Goal: Communication & Community: Answer question/provide support

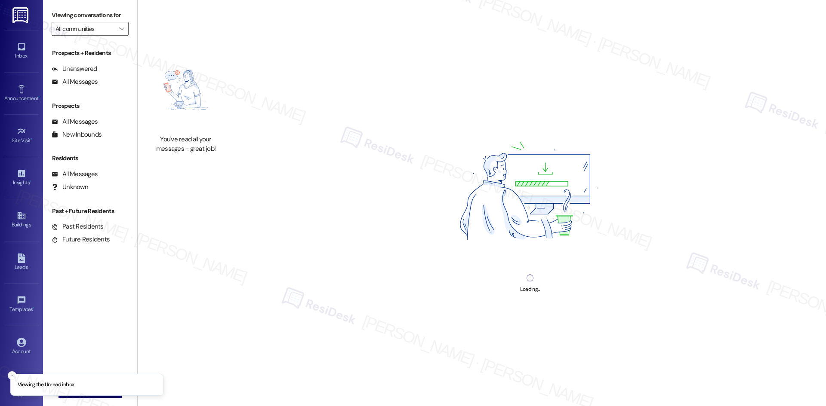
type input "Capital Club at [GEOGRAPHIC_DATA]"
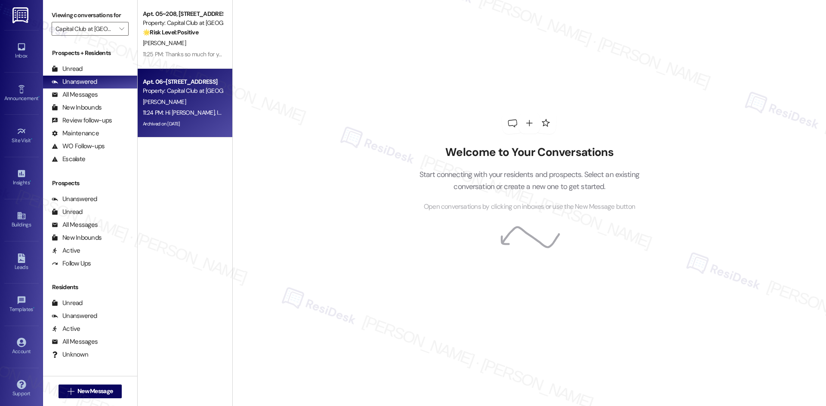
click at [179, 94] on div "Property: Capital Club at Indian Land" at bounding box center [183, 90] width 80 height 9
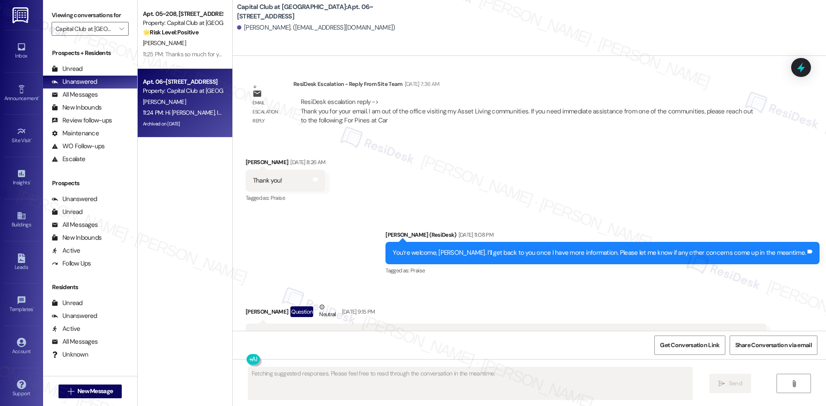
scroll to position [13275, 0]
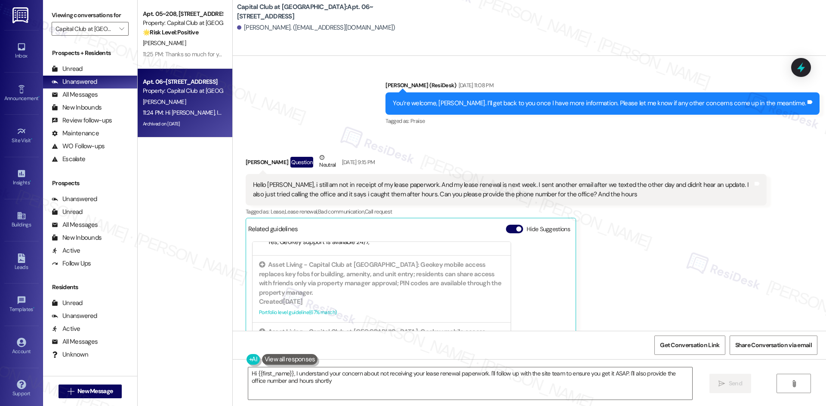
type textarea "Hi {{first_name}}, I understand your concern about not receiving your lease ren…"
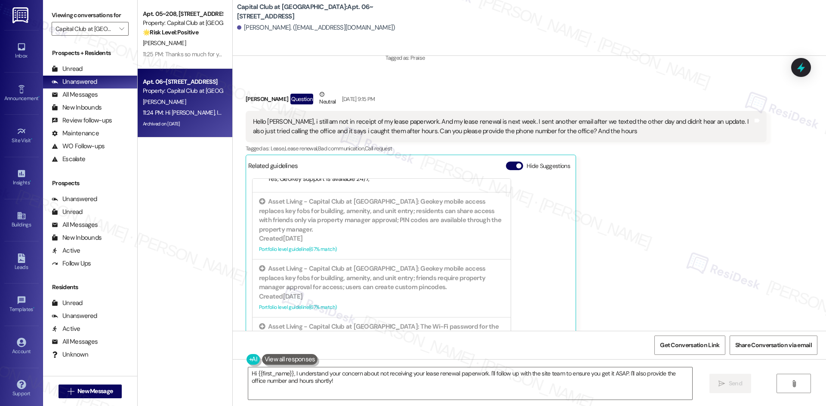
scroll to position [13490, 0]
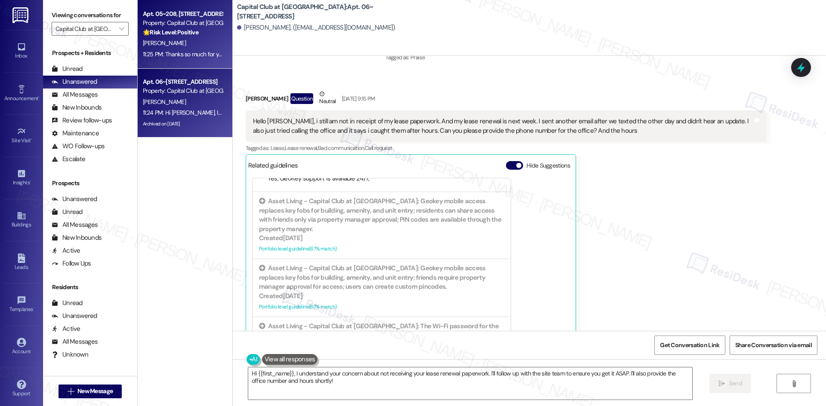
click at [188, 44] on div "N. Reed" at bounding box center [182, 43] width 81 height 11
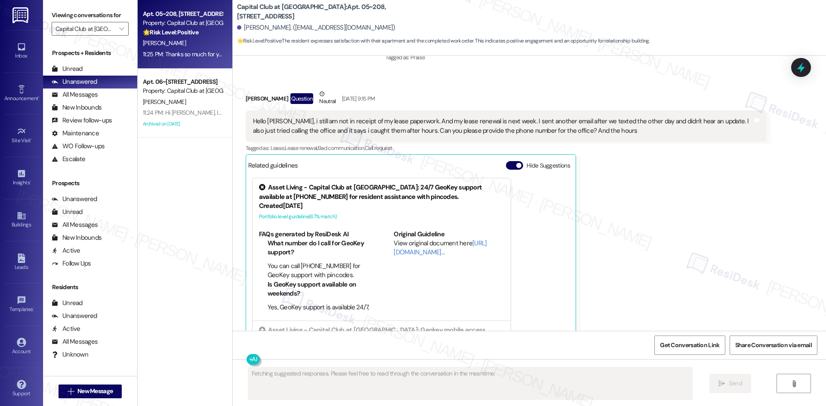
scroll to position [395, 0]
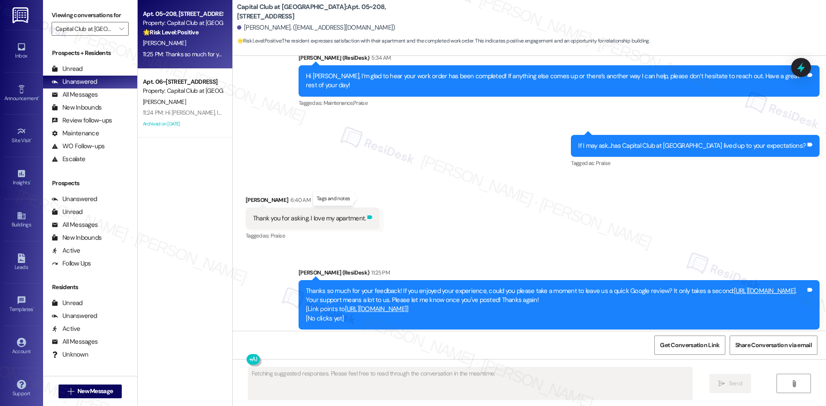
click at [367, 215] on icon at bounding box center [369, 217] width 5 height 4
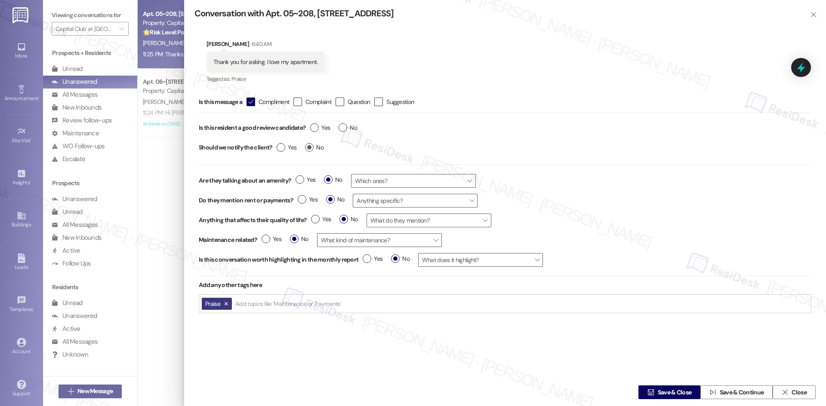
type textarea "Hi {{first_name}}, I'm so glad to hear you love your apartment! It means a lot …"
click at [317, 128] on label "Yes" at bounding box center [320, 127] width 20 height 9
click at [317, 128] on input "Yes" at bounding box center [320, 128] width 20 height 11
radio input "true"
click at [280, 149] on label "Yes" at bounding box center [287, 147] width 20 height 9
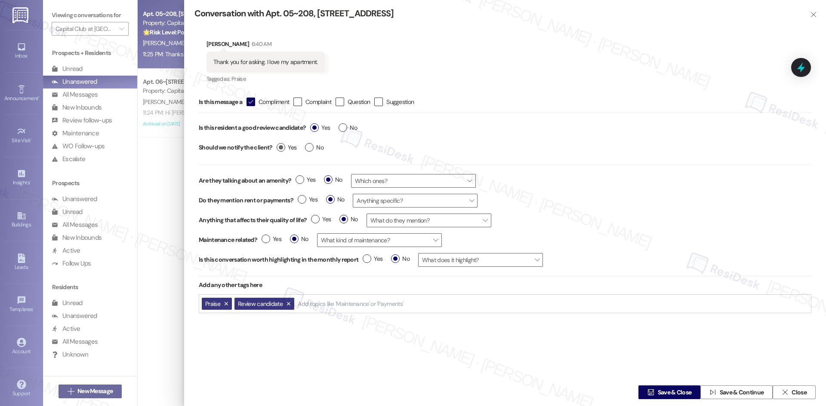
click at [280, 149] on input "Yes" at bounding box center [287, 148] width 20 height 11
radio input "true"
click at [665, 395] on span "Save & Close" at bounding box center [675, 392] width 34 height 9
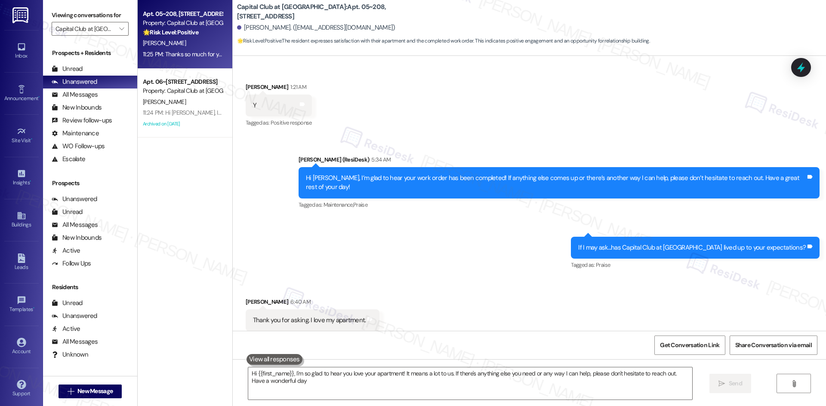
scroll to position [294, 0]
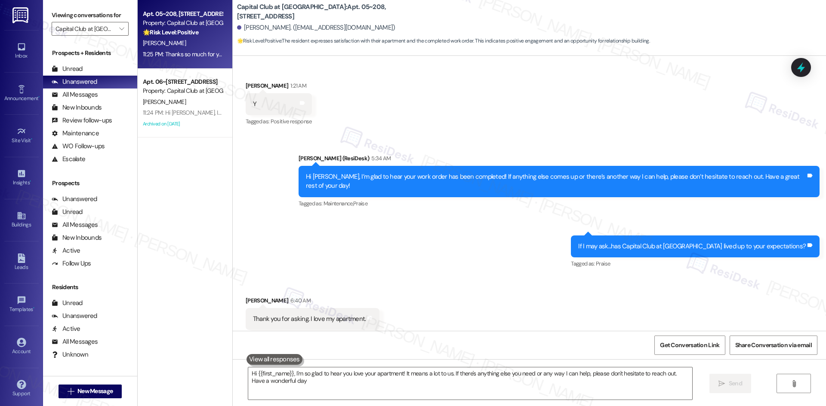
type textarea "Hi {{first_name}}, I'm so glad to hear you love your apartment! It means a lot …"
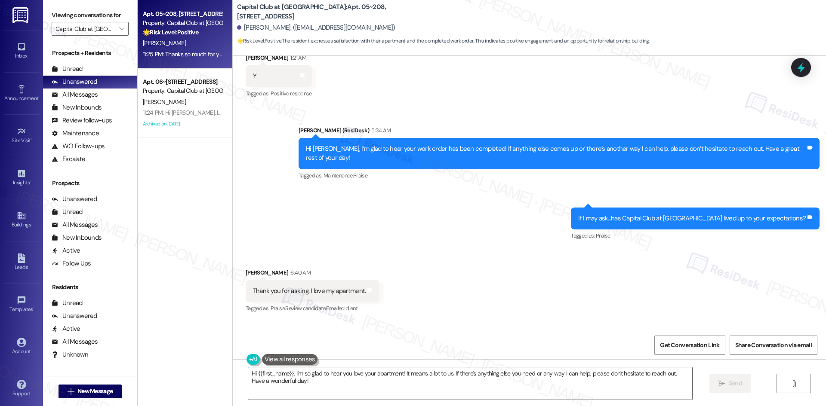
scroll to position [395, 0]
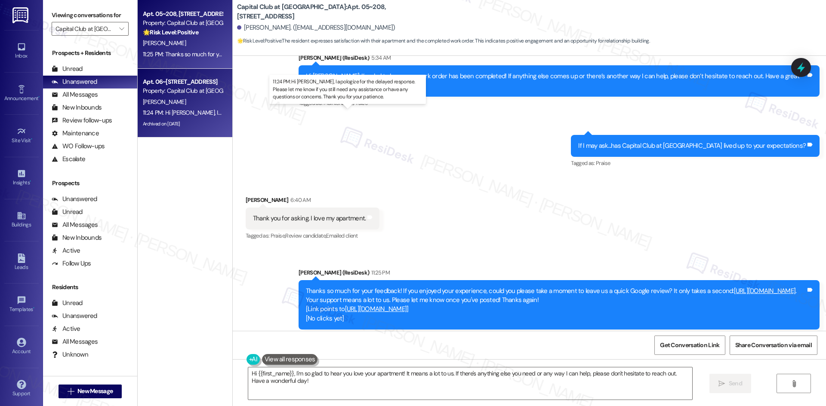
click at [203, 109] on div "11:24 PM: Hi Lauren, I apologize for the delayed response. Please let me know i…" at bounding box center [369, 113] width 452 height 8
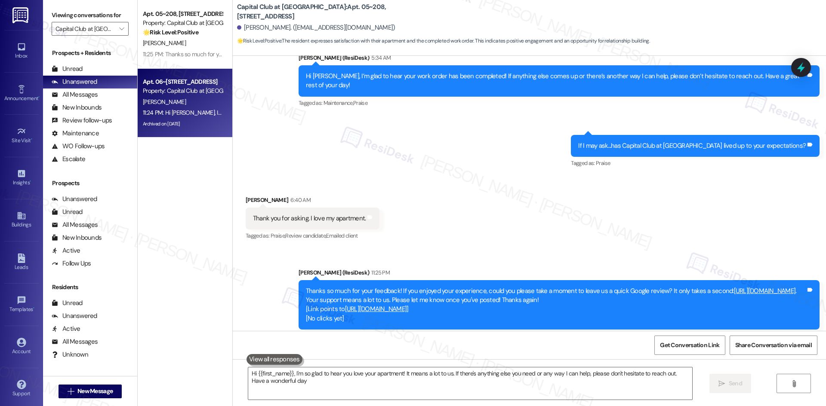
type textarea "Hi {{first_name}}, I'm so glad to hear you love your apartment! It means a lot …"
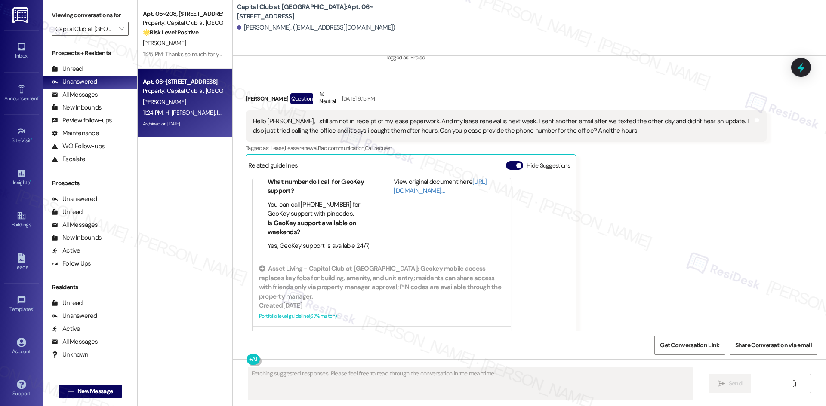
scroll to position [172, 0]
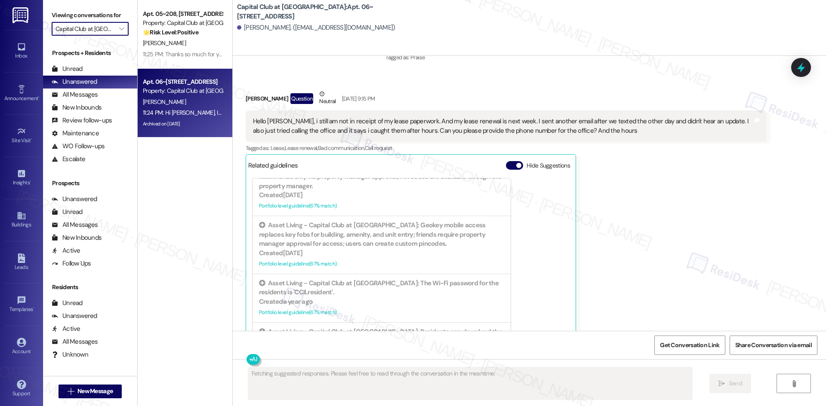
click at [93, 31] on input "Capital Club at [GEOGRAPHIC_DATA]" at bounding box center [84, 29] width 59 height 14
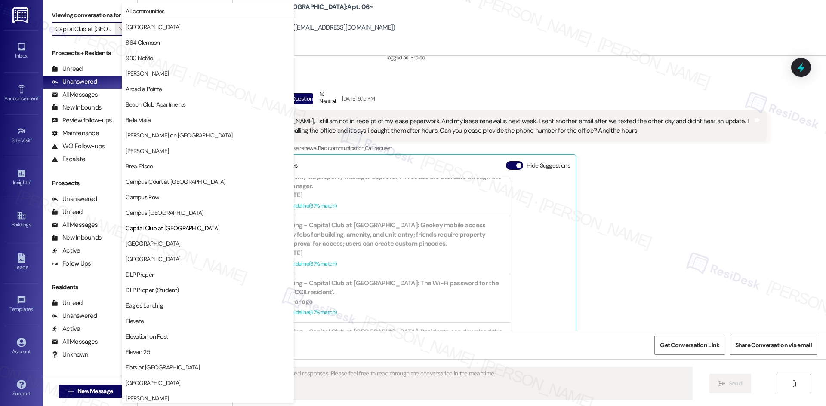
scroll to position [140, 0]
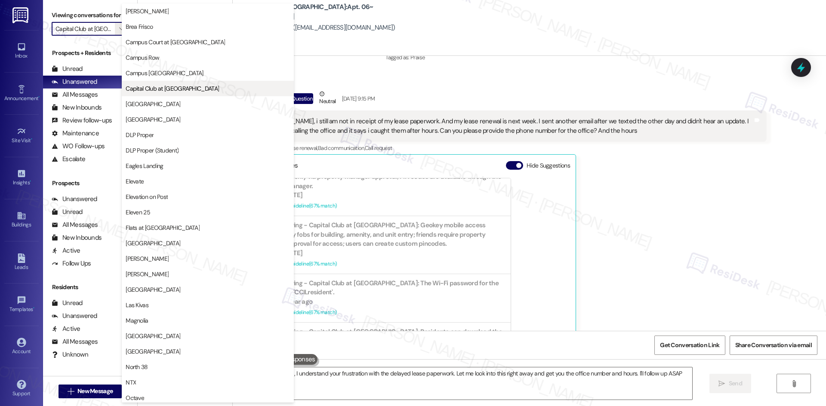
type textarea "Hi {{first_name}}, I understand your frustration with the delayed lease paperwo…"
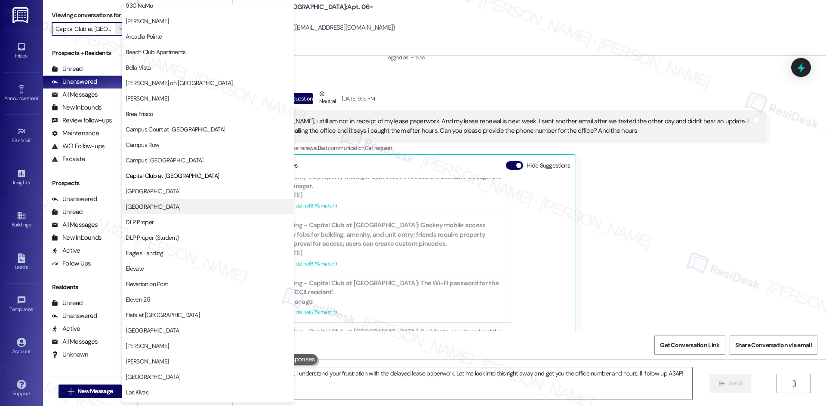
scroll to position [54, 0]
click at [197, 208] on span "[GEOGRAPHIC_DATA]" at bounding box center [208, 205] width 164 height 9
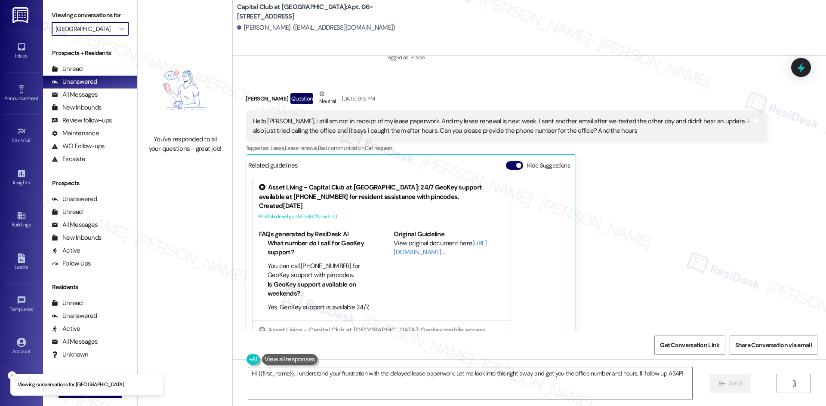
click at [107, 30] on input "[GEOGRAPHIC_DATA]" at bounding box center [84, 29] width 59 height 14
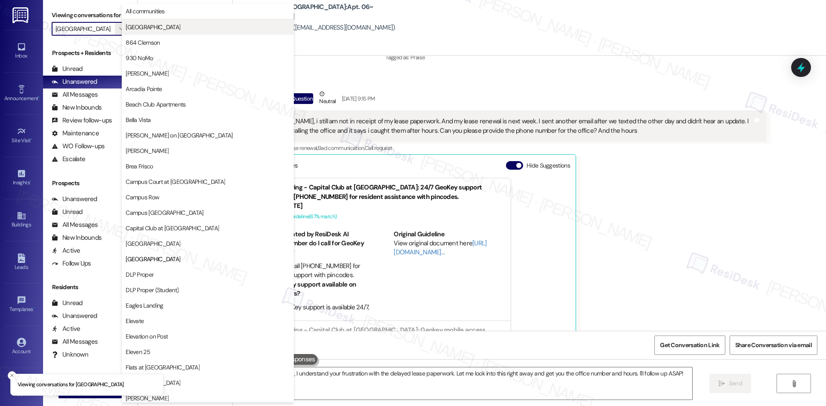
click at [188, 26] on span "[GEOGRAPHIC_DATA]" at bounding box center [208, 27] width 164 height 9
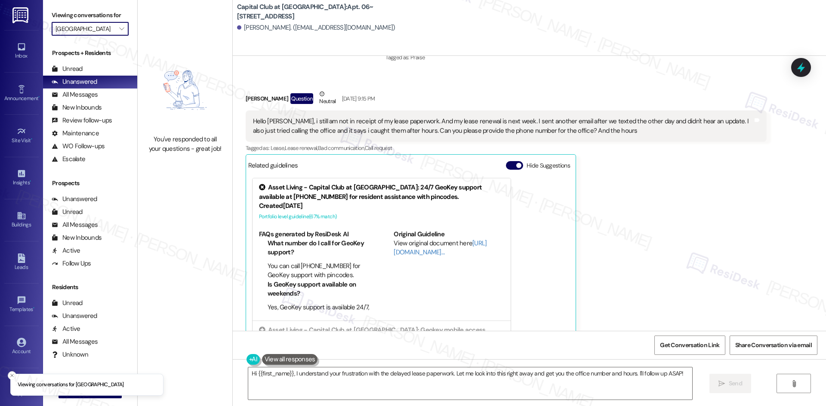
click at [106, 31] on input "4th Street Commons" at bounding box center [84, 29] width 59 height 14
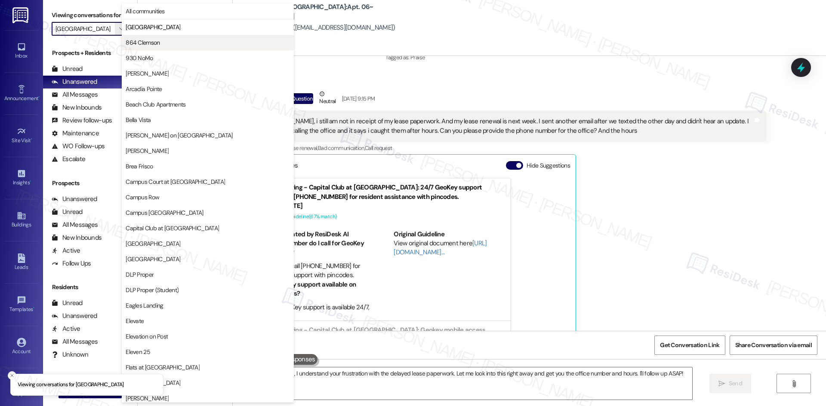
click at [151, 43] on span "864 Clemson" at bounding box center [143, 42] width 34 height 9
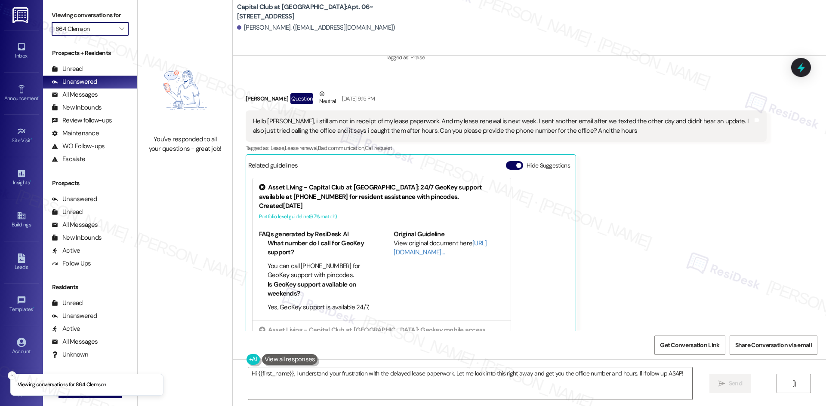
click at [100, 32] on input "864 Clemson" at bounding box center [84, 29] width 59 height 14
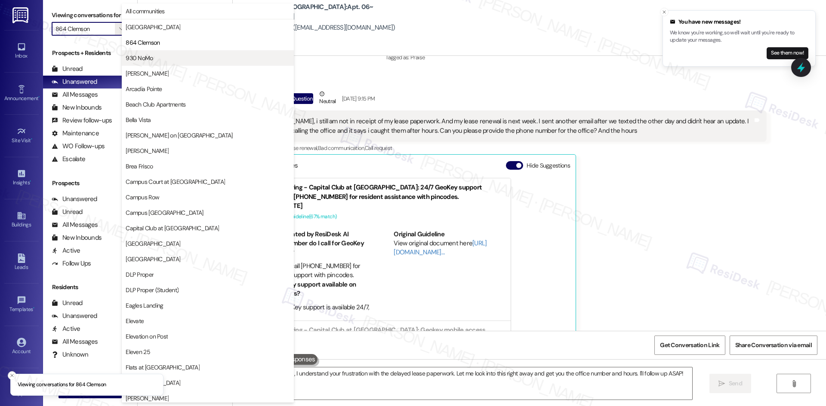
click at [184, 58] on span "930 NoMo" at bounding box center [208, 58] width 164 height 9
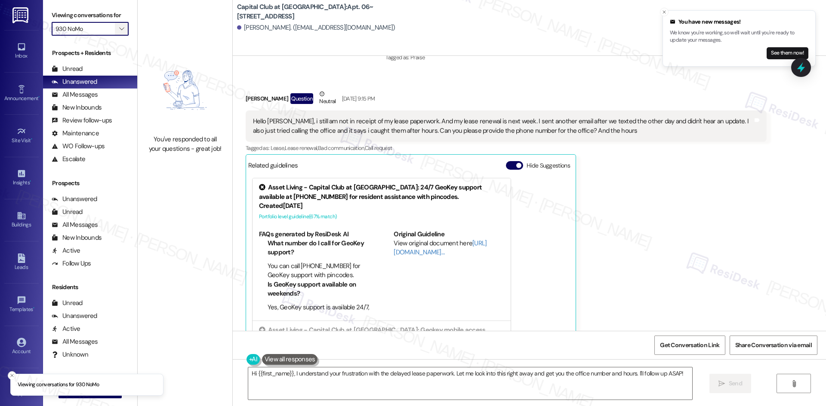
click at [115, 30] on button "" at bounding box center [122, 29] width 14 height 14
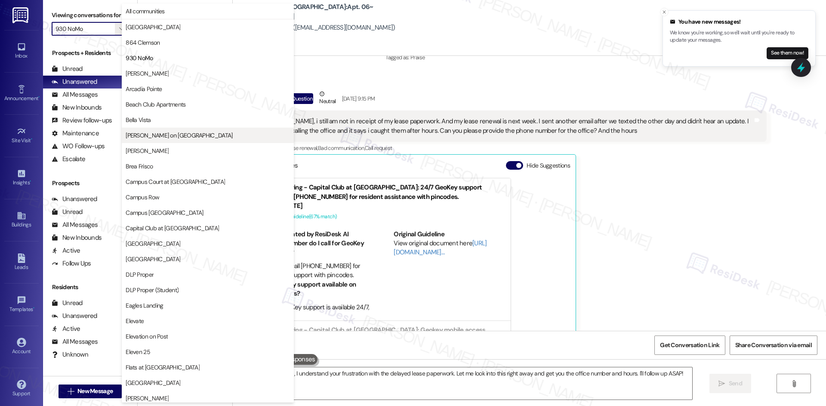
click at [176, 138] on span "Bixby on College Avenue" at bounding box center [179, 135] width 107 height 9
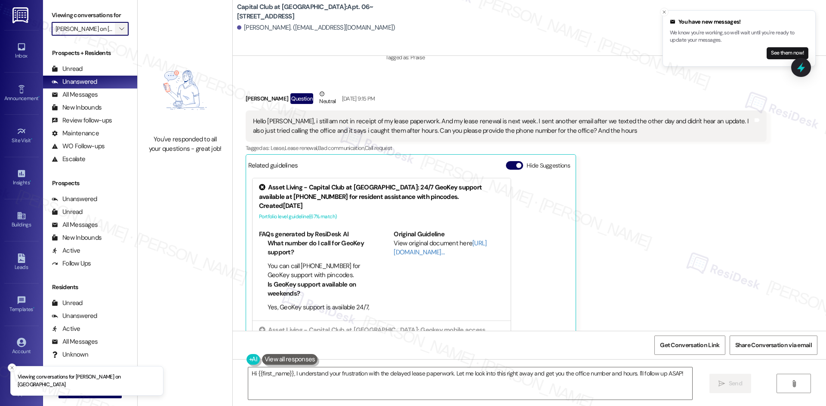
click at [119, 27] on icon "" at bounding box center [121, 28] width 5 height 7
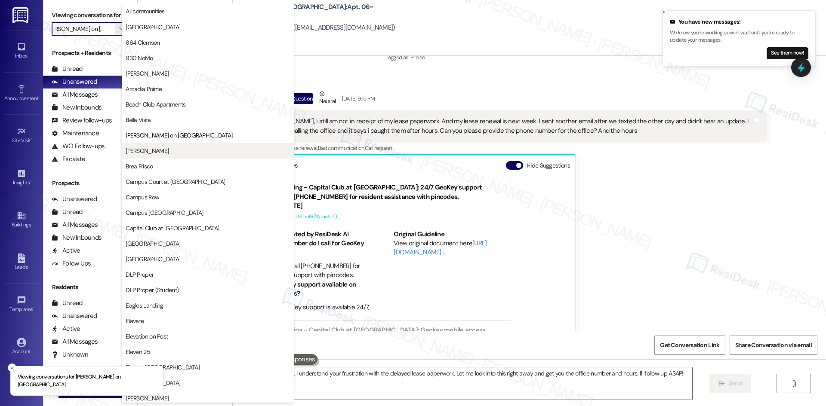
click at [168, 151] on span "Bradford Oaks" at bounding box center [208, 151] width 164 height 9
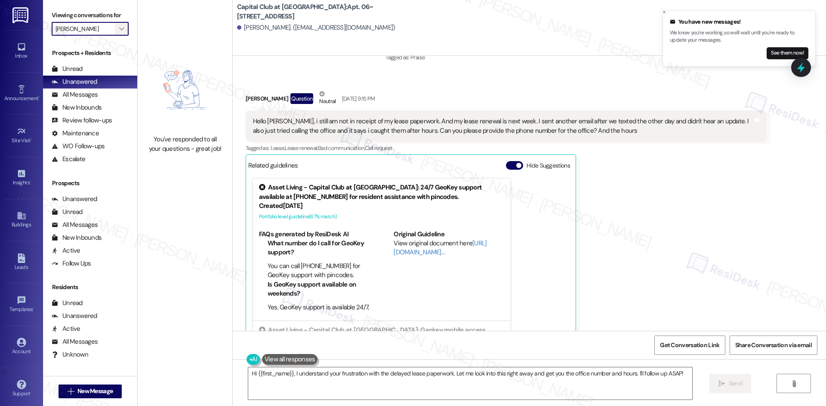
click at [117, 27] on span "" at bounding box center [121, 29] width 8 height 14
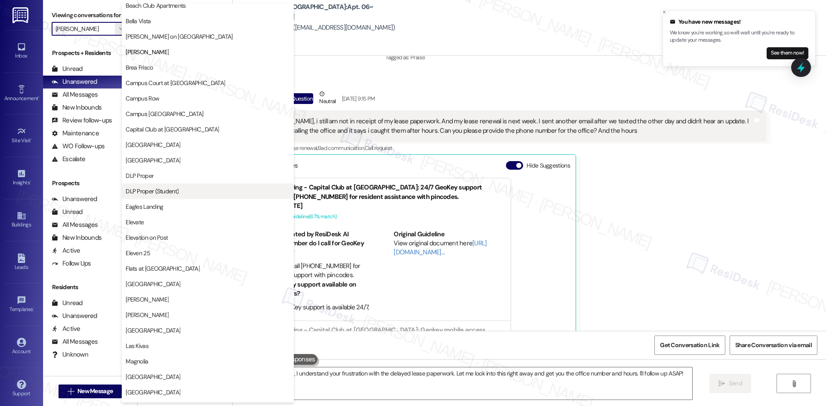
scroll to position [97, 0]
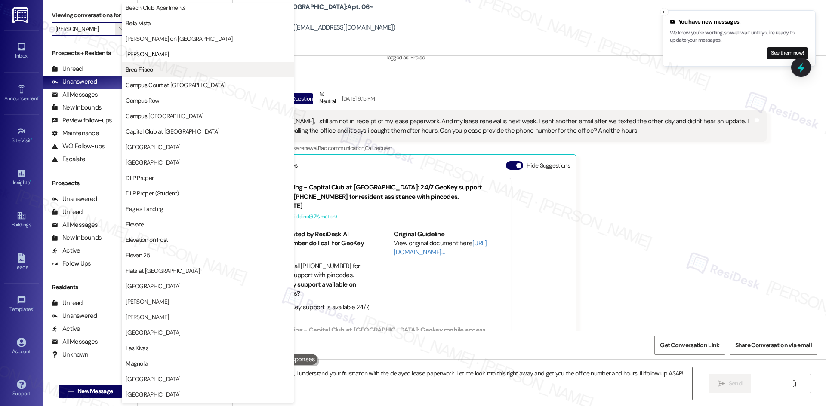
click at [175, 76] on button "Brea Frisco" at bounding box center [208, 69] width 172 height 15
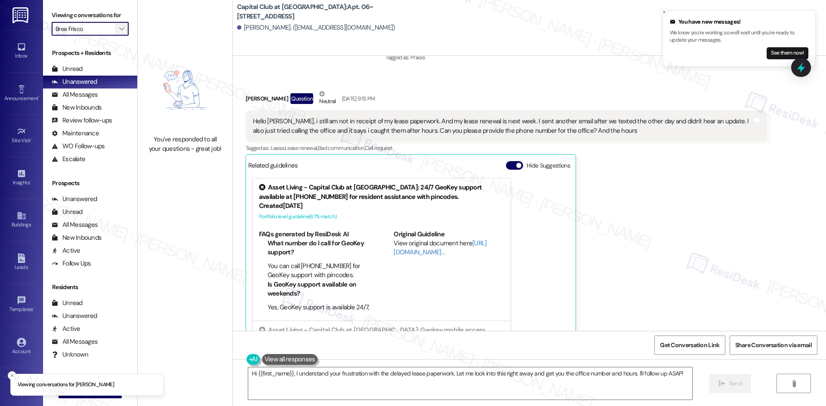
click at [119, 29] on icon "" at bounding box center [121, 28] width 5 height 7
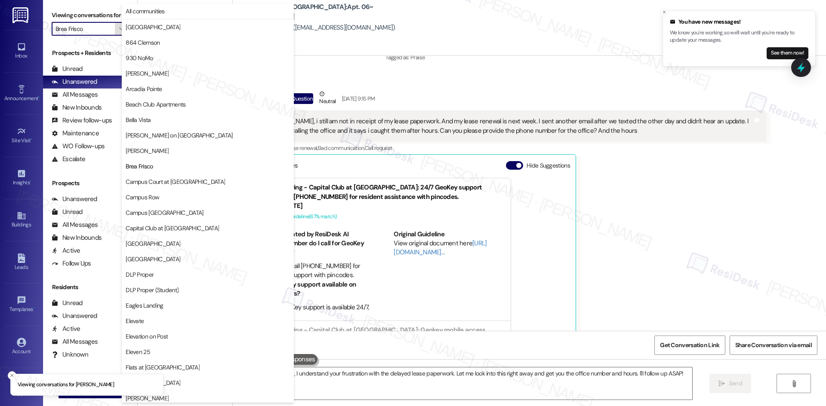
scroll to position [140, 0]
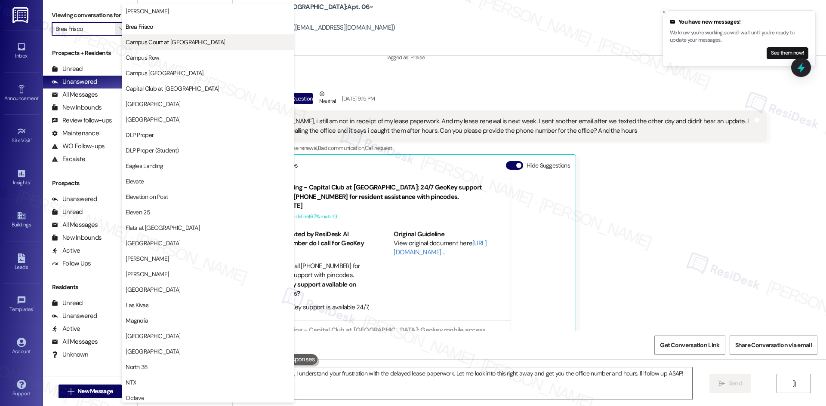
click at [205, 43] on span "Campus Court at Knollwood" at bounding box center [208, 42] width 164 height 9
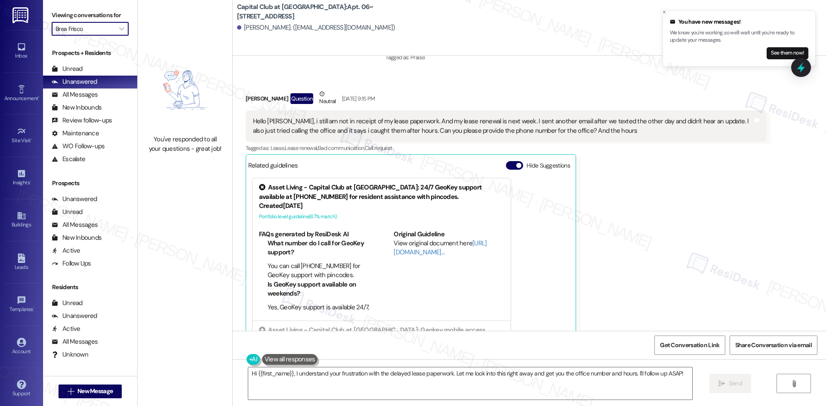
type input "Campus Court at Knollwood"
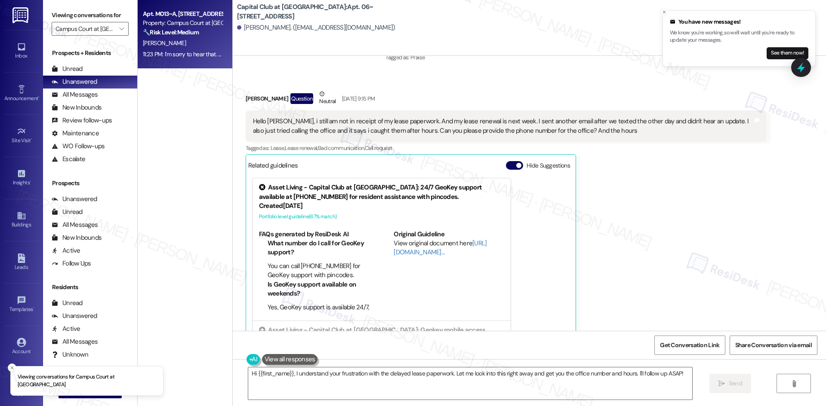
click at [174, 32] on strong "🔧 Risk Level: Medium" at bounding box center [171, 32] width 56 height 8
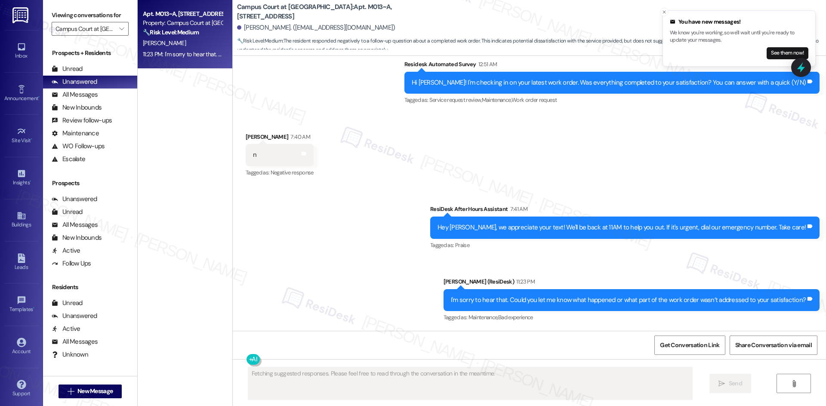
scroll to position [544, 0]
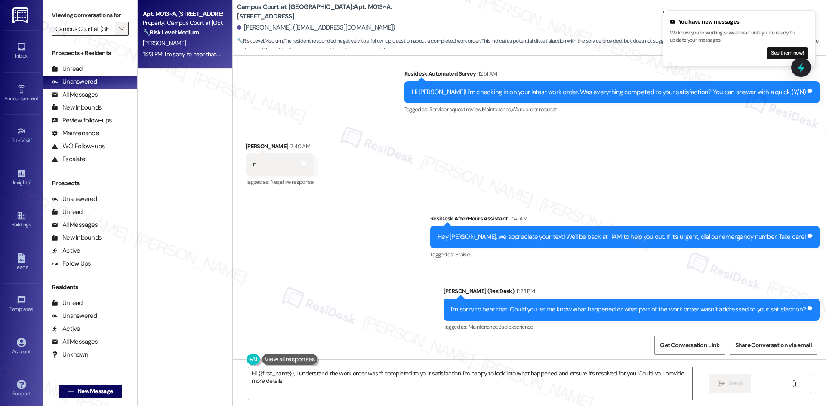
type textarea "Hi {{first_name}}, I understand the work order wasn't completed to your satisfa…"
click at [119, 31] on icon "" at bounding box center [121, 28] width 5 height 7
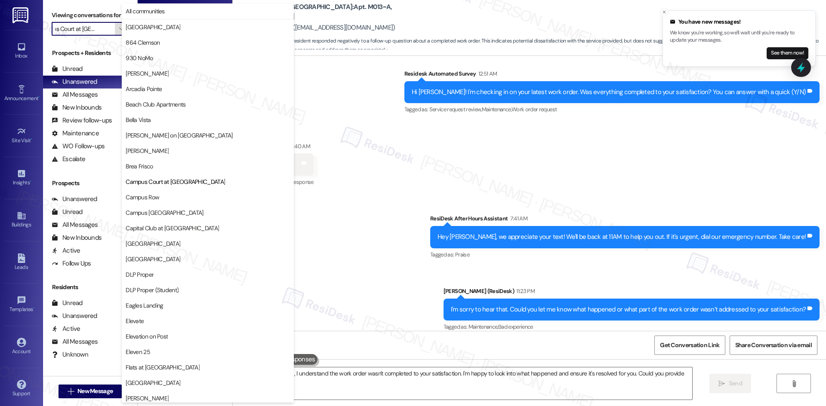
scroll to position [140, 0]
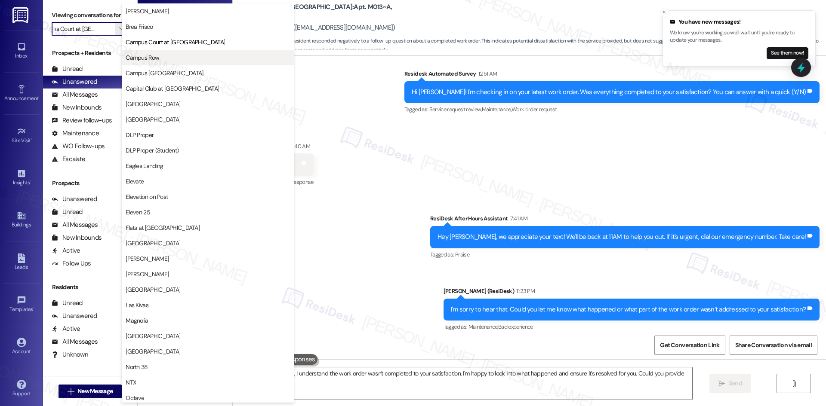
click at [175, 57] on span "Campus Row" at bounding box center [208, 57] width 164 height 9
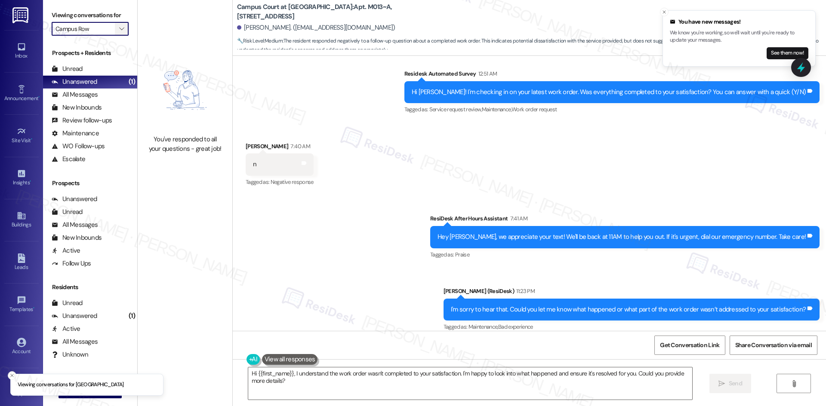
click at [117, 30] on span "" at bounding box center [121, 29] width 8 height 14
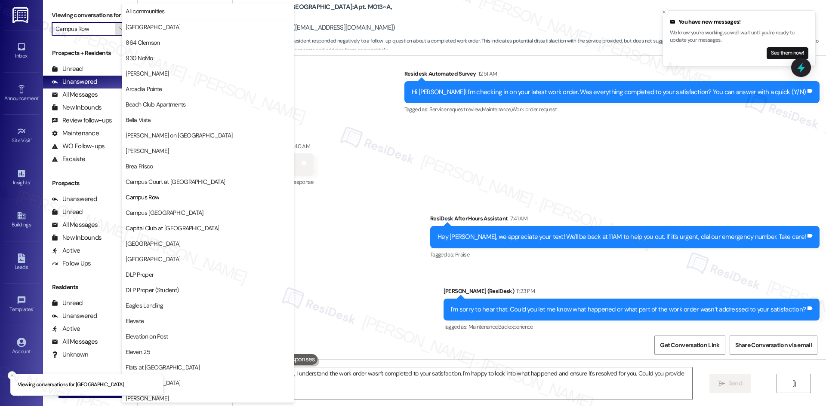
scroll to position [140, 0]
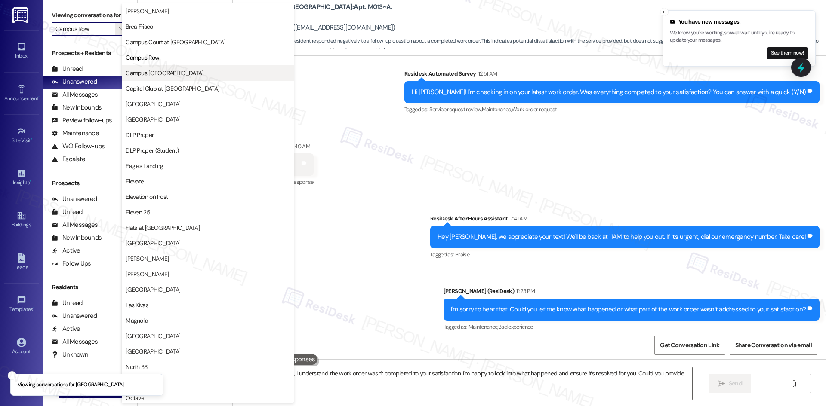
click at [166, 75] on span "Campus Village College Station" at bounding box center [164, 73] width 77 height 9
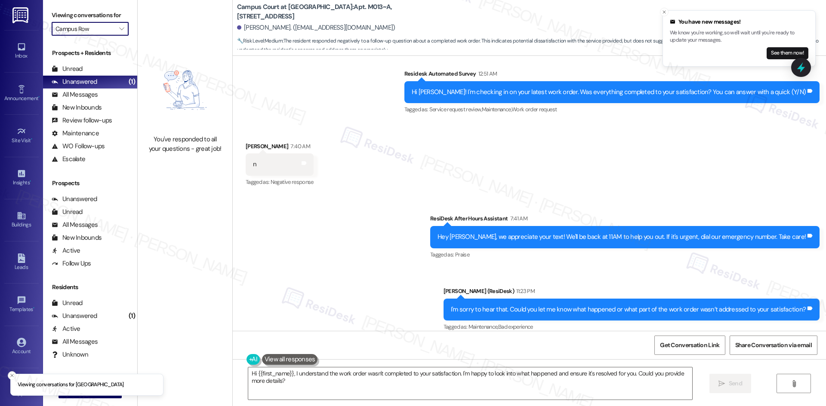
type input "Campus Village College Station"
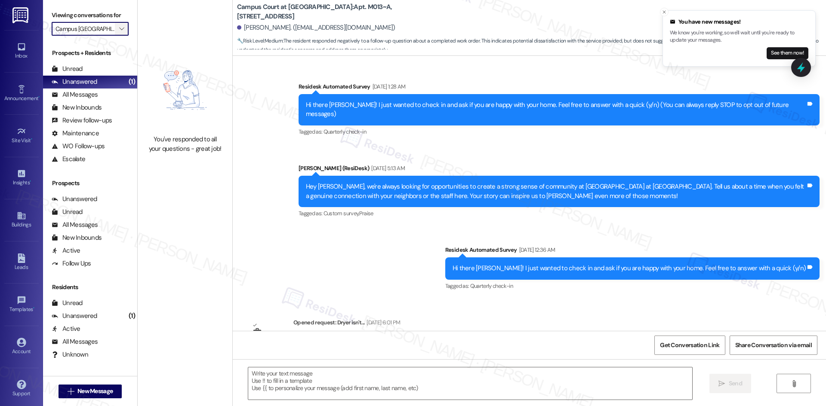
click at [119, 32] on button "" at bounding box center [122, 29] width 14 height 14
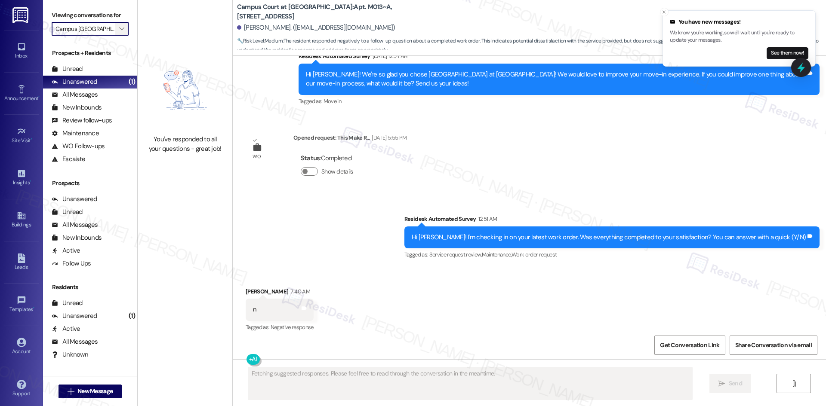
click at [119, 31] on icon "" at bounding box center [121, 28] width 5 height 7
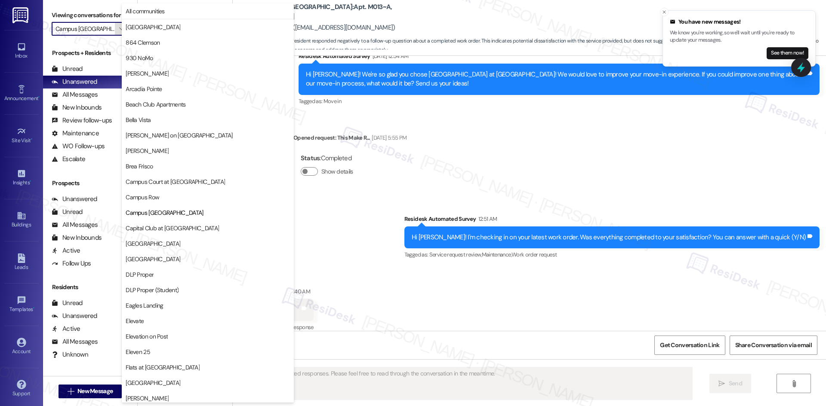
scroll to position [140, 0]
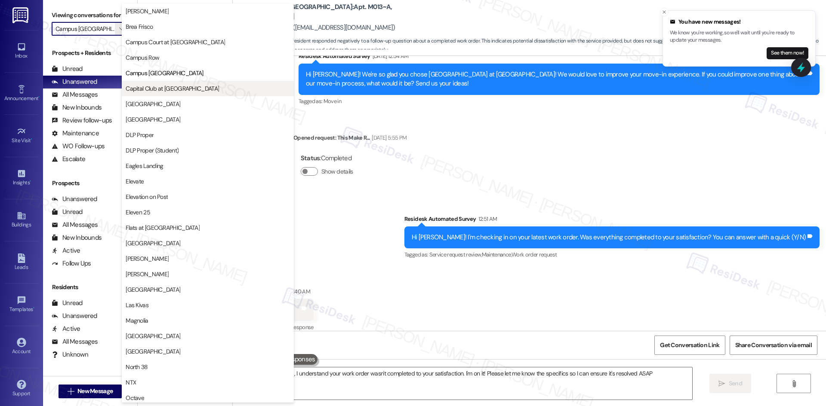
type textarea "Hi {{first_name}}, I understand your work order wasn't completed to your satisf…"
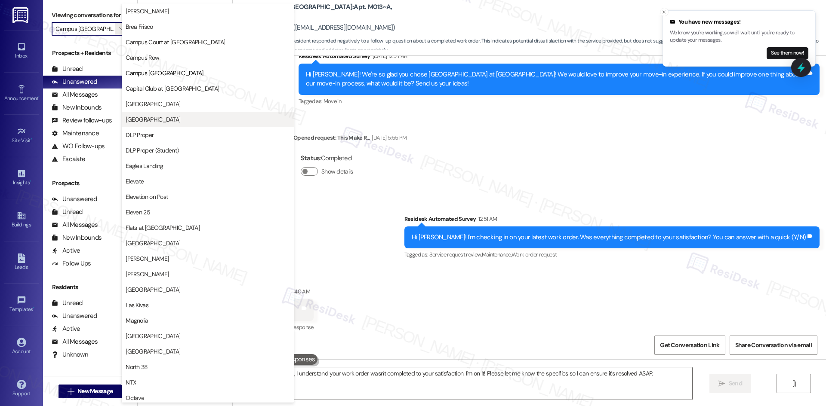
click at [194, 120] on span "District Campus West" at bounding box center [208, 119] width 164 height 9
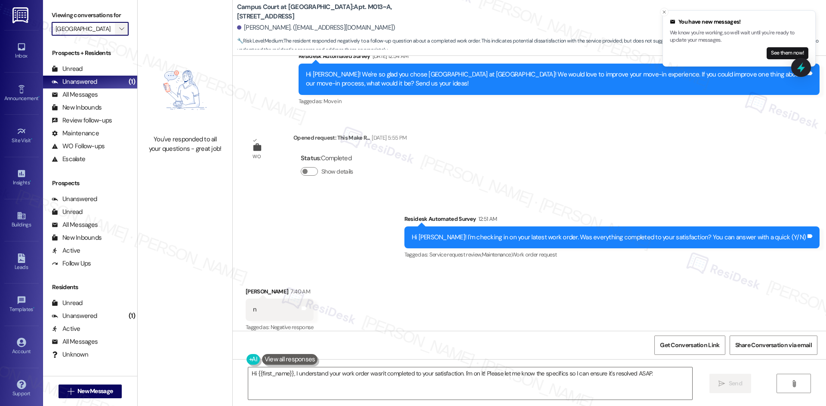
click at [115, 29] on button "" at bounding box center [122, 29] width 14 height 14
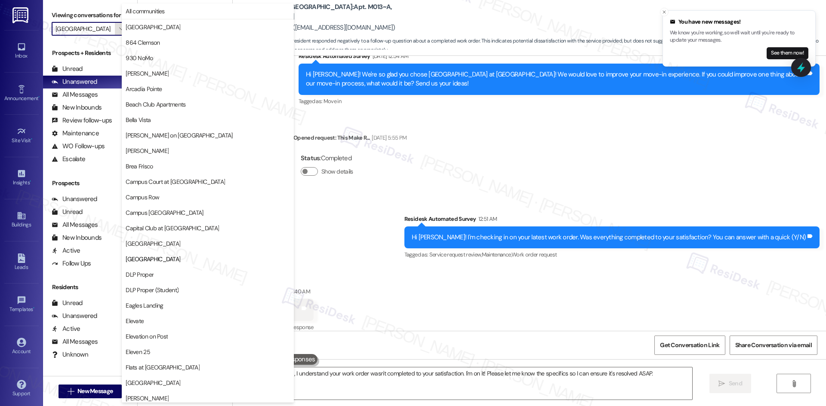
scroll to position [140, 0]
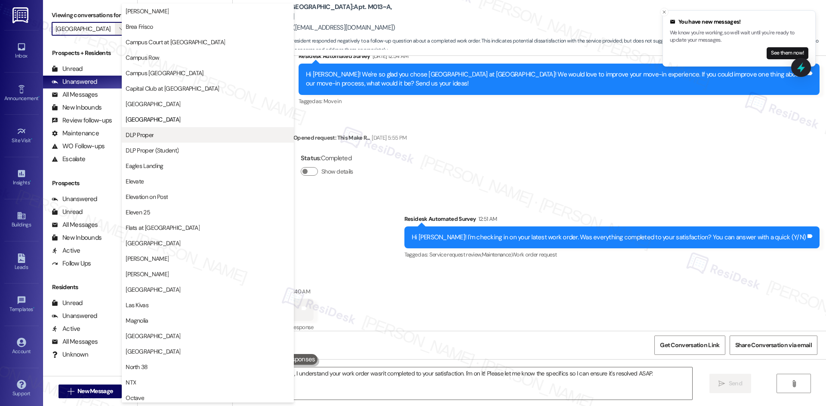
click at [168, 131] on span "DLP Proper" at bounding box center [208, 135] width 164 height 9
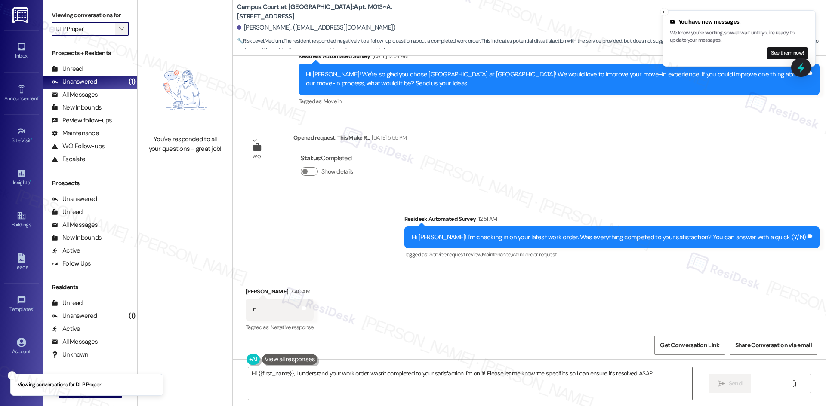
click at [119, 28] on icon "" at bounding box center [121, 28] width 5 height 7
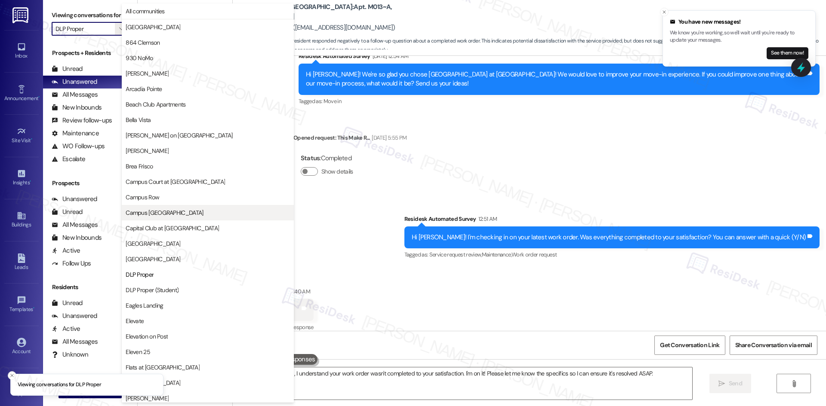
scroll to position [140, 0]
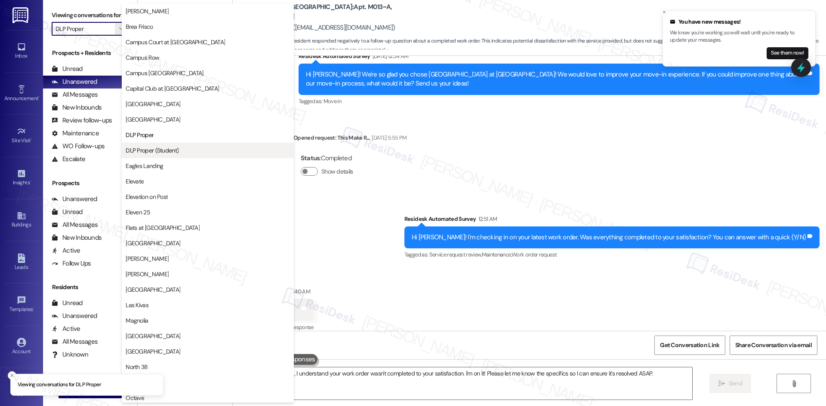
click at [182, 150] on span "DLP Proper (Student)" at bounding box center [208, 150] width 164 height 9
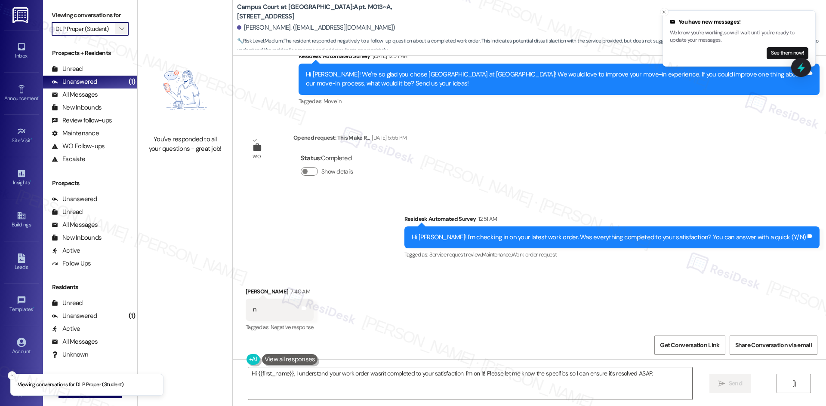
click at [119, 29] on icon "" at bounding box center [121, 28] width 5 height 7
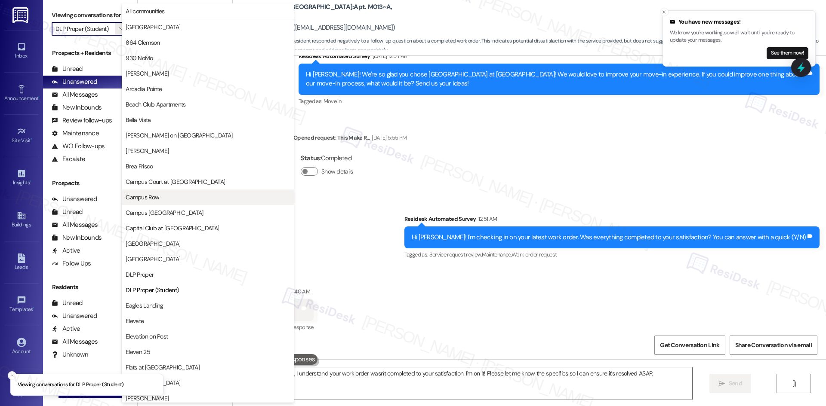
scroll to position [140, 0]
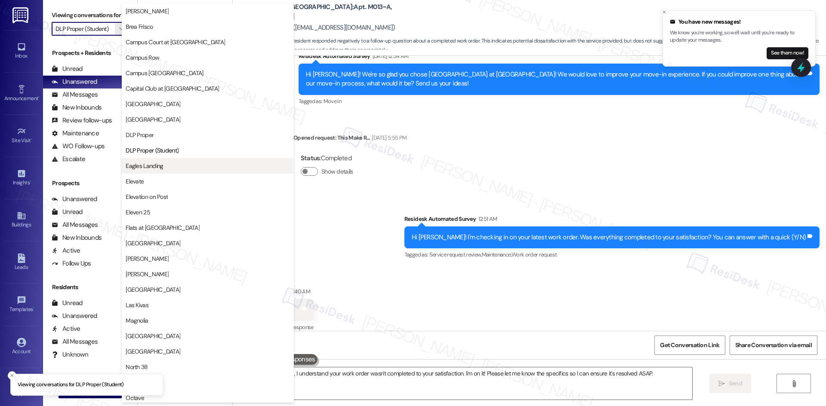
click at [162, 163] on span "Eagles Landing" at bounding box center [144, 166] width 37 height 9
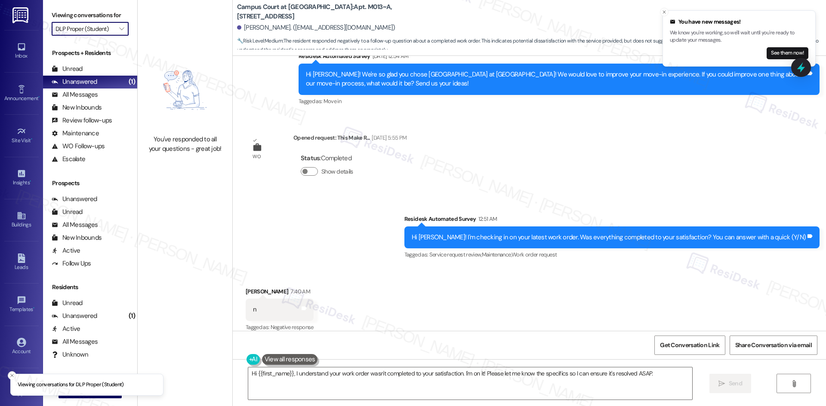
type input "Eagles Landing"
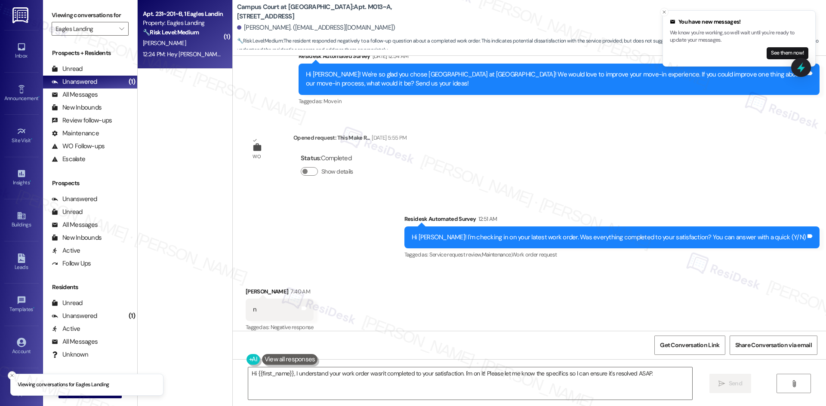
click at [180, 58] on div "12:24 PM: Hey Andrew, we appreciate your text! We'll be back at 11AM to help yo…" at bounding box center [325, 54] width 364 height 8
type textarea "Fetching suggested responses. Please feel free to read through the conversation…"
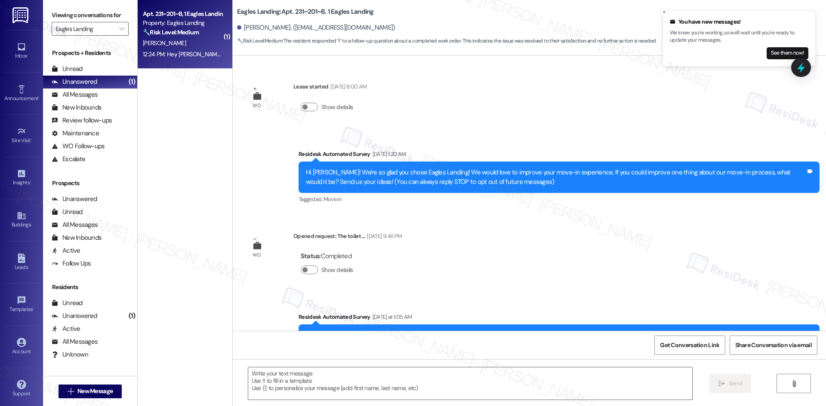
type textarea "Fetching suggested responses. Please feel free to read through the conversation…"
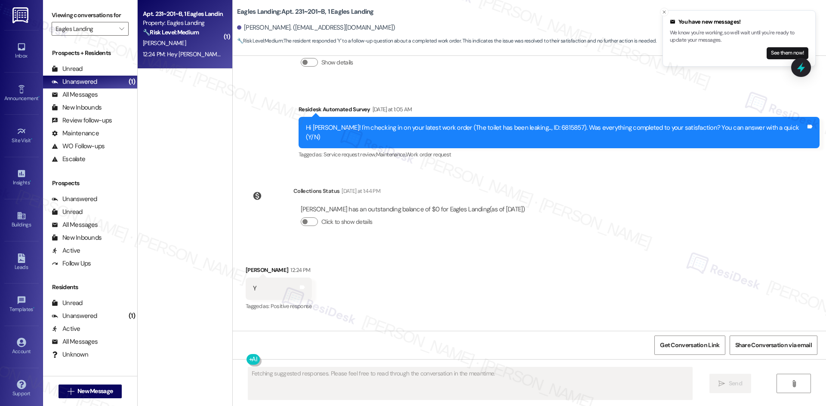
scroll to position [259, 0]
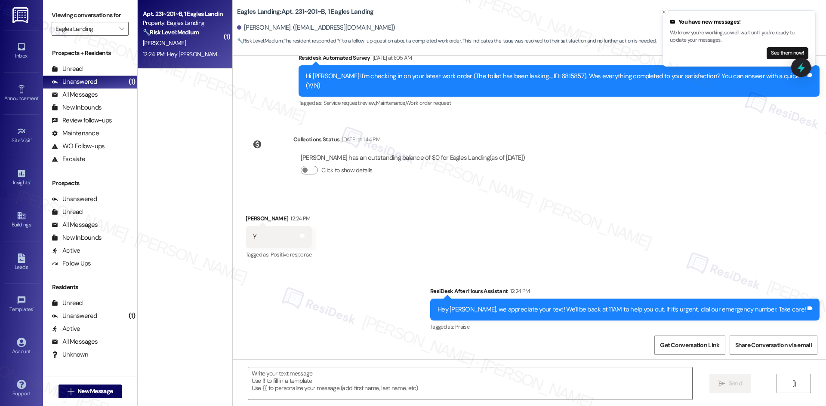
click at [467, 216] on div "Received via SMS Andrew Wood 12:24 PM Y Tags and notes Tagged as: Positive resp…" at bounding box center [529, 231] width 593 height 73
click at [393, 382] on textarea at bounding box center [470, 384] width 444 height 32
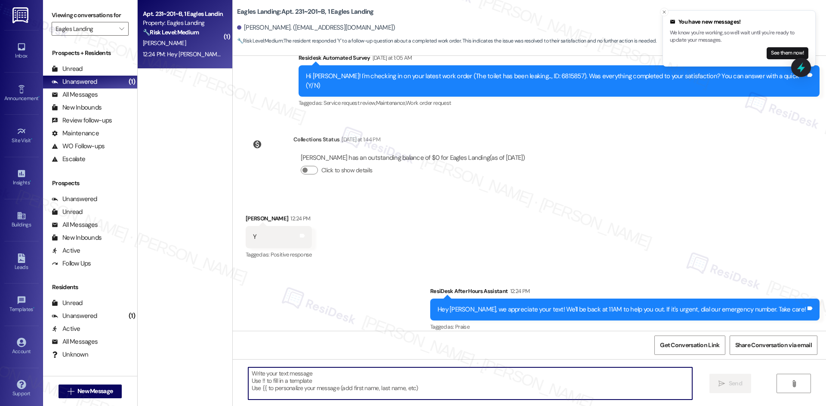
paste textarea "I'm glad to hear the issues have been resolved! If {{property}} met your expect…"
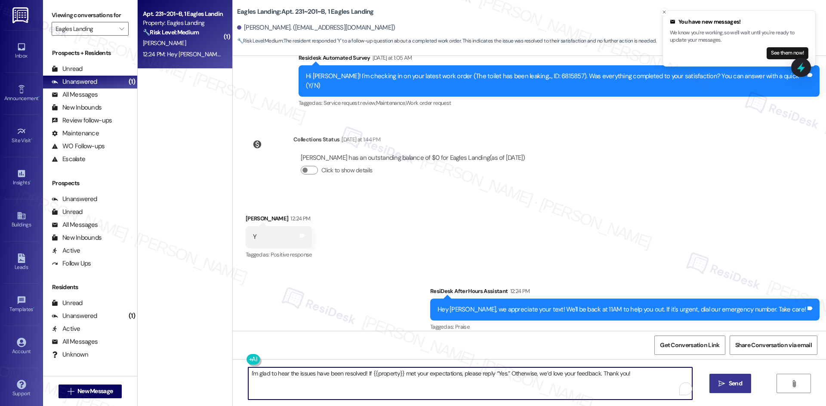
type textarea "I'm glad to hear the issues have been resolved! If {{property}} met your expect…"
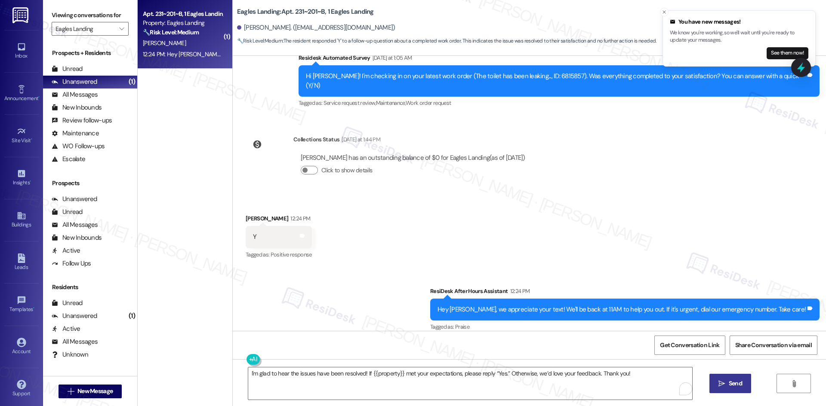
drag, startPoint x: 724, startPoint y: 383, endPoint x: 714, endPoint y: 389, distance: 11.6
click at [724, 384] on span " Send" at bounding box center [729, 383] width 27 height 9
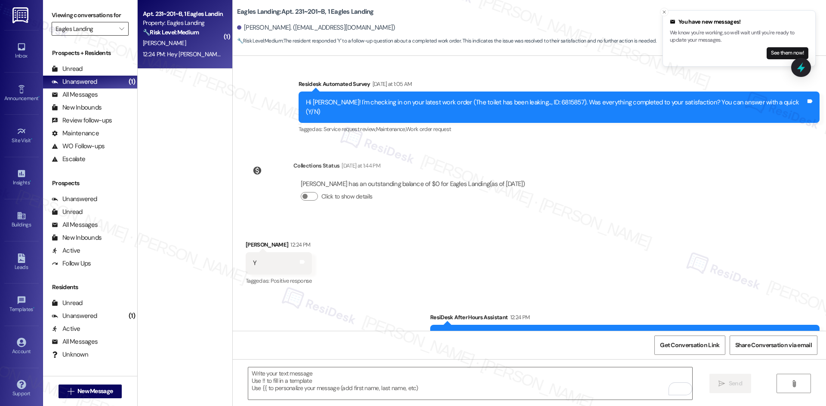
scroll to position [187, 0]
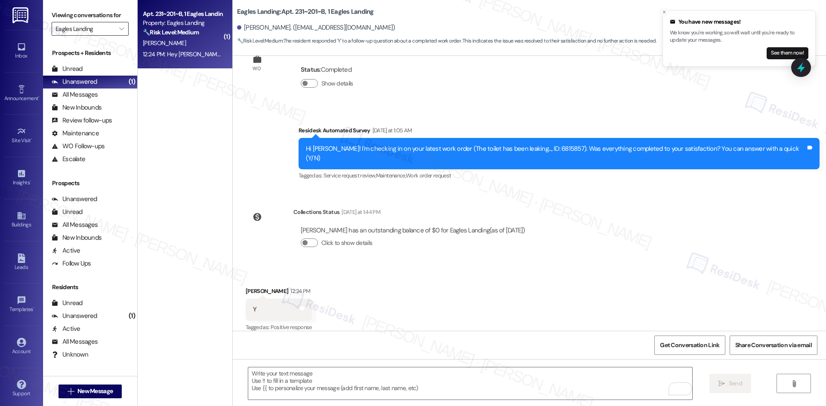
click at [107, 29] on input "Eagles Landing" at bounding box center [84, 29] width 59 height 14
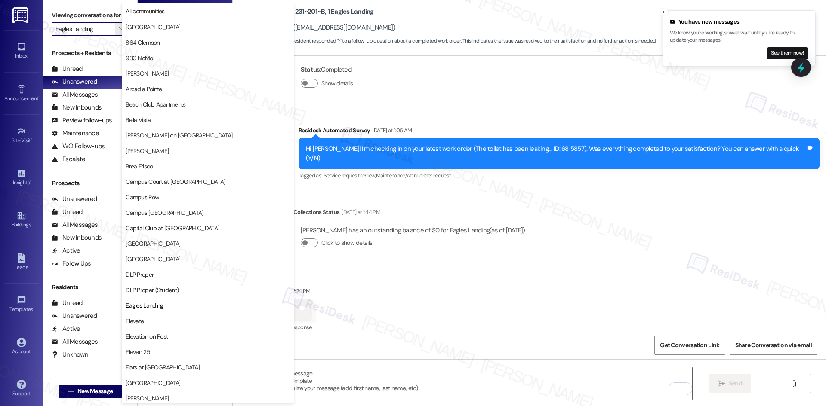
scroll to position [295, 0]
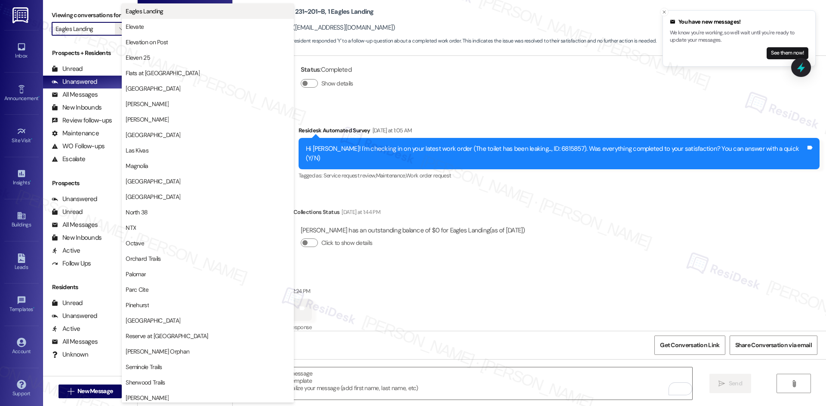
click at [178, 14] on span "Eagles Landing" at bounding box center [208, 11] width 164 height 9
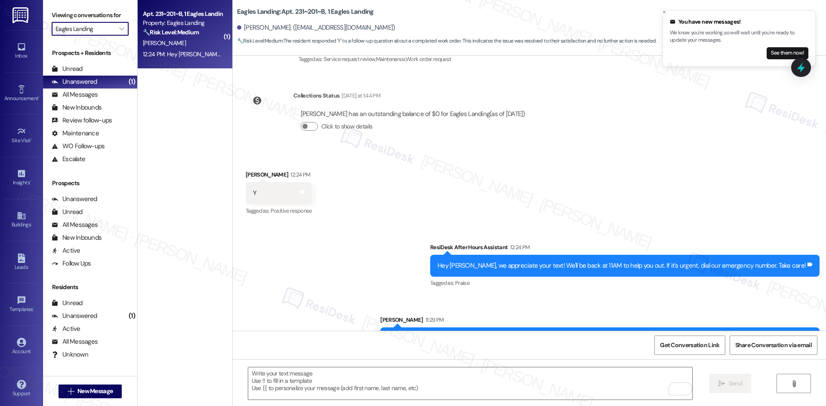
scroll to position [320, 0]
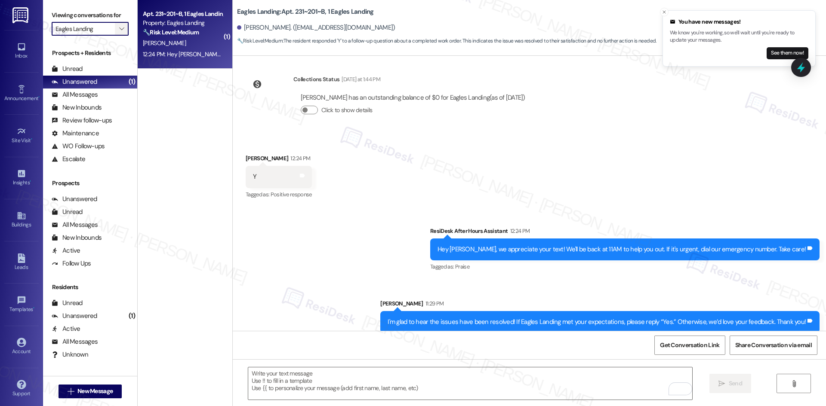
click at [117, 25] on span "" at bounding box center [121, 29] width 8 height 14
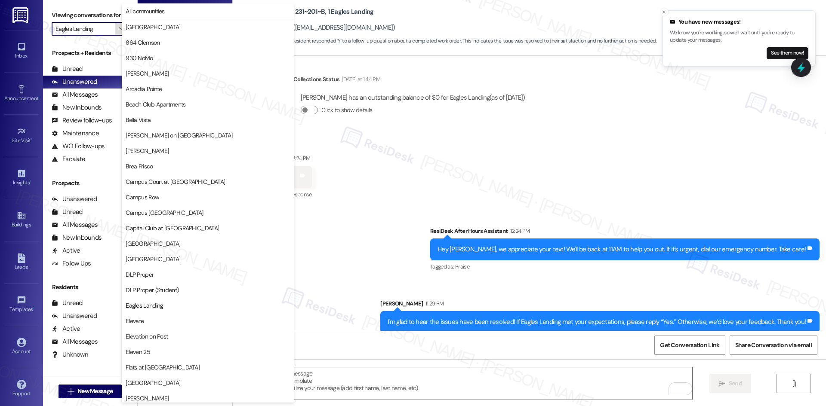
scroll to position [295, 0]
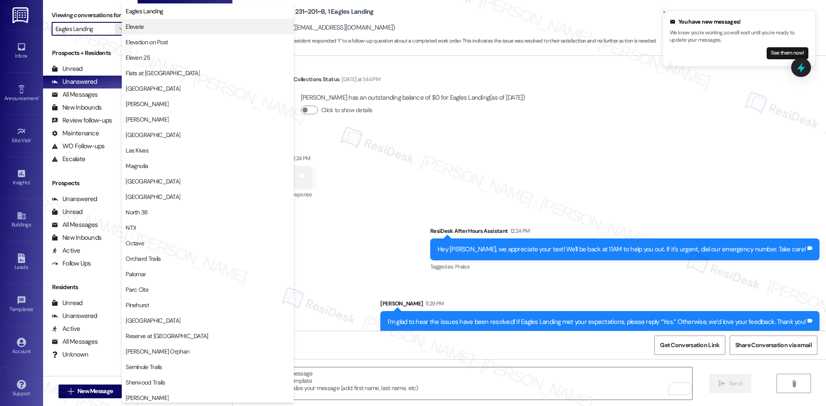
click at [166, 32] on button "Elevate" at bounding box center [208, 26] width 172 height 15
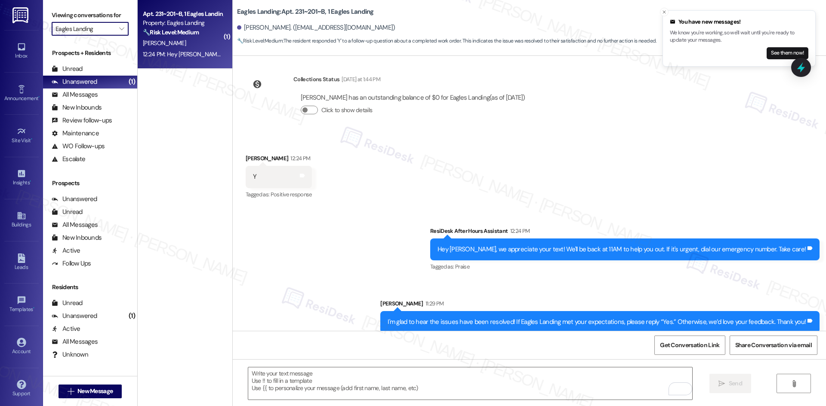
type input "Elevate"
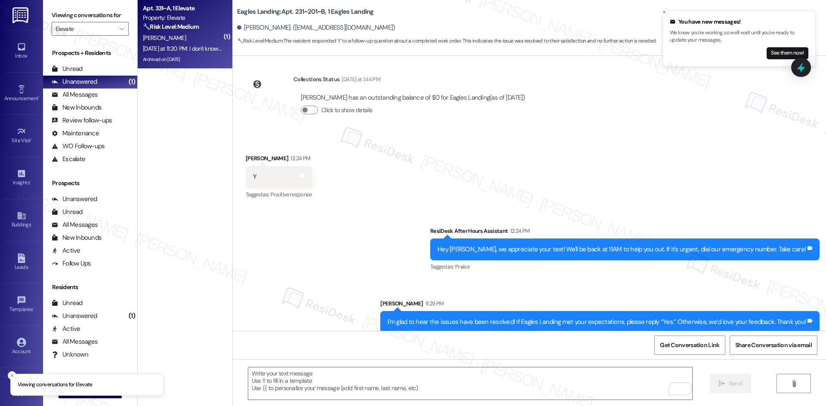
click at [191, 45] on div "Yesterday at 11:20 PM: I don't know they just sprayed the apartment. I have kno…" at bounding box center [381, 49] width 476 height 8
type textarea "Fetching suggested responses. Please feel free to read through the conversation…"
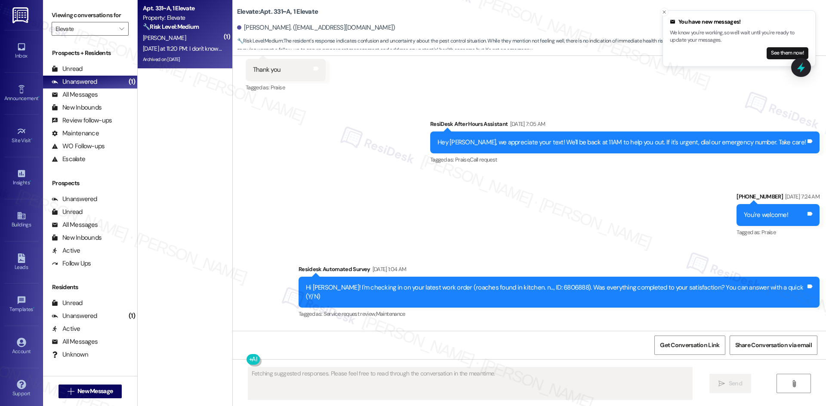
scroll to position [26903, 0]
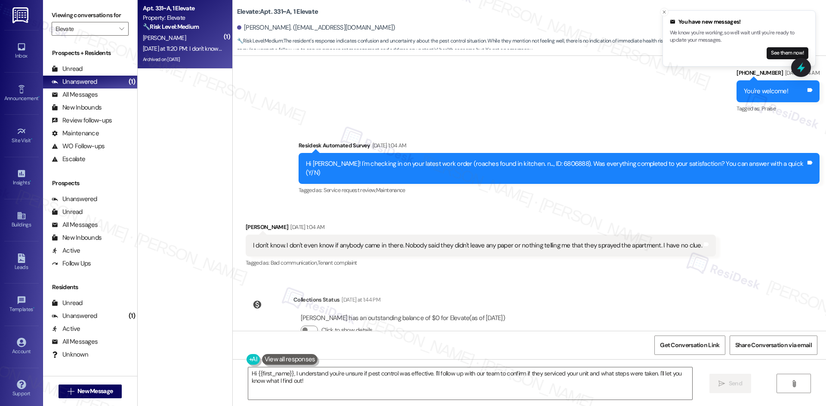
drag, startPoint x: 371, startPoint y: 203, endPoint x: 745, endPoint y: 312, distance: 389.8
click at [745, 312] on div "WO Opened request: TUB SPOUT D... Aug 25, 2024 at 2:17 AM Status : Completed Sh…" at bounding box center [529, 193] width 593 height 275
copy div "Emily (ResiDesk) Yesterday at 11:19 PM Hi Debra, I just wanted to check back—ar…"
drag, startPoint x: 423, startPoint y: 379, endPoint x: 427, endPoint y: 380, distance: 4.7
click at [423, 379] on textarea "Hi {{first_name}}, I understand you're unsure if pest control was effective. I'…" at bounding box center [470, 384] width 444 height 32
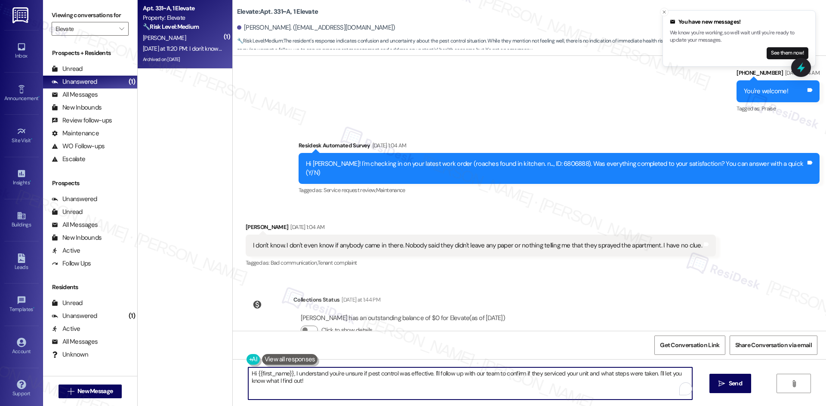
paste textarea "Thank you for letting me know, Debra. I appreciate your update and understand y…"
type textarea "Thank you for letting me know, Debra. I appreciate your update and understand y…"
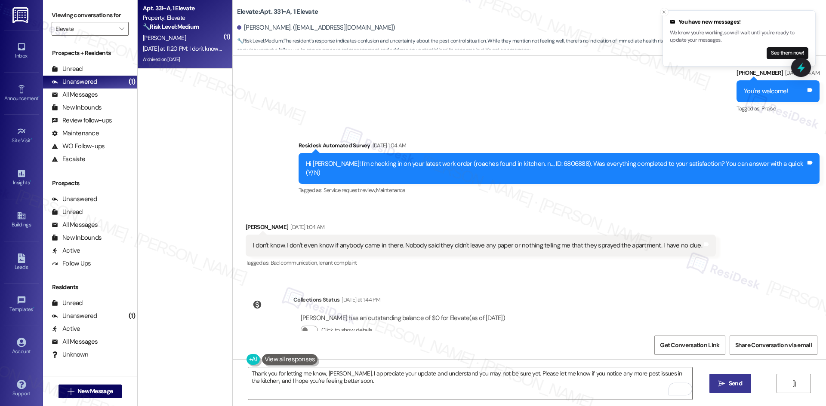
click at [735, 387] on span "Send" at bounding box center [734, 383] width 13 height 9
click at [106, 27] on input "Elevate" at bounding box center [84, 29] width 59 height 14
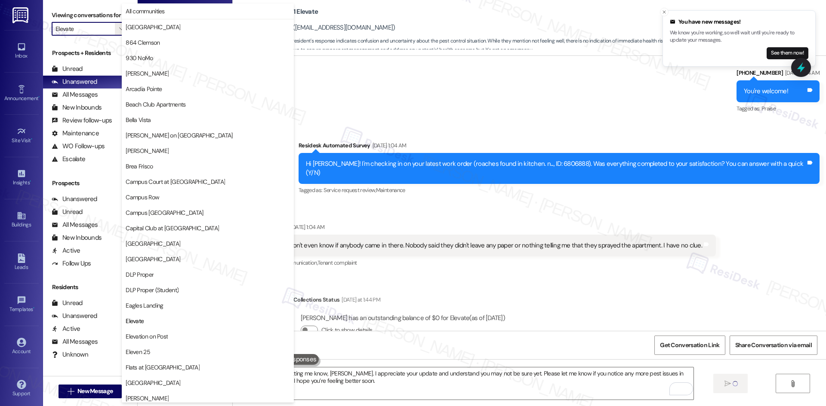
scroll to position [295, 0]
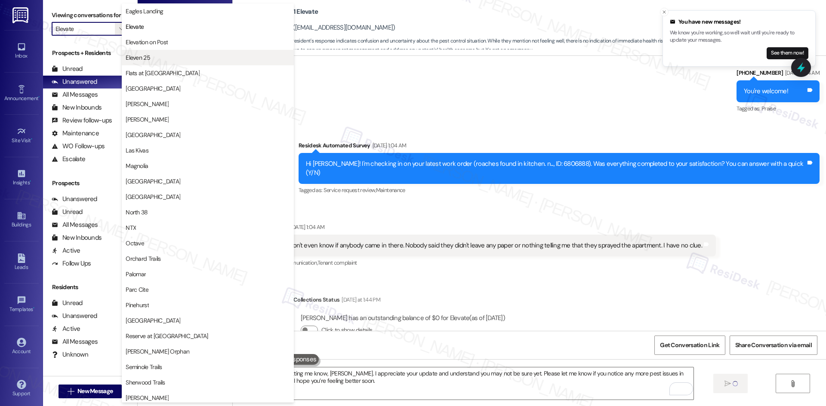
click at [180, 53] on span "Eleven 25" at bounding box center [208, 57] width 164 height 9
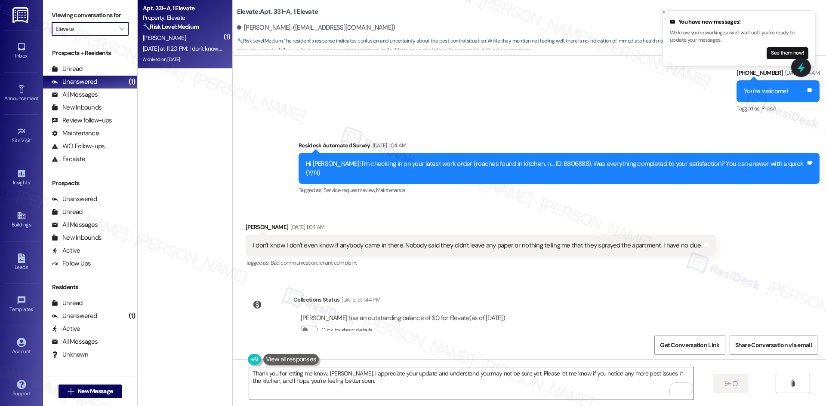
type input "Eleven 25"
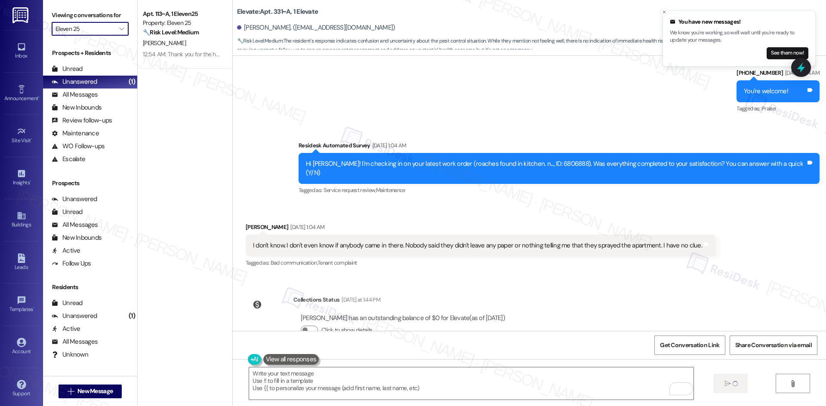
click at [106, 30] on input "Eleven 25" at bounding box center [84, 29] width 59 height 14
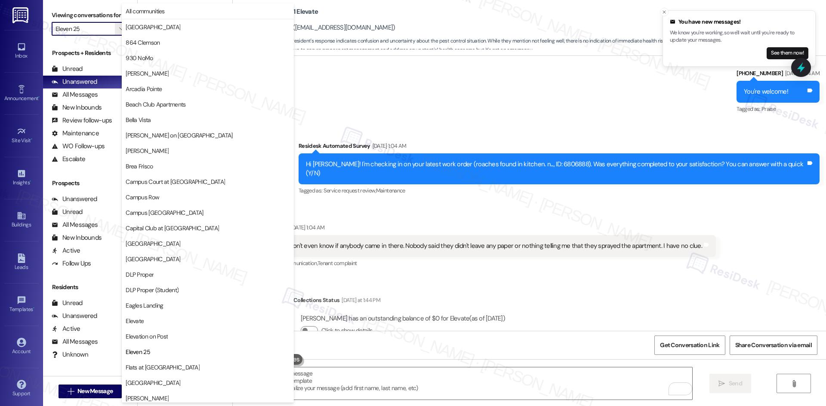
scroll to position [295, 0]
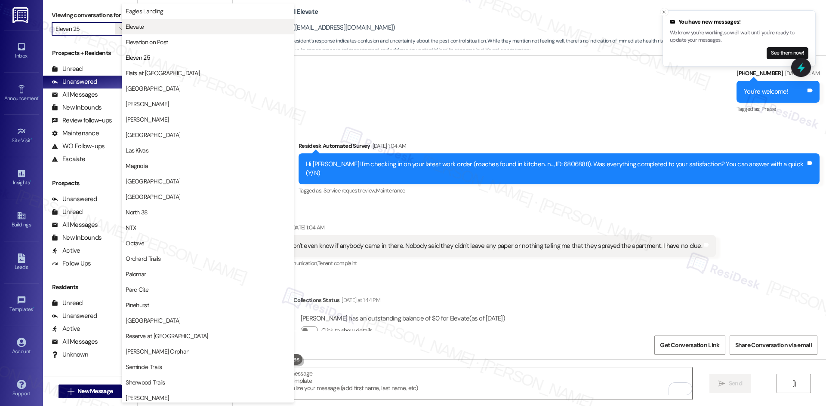
click at [131, 27] on span "Elevate" at bounding box center [135, 26] width 18 height 9
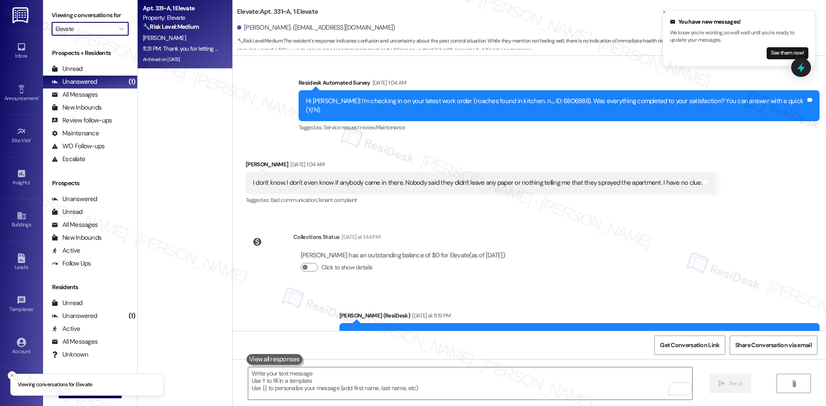
scroll to position [26972, 0]
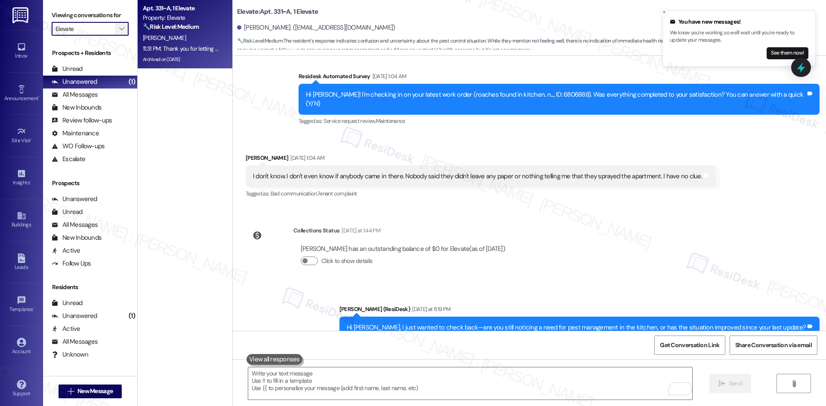
click at [117, 25] on span "" at bounding box center [121, 29] width 8 height 14
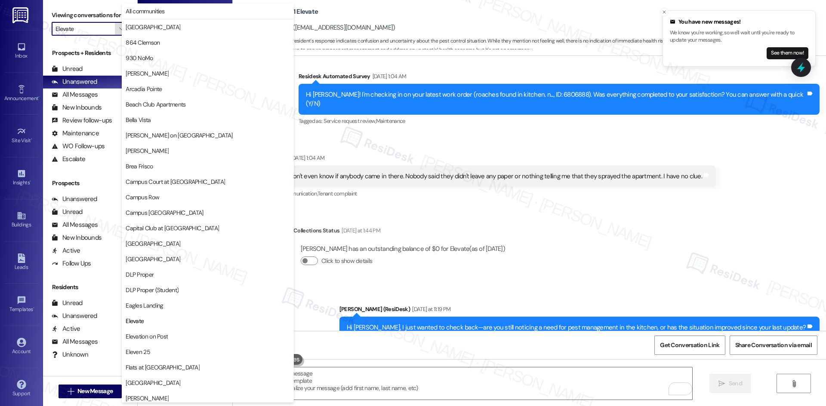
scroll to position [295, 0]
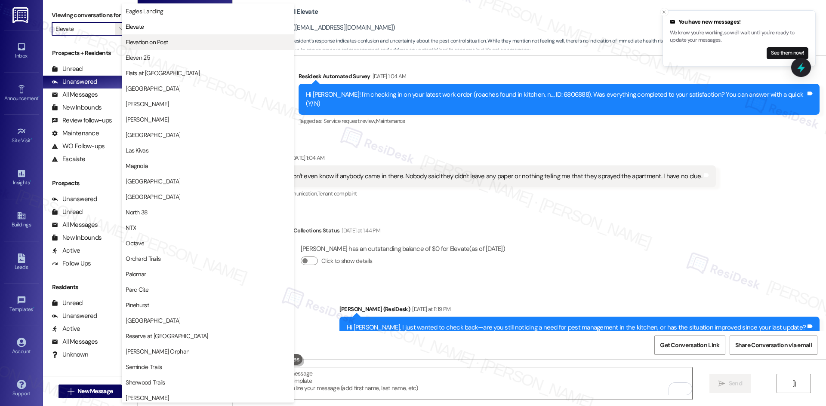
click at [160, 42] on span "Elevation on Post" at bounding box center [147, 42] width 42 height 9
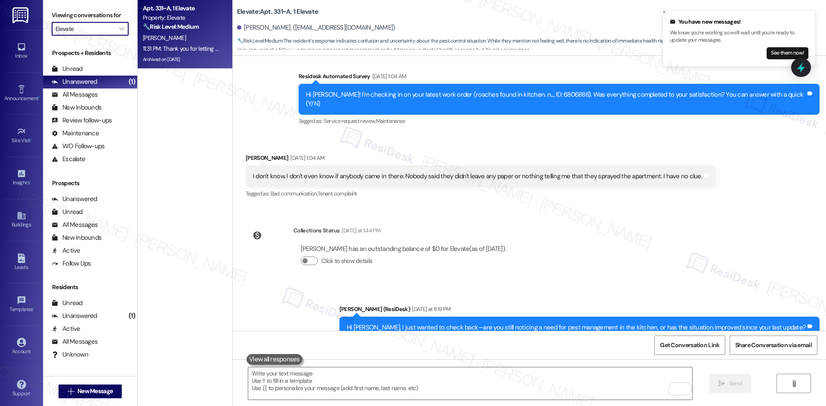
type input "Elevation on Post"
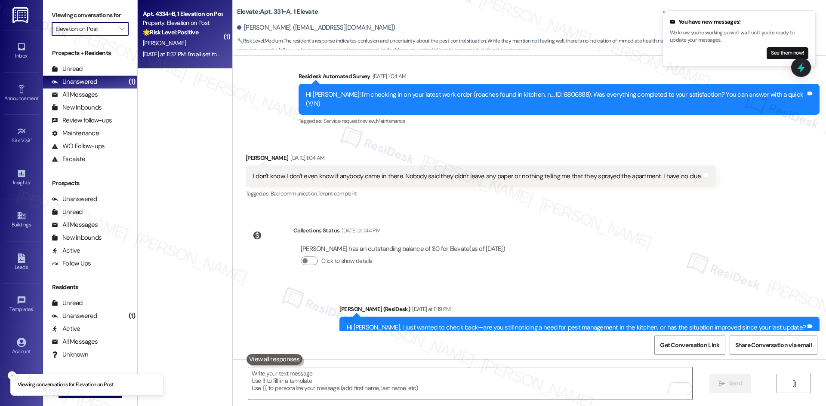
click at [166, 44] on div "N. Sanchez" at bounding box center [182, 43] width 81 height 11
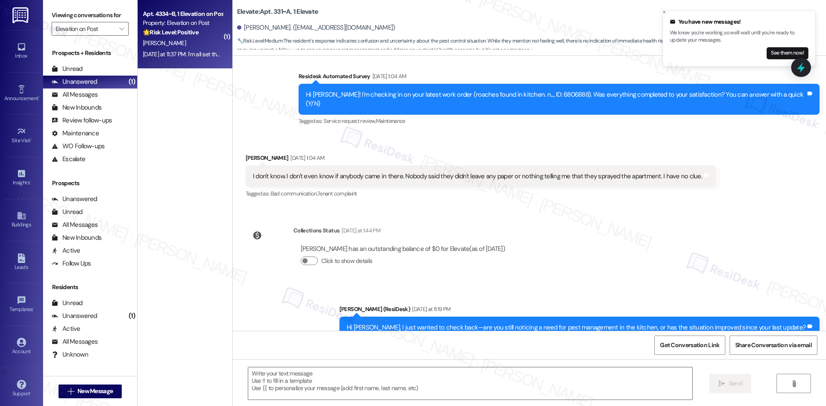
type textarea "Fetching suggested responses. Please feel free to read through the conversation…"
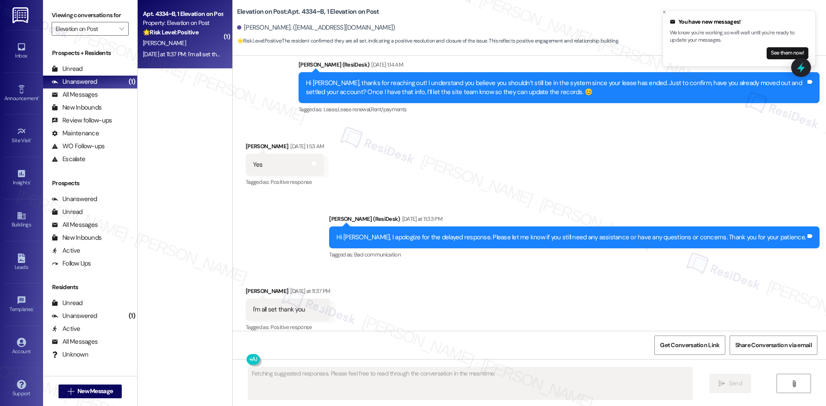
scroll to position [1078, 0]
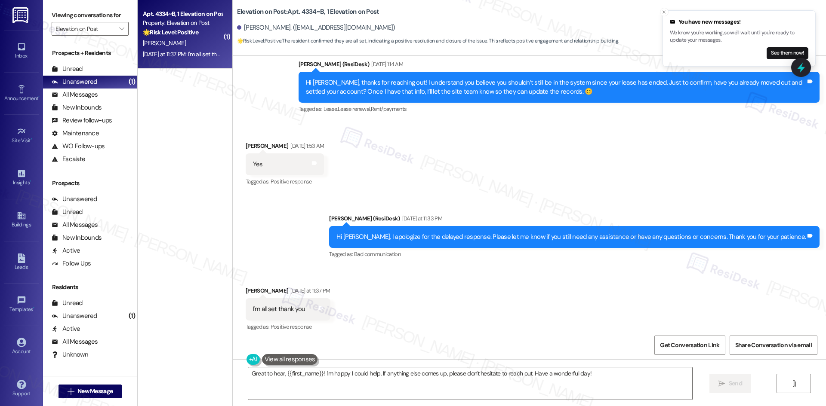
click at [466, 302] on div "Received via SMS Nathan Sanchez Yesterday at 11:37 PM I'm all set thank you Tag…" at bounding box center [529, 303] width 593 height 73
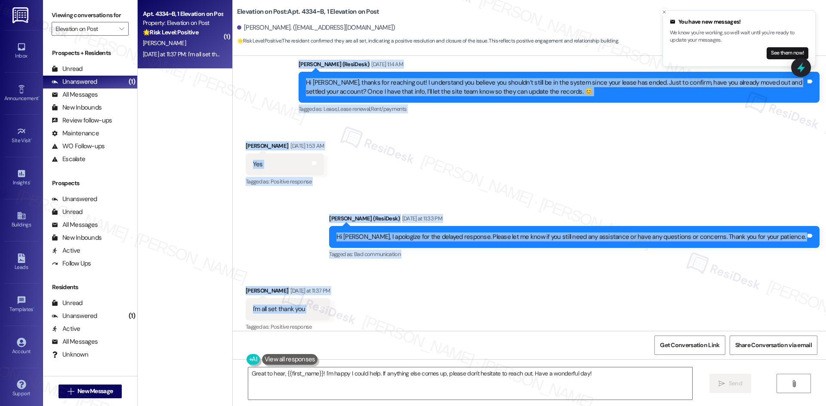
drag, startPoint x: 281, startPoint y: 95, endPoint x: 320, endPoint y: 306, distance: 213.9
click at [321, 306] on div "WO Opened request: The carpet ... Aug 20, 2024 at 6:45 AM Status : Completed Sh…" at bounding box center [529, 193] width 593 height 275
copy div "Sarah (ResiDesk) Sep 13, 2025 at 1:14 AM Hi Nathan, thanks for reaching out! I …"
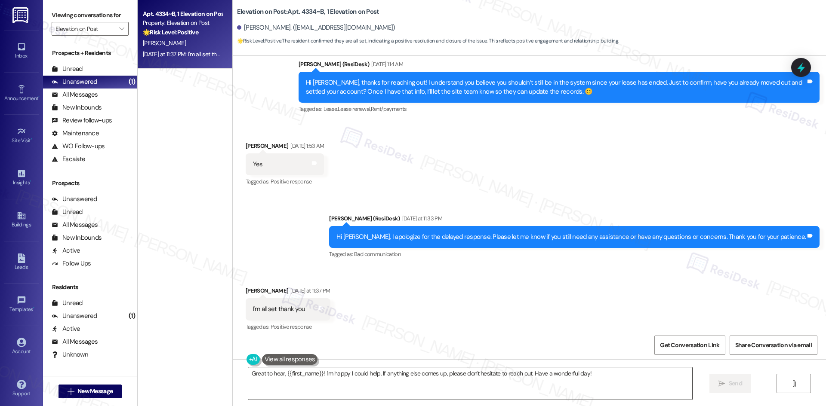
click at [435, 388] on textarea "Great to hear, {{first_name}}! I'm happy I could help. If anything else comes u…" at bounding box center [470, 384] width 444 height 32
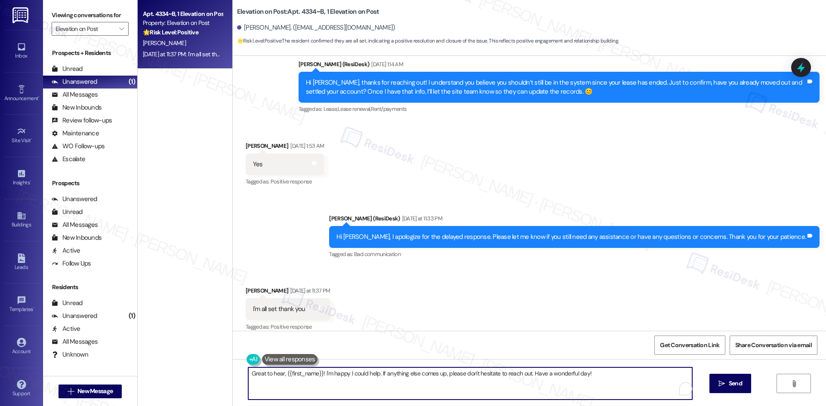
paste textarea "Thank you for confirming, Nathan—I really appreciate it. I’ll let the site team…"
type textarea "Thank you for confirming, Nathan—I really appreciate it. I’ll let the site team…"
click at [730, 387] on span "Send" at bounding box center [734, 383] width 13 height 9
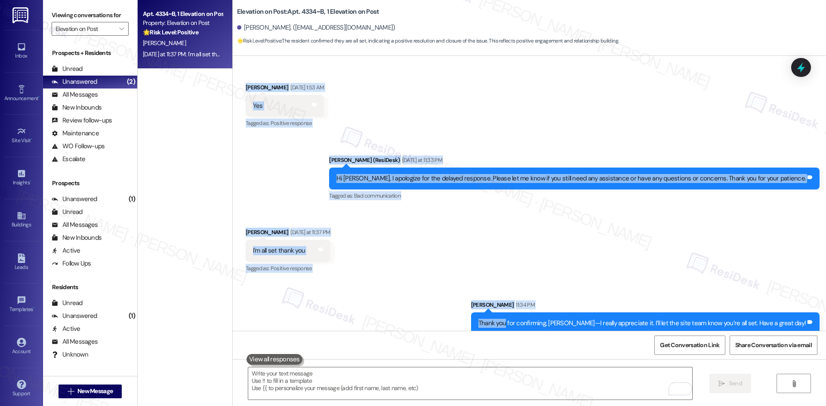
scroll to position [1138, 0]
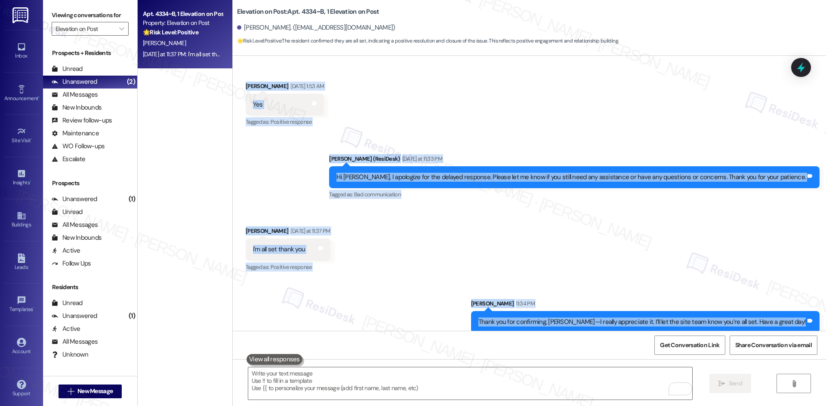
drag, startPoint x: 285, startPoint y: 175, endPoint x: 821, endPoint y: 320, distance: 555.6
click at [821, 320] on div "WO Opened request: The carpet ... Aug 20, 2024 at 6:45 AM Status : Completed Sh…" at bounding box center [529, 193] width 593 height 275
copy div "Sarah (ResiDesk) Sep 13, 2025 at 1:14 AM Hi Nathan, thanks for reaching out! I …"
click at [383, 219] on div "Received via SMS Nathan Sanchez Yesterday at 11:37 PM I'm all set thank you Tag…" at bounding box center [529, 243] width 593 height 73
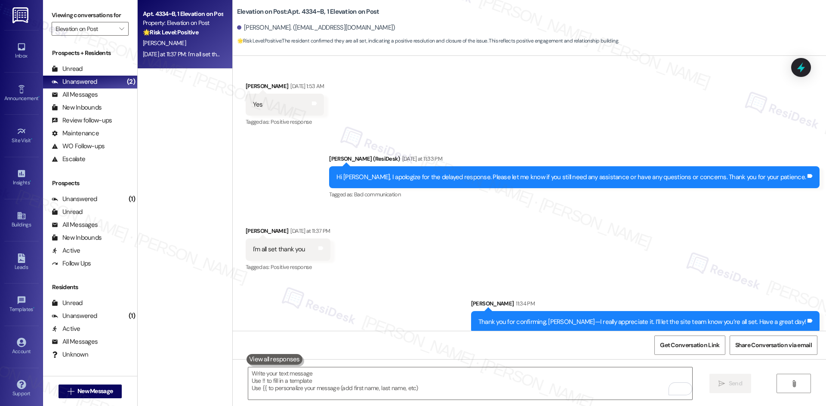
click at [439, 280] on div "Sent via SMS Sarah 11:34 PM Thank you for confirming, Nathan—I really appreciat…" at bounding box center [529, 310] width 593 height 60
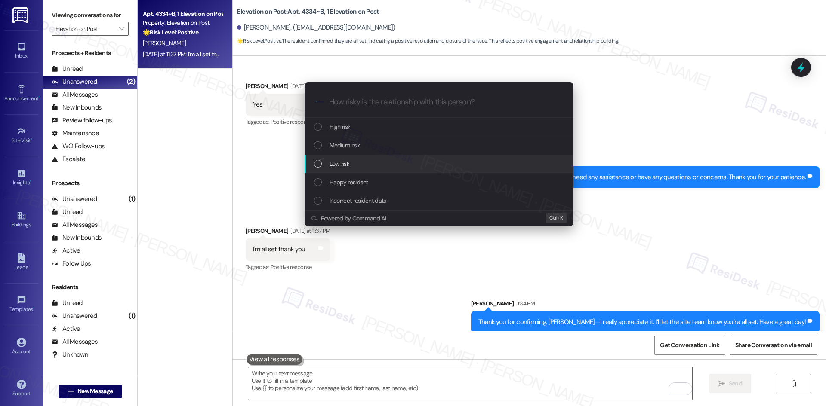
click at [388, 169] on div "Low risk" at bounding box center [440, 163] width 252 height 9
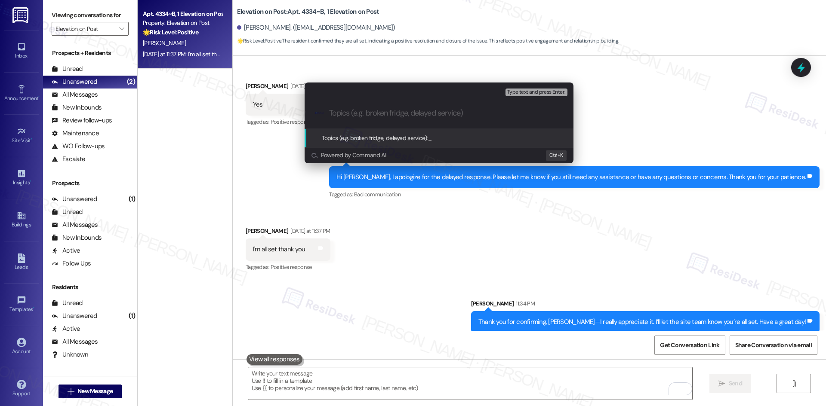
click at [417, 114] on input "Topics (e.g. broken fridge, delayed service)" at bounding box center [446, 113] width 234 height 9
paste input "Lease End Confirmation – Nathan Sanchez"
type input "Lease End Confirmation – Nathan Sanchez"
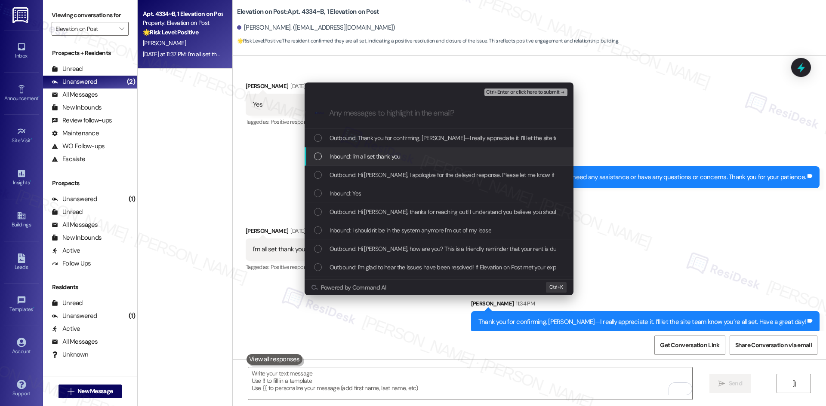
click at [403, 157] on div "Inbound: I'm all set thank you" at bounding box center [440, 156] width 252 height 9
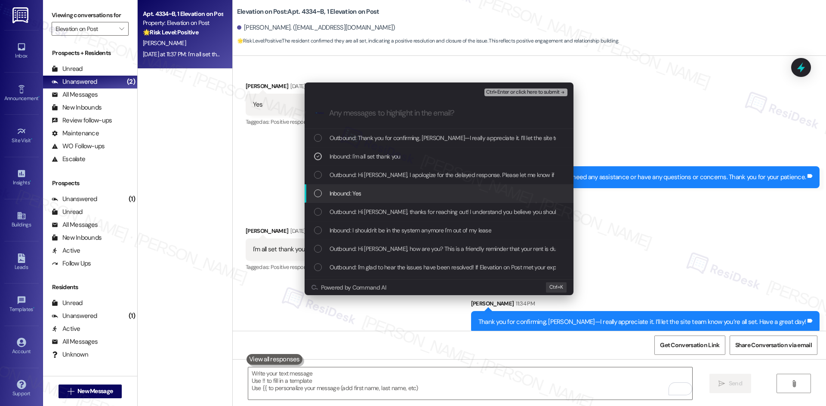
click at [393, 193] on div "Inbound: Yes" at bounding box center [440, 193] width 252 height 9
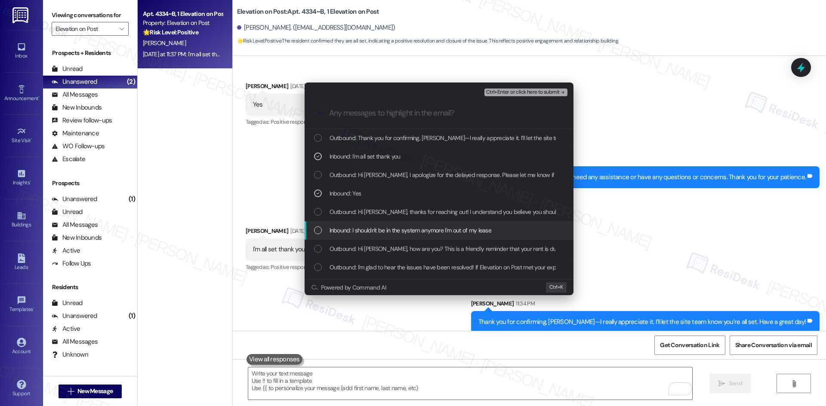
click at [499, 229] on div "Inbound: I shouldn't be in the system anymore I'm out of my lease" at bounding box center [440, 230] width 252 height 9
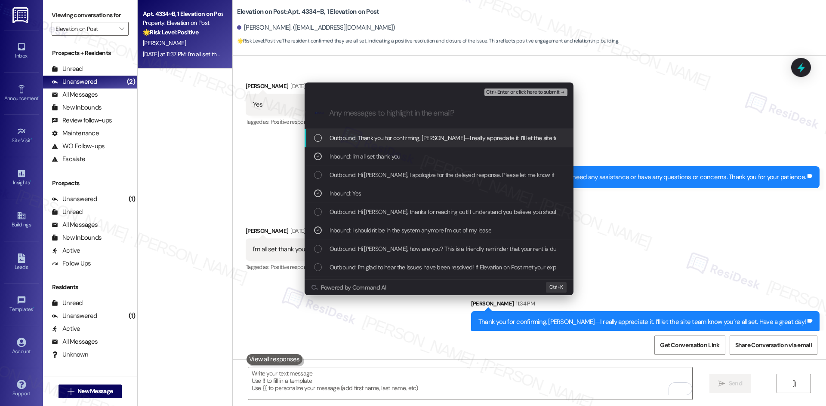
click at [558, 92] on span "Ctrl+Enter or click here to submit" at bounding box center [523, 92] width 74 height 6
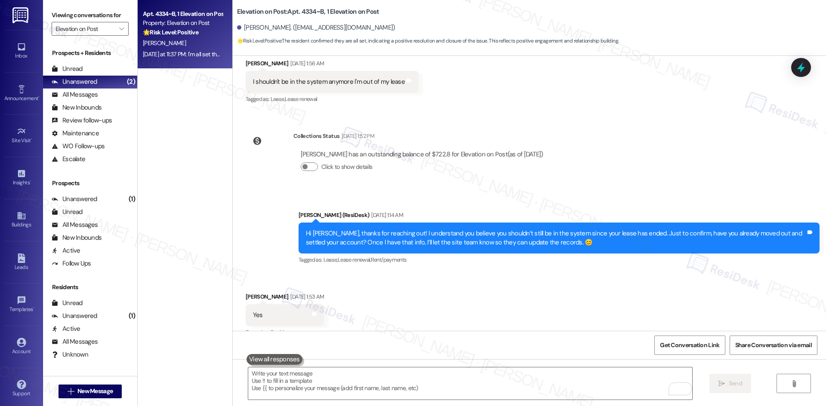
scroll to position [921, 0]
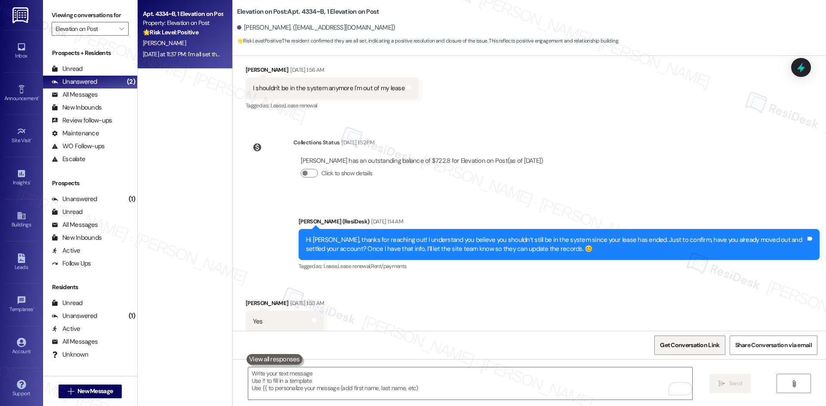
click at [694, 350] on span "Get Conversation Link" at bounding box center [689, 345] width 63 height 18
drag, startPoint x: 238, startPoint y: 26, endPoint x: 378, endPoint y: 29, distance: 140.2
click at [378, 29] on div "Nathan Sanchez. (nathanksanchez11@gmail.com)" at bounding box center [531, 27] width 589 height 17
copy div "Nathan Sanchez. (nathanksanchez11@gmail.com)"
drag, startPoint x: 231, startPoint y: 8, endPoint x: 316, endPoint y: 17, distance: 85.6
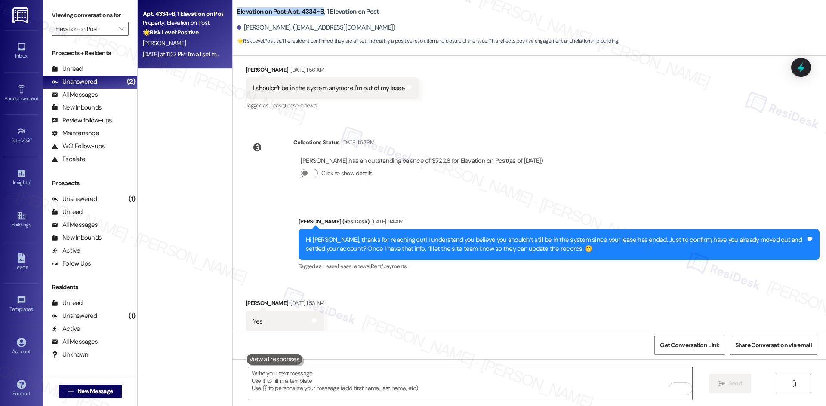
click at [316, 17] on div "Elevation on Post: Apt. 4334~B, 1 Elevation on Post" at bounding box center [323, 11] width 172 height 11
copy b "Elevation on Post: Apt. 4334~B"
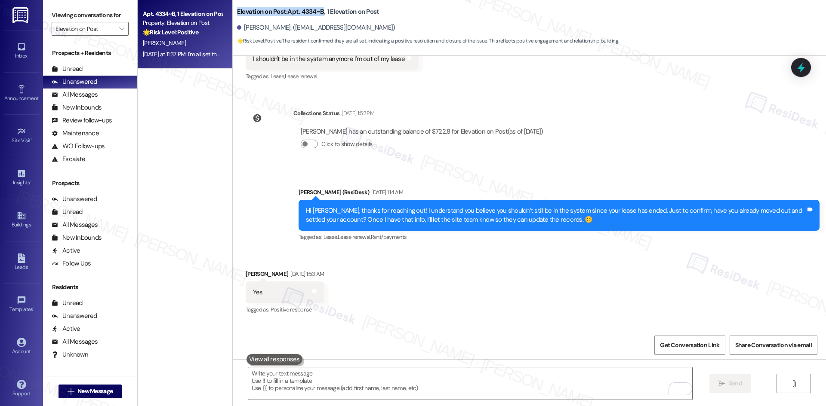
scroll to position [1136, 0]
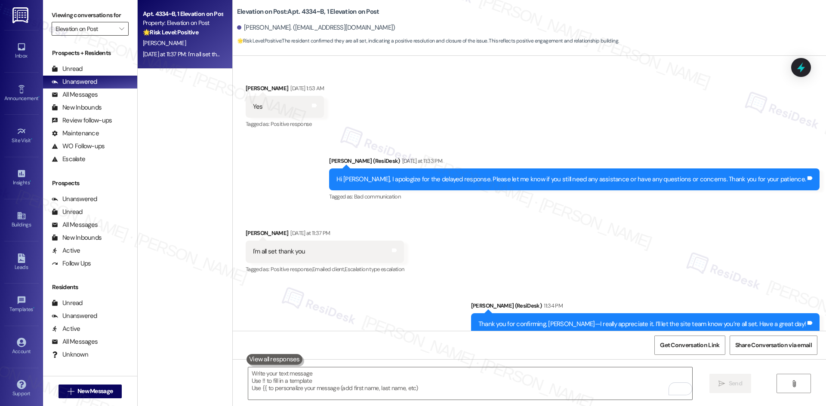
click at [98, 28] on input "Elevation on Post" at bounding box center [84, 29] width 59 height 14
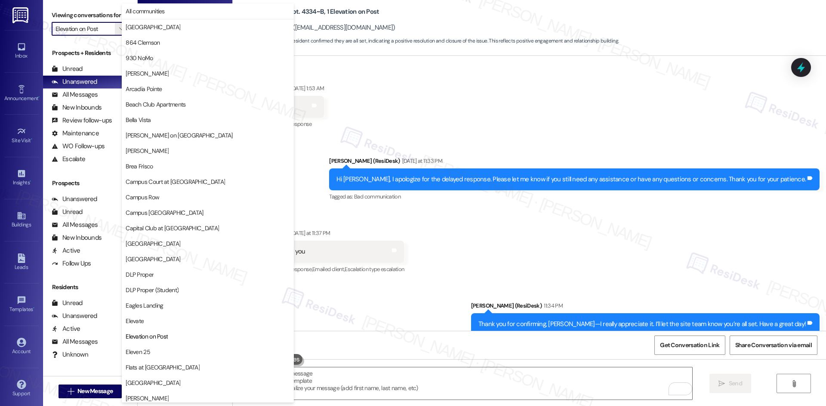
scroll to position [295, 0]
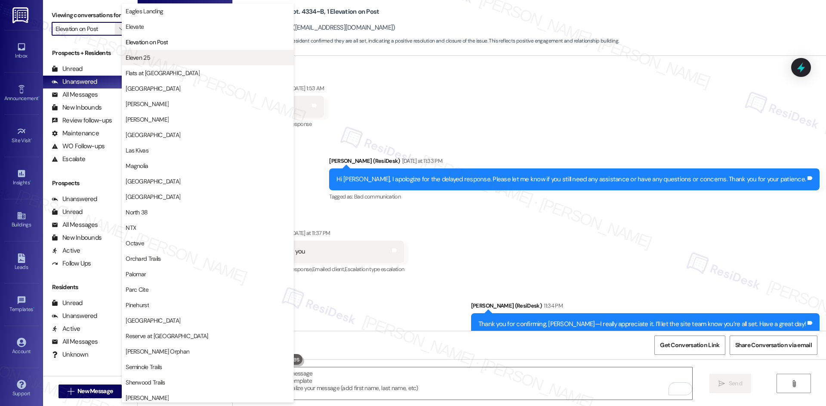
click at [180, 59] on span "Eleven 25" at bounding box center [208, 57] width 164 height 9
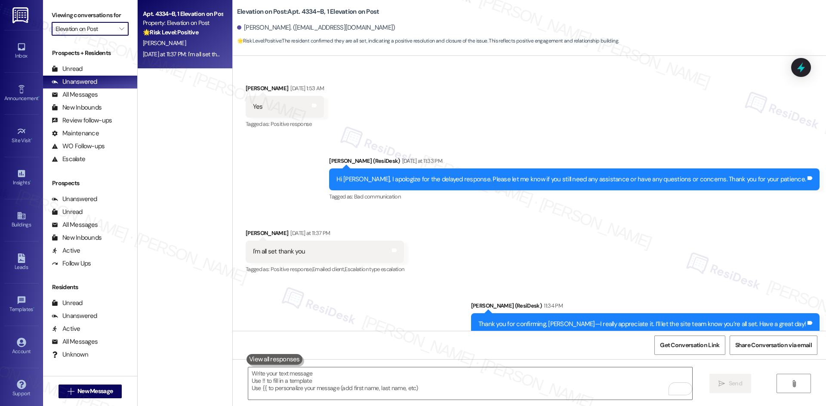
type input "Eleven 25"
click at [188, 43] on div "L. Ladwig" at bounding box center [182, 43] width 81 height 11
type textarea "Fetching suggested responses. Please feel free to read through the conversation…"
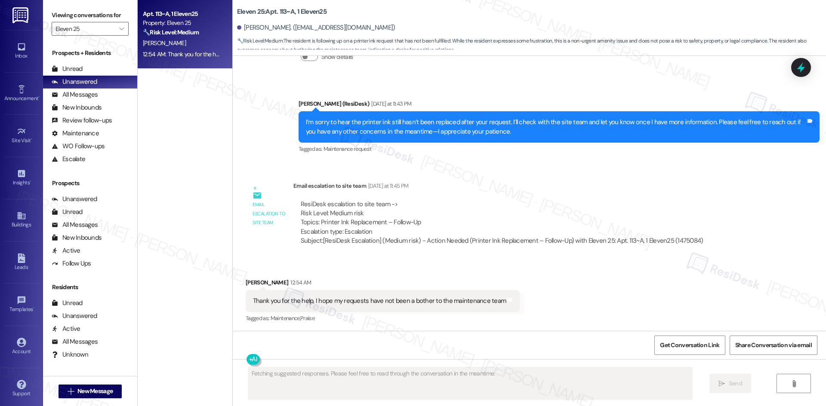
scroll to position [626, 0]
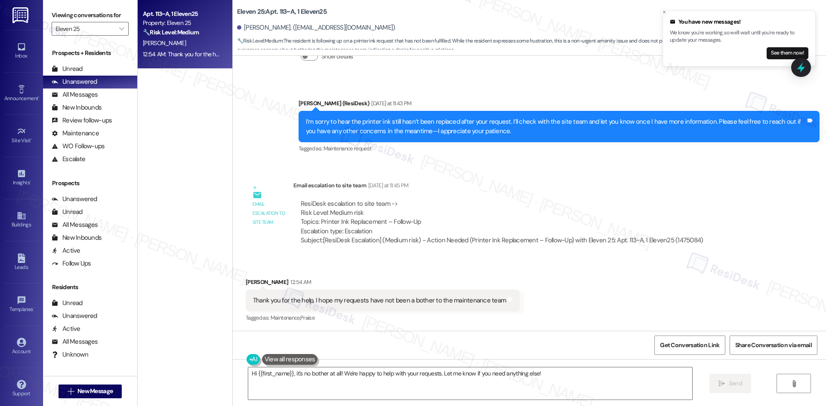
click at [281, 107] on div "Sent via SMS Sarah (ResiDesk) Yesterday at 11:43 PM I’m sorry to hear the print…" at bounding box center [529, 121] width 593 height 82
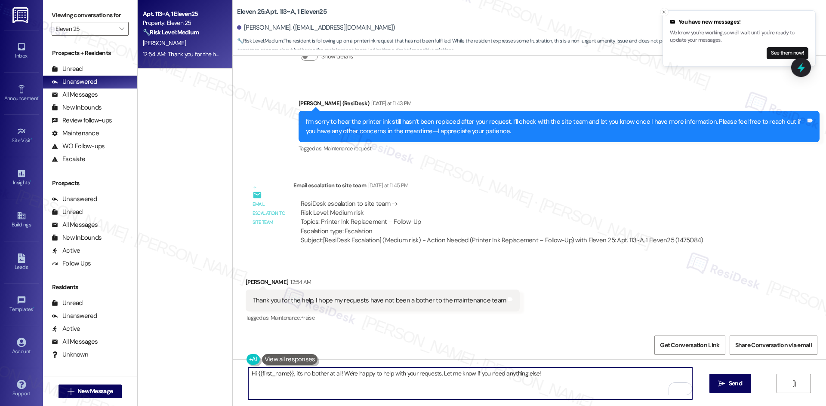
drag, startPoint x: 292, startPoint y: 374, endPoint x: 165, endPoint y: 375, distance: 126.4
click at [165, 375] on div "Apt. 113~A, 1 Eleven25 Property: Eleven 25 🔧 Risk Level: Medium The resident is…" at bounding box center [482, 203] width 688 height 406
click at [325, 389] on textarea "Hi {{first_name}}, it's no bother at all! We're happy to help with your request…" at bounding box center [470, 384] width 444 height 32
drag, startPoint x: 292, startPoint y: 373, endPoint x: 203, endPoint y: 373, distance: 88.2
click at [203, 373] on div "Apt. 113~A, 1 Eleven25 Property: Eleven 25 🔧 Risk Level: Medium The resident is…" at bounding box center [482, 203] width 688 height 406
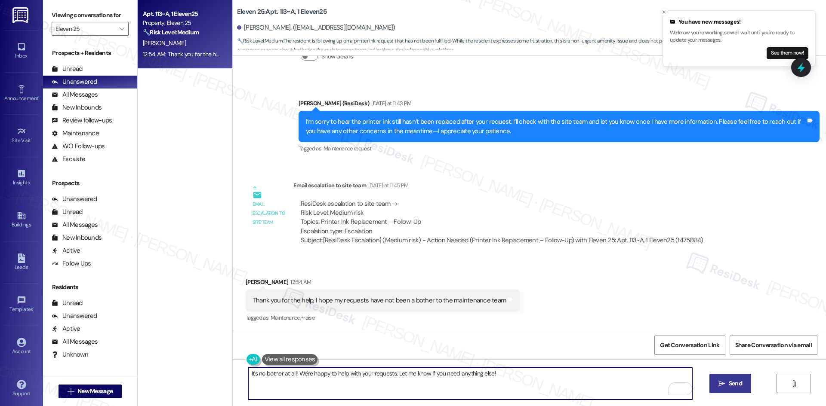
type textarea "It's no bother at all! We're happy to help with your requests. Let me know if y…"
click at [727, 388] on span "Send" at bounding box center [735, 383] width 17 height 9
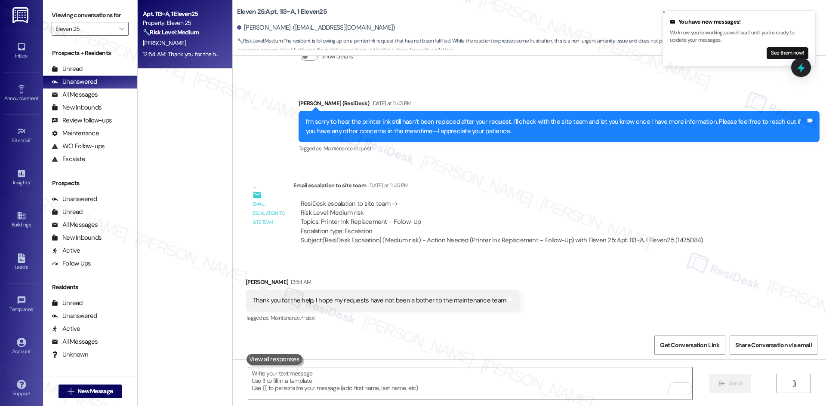
scroll to position [625, 0]
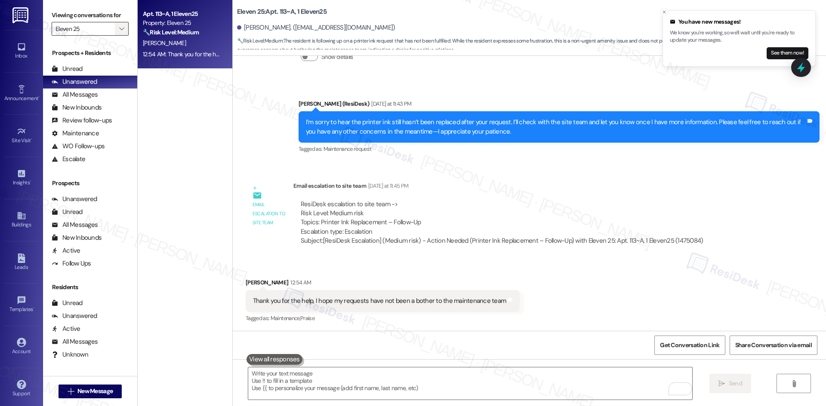
click at [119, 29] on icon "" at bounding box center [121, 28] width 5 height 7
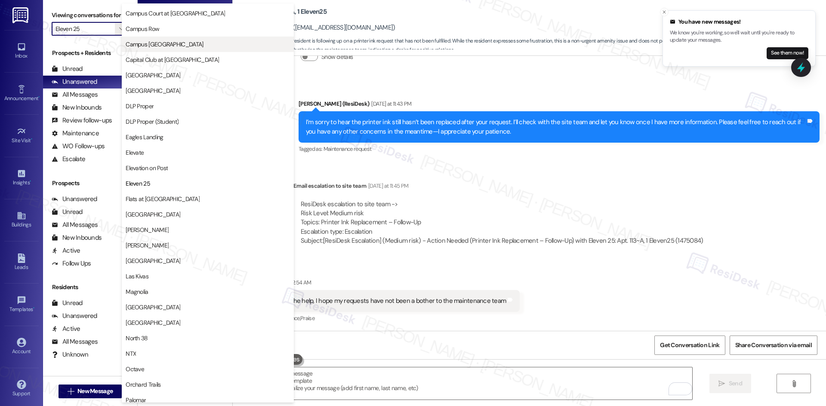
scroll to position [166, 0]
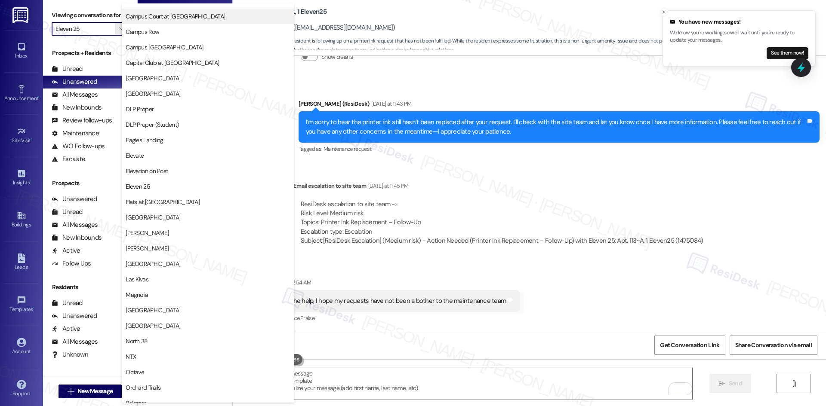
click at [216, 18] on span "Campus Court at Knollwood" at bounding box center [208, 16] width 164 height 9
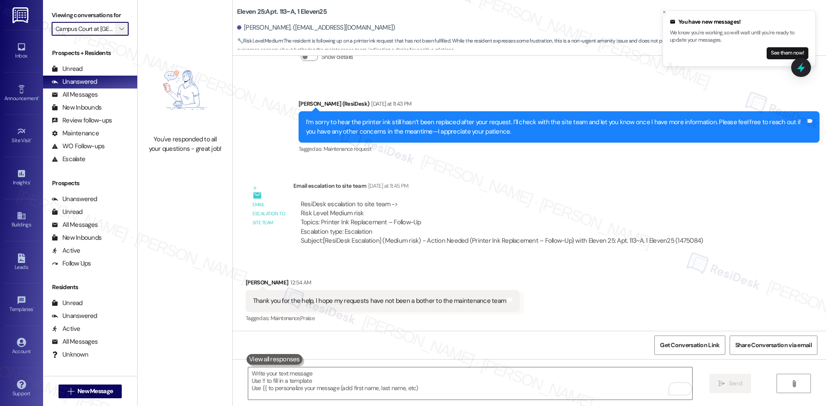
click at [119, 30] on icon "" at bounding box center [121, 28] width 5 height 7
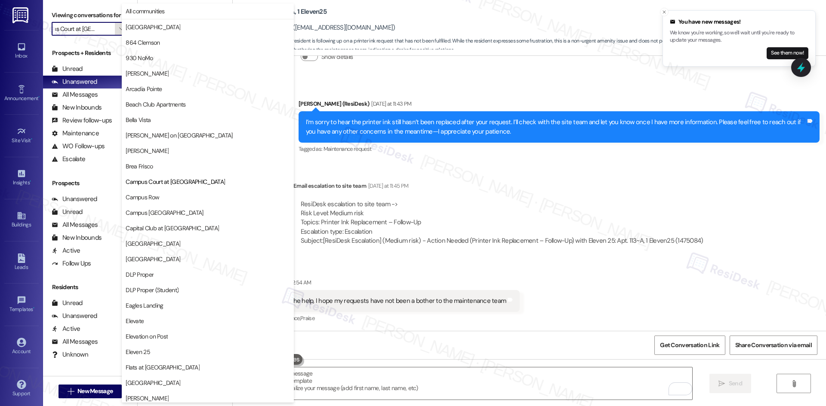
scroll to position [140, 0]
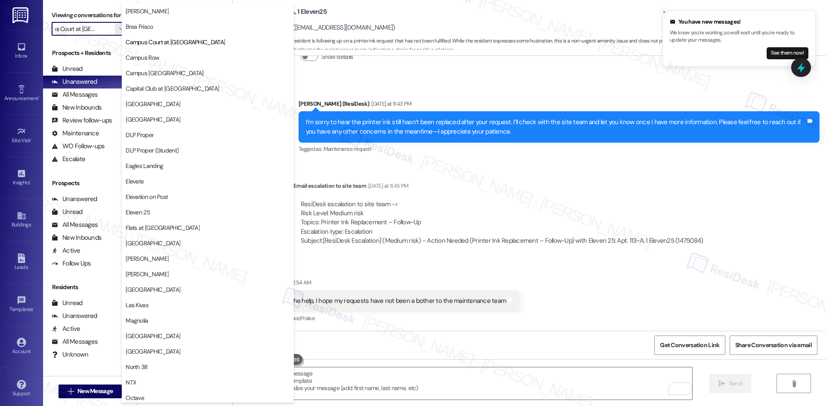
click at [172, 61] on span "Campus Row" at bounding box center [208, 57] width 164 height 9
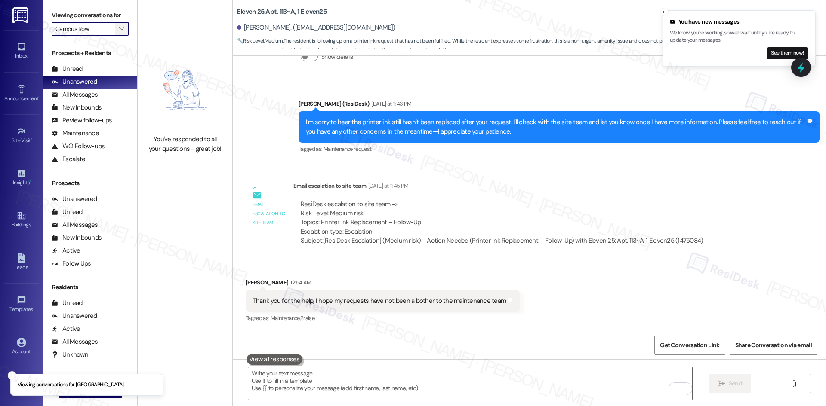
click at [119, 32] on icon "" at bounding box center [121, 28] width 5 height 7
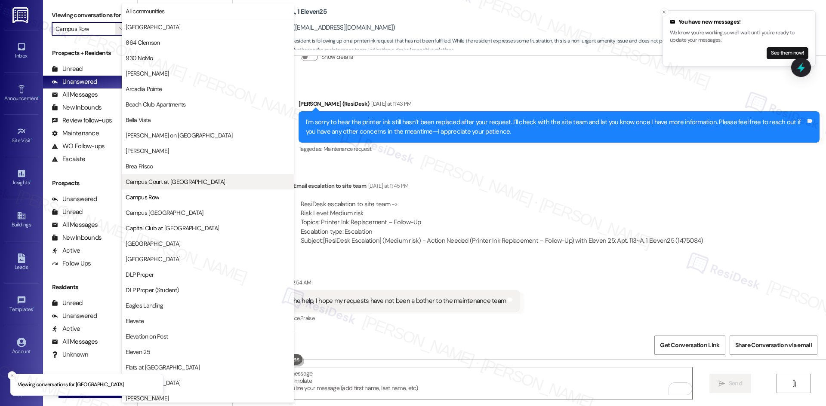
scroll to position [140, 0]
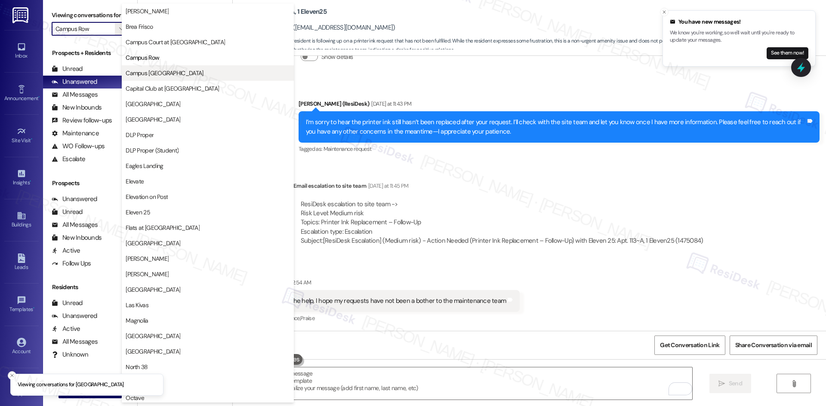
click at [171, 69] on span "Campus Village College Station" at bounding box center [164, 73] width 77 height 9
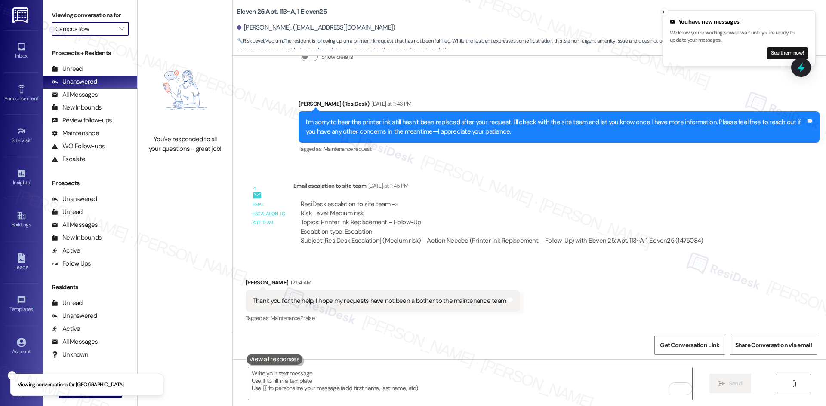
type input "Campus Village College Station"
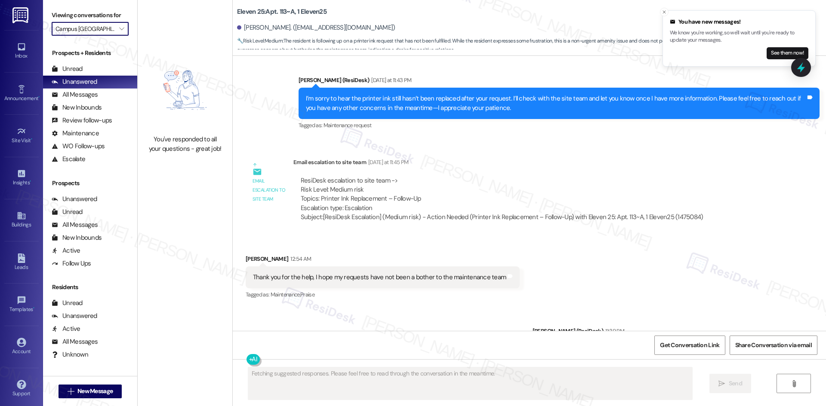
scroll to position [698, 0]
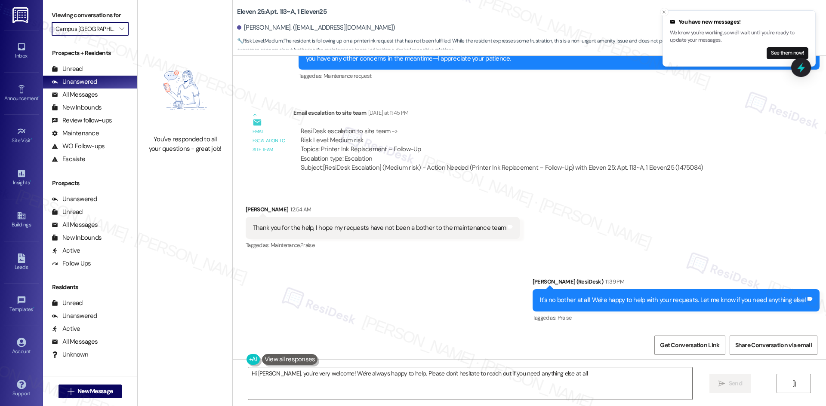
type textarea "Hi Lucas, you're very welcome! We're always happy to help. Please don't hesitat…"
click at [115, 27] on button "" at bounding box center [122, 29] width 14 height 14
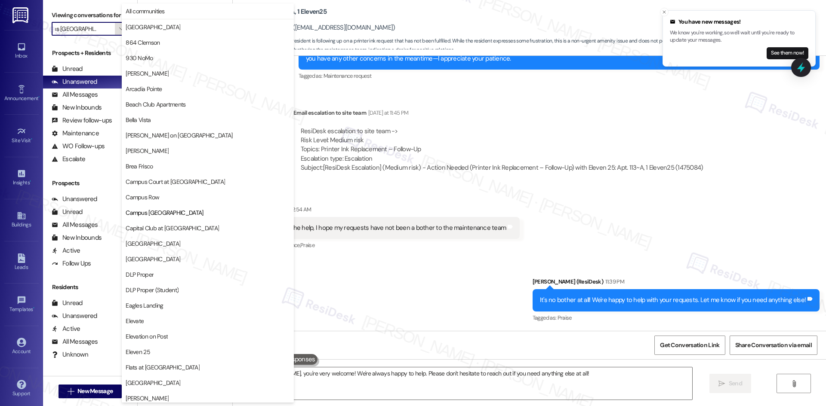
scroll to position [140, 0]
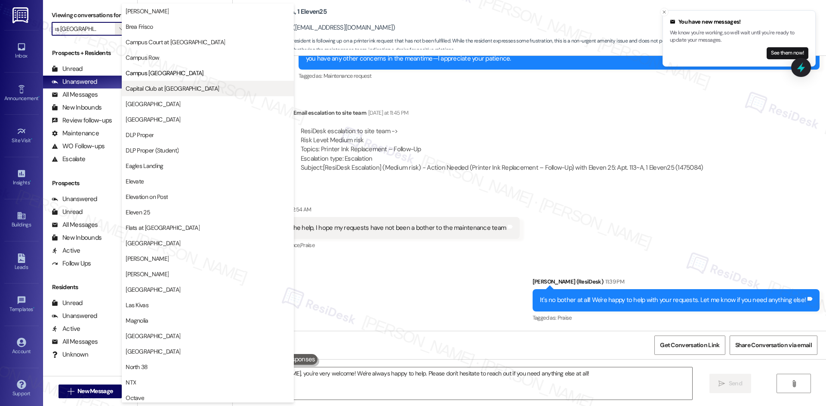
click at [190, 87] on span "Capital Club at Indian Land" at bounding box center [172, 88] width 93 height 9
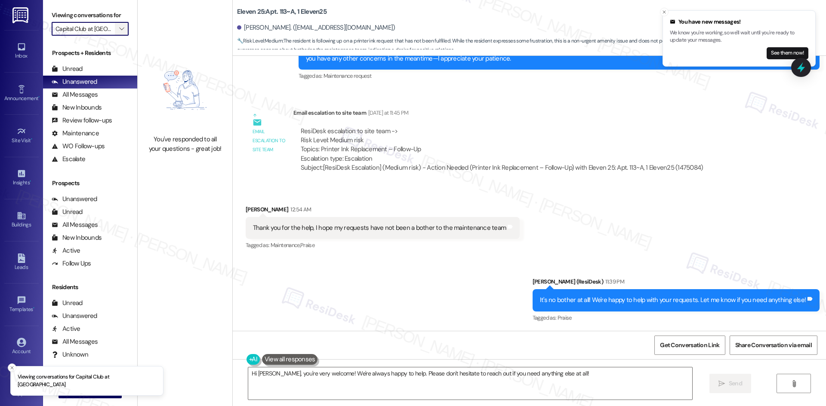
click at [119, 28] on icon "" at bounding box center [121, 28] width 5 height 7
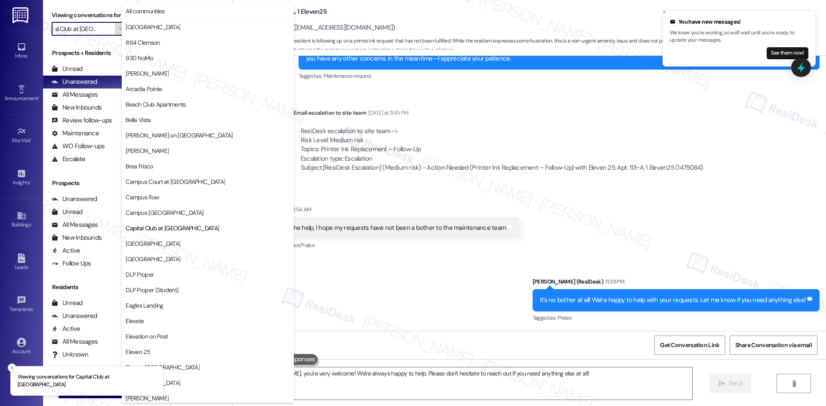
scroll to position [140, 0]
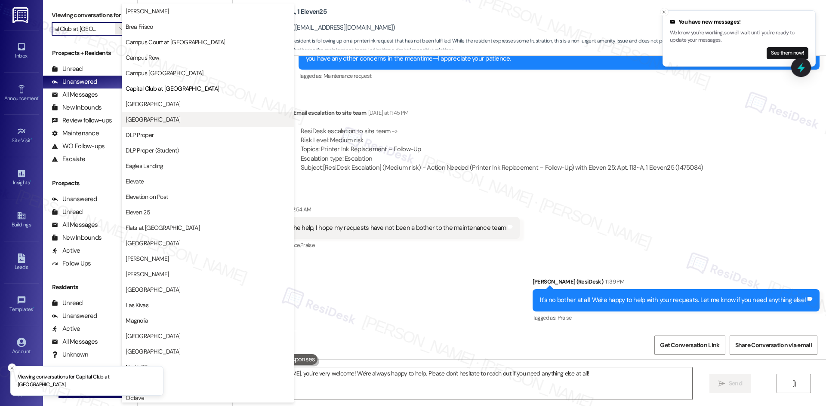
click at [175, 124] on button "District Campus West" at bounding box center [208, 119] width 172 height 15
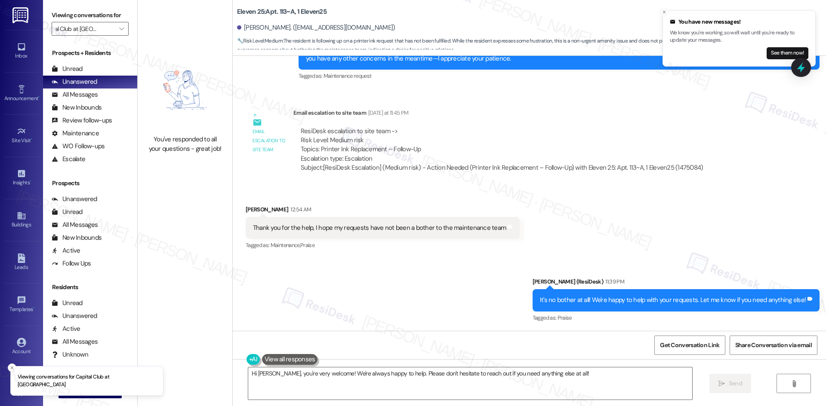
click at [175, 124] on img at bounding box center [185, 89] width 76 height 81
click at [119, 31] on icon "" at bounding box center [121, 28] width 5 height 7
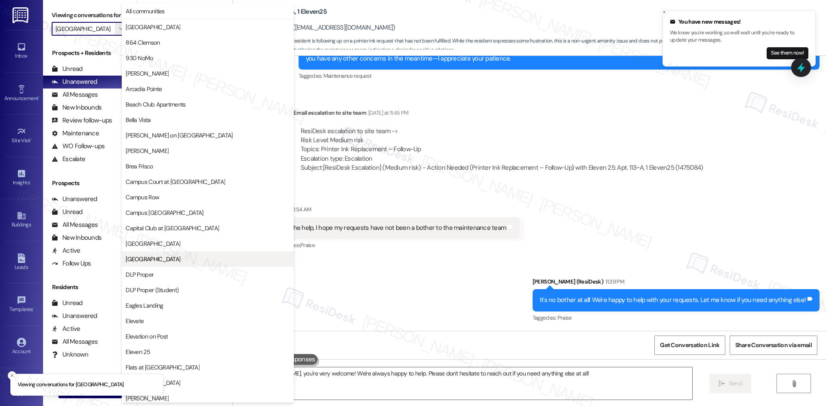
scroll to position [140, 0]
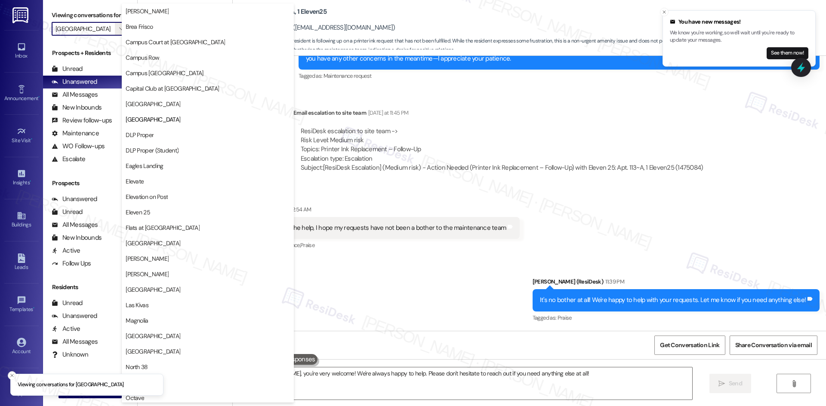
click at [160, 214] on span "Eleven 25" at bounding box center [208, 212] width 164 height 9
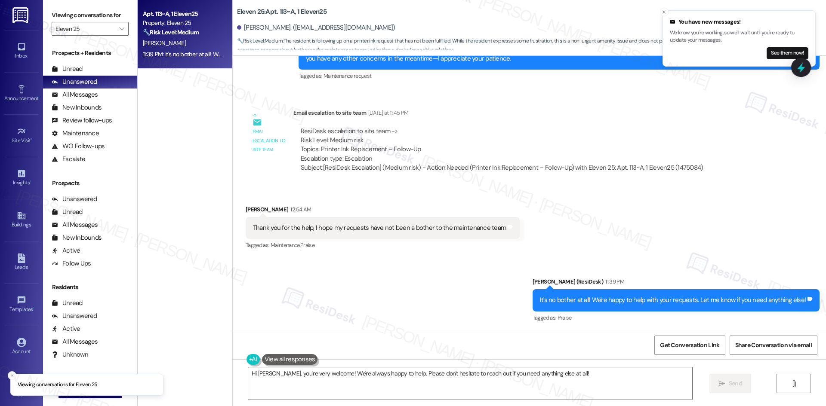
click at [201, 58] on div "11:39 PM: It's no bother at all! We're happy to help with your requests. Let me…" at bounding box center [182, 54] width 81 height 11
click at [115, 27] on button "" at bounding box center [122, 29] width 14 height 14
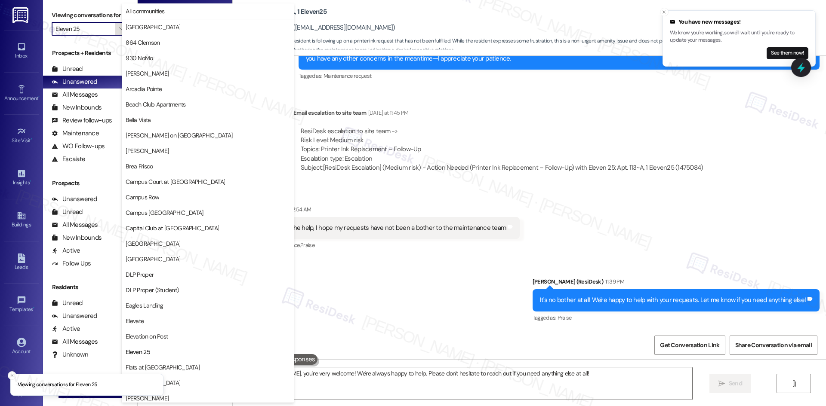
scroll to position [295, 0]
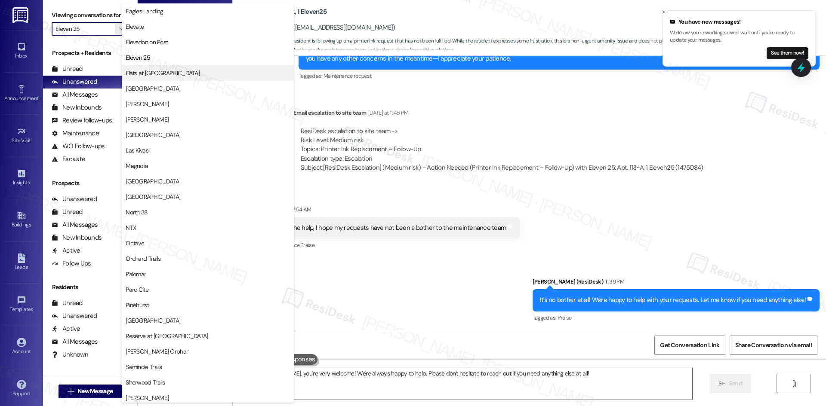
click at [189, 74] on span "Flats at West Village" at bounding box center [208, 73] width 164 height 9
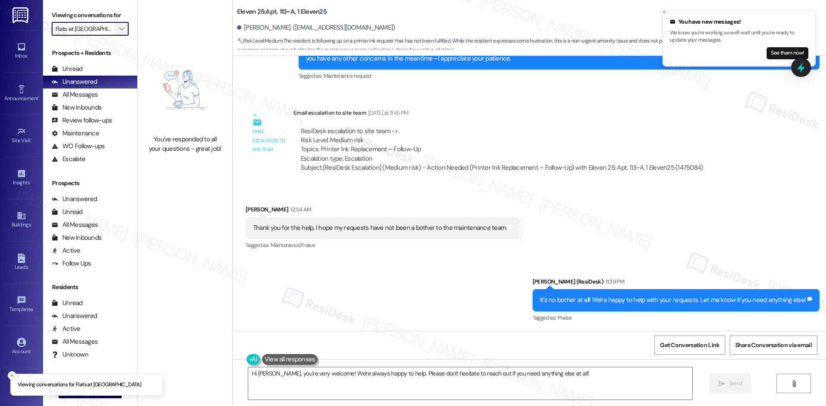
click at [118, 24] on span "" at bounding box center [121, 29] width 8 height 14
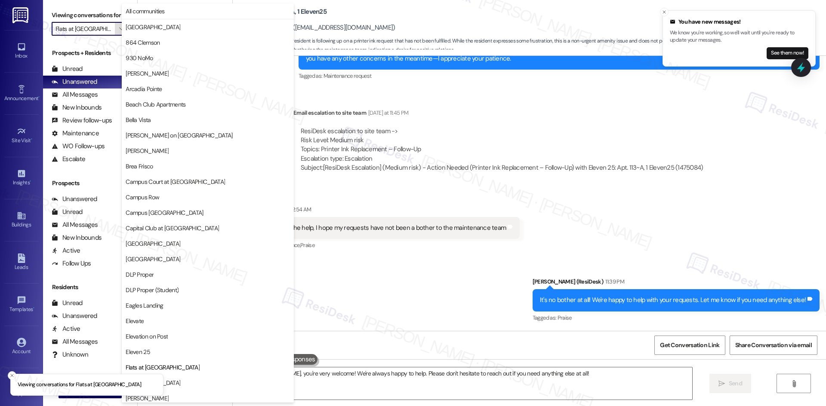
scroll to position [295, 0]
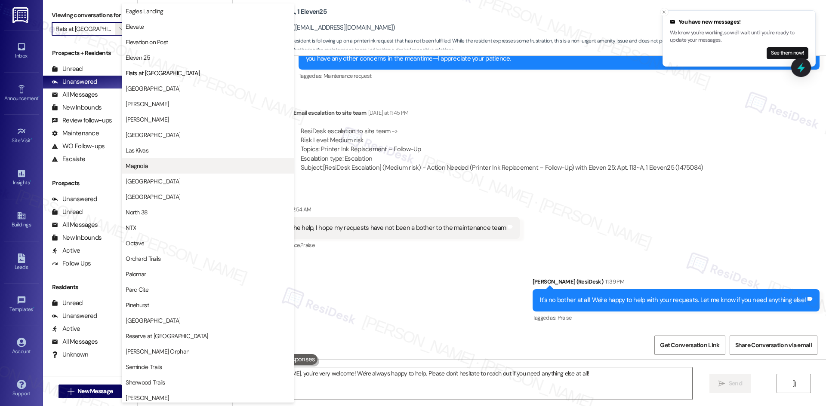
click at [163, 162] on span "Magnolia" at bounding box center [208, 166] width 164 height 9
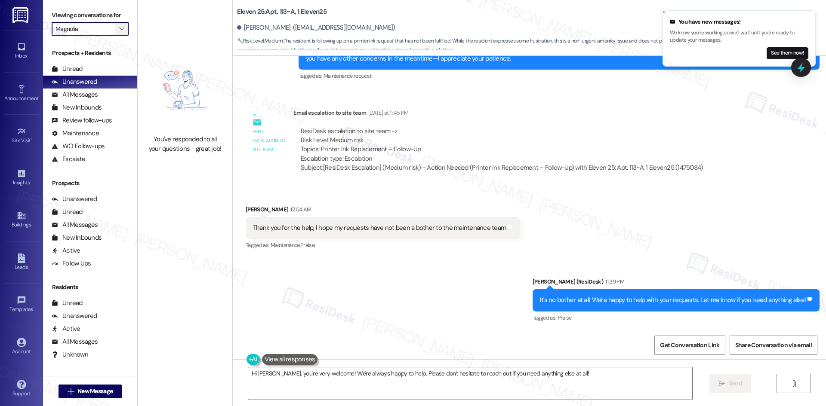
click at [119, 26] on icon "" at bounding box center [121, 28] width 5 height 7
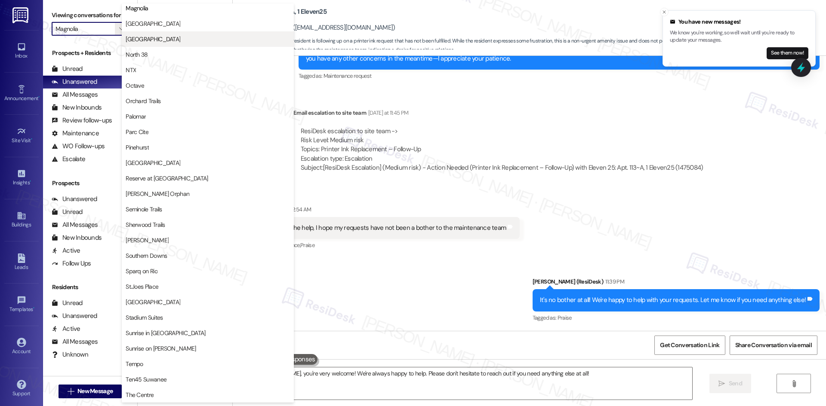
scroll to position [449, 0]
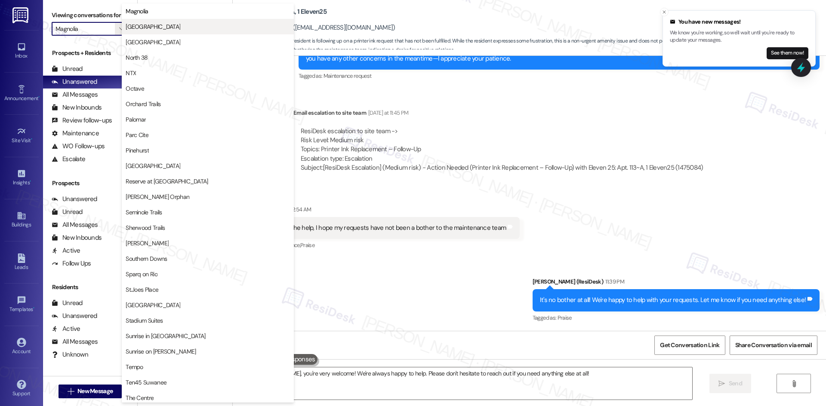
click at [174, 28] on span "Marketplace Village" at bounding box center [153, 26] width 55 height 9
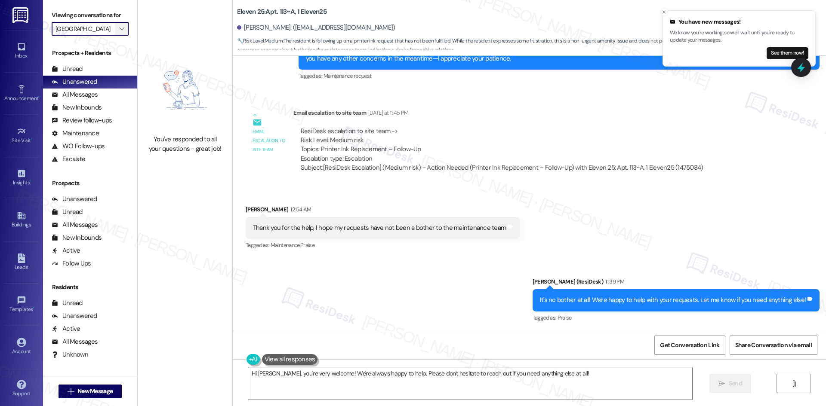
click at [115, 28] on button "" at bounding box center [122, 29] width 14 height 14
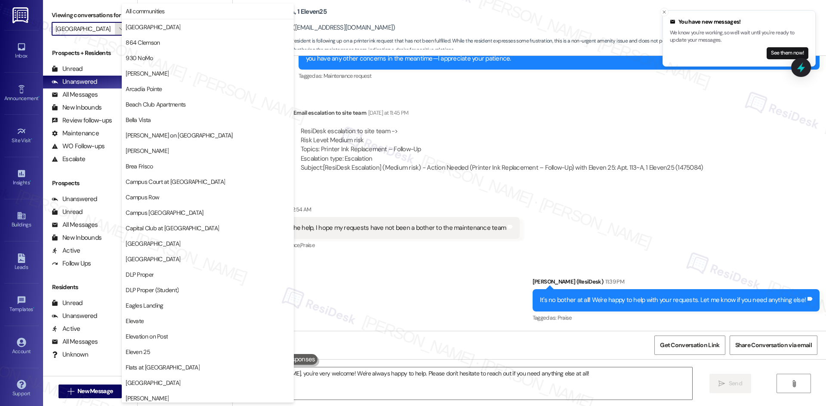
scroll to position [449, 0]
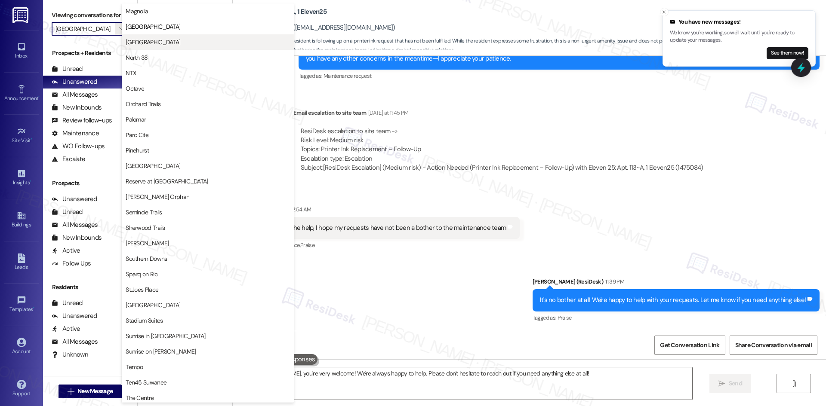
click at [178, 40] on span "Mustang Village" at bounding box center [208, 42] width 164 height 9
click at [178, 40] on div "You've responded to all your questions - great job!" at bounding box center [185, 101] width 95 height 203
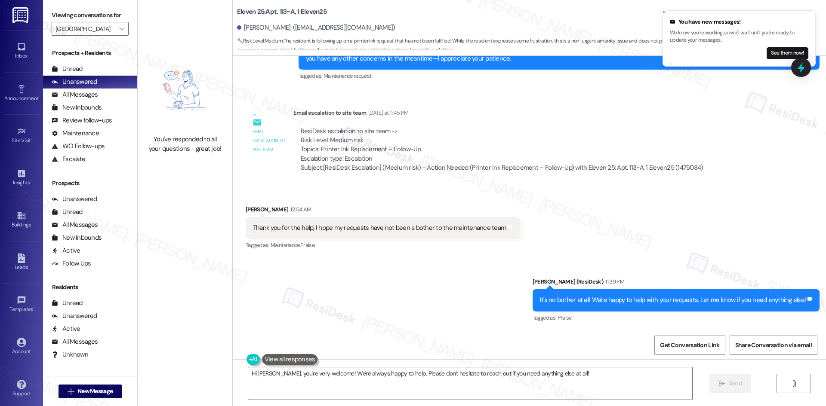
type input "Mustang Village"
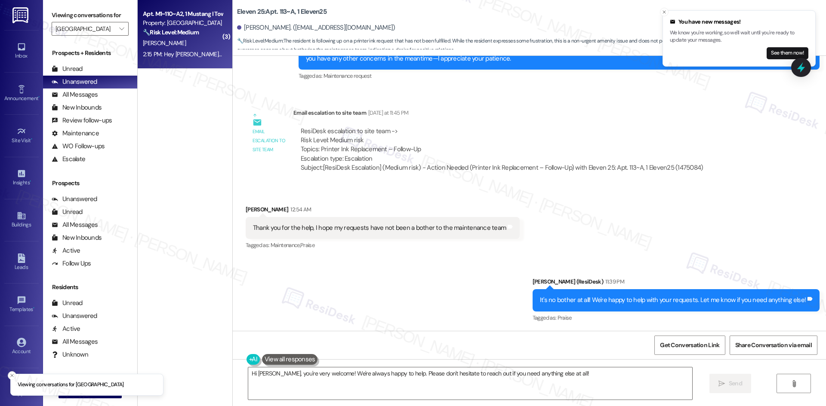
click at [178, 42] on div "[PERSON_NAME]" at bounding box center [182, 43] width 81 height 11
type textarea "Fetching suggested responses. Please feel free to read through the conversation…"
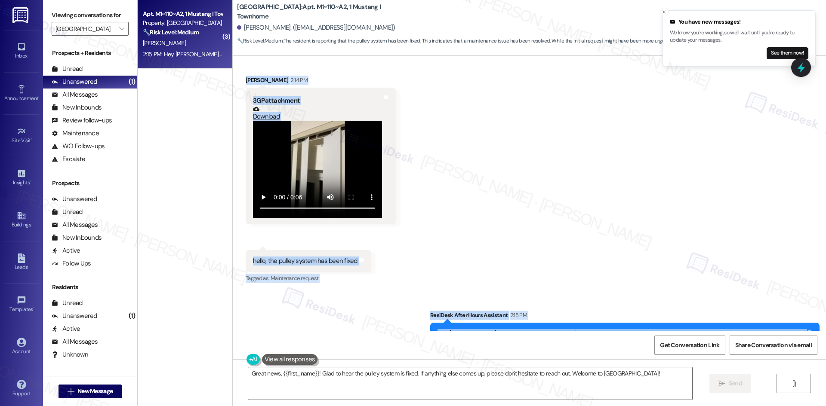
scroll to position [915, 0]
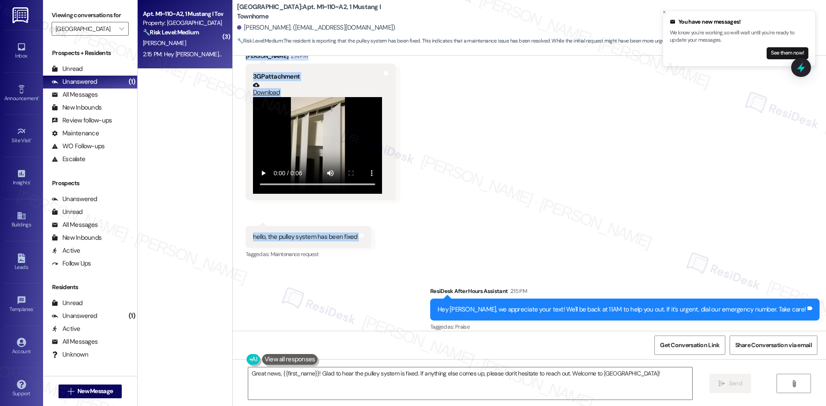
drag, startPoint x: 345, startPoint y: 178, endPoint x: 381, endPoint y: 234, distance: 66.1
click at [381, 234] on div "Lease started Aug 15, 2025 at 8:00 AM Survey, sent via SMS Residesk Automated S…" at bounding box center [529, 193] width 593 height 275
copy div "Sarah (ResiDesk) Yesterday at 11:58 PM Hi Akshara, I apologize for the delayed …"
click at [367, 392] on textarea "Great news, {{first_name}}! Glad to hear the pulley system is fixed. If anythin…" at bounding box center [470, 384] width 444 height 32
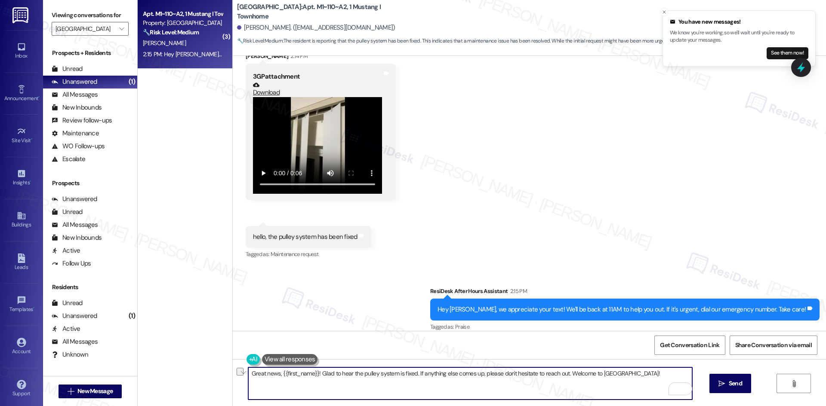
drag, startPoint x: 647, startPoint y: 373, endPoint x: 564, endPoint y: 373, distance: 82.6
click at [564, 373] on textarea "Great news, {{first_name}}! Glad to hear the pulley system is fixed. If anythin…" at bounding box center [470, 384] width 444 height 32
type textarea "Great news, {{first_name}}! Glad to hear the pulley system is fixed. If anythin…"
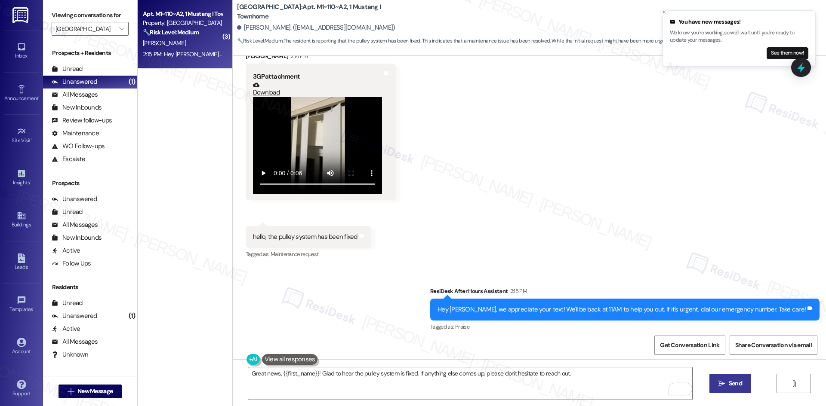
click at [719, 385] on icon "" at bounding box center [721, 384] width 6 height 7
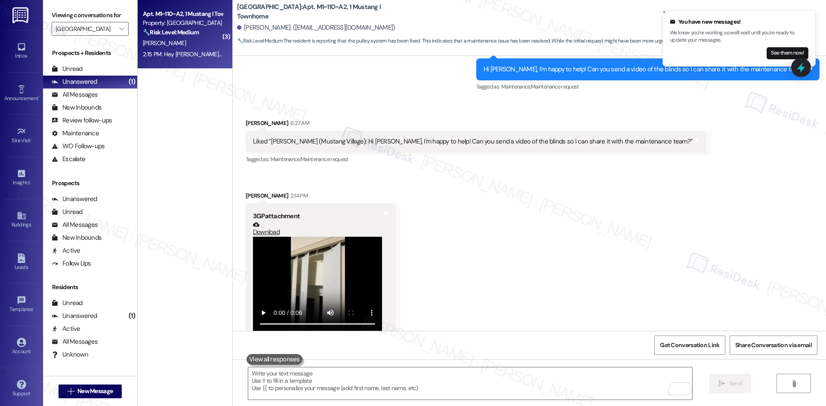
scroll to position [759, 0]
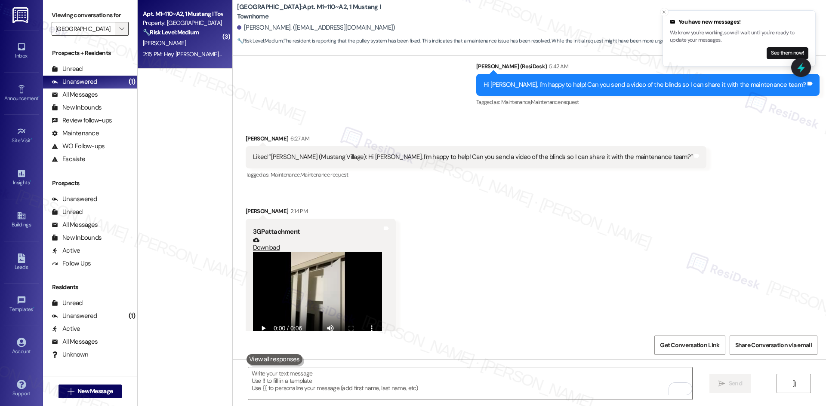
click at [119, 28] on icon "" at bounding box center [121, 28] width 5 height 7
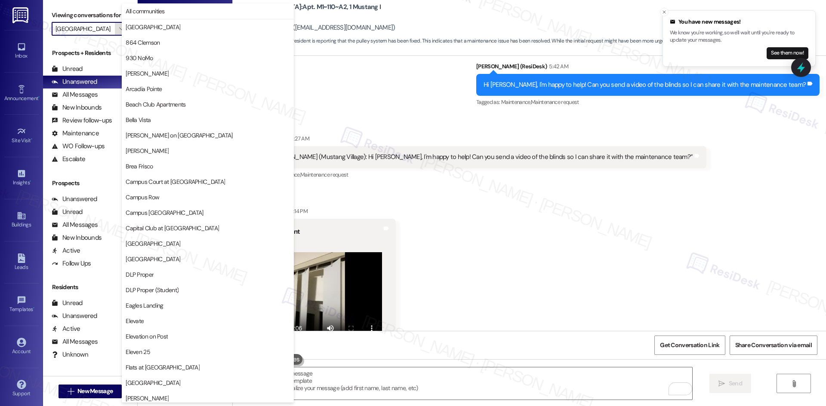
scroll to position [449, 0]
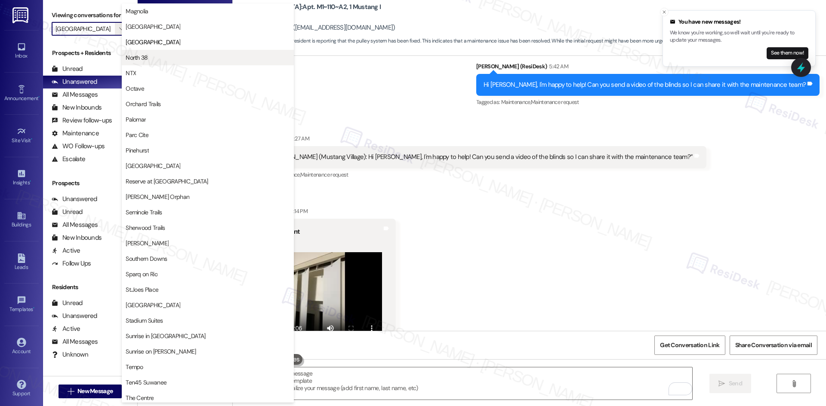
click at [178, 62] on button "North 38" at bounding box center [208, 57] width 172 height 15
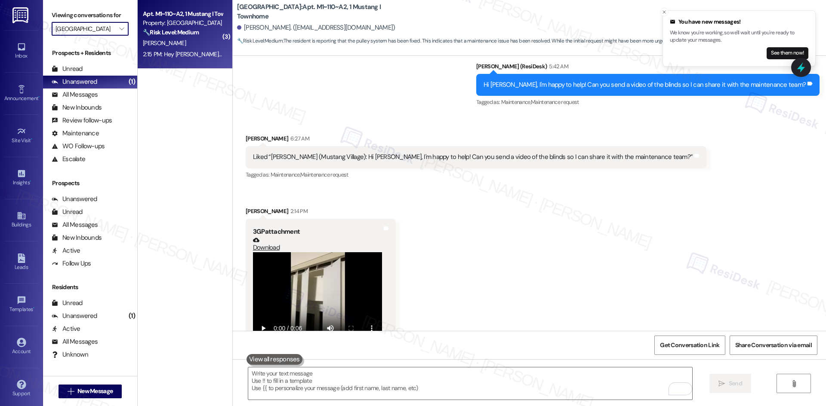
type input "North 38"
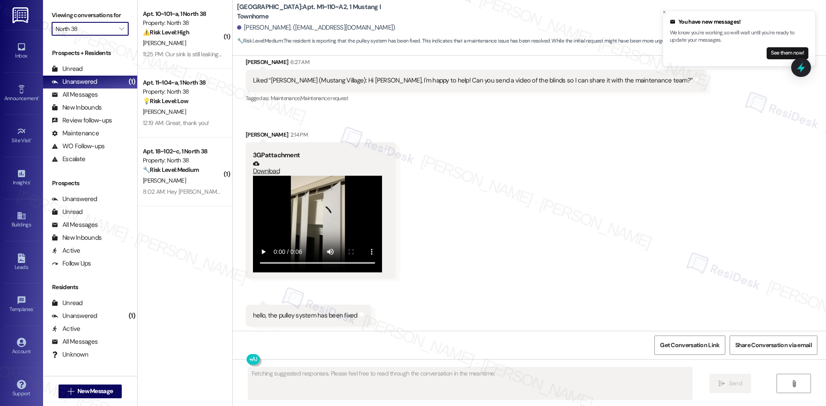
scroll to position [842, 0]
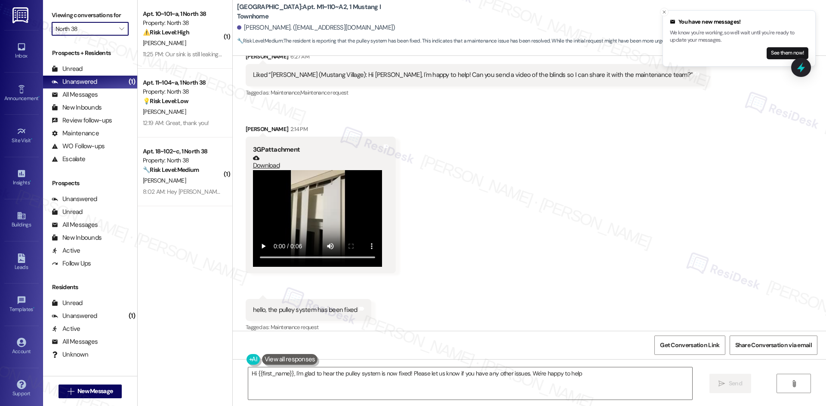
type textarea "Hi {{first_name}}, I'm glad to hear the pulley system is now fixed! Please let …"
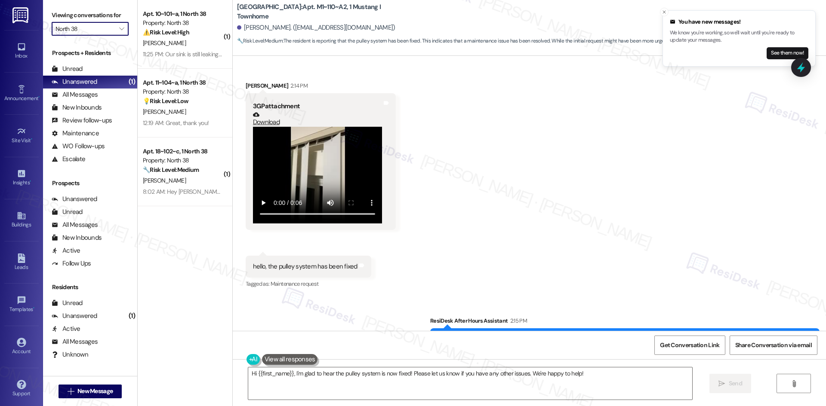
scroll to position [987, 0]
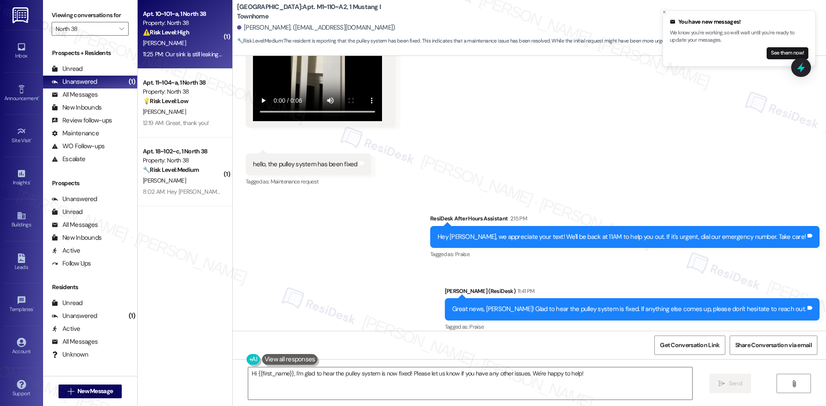
click at [167, 43] on div "C. Leahey" at bounding box center [182, 43] width 81 height 11
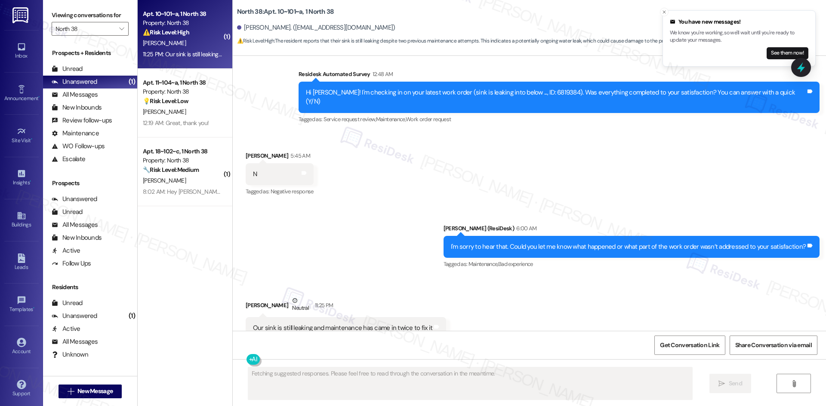
scroll to position [806, 0]
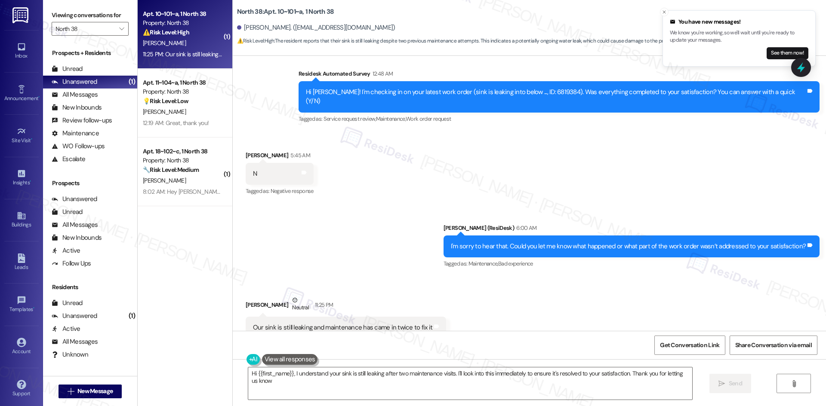
type textarea "Hi {{first_name}}, I understand your sink is still leaking after two maintenanc…"
click at [479, 277] on div "Received via SMS Colin Leahey Neutral 11:25 PM Our sink is still leaking and ma…" at bounding box center [529, 318] width 593 height 82
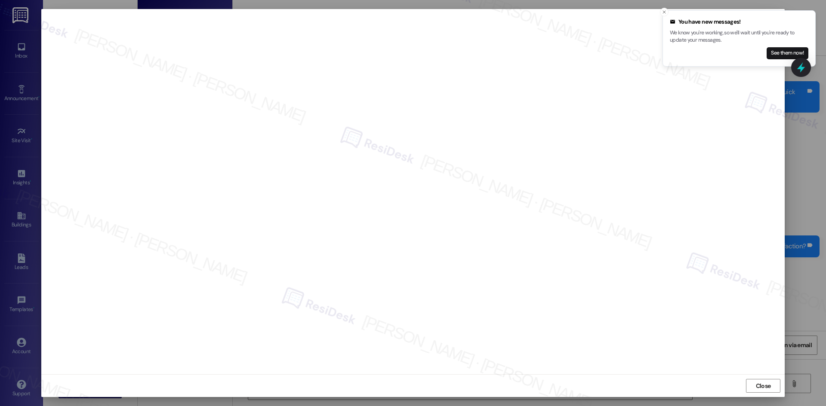
click at [769, 379] on div "Close" at bounding box center [412, 386] width 743 height 23
click at [766, 389] on span "Close" at bounding box center [763, 386] width 15 height 9
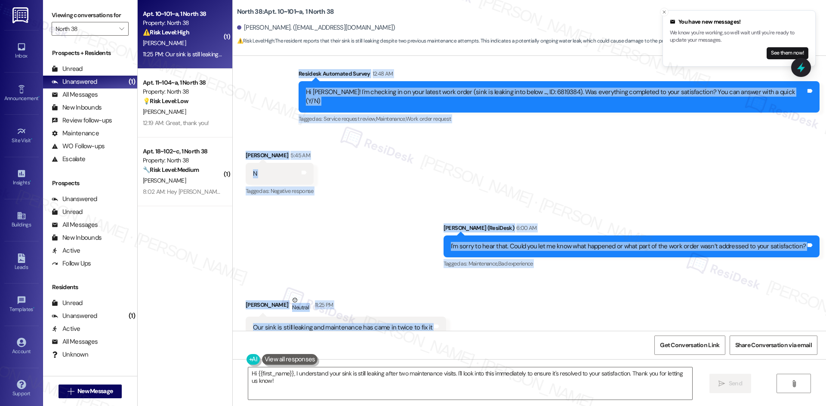
drag, startPoint x: 330, startPoint y: 144, endPoint x: 477, endPoint y: 302, distance: 215.7
click at [478, 303] on div "WO Opened request: Lower showe... Aug 19, 2024 at 11:01 PM Status : Completed S…" at bounding box center [529, 193] width 593 height 275
copy div "Residesk Automated Survey 12:48 AM Hi Colin! I'm checking in on your latest wor…"
click at [380, 317] on div "Our sink is still leaking and maintenance has came in twice to fix it Tags and …" at bounding box center [346, 328] width 200 height 22
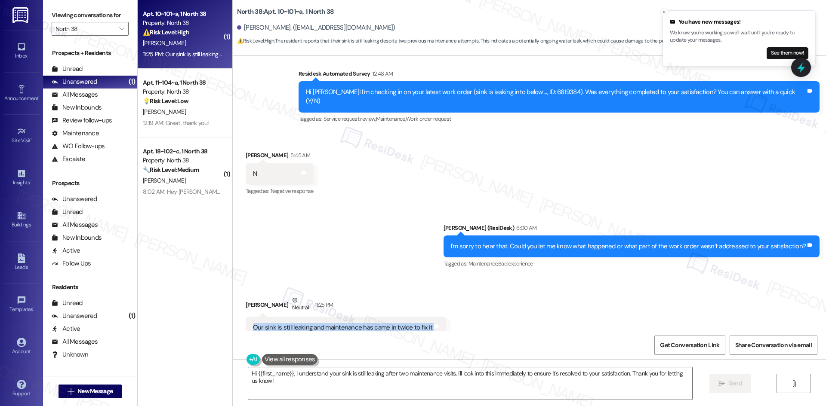
drag, startPoint x: 245, startPoint y: 299, endPoint x: 449, endPoint y: 301, distance: 203.8
click at [449, 301] on div "Received via SMS Colin Leahey Neutral 11:25 PM Our sink is still leaking and ma…" at bounding box center [529, 318] width 593 height 82
copy div "Our sink is still leaking and maintenance has came in twice to fix it Tags and …"
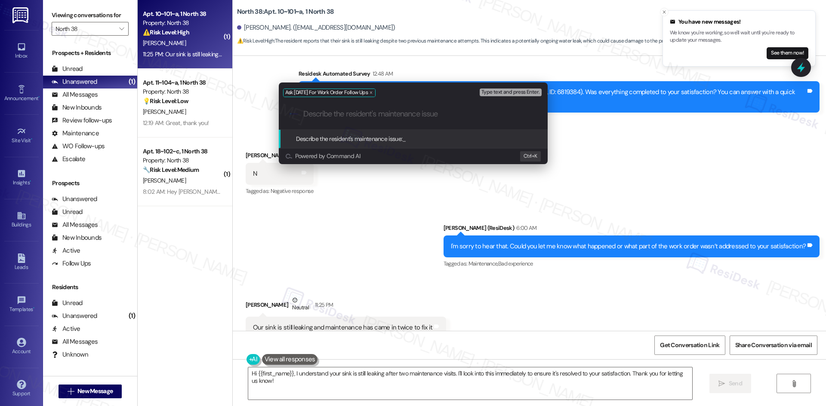
paste input "Our sink is still leaking and maintenance has came in twice to fix it"
type input "Our sink is still leaking and maintenance has came in twice to fix it"
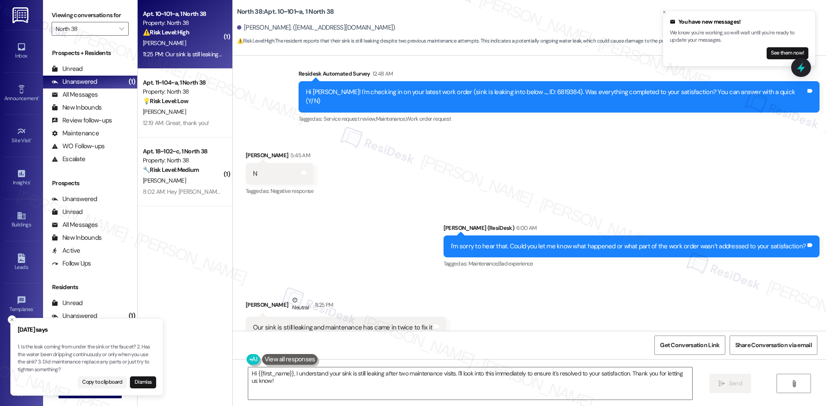
click at [518, 293] on div "Received via SMS Colin Leahey Neutral 11:25 PM Our sink is still leaking and ma…" at bounding box center [529, 318] width 593 height 82
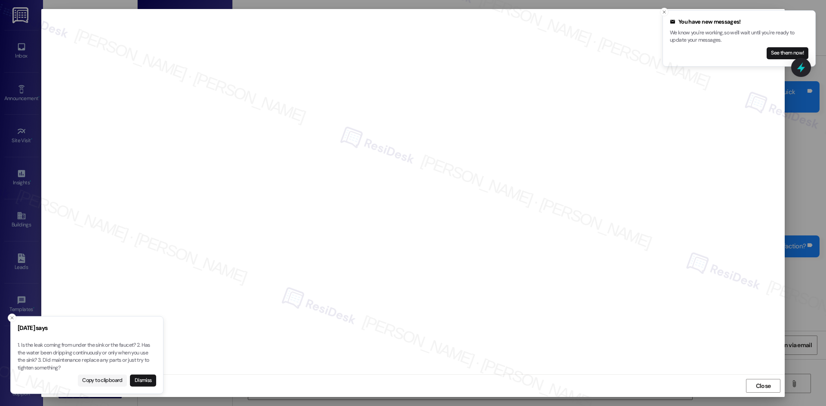
drag, startPoint x: 61, startPoint y: 371, endPoint x: 52, endPoint y: 369, distance: 9.1
click at [52, 368] on p "1. Is the leak coming from under the sink or the faucet? 2. Has the water been …" at bounding box center [87, 357] width 138 height 30
drag, startPoint x: 44, startPoint y: 363, endPoint x: 50, endPoint y: 363, distance: 6.0
click at [50, 363] on p "1. Is the leak coming from under the sink or the faucet? 2. Has the water been …" at bounding box center [89, 359] width 138 height 30
drag, startPoint x: 21, startPoint y: 346, endPoint x: 31, endPoint y: 346, distance: 10.3
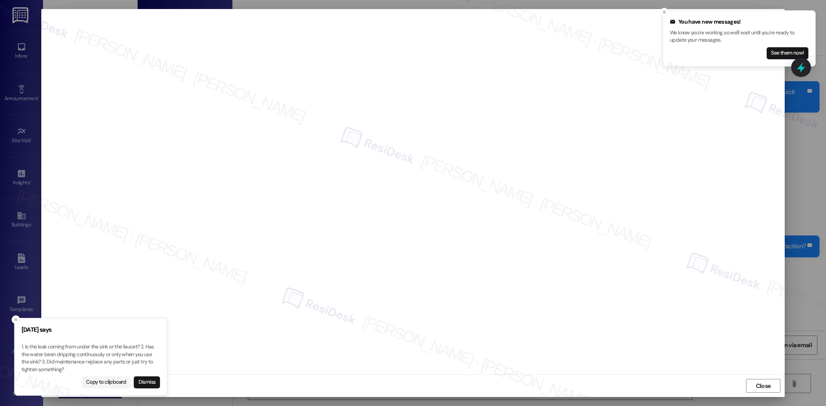
click at [31, 346] on p "1. Is the leak coming from under the sink or the faucet? 2. Has the water been …" at bounding box center [91, 359] width 138 height 30
click at [91, 381] on button "Copy to clipboard" at bounding box center [102, 383] width 49 height 12
click at [110, 384] on button "Copy to clipboard" at bounding box center [102, 383] width 49 height 12
click at [769, 387] on span "Close" at bounding box center [763, 386] width 15 height 9
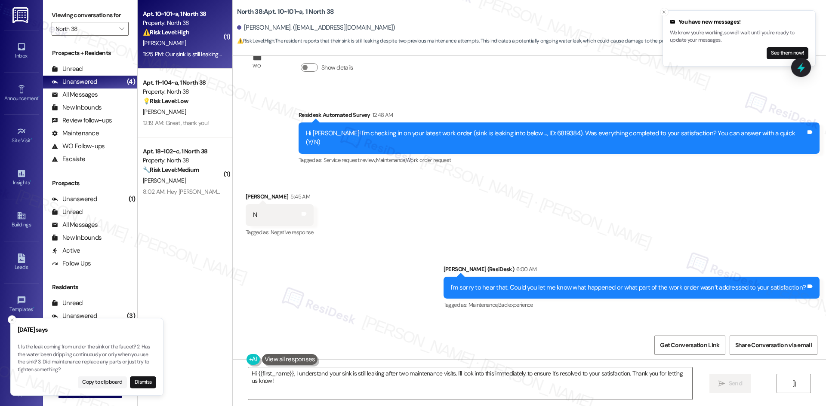
scroll to position [763, 0]
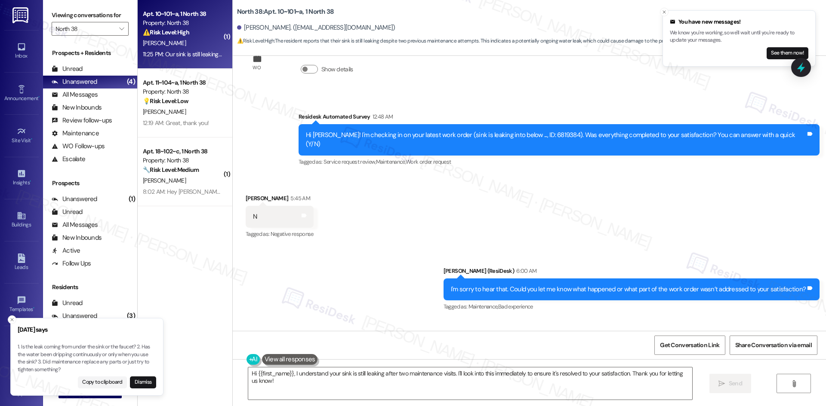
drag, startPoint x: 367, startPoint y: 189, endPoint x: 363, endPoint y: 190, distance: 4.4
click at [367, 189] on div "Received via SMS Colin Leahey 5:45 AM N Tags and notes Tagged as: Negative resp…" at bounding box center [529, 211] width 593 height 73
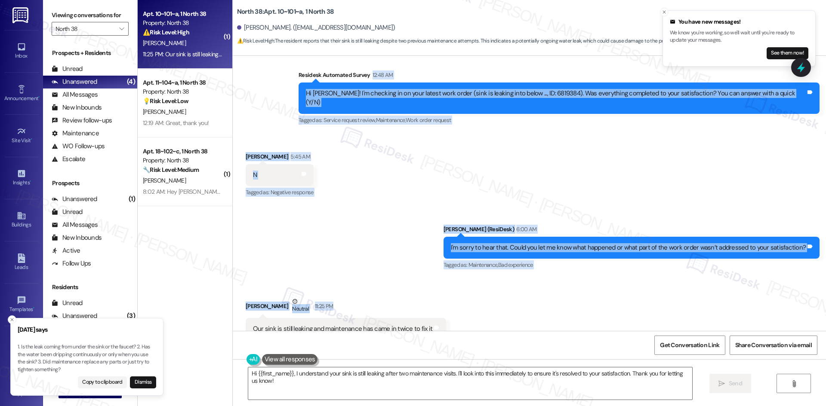
scroll to position [806, 0]
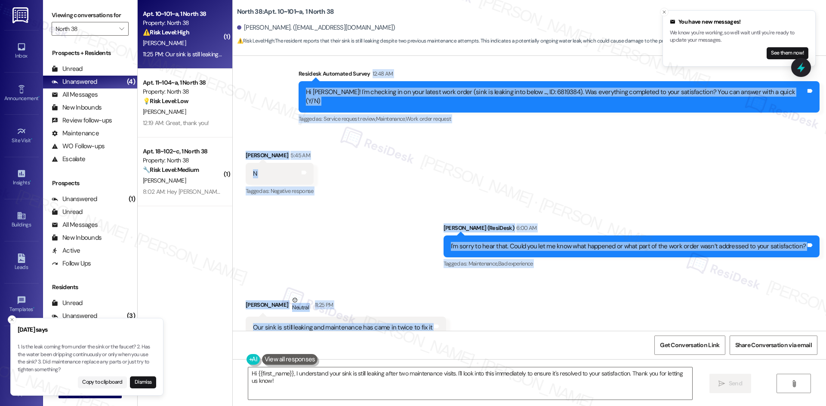
drag, startPoint x: 360, startPoint y: 145, endPoint x: 455, endPoint y: 297, distance: 178.9
click at [455, 297] on div "WO Opened request: Lower showe... Aug 19, 2024 at 11:01 PM Status : Completed S…" at bounding box center [529, 193] width 593 height 275
copy div "12:48 AM Hi Colin! I'm checking in on your latest work order (sink is leaking i…"
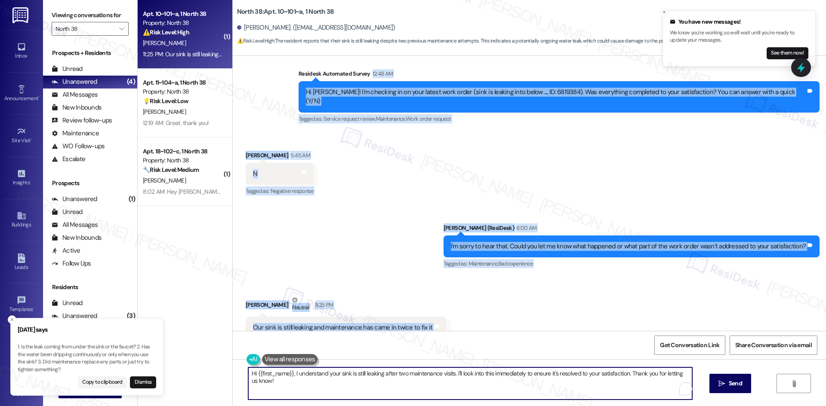
click at [343, 387] on textarea "Hi {{first_name}}, I understand your sink is still leaking after two maintenanc…" at bounding box center [470, 384] width 444 height 32
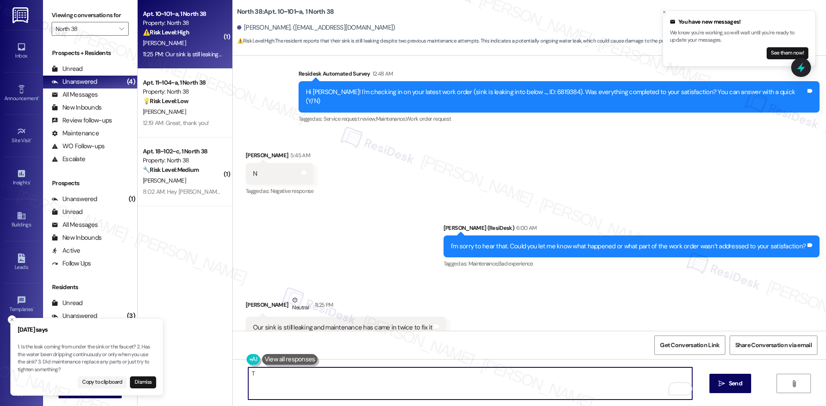
paste textarea "hanks for letting me know. Has the water been dripping continuously or only whe…"
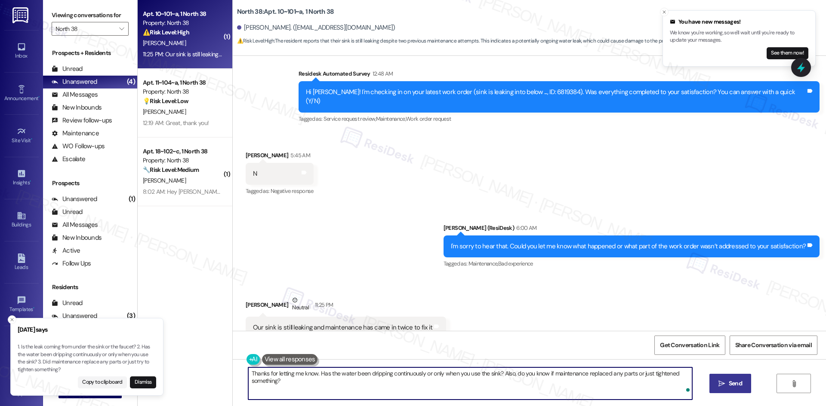
type textarea "Thanks for letting me know. Has the water been dripping continuously or only wh…"
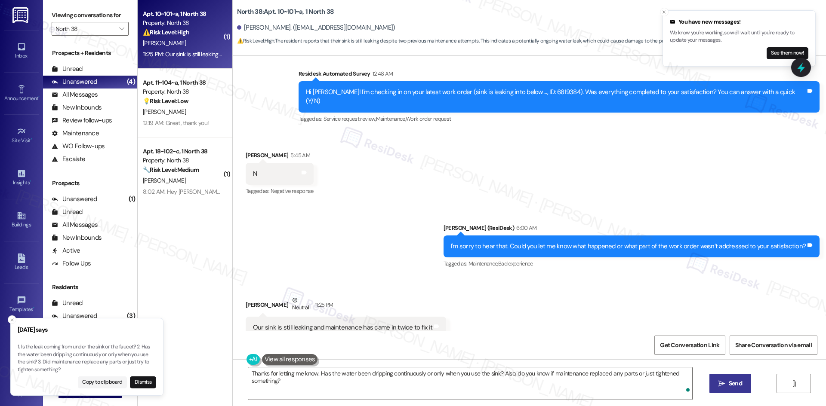
click at [727, 385] on span "Send" at bounding box center [735, 383] width 17 height 9
click at [13, 319] on icon "Close toast" at bounding box center [11, 319] width 5 height 5
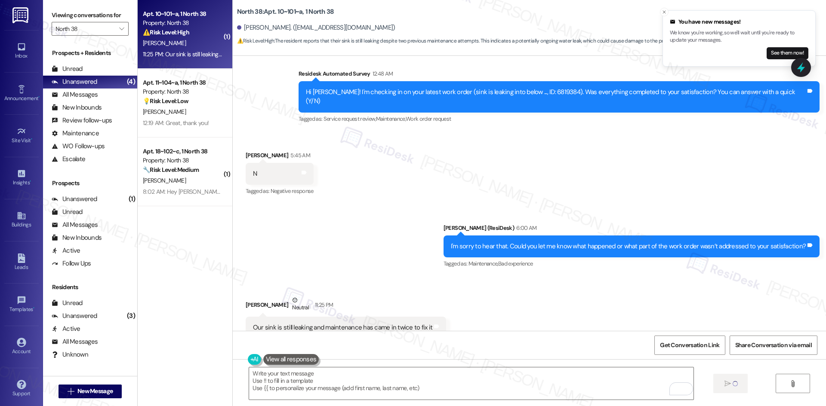
drag, startPoint x: 419, startPoint y: 284, endPoint x: 275, endPoint y: 237, distance: 151.1
click at [416, 296] on div "Colin Leahey Neutral 11:25 PM" at bounding box center [346, 306] width 200 height 21
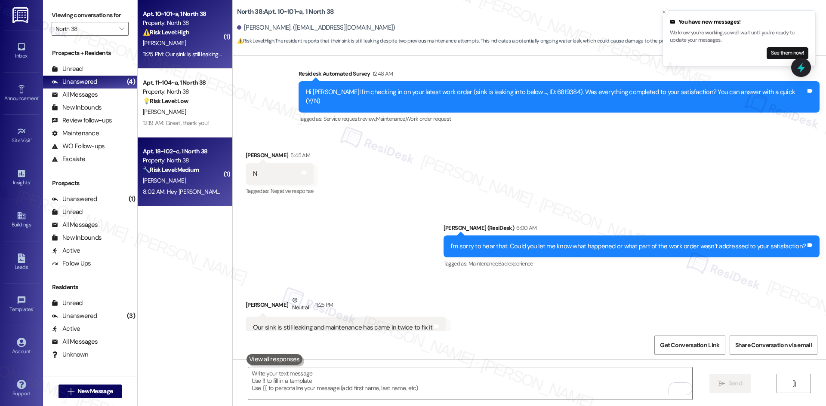
scroll to position [806, 0]
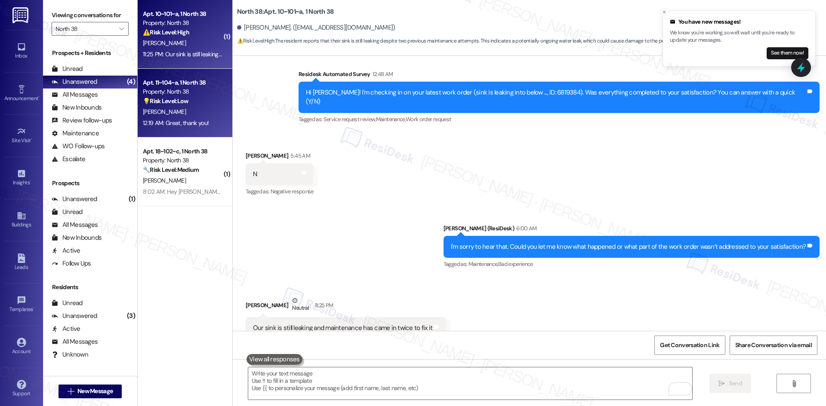
click at [177, 102] on strong "💡 Risk Level: Low" at bounding box center [166, 101] width 46 height 8
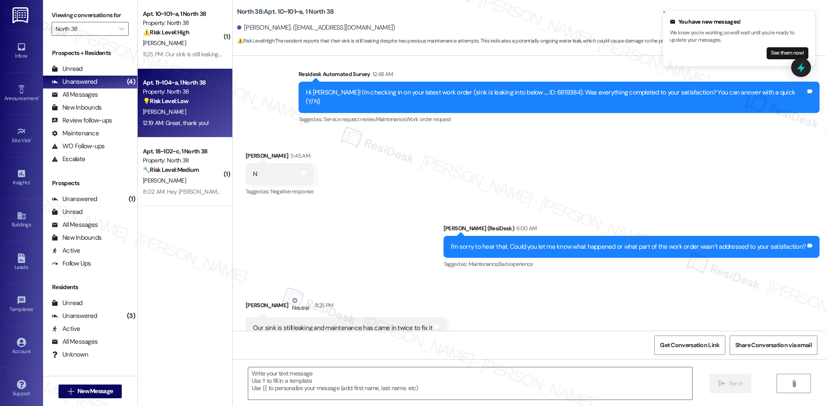
type textarea "Fetching suggested responses. Please feel free to read through the conversation…"
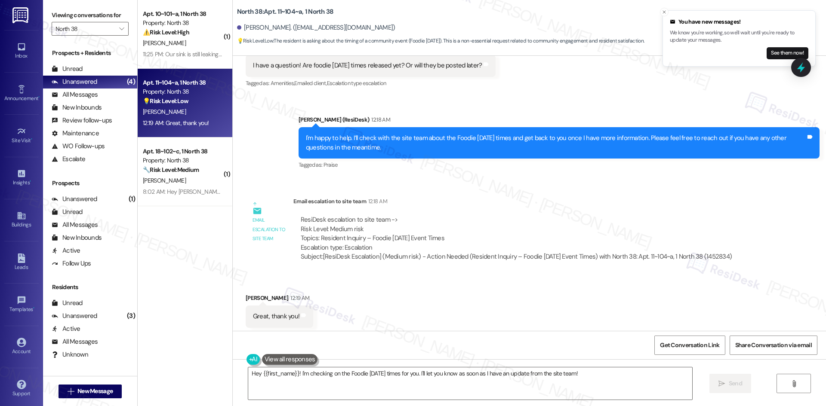
scroll to position [716, 0]
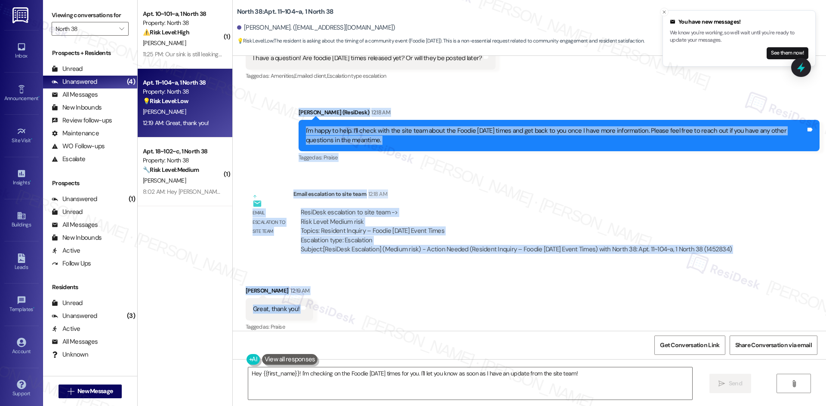
drag, startPoint x: 276, startPoint y: 94, endPoint x: 338, endPoint y: 299, distance: 214.5
click at [339, 299] on div "WO Lease started Aug 16, 2025 at 8:00 AM Show details Survey, sent via SMS Resi…" at bounding box center [529, 193] width 593 height 275
copy div "Sarah (ResiDesk) 12:18 AM I'm happy to help. I’ll check with the site team abou…"
click at [442, 157] on div "Sent via SMS Sarah (ResiDesk) 12:18 AM I'm happy to help. I’ll check with the s…" at bounding box center [559, 135] width 534 height 69
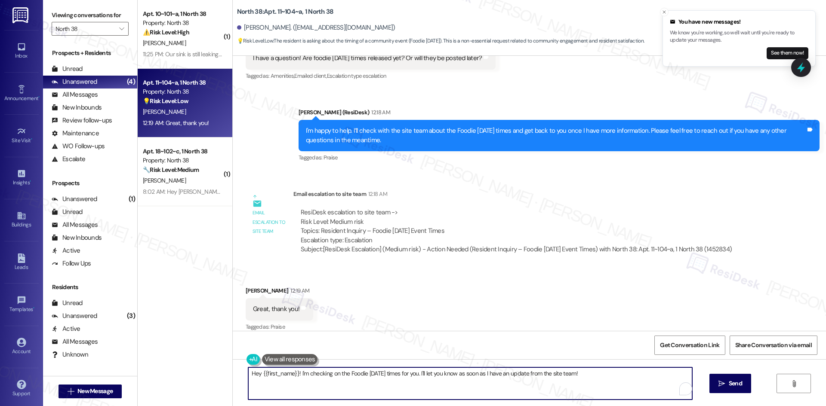
click at [474, 387] on textarea "Hey {{first_name}}! I'm checking on the Foodie Friday times for you. I'll let y…" at bounding box center [470, 384] width 444 height 32
paste textarea "You’re very welcome, Jason! I’ll let you know once I hear back from the site te…"
type textarea "You’re very welcome, Jason! I’ll let you know once I hear back from the site te…"
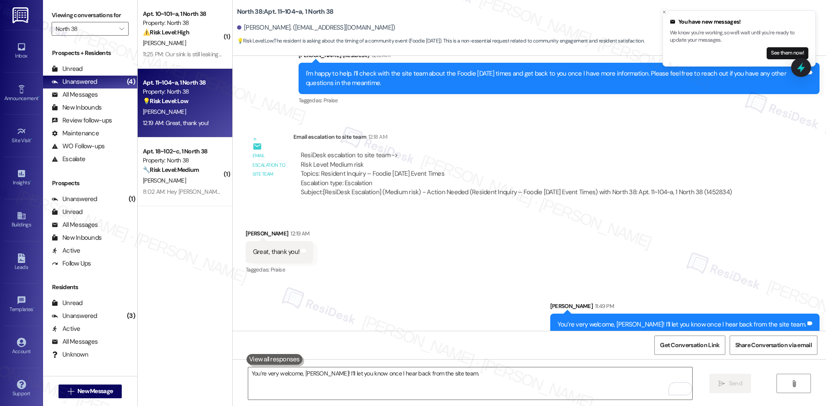
scroll to position [776, 0]
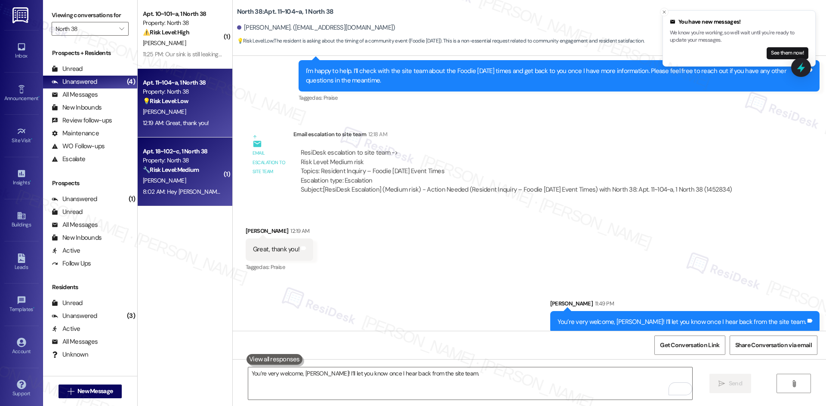
click at [151, 170] on strong "🔧 Risk Level: Medium" at bounding box center [171, 170] width 56 height 8
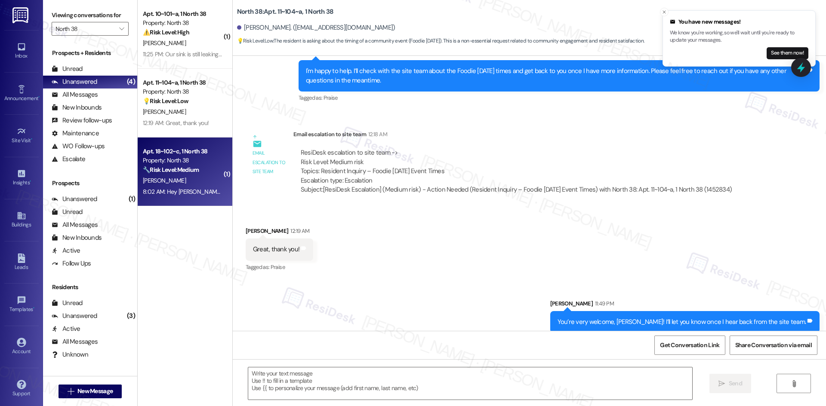
type textarea "Fetching suggested responses. Please feel free to read through the conversation…"
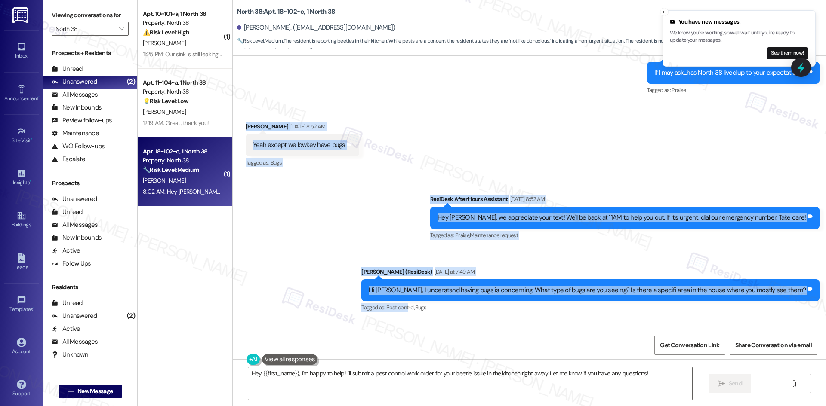
scroll to position [623, 0]
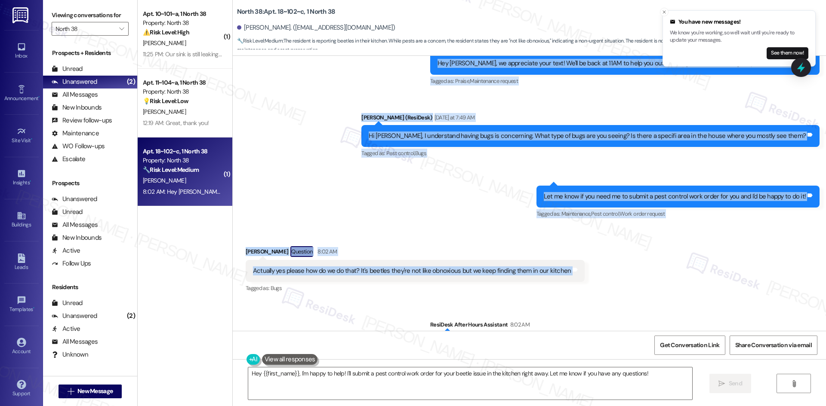
drag, startPoint x: 234, startPoint y: 137, endPoint x: 604, endPoint y: 274, distance: 394.1
click at [604, 274] on div "WO Lease started Aug 16, 2025 at 8:00 AM Show details Survey, sent via SMS Resi…" at bounding box center [529, 193] width 593 height 275
copy div "Hannah Griffis Sep 16, 2025 at 8:52 AM Yeah except we lowkey have bugs Tags and…"
click at [371, 197] on div "Sent via SMS ResiDesk After Hours Assistant Sep 16, 2025 at 8:52 AM Hey Hannah,…" at bounding box center [529, 124] width 593 height 206
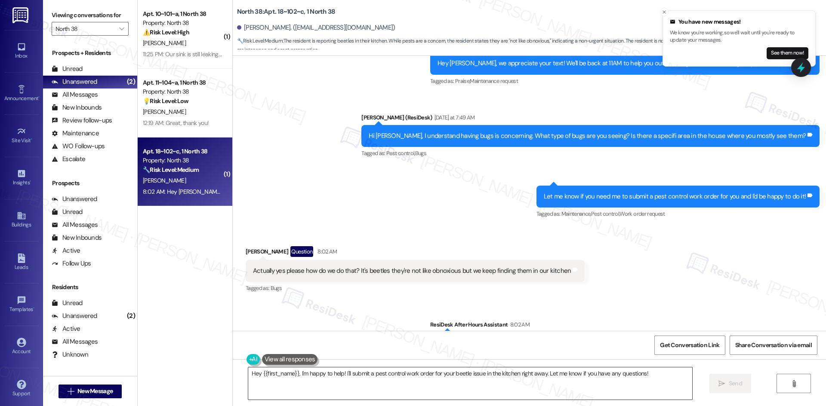
click at [436, 377] on textarea "Hey {{first_name}}, I'm happy to help! I'll submit a pest control work order fo…" at bounding box center [470, 384] width 444 height 32
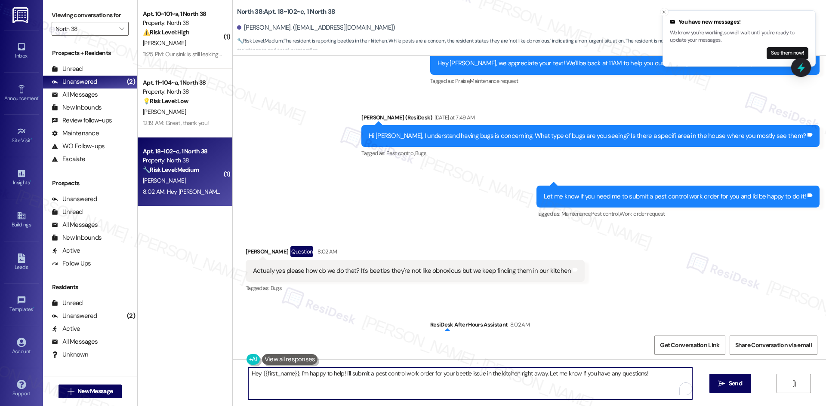
paste textarea "Thanks for letting me know, Hannah. I’ll submit a pest control work order to th…"
type textarea "Thanks for letting me know, Hannah. I’ll submit a pest control work order to th…"
click at [721, 385] on icon "" at bounding box center [721, 384] width 6 height 7
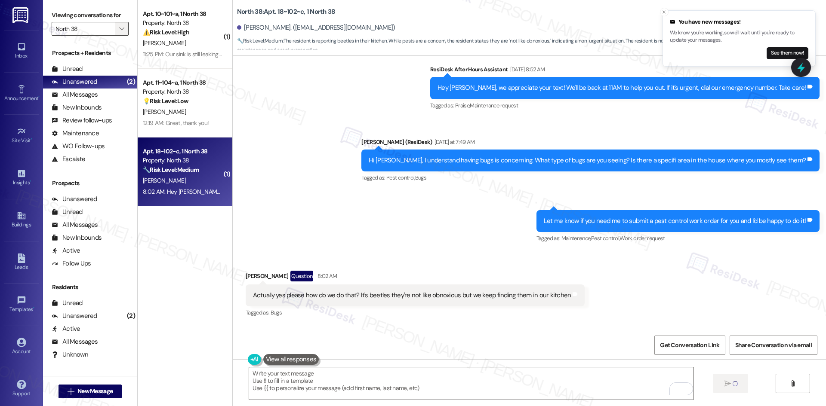
scroll to position [593, 0]
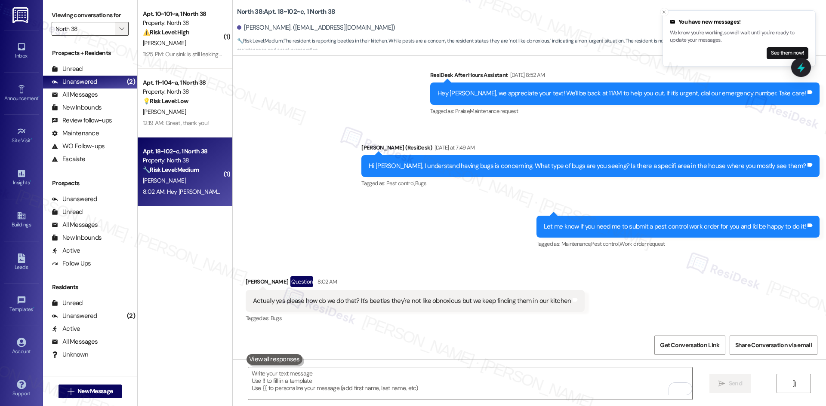
click at [115, 30] on button "" at bounding box center [122, 29] width 14 height 14
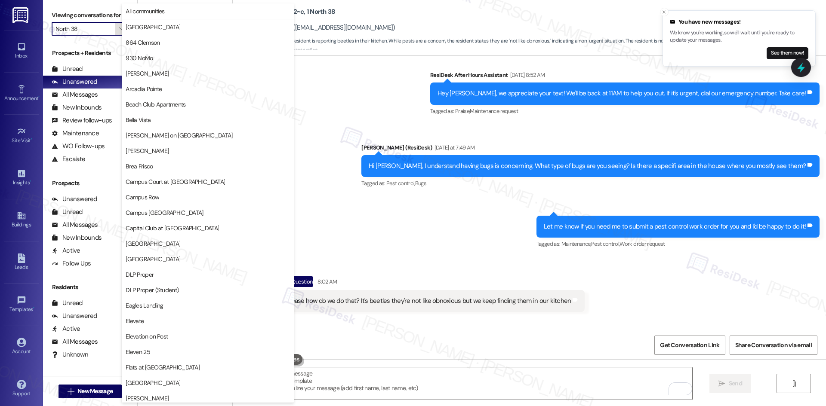
scroll to position [449, 0]
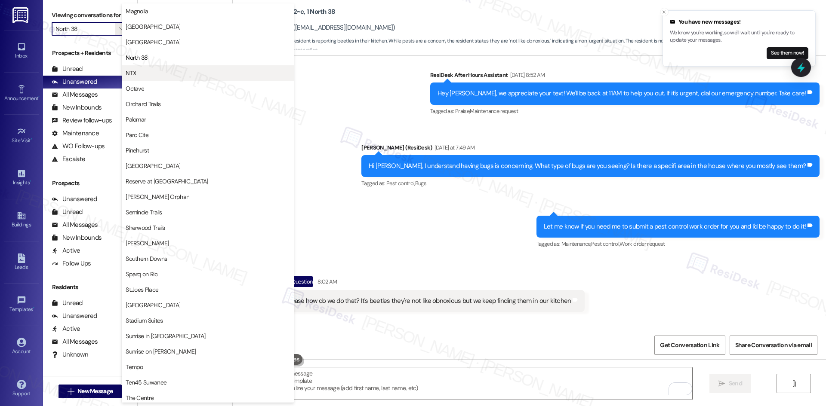
click at [141, 75] on span "NTX" at bounding box center [208, 73] width 164 height 9
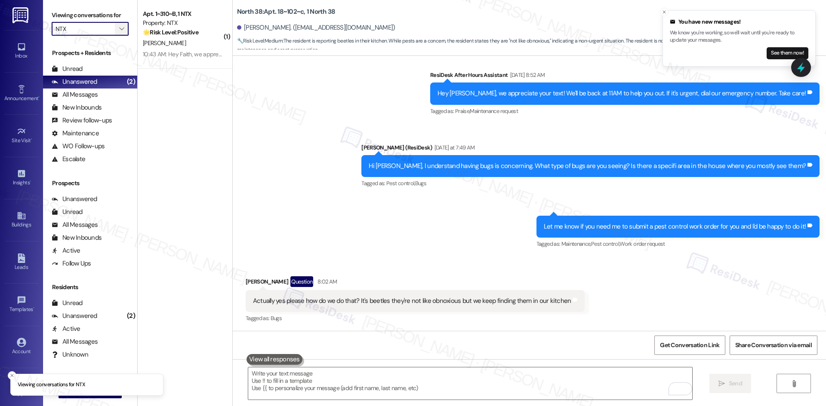
click at [119, 31] on icon "" at bounding box center [121, 28] width 5 height 7
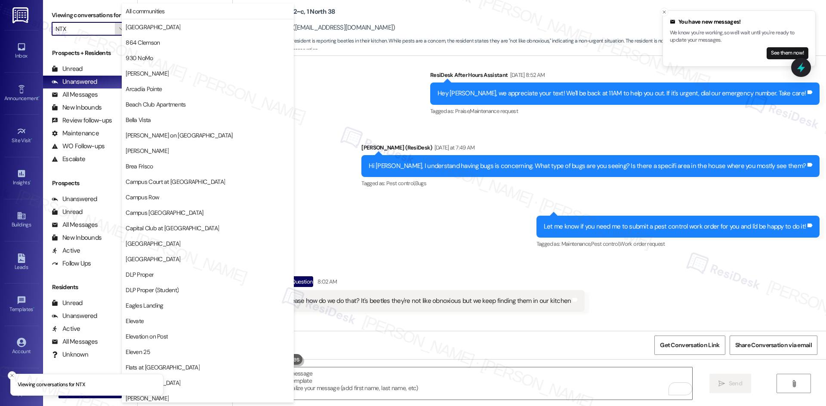
scroll to position [449, 0]
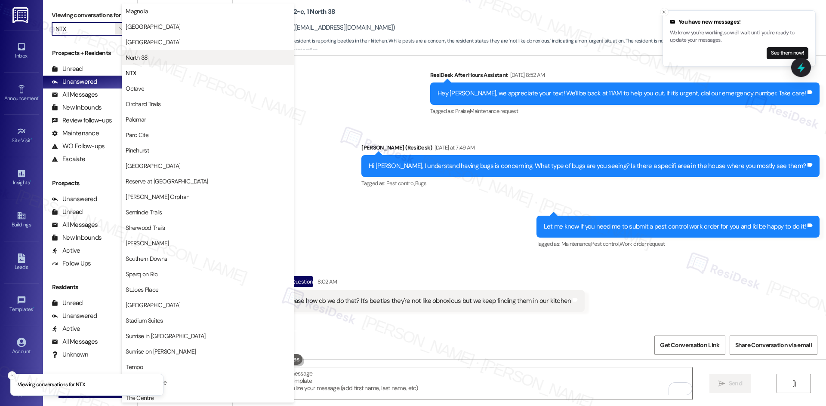
click at [160, 57] on span "North 38" at bounding box center [208, 57] width 164 height 9
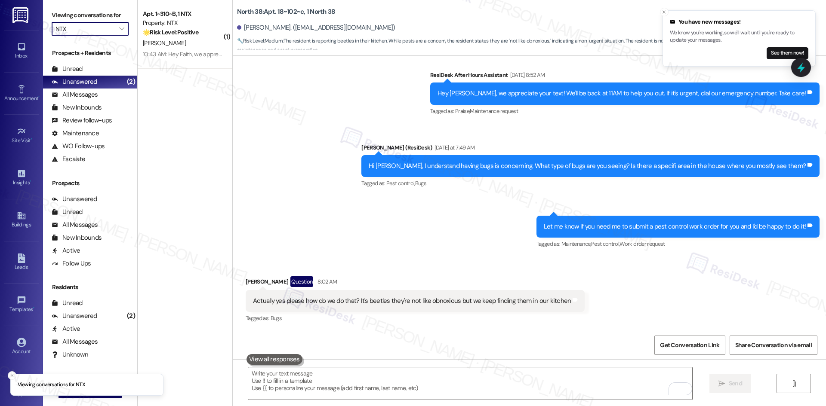
type input "North 38"
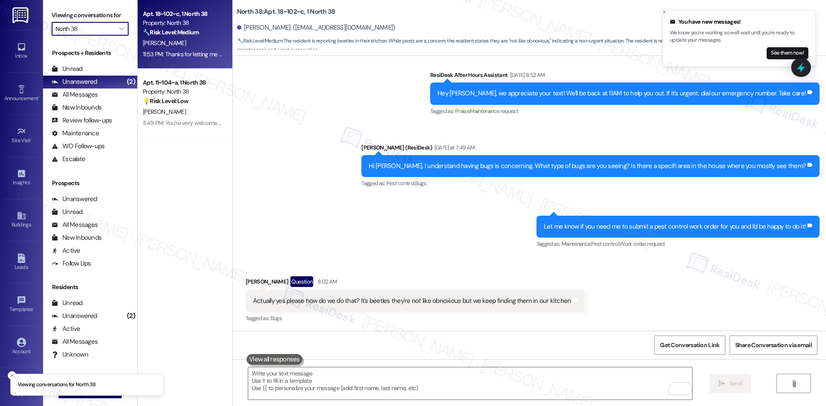
click at [184, 46] on div "H. Griffis" at bounding box center [182, 43] width 81 height 11
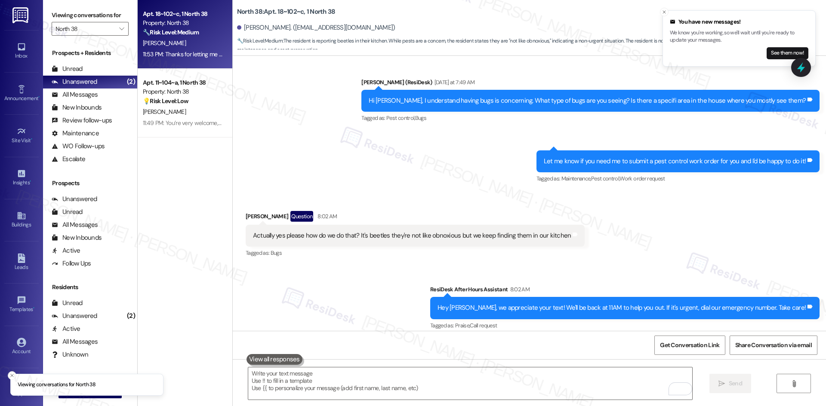
scroll to position [735, 0]
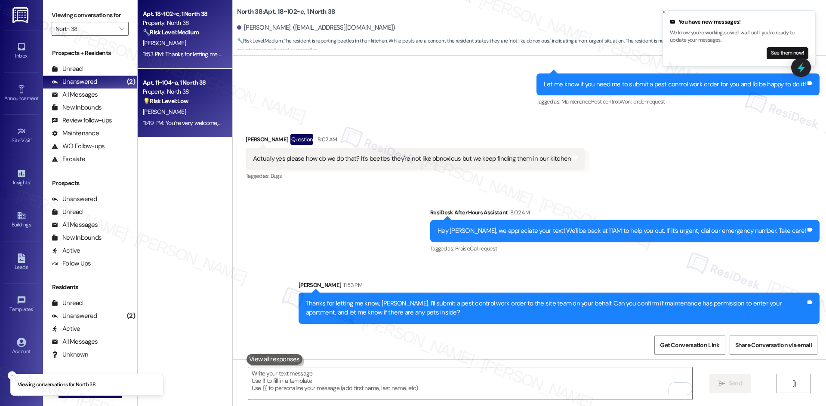
click at [211, 115] on div "[PERSON_NAME]" at bounding box center [182, 112] width 81 height 11
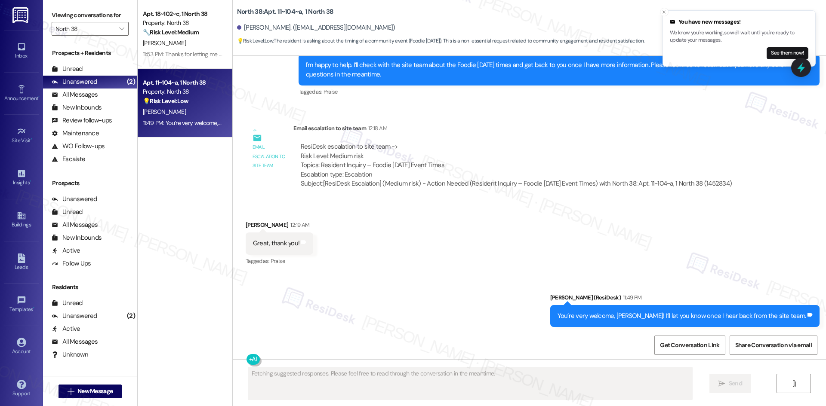
scroll to position [789, 0]
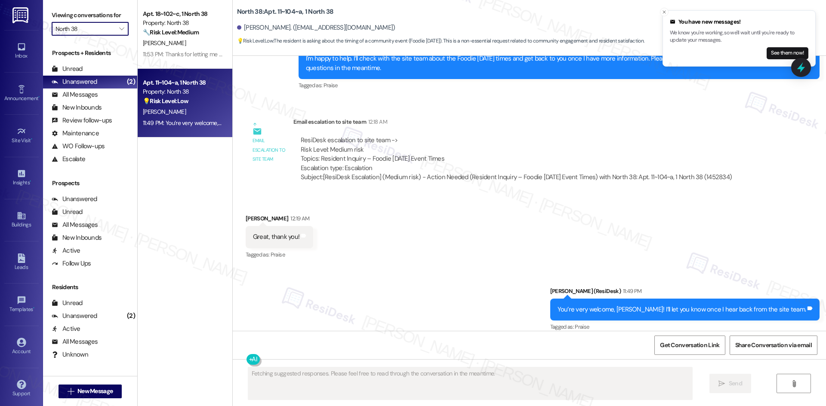
click at [106, 29] on input "North 38" at bounding box center [84, 29] width 59 height 14
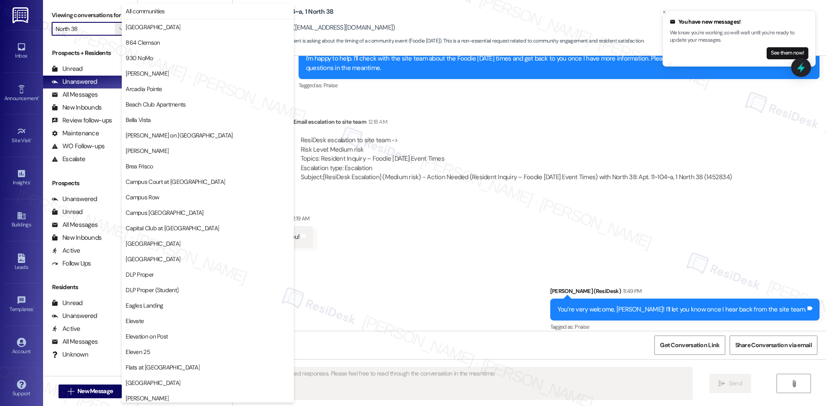
scroll to position [449, 0]
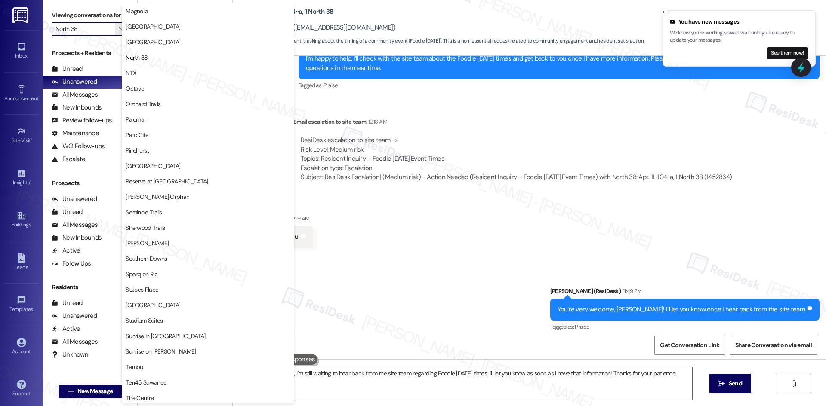
type textarea "Hi {{first_name}}, I'm still waiting to hear back from the site team regarding …"
click at [177, 76] on span "NTX" at bounding box center [208, 73] width 164 height 9
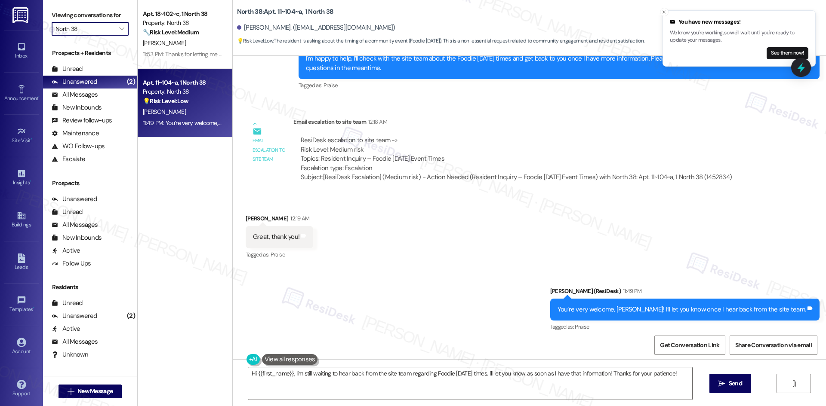
type input "NTX"
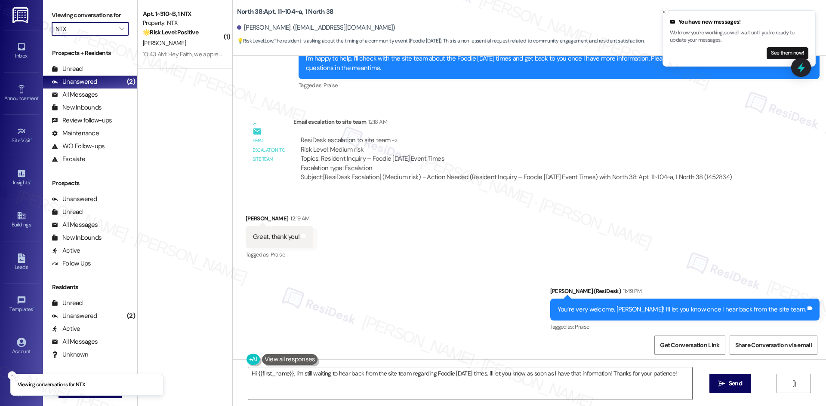
click at [129, 44] on div "Viewing conversations for NTX " at bounding box center [90, 22] width 94 height 44
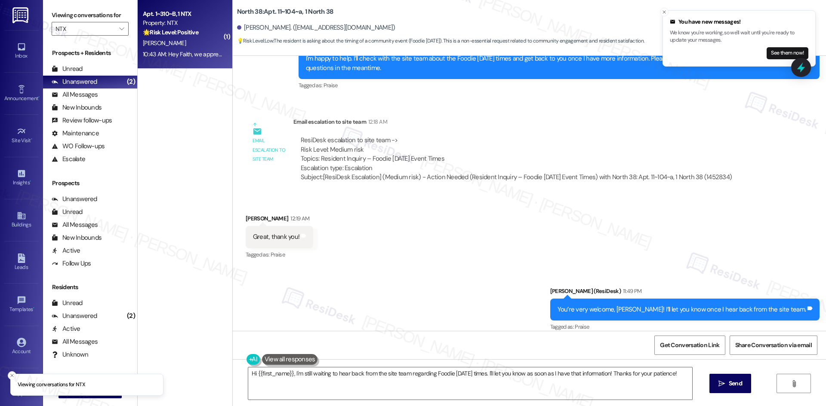
click at [144, 43] on span "F. Moses" at bounding box center [164, 43] width 43 height 8
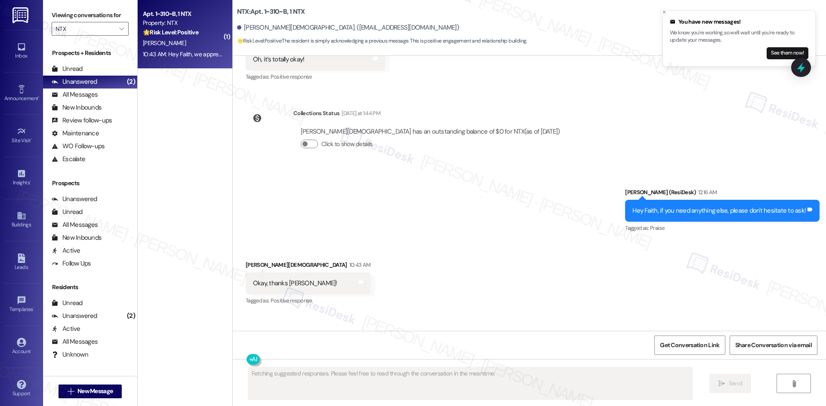
scroll to position [918, 0]
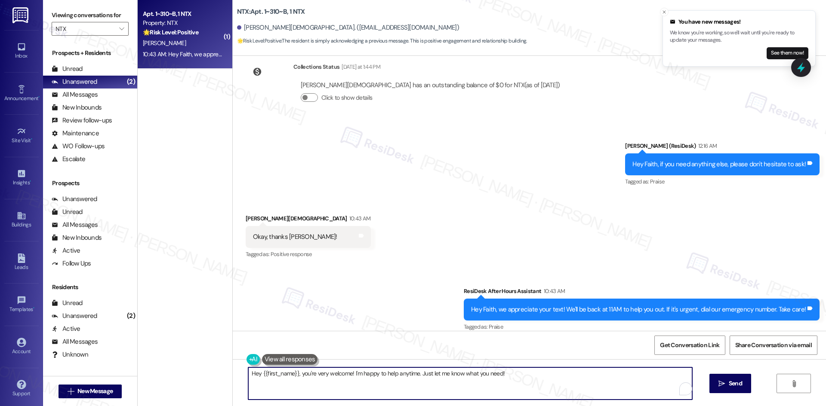
drag, startPoint x: 298, startPoint y: 375, endPoint x: 174, endPoint y: 375, distance: 124.3
click at [174, 375] on div "( 1 ) Apt. 1~310~B, 1 NTX Property: NTX 🌟 Risk Level: Positive The resident is …" at bounding box center [482, 203] width 688 height 406
drag, startPoint x: 449, startPoint y: 372, endPoint x: 365, endPoint y: 374, distance: 84.3
click at [365, 374] on textarea "You're very welcome! I'm happy to help anytime. Just let me know what you need!" at bounding box center [470, 384] width 444 height 32
type textarea "You're very welcome! I'm happy to help."
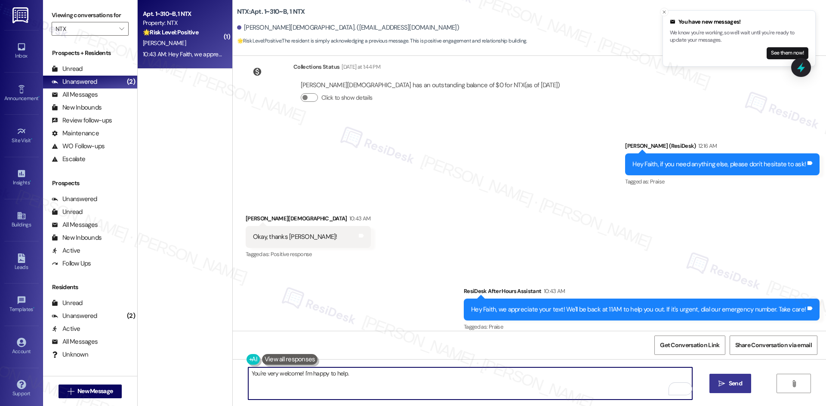
click at [735, 385] on span "Send" at bounding box center [734, 383] width 13 height 9
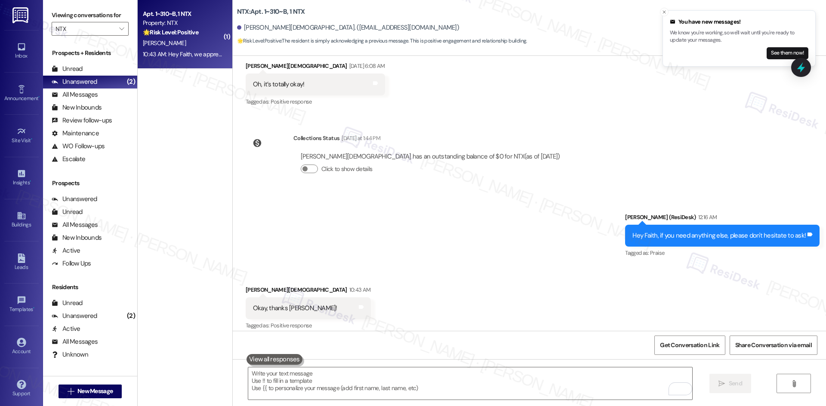
scroll to position [845, 0]
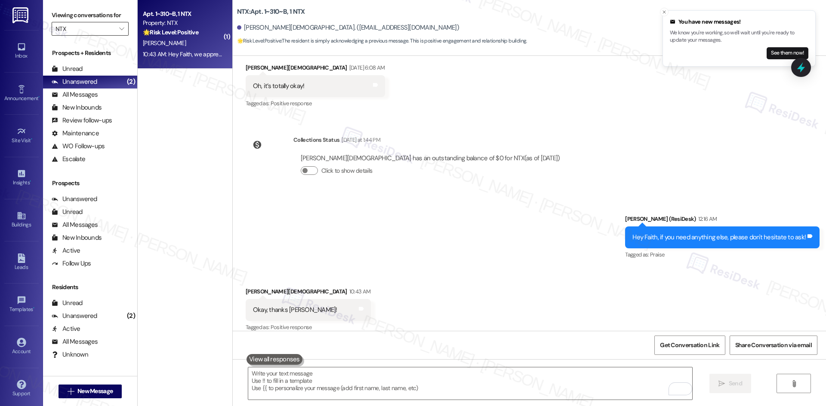
click at [103, 33] on input "NTX" at bounding box center [84, 29] width 59 height 14
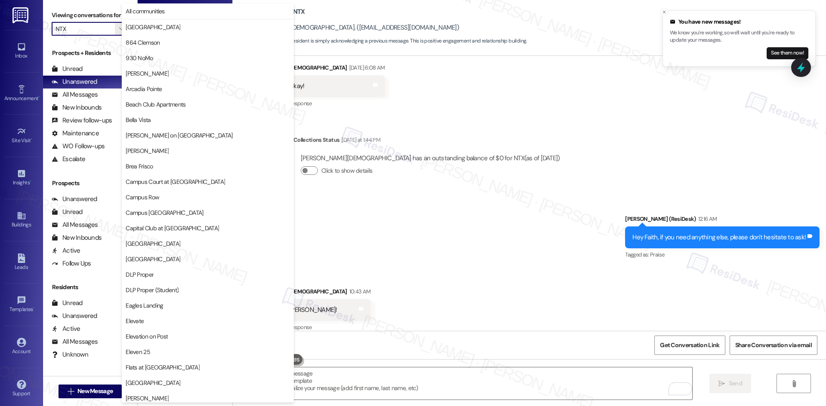
scroll to position [449, 0]
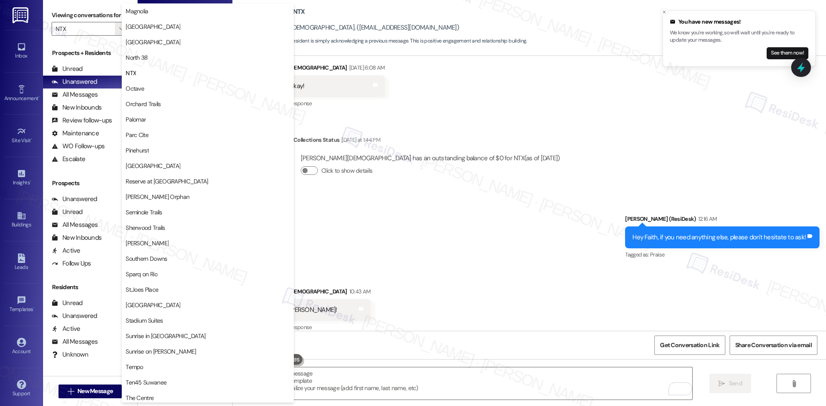
click at [415, 216] on div "Sent via SMS Sarah (ResiDesk) 12:16 AM Hey Faith, if you need anything else, pl…" at bounding box center [529, 231] width 593 height 73
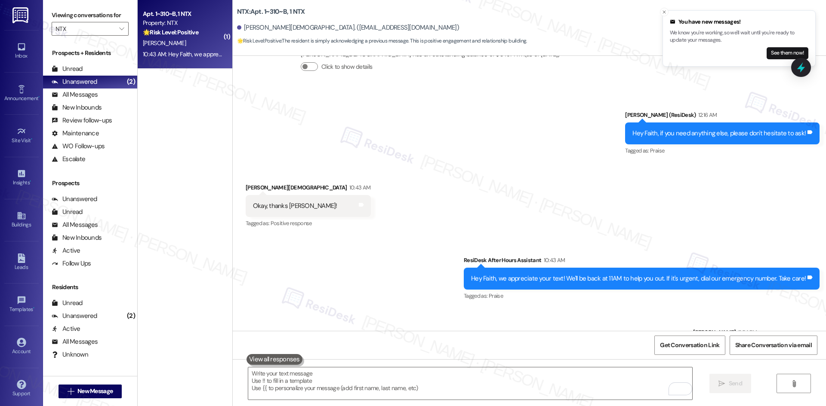
scroll to position [977, 0]
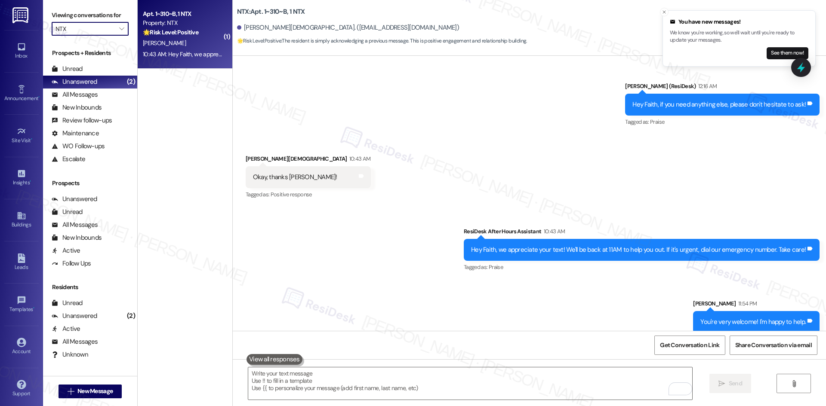
click at [74, 31] on input "NTX" at bounding box center [84, 29] width 59 height 14
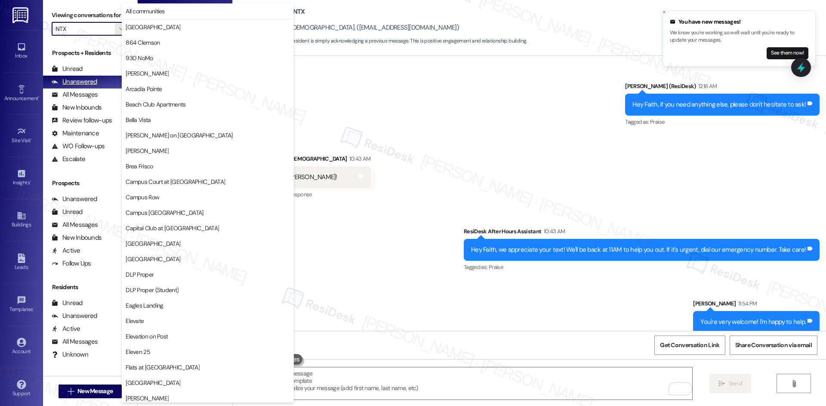
scroll to position [449, 0]
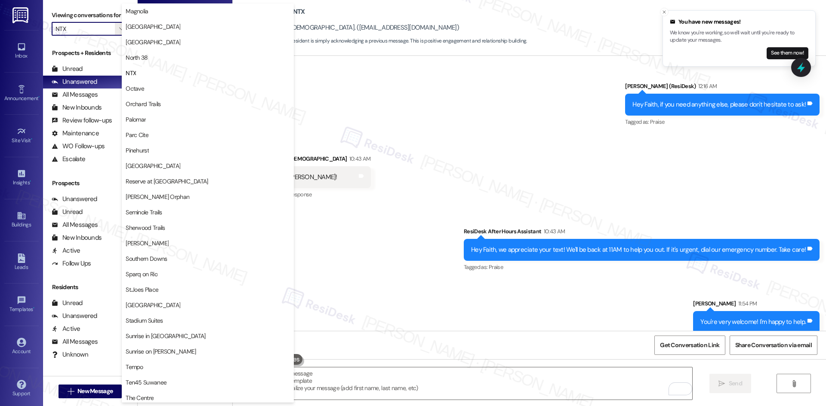
click at [163, 87] on span "Octave" at bounding box center [208, 88] width 164 height 9
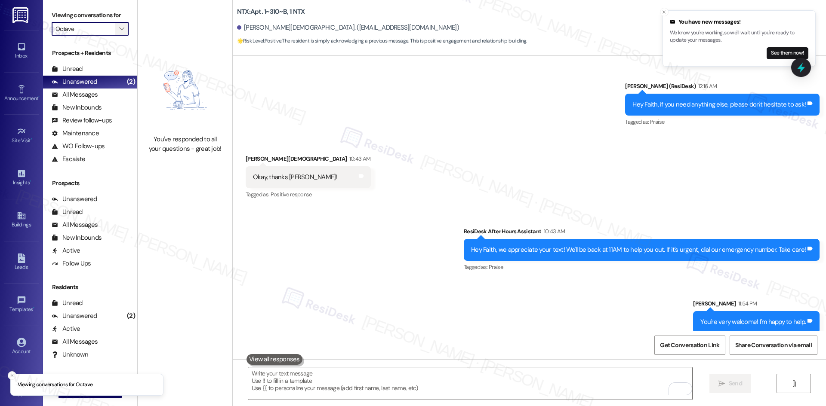
click at [119, 26] on icon "" at bounding box center [121, 28] width 5 height 7
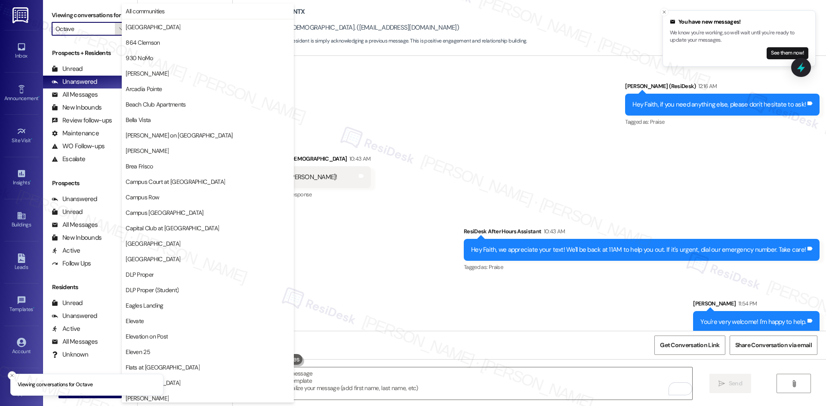
scroll to position [449, 0]
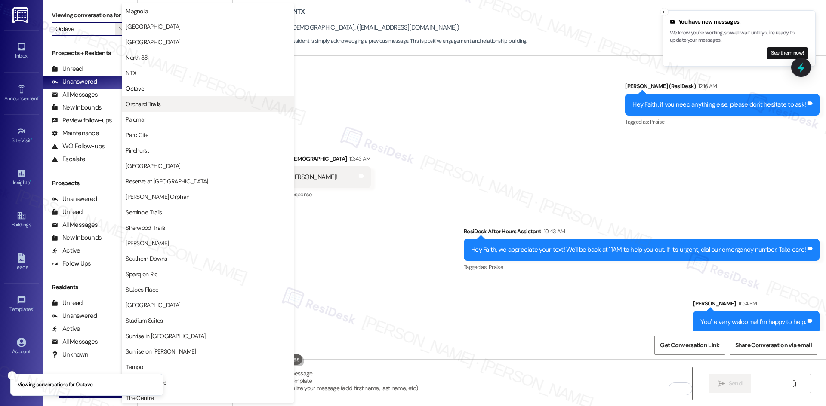
click at [194, 104] on span "Orchard Trails" at bounding box center [208, 104] width 164 height 9
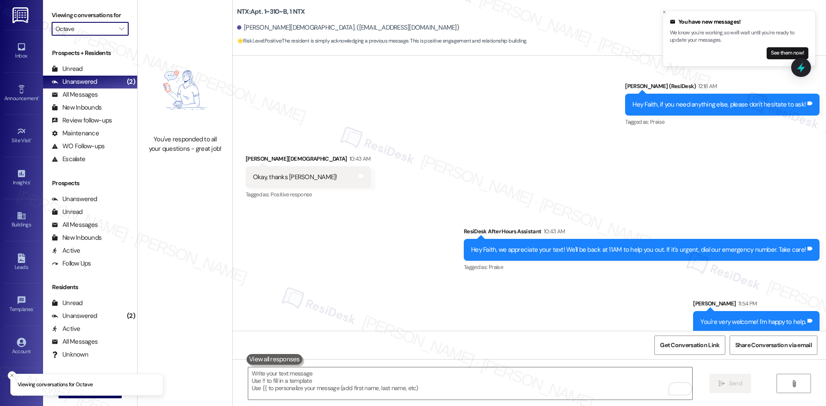
type input "Orchard Trails"
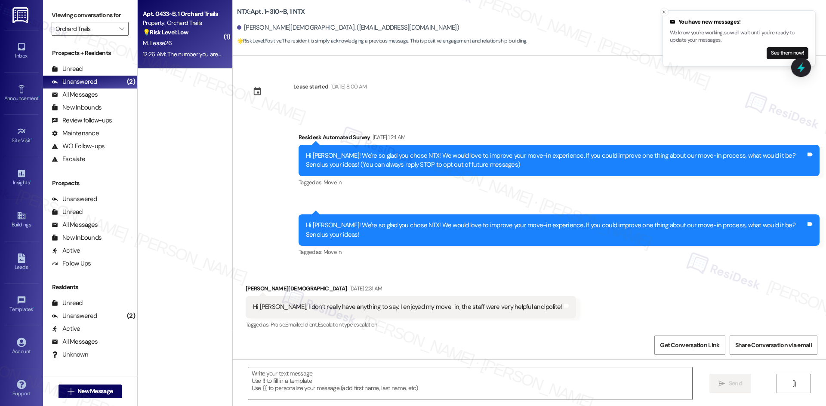
click at [194, 49] on div "12:26 AM: The number you are trying to reach is not available to receive calls …" at bounding box center [182, 54] width 81 height 11
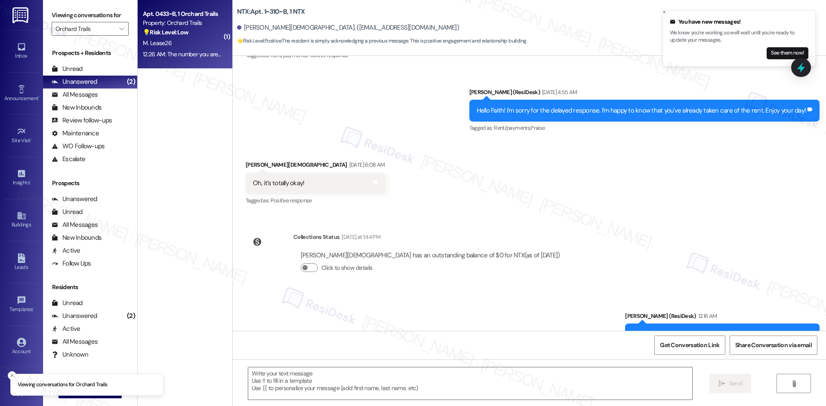
type textarea "Fetching suggested responses. Please feel free to read through the conversation…"
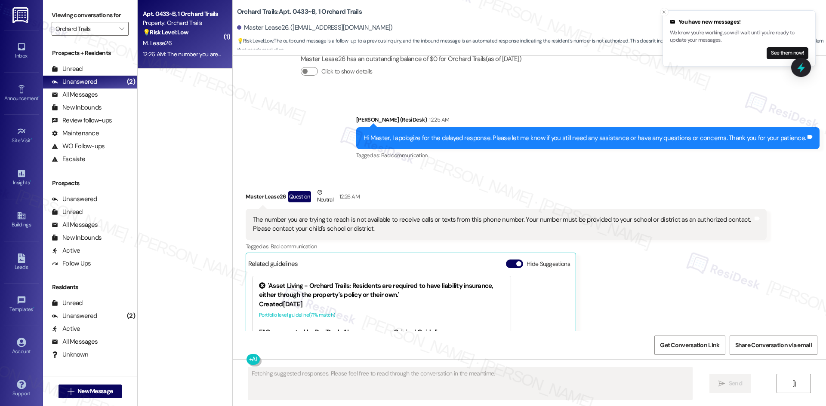
scroll to position [306, 0]
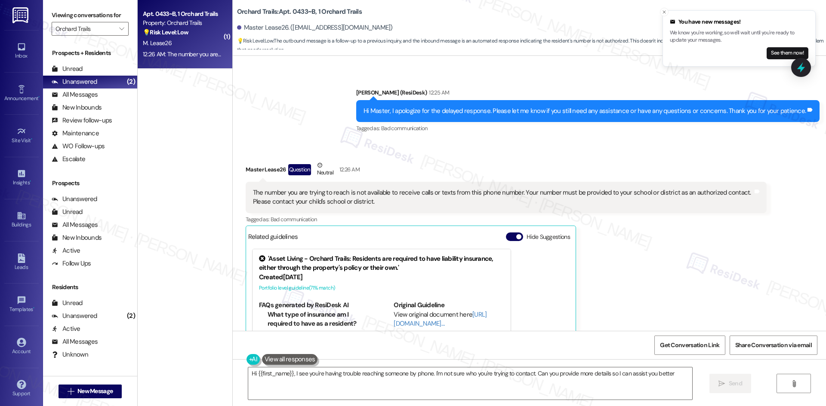
type textarea "Hi {{first_name}}, I see you're having trouble reaching someone by phone. I'm n…"
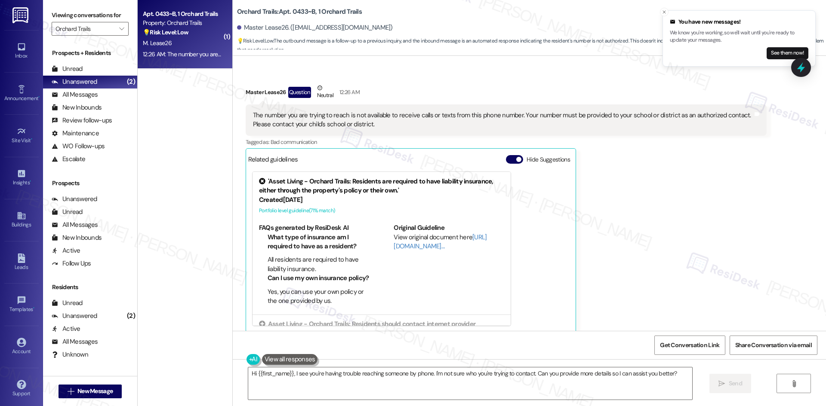
scroll to position [392, 0]
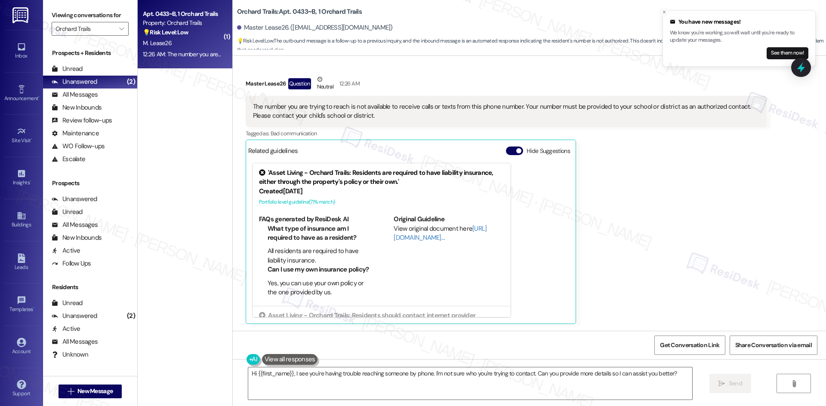
click at [679, 244] on div "Master Lease26 Question Neutral 12:26 AM The number you are trying to reach is …" at bounding box center [506, 200] width 521 height 250
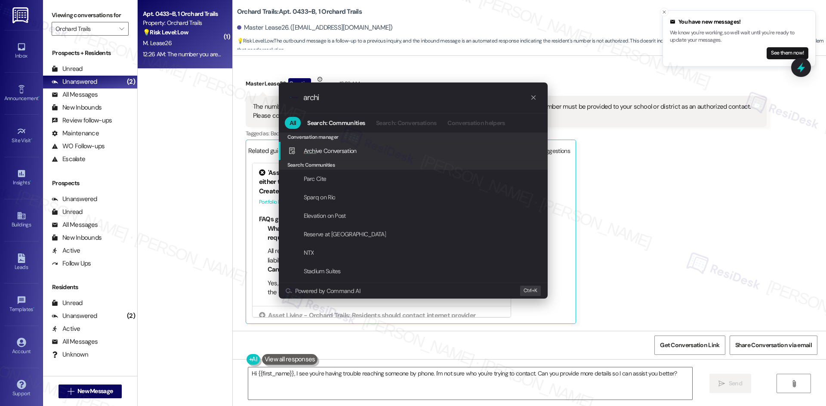
type input "archi"
click at [380, 150] on div "Archi ve Conversation Add shortcut" at bounding box center [414, 150] width 252 height 9
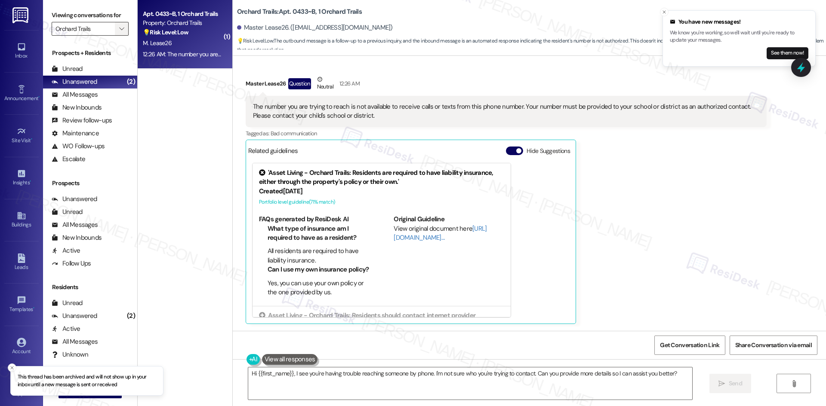
click at [117, 25] on span "" at bounding box center [121, 29] width 8 height 14
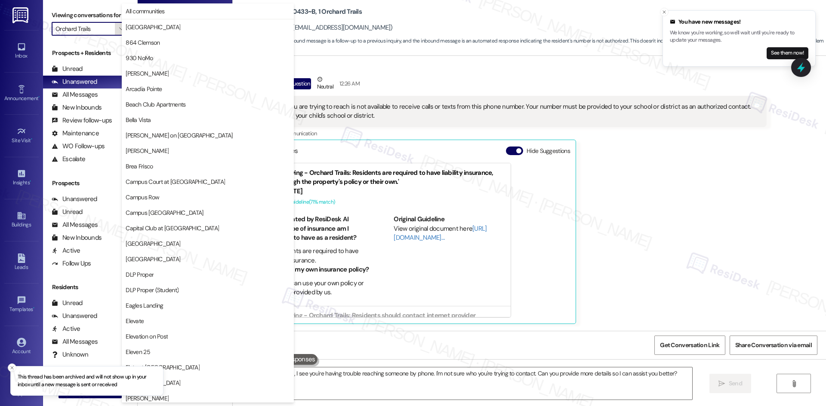
scroll to position [449, 0]
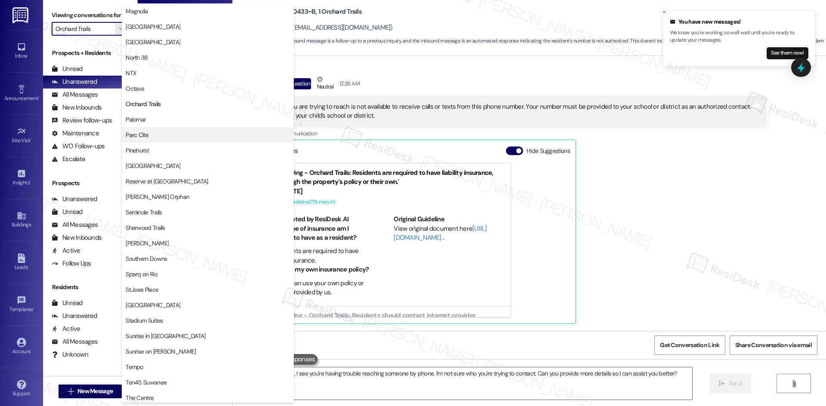
click at [158, 135] on span "Parc Cite" at bounding box center [208, 135] width 164 height 9
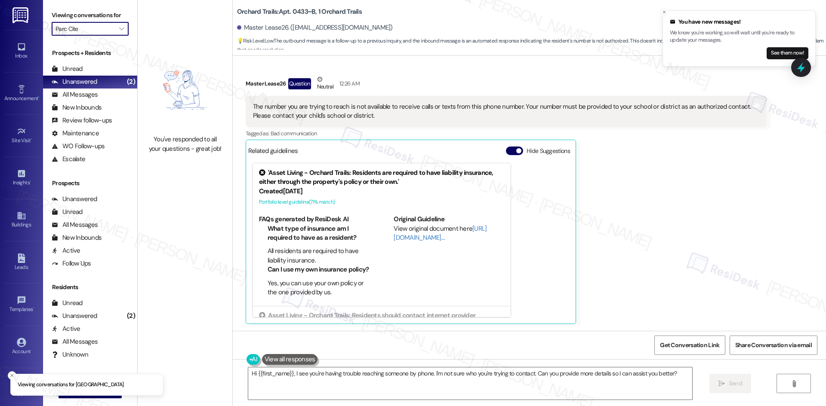
click at [96, 30] on input "Parc Cite" at bounding box center [84, 29] width 59 height 14
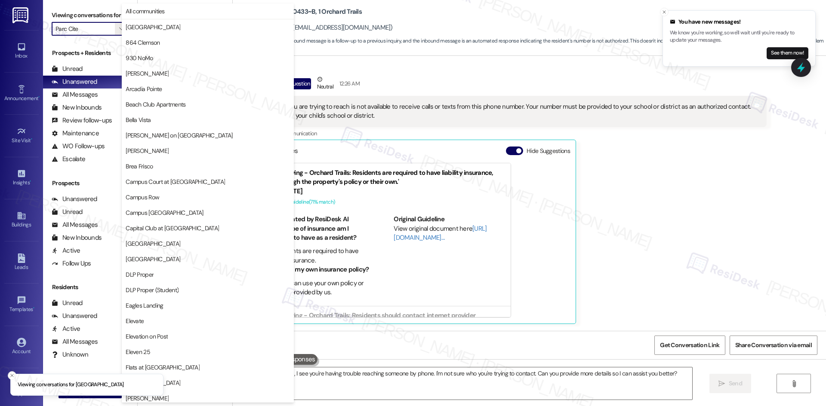
scroll to position [449, 0]
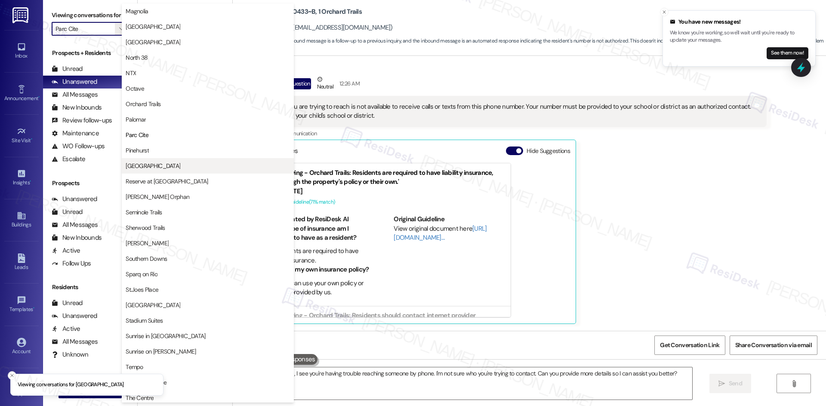
click at [164, 166] on span "[GEOGRAPHIC_DATA]" at bounding box center [208, 166] width 164 height 9
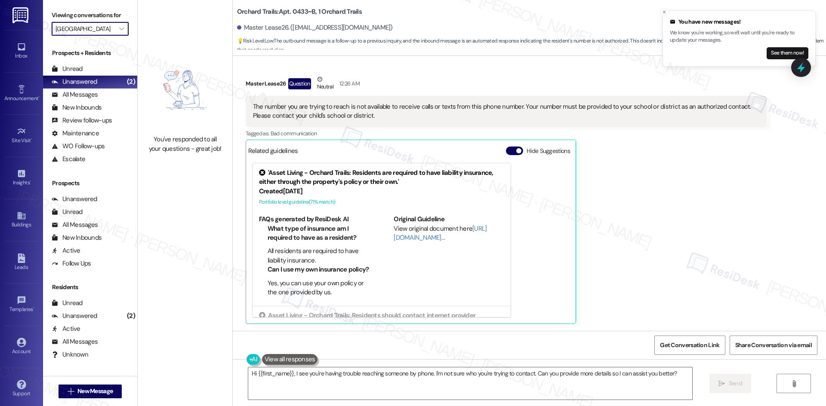
click at [97, 29] on input "[GEOGRAPHIC_DATA]" at bounding box center [84, 29] width 59 height 14
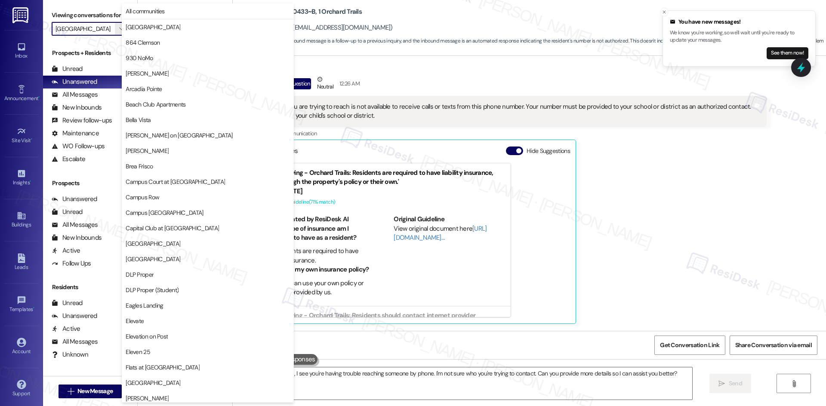
scroll to position [599, 0]
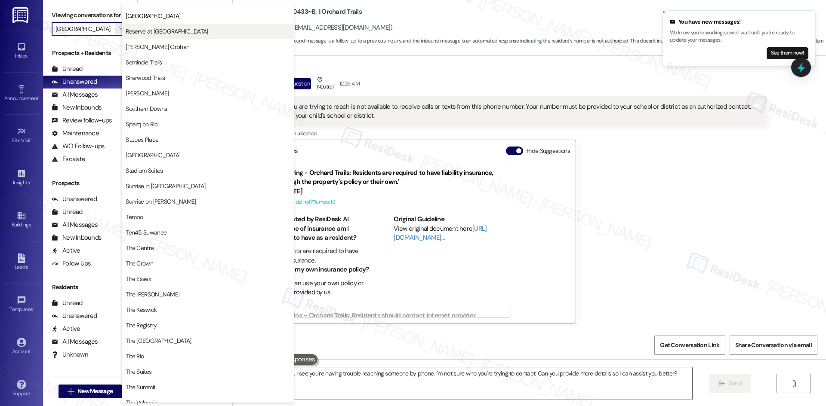
click at [181, 29] on span "Reserve at [GEOGRAPHIC_DATA]" at bounding box center [167, 31] width 82 height 9
click at [181, 29] on div "You've responded to all your questions - great job!" at bounding box center [185, 101] width 95 height 203
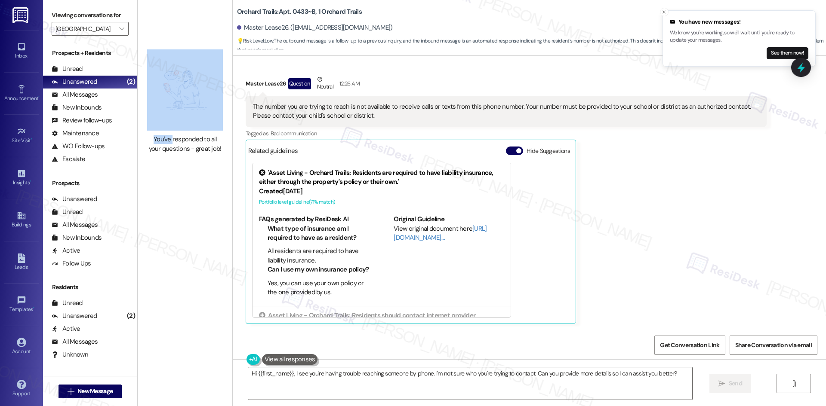
type input "Reserve at [GEOGRAPHIC_DATA]"
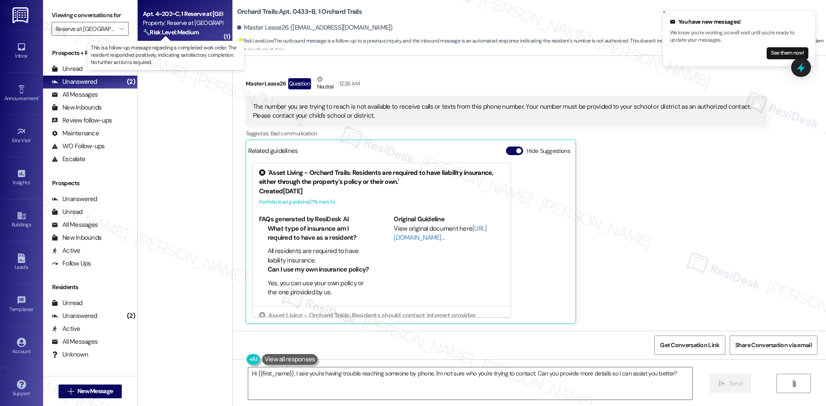
click at [184, 31] on strong "🔧 Risk Level: Medium" at bounding box center [171, 32] width 56 height 8
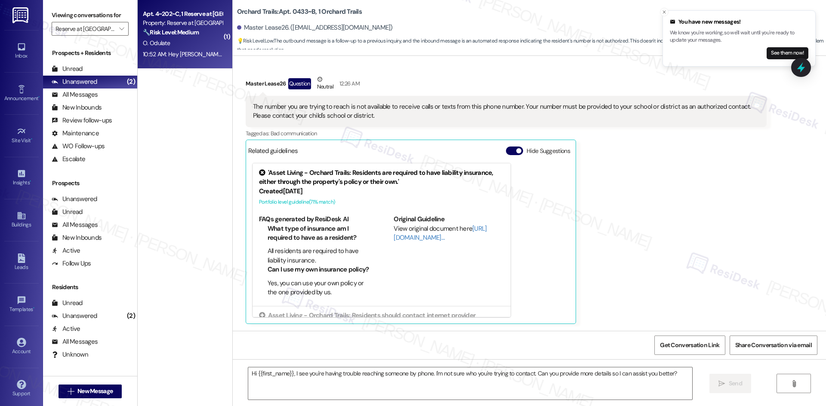
type textarea "Fetching suggested responses. Please feel free to read through the conversation…"
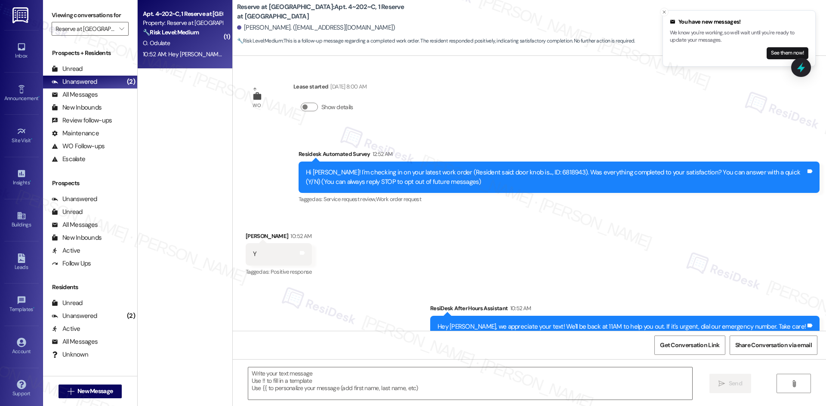
type textarea "Fetching suggested responses. Please feel free to read through the conversation…"
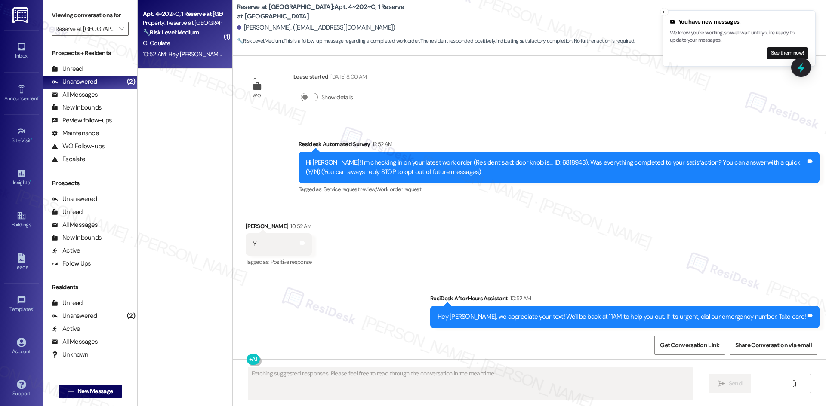
scroll to position [27, 0]
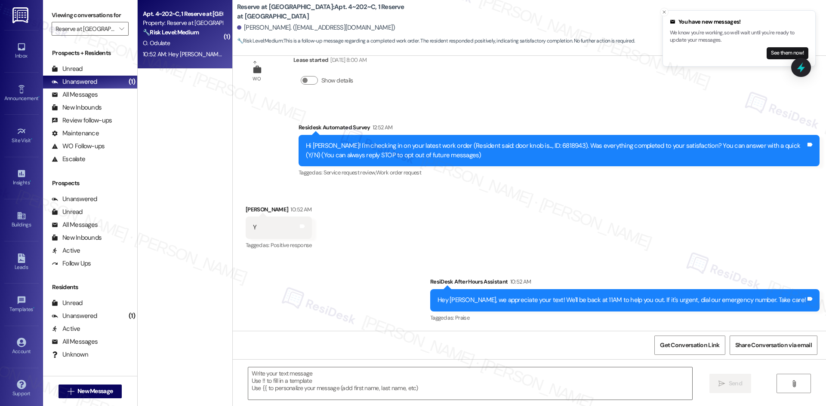
click at [249, 313] on div "Sent via SMS ResiDesk After Hours Assistant 10:52 AM Hey Oluwatosin, we appreci…" at bounding box center [529, 294] width 593 height 73
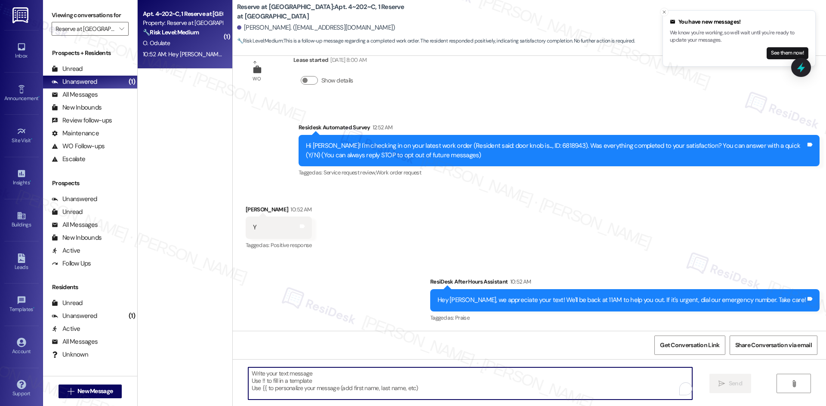
click at [381, 395] on textarea "To enrich screen reader interactions, please activate Accessibility in Grammarl…" at bounding box center [470, 384] width 444 height 32
paste textarea "I'm glad to hear the issues have been resolved! If {{property}} met your expect…"
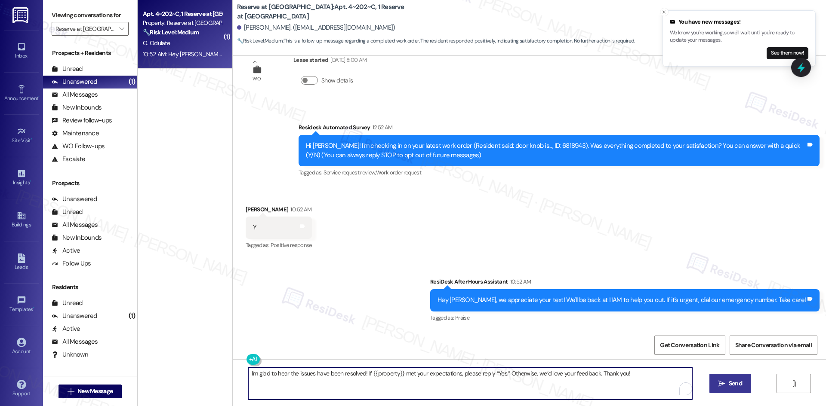
type textarea "I'm glad to hear the issues have been resolved! If {{property}} met your expect…"
click at [725, 384] on span " Send" at bounding box center [729, 383] width 27 height 9
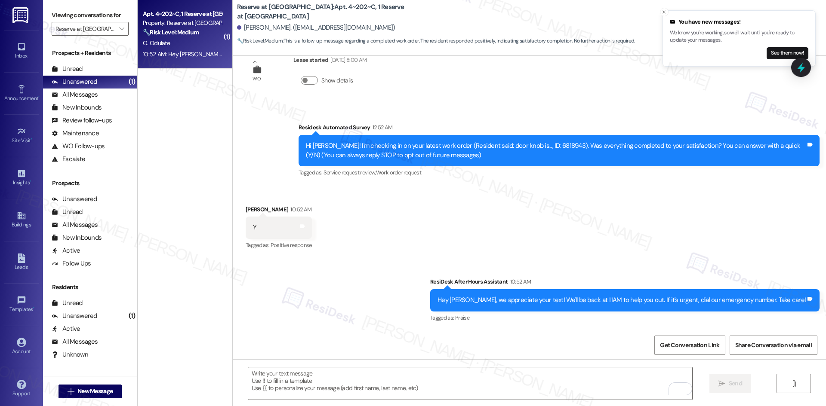
scroll to position [0, 0]
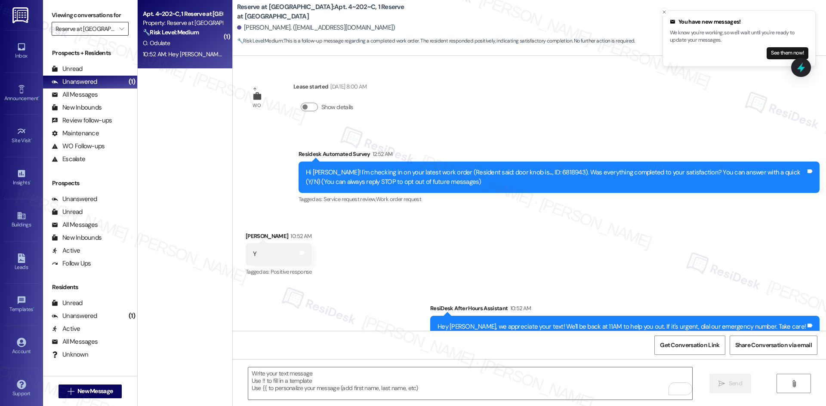
click at [103, 27] on input "Reserve at [GEOGRAPHIC_DATA]" at bounding box center [84, 29] width 59 height 14
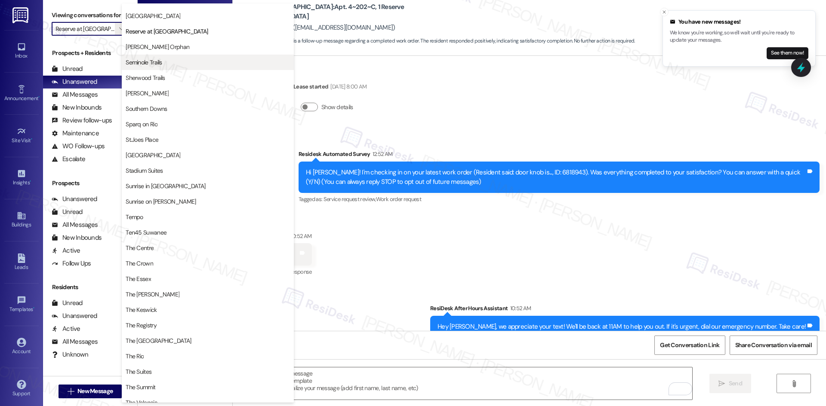
click at [174, 64] on span "Seminole Trails" at bounding box center [208, 62] width 164 height 9
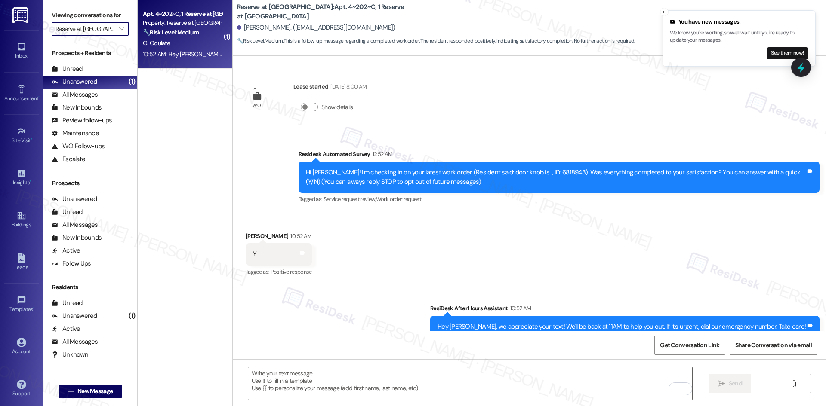
type input "Seminole Trails"
click at [185, 56] on div "1:59 AM: N 1:59 AM: N" at bounding box center [182, 54] width 81 height 11
type textarea "Fetching suggested responses. Please feel free to read through the conversation…"
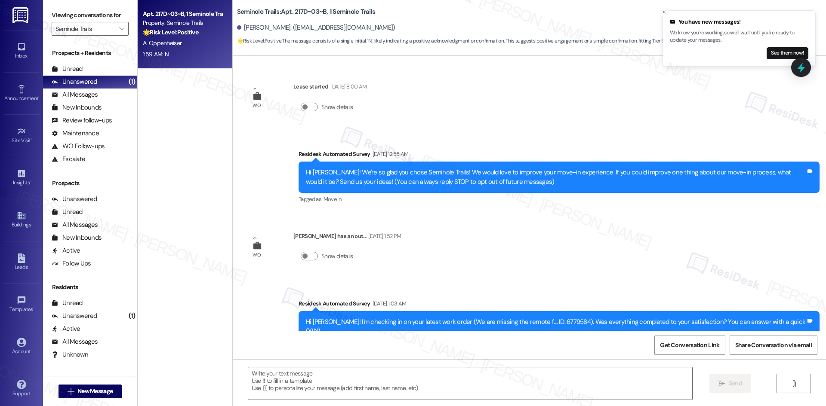
scroll to position [94, 0]
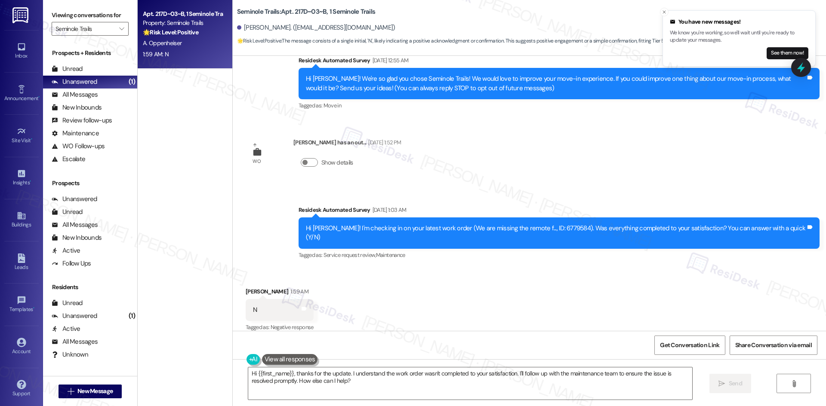
click at [263, 226] on div "Survey, sent via SMS Residesk Automated Survey Sep 13, 2025 at 1:03 AM Hi Anna!…" at bounding box center [529, 227] width 593 height 82
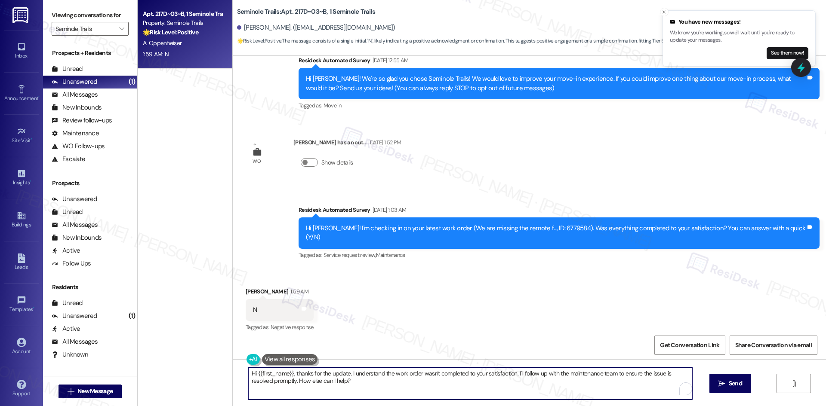
click at [386, 386] on textarea "Hi {{first_name}}, thanks for the update. I understand the work order wasn't co…" at bounding box center [470, 384] width 444 height 32
paste textarea "I'm sorry to hear that. Could you let me know what happened or what part of the…"
type textarea "I'm sorry to hear that. Could you let me know what happened or what part of the…"
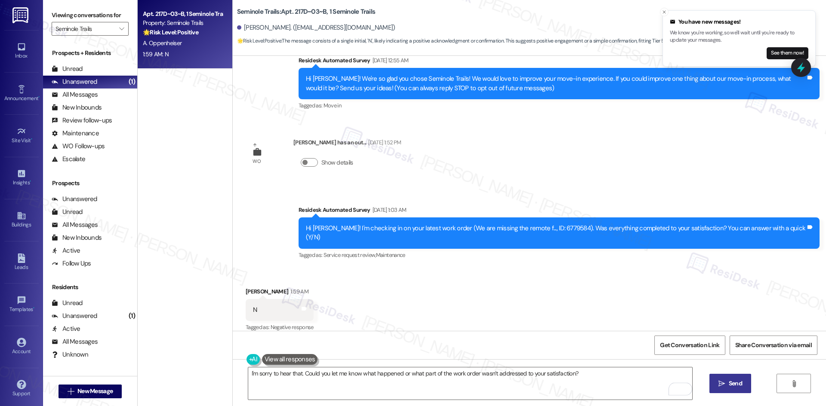
click at [738, 386] on span "Send" at bounding box center [734, 383] width 13 height 9
click at [103, 32] on input "Seminole Trails" at bounding box center [84, 29] width 59 height 14
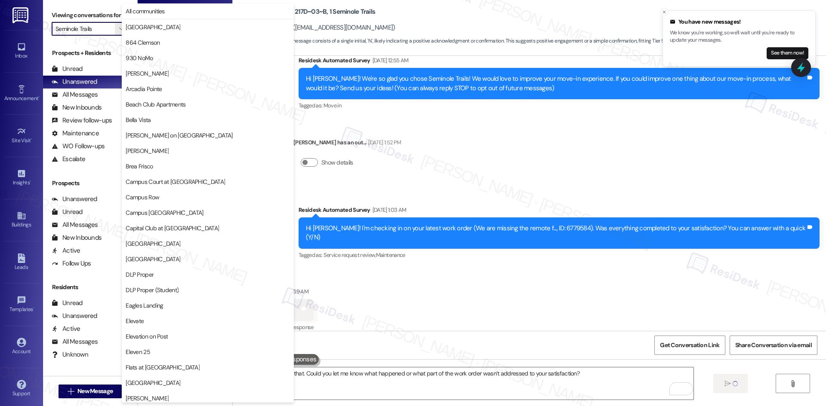
scroll to position [599, 0]
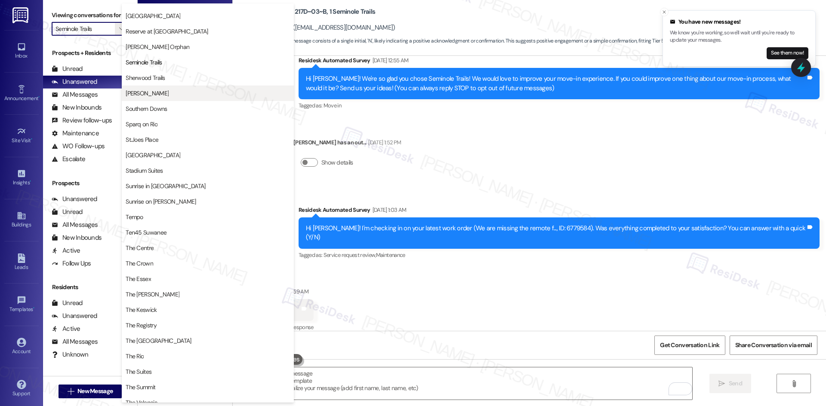
click at [175, 92] on span "[PERSON_NAME]" at bounding box center [208, 93] width 164 height 9
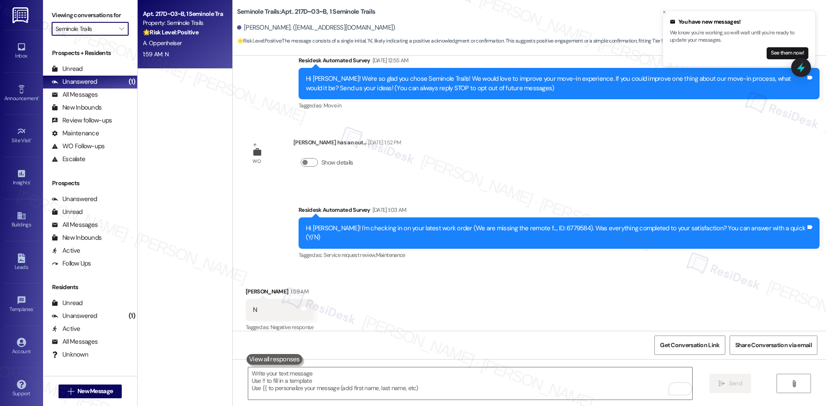
type input "[PERSON_NAME]"
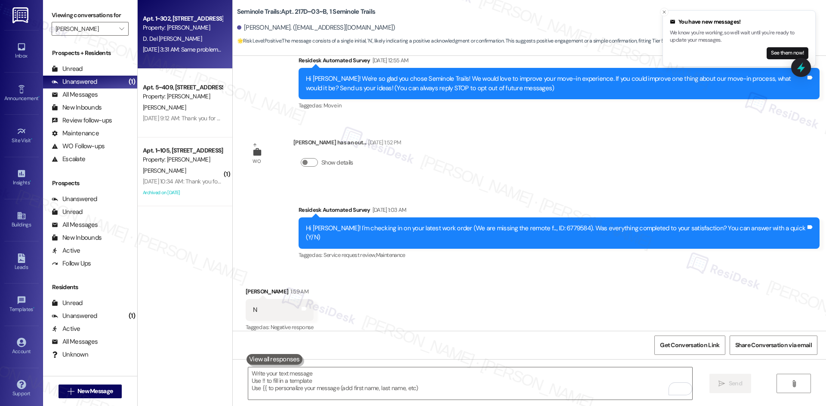
click at [186, 47] on div "Sep 06, 2025 at 3:31 AM: Same problem as last time Sep 06, 2025 at 3:31 AM: Sam…" at bounding box center [195, 50] width 104 height 8
type textarea "Fetching suggested responses. Please feel free to read through the conversation…"
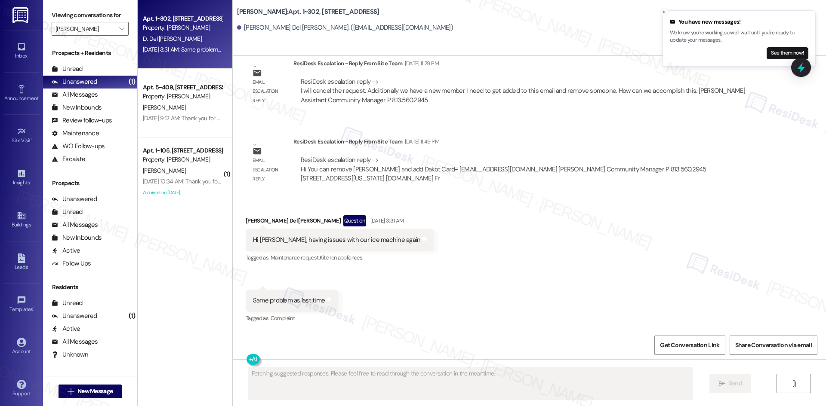
scroll to position [1082, 0]
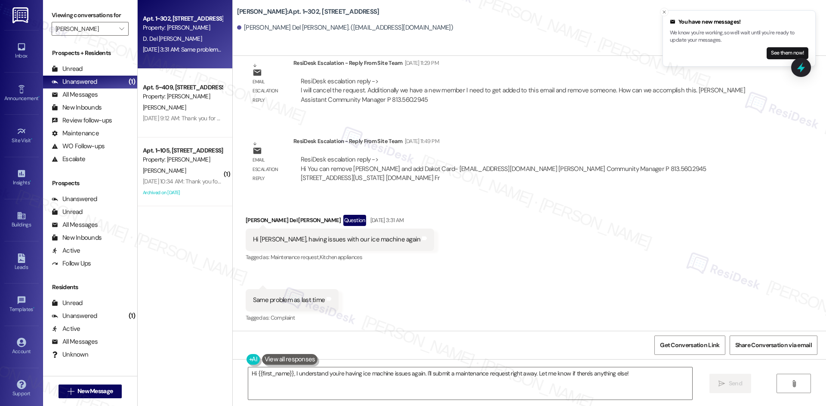
click at [454, 212] on div "Received via SMS Donovan Del Rosario Question Sep 06, 2025 at 3:31 AM Hi Tess, …" at bounding box center [529, 263] width 593 height 135
click at [421, 369] on textarea "Hi {{first_name}}, I understand you're having ice machine issues again. I'll su…" at bounding box center [470, 384] width 444 height 32
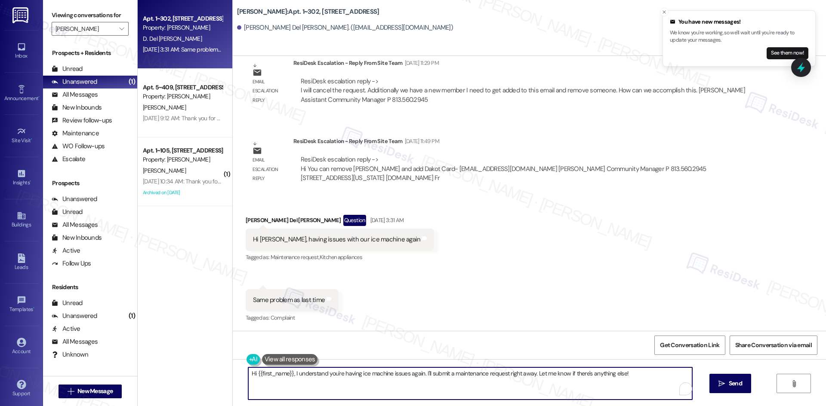
paste textarea "apologize for the delayed response. Please let me know if you still need any as…"
type textarea "Hi {{first_name}}, I apologize for the delayed response. Please let me know if …"
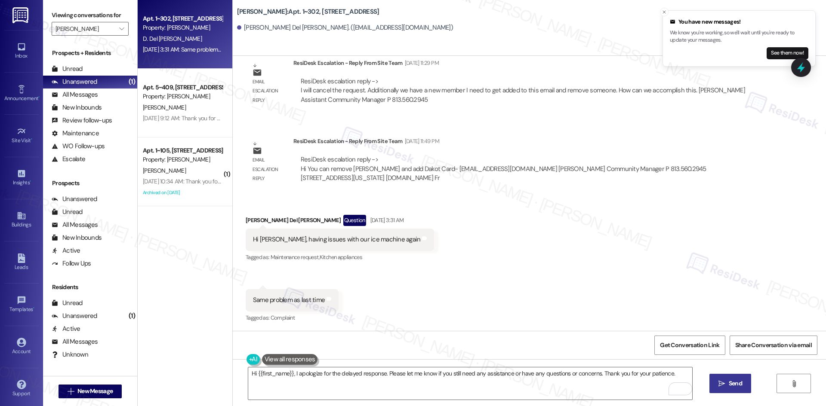
click at [733, 384] on span "Send" at bounding box center [734, 383] width 13 height 9
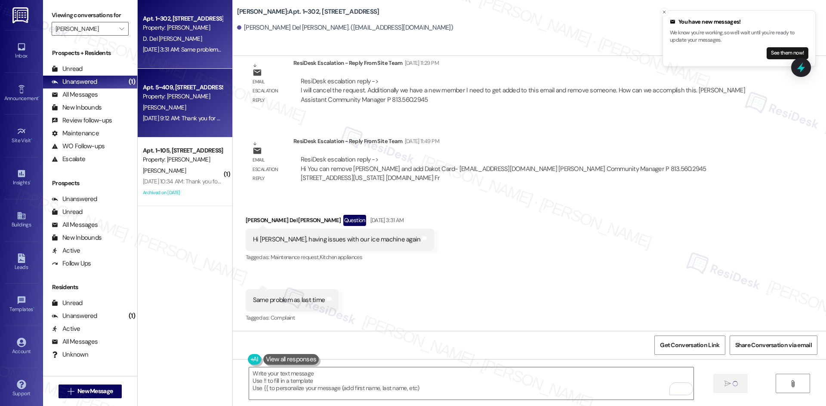
click at [195, 123] on div "Sep 07, 2025 at 9:12 AM: Thank you for your message. Our offices are currently …" at bounding box center [182, 118] width 81 height 11
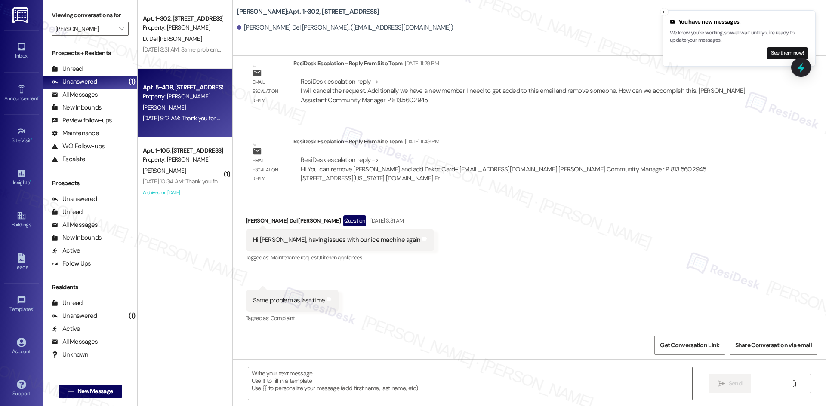
type textarea "Fetching suggested responses. Please feel free to read through the conversation…"
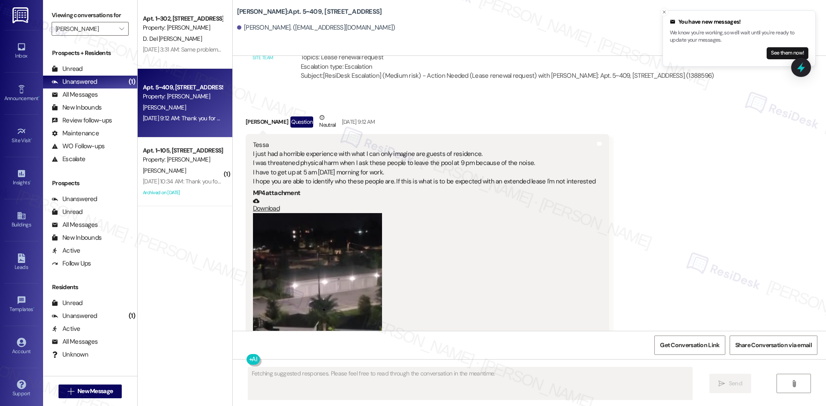
scroll to position [1051, 0]
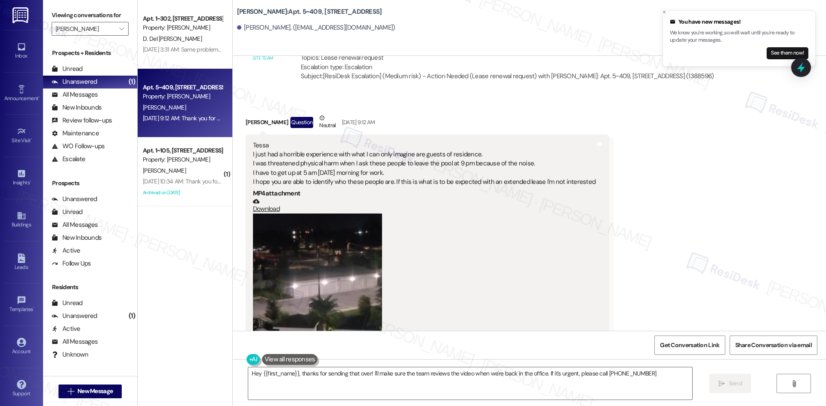
type textarea "Hey {{first_name}}, thanks for sending that over! I'll make sure the team revie…"
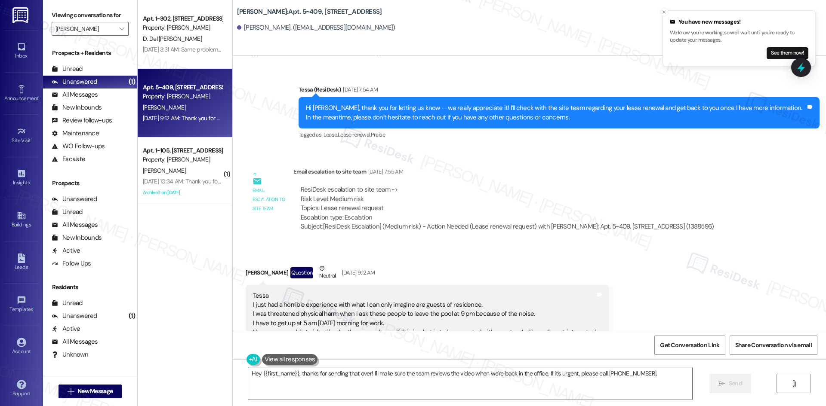
scroll to position [793, 0]
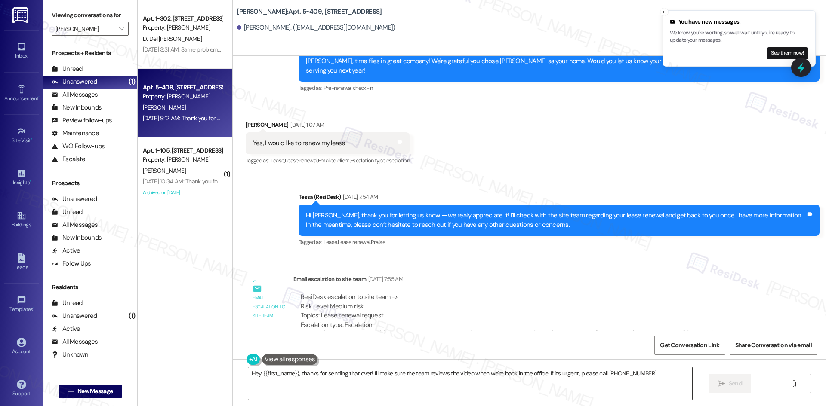
click at [477, 383] on textarea "Hey {{first_name}}, thanks for sending that over! I'll make sure the team revie…" at bounding box center [470, 384] width 444 height 32
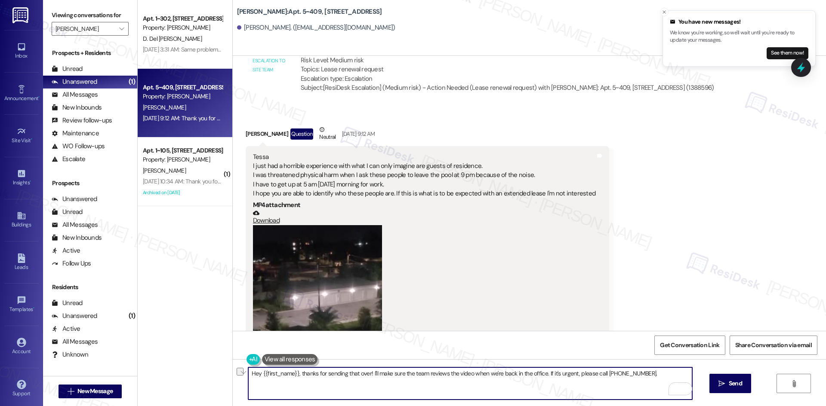
scroll to position [1051, 0]
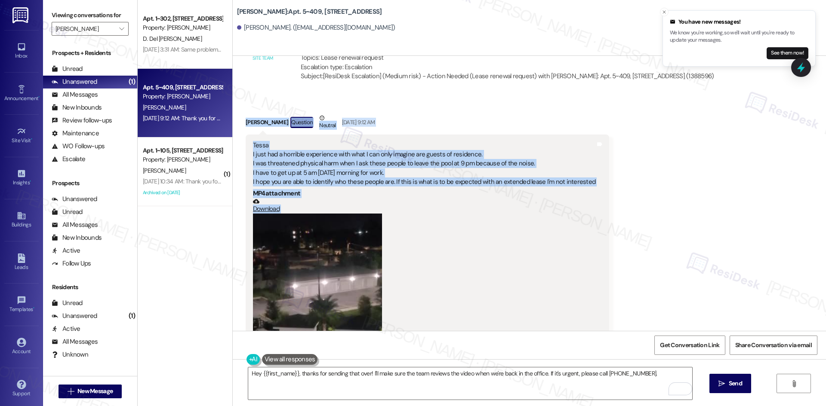
drag, startPoint x: 234, startPoint y: 98, endPoint x: 605, endPoint y: 166, distance: 377.2
click at [605, 166] on div "Received via SMS Kristi Phillips Question Neutral Sep 07, 2025 at 9:12 AM Tessa…" at bounding box center [529, 374] width 593 height 560
click at [596, 175] on div "Tags and notes" at bounding box center [599, 292] width 6 height 303
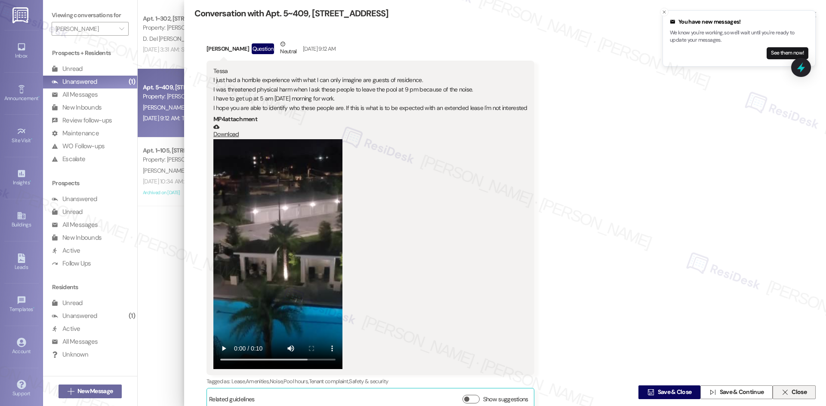
click at [791, 390] on span "Close" at bounding box center [798, 392] width 15 height 9
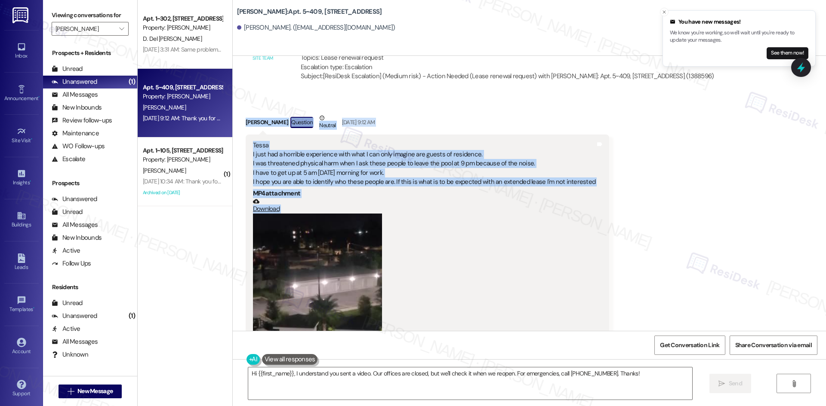
drag, startPoint x: 233, startPoint y: 100, endPoint x: 601, endPoint y: 166, distance: 374.4
click at [601, 166] on div "Received via SMS Kristi Phillips Question Neutral Sep 07, 2025 at 9:12 AM Tessa…" at bounding box center [529, 374] width 593 height 560
click at [594, 165] on div "Tessa I just had a horrible experience with what I can only imagine are guests …" at bounding box center [427, 293] width 363 height 316
drag, startPoint x: 236, startPoint y: 96, endPoint x: 579, endPoint y: 166, distance: 350.1
click at [579, 166] on div "Received via SMS Kristi Phillips Question Neutral Sep 07, 2025 at 9:12 AM Tessa…" at bounding box center [427, 380] width 376 height 547
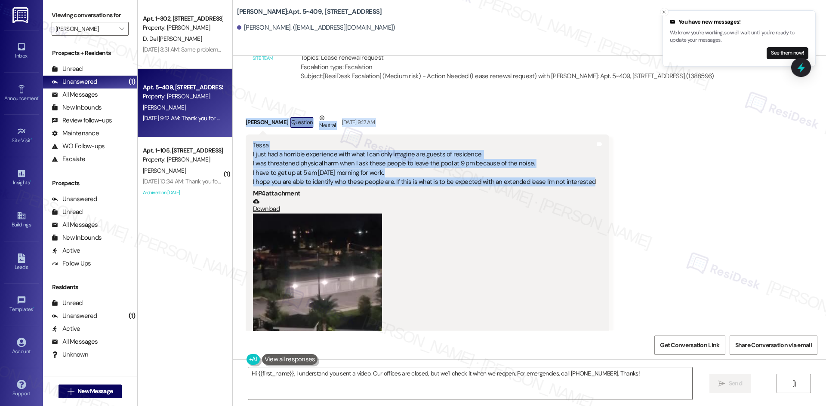
copy div "Kristi Phillips Question Neutral Sep 07, 2025 at 9:12 AM Tessa I just had a hor…"
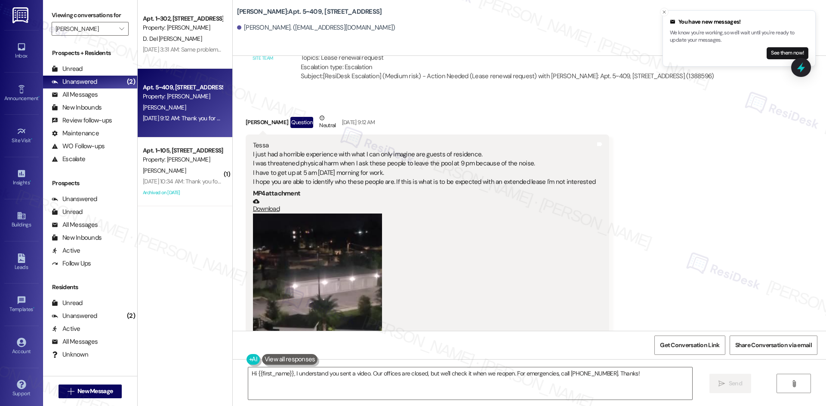
click at [636, 214] on div "Received via SMS Kristi Phillips Question Neutral Sep 07, 2025 at 9:12 AM Tessa…" at bounding box center [529, 374] width 593 height 560
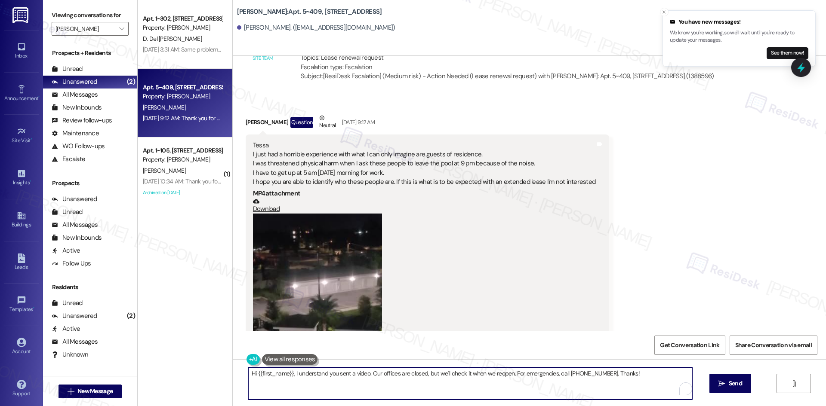
click at [425, 381] on textarea "Hi {{first_name}}, I understand you sent a video. Our offices are closed, but w…" at bounding box center [470, 384] width 444 height 32
paste textarea "Kristi, I just wanted to check back with you regarding the incident at the pool…"
type textarea "Hi Kristi, I just wanted to check back with you regarding the incident at the p…"
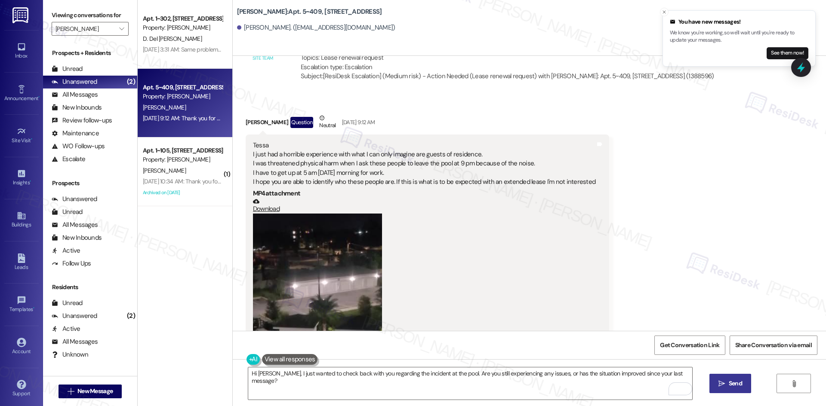
click at [728, 387] on span "Send" at bounding box center [734, 383] width 13 height 9
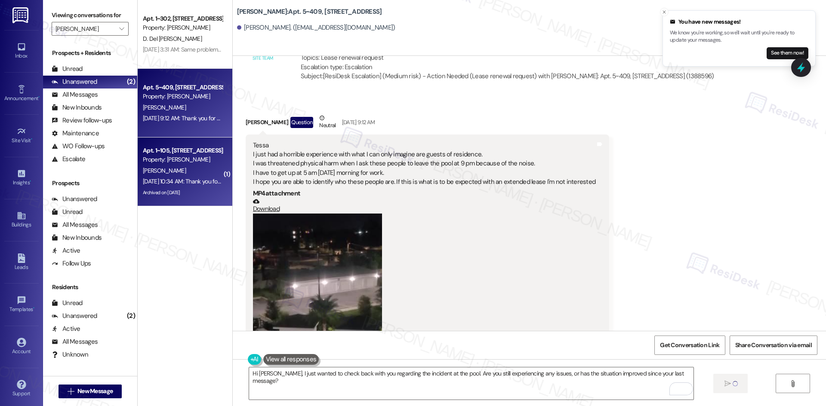
click at [196, 183] on div "Sep 02, 2025 at 10:34 AM: Thank you for your message. Our offices are currently…" at bounding box center [405, 182] width 524 height 8
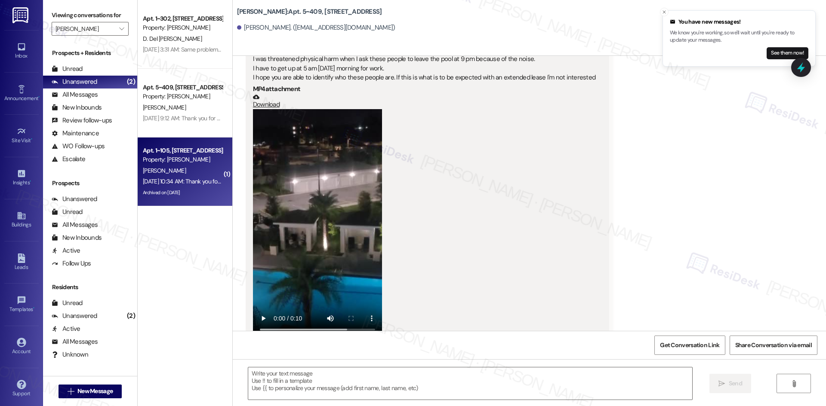
type textarea "Fetching suggested responses. Please feel free to read through the conversation…"
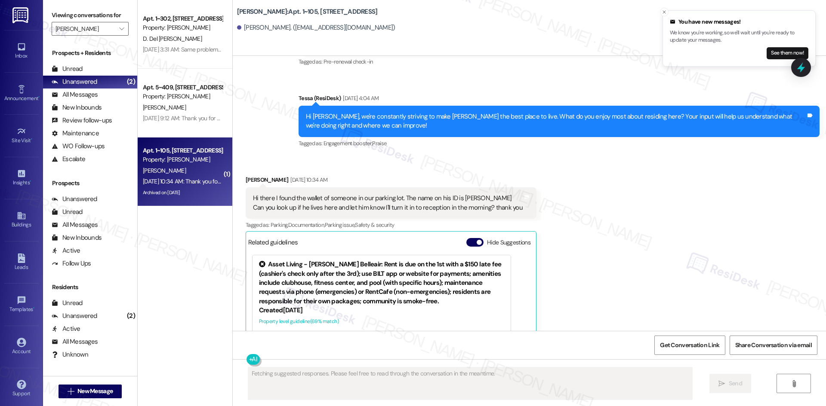
scroll to position [2563, 0]
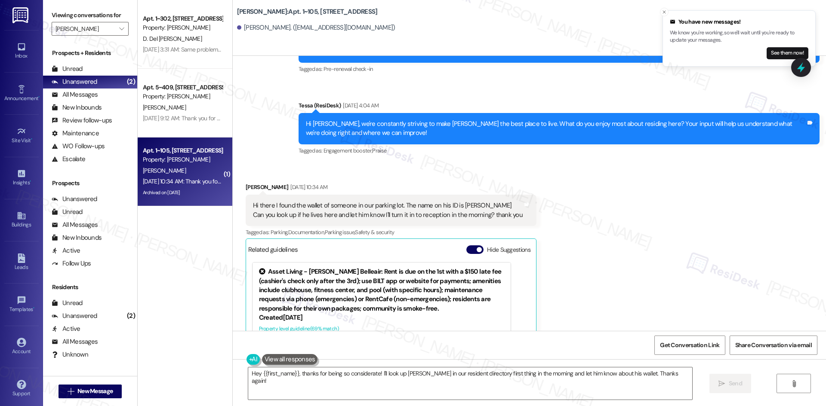
click at [590, 208] on div "Received via SMS Omayma Ramzy Sep 02, 2025 at 10:34 AM Hi there I found the wal…" at bounding box center [529, 296] width 593 height 267
click at [548, 383] on textarea "Hey {{first_name}}, thanks for being so considerate! I'll look up Christopher B…" at bounding box center [470, 384] width 444 height 32
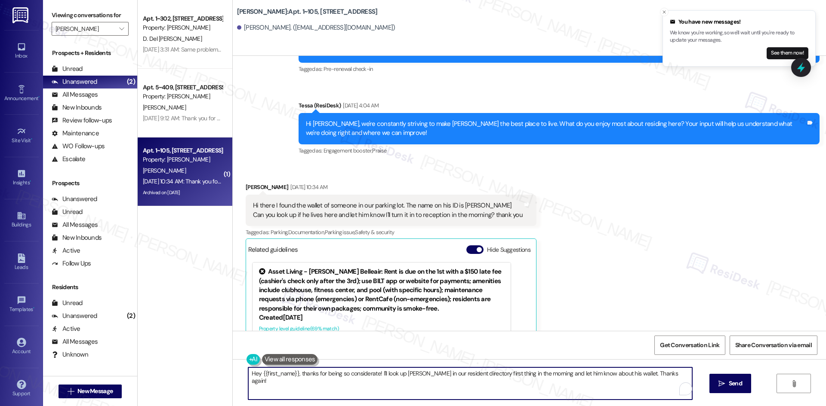
paste textarea "i {{first_name}}, I apologize for the delayed response. Please let me know if y…"
type textarea "Hi {{first_name}}, I apologize for the delayed response. Please let me know if …"
click at [737, 385] on span "Send" at bounding box center [734, 383] width 13 height 9
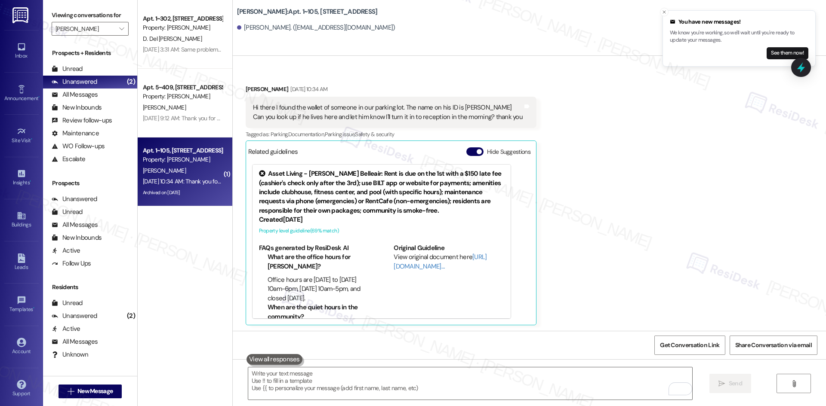
scroll to position [2795, 0]
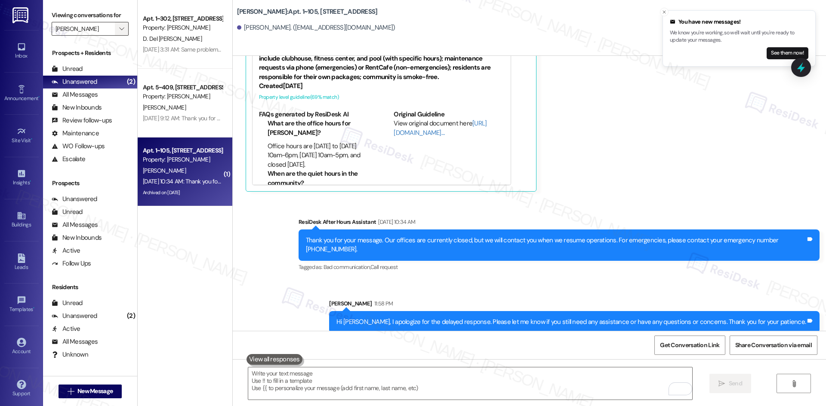
click at [115, 30] on button "" at bounding box center [122, 29] width 14 height 14
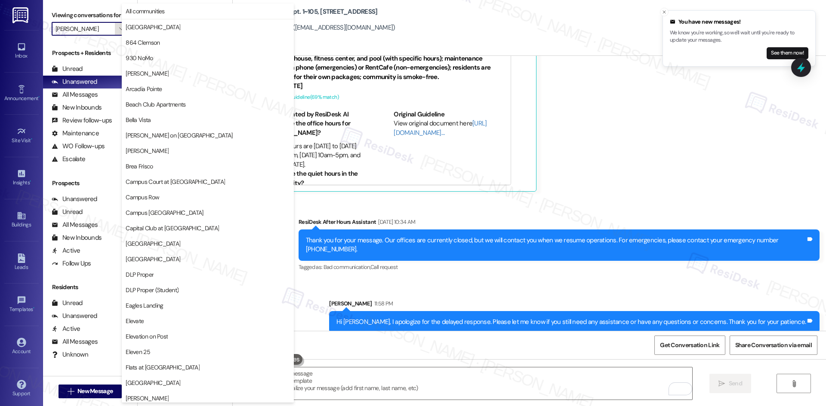
scroll to position [599, 0]
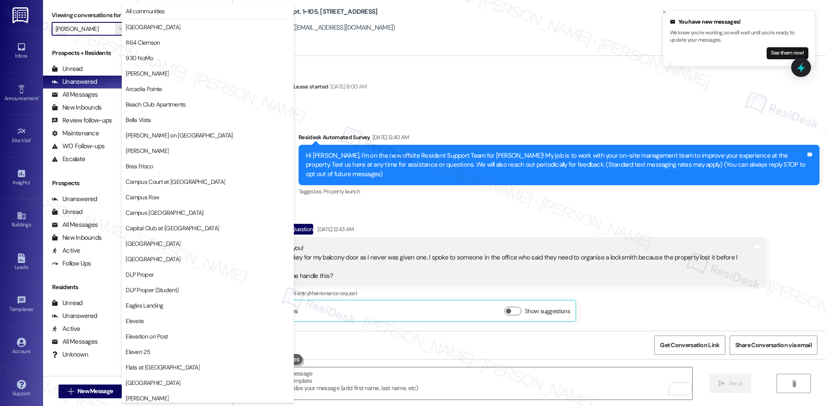
scroll to position [599, 0]
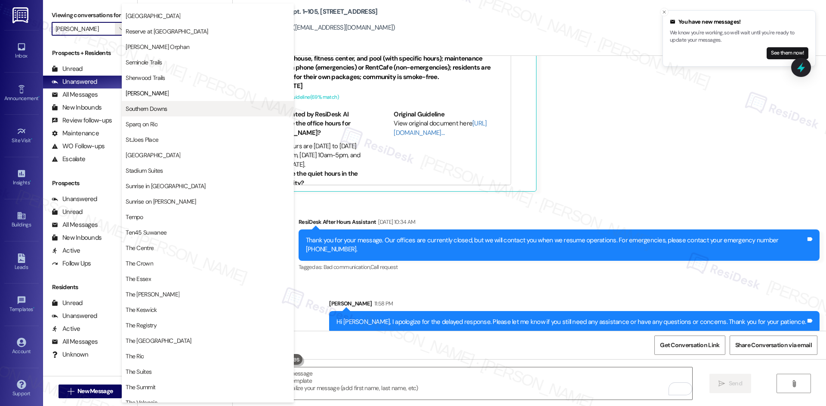
click at [203, 110] on span "Southern Downs" at bounding box center [208, 108] width 164 height 9
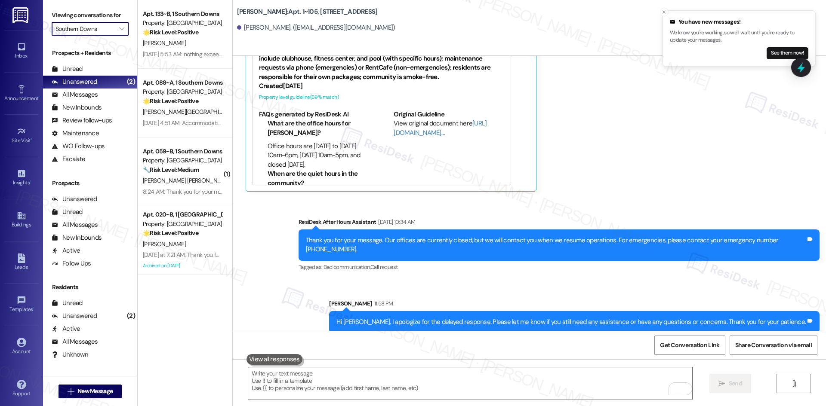
click at [104, 33] on input "Southern Downs" at bounding box center [84, 29] width 59 height 14
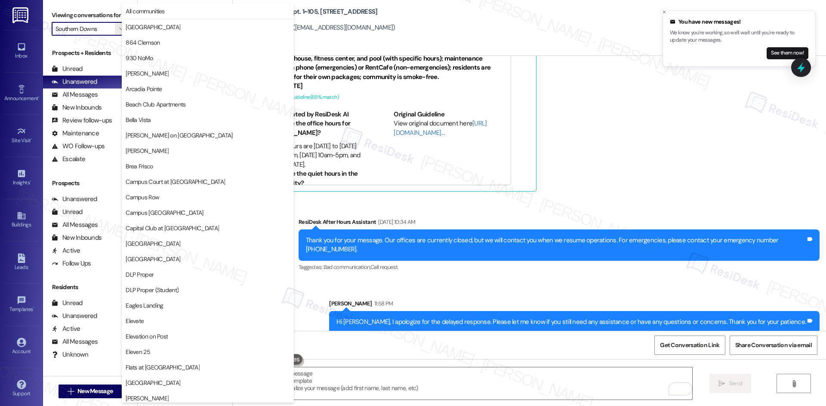
scroll to position [599, 0]
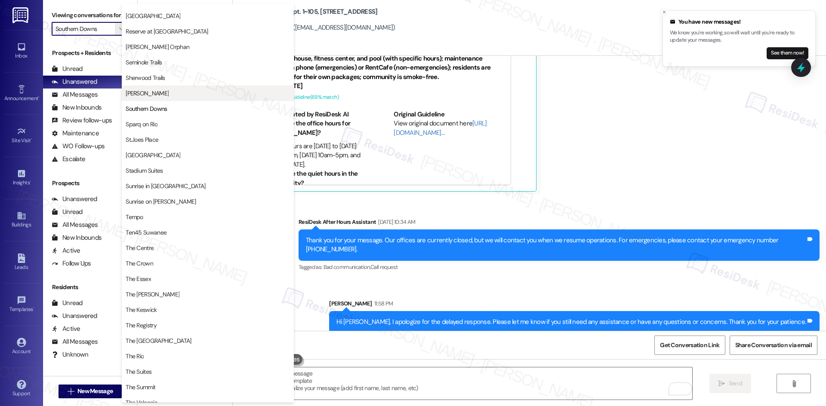
click at [163, 95] on span "[PERSON_NAME]" at bounding box center [208, 93] width 164 height 9
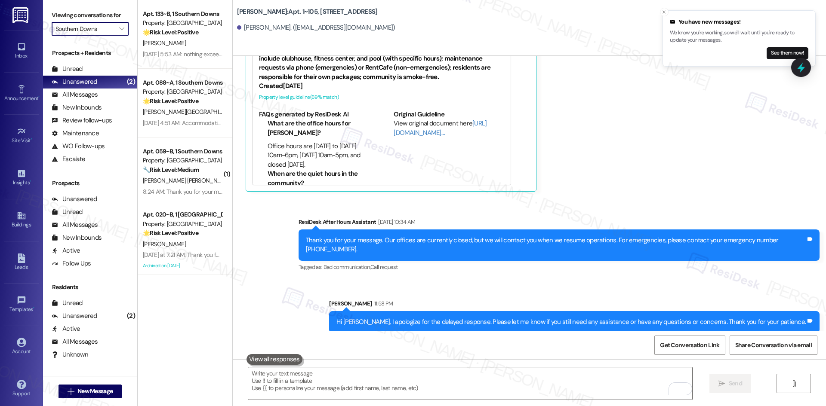
type input "[PERSON_NAME]"
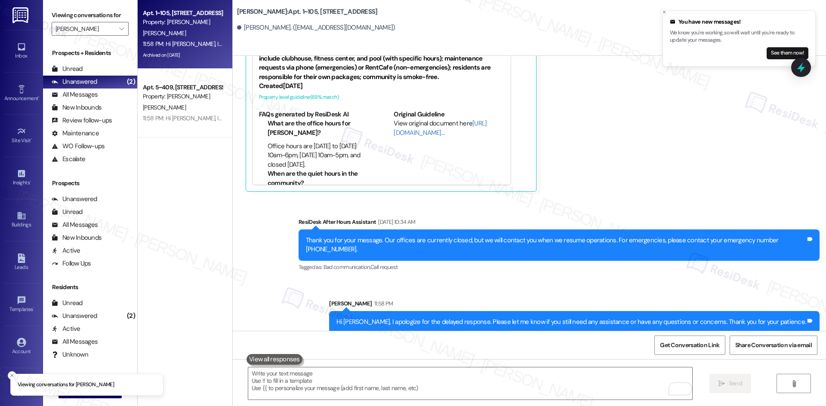
click at [210, 62] on div "Apt. 1~105, 1632 Clearwater Largo Rd Property: Solano Belleair O. Ramzy 11:58 P…" at bounding box center [185, 34] width 95 height 69
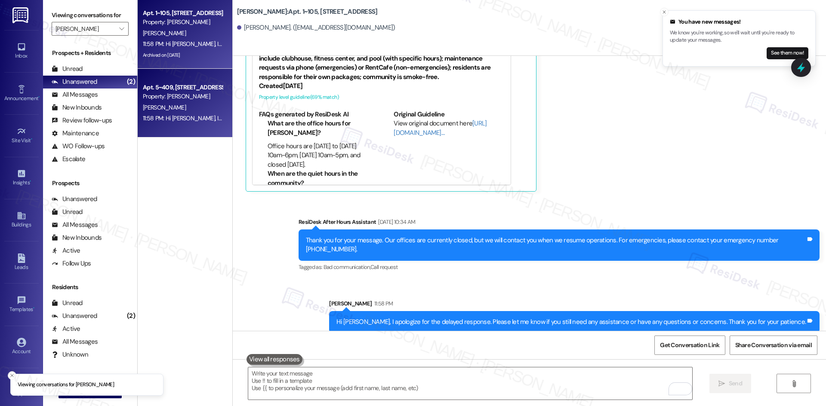
click at [194, 101] on div "Apt. 5~409, 1632 Clearwater Largo Rd Property: Solano Belleair" at bounding box center [182, 92] width 81 height 20
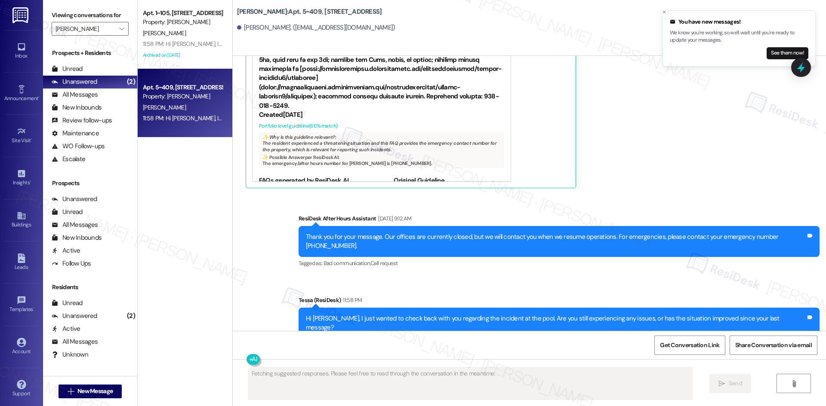
scroll to position [86, 0]
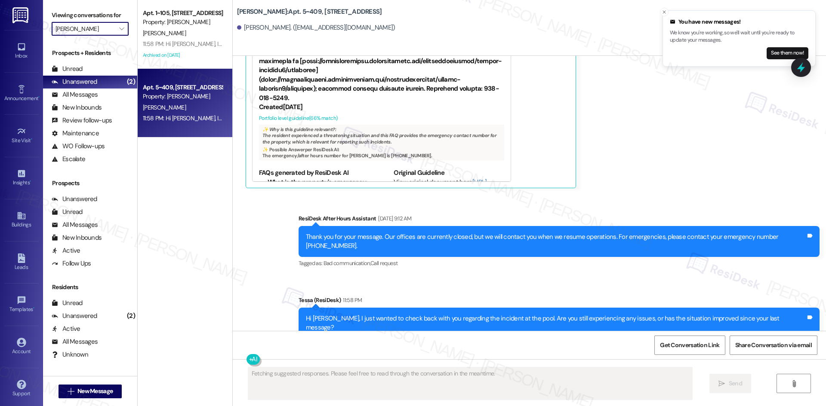
click at [101, 28] on input "[PERSON_NAME]" at bounding box center [84, 29] width 59 height 14
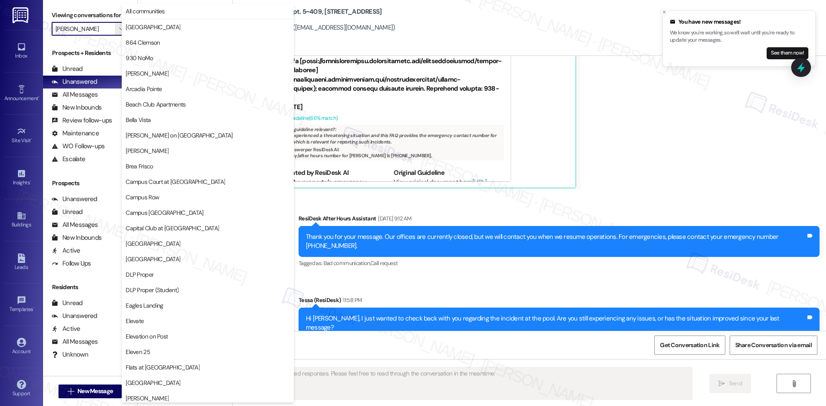
scroll to position [599, 0]
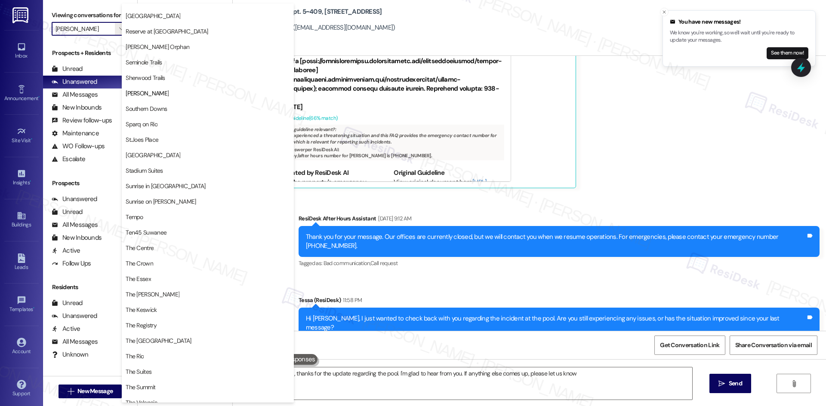
type textarea "Hi {{first_name}}, thanks for the update regarding the pool. I'm glad to hear f…"
click at [161, 113] on button "Southern Downs" at bounding box center [208, 108] width 172 height 15
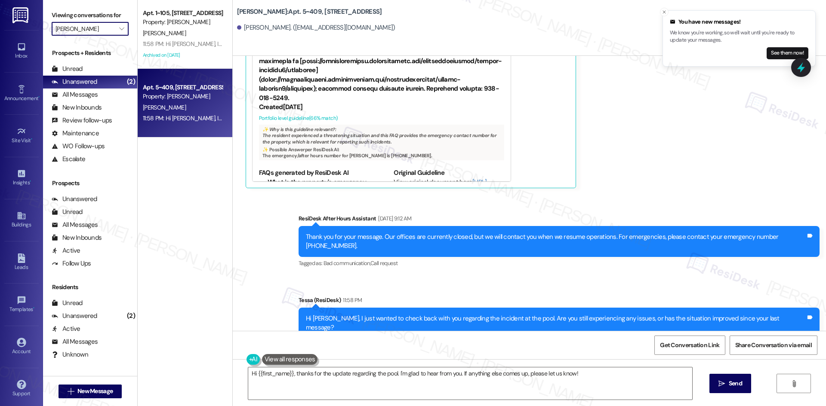
type input "Southern Downs"
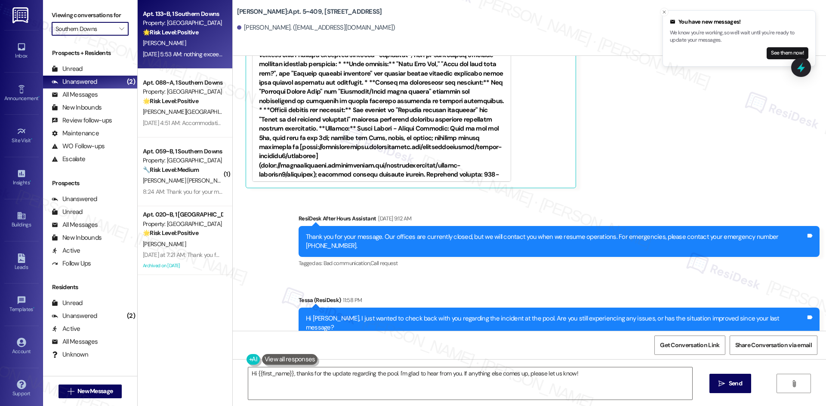
click at [208, 52] on div "Sep 16, 2025 at 5:53 AM: nothing exceeded my expectations at all Sep 16, 2025 a…" at bounding box center [214, 54] width 143 height 8
type textarea "Fetching suggested responses. Please feel free to read through the conversation…"
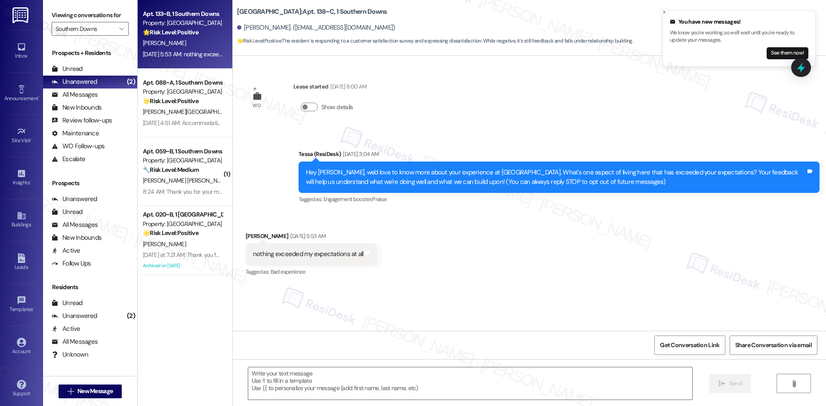
click at [258, 311] on div "WO Lease started Aug 10, 2025 at 8:00 AM Show details Announcement, sent via SM…" at bounding box center [529, 193] width 593 height 275
drag, startPoint x: 349, startPoint y: 387, endPoint x: 372, endPoint y: 390, distance: 22.9
click at [349, 387] on textarea at bounding box center [470, 384] width 444 height 32
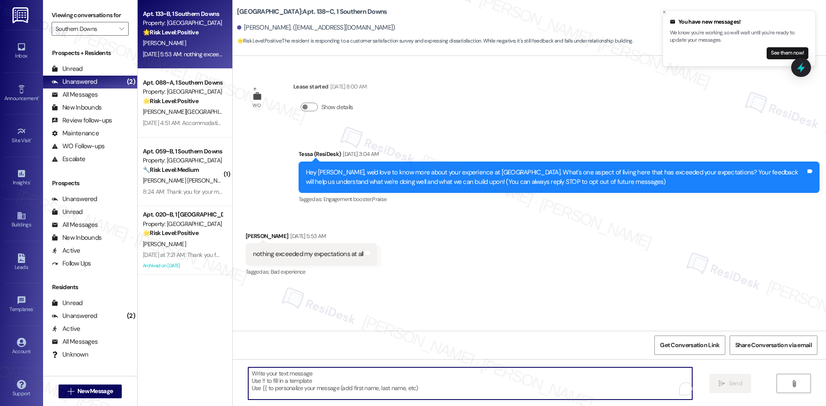
paste textarea "I'm sorry to hear that you're not satisfied with your home. Is there anything s…"
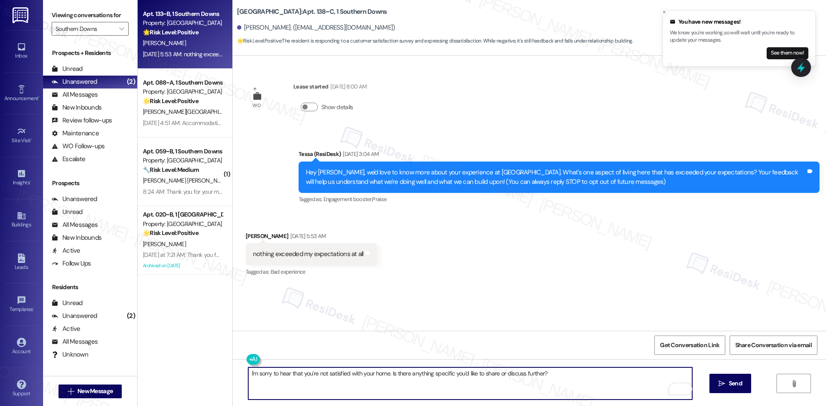
type textarea "I'm sorry to hear that you're not satisfied with your home. Is there anything s…"
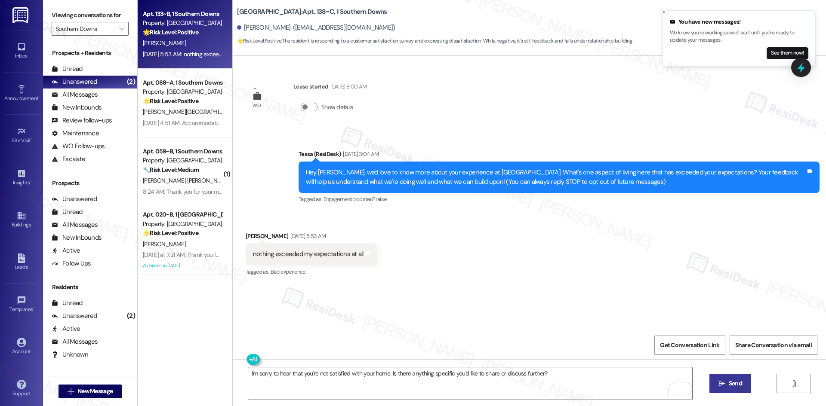
click at [736, 386] on span "Send" at bounding box center [734, 383] width 13 height 9
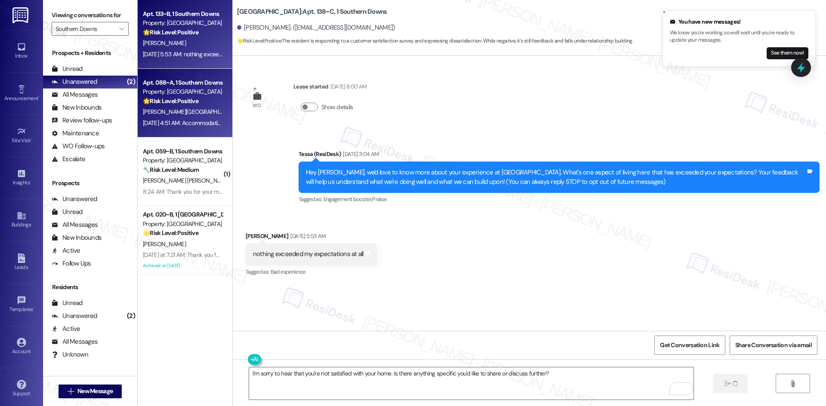
click at [150, 98] on strong "🌟 Risk Level: Positive" at bounding box center [170, 101] width 55 height 8
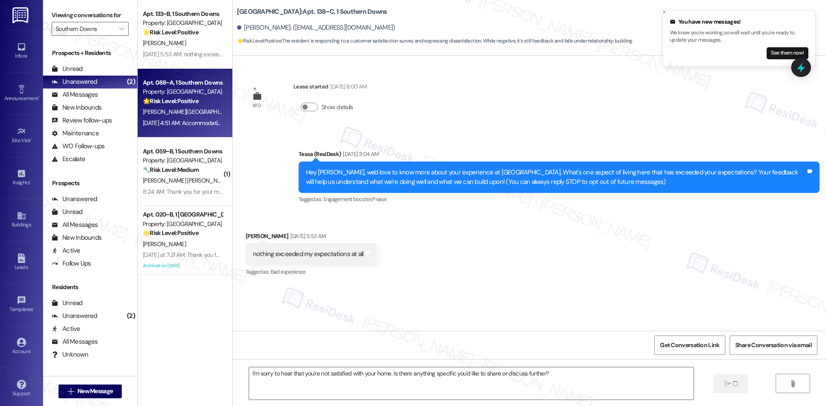
type textarea "Fetching suggested responses. Please feel free to read through the conversation…"
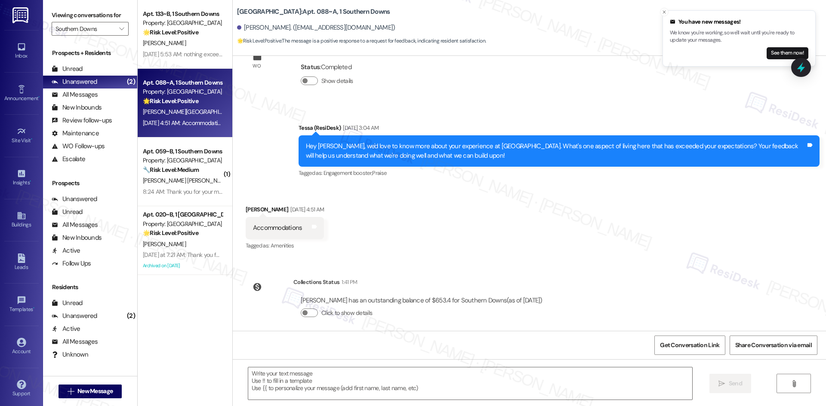
scroll to position [196, 0]
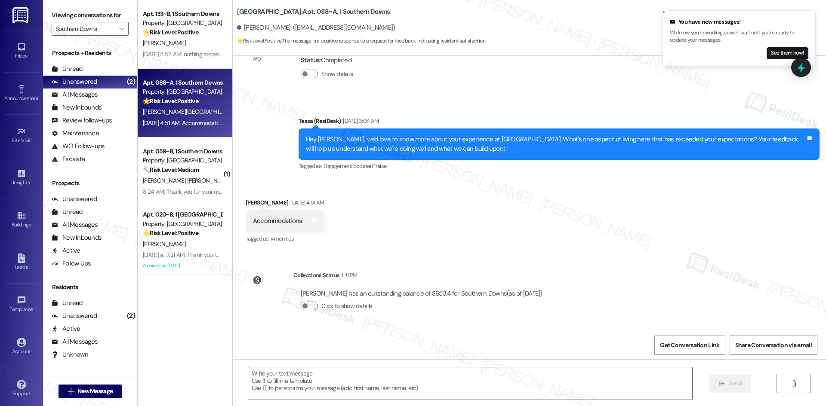
drag, startPoint x: 269, startPoint y: 116, endPoint x: 309, endPoint y: 209, distance: 101.5
click at [309, 209] on div "WO Lease started Aug 11, 2025 at 8:00 AM Show details Survey, sent via SMS Resi…" at bounding box center [529, 193] width 593 height 275
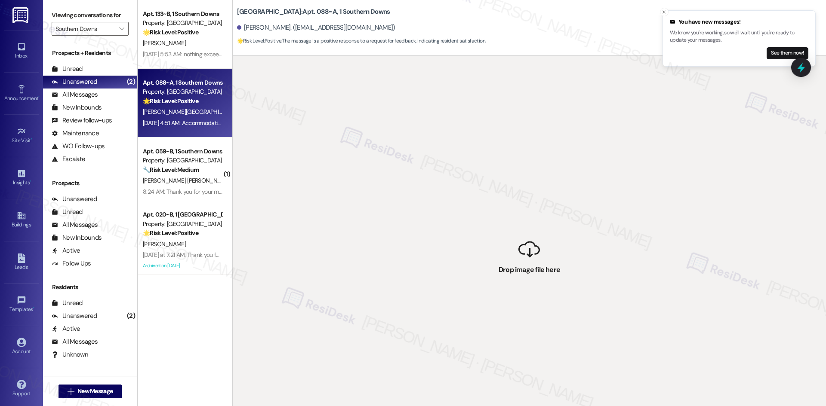
click at [311, 218] on div " Drop image file here" at bounding box center [529, 259] width 593 height 406
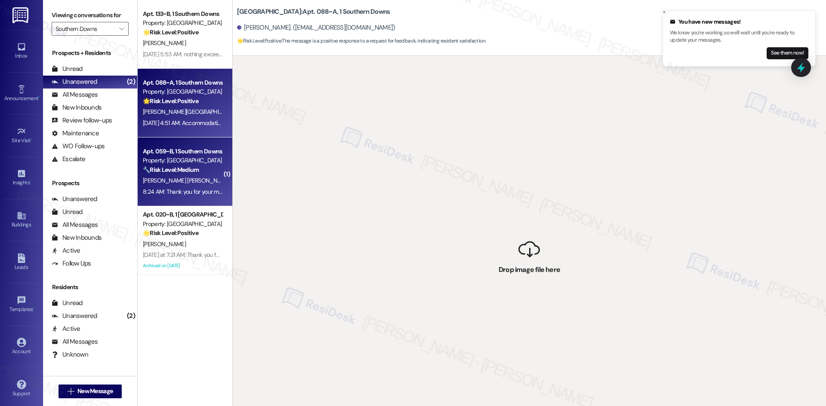
click at [180, 163] on div "Property: Southern Downs" at bounding box center [183, 160] width 80 height 9
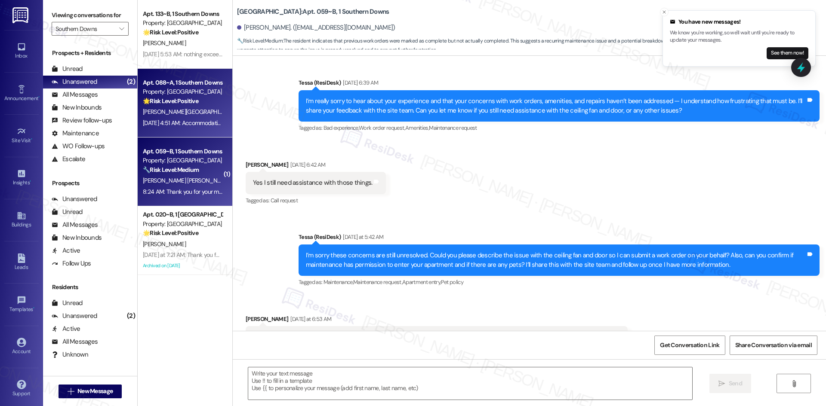
click at [187, 112] on span "Z. Blackwell-Foxworth" at bounding box center [192, 112] width 98 height 8
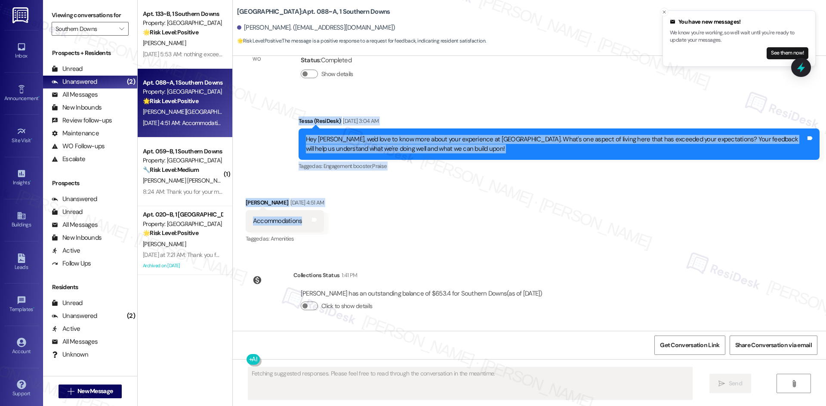
drag, startPoint x: 286, startPoint y: 143, endPoint x: 318, endPoint y: 216, distance: 80.1
click at [318, 216] on div "WO Lease started Aug 11, 2025 at 8:00 AM Show details Survey, sent via SMS Resi…" at bounding box center [529, 193] width 593 height 275
copy div "Tessa (ResiDesk) Sep 16, 2025 at 3:04 AM Hey Zachariah, we'd love to know more …"
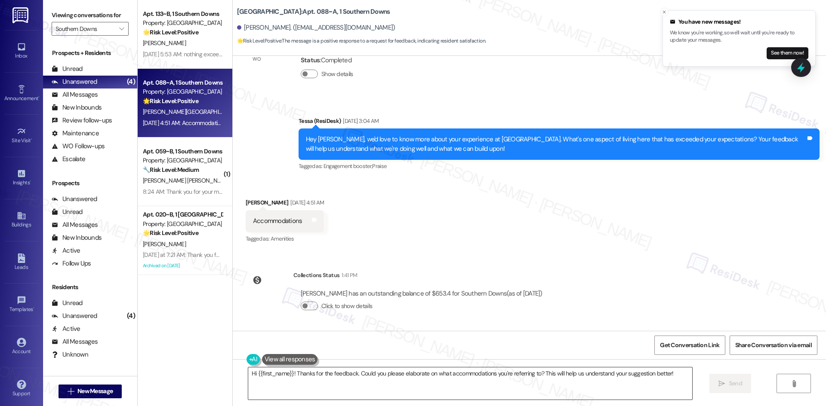
click at [357, 383] on textarea "Hi {{first_name}}! Thanks for the feedback. Could you please elaborate on what …" at bounding box center [470, 384] width 444 height 32
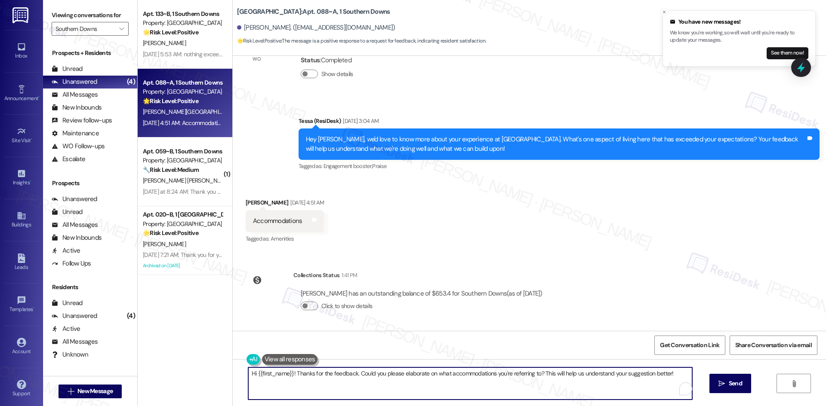
paste textarea "Thanks so much for sharing that, Zachariah! We’re glad to hear the accommodatio…"
type textarea "Thanks so much for sharing that, Zachariah! We’re glad to hear the accommodatio…"
click at [729, 388] on span "Send" at bounding box center [734, 383] width 13 height 9
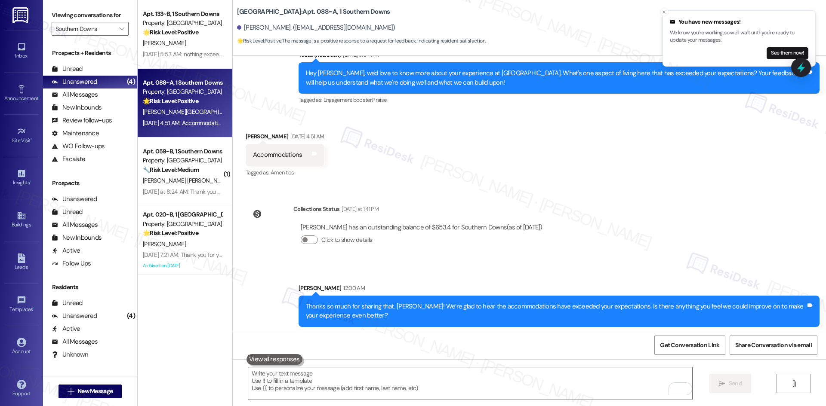
scroll to position [265, 0]
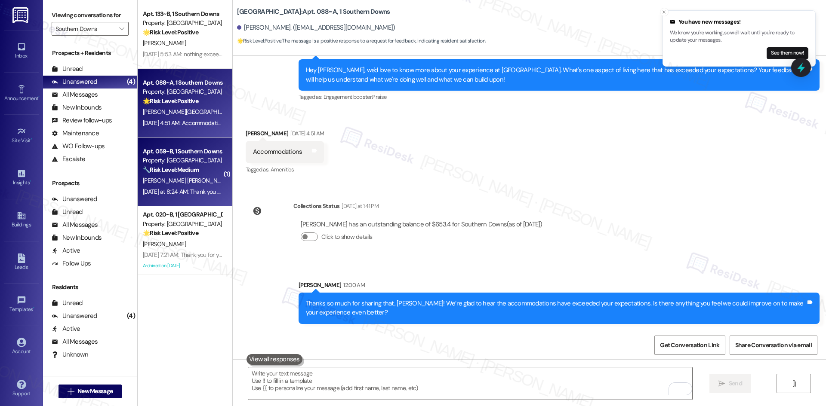
click at [163, 167] on strong "🔧 Risk Level: Medium" at bounding box center [171, 170] width 56 height 8
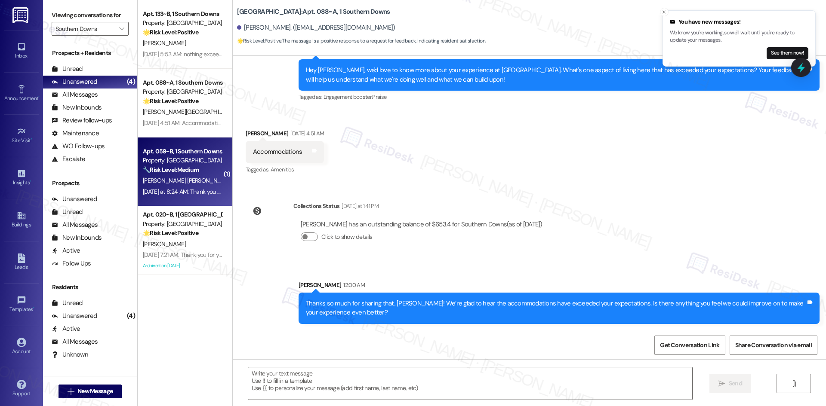
type textarea "Fetching suggested responses. Please feel free to read through the conversation…"
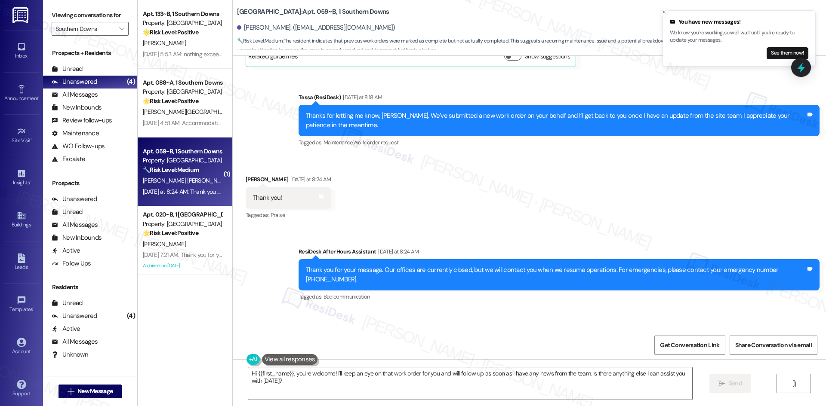
scroll to position [1311, 0]
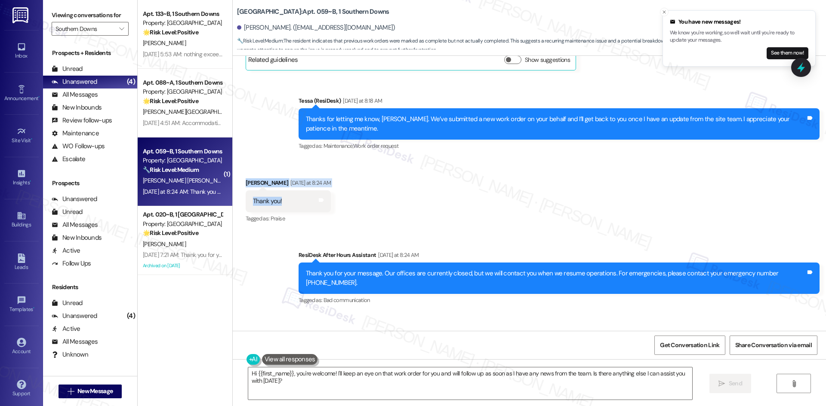
drag, startPoint x: 234, startPoint y: 170, endPoint x: 291, endPoint y: 201, distance: 65.0
click at [291, 201] on div "Received via SMS Nyshera Jenkins Robinson Yesterday at 8:24 AM Thank you! Tags …" at bounding box center [288, 202] width 98 height 60
copy div "Nyshera Jenkins Robinson Yesterday at 8:24 AM Thank you!"
click at [368, 378] on textarea "Hi {{first_name}}, you're welcome! I'll keep an eye on that work order for you …" at bounding box center [470, 384] width 444 height 32
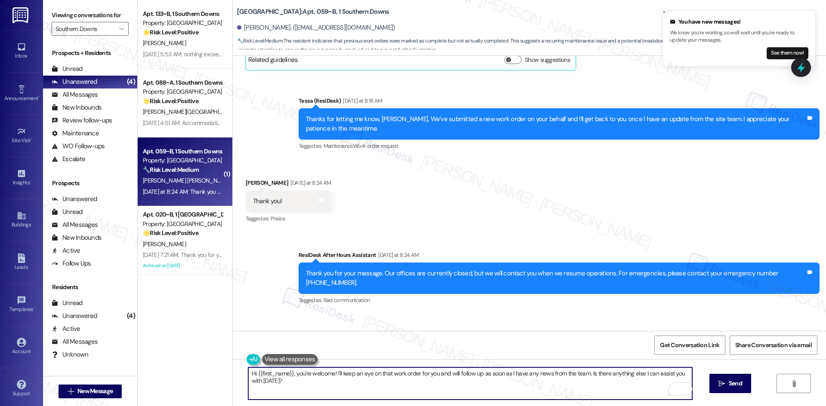
click at [321, 388] on textarea "Hi {{first_name}}, you're welcome! I'll keep an eye on that work order for you …" at bounding box center [470, 384] width 444 height 32
paste textarea "you’re very welcome!"
click at [256, 374] on textarea "you’re very welcome!" at bounding box center [470, 384] width 444 height 32
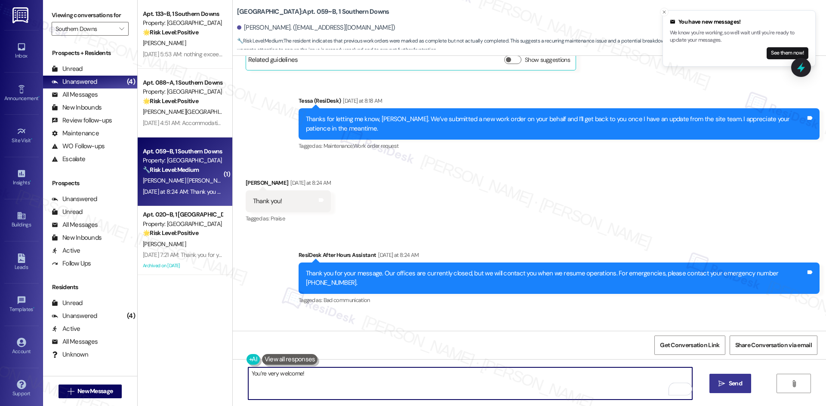
type textarea "You’re very welcome!"
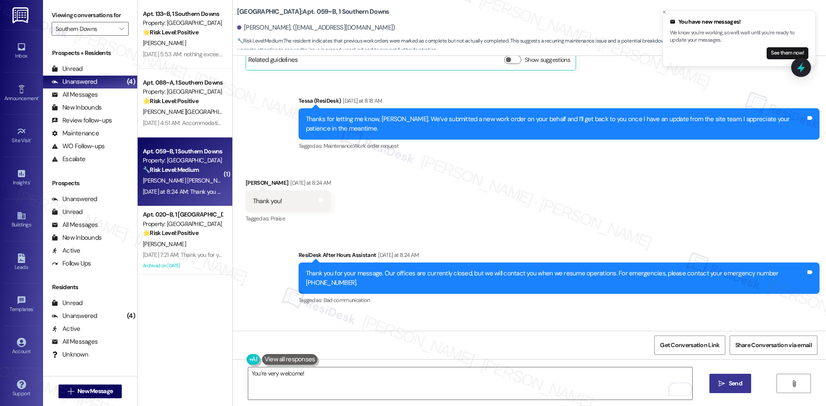
click at [723, 381] on button " Send" at bounding box center [730, 383] width 42 height 19
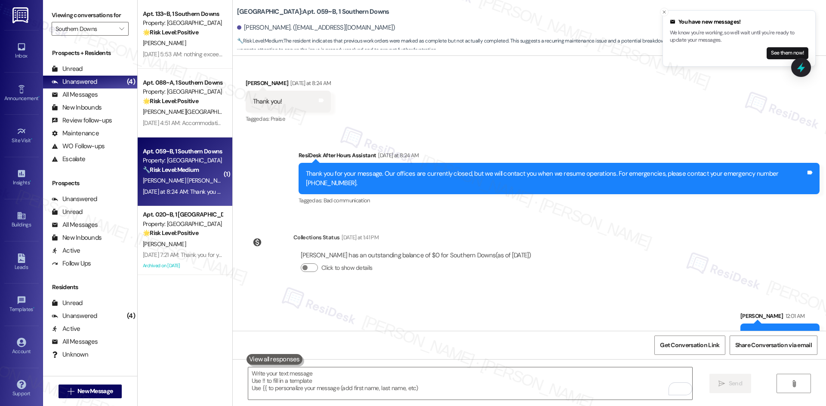
scroll to position [1414, 0]
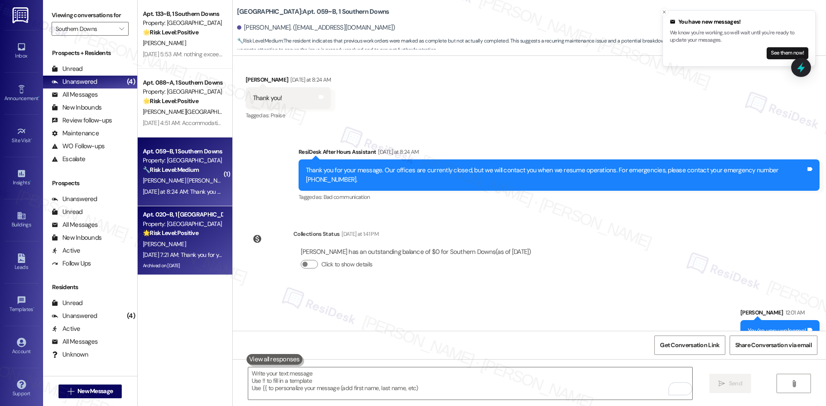
click at [184, 240] on div "D. Dupree" at bounding box center [182, 244] width 81 height 11
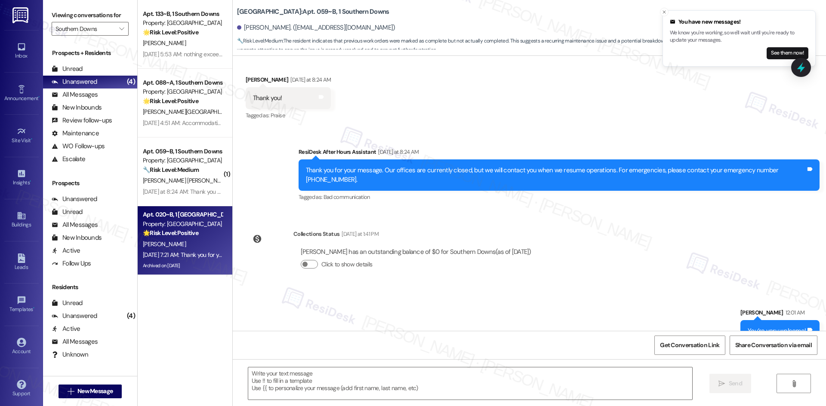
type textarea "Fetching suggested responses. Please feel free to read through the conversation…"
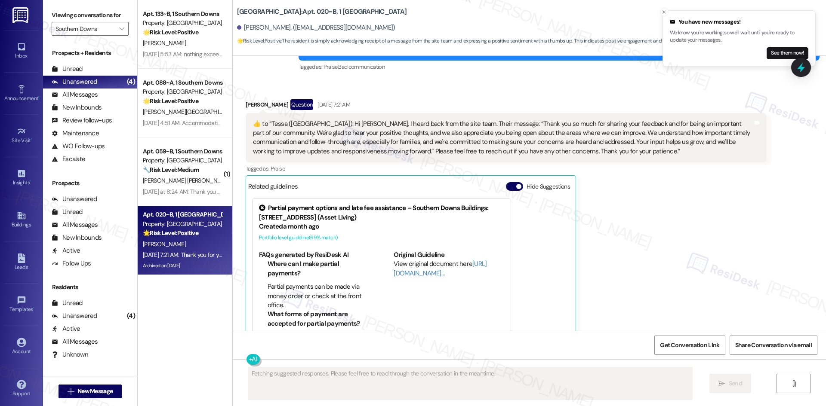
scroll to position [16918, 0]
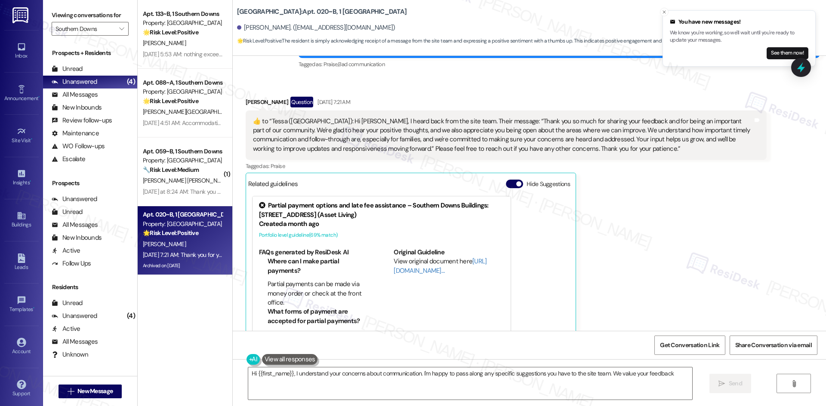
type textarea "Hi {{first_name}}, I understand your concerns about communication. I'm happy to…"
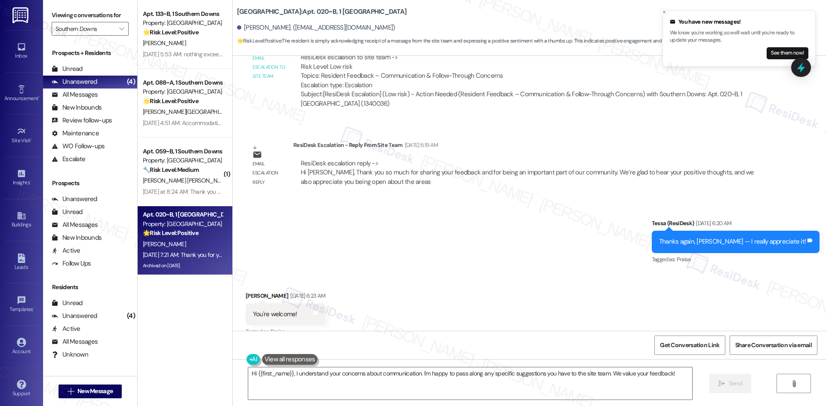
scroll to position [16531, 0]
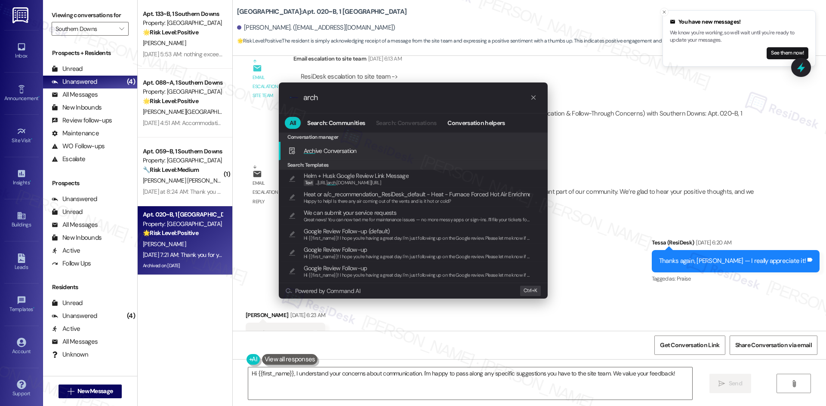
type input "arch"
click at [328, 150] on span "Arch ive Conversation" at bounding box center [330, 151] width 53 height 8
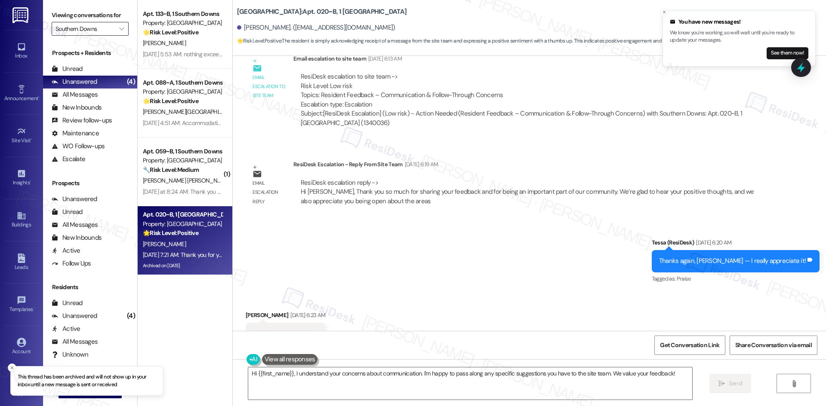
click at [98, 32] on input "Southern Downs" at bounding box center [84, 29] width 59 height 14
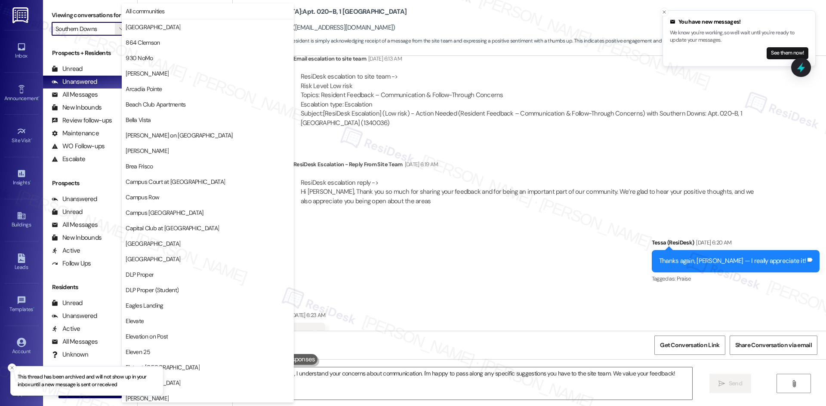
scroll to position [599, 0]
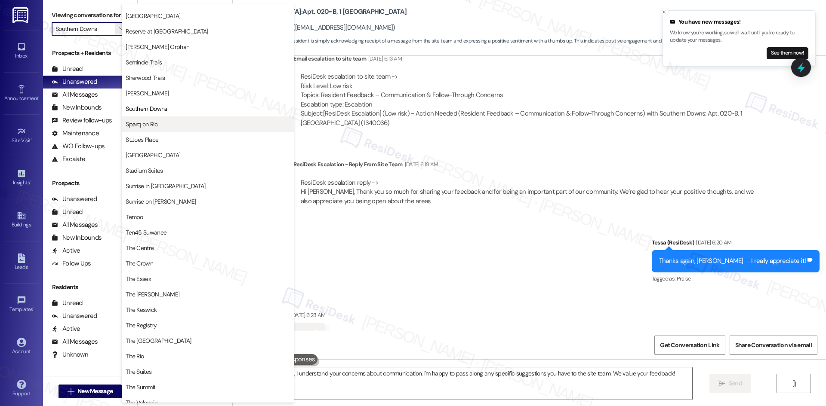
click at [188, 123] on span "Sparq on Rio" at bounding box center [208, 124] width 164 height 9
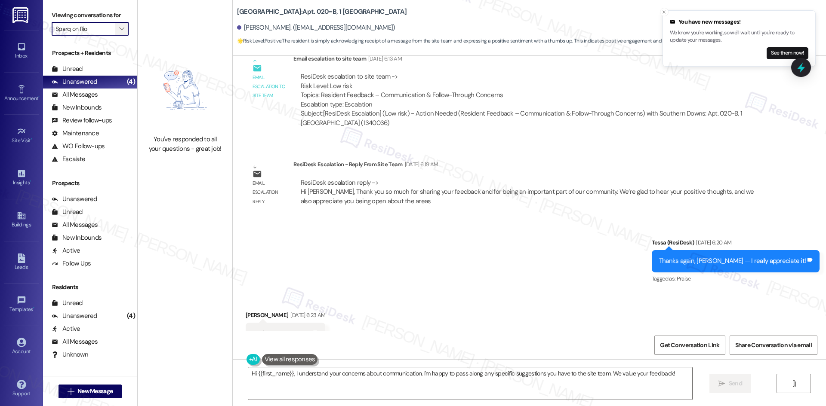
click at [117, 35] on span "" at bounding box center [121, 29] width 8 height 14
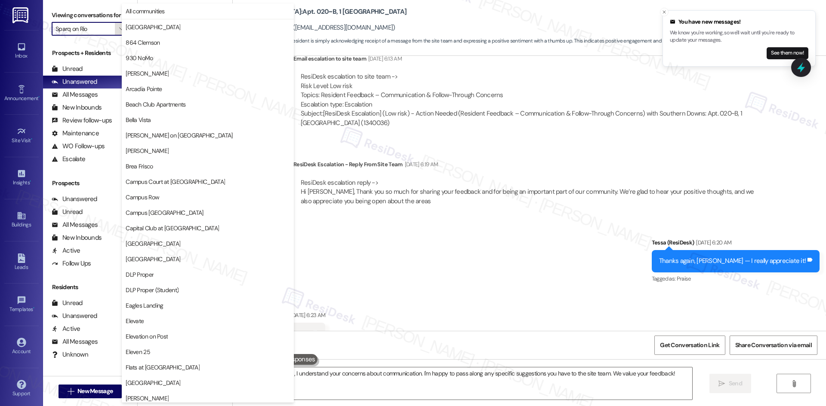
scroll to position [599, 0]
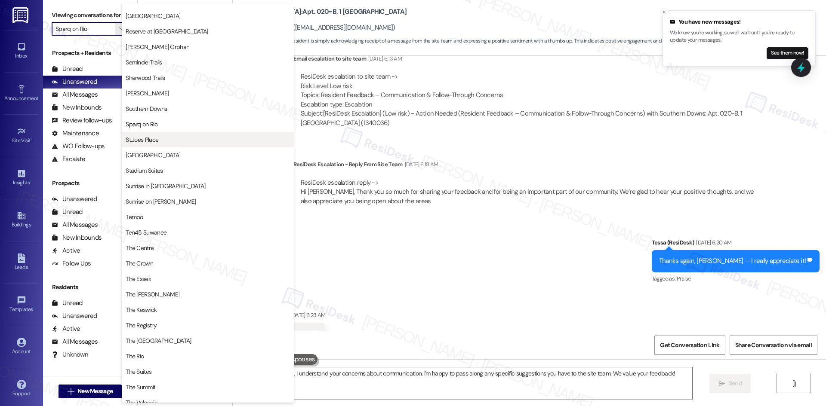
click at [182, 144] on span "St.Joes Place" at bounding box center [208, 139] width 164 height 9
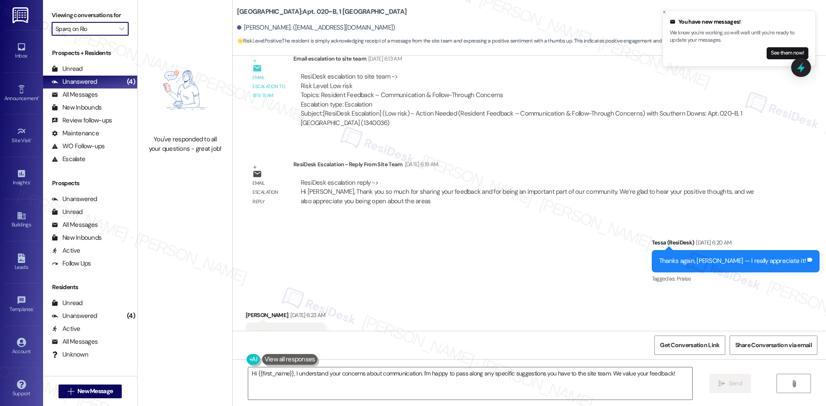
type input "St.Joes Place"
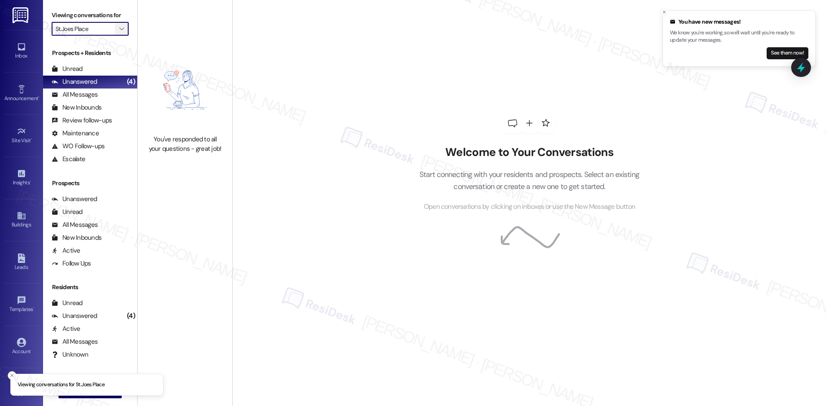
click at [115, 25] on button "" at bounding box center [122, 29] width 14 height 14
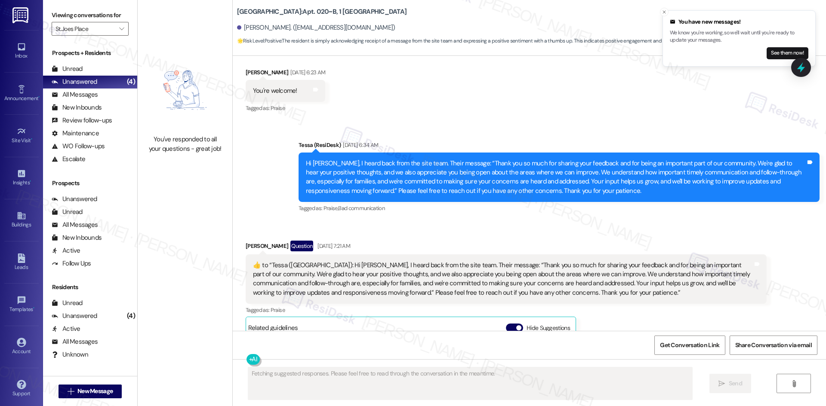
scroll to position [16766, 0]
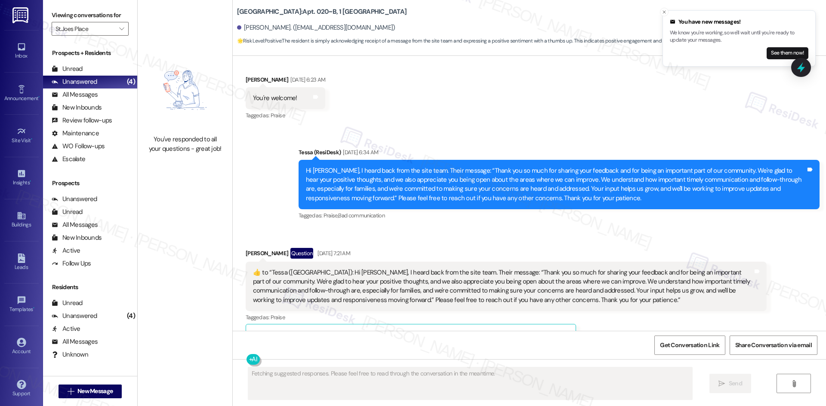
click at [175, 153] on div "You've responded to all your questions - great job!" at bounding box center [185, 144] width 76 height 18
click at [119, 29] on icon "" at bounding box center [121, 28] width 5 height 7
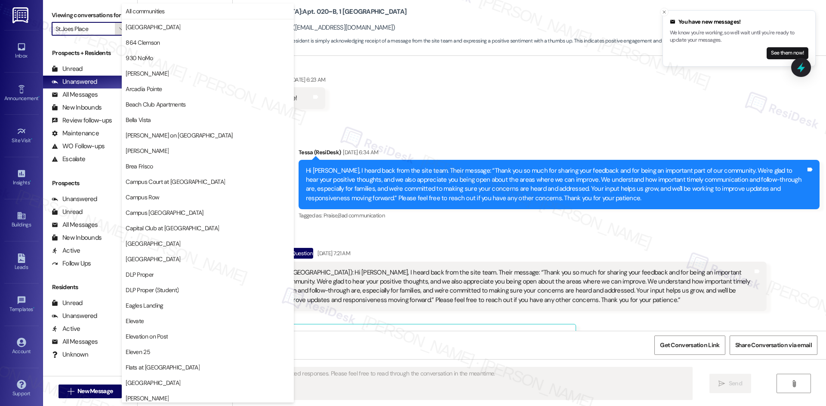
scroll to position [599, 0]
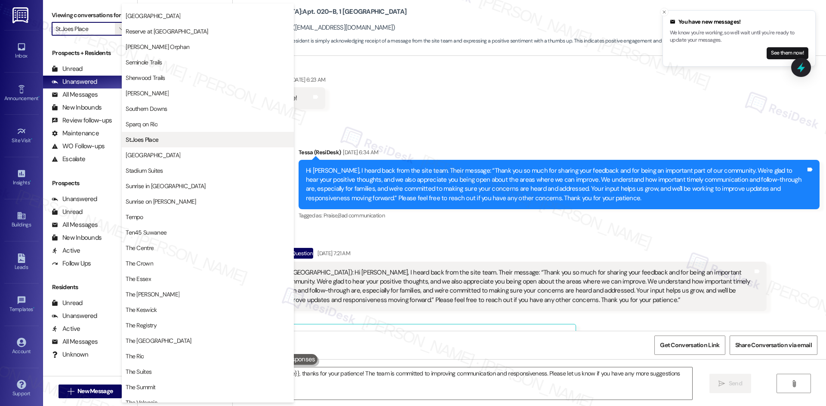
type textarea "Hey {{first_name}}, thanks for your patience! The team is committed to improvin…"
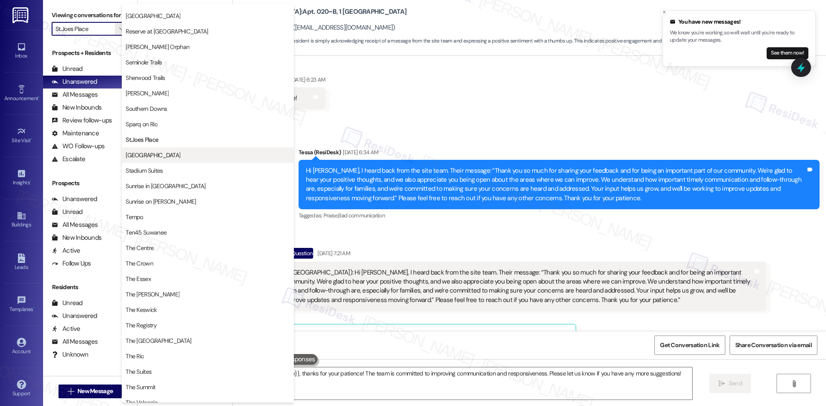
click at [162, 159] on span "Stadium House" at bounding box center [153, 155] width 55 height 9
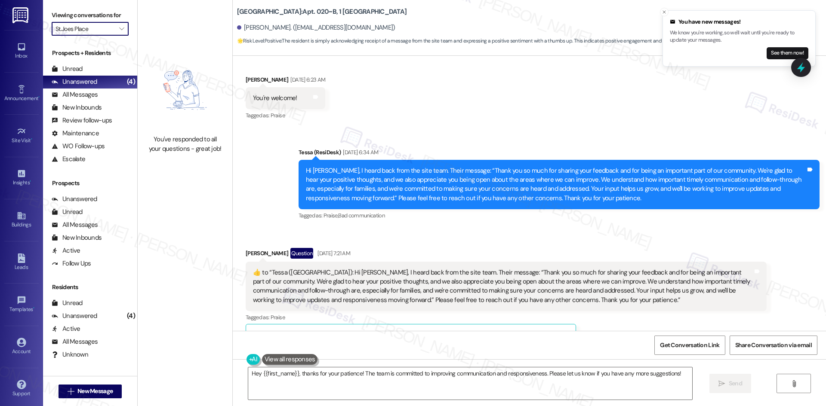
type input "Stadium House"
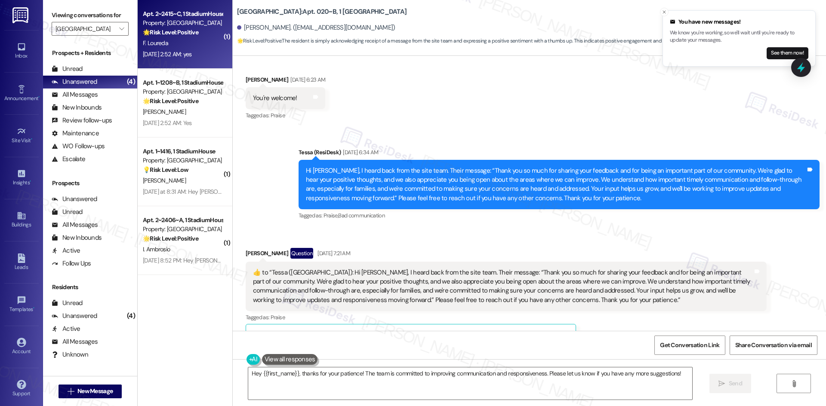
click at [192, 50] on div "Sep 16, 2025 at 2:52 AM: yes Sep 16, 2025 at 2:52 AM: yes" at bounding box center [167, 54] width 49 height 8
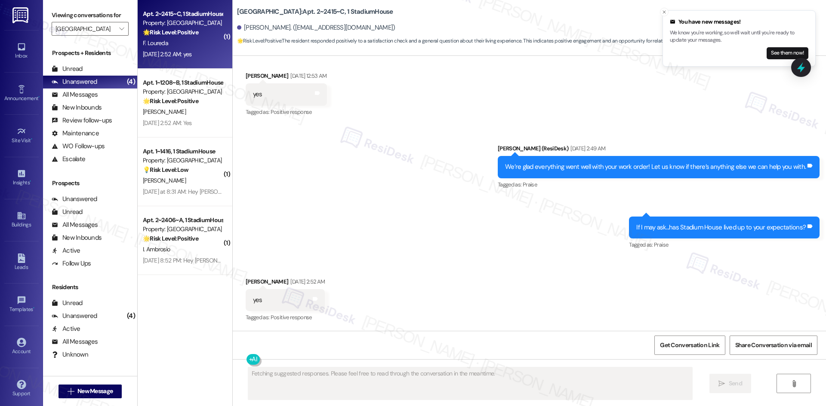
scroll to position [313, 0]
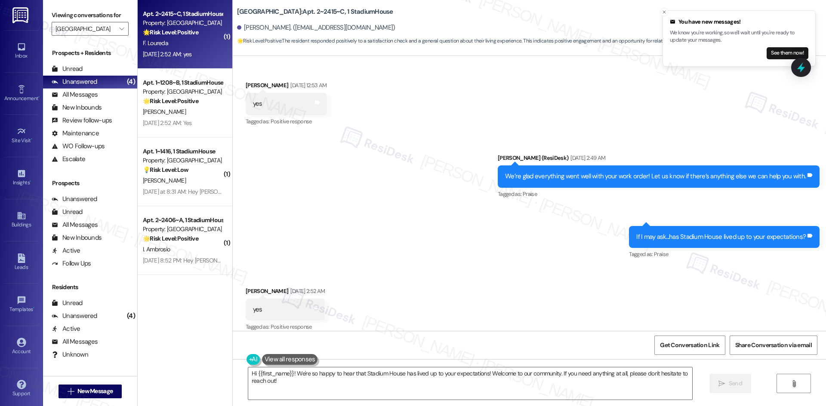
click at [500, 187] on div "Sent via SMS Sarah (ResiDesk) Sep 16, 2025 at 2:49 AM We’re glad everything wen…" at bounding box center [658, 177] width 335 height 60
click at [375, 186] on div "Sent via SMS Sarah (ResiDesk) Sep 16, 2025 at 2:49 AM We’re glad everything wen…" at bounding box center [529, 200] width 593 height 133
click at [403, 386] on textarea "Hi {{first_name}}! We're so happy to hear that Stadium House has lived up to yo…" at bounding box center [470, 384] width 444 height 32
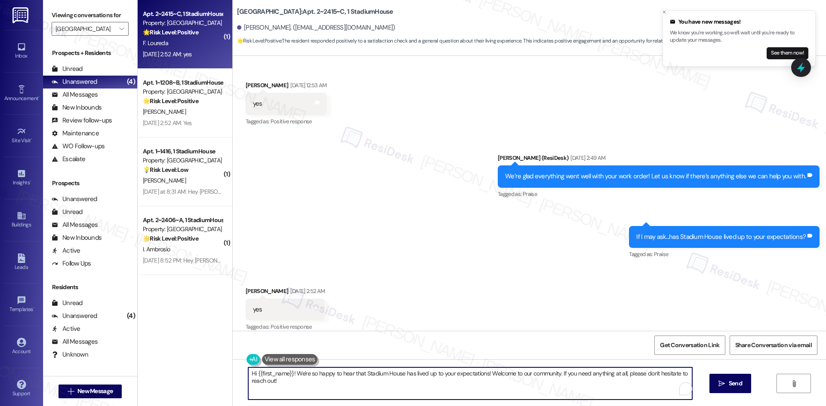
paste textarea "I'm glad you are satisfied with your home, {{first_name}}! We’d really apprecia…"
type textarea "I'm glad you are satisfied with your home, {{first_name}}! We’d really apprecia…"
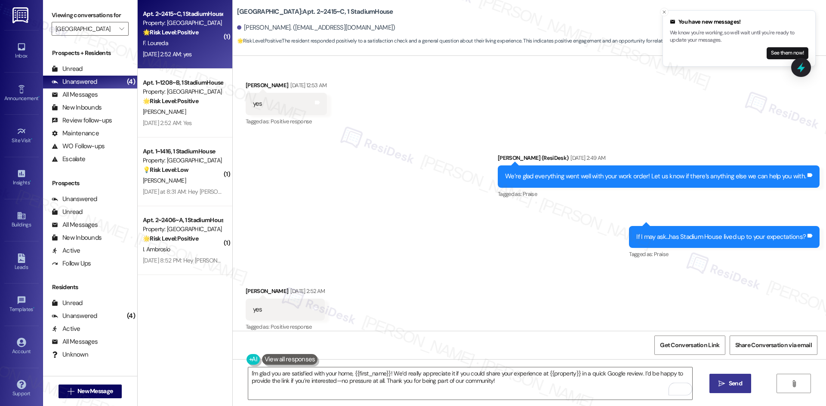
click at [722, 384] on icon "" at bounding box center [721, 384] width 6 height 7
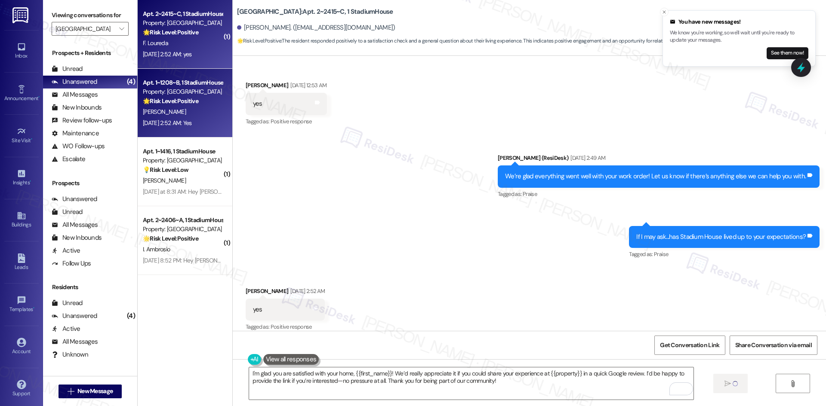
click at [195, 110] on div "C. Zysk" at bounding box center [182, 112] width 81 height 11
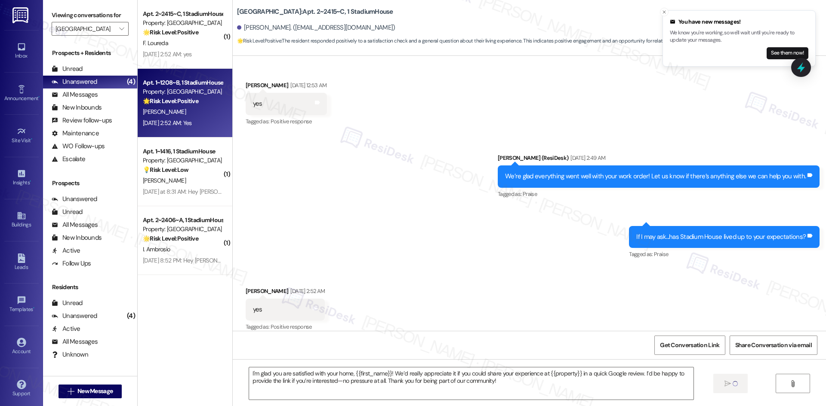
type textarea "Fetching suggested responses. Please feel free to read through the conversation…"
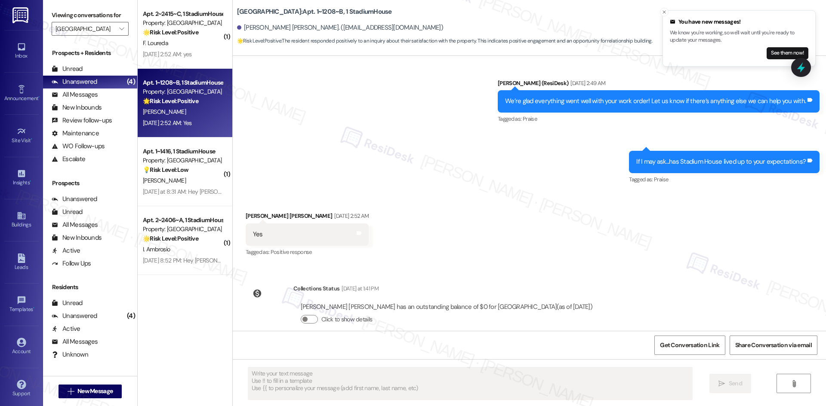
scroll to position [606, 0]
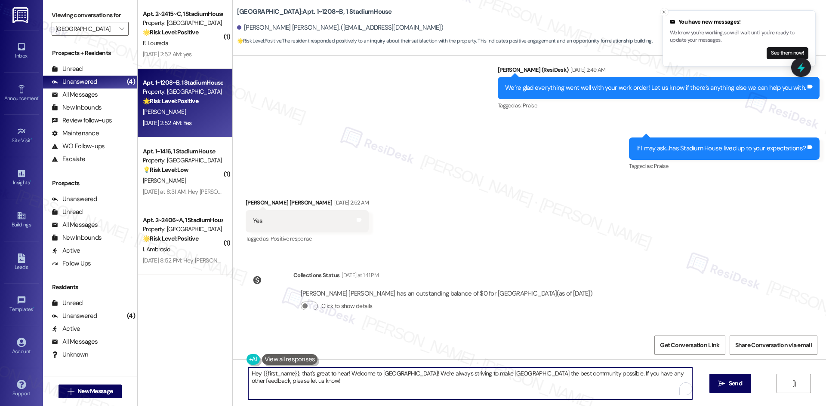
paste textarea "I'm glad you are satisfied with your home, {{first_name}}! We’d really apprecia…"
type textarea "I'm glad you are satisfied with your home, {{first_name}}! We’d really apprecia…"
click at [718, 387] on icon "" at bounding box center [721, 384] width 6 height 7
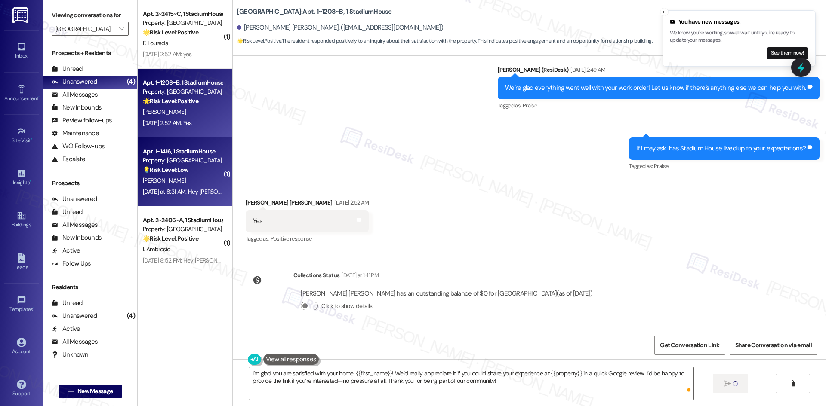
click at [190, 182] on div "[PERSON_NAME]" at bounding box center [182, 180] width 81 height 11
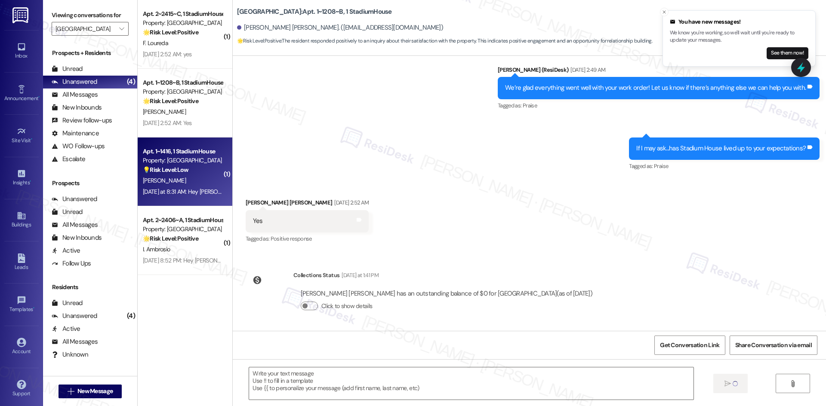
type textarea "Fetching suggested responses. Please feel free to read through the conversation…"
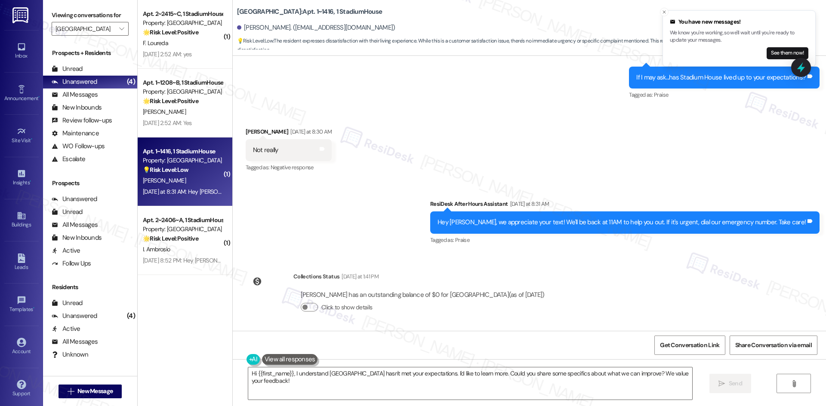
scroll to position [837, 0]
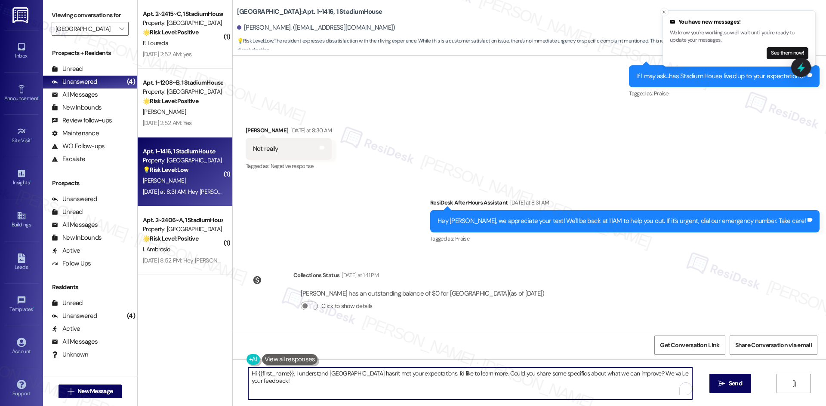
drag, startPoint x: 289, startPoint y: 372, endPoint x: 200, endPoint y: 372, distance: 89.0
click at [200, 372] on div "( 1 ) Apt. 2~2415~C, 1 StadiumHouse Property: Stadium House 🌟 Risk Level: Posit…" at bounding box center [482, 203] width 688 height 406
type textarea "I understand Stadium House hasn't met your expectations. I'd like to learn more…"
click at [732, 382] on span "Send" at bounding box center [734, 383] width 13 height 9
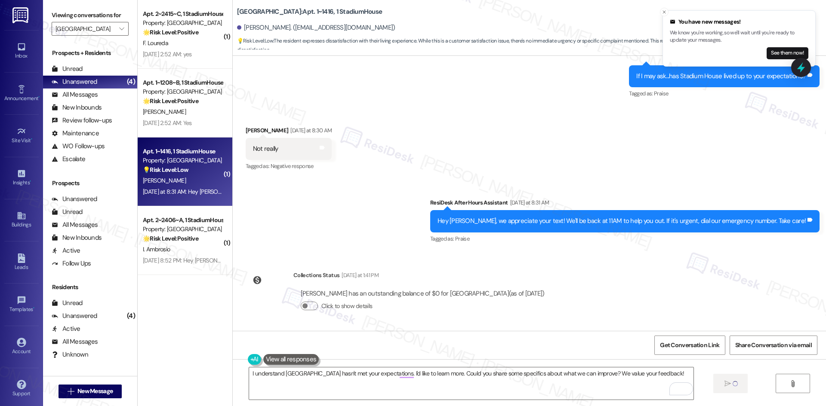
click at [390, 210] on div "Sent via SMS ResiDesk After Hours Assistant Yesterday at 8:31 AM Hey Simon, we …" at bounding box center [529, 215] width 593 height 73
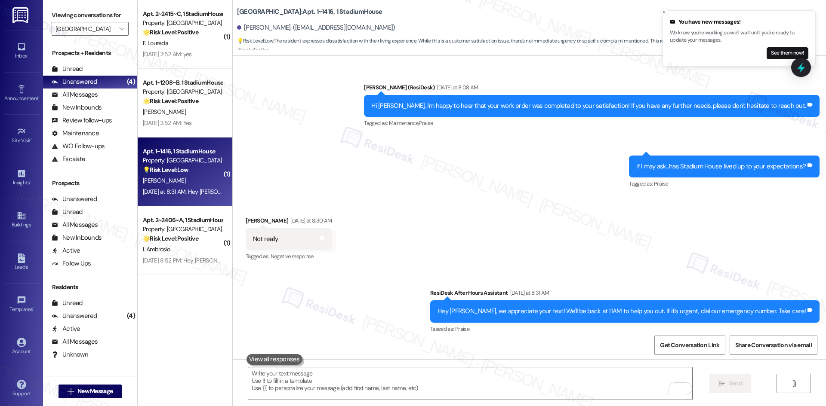
scroll to position [857, 0]
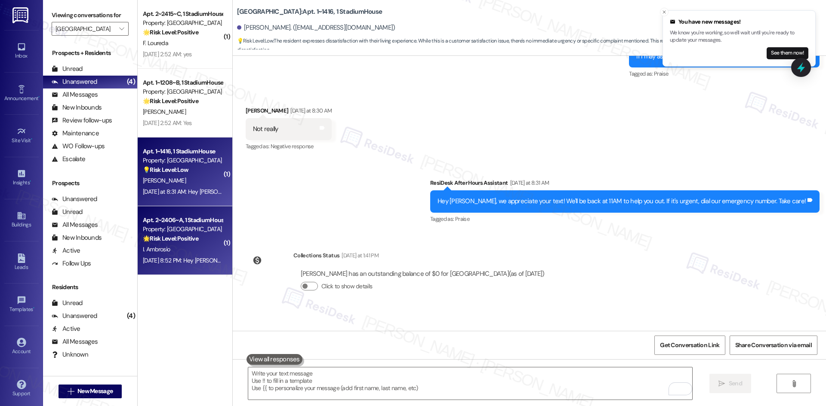
click at [184, 241] on strong "🌟 Risk Level: Positive" at bounding box center [170, 239] width 55 height 8
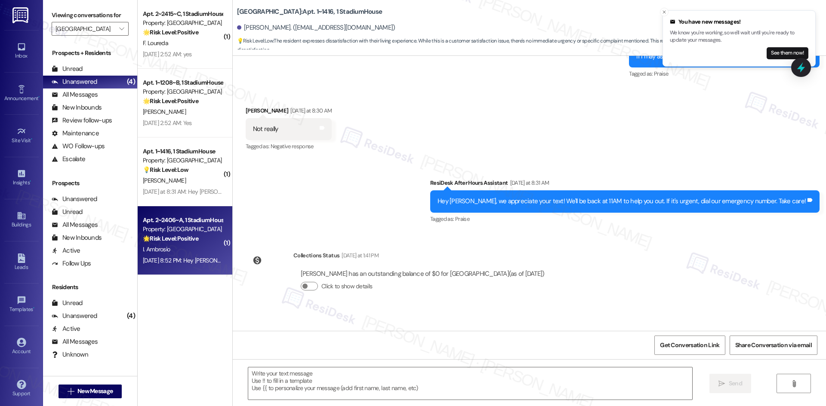
type textarea "Fetching suggested responses. Please feel free to read through the conversation…"
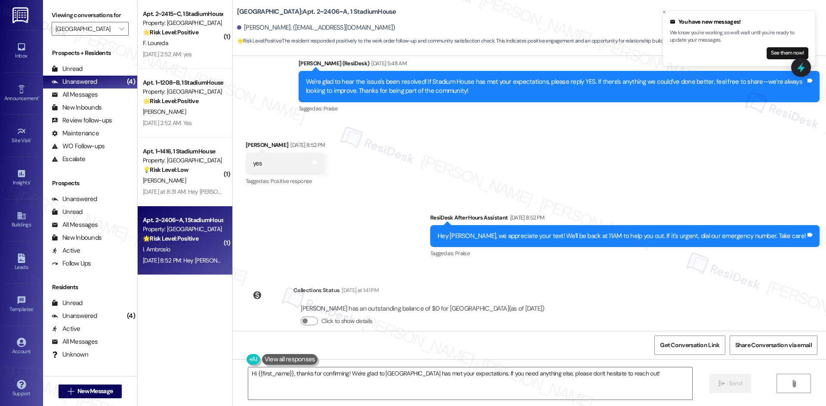
scroll to position [2151, 0]
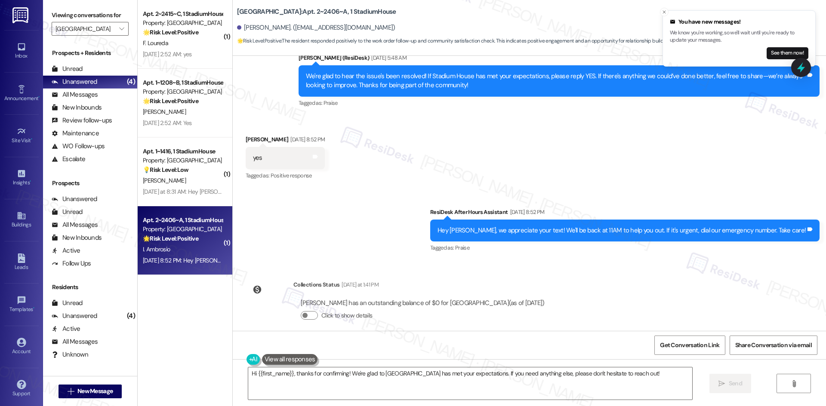
click at [370, 204] on div "Sent via SMS ResiDesk After Hours Assistant Sep 18, 2025 at 8:52 PM Hey Isabell…" at bounding box center [529, 224] width 593 height 73
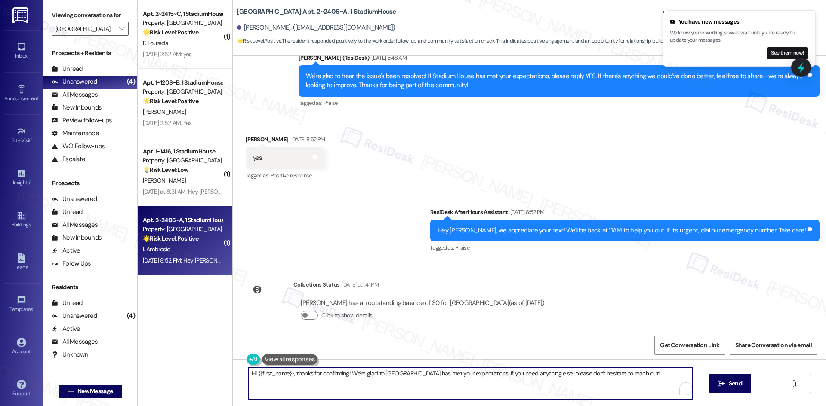
click at [399, 387] on textarea "Hi {{first_name}}, thanks for confirming! We're glad to hear Stadium House has …" at bounding box center [470, 384] width 444 height 32
paste textarea "I'm glad you are satisfied with your home, {{first_name}}! We’d really apprecia…"
type textarea "I'm glad you are satisfied with your home, {{first_name}}! We’d really apprecia…"
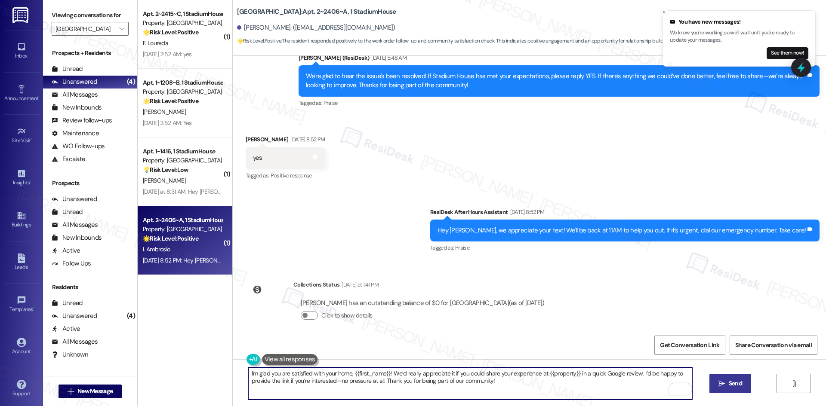
click at [727, 384] on span "Send" at bounding box center [735, 383] width 17 height 9
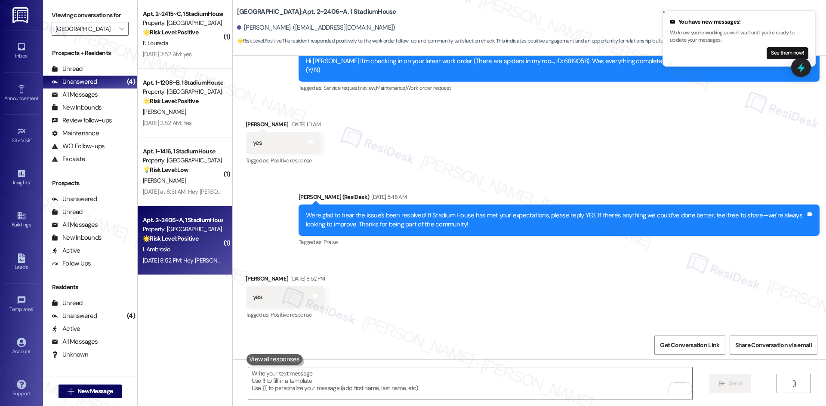
scroll to position [2000, 0]
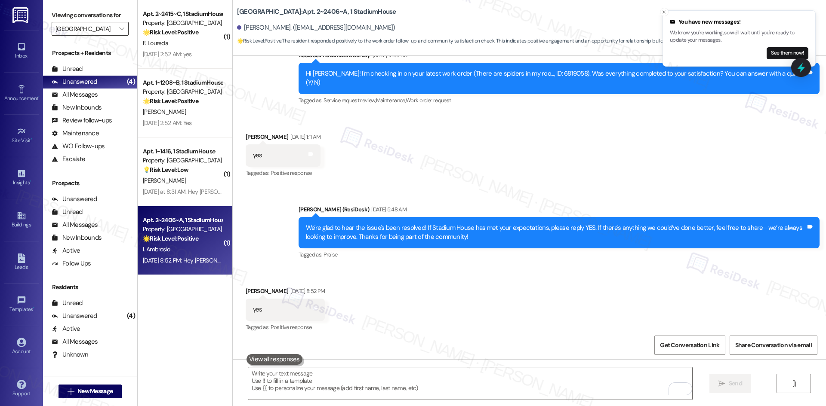
click at [88, 28] on input "Stadium House" at bounding box center [84, 29] width 59 height 14
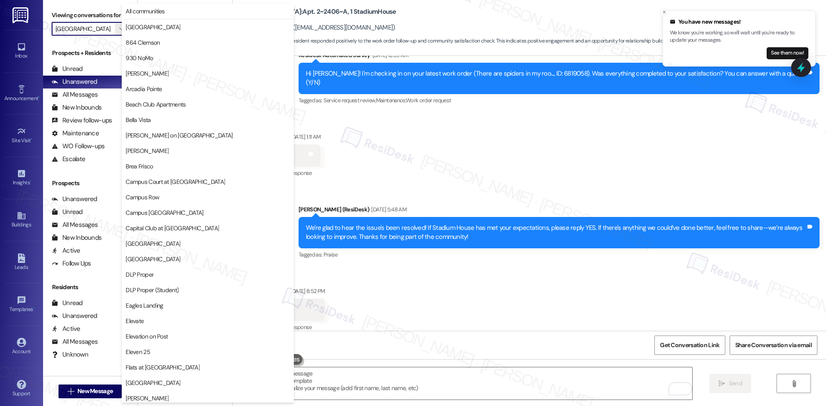
scroll to position [599, 0]
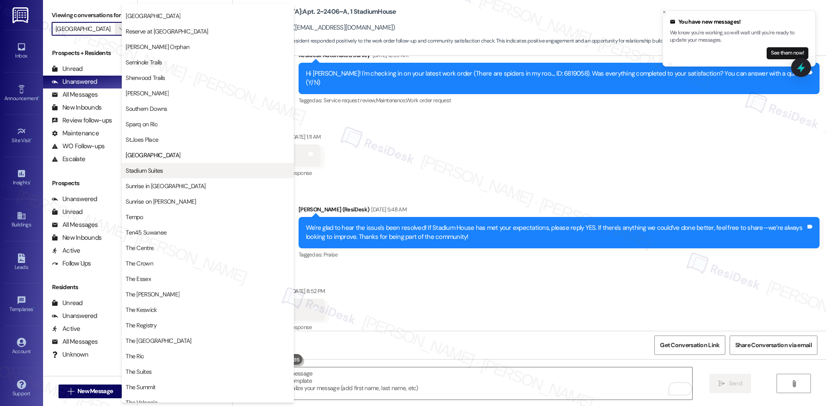
click at [207, 173] on span "Stadium Suites" at bounding box center [208, 170] width 164 height 9
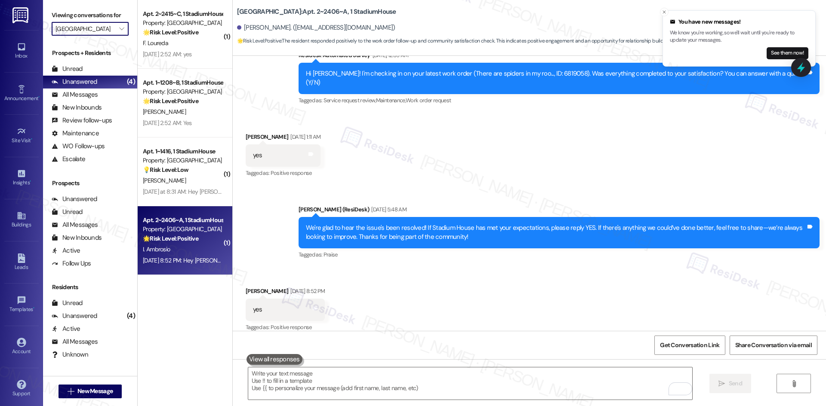
type input "Stadium Suites"
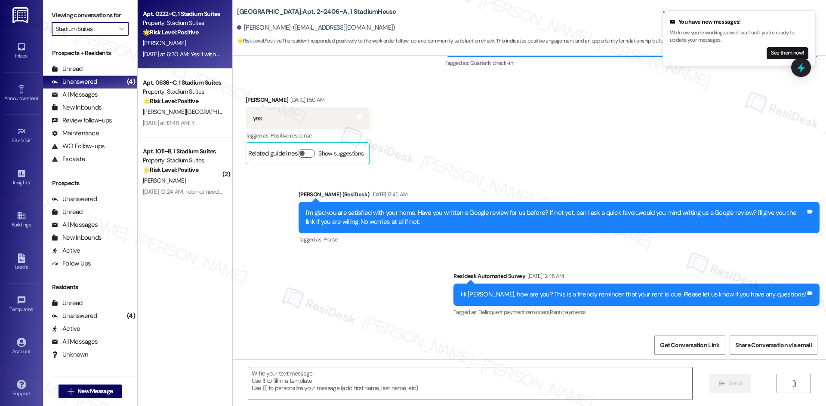
type textarea "Fetching suggested responses. Please feel free to read through the conversation…"
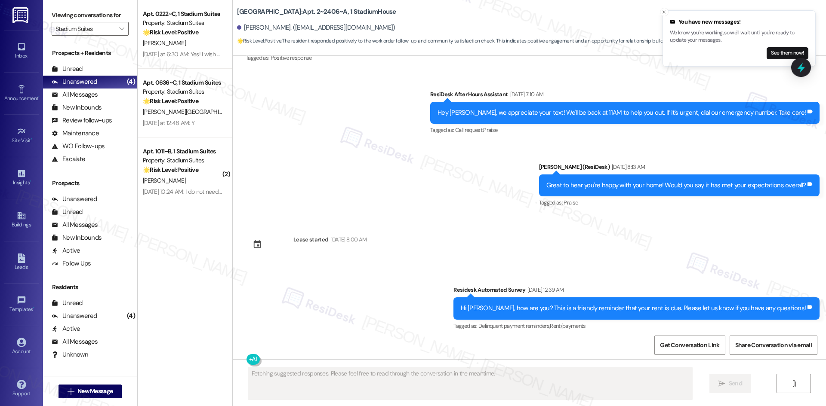
click at [187, 48] on div "Apt. 0222~C, 1 Stadium Suites Property: Stadium Suites 🌟 Risk Level: Positive T…" at bounding box center [185, 34] width 95 height 69
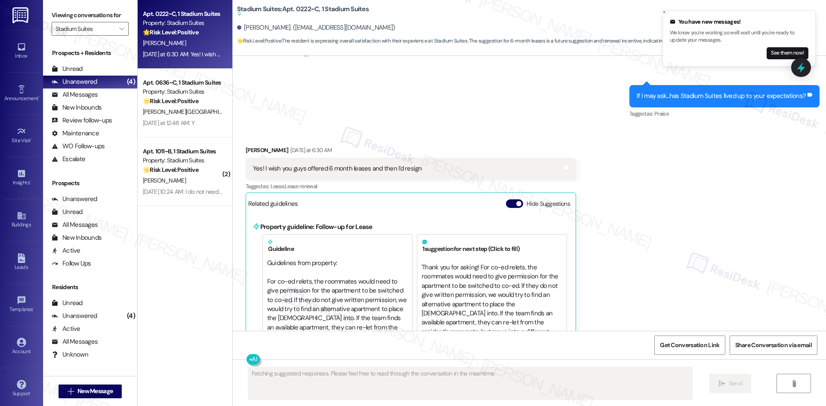
scroll to position [320, 0]
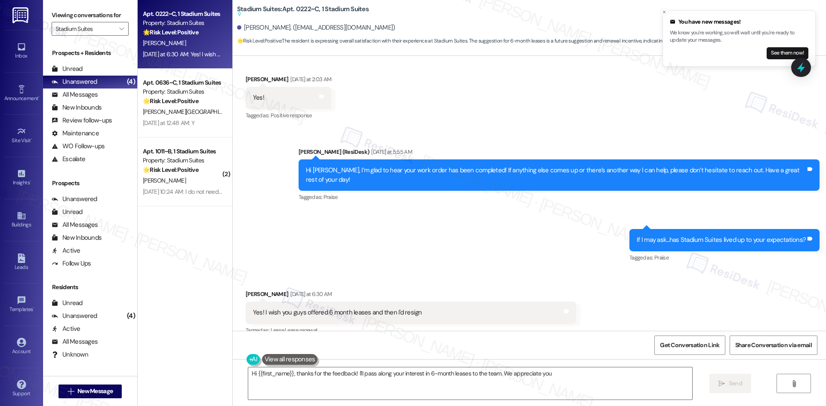
type textarea "Hi {{first_name}}, thanks for the feedback! I'll pass along your interest in 6-…"
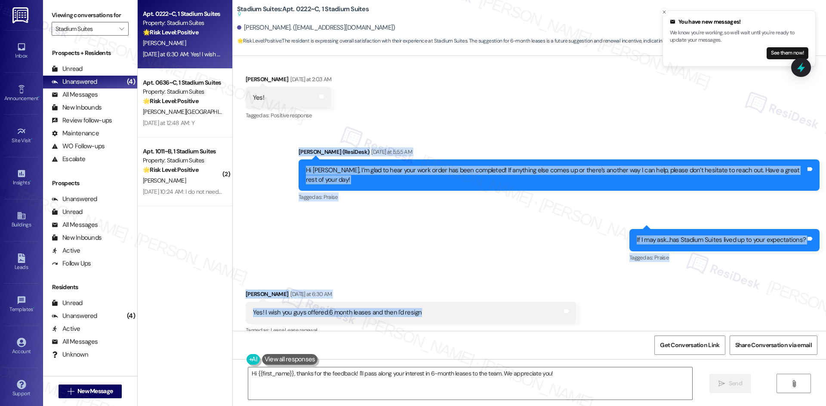
drag, startPoint x: 274, startPoint y: 133, endPoint x: 457, endPoint y: 304, distance: 250.1
click at [457, 304] on div "WO Lease started Aug 14, 2025 at 8:00 AM Show details Survey, sent via SMS Resi…" at bounding box center [529, 193] width 593 height 275
copy div "Sarah (ResiDesk) Yesterday at 5:55 AM Hi Vanessa, I’m glad to hear your work or…"
click at [404, 213] on div "Sent via SMS Sarah (ResiDesk) Yesterday at 5:55 AM Hi Vanessa, I’m glad to hear…" at bounding box center [529, 199] width 593 height 142
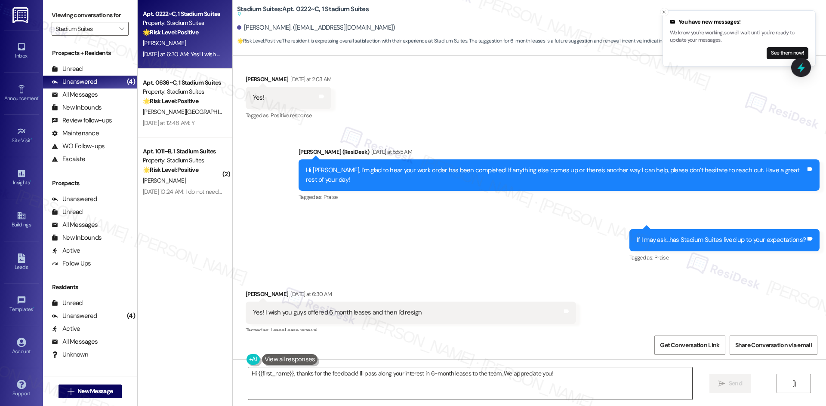
click at [341, 388] on textarea "Hi {{first_name}}, thanks for the feedback! I'll pass along your interest in 6-…" at bounding box center [470, 384] width 444 height 32
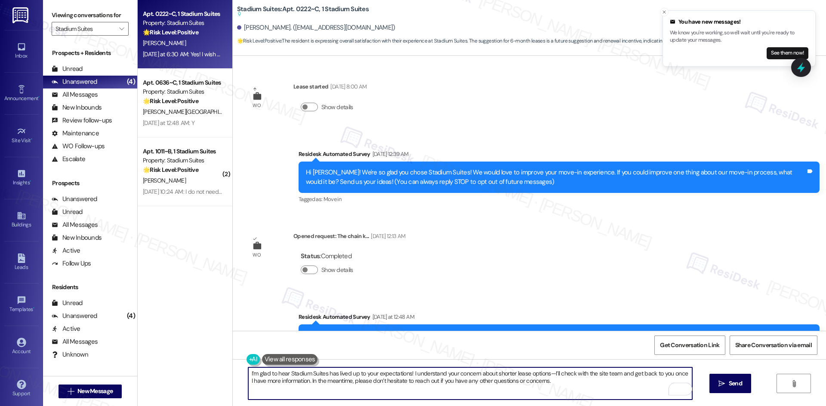
scroll to position [320, 0]
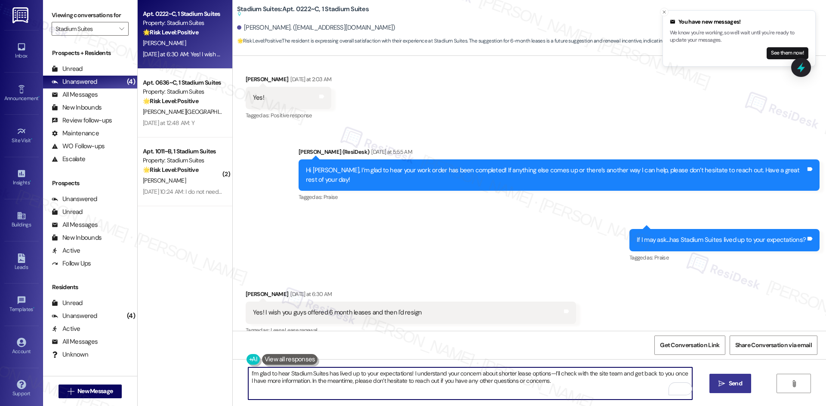
type textarea "I’m glad to hear Stadium Suites has lived up to your expectations! I understand…"
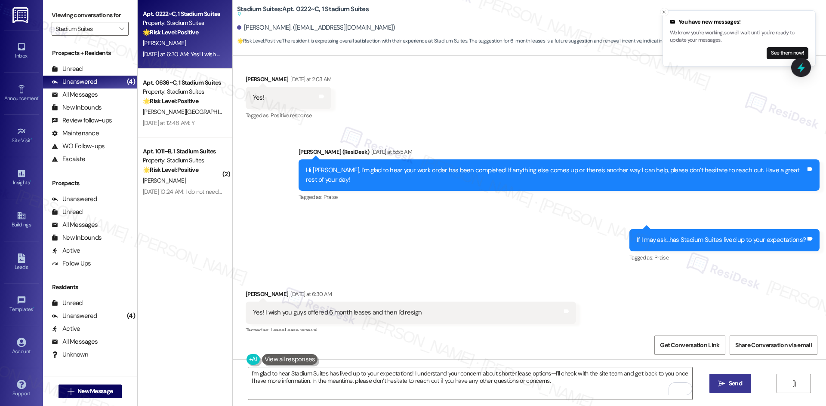
click at [731, 385] on span "Send" at bounding box center [734, 383] width 13 height 9
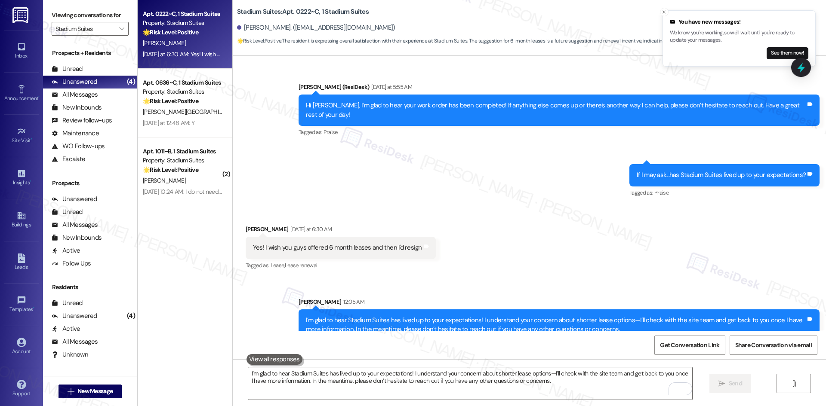
scroll to position [392, 0]
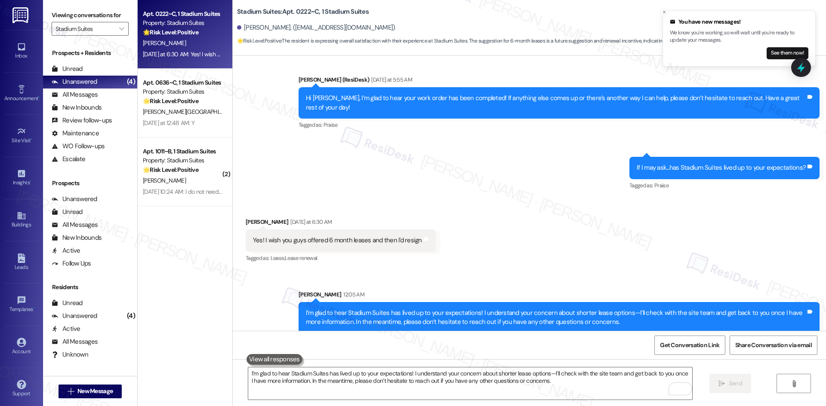
click at [565, 244] on div "Received via SMS [PERSON_NAME] [DATE] at 6:30 AM Yes! I wish you guys offered 6…" at bounding box center [529, 234] width 593 height 73
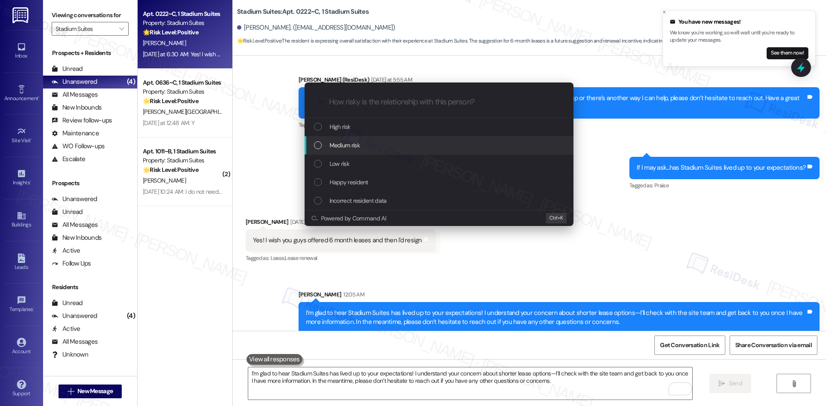
click at [387, 146] on div "Medium risk" at bounding box center [440, 145] width 252 height 9
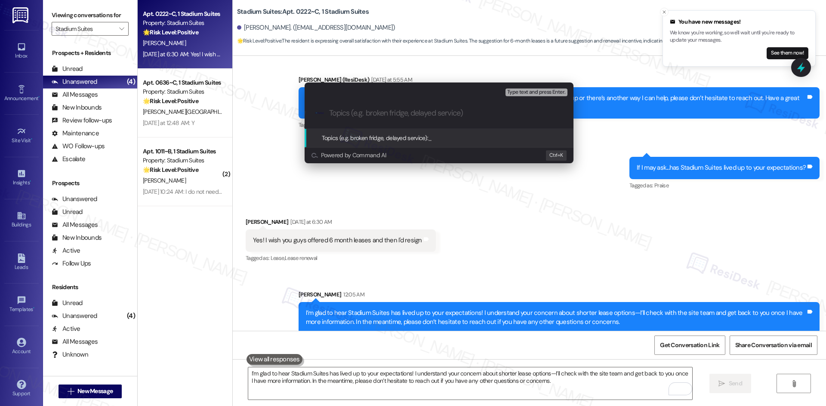
click at [372, 115] on input "Topics (e.g. broken fridge, delayed service)" at bounding box center [446, 113] width 234 height 9
paste input "Lease Renewal Options – [PERSON_NAME]"
type input "Lease Renewal Options – Vanessa Alaimo"
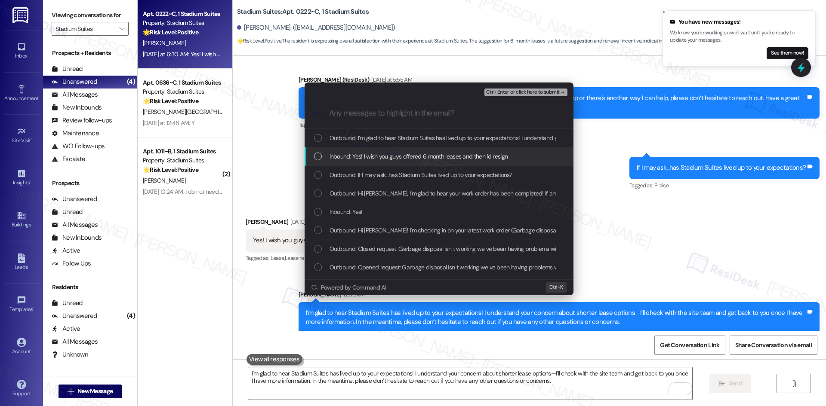
click at [381, 153] on span "Inbound: Yes! I wish you guys offered 6 month leases and then I'd resign" at bounding box center [418, 156] width 178 height 9
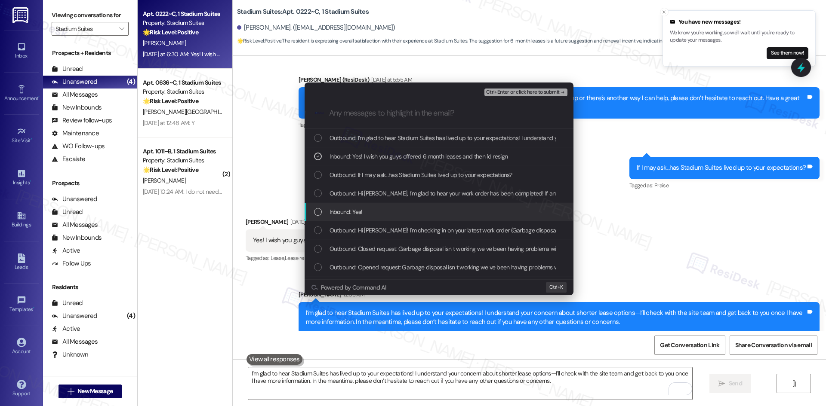
click at [413, 210] on div "Inbound: Yes!" at bounding box center [440, 211] width 252 height 9
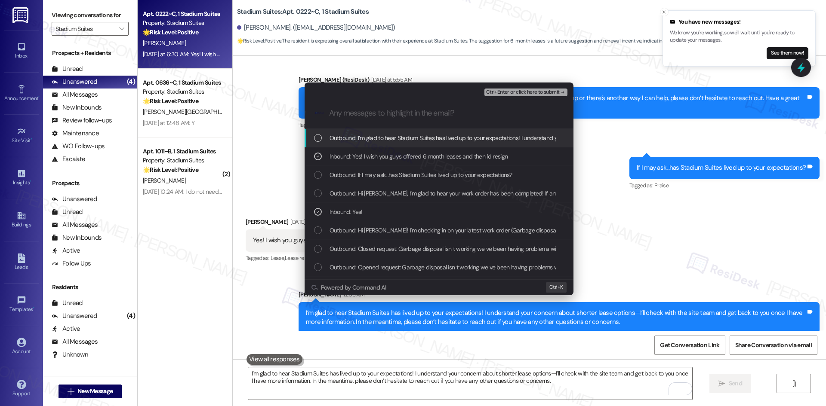
click at [544, 94] on span "Ctrl+Enter or click here to submit" at bounding box center [523, 92] width 74 height 6
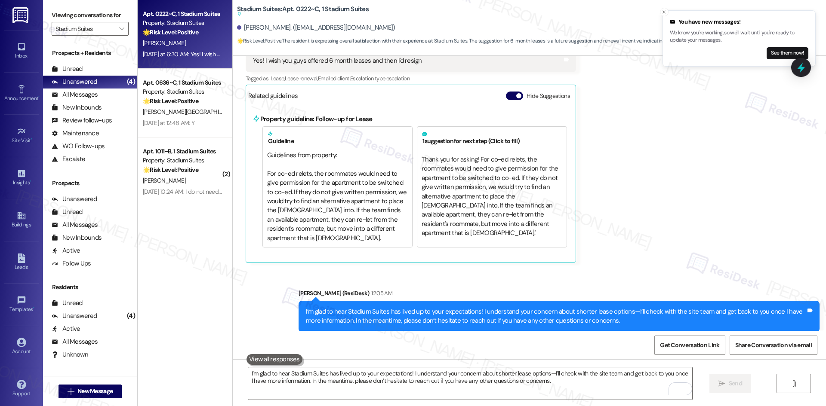
scroll to position [574, 0]
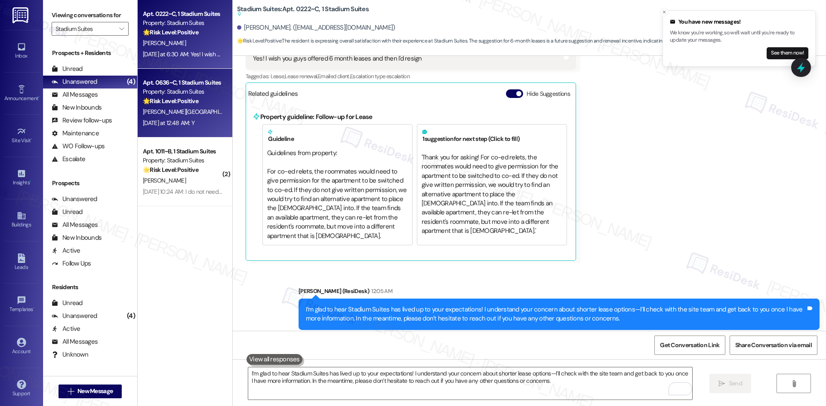
click at [155, 97] on div "🌟 Risk Level: Positive This is a follow-up message regarding a completed work o…" at bounding box center [183, 101] width 80 height 9
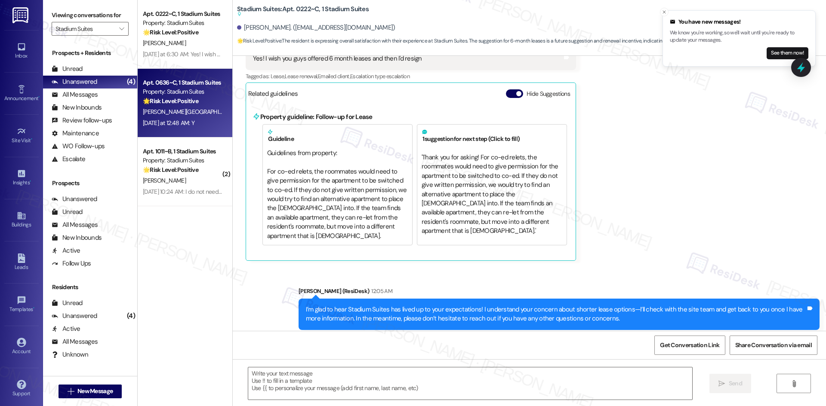
type textarea "Fetching suggested responses. Please feel free to read through the conversation…"
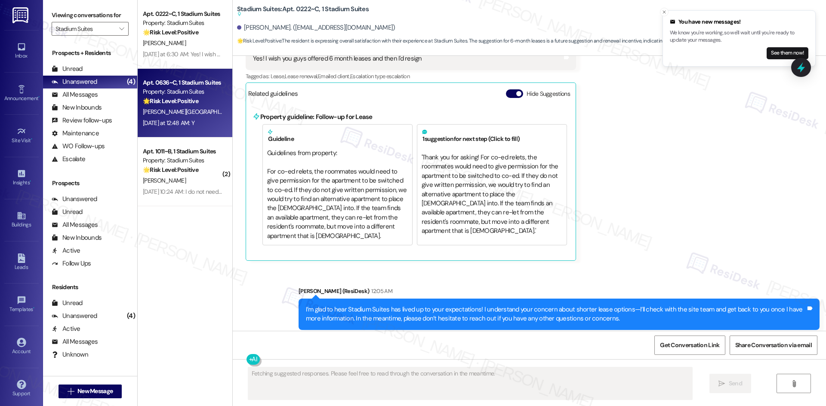
scroll to position [108, 0]
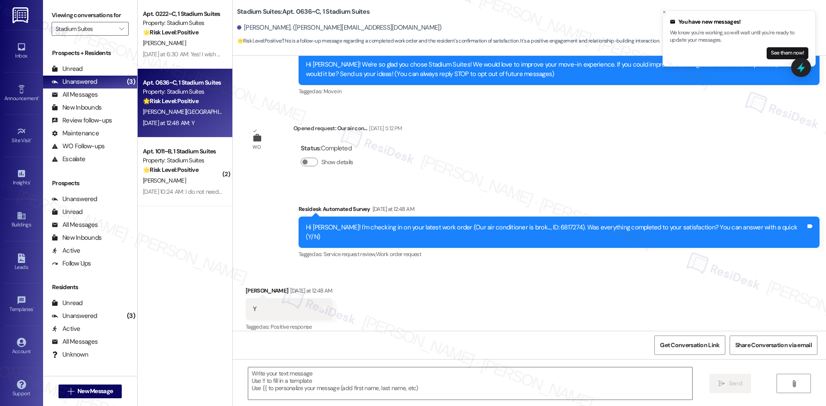
click at [284, 218] on div "Survey, sent via SMS Residesk Automated Survey Yesterday at 12:48 AM Hi Grace! …" at bounding box center [529, 226] width 593 height 82
click at [373, 395] on textarea at bounding box center [470, 384] width 444 height 32
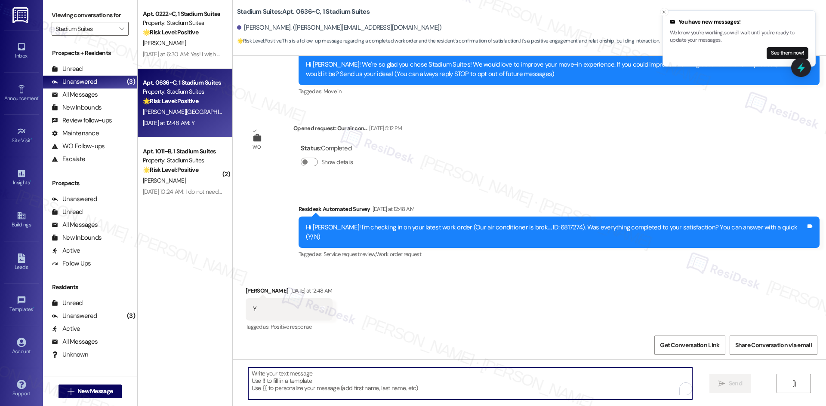
paste textarea "I'm glad to hear the issues have been resolved! If {{property}} met your expect…"
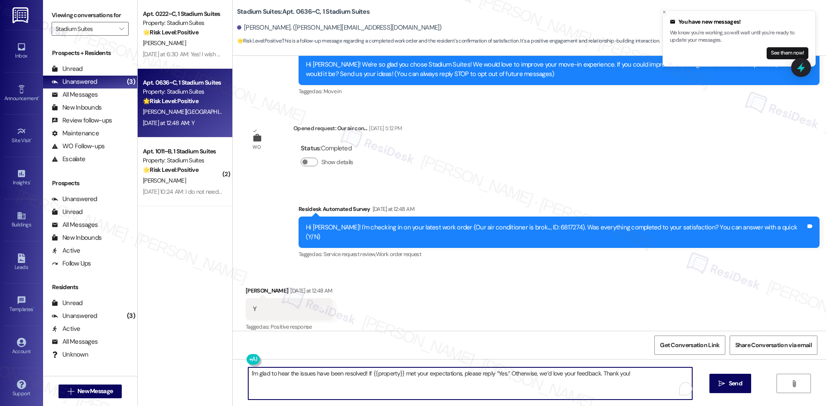
type textarea "I'm glad to hear the issues have been resolved! If {{property}} met your expect…"
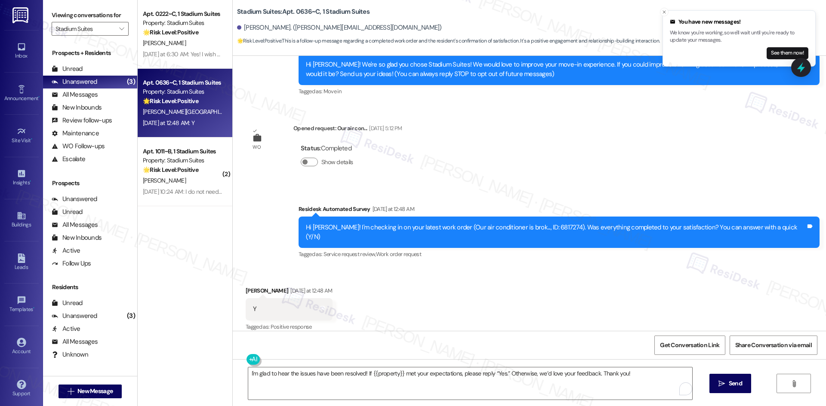
click at [740, 384] on span "Send" at bounding box center [734, 383] width 13 height 9
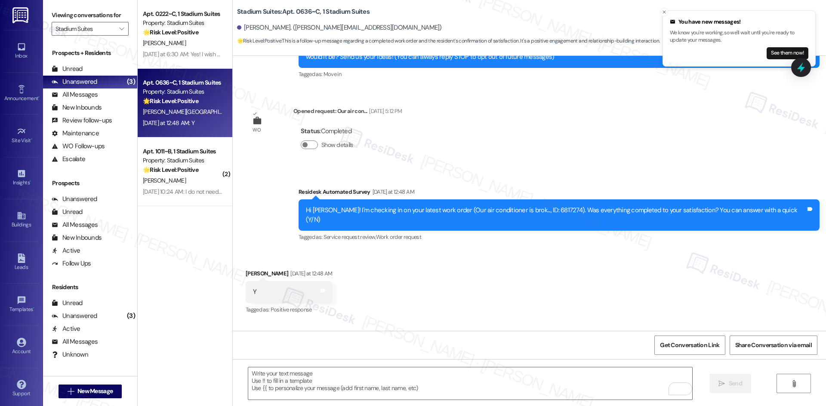
scroll to position [168, 0]
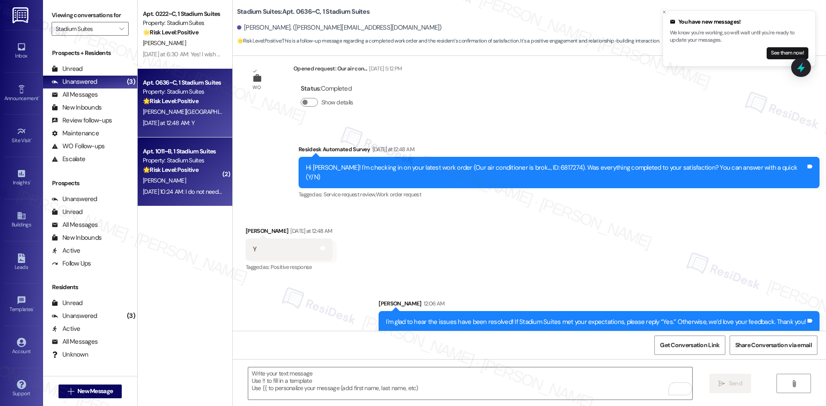
click at [184, 177] on div "B. Sipe" at bounding box center [182, 180] width 81 height 11
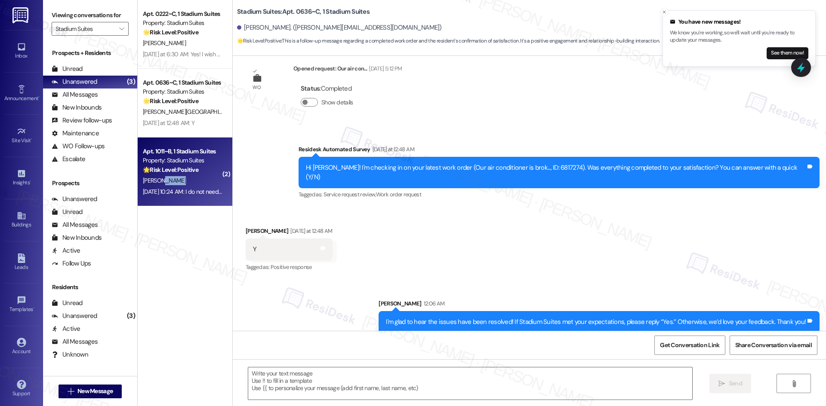
type textarea "Fetching suggested responses. Please feel free to read through the conversation…"
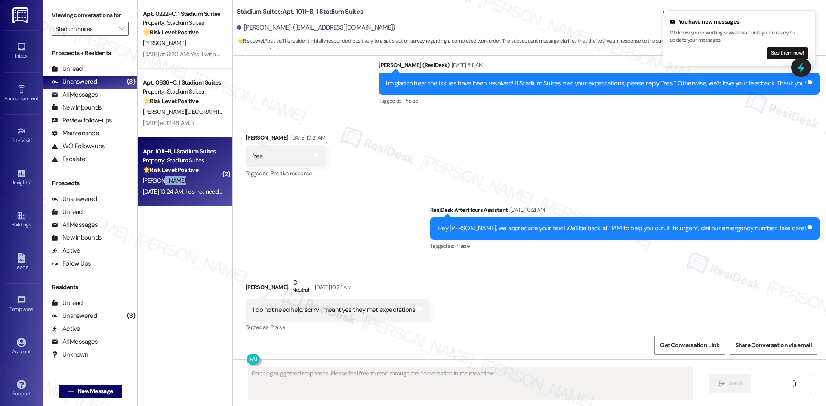
scroll to position [390, 0]
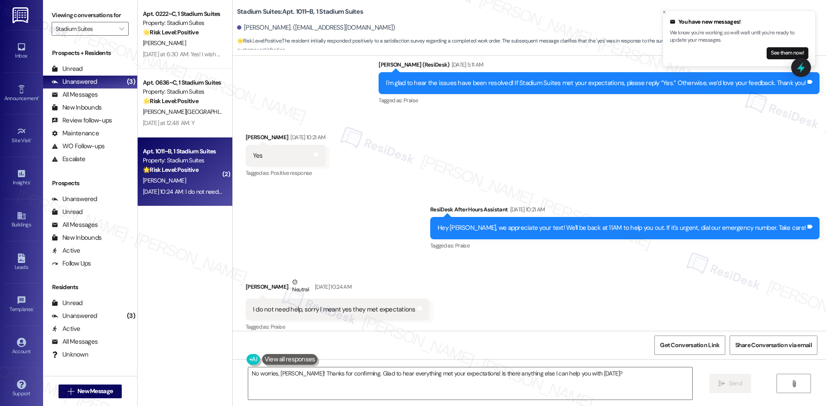
click at [382, 197] on div "Sent via SMS ResiDesk After Hours Assistant Sep 18, 2025 at 10:21 AM Hey Britto…" at bounding box center [529, 222] width 593 height 73
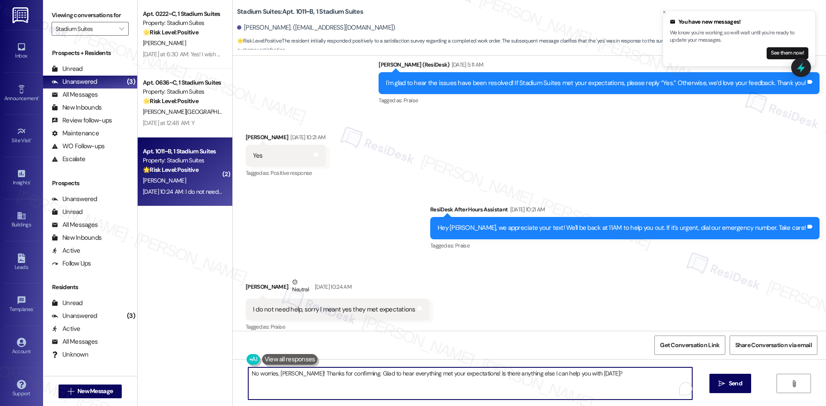
click at [317, 384] on textarea "No worries, Britton! Thanks for confirming. Glad to hear everything met your ex…" at bounding box center [470, 384] width 444 height 32
paste textarea "I’m glad to hear that everything was taken care of, {{first_name}}! If you’d li…"
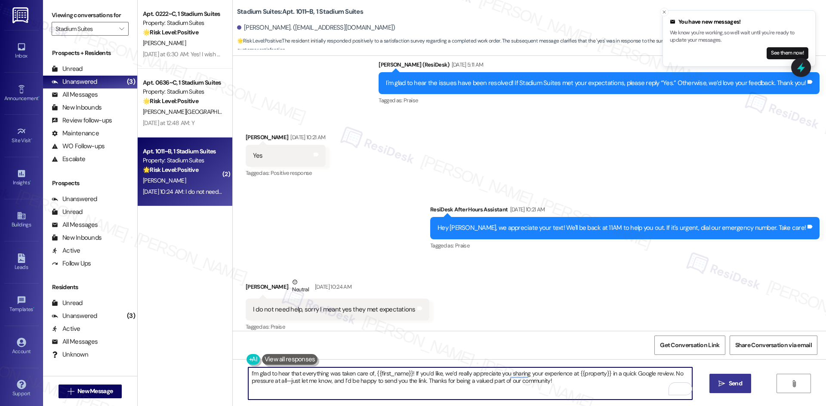
type textarea "I’m glad to hear that everything was taken care of, {{first_name}}! If you’d li…"
click at [738, 390] on button " Send" at bounding box center [730, 383] width 42 height 19
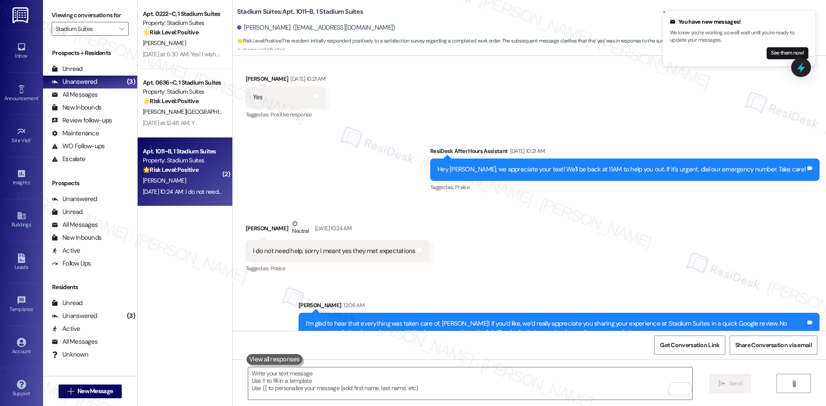
scroll to position [459, 0]
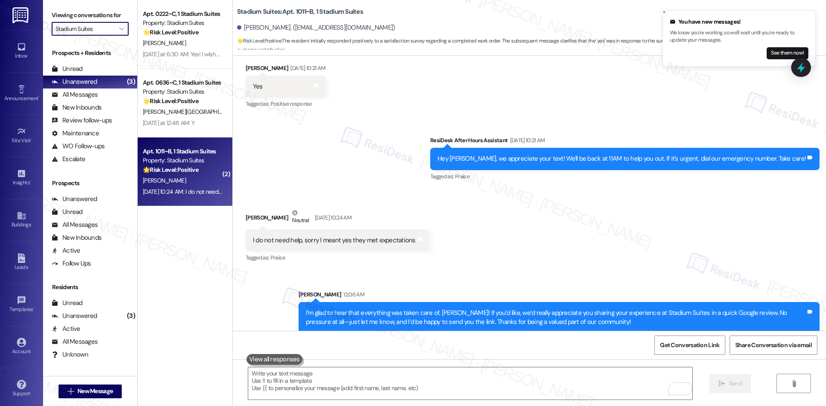
click at [103, 28] on input "Stadium Suites" at bounding box center [84, 29] width 59 height 14
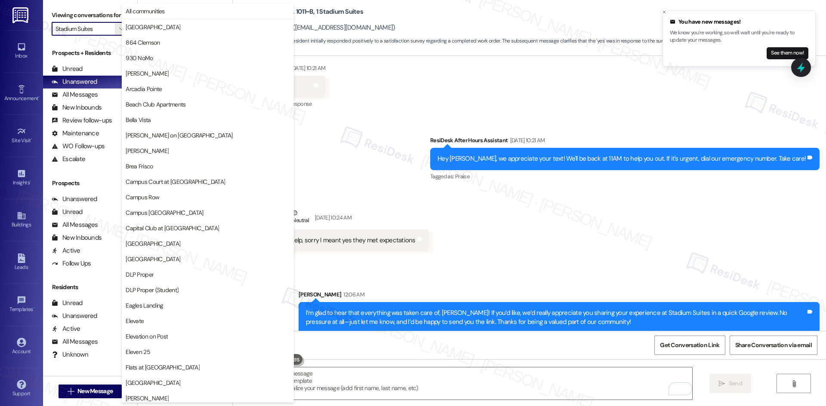
scroll to position [749, 0]
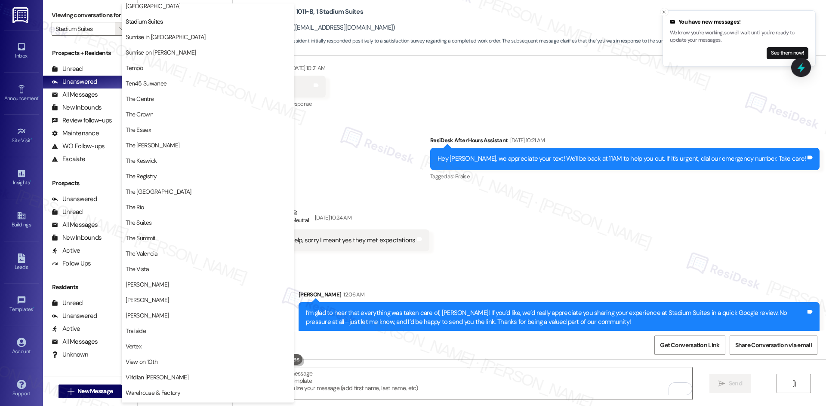
click at [411, 271] on div "Sent via SMS Sarah 12:06 AM I’m glad to hear that everything was taken care of,…" at bounding box center [529, 305] width 593 height 69
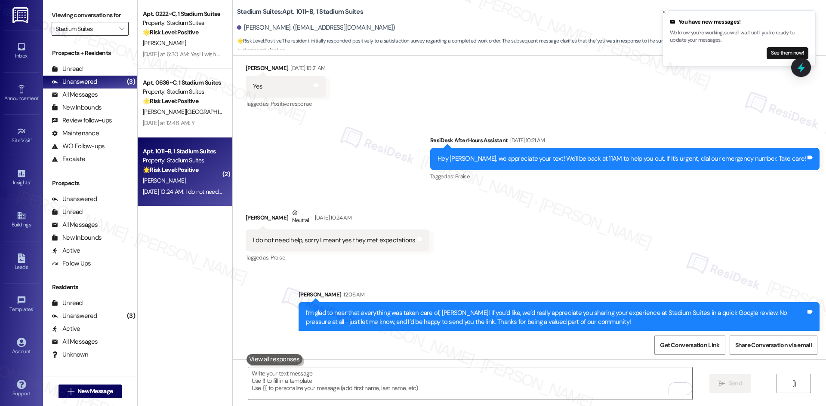
click at [102, 30] on input "Stadium Suites" at bounding box center [84, 29] width 59 height 14
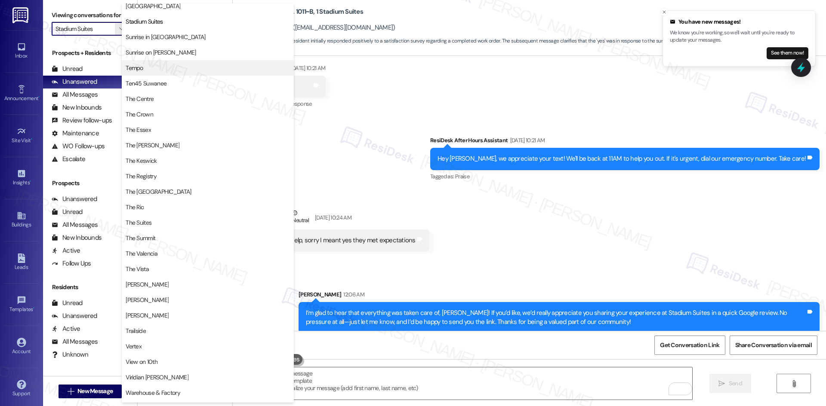
click at [173, 73] on button "Tempo" at bounding box center [208, 67] width 172 height 15
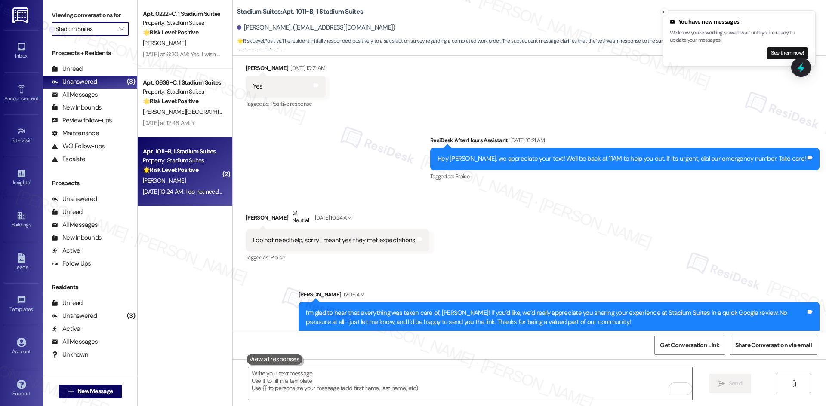
type input "Tempo"
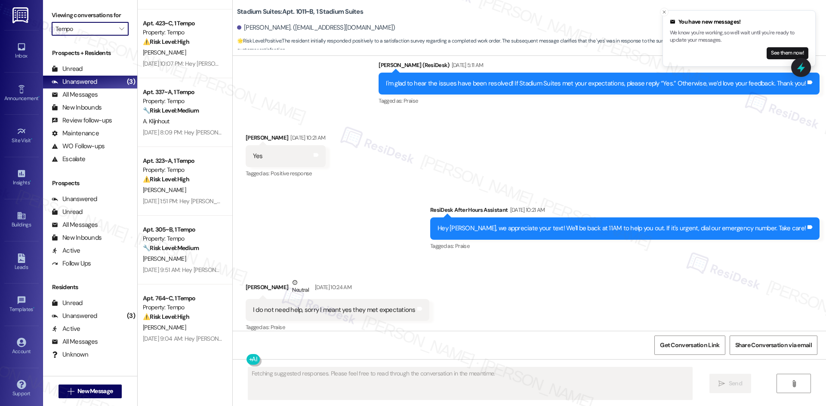
scroll to position [687, 0]
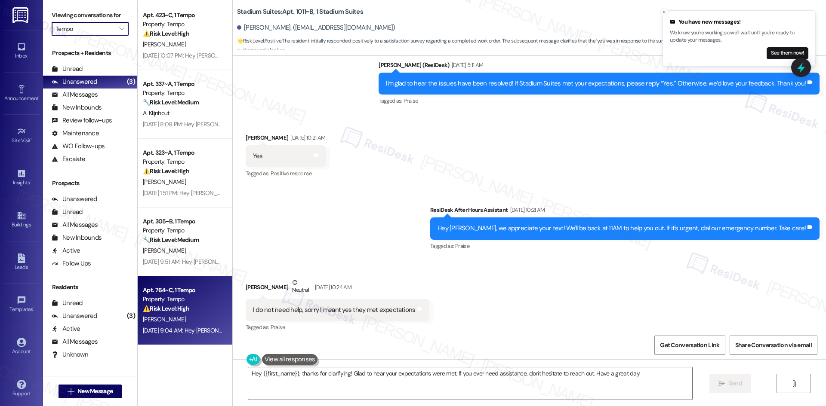
type textarea "Hey {{first_name}}, thanks for clarifying! Glad to hear your expectations were …"
click at [181, 323] on div "J. Lahart" at bounding box center [182, 319] width 81 height 11
type textarea "Fetching suggested responses. Please feel free to read through the conversation…"
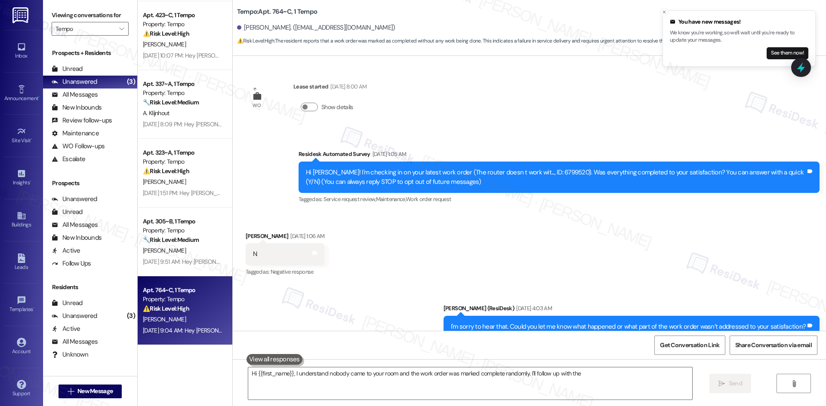
scroll to position [99, 0]
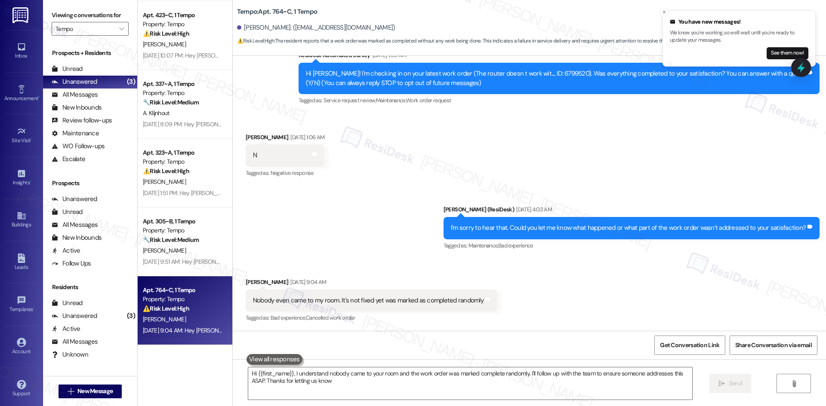
type textarea "Hi {{first_name}}, I understand nobody came to your room and the work order was…"
click at [357, 253] on div "Sent via SMS Sarah (ResiDesk) Sep 18, 2025 at 4:03 AM I'm sorry to hear that. C…" at bounding box center [529, 222] width 593 height 73
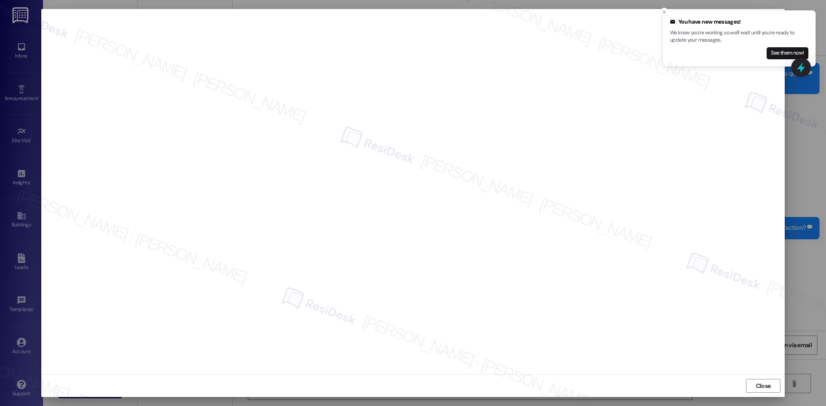
click at [773, 385] on button "Close" at bounding box center [763, 386] width 34 height 14
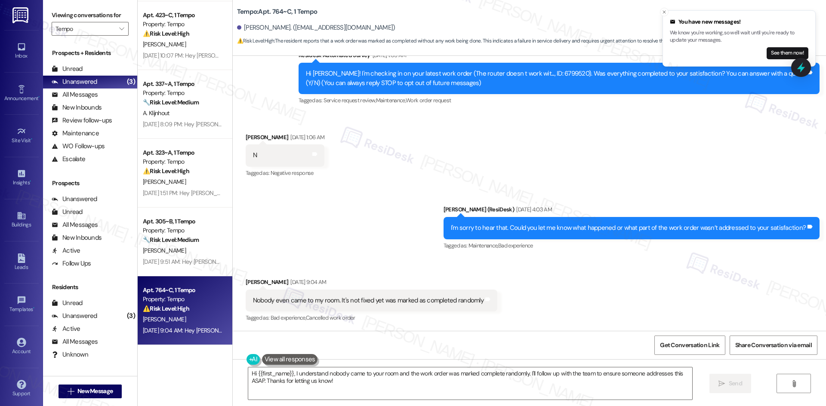
click at [332, 242] on div "Sent via SMS Sarah (ResiDesk) Sep 18, 2025 at 4:03 AM I'm sorry to hear that. C…" at bounding box center [529, 222] width 593 height 73
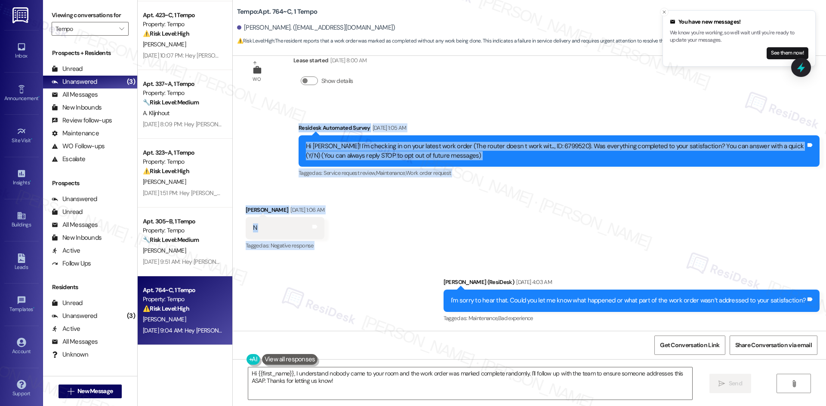
scroll to position [172, 0]
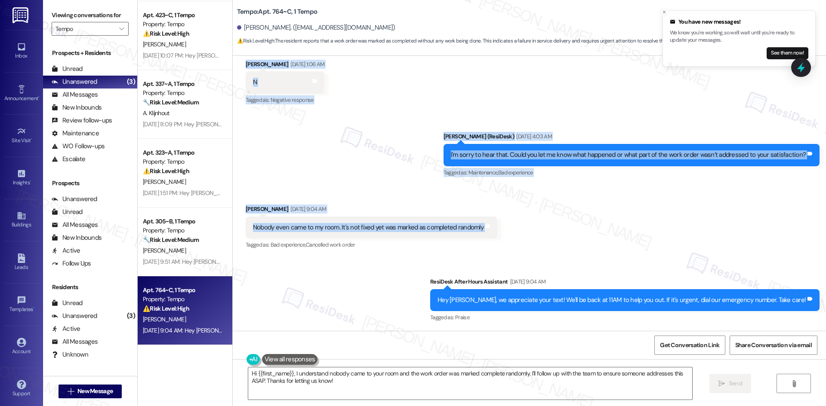
drag, startPoint x: 278, startPoint y: 132, endPoint x: 514, endPoint y: 235, distance: 257.1
click at [514, 235] on div "WO Lease started Aug 18, 2025 at 8:00 AM Show details Survey, sent via SMS Resi…" at bounding box center [529, 193] width 593 height 275
copy div "Residesk Automated Survey Sep 18, 2025 at 1:05 AM Hi Jacob! I'm checking in on …"
click at [393, 186] on div "Received via SMS Jacob Lahart Sep 18, 2025 at 9:04 AM Nobody even came to my ro…" at bounding box center [529, 221] width 593 height 73
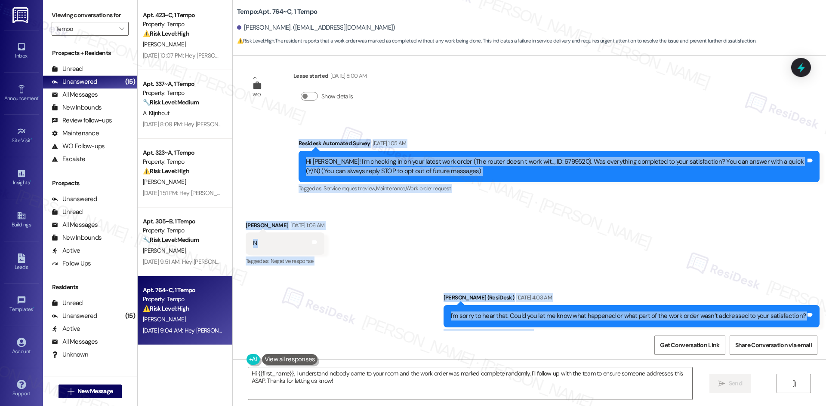
scroll to position [0, 0]
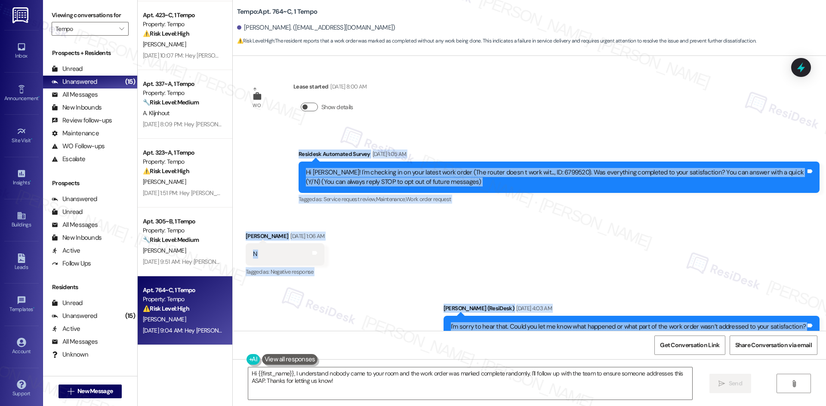
click at [307, 108] on button "Show details" at bounding box center [309, 107] width 17 height 9
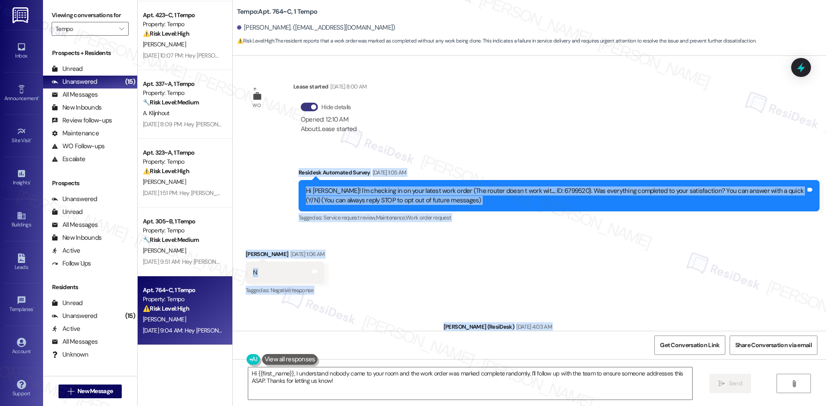
click at [264, 204] on div "Survey, sent via SMS Residesk Automated Survey Sep 18, 2025 at 1:05 AM Hi Jacob…" at bounding box center [529, 190] width 593 height 82
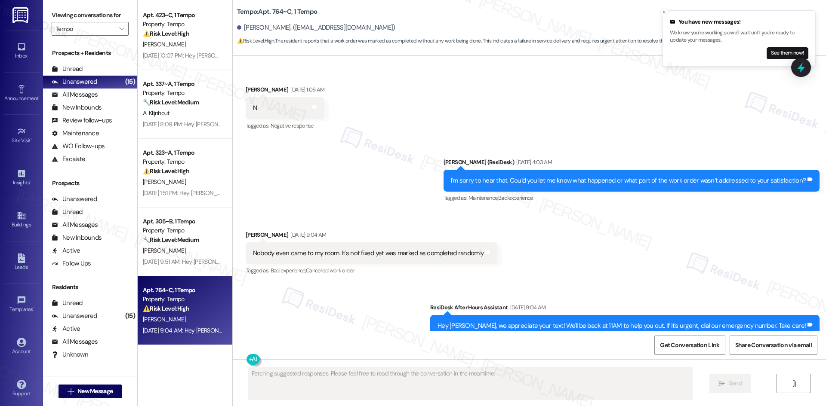
scroll to position [250, 0]
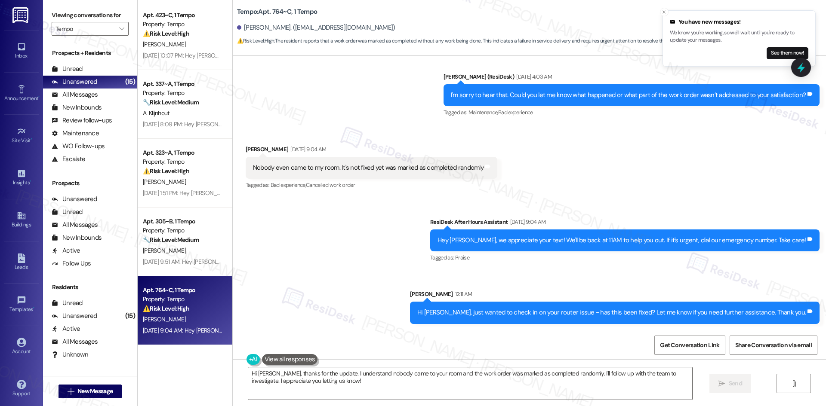
click at [338, 185] on span "Cancelled work order" at bounding box center [330, 184] width 49 height 7
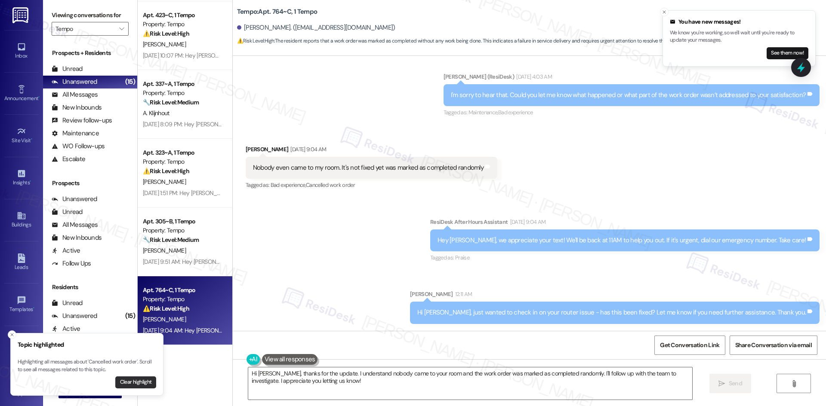
click at [127, 383] on button "Clear highlight" at bounding box center [135, 383] width 41 height 12
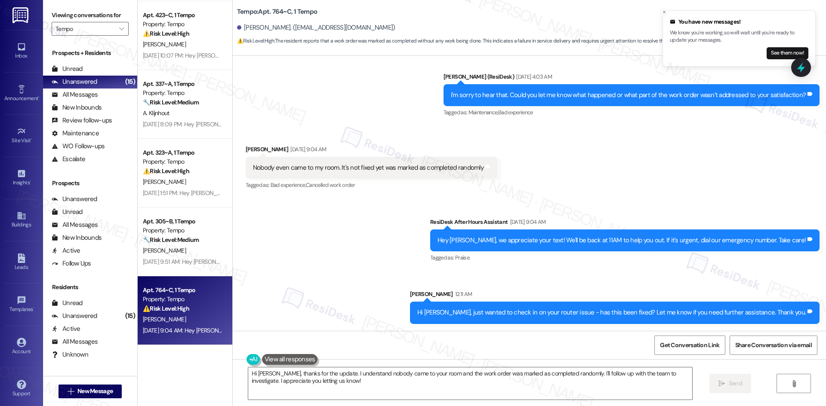
click at [355, 257] on div "Sent via SMS ResiDesk After Hours Assistant Sep 18, 2025 at 9:04 AM Hey Jacob, …" at bounding box center [529, 264] width 593 height 132
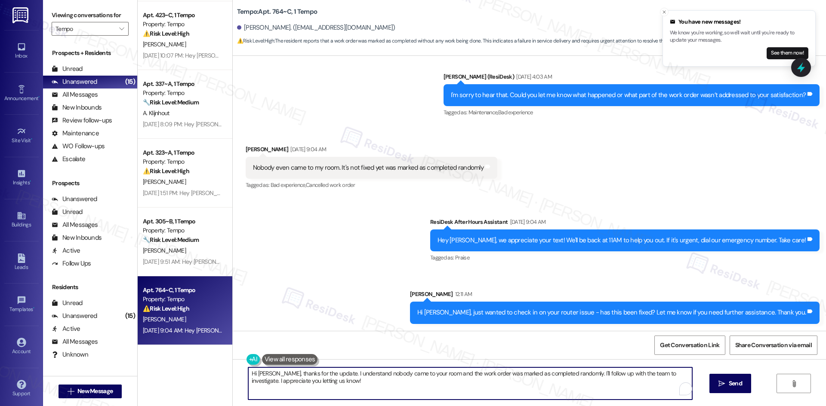
click at [381, 380] on textarea "Hi Jacob, thanks for the update. I understand nobody came to your room and the …" at bounding box center [470, 384] width 444 height 32
paste textarea "I’m sorry to hear no one came by and the router issue still isn’t fixed. I’ll c…"
type textarea "I’m sorry to hear no one came by and the router issue still isn’t fixed. I’ll c…"
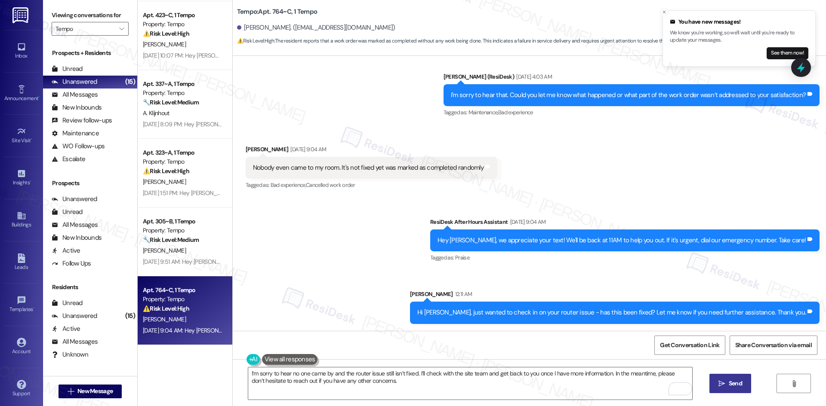
click at [728, 387] on span "Send" at bounding box center [734, 383] width 13 height 9
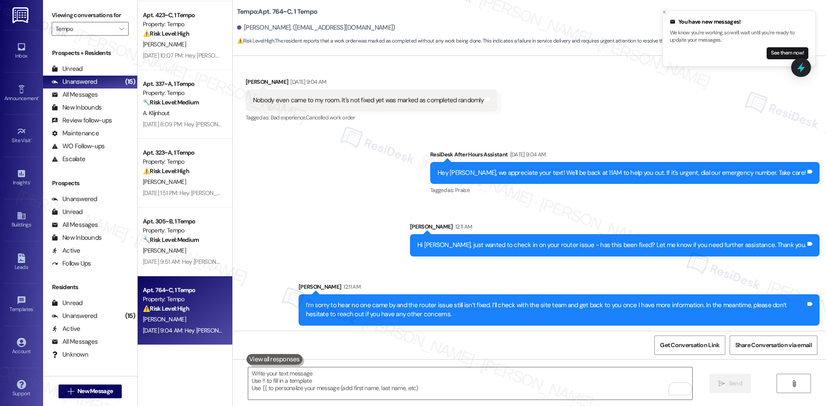
scroll to position [320, 0]
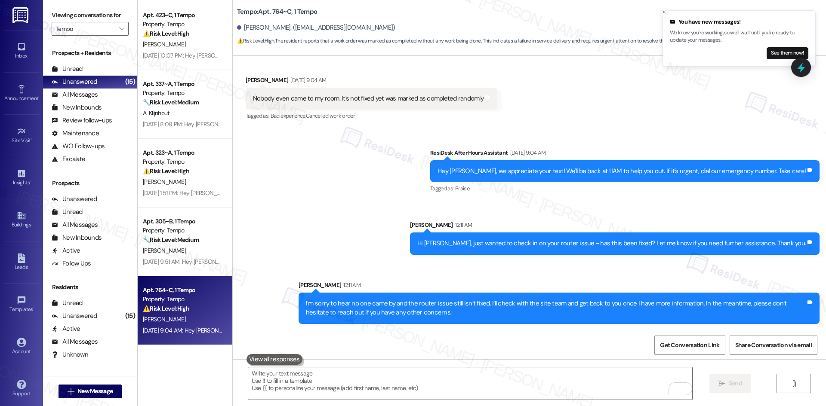
click at [328, 235] on div "Sent via SMS ResiDesk After Hours Assistant Sep 18, 2025 at 9:04 AM Hey Jacob, …" at bounding box center [529, 230] width 593 height 202
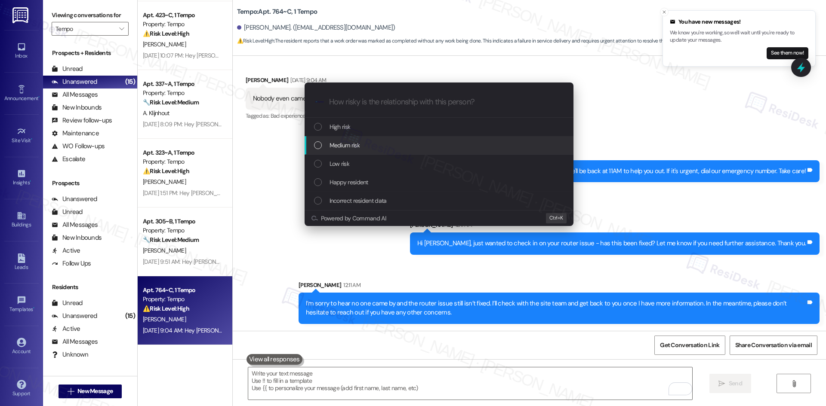
click at [364, 143] on div "Medium risk" at bounding box center [440, 145] width 252 height 9
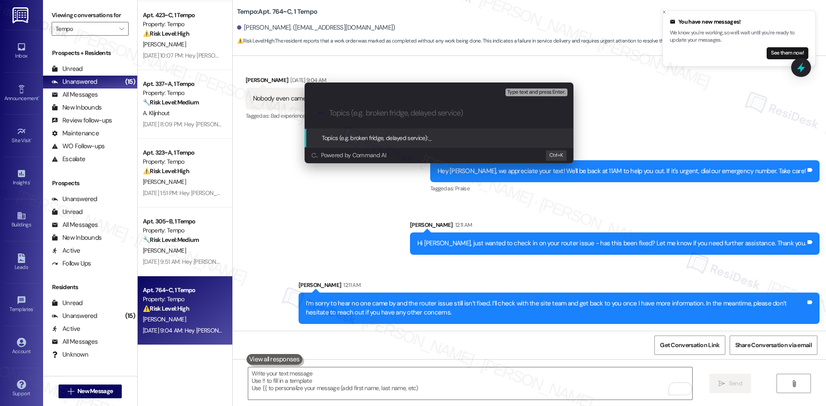
click at [370, 110] on input "Topics (e.g. broken fridge, delayed service)" at bounding box center [446, 113] width 234 height 9
paste input "outer issue (Work Order ID: 6799520)"
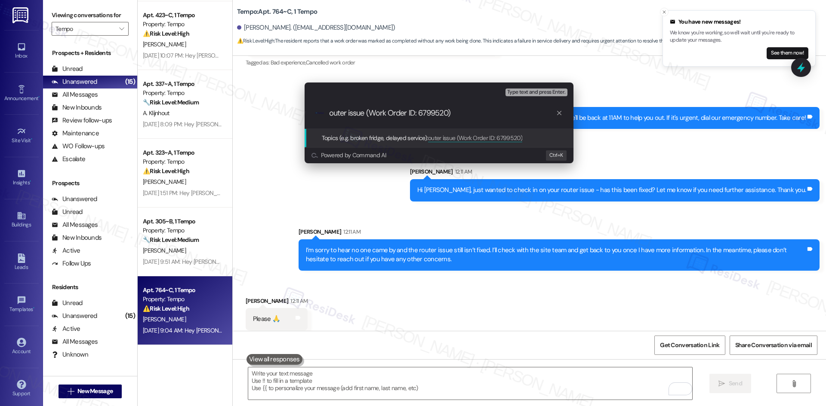
scroll to position [379, 0]
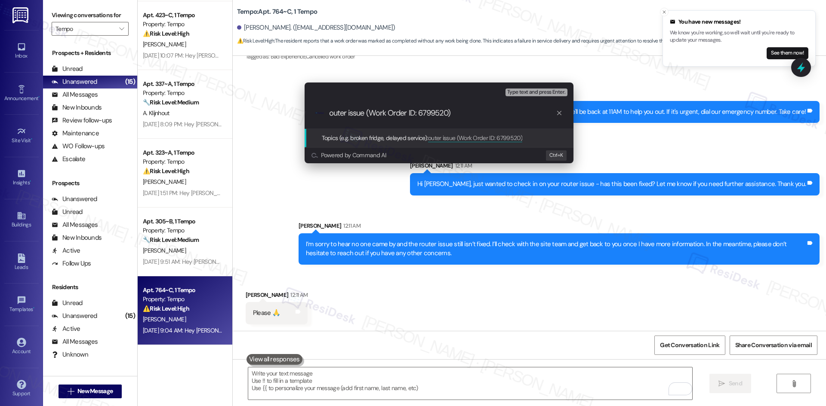
drag, startPoint x: 328, startPoint y: 112, endPoint x: 330, endPoint y: 118, distance: 6.3
click at [328, 113] on div ".cls-1{fill:#0a055f;}.cls-2{fill:#0cc4c4;} resideskLogoBlueOrange outer issue (…" at bounding box center [438, 113] width 269 height 31
click at [329, 114] on input "outer issue (Work Order ID: 6799520)" at bounding box center [442, 113] width 227 height 9
click at [471, 114] on input "Router issue (Work Order ID: 6799520)" at bounding box center [442, 113] width 227 height 9
paste input "Work Order Not Completed"
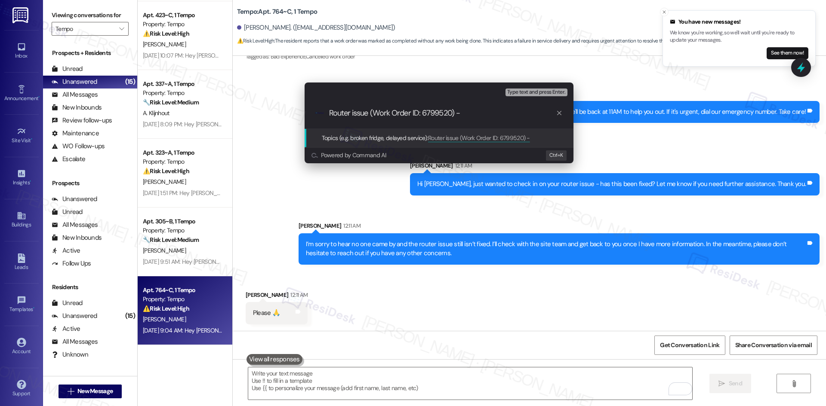
type input "Router issue (Work Order ID: 6799520) - Work Order Not Completed"
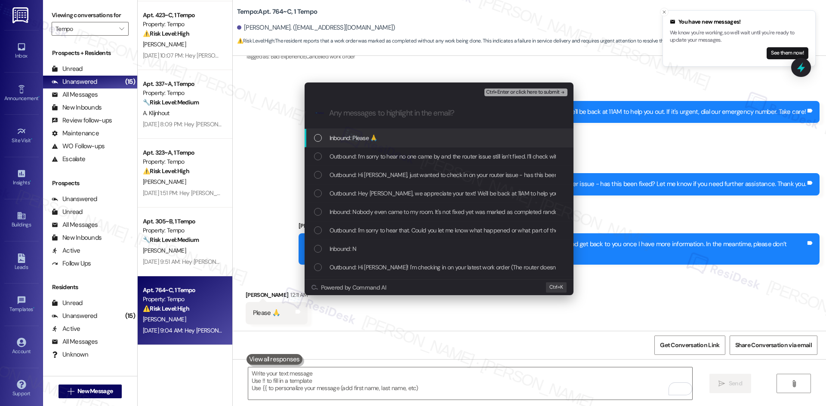
click at [421, 141] on div "Inbound: Please 🙏" at bounding box center [440, 137] width 252 height 9
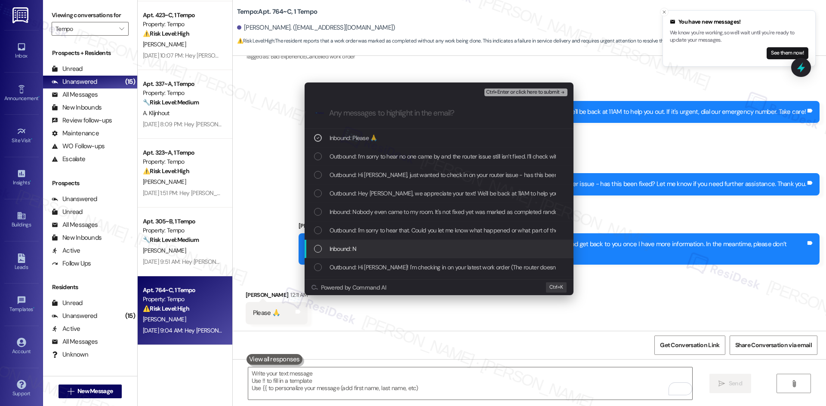
click at [392, 248] on div "Inbound: N" at bounding box center [440, 248] width 252 height 9
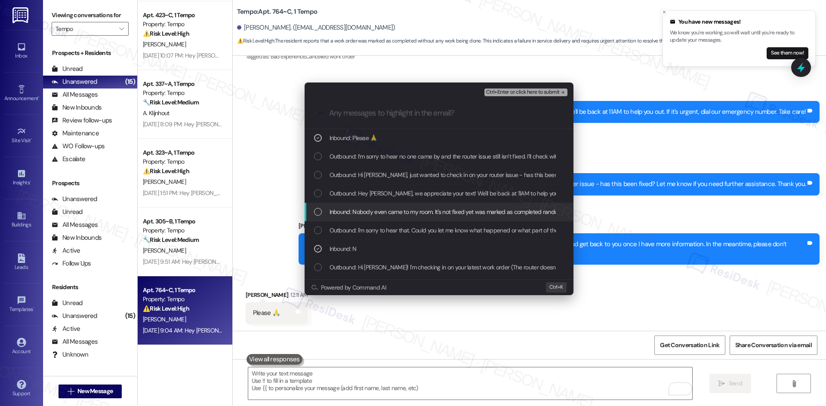
click at [413, 213] on span "Inbound: Nobody even came to my room. It's not fixed yet was marked as complete…" at bounding box center [447, 211] width 237 height 9
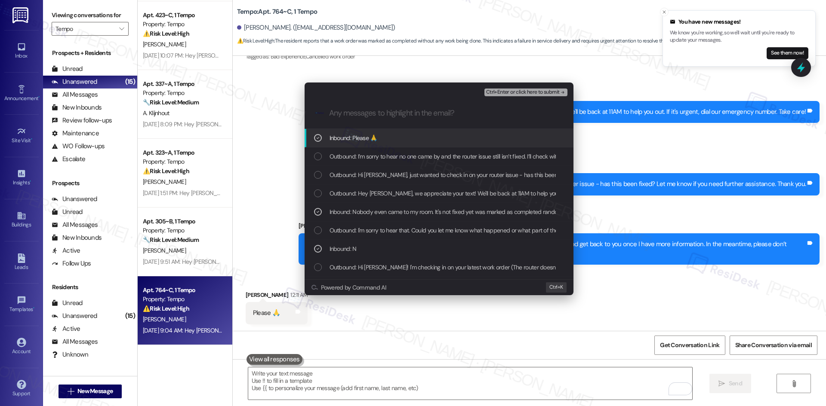
click at [557, 92] on span "Ctrl+Enter or click here to submit" at bounding box center [523, 92] width 74 height 6
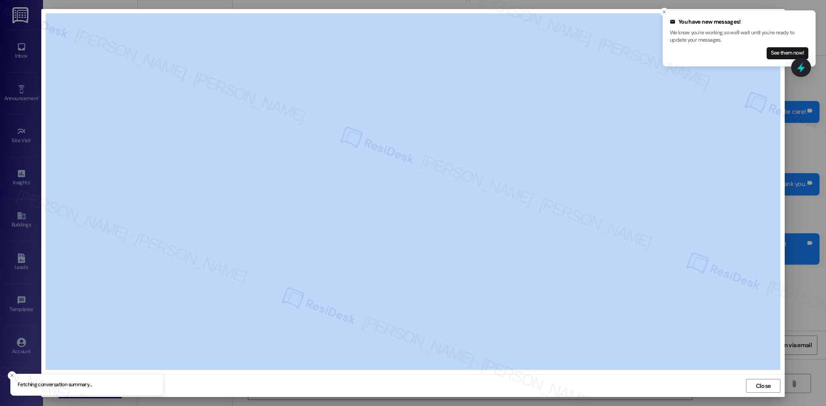
copy body "Jacob Lahart 12:11 AM Please 🙏 Tags and notes Get Conversation Link Share Conve…"
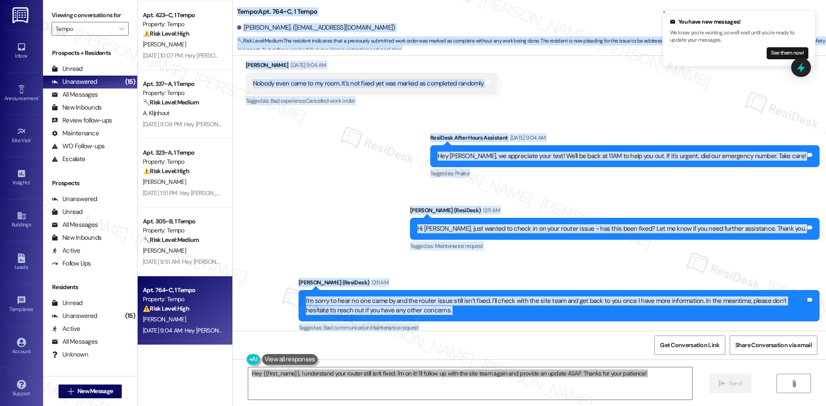
scroll to position [399, 0]
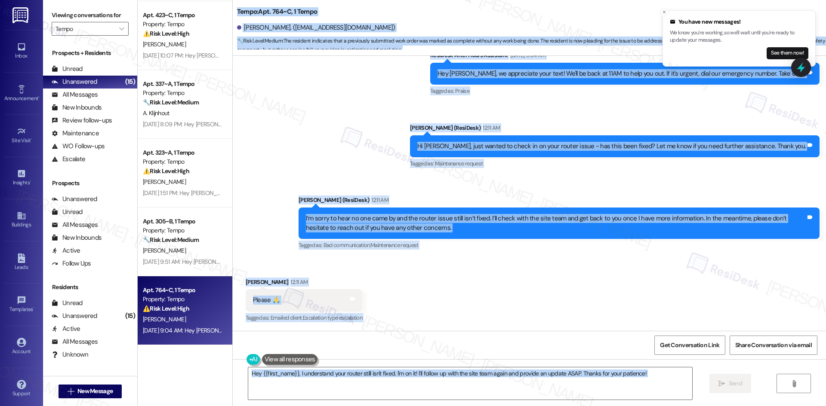
click at [400, 303] on div "Received via SMS Jacob Lahart 12:11 AM Please 🙏 Tags and notes Tagged as: Email…" at bounding box center [529, 294] width 593 height 73
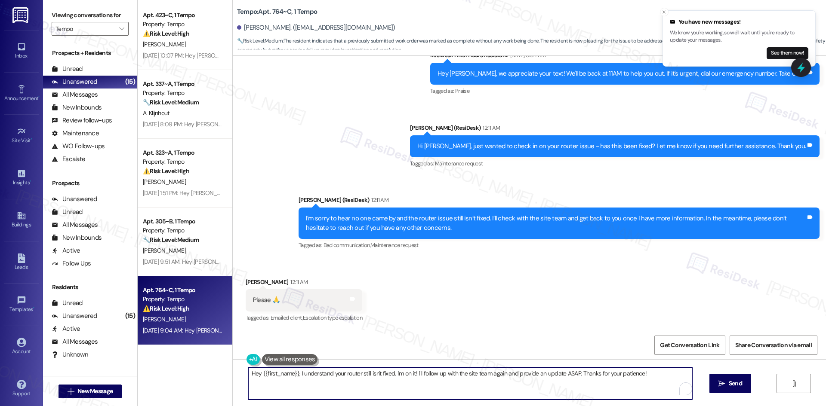
click at [339, 381] on textarea "Hey {{first_name}}, I understand your router still isn't fixed. I'm on it! I'll…" at bounding box center [470, 384] width 444 height 32
paste textarea "I understand—thank you for your patience. I’ll check with the site team and get…"
type textarea "I understand—thank you for your patience. I’ll check with the site team and get…"
click at [735, 385] on span "Send" at bounding box center [734, 383] width 13 height 9
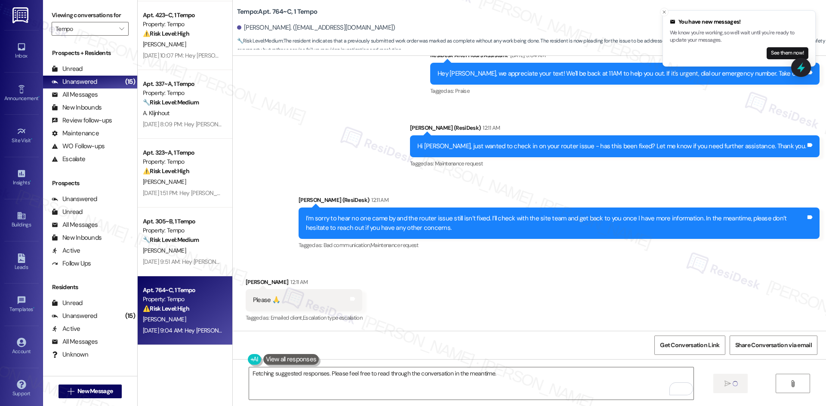
scroll to position [398, 0]
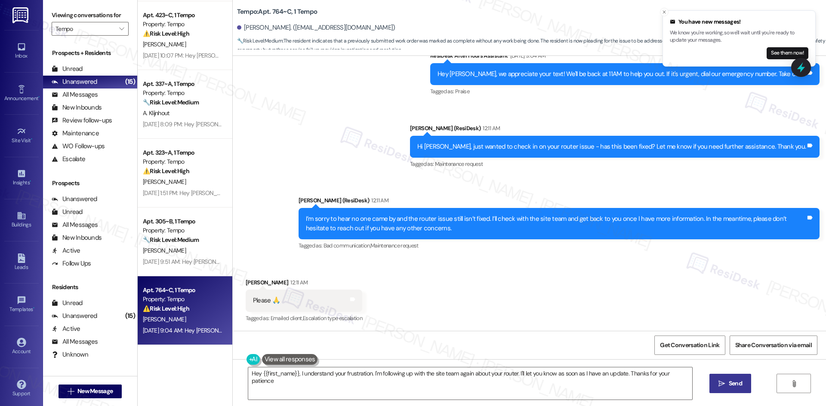
type textarea "Hey {{first_name}}, I understand your frustration. I'm following up with the si…"
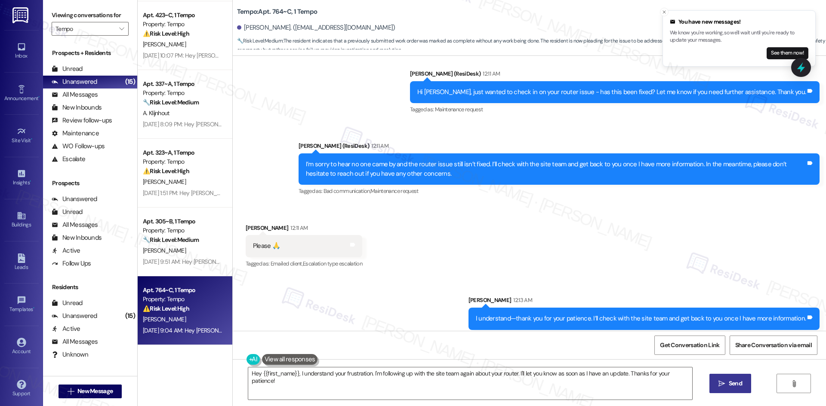
scroll to position [459, 0]
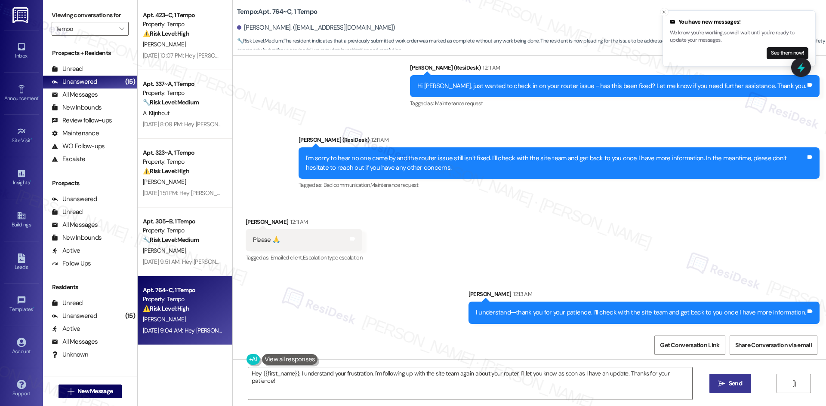
click at [398, 298] on div "Sent via SMS Sarah 12:13 AM I understand—thank you for your patience. I’ll chec…" at bounding box center [529, 300] width 593 height 60
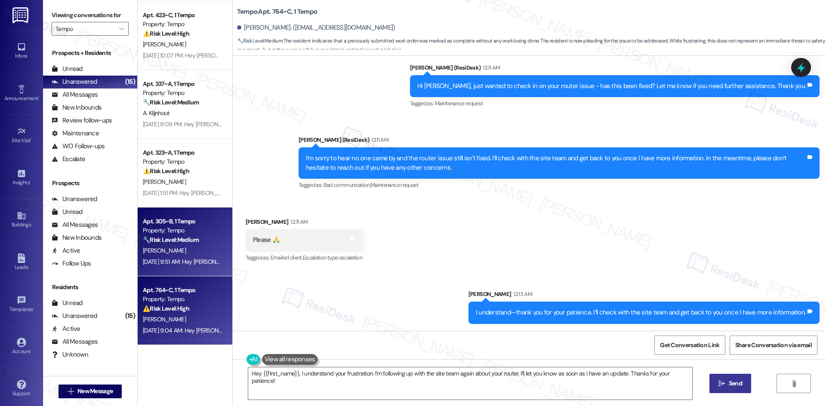
click at [180, 245] on div "🔧 Risk Level: Medium The resident confirmed the issue is resolved. The initial …" at bounding box center [183, 240] width 80 height 9
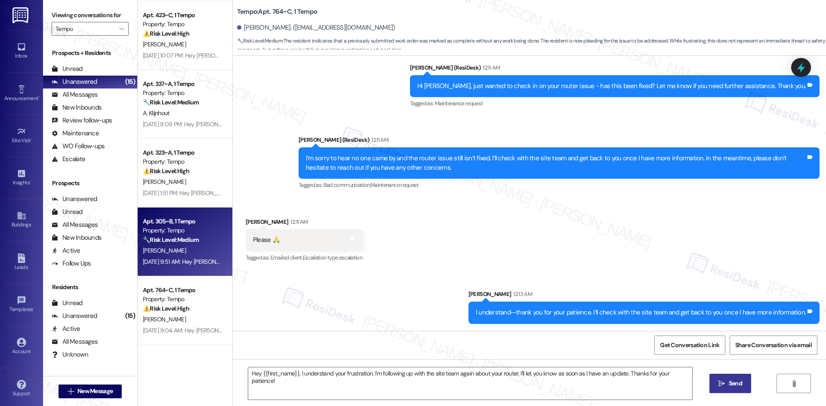
type textarea "Fetching suggested responses. Please feel free to read through the conversation…"
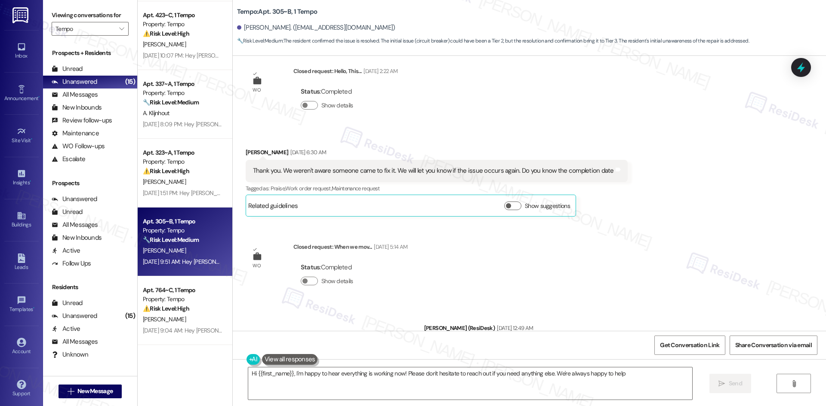
type textarea "Hi {{first_name}}, I'm happy to hear everything is working now! Please don't he…"
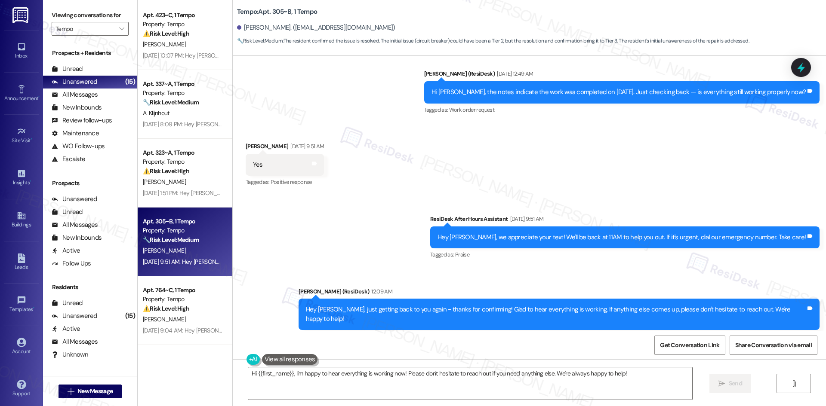
scroll to position [583, 0]
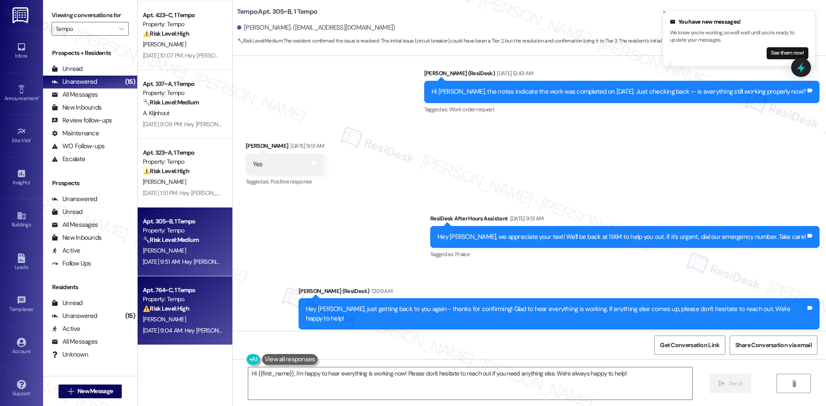
click at [177, 288] on div "Apt. 764~C, 1 Tempo" at bounding box center [183, 290] width 80 height 9
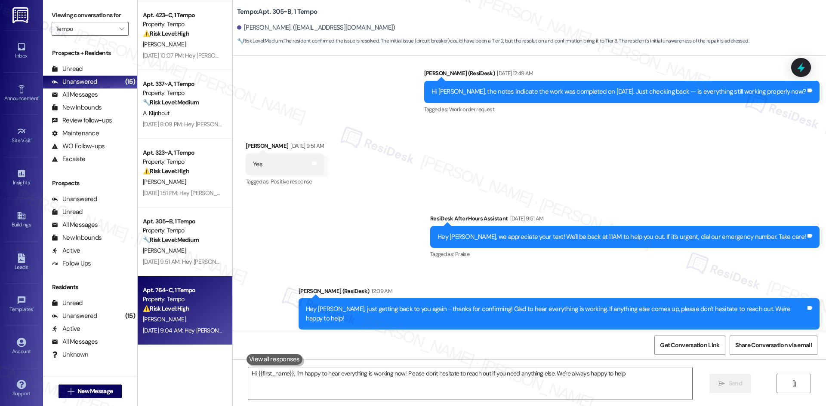
type textarea "Hi {{first_name}}, I'm happy to hear everything is working now! Please don't he…"
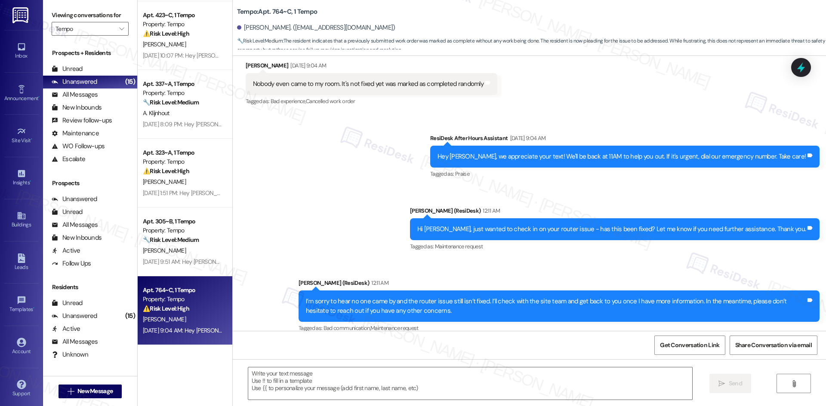
type textarea "Fetching suggested responses. Please feel free to read through the conversation…"
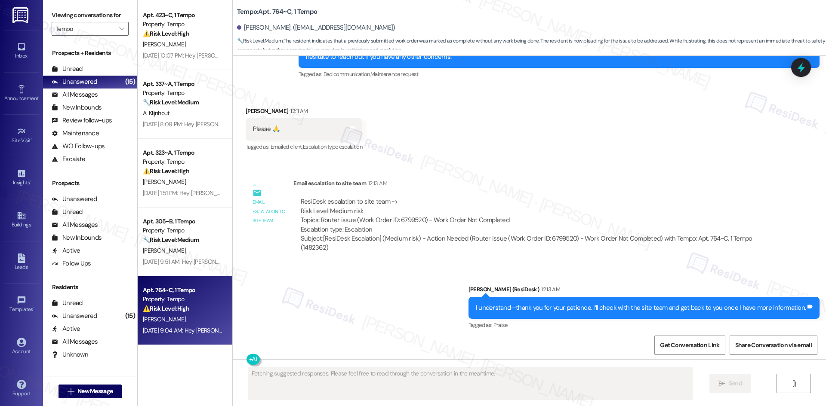
scroll to position [578, 0]
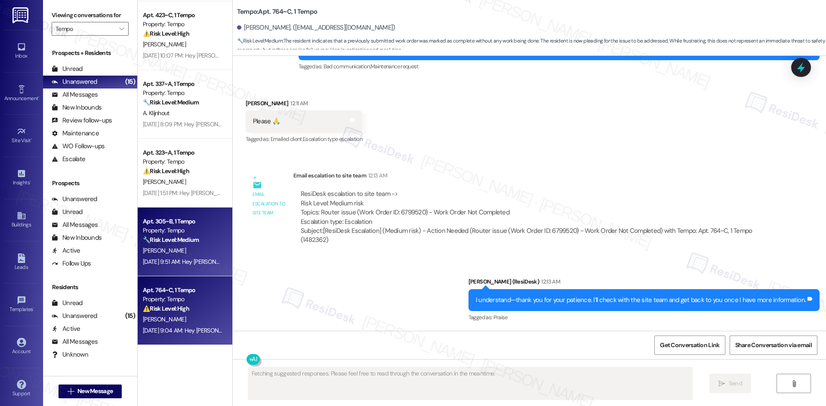
click at [174, 259] on div "Sep 18, 2025 at 9:51 AM: Hey Britton, we appreciate your text! We'll be back at…" at bounding box center [332, 262] width 379 height 8
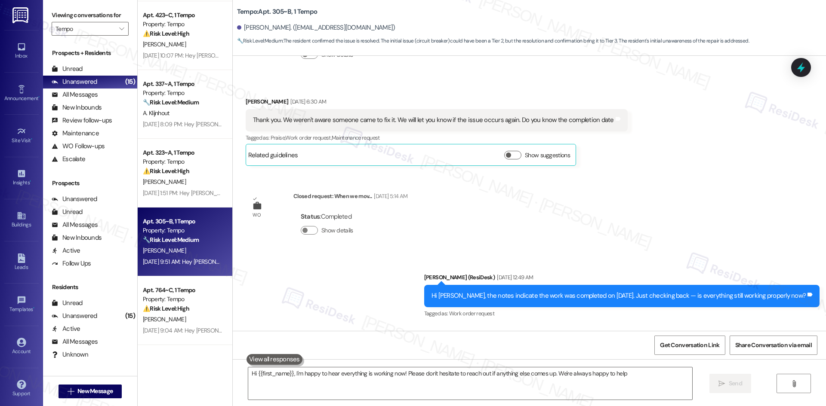
type textarea "Hi {{first_name}}, I'm happy to hear everything is working now! Please don't he…"
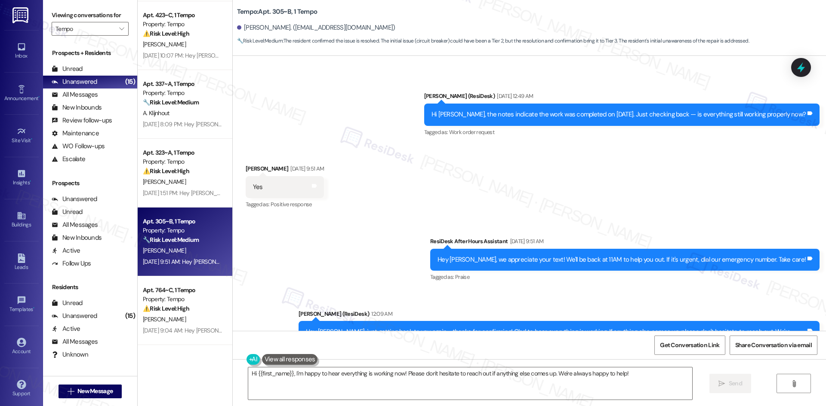
scroll to position [583, 0]
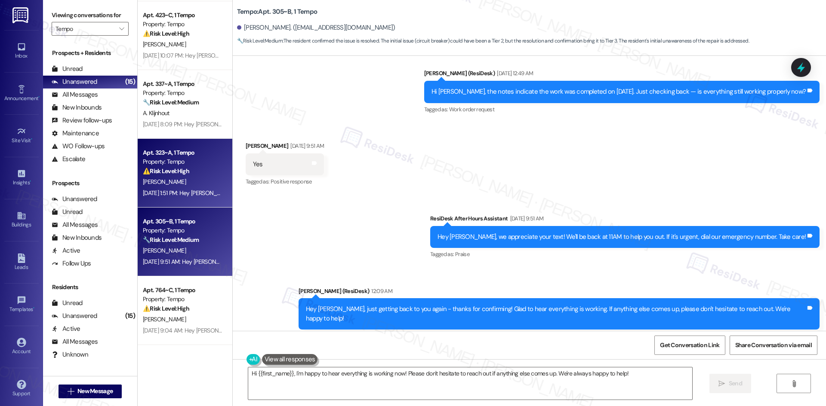
click at [186, 178] on div "B. Burke" at bounding box center [182, 182] width 81 height 11
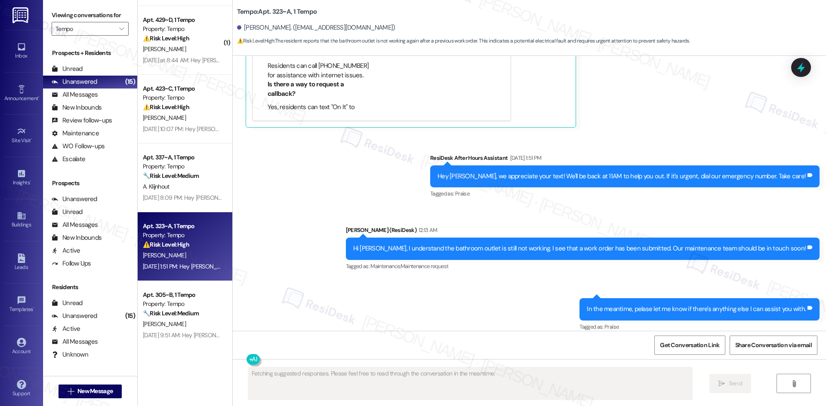
scroll to position [601, 0]
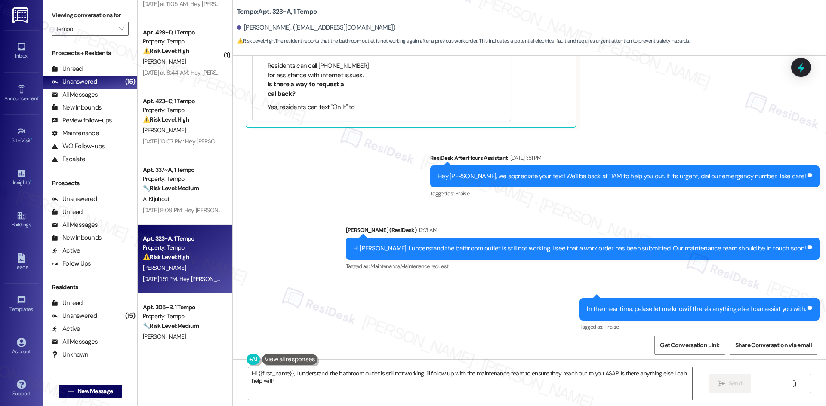
type textarea "Hi {{first_name}}, I understand the bathroom outlet is still not working. I'll …"
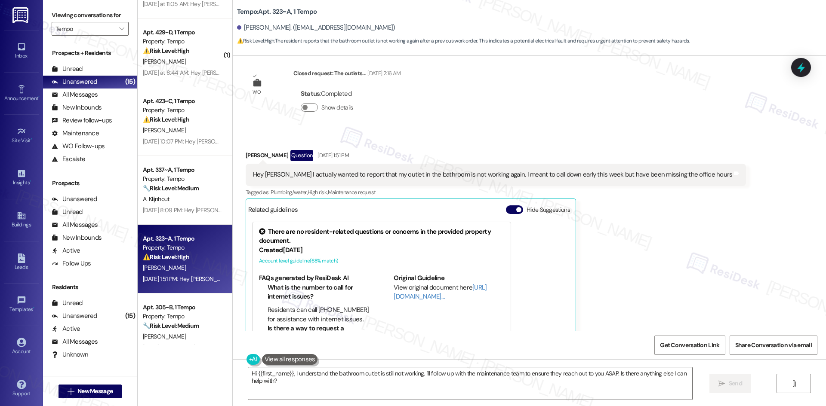
scroll to position [312, 0]
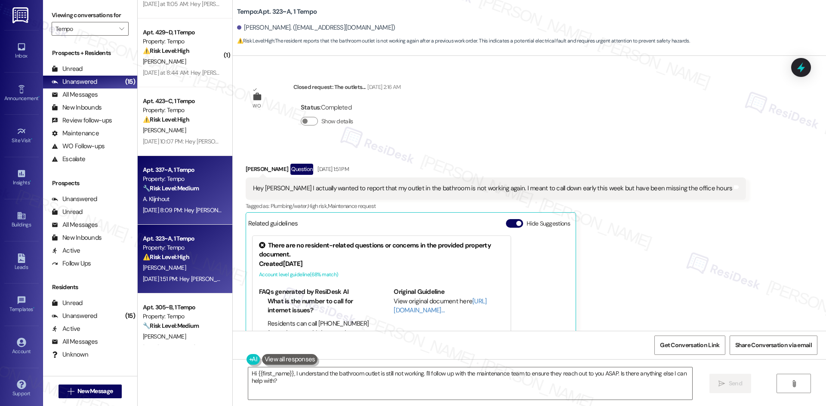
click at [207, 213] on div "Sep 18, 2025 at 8:09 PM: Hey Annemijn, we appreciate your text! We'll be back a…" at bounding box center [333, 210] width 381 height 8
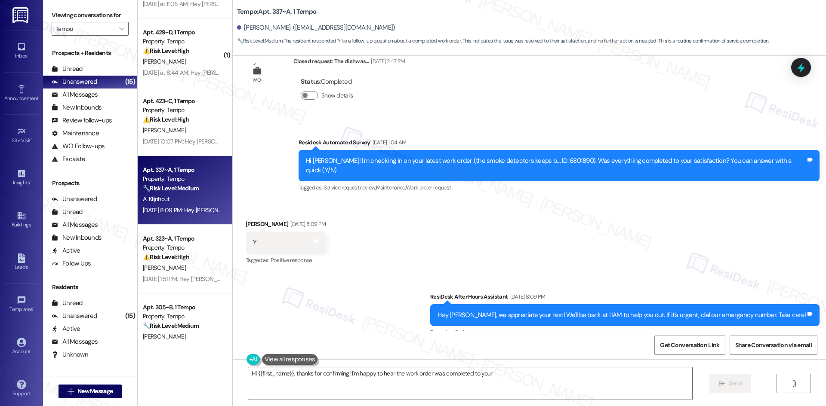
scroll to position [651, 0]
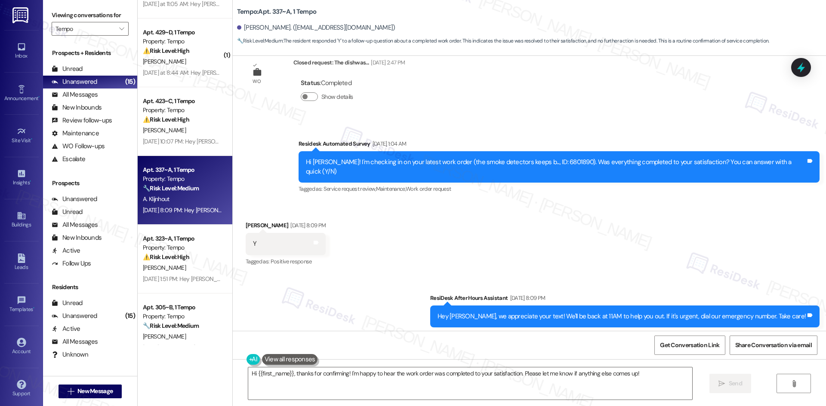
click at [515, 215] on div "Received via SMS Annemijn Klijnhout Sep 18, 2025 at 8:09 PM Y Tags and notes Ta…" at bounding box center [529, 238] width 593 height 73
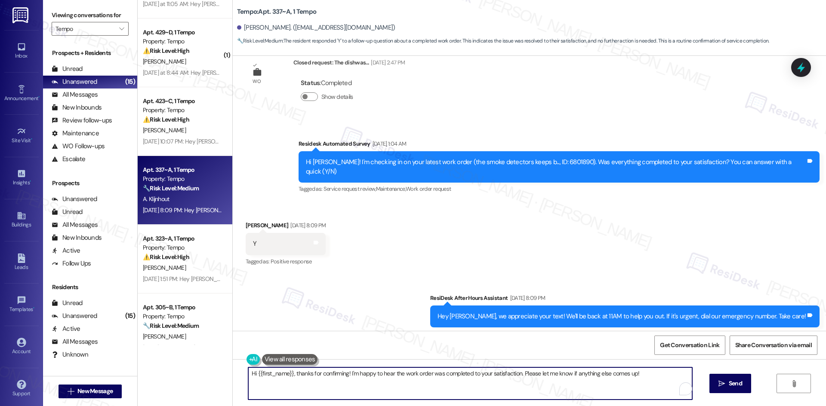
click at [511, 387] on textarea "Hi {{first_name}}, thanks for confirming! I'm happy to hear the work order was …" at bounding box center [470, 384] width 444 height 32
paste textarea "I'm glad to hear the issues have been resolved! If {{property}} met your expect…"
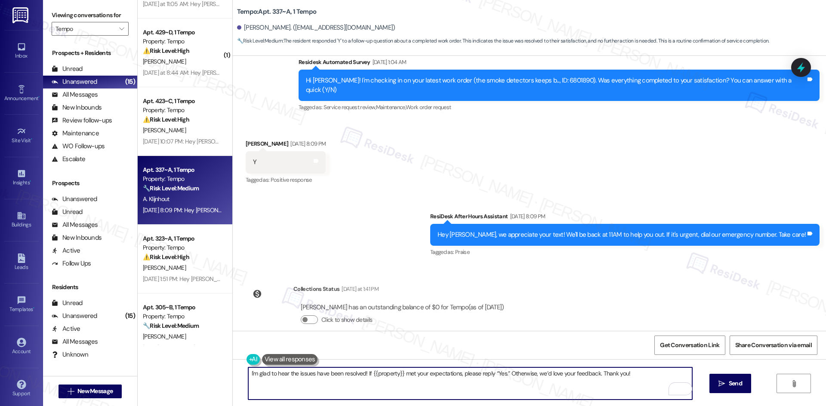
scroll to position [737, 0]
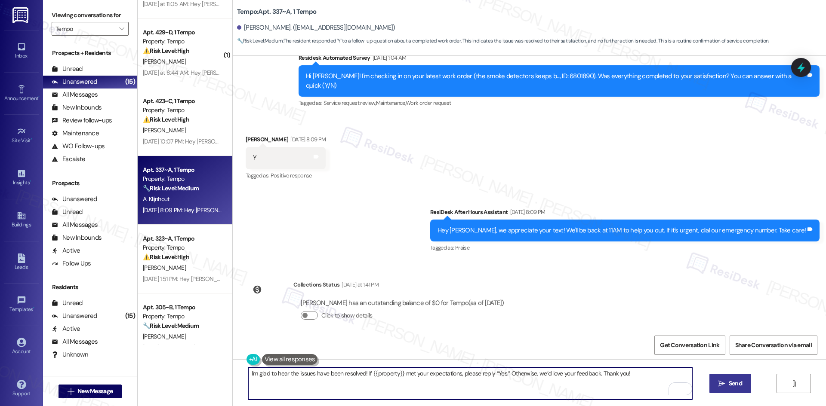
type textarea "I'm glad to hear the issues have been resolved! If {{property}} met your expect…"
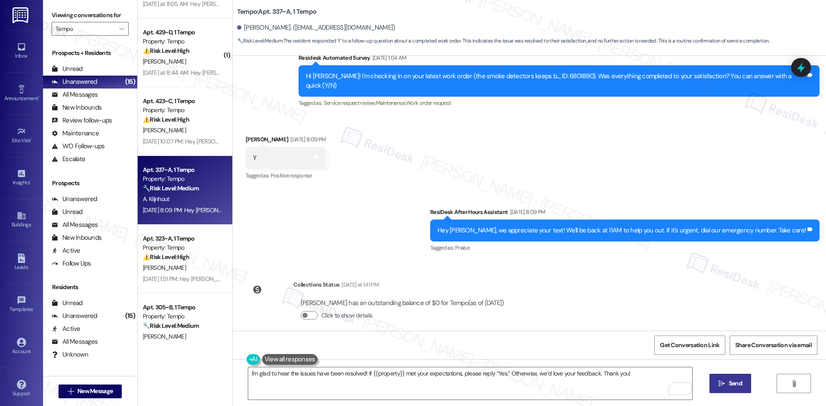
click at [742, 385] on span "Send" at bounding box center [735, 383] width 17 height 9
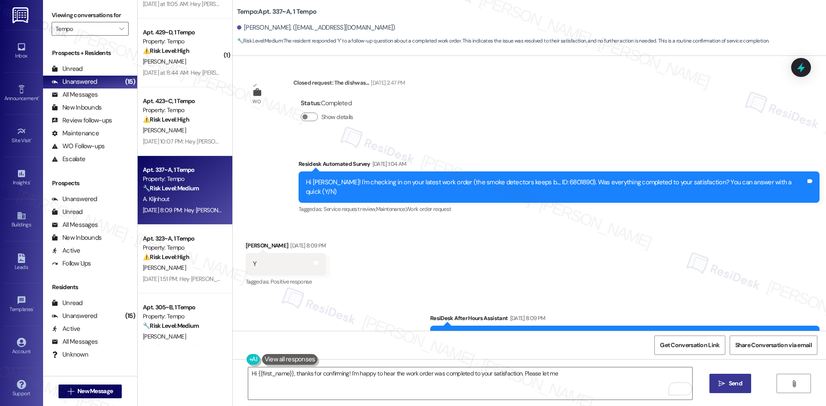
scroll to position [585, 0]
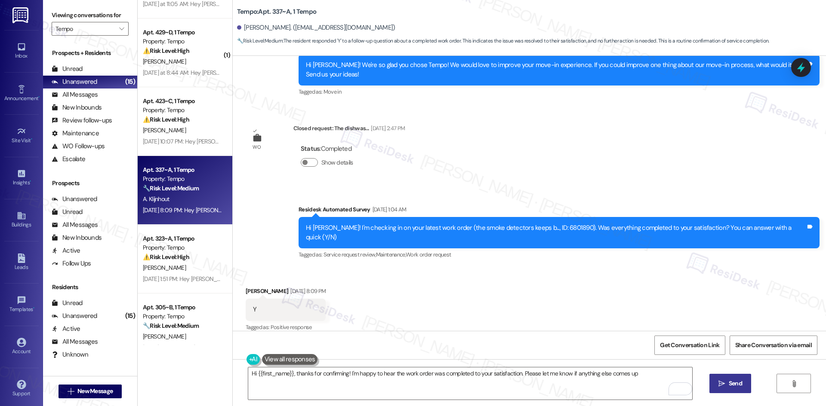
type textarea "Hi {{first_name}}, thanks for confirming! I'm happy to hear the work order was …"
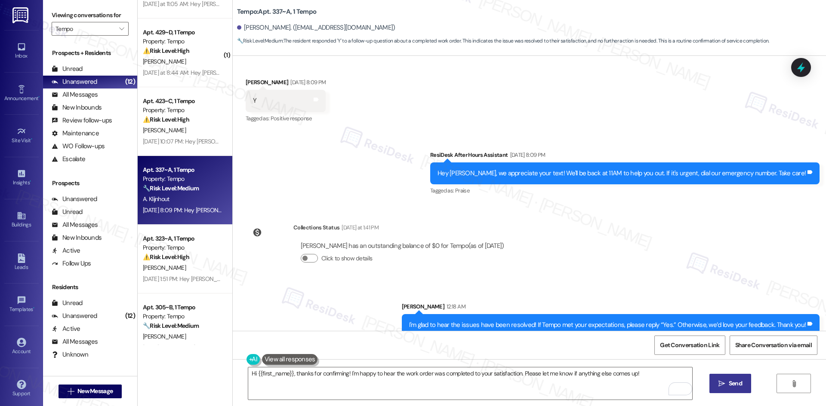
scroll to position [797, 0]
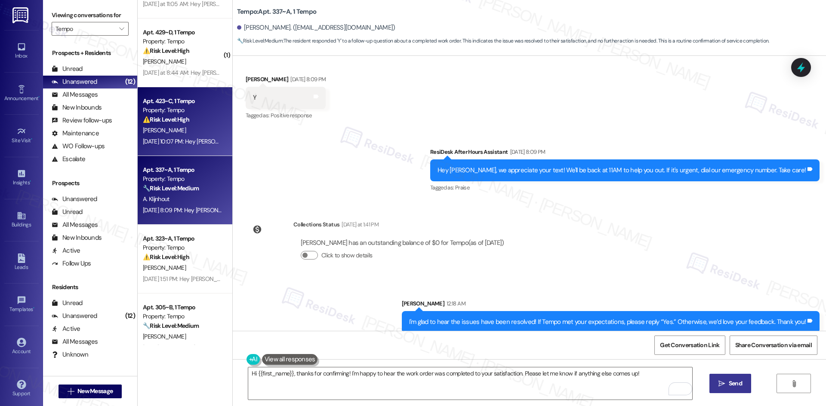
click at [174, 123] on div "⚠️ Risk Level: High The resident indicates that a work order was not completed …" at bounding box center [183, 119] width 80 height 9
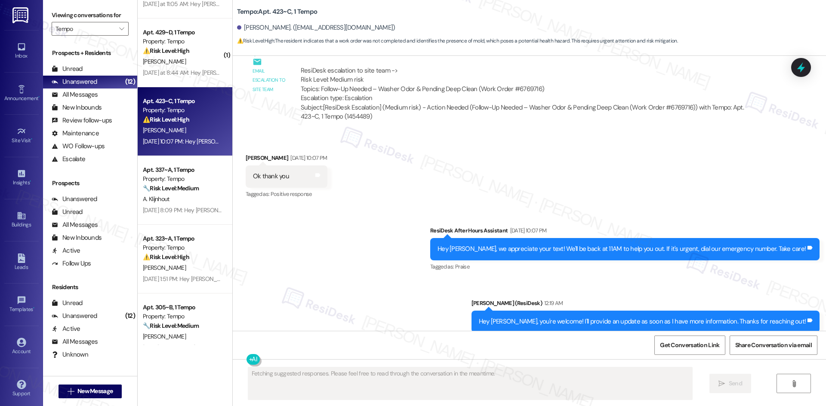
scroll to position [654, 0]
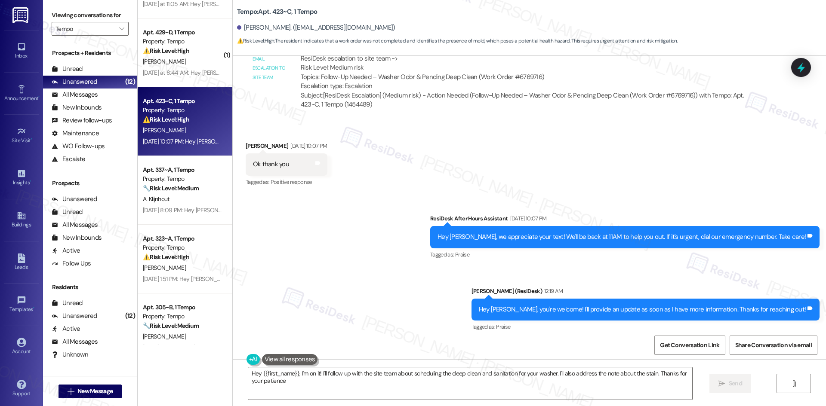
type textarea "Hey {{first_name}}, I'm on it! I'll follow up with the site team about scheduli…"
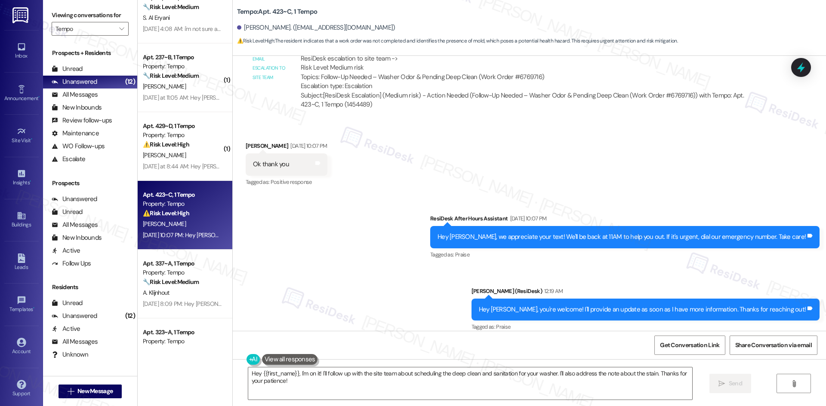
scroll to position [472, 0]
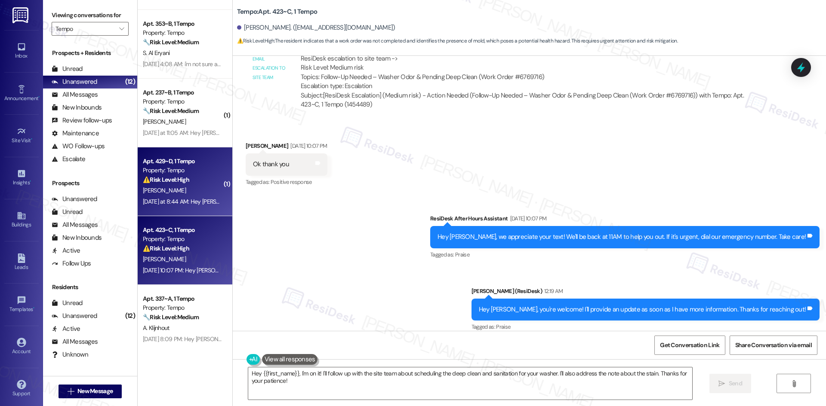
click at [178, 191] on div "N. Kant" at bounding box center [182, 190] width 81 height 11
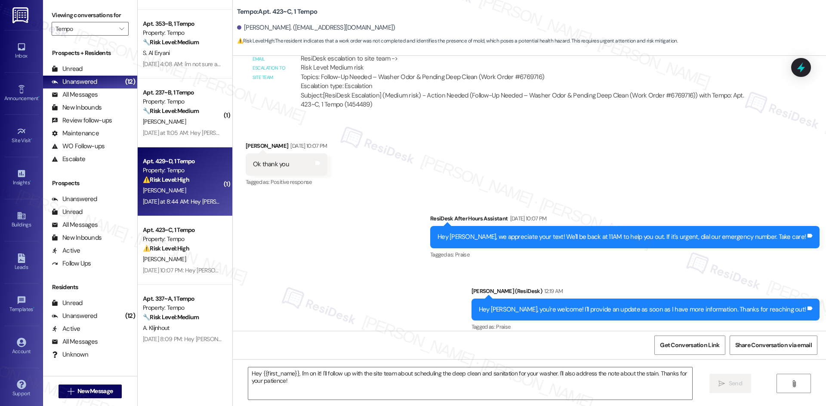
type textarea "Fetching suggested responses. Please feel free to read through the conversation…"
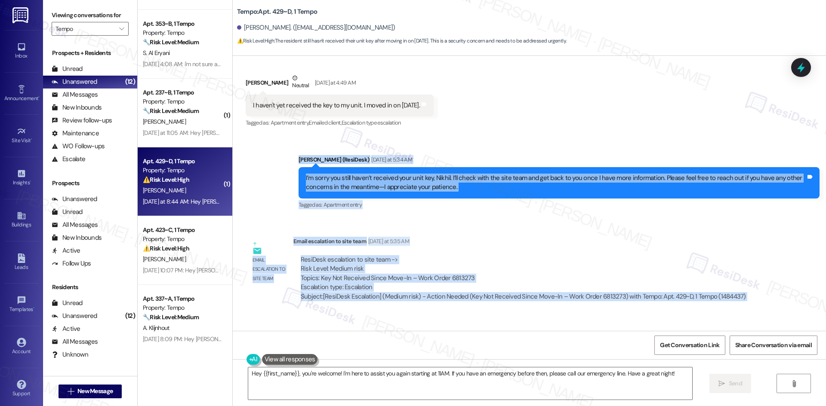
scroll to position [432, 0]
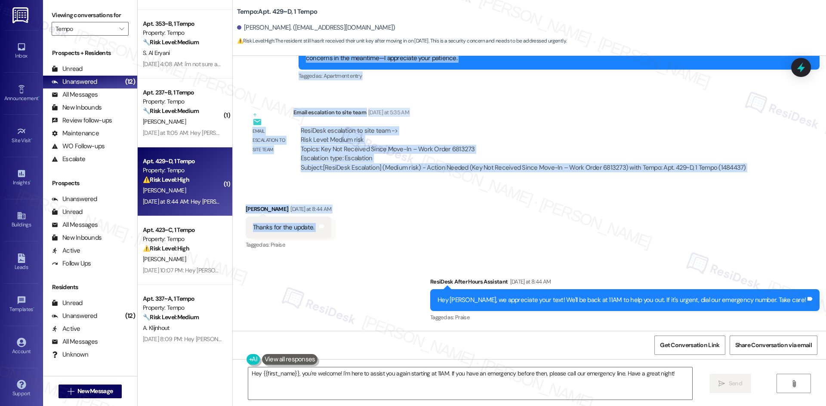
drag, startPoint x: 285, startPoint y: 178, endPoint x: 349, endPoint y: 218, distance: 75.8
click at [349, 218] on div "WO Lease started Aug 18, 2025 at 8:00 AM Show details Survey, sent via SMS Resi…" at bounding box center [529, 193] width 593 height 275
copy div "Sarah (ResiDesk) Yesterday at 5:34 AM I’m sorry you still haven’t received your…"
click at [386, 390] on textarea "Hey {{first_name}}, you're welcome! I'm here to assist you again starting at 11…" at bounding box center [470, 384] width 444 height 32
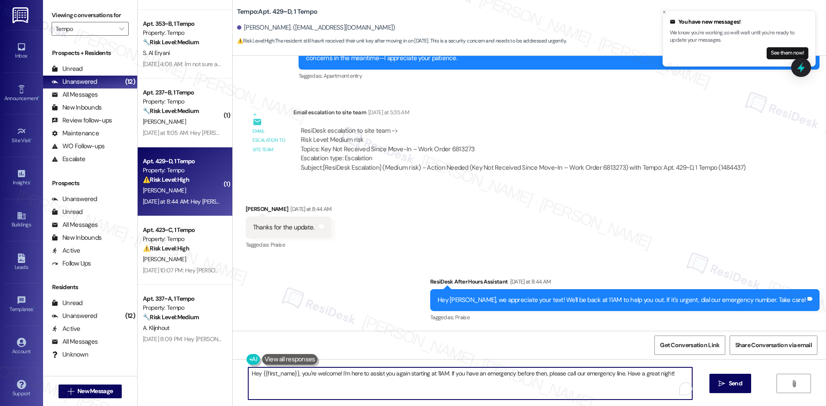
paste textarea "You’re very welcome, Nikhil! I’ll get back to you once I hear from the site tea…"
type textarea "You’re very welcome, Nikhil! I’ll get back to you once I hear from the site tea…"
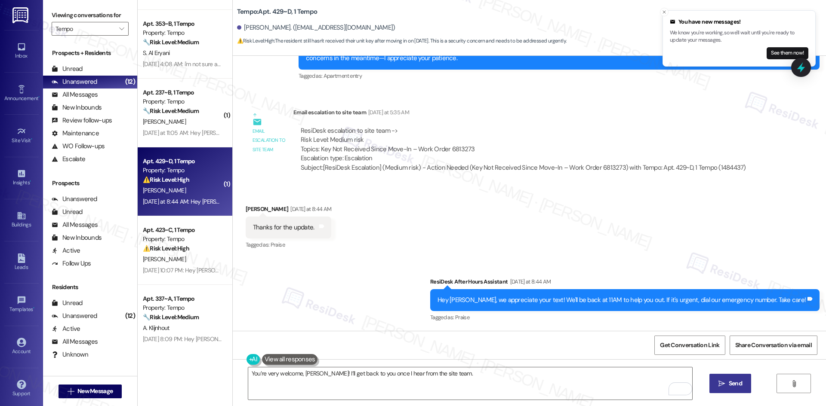
click at [734, 383] on span "Send" at bounding box center [734, 383] width 13 height 9
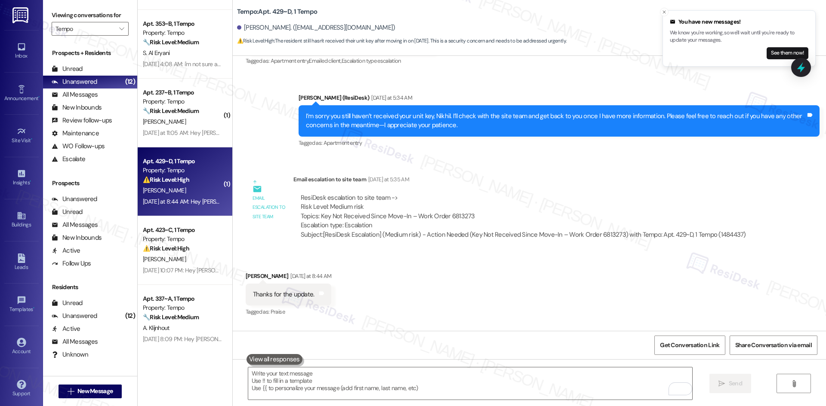
scroll to position [359, 0]
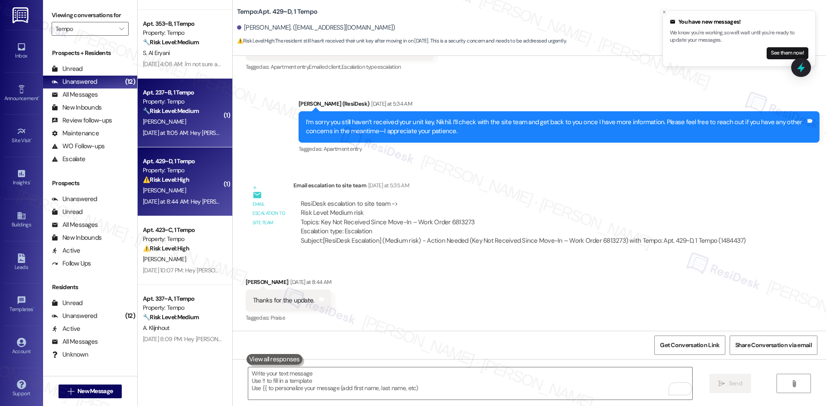
click at [181, 139] on div "Apt. 237~B, 1 Tempo Property: Tempo 🔧 Risk Level: Medium This is a follow-up me…" at bounding box center [185, 113] width 95 height 69
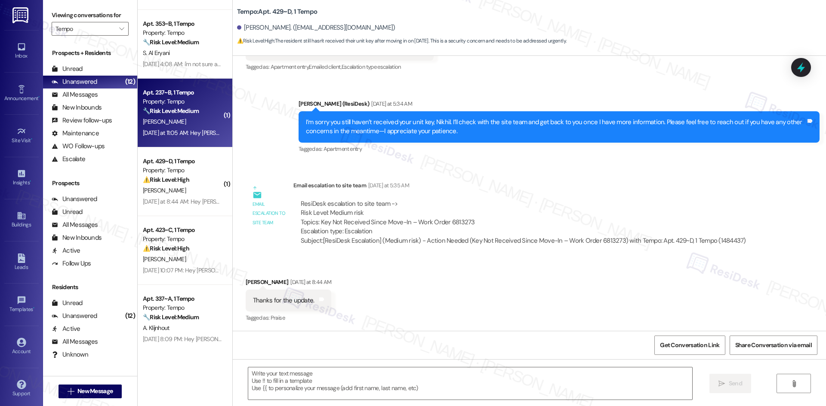
type textarea "Fetching suggested responses. Please feel free to read through the conversation…"
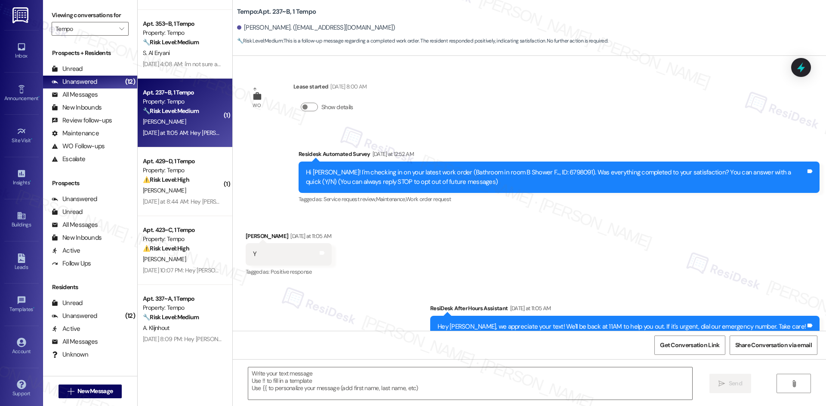
type textarea "Fetching suggested responses. Please feel free to read through the conversation…"
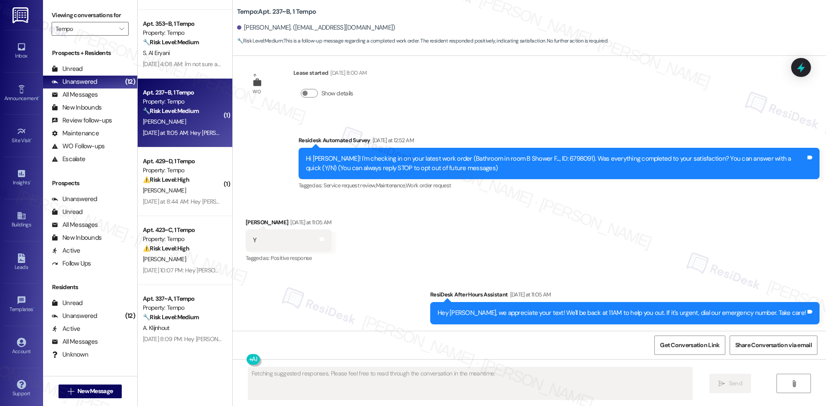
scroll to position [14, 0]
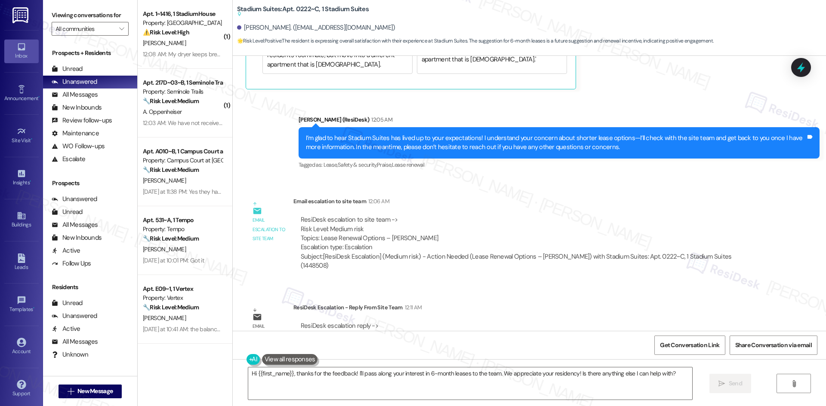
scroll to position [749, 0]
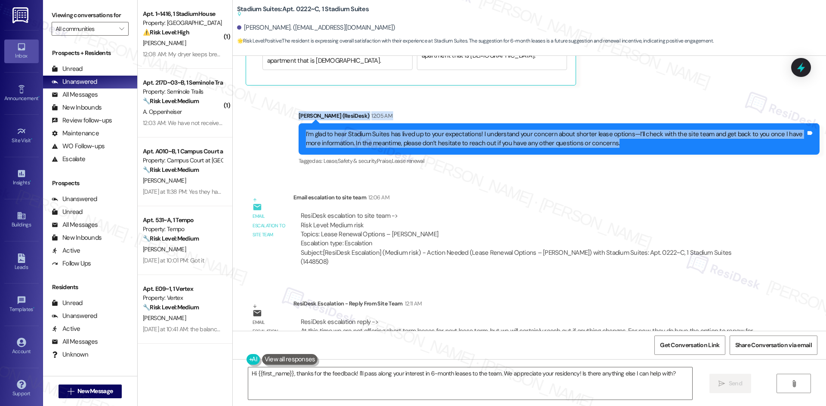
drag, startPoint x: 276, startPoint y: 88, endPoint x: 598, endPoint y: 131, distance: 324.9
click at [598, 131] on div "Sent via SMS [PERSON_NAME] (ResiDesk) 12:05 AM I’m glad to hear Stadium Suites …" at bounding box center [529, 133] width 593 height 82
copy div "[PERSON_NAME] (ResiDesk) 12:05 AM I’m glad to hear Stadium Suites has lived up …"
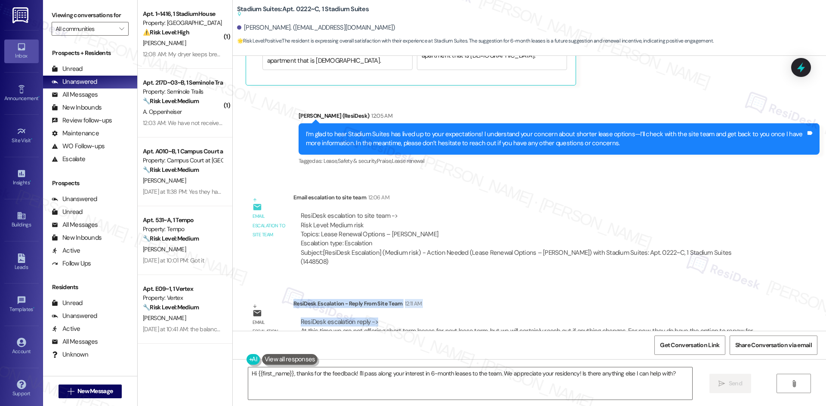
drag, startPoint x: 286, startPoint y: 275, endPoint x: 370, endPoint y: 293, distance: 85.4
click at [370, 299] on div "ResiDesk Escalation - Reply From Site Team 12:11 AM ResiDesk escalation reply -…" at bounding box center [529, 325] width 473 height 52
copy div "ResiDesk Escalation - Reply From Site Team 12:11 AM ResiDesk escalation reply ->"
click at [495, 212] on div "ResiDesk escalation to site team -> Risk Level: Medium risk Topics: Lease Renew…" at bounding box center [530, 230] width 458 height 37
click at [580, 381] on textarea "Hi {{first_name}}, thanks for the feedback! I'll pass along your interest in 6-…" at bounding box center [470, 384] width 444 height 32
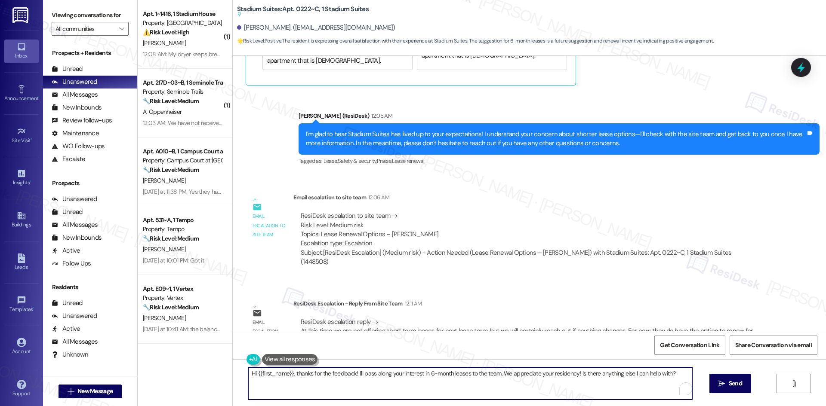
paste textarea "[PERSON_NAME], I checked with the site team. At this time, they aren’t offering…"
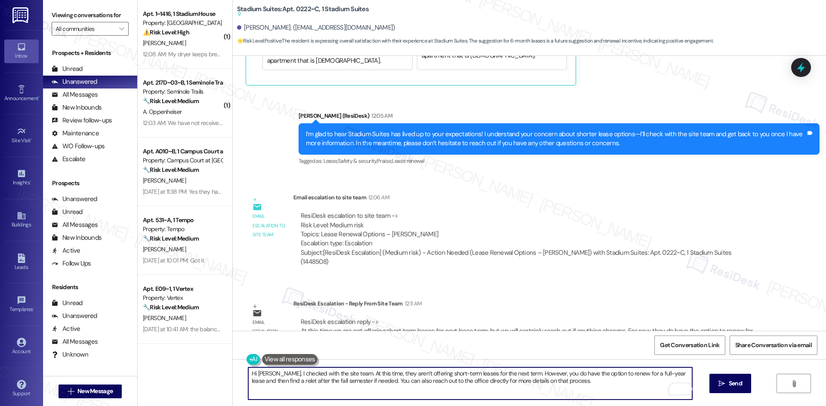
click at [622, 390] on textarea "Hi [PERSON_NAME], I checked with the site team. At this time, they aren’t offer…" at bounding box center [470, 384] width 444 height 32
click at [366, 376] on textarea "Hi [PERSON_NAME], I checked with the site team. At this time, they aren’t offer…" at bounding box center [470, 384] width 444 height 32
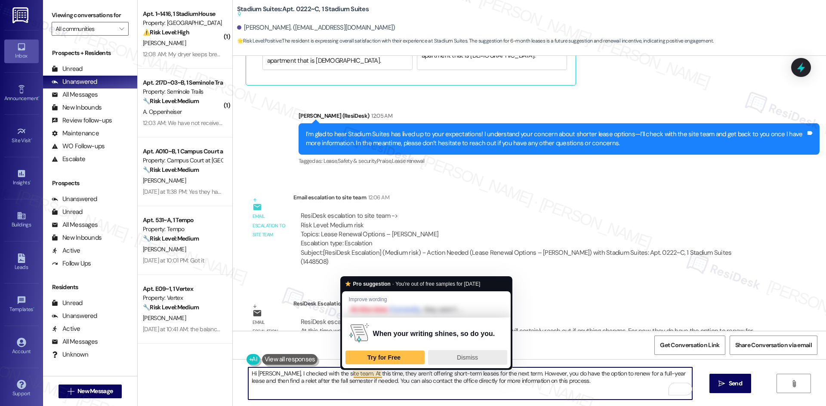
click at [461, 360] on span "Dismiss" at bounding box center [467, 357] width 21 height 7
type textarea "Hi [PERSON_NAME], I checked with the site team. At this time, they aren’t offer…"
click at [461, 360] on div "Hi [PERSON_NAME], I checked with the site team. At this time, they aren’t offer…" at bounding box center [529, 392] width 593 height 65
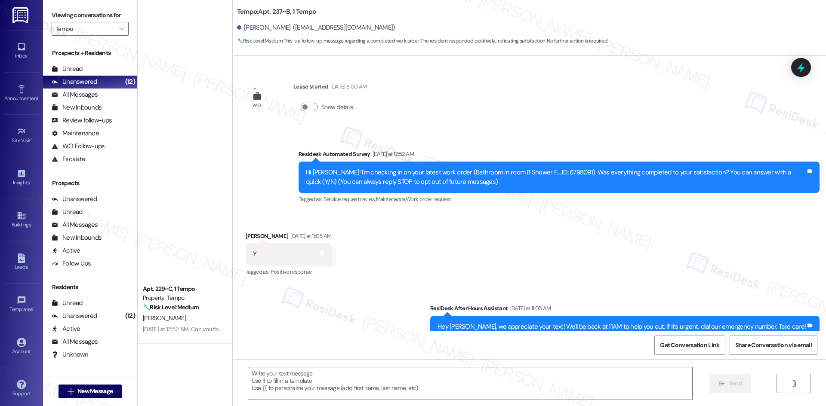
scroll to position [14, 0]
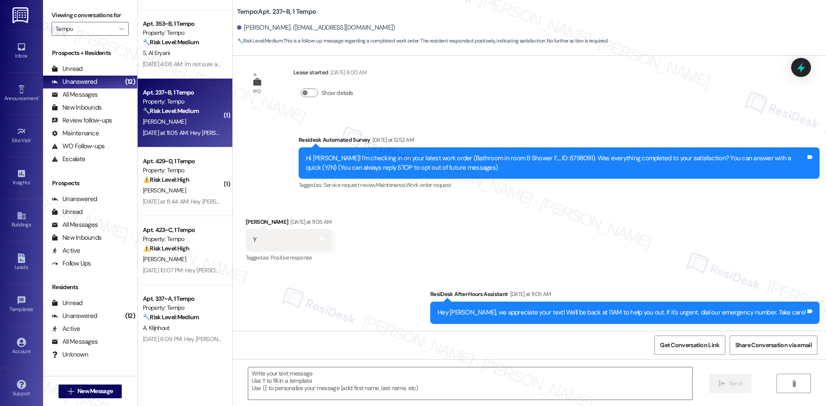
click at [364, 220] on div "Received via SMS [PERSON_NAME] [DATE] at 11:05 AM Y Tags and notes Tagged as: P…" at bounding box center [529, 234] width 593 height 73
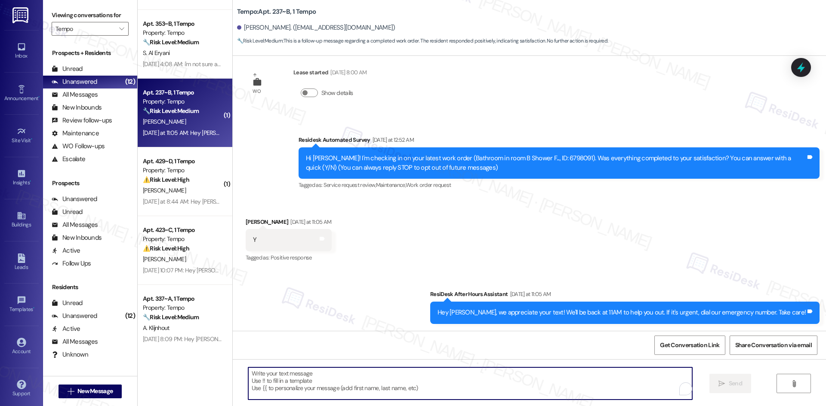
click at [366, 377] on textarea "To enrich screen reader interactions, please activate Accessibility in Grammarl…" at bounding box center [470, 384] width 444 height 32
paste textarea "I'm glad to hear the issues have been resolved! If {{property}} met your expect…"
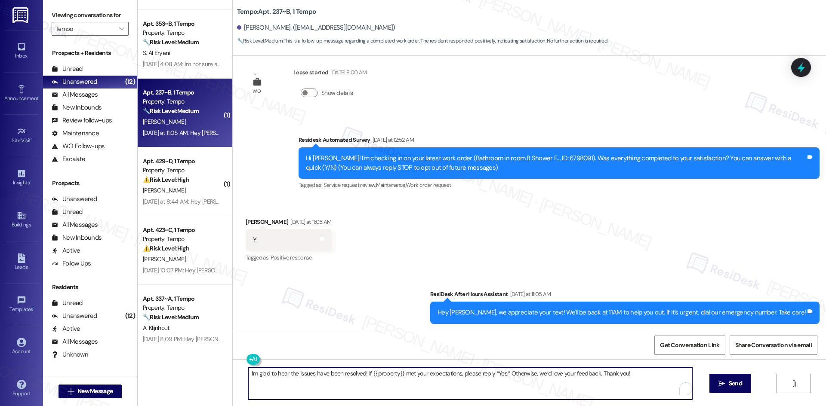
type textarea "I'm glad to hear the issues have been resolved! If {{property}} met your expect…"
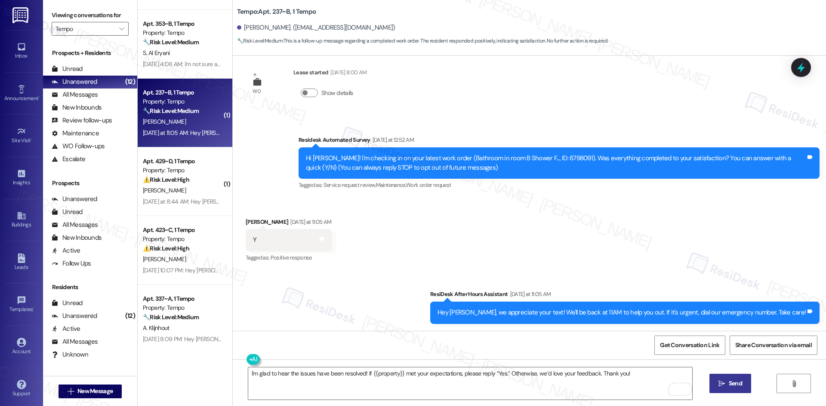
click at [734, 383] on span "Send" at bounding box center [734, 383] width 13 height 9
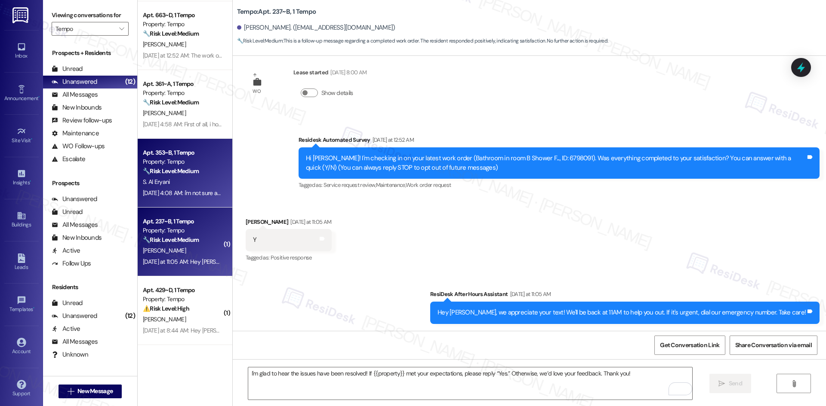
scroll to position [0, 0]
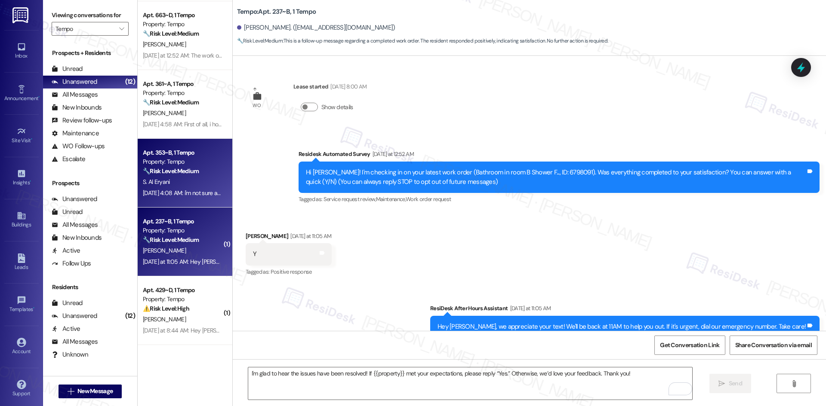
click at [198, 186] on div "S. Al Eryani" at bounding box center [182, 182] width 81 height 11
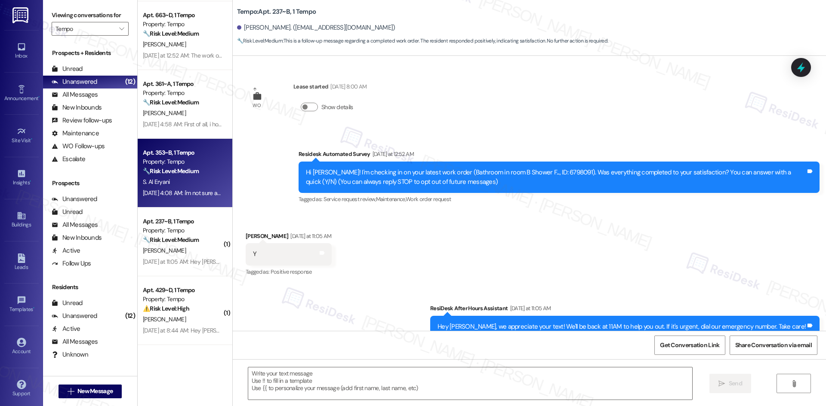
type textarea "Fetching suggested responses. Please feel free to read through the conversation…"
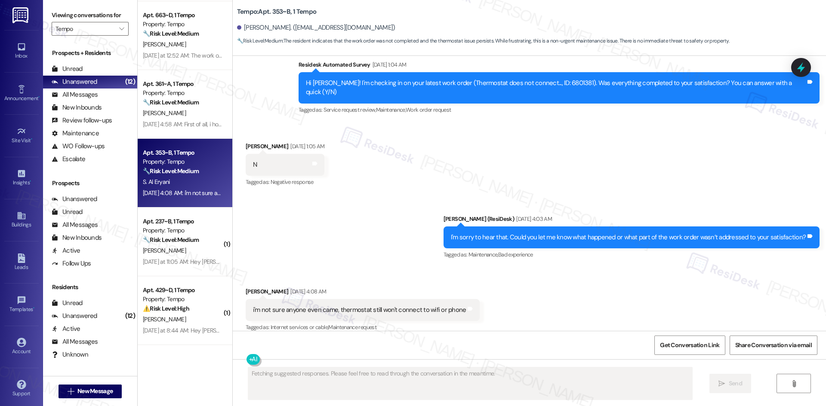
scroll to position [236, 0]
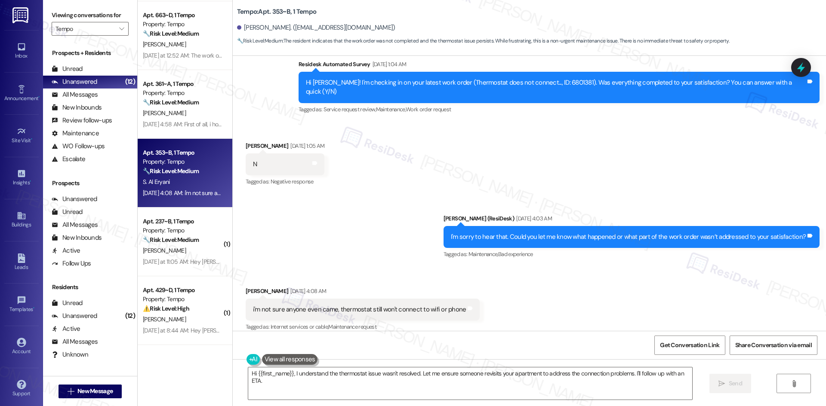
click at [520, 307] on div "Received via SMS [PERSON_NAME] [DATE] 4:08 AM i'm not sure anyone even came, th…" at bounding box center [529, 303] width 593 height 73
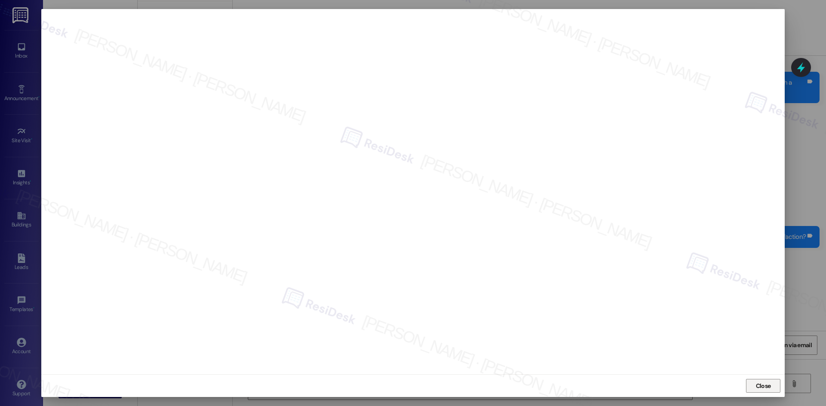
click at [759, 387] on span "Close" at bounding box center [763, 386] width 15 height 9
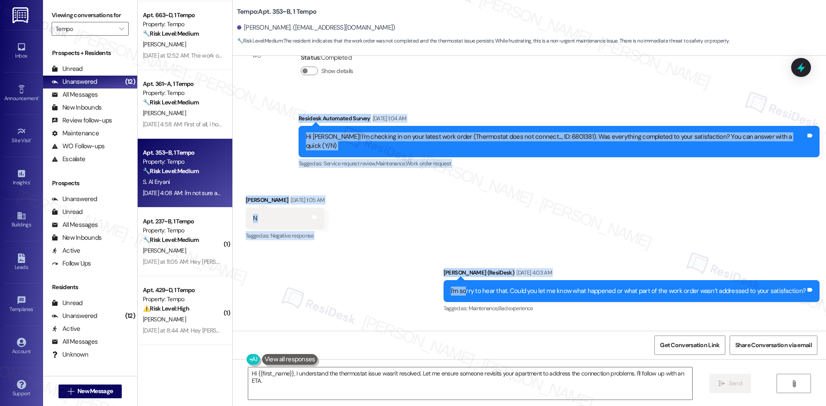
drag, startPoint x: 283, startPoint y: 145, endPoint x: 469, endPoint y: 240, distance: 208.3
click at [469, 240] on div "Lease started [DATE] 8:00 AM Survey, sent via SMS Residesk Automated Survey [DA…" at bounding box center [529, 193] width 593 height 275
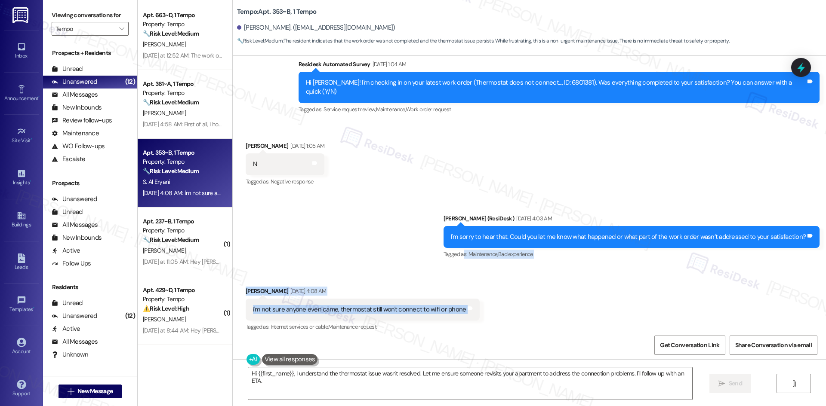
drag, startPoint x: 462, startPoint y: 251, endPoint x: 507, endPoint y: 306, distance: 70.7
click at [507, 306] on div "Lease started [DATE] 8:00 AM Survey, sent via SMS Residesk Automated Survey [DA…" at bounding box center [529, 193] width 593 height 275
copy div "s: Maintenance , Click to highlight conversations about Maintenance Bad experie…"
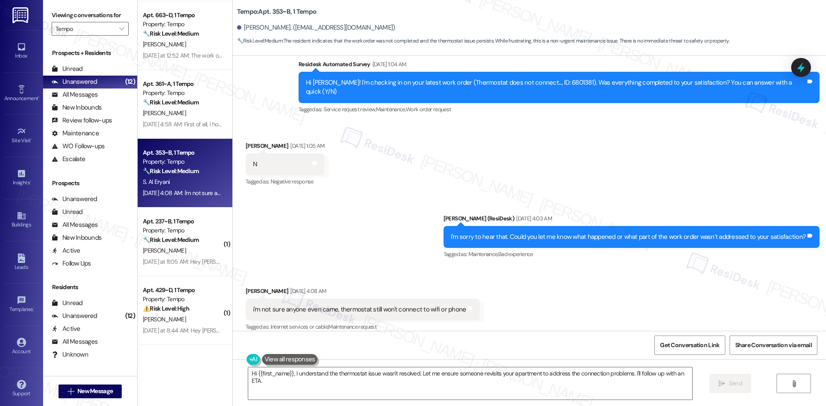
click at [383, 203] on div "Sent via SMS [PERSON_NAME] (ResiDesk) [DATE] 4:03 AM I'm sorry to hear that. Co…" at bounding box center [529, 231] width 593 height 73
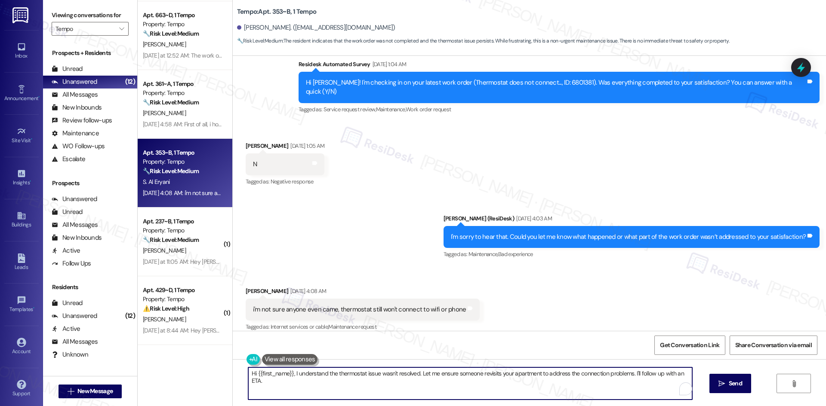
click at [318, 375] on textarea "Hi {{first_name}}, I understand the thermostat issue wasn't resolved. Let me en…" at bounding box center [470, 384] width 444 height 32
paste textarea "I’m sorry to hear the thermostat is still not working. I’ll submit a new work o…"
click at [489, 384] on textarea "I’m sorry to hear the thermostat is still not working. I’ll submit a new work o…" at bounding box center [470, 384] width 444 height 32
type textarea "I’m sorry to hear the thermostat is still not working. I’ll submit a new work o…"
click at [727, 385] on span "Send" at bounding box center [735, 383] width 17 height 9
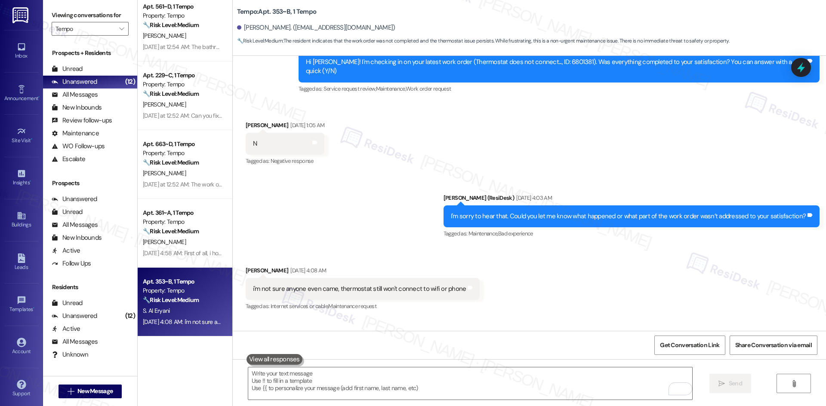
scroll to position [305, 0]
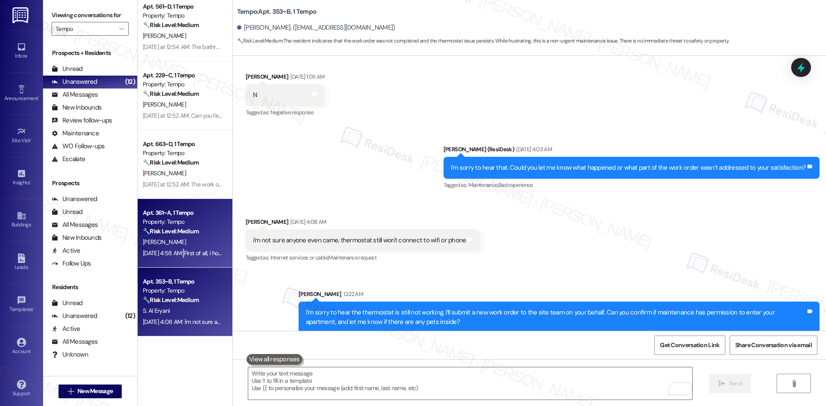
click at [175, 249] on div "[DATE] 4:58 AM: First of all, i hope "bedroom 2" is the same as bedroom B becau…" at bounding box center [351, 253] width 416 height 8
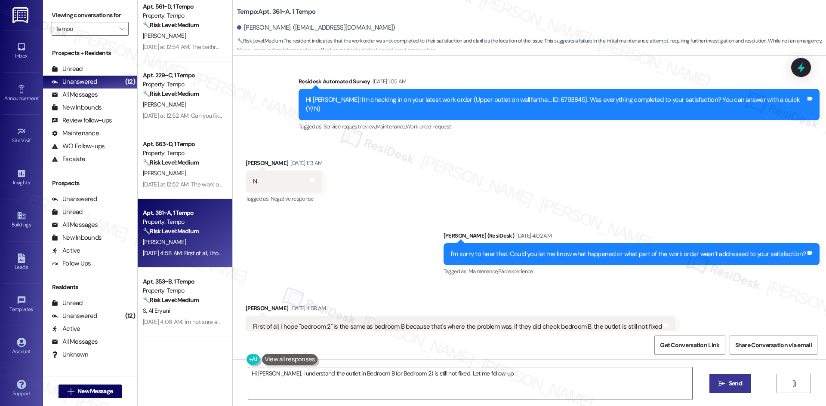
scroll to position [322, 0]
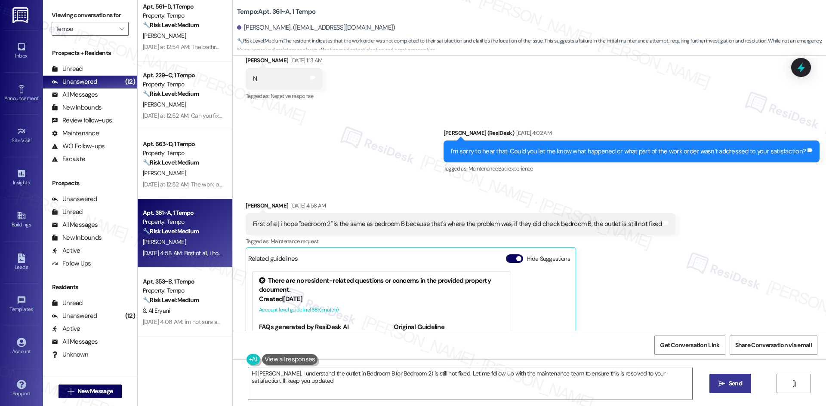
type textarea "Hi [PERSON_NAME], I understand the outlet in Bedroom B (or Bedroom 2) is still …"
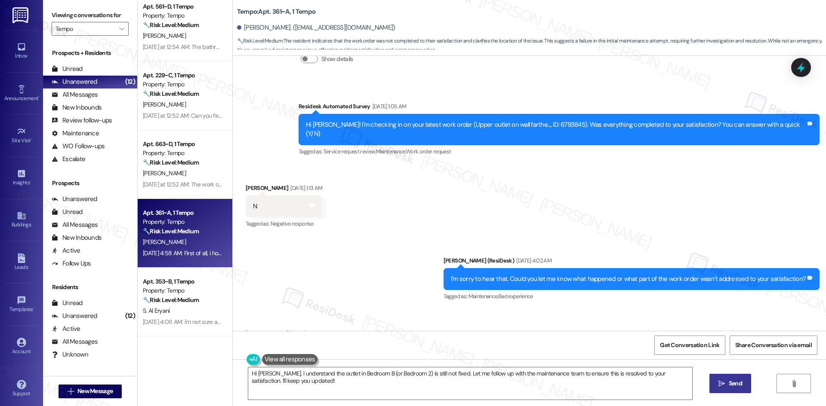
scroll to position [193, 0]
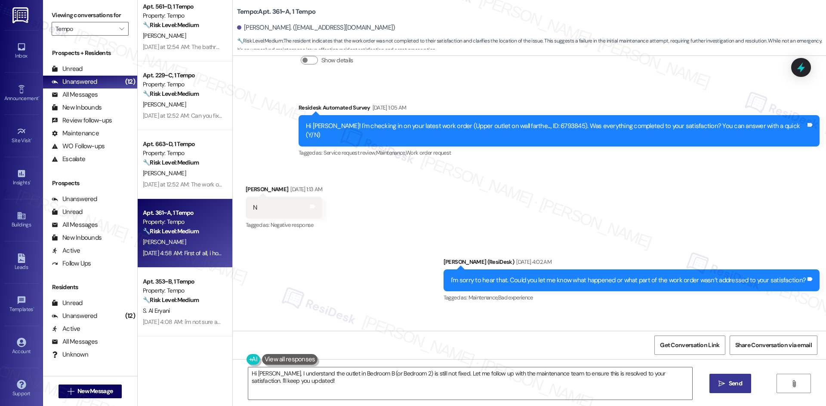
click at [498, 173] on div "Received via SMS [PERSON_NAME] [DATE] 1:13 AM N Tags and notes Tagged as: Negat…" at bounding box center [529, 202] width 593 height 73
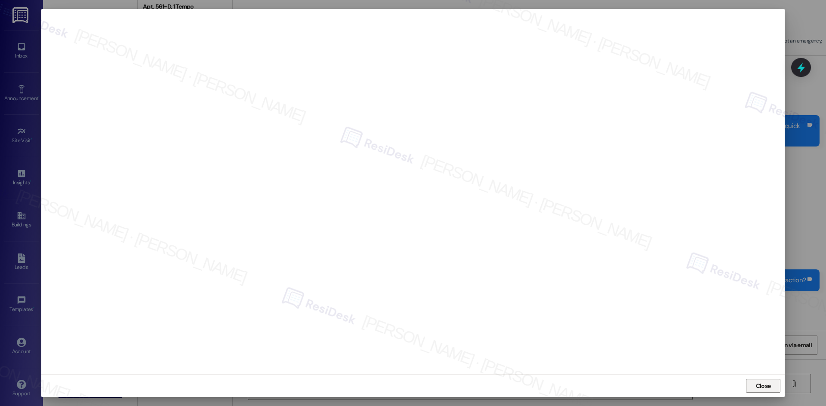
drag, startPoint x: 763, startPoint y: 390, endPoint x: 764, endPoint y: 386, distance: 4.5
click at [763, 390] on span "Close" at bounding box center [763, 386] width 15 height 9
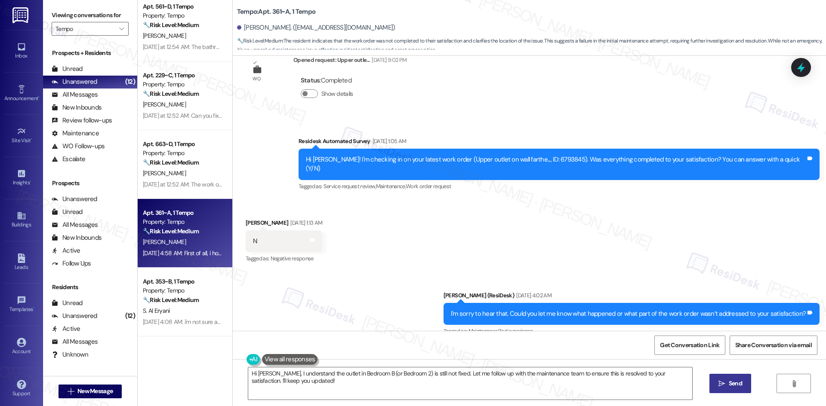
scroll to position [150, 0]
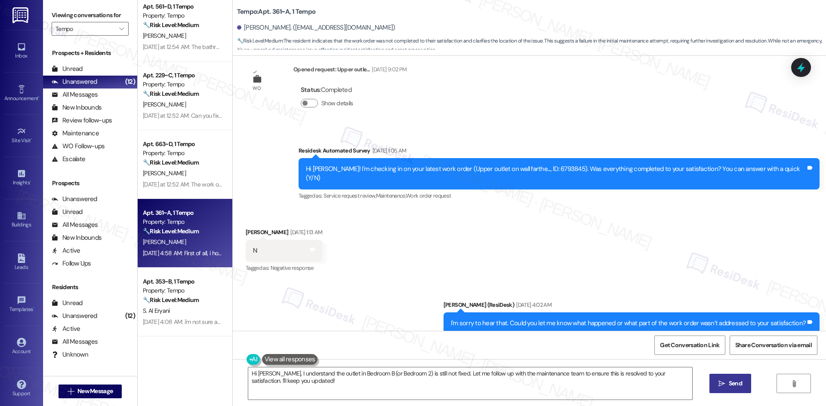
click at [324, 141] on div "Survey, sent via SMS Residesk Automated Survey [DATE] 1:05 AM Hi [PERSON_NAME]!…" at bounding box center [559, 174] width 534 height 69
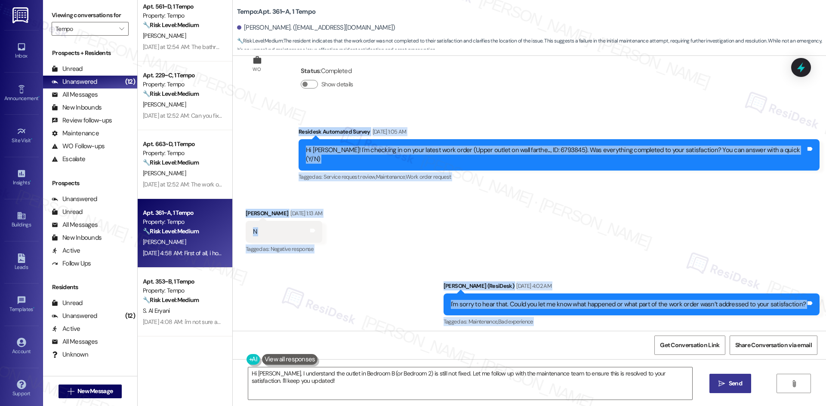
scroll to position [236, 0]
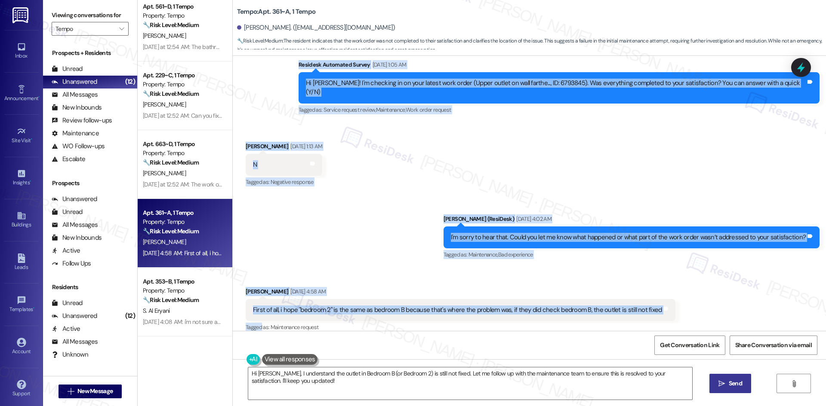
drag, startPoint x: 324, startPoint y: 141, endPoint x: 688, endPoint y: 294, distance: 395.3
click at [688, 294] on div "Lease started [DATE] 8:00 AM Survey, sent via SMS Residesk Automated Survey [DA…" at bounding box center [529, 193] width 593 height 275
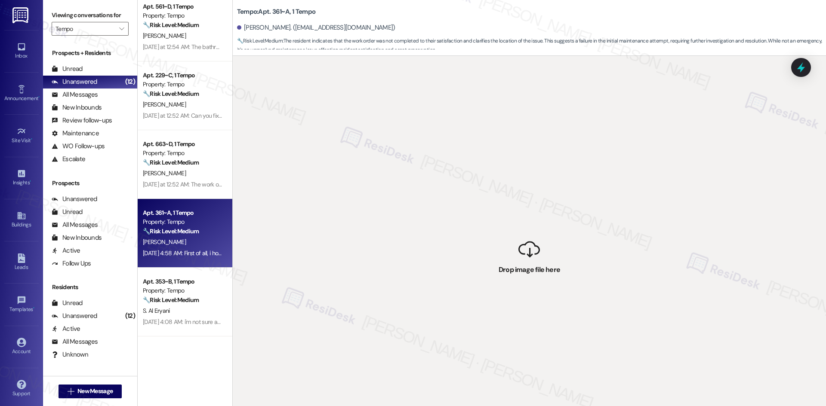
click at [149, 261] on div "Apt. 361~A, 1 Tempo Property: Tempo 🔧 Risk Level: Medium The resident indicates…" at bounding box center [185, 233] width 95 height 69
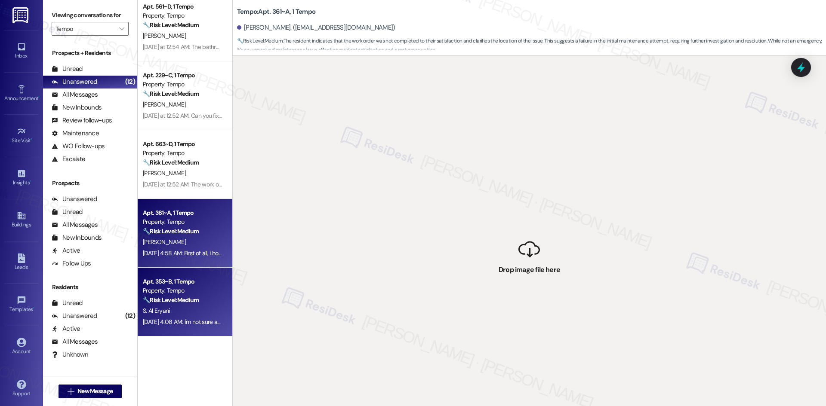
click at [161, 280] on div "Apt. 353~B, 1 Tempo" at bounding box center [183, 281] width 80 height 9
click at [163, 251] on div "[DATE] 4:58 AM: First of all, i hope "bedroom 2" is the same as bedroom B becau…" at bounding box center [351, 253] width 416 height 8
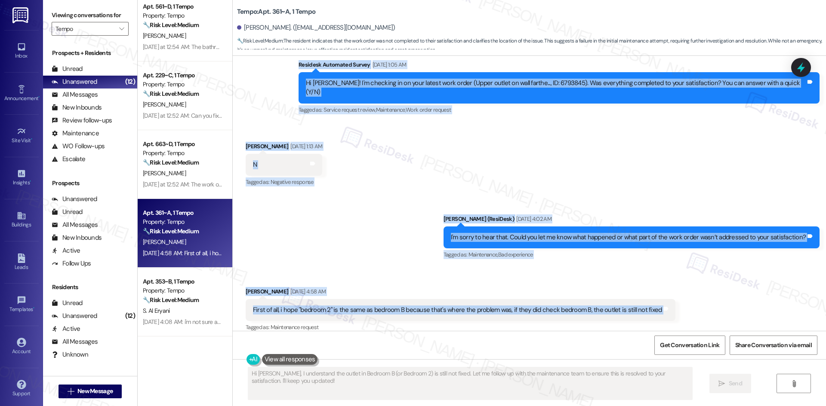
drag, startPoint x: 315, startPoint y: 192, endPoint x: 690, endPoint y: 304, distance: 391.7
click at [690, 304] on div "Lease started [DATE] 8:00 AM Survey, sent via SMS Residesk Automated Survey [DA…" at bounding box center [529, 193] width 593 height 275
copy div "Loremips Dolorsita Consec Adi 63, 4990 el 2:52 SE Do Eiusmo! T'i utlabore et do…"
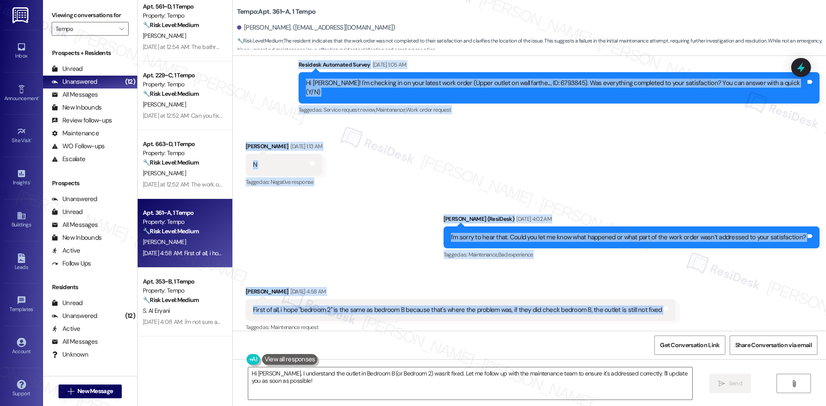
click at [412, 197] on div "Sent via SMS [PERSON_NAME] (ResiDesk) [DATE] 4:02 AM I'm sorry to hear that. Co…" at bounding box center [529, 231] width 593 height 73
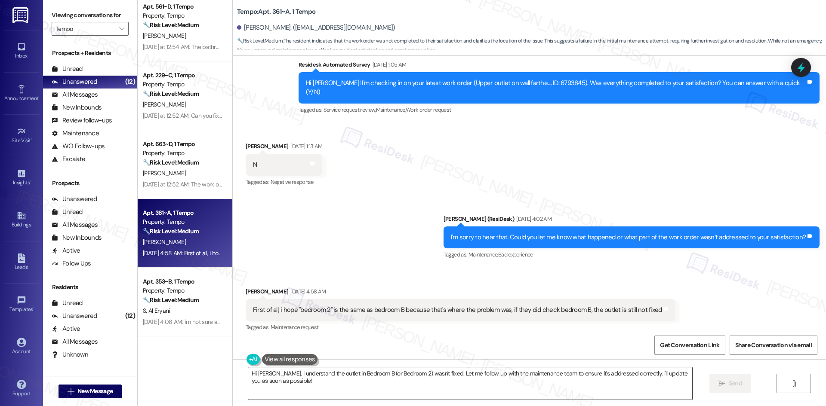
click at [393, 374] on textarea "Hi [PERSON_NAME], I understand the outlet in Bedroom B (or Bedroom 2) wasn't fi…" at bounding box center [470, 384] width 444 height 32
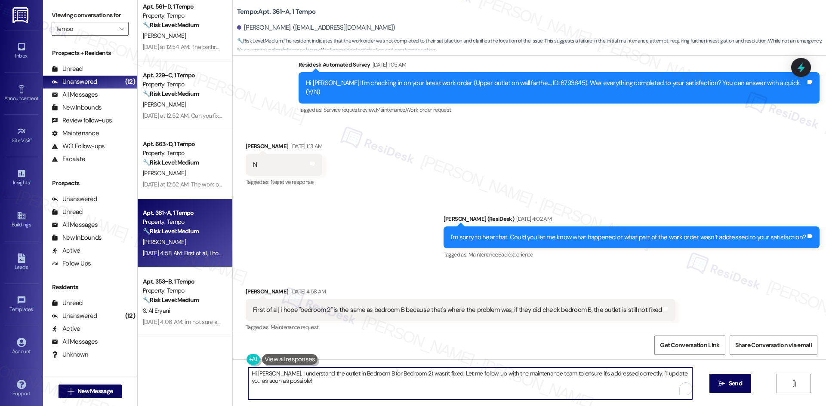
paste textarea "That’s correct, [PERSON_NAME]—“bedroom 2” should be the same as bedroom B. I’m …"
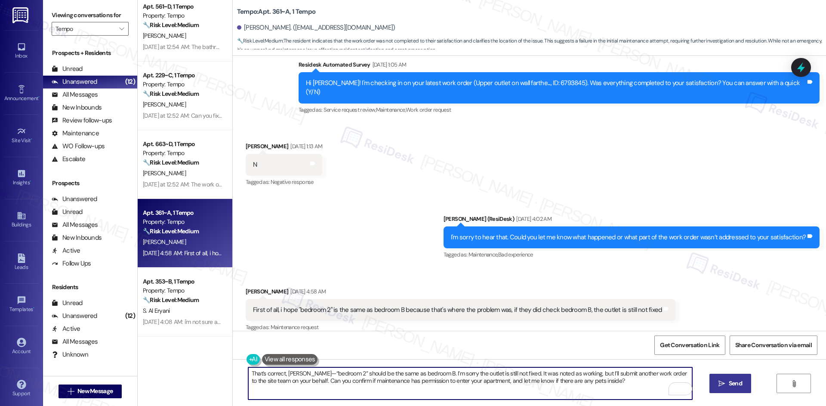
type textarea "That’s correct, [PERSON_NAME]—“bedroom 2” should be the same as bedroom B. I’m …"
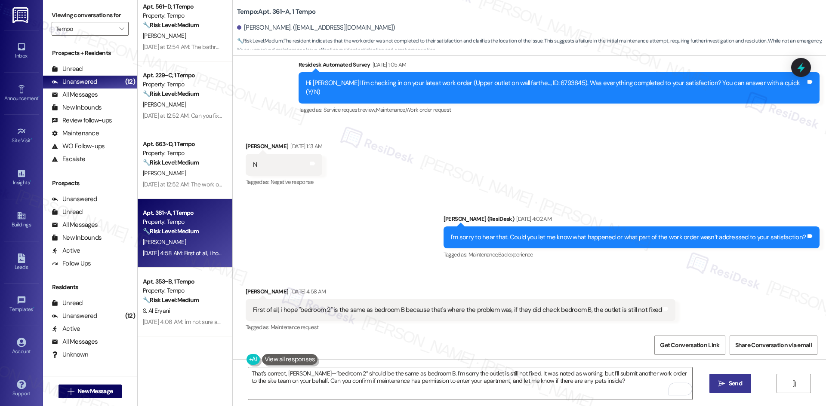
click at [738, 387] on span "Send" at bounding box center [734, 383] width 13 height 9
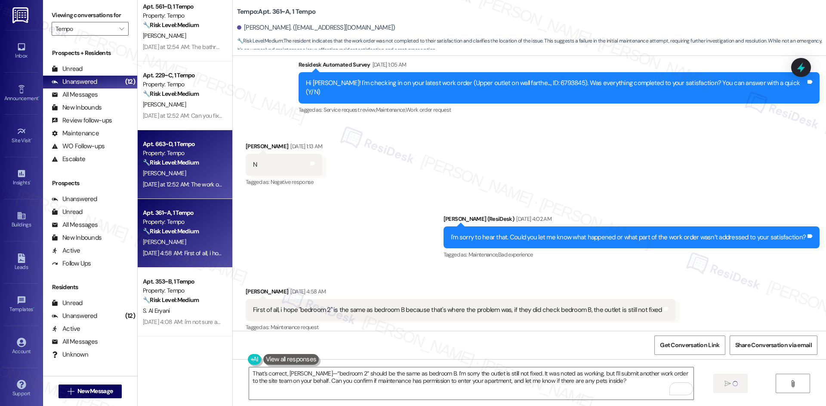
click at [182, 176] on div "[PERSON_NAME]" at bounding box center [182, 173] width 81 height 11
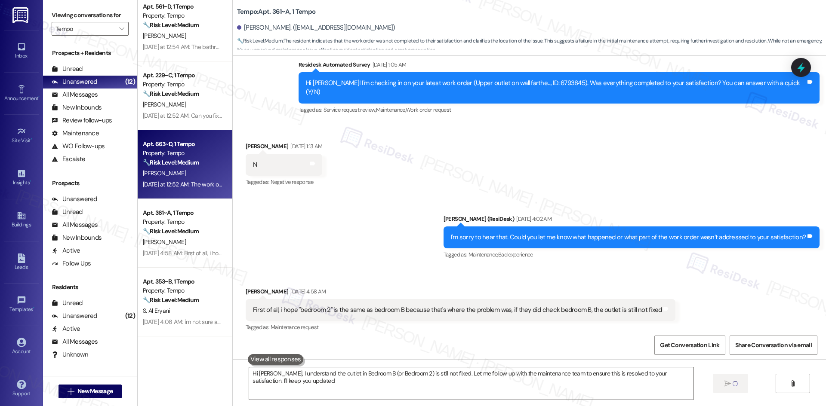
type textarea "Hi [PERSON_NAME], I understand the outlet in Bedroom B (or Bedroom 2) is still …"
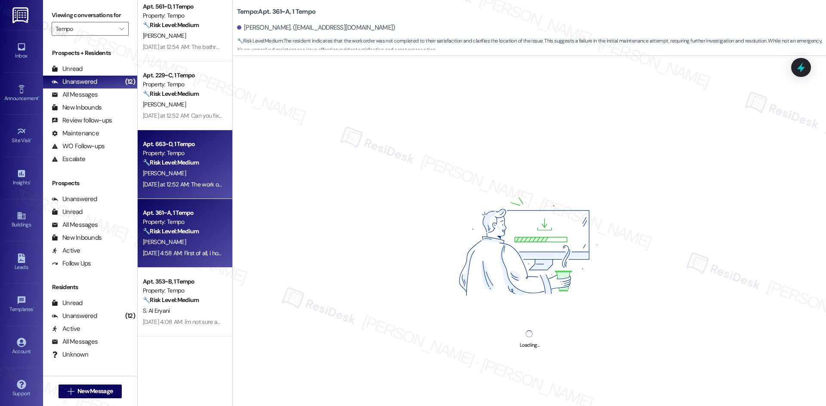
click at [172, 237] on div "[PERSON_NAME]" at bounding box center [182, 242] width 81 height 11
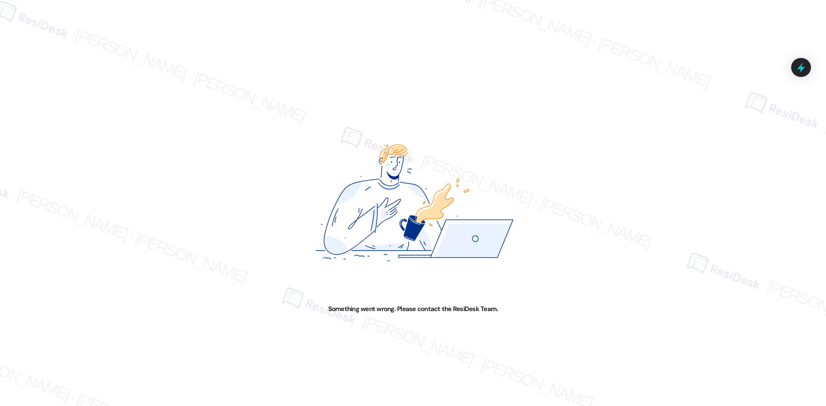
drag, startPoint x: 212, startPoint y: 57, endPoint x: 189, endPoint y: 48, distance: 24.1
click at [212, 57] on div "Something went wrong. Please contact the ResiDesk Team." at bounding box center [413, 203] width 826 height 406
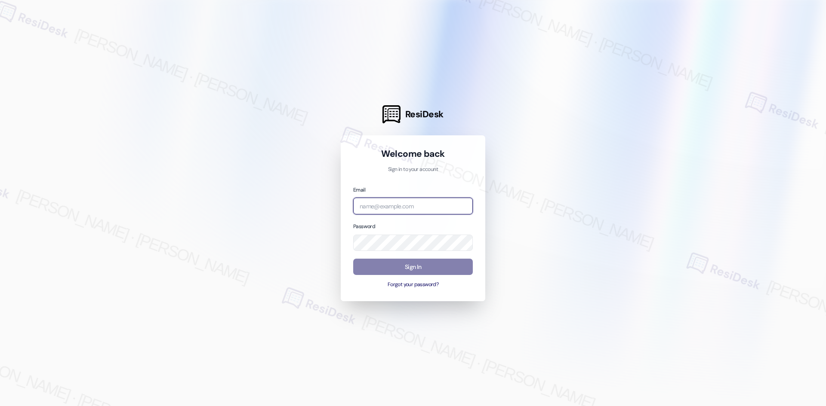
click at [388, 211] on input "email" at bounding box center [413, 206] width 120 height 17
type input "automated-surveys-asset_living-[PERSON_NAME].[PERSON_NAME].[PERSON_NAME]@asset_…"
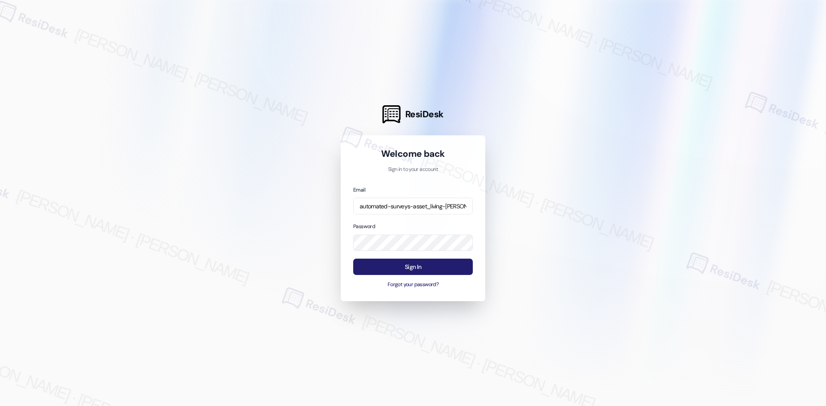
click at [433, 271] on button "Sign In" at bounding box center [413, 267] width 120 height 17
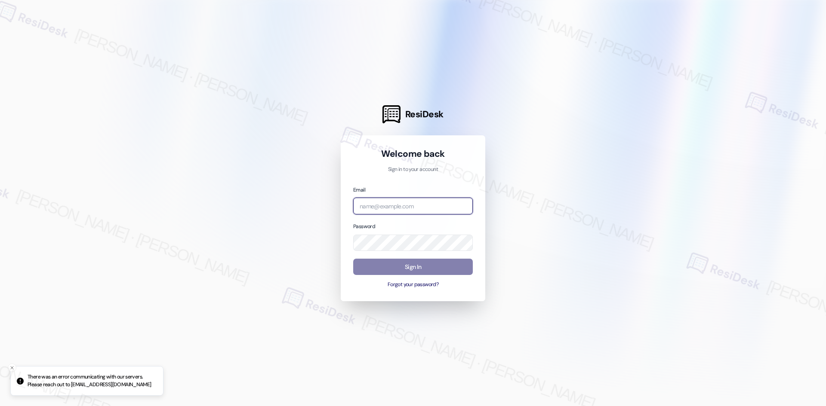
click at [394, 206] on input "email" at bounding box center [413, 206] width 120 height 17
type input "automated-surveys-asset_living-[PERSON_NAME].[PERSON_NAME].[PERSON_NAME]@asset_…"
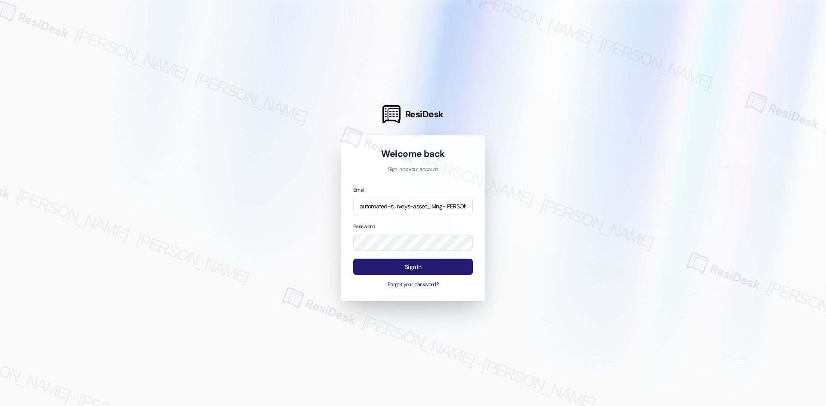
click at [422, 261] on button "Sign In" at bounding box center [413, 267] width 120 height 17
click at [418, 266] on button "Sign In" at bounding box center [413, 267] width 120 height 17
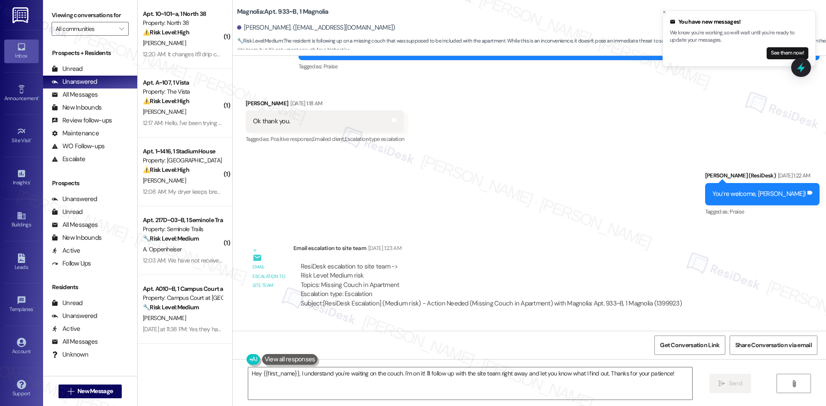
scroll to position [7715, 0]
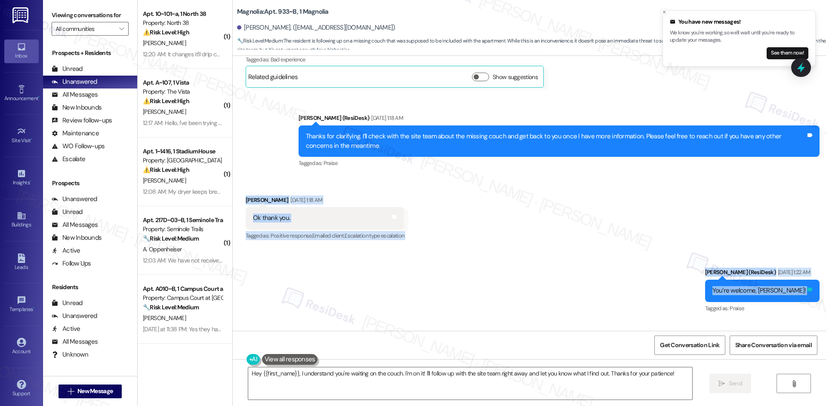
drag, startPoint x: 244, startPoint y: 164, endPoint x: 807, endPoint y: 258, distance: 571.0
click at [817, 255] on div "WO Lease started [DATE] 8:00 AM Show details Survey, sent via SMS Residesk Auto…" at bounding box center [529, 193] width 593 height 275
copy div "[PERSON_NAME] [DATE] 1:18 AM Ok thank you. Tags and notes Tagged as: Positive r…"
click at [404, 272] on div "Sent via SMS [PERSON_NAME] (ResiDesk) [DATE] 1:22 AM You’re welcome, [PERSON_NA…" at bounding box center [529, 285] width 593 height 73
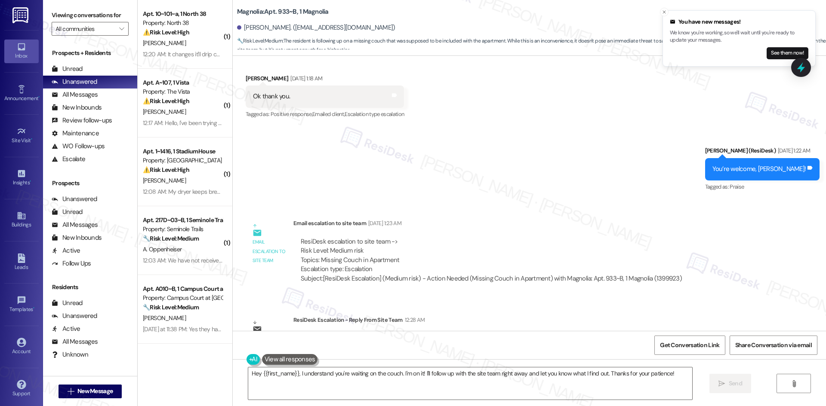
scroll to position [7844, 0]
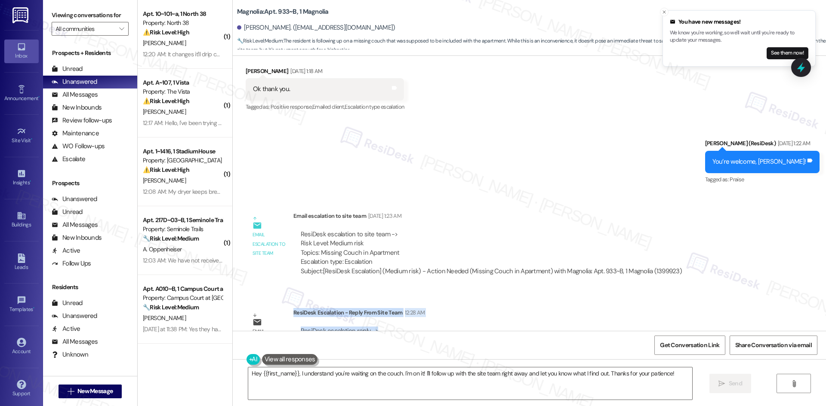
drag, startPoint x: 288, startPoint y: 274, endPoint x: 374, endPoint y: 293, distance: 88.0
click at [374, 308] on div "ResiDesk Escalation - Reply From Site Team 12:28 AM ResiDesk escalation reply -…" at bounding box center [529, 334] width 473 height 52
copy div "ResiDesk Escalation - Reply From Site Team 12:28 AM ResiDesk escalation reply ->"
click at [535, 212] on div "Email escalation to site team [DATE] 1:23 AM" at bounding box center [491, 218] width 396 height 12
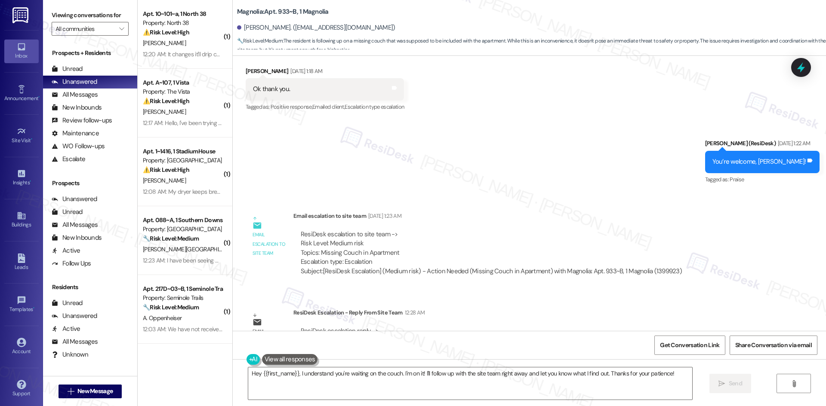
click at [424, 230] on div "ResiDesk escalation to site team -> Risk Level: Medium risk Topics: Missing Cou…" at bounding box center [491, 248] width 381 height 37
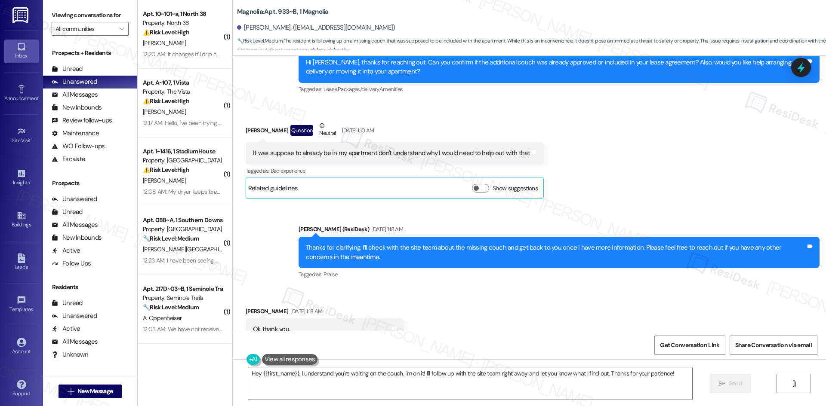
scroll to position [7586, 0]
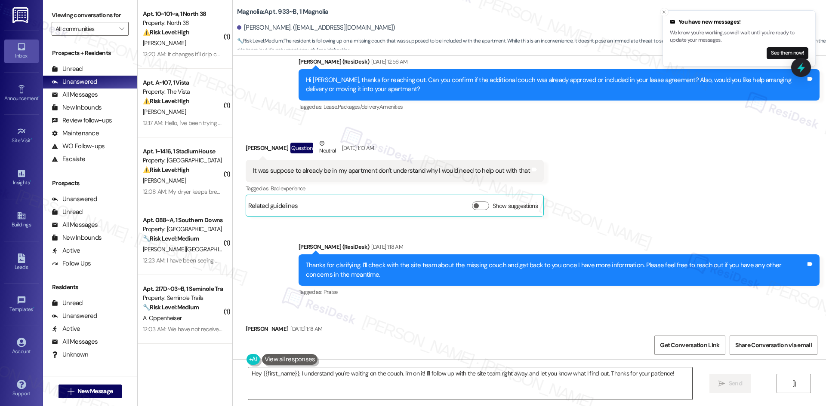
click at [396, 392] on textarea "Hey {{first_name}}, I understand you're waiting on the couch. I'm on it! I'll f…" at bounding box center [470, 384] width 444 height 32
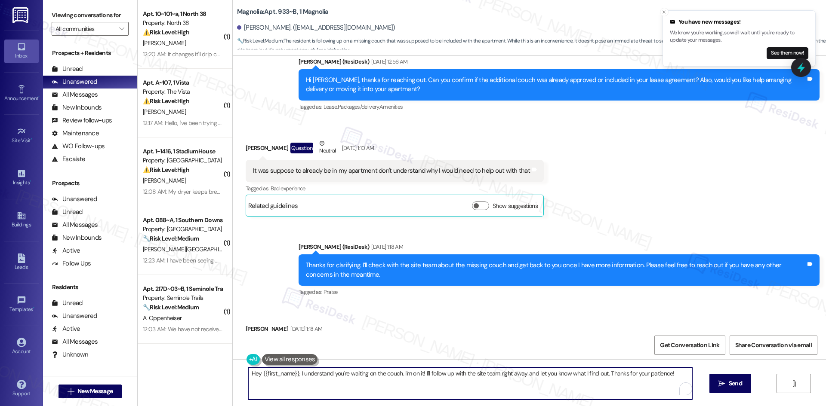
paste textarea "i [PERSON_NAME], the site team mentioned a maintenance request was completed re…"
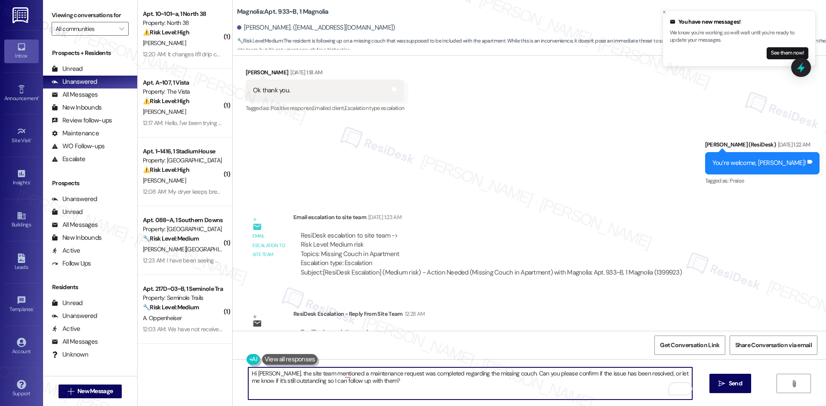
scroll to position [7844, 0]
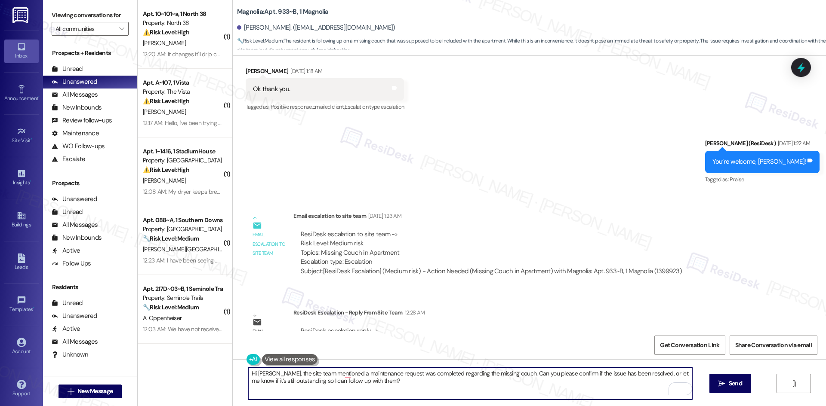
click at [596, 383] on textarea "Hi [PERSON_NAME], the site team mentioned a maintenance request was completed r…" at bounding box center [470, 384] width 444 height 32
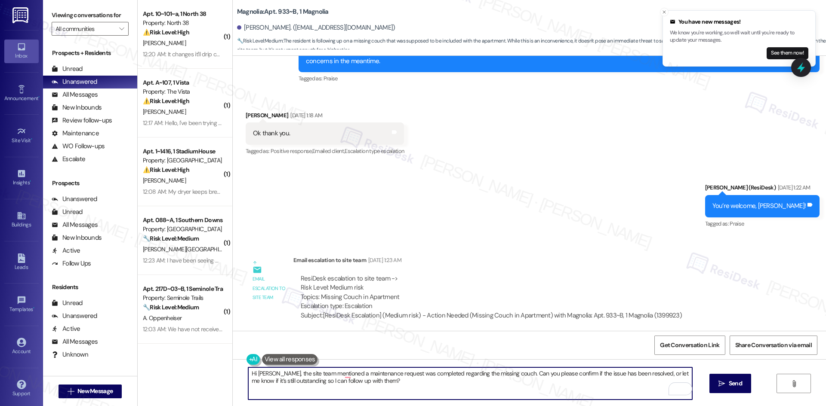
scroll to position [7801, 0]
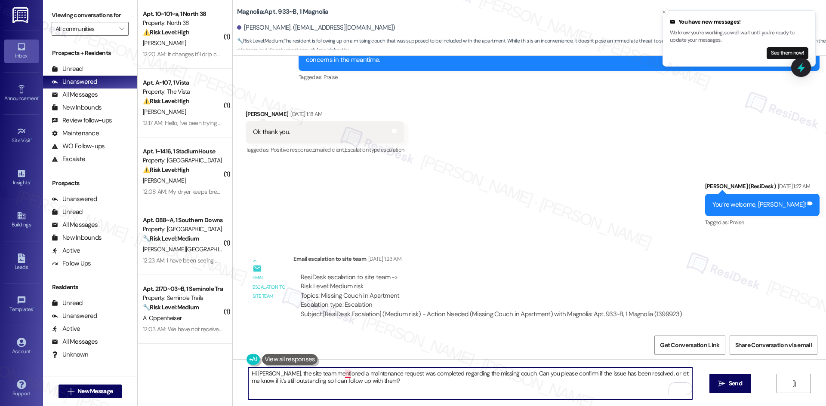
click at [342, 375] on textarea "Hi [PERSON_NAME], the site team mentioned a maintenance request was completed r…" at bounding box center [470, 384] width 444 height 32
drag, startPoint x: 355, startPoint y: 373, endPoint x: 340, endPoint y: 373, distance: 15.1
click at [340, 373] on textarea "Hi Dewayne, the site team mentioned that a maintenance request was completed re…" at bounding box center [470, 384] width 444 height 32
type textarea "Hi Dewayne, the site team mentioned a maintenance request was completed regardi…"
click at [565, 388] on textarea "Hi Dewayne, the site team mentioned a maintenance request was completed regardi…" at bounding box center [470, 384] width 444 height 32
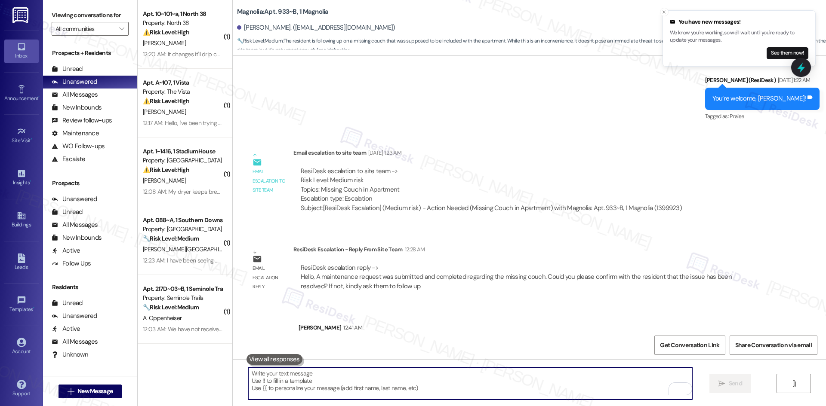
scroll to position [7913, 0]
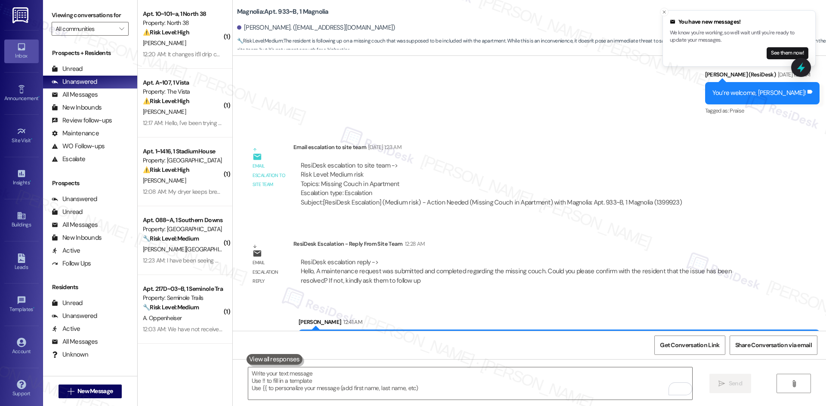
click at [489, 298] on div "Sent via SMS Sarah 12:41 AM Hi Dewayne, the site team mentioned a maintenance r…" at bounding box center [529, 332] width 593 height 69
click at [97, 32] on input "All communities" at bounding box center [84, 29] width 59 height 14
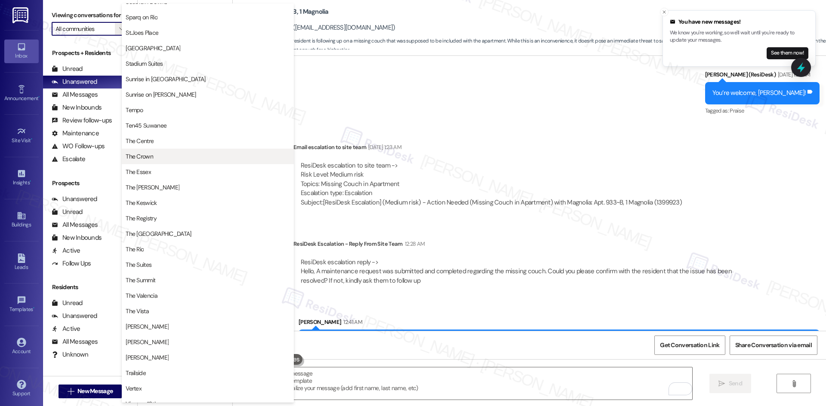
scroll to position [688, 0]
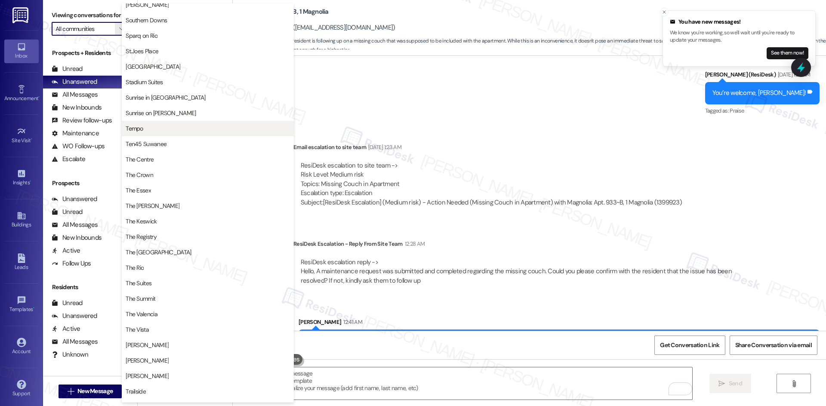
click at [224, 127] on span "Tempo" at bounding box center [208, 128] width 164 height 9
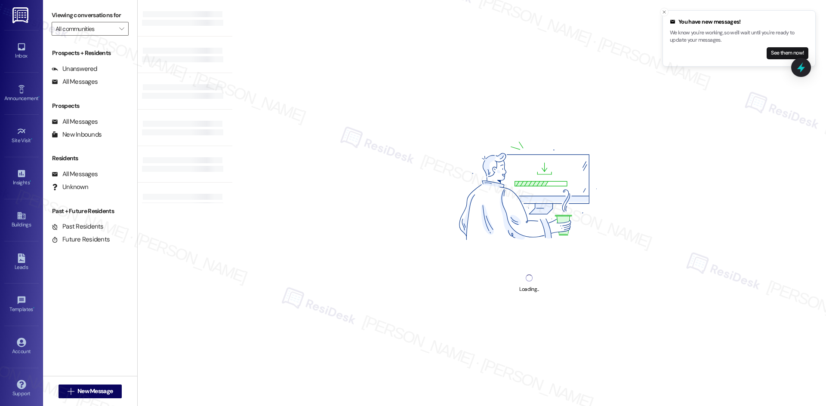
type input "Tempo"
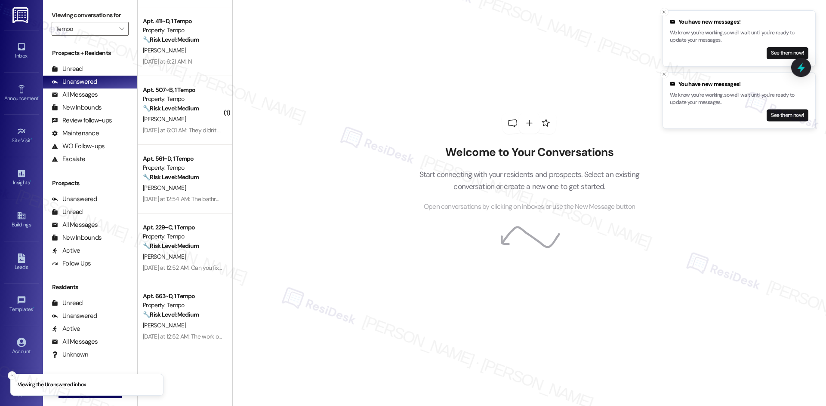
scroll to position [205, 0]
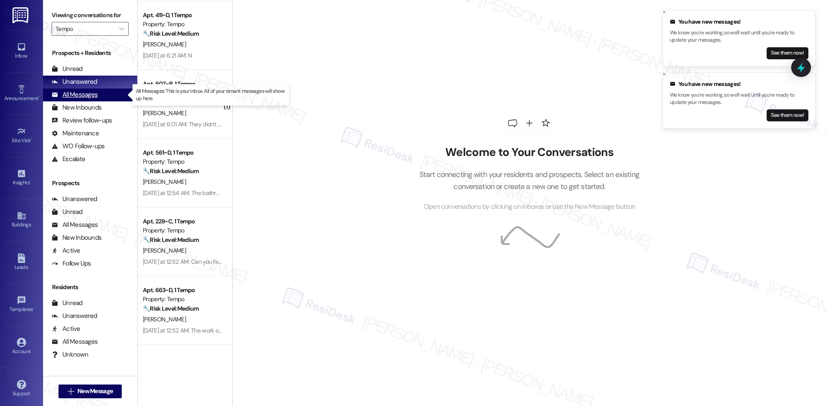
click at [98, 95] on div "All Messages (undefined)" at bounding box center [90, 95] width 94 height 13
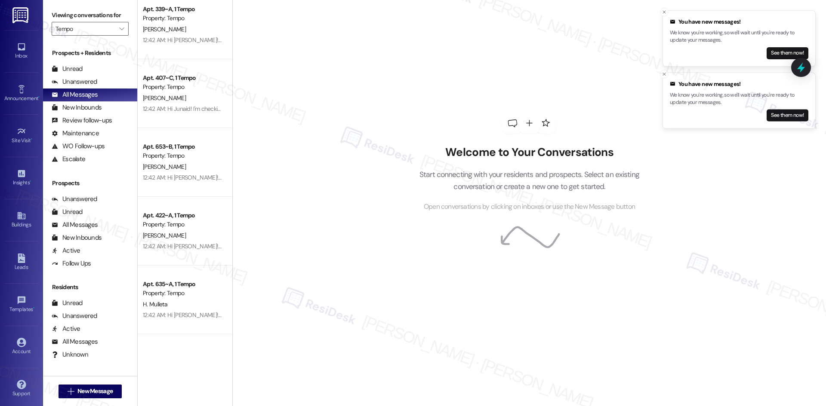
scroll to position [301, 0]
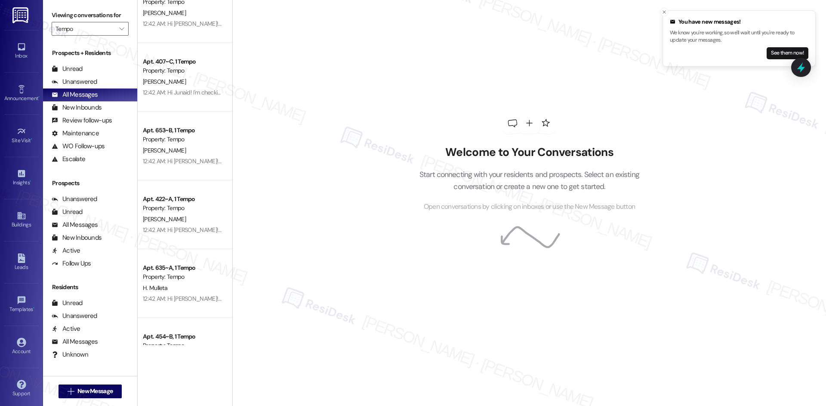
click at [313, 212] on div "Welcome to Your Conversations Start connecting with your residents and prospect…" at bounding box center [528, 203] width 593 height 406
click at [83, 390] on span "New Message" at bounding box center [94, 391] width 35 height 9
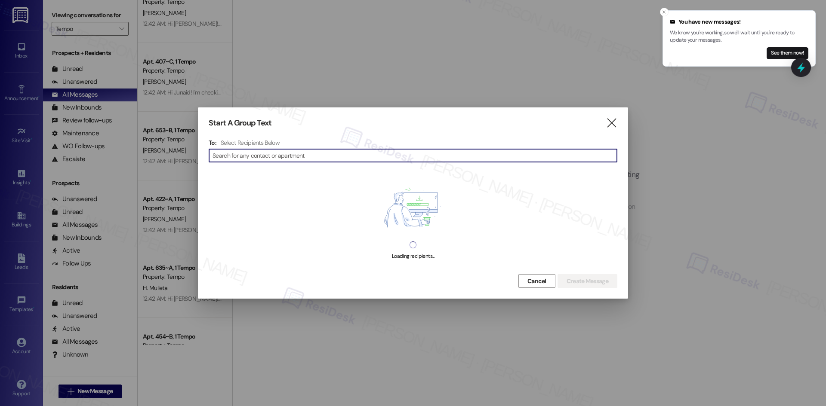
click at [293, 156] on input at bounding box center [414, 156] width 404 height 12
paste input "Atharv"
type input "Atharv"
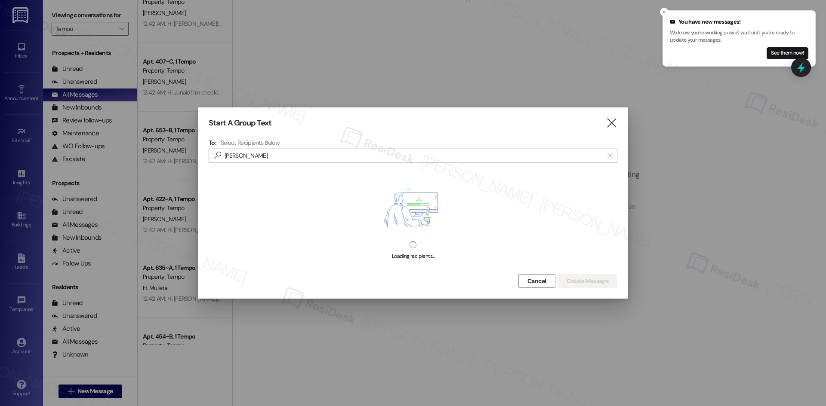
click at [269, 143] on h4 "Select Recipients Below" at bounding box center [250, 143] width 59 height 8
click at [243, 144] on h4 "Select Recipients Below" at bounding box center [250, 143] width 59 height 8
click at [233, 145] on h4 "Select Recipients Below" at bounding box center [250, 143] width 59 height 8
click at [237, 141] on h4 "Select Recipients Below" at bounding box center [250, 143] width 59 height 8
click at [233, 143] on h4 "Select Recipients Below" at bounding box center [250, 143] width 59 height 8
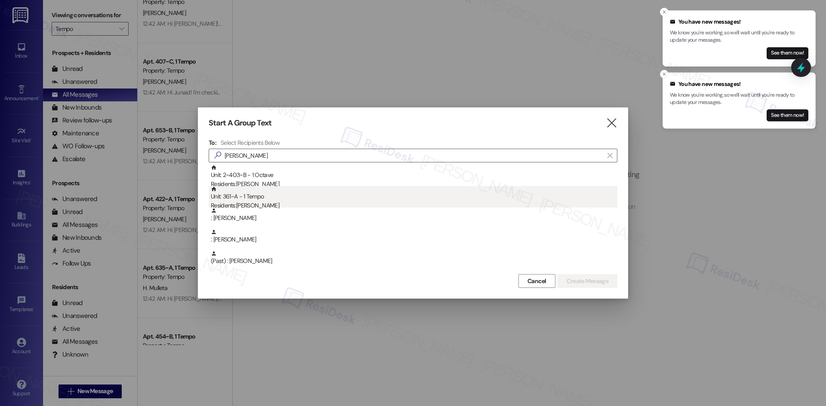
click at [297, 204] on div "Residents: Atharv Nadkarni" at bounding box center [414, 205] width 406 height 9
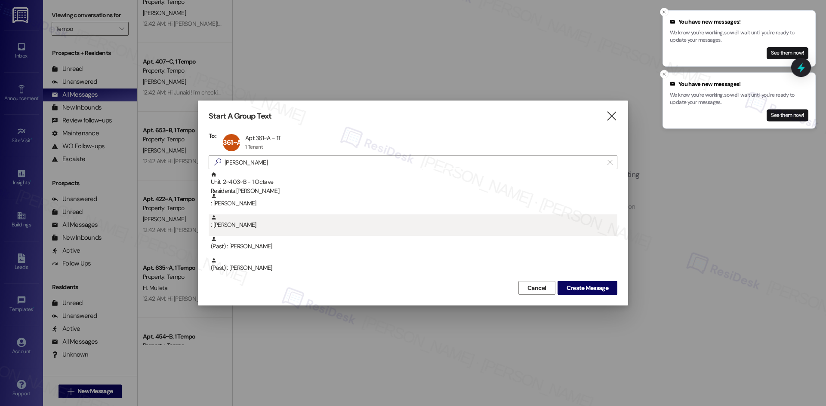
click at [306, 220] on div ": Atharv Nadkarni" at bounding box center [414, 222] width 406 height 15
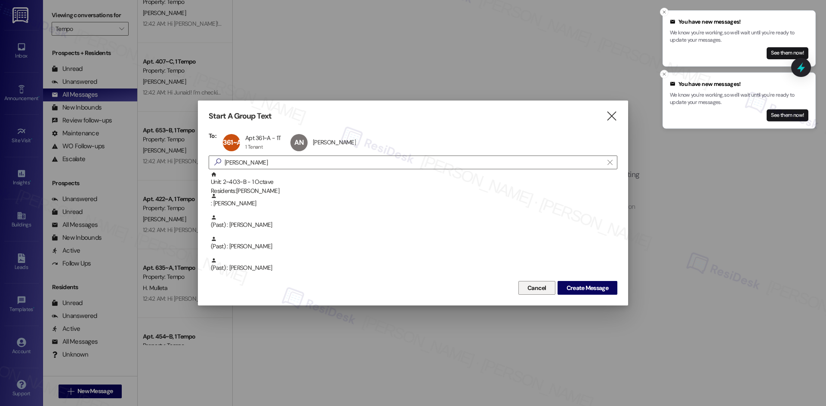
click at [544, 286] on span "Cancel" at bounding box center [536, 288] width 19 height 9
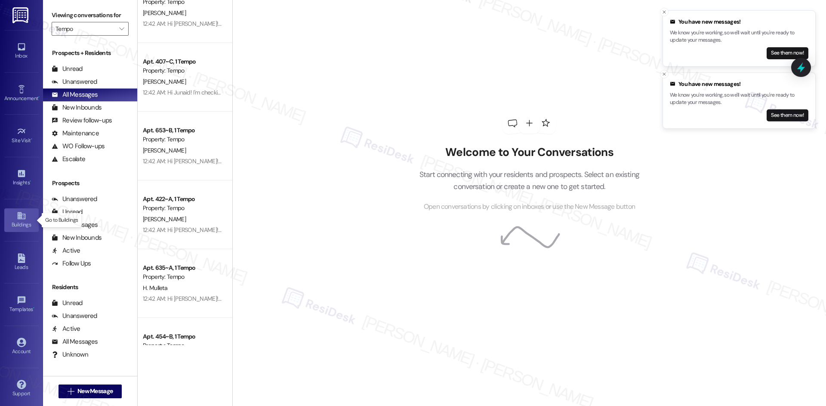
click at [18, 219] on icon at bounding box center [21, 215] width 8 height 7
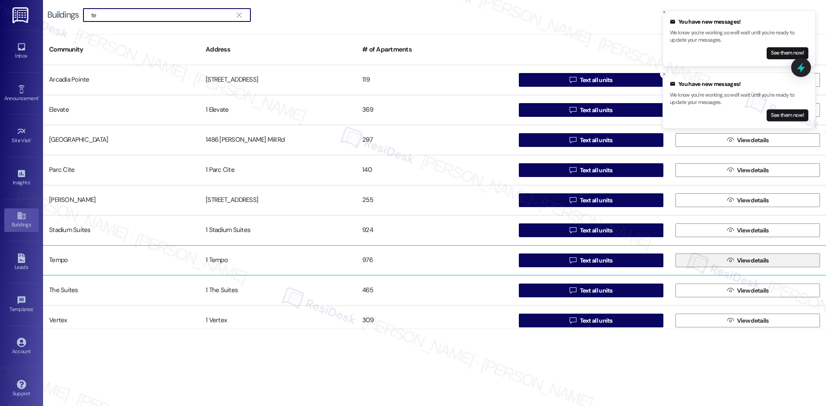
type input "te"
click at [730, 260] on span " View details" at bounding box center [747, 260] width 45 height 13
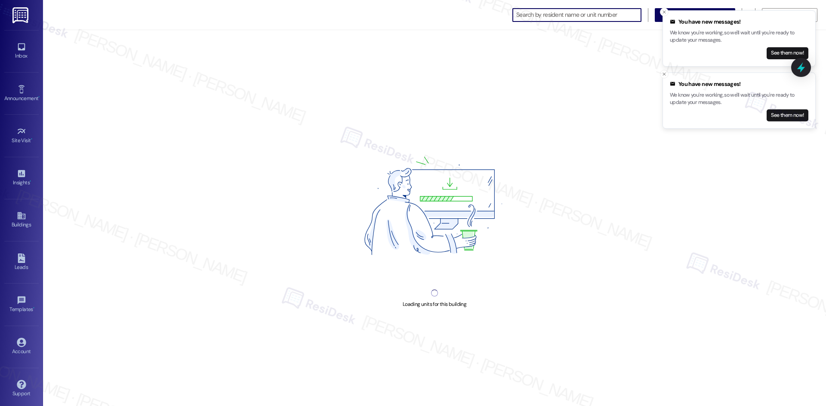
click at [582, 14] on input at bounding box center [578, 15] width 125 height 12
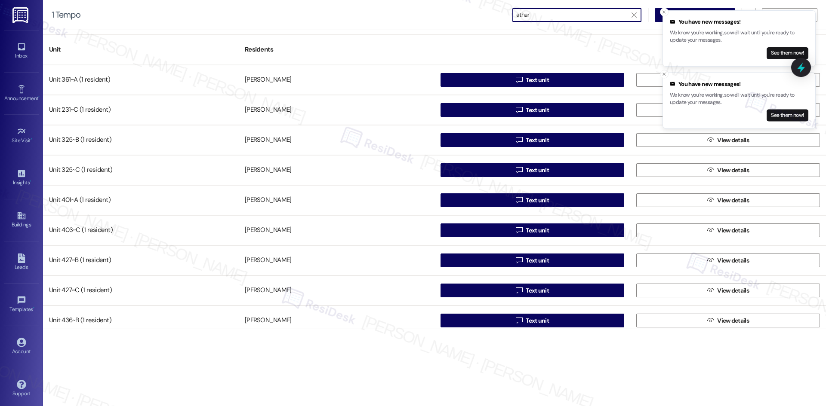
type input "athar"
click at [622, 61] on div "Unit Residents" at bounding box center [434, 49] width 783 height 31
click at [665, 76] on icon "Close toast" at bounding box center [663, 74] width 5 height 5
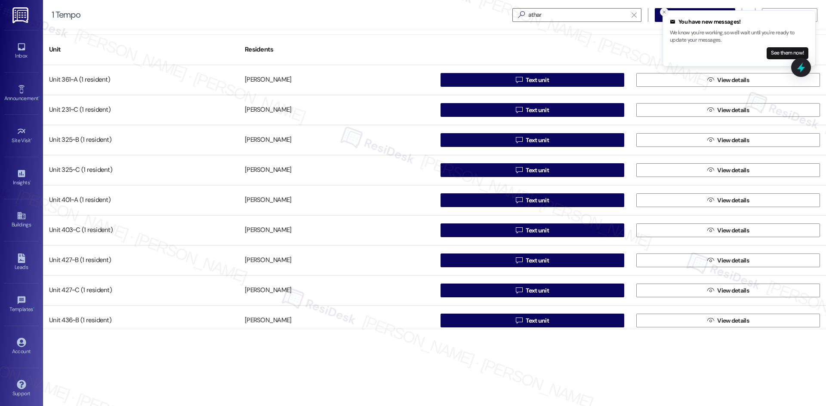
click at [664, 12] on icon "Close toast" at bounding box center [663, 11] width 5 height 5
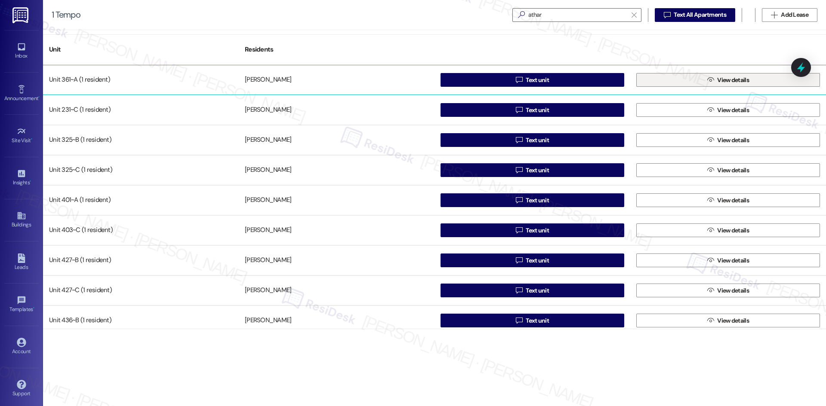
click at [719, 82] on span "View details" at bounding box center [733, 80] width 32 height 9
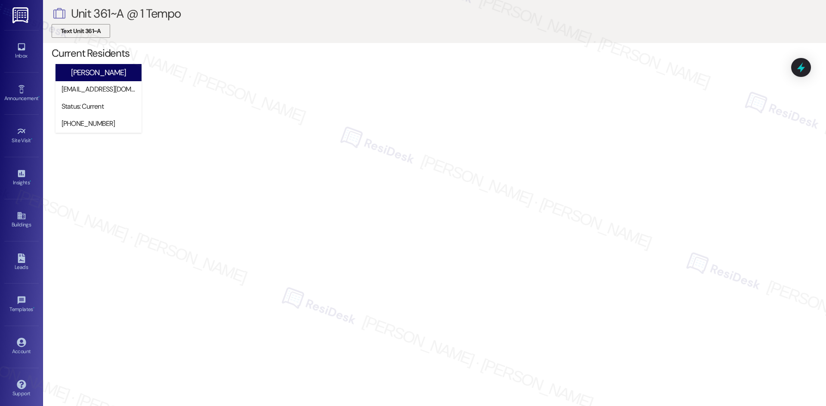
click at [93, 30] on span "Text Unit 361~A" at bounding box center [81, 31] width 40 height 9
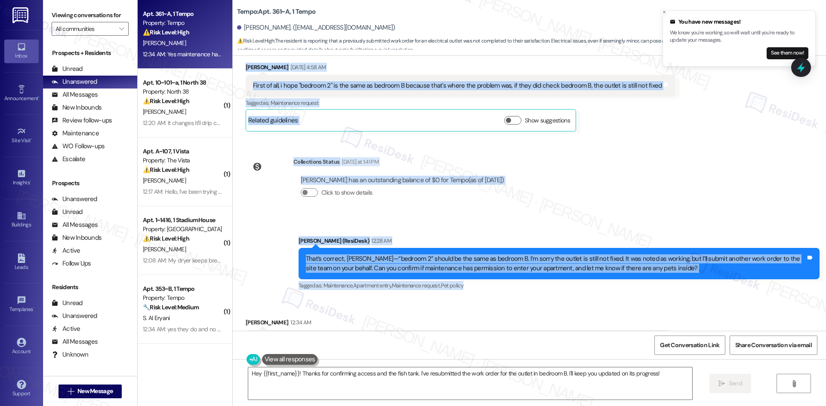
scroll to position [547, 0]
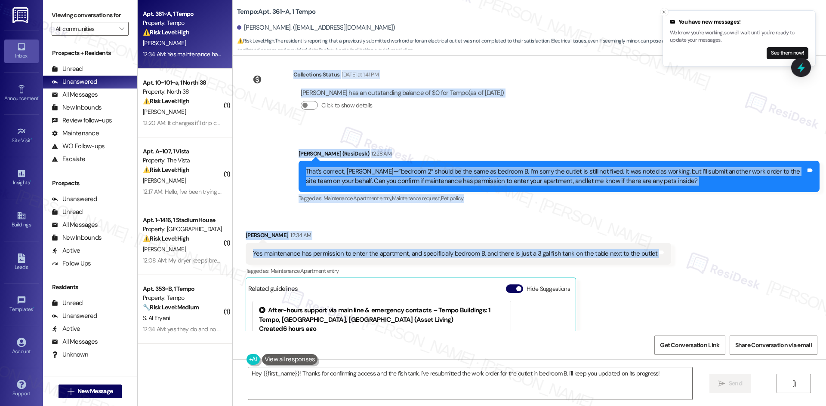
drag, startPoint x: 316, startPoint y: 144, endPoint x: 679, endPoint y: 250, distance: 378.1
click at [685, 251] on div "Lease started Aug 18, 2025 at 8:00 AM Survey, sent via SMS Residesk Automated S…" at bounding box center [529, 193] width 593 height 275
copy div "Residesk Automated Survey Sep 18, 2025 at 1:05 AM Hi Atharv! I'm checking in on…"
drag, startPoint x: 384, startPoint y: 210, endPoint x: 381, endPoint y: 217, distance: 7.3
click at [383, 212] on div "Received via SMS Atharv Nadkarni 12:34 AM Yes maintenance has permission to ent…" at bounding box center [529, 340] width 593 height 257
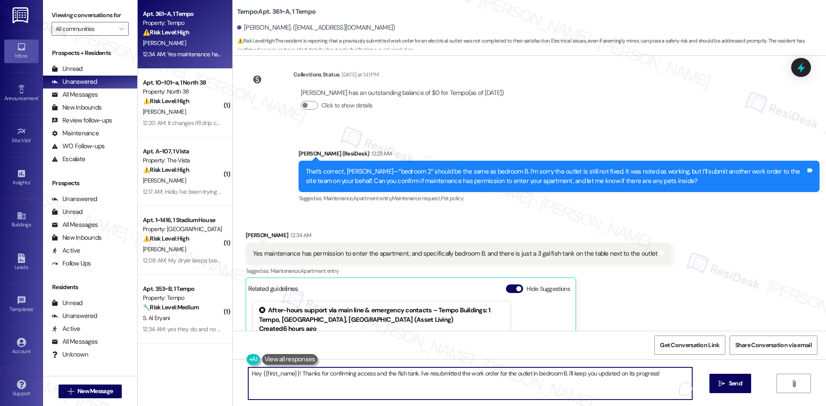
drag, startPoint x: 453, startPoint y: 385, endPoint x: 459, endPoint y: 382, distance: 7.1
click at [453, 385] on textarea "Hey {{first_name}}! Thanks for confirming access and the fish tank. I've resubm…" at bounding box center [470, 384] width 444 height 32
paste textarea "Thank you for confirming, Atharv. I’ll let the site team know and get back to y…"
type textarea "Thank you for confirming, Atharv. I’ll let the site team know and get back to y…"
click at [729, 385] on span "Send" at bounding box center [734, 383] width 13 height 9
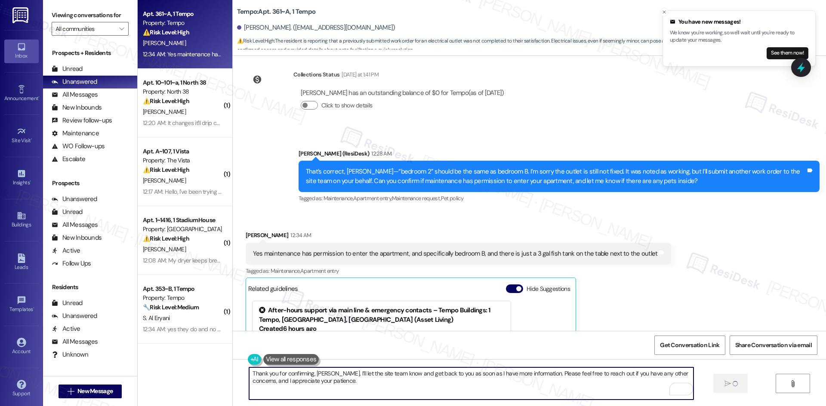
click at [477, 388] on textarea "Thank you for confirming, Atharv. I’ll let the site team know and get back to y…" at bounding box center [471, 384] width 444 height 32
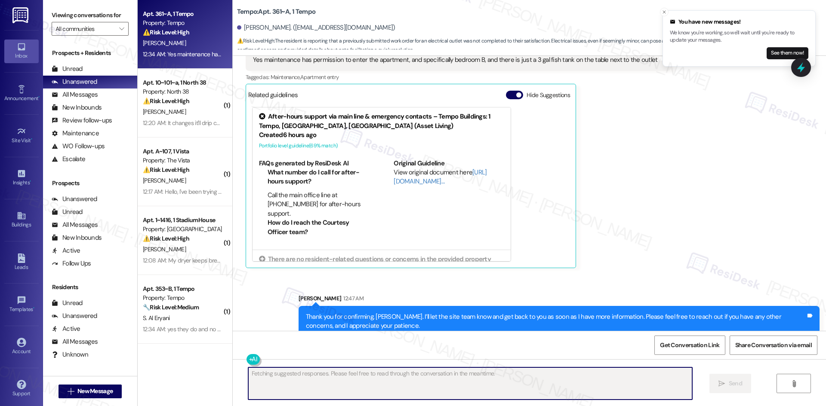
scroll to position [745, 0]
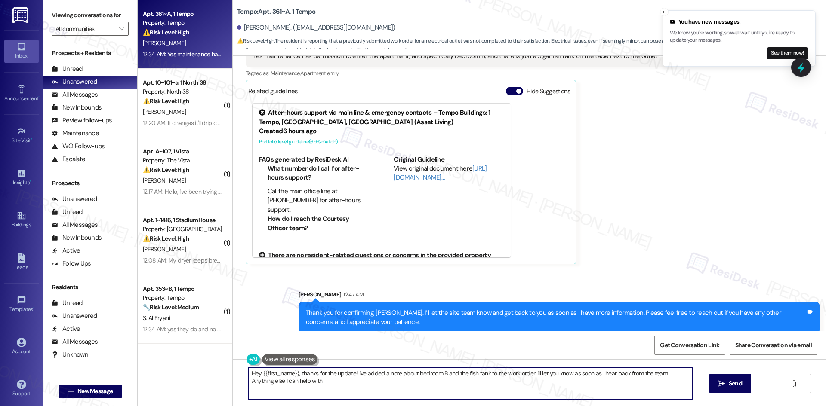
type textarea "Hey {{first_name}}, thanks for the update! I've added a note about bedroom B an…"
click at [639, 218] on div "Atharv Nadkarni 12:34 AM Yes maintenance has permission to enter the apartment,…" at bounding box center [459, 148] width 426 height 231
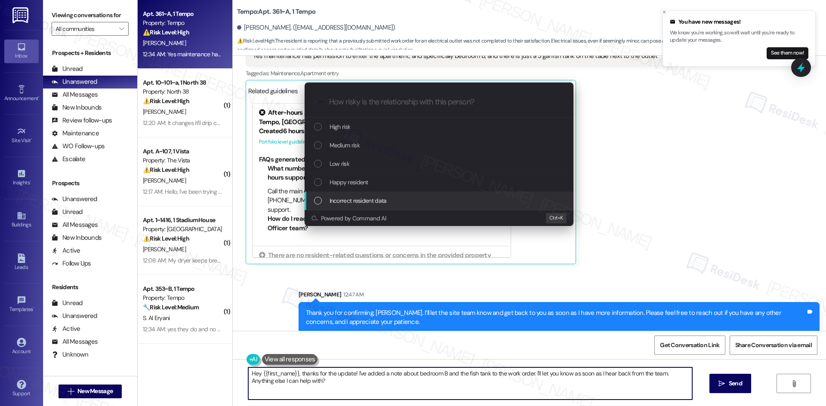
click at [676, 230] on div "Escalate Conversation How risky is the relationship with this person? Topics (e…" at bounding box center [413, 203] width 826 height 406
click at [676, 230] on div "Received via SMS Atharv Nadkarni 12:34 AM Yes maintenance has permission to ent…" at bounding box center [529, 142] width 593 height 257
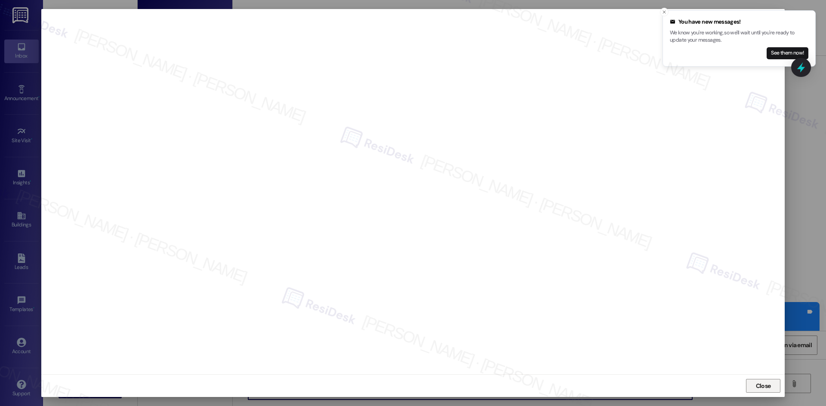
click at [762, 386] on span "Close" at bounding box center [763, 386] width 15 height 9
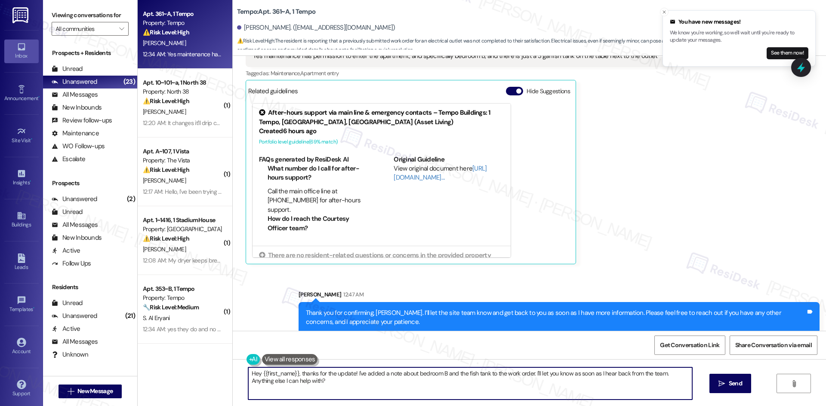
click at [747, 177] on div "Received via SMS Atharv Nadkarni 12:34 AM Yes maintenance has permission to ent…" at bounding box center [529, 142] width 593 height 257
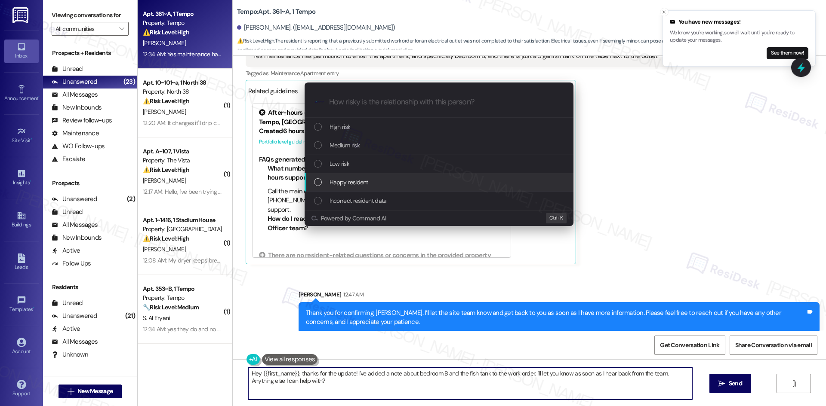
click at [657, 207] on div "Escalate Conversation How risky is the relationship with this person? Topics (e…" at bounding box center [413, 203] width 826 height 406
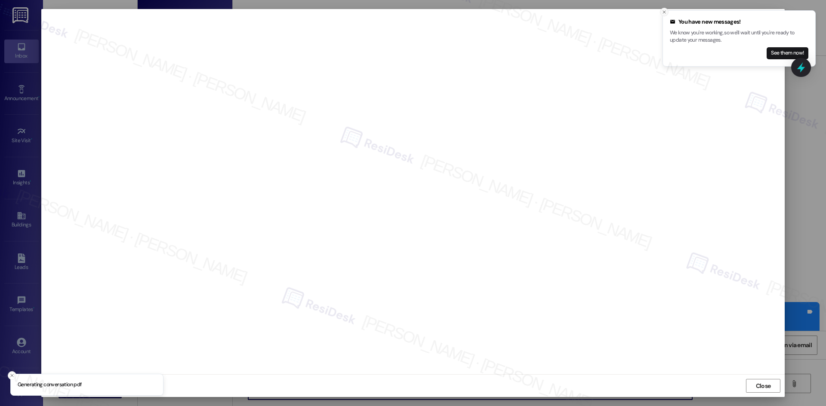
click at [663, 11] on icon "Close toast" at bounding box center [663, 11] width 5 height 5
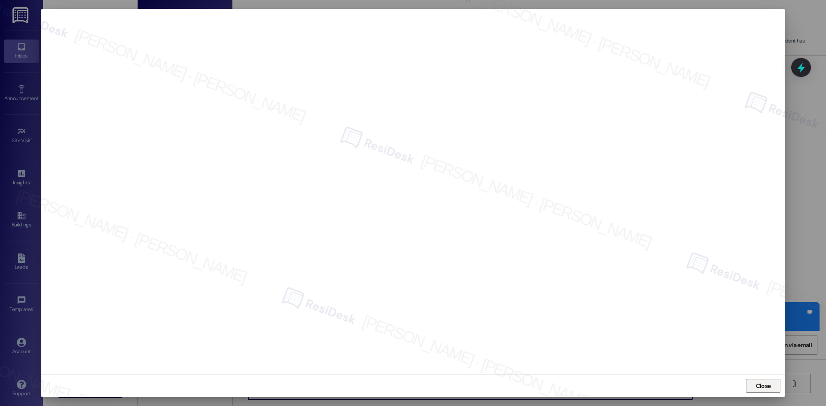
click at [759, 385] on span "Close" at bounding box center [763, 386] width 15 height 9
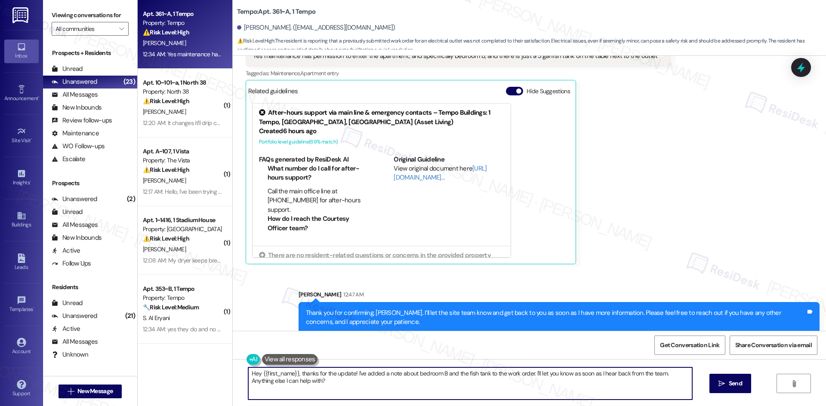
click at [655, 224] on div "Received via SMS Atharv Nadkarni 12:34 AM Yes maintenance has permission to ent…" at bounding box center [458, 149] width 439 height 244
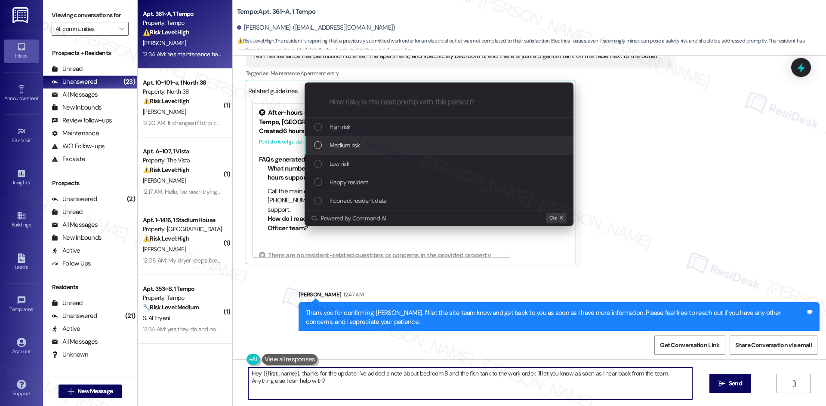
click at [359, 145] on span "Medium risk" at bounding box center [344, 145] width 30 height 9
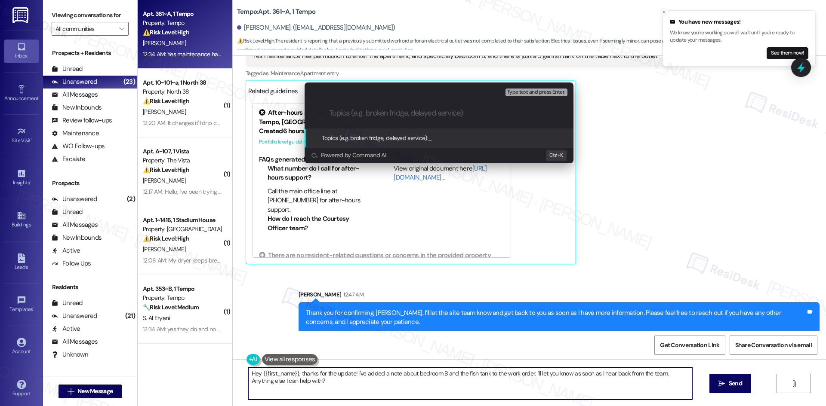
click at [346, 116] on input "Topics (e.g. broken fridge, delayed service)" at bounding box center [446, 113] width 234 height 9
paste input "Outlet Still Not Fixed – Atharv Nadkarni (Work Order 6824396)"
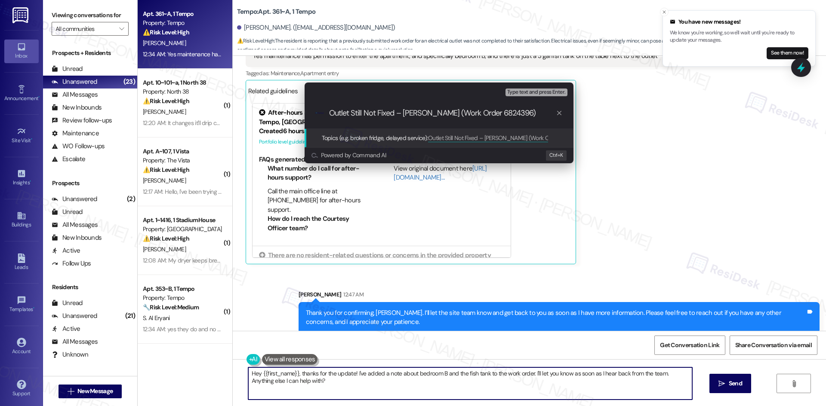
drag, startPoint x: 404, startPoint y: 112, endPoint x: 456, endPoint y: 113, distance: 52.0
click at [456, 113] on input "Outlet Still Not Fixed – Atharv Nadkarni (Work Order 6824396)" at bounding box center [442, 113] width 227 height 9
type input "Outlet Still Not Fixed – (Work Order 6824396)"
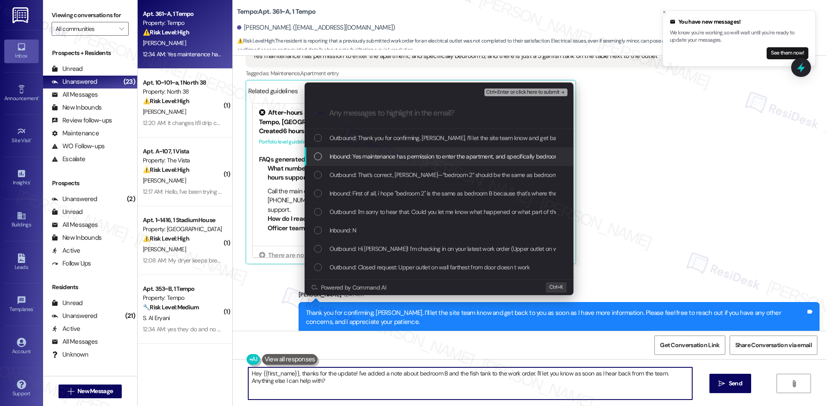
click at [414, 157] on span "Inbound: Yes maintenance has permission to enter the apartment, and specificall…" at bounding box center [525, 156] width 392 height 9
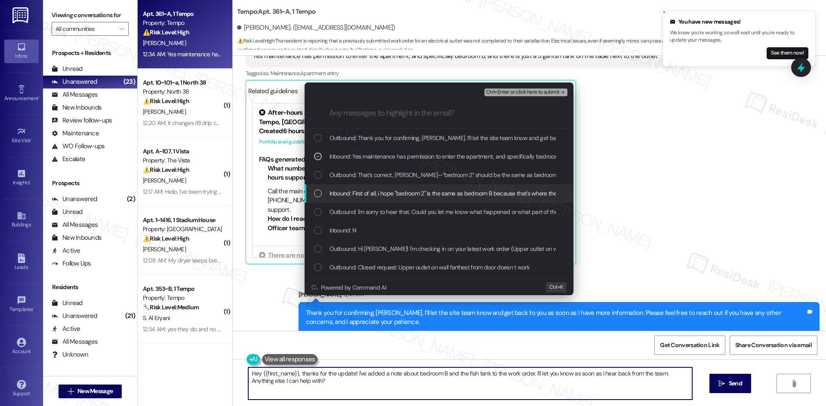
click at [406, 193] on span "Inbound: First of all, i hope "bedroom 2" is the same as bedroom B because that…" at bounding box center [528, 193] width 398 height 9
click at [384, 237] on div "Inbound: N" at bounding box center [438, 230] width 269 height 18
click at [385, 237] on div "Inbound: N" at bounding box center [438, 230] width 269 height 18
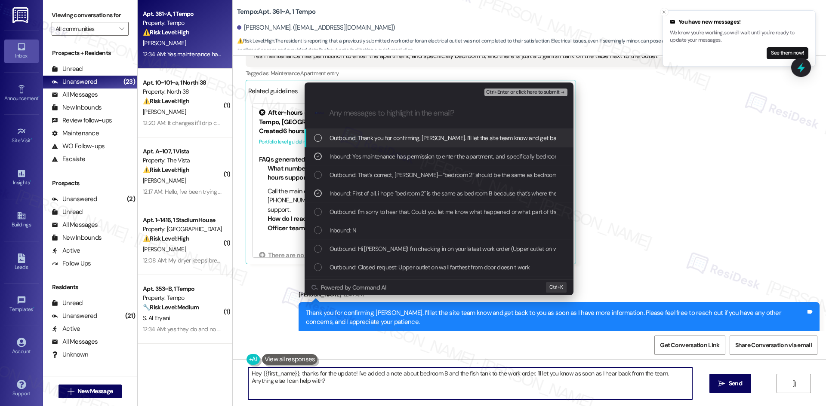
click at [541, 93] on span "Ctrl+Enter or click here to submit" at bounding box center [523, 92] width 74 height 6
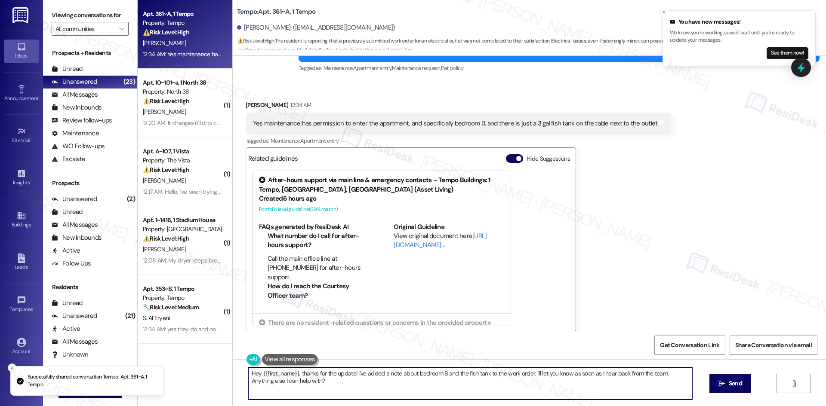
scroll to position [676, 0]
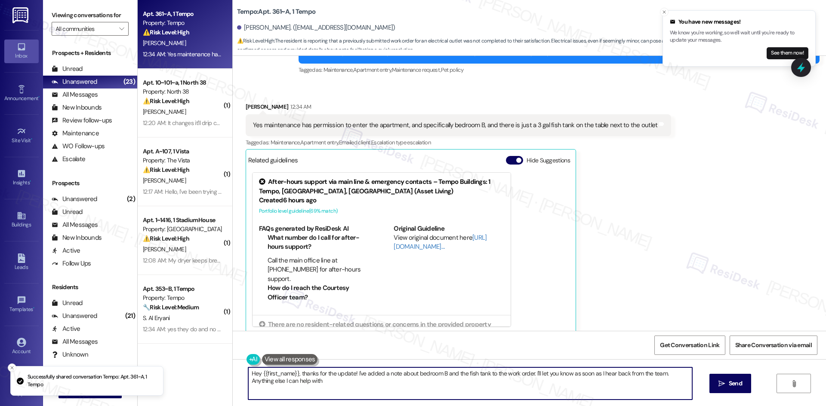
type textarea "Hey {{first_name}}, thanks for the update! I've added a note about bedroom B an…"
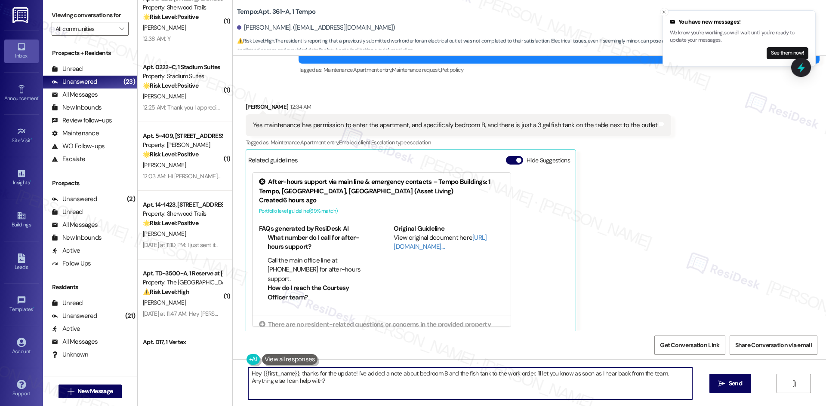
scroll to position [1100, 0]
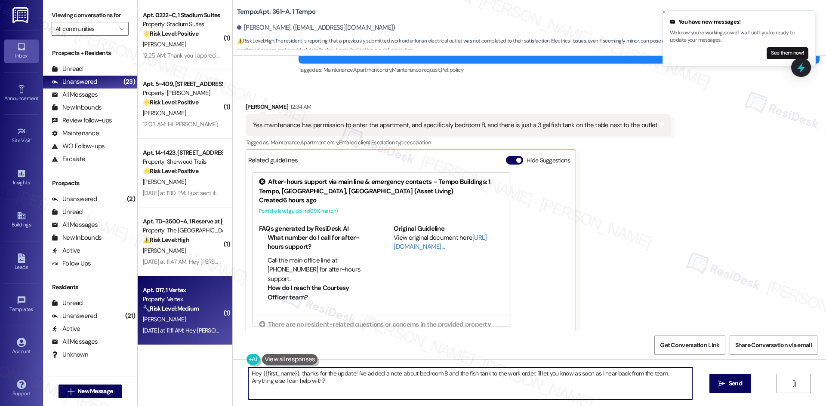
click at [175, 332] on div "Yesterday at 11:11 AM: Hey Masia, we appreciate your text! We'll be back at 11A…" at bounding box center [334, 331] width 383 height 8
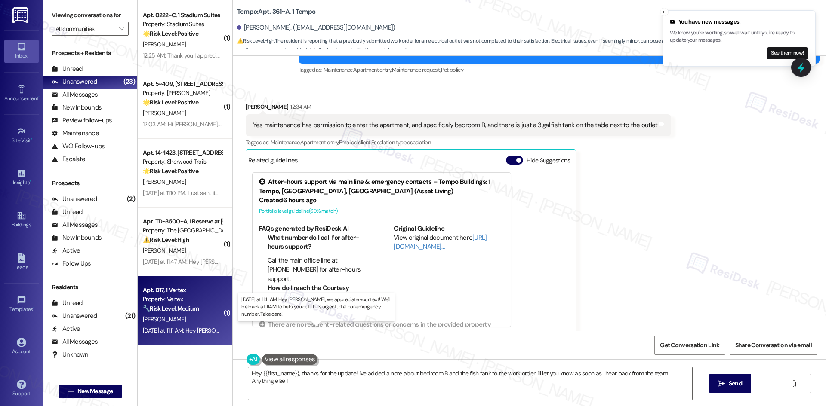
type textarea "Hey {{first_name}}, thanks for the update! I've added a note about bedroom B an…"
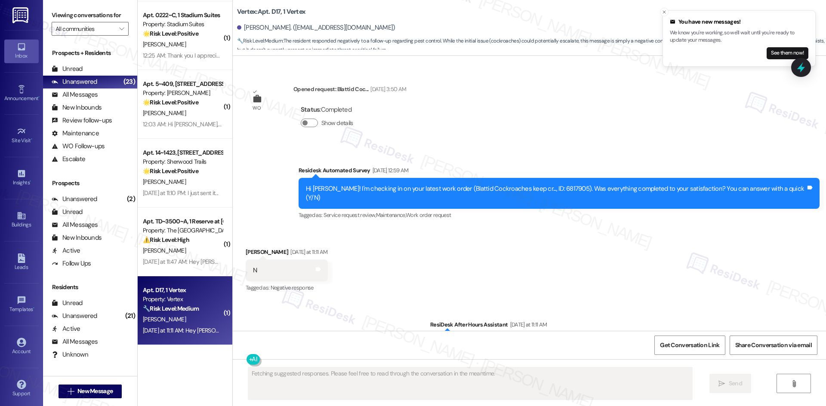
scroll to position [1572, 0]
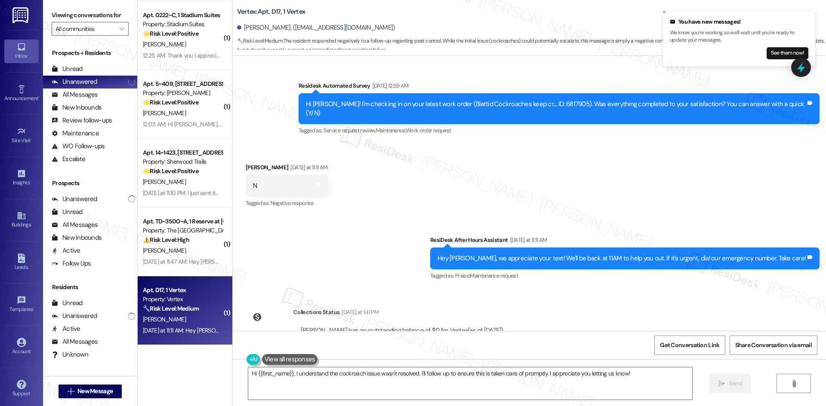
click at [380, 216] on div "Sent via SMS ResiDesk After Hours Assistant Yesterday at 11:11 AM Hey Masia, we…" at bounding box center [529, 252] width 593 height 73
click at [349, 216] on div "Sent via SMS ResiDesk After Hours Assistant Yesterday at 11:11 AM Hey Masia, we…" at bounding box center [529, 252] width 593 height 73
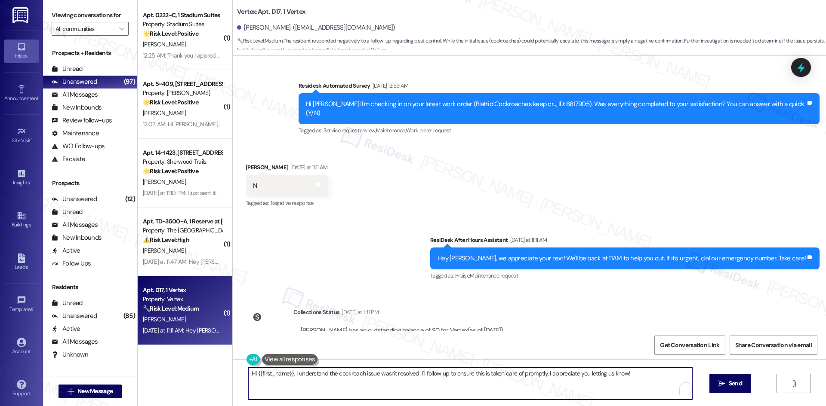
drag, startPoint x: 634, startPoint y: 376, endPoint x: 127, endPoint y: 375, distance: 506.6
click at [126, 375] on div "Viewing conversations for All communities  Prospects + Residents Unread (0) Un…" at bounding box center [434, 203] width 783 height 406
paste textarea "I'm sorry to hear that. Could you let me know what happened or what part of the…"
type textarea "I'm sorry to hear that. Could you let me know what happened or what part of the…"
click at [736, 386] on span "Send" at bounding box center [734, 383] width 13 height 9
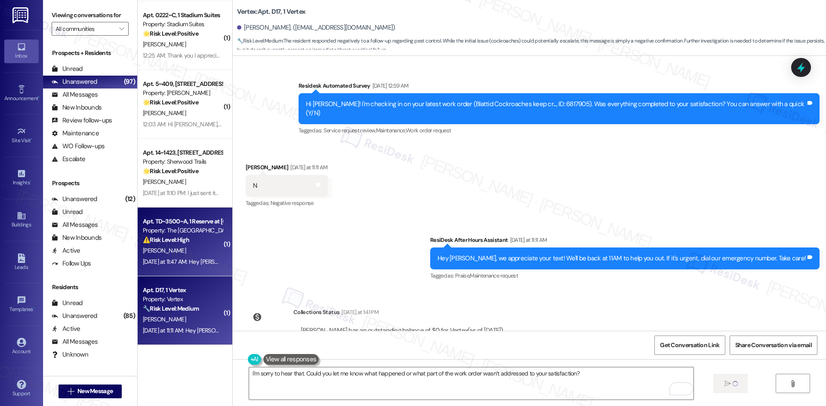
click at [189, 258] on div "Yesterday at 11:47 AM: Hey Peyton, we appreciate your text! We'll be back at 11…" at bounding box center [336, 262] width 386 height 8
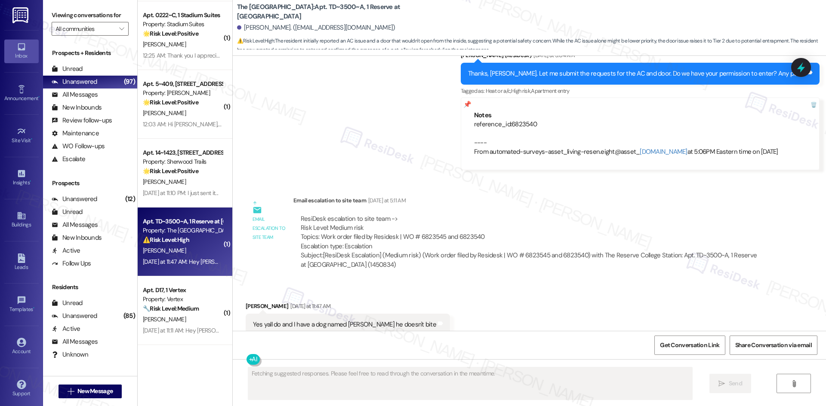
scroll to position [1231, 0]
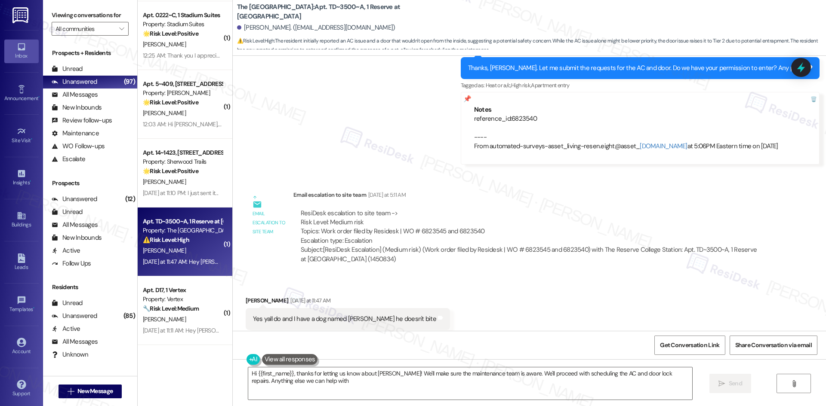
type textarea "Hi {{first_name}}, thanks for letting us know about Leroy! We'll make sure the …"
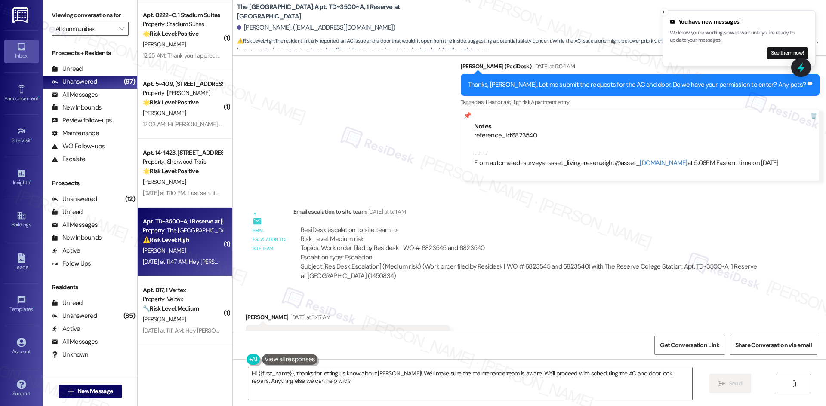
scroll to position [1304, 0]
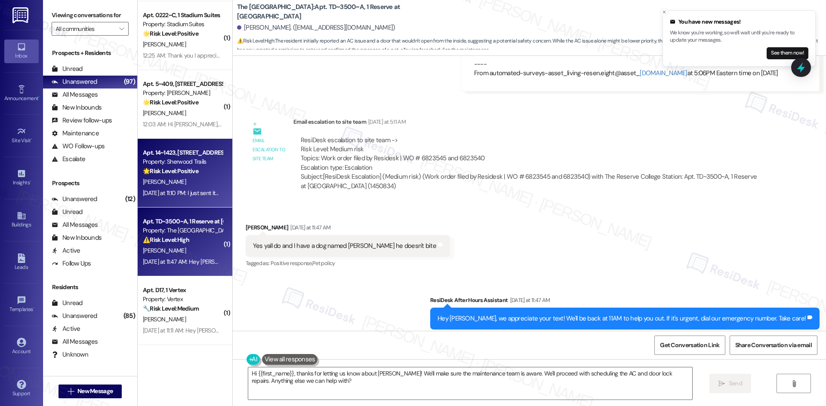
click at [171, 178] on div "L. Engram" at bounding box center [182, 182] width 81 height 11
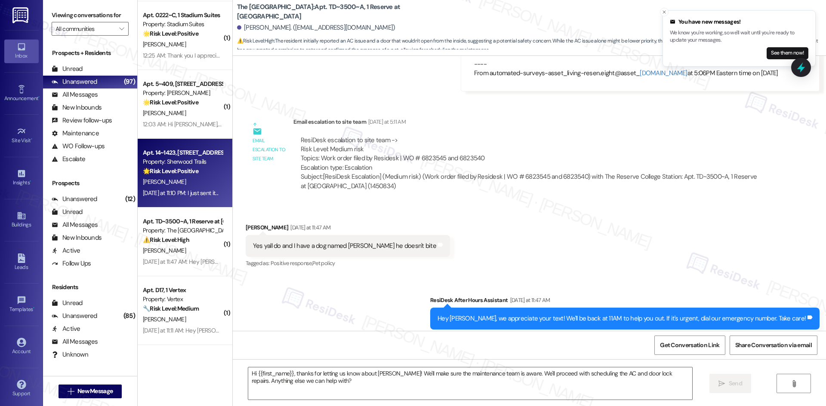
type textarea "Fetching suggested responses. Please feel free to read through the conversation…"
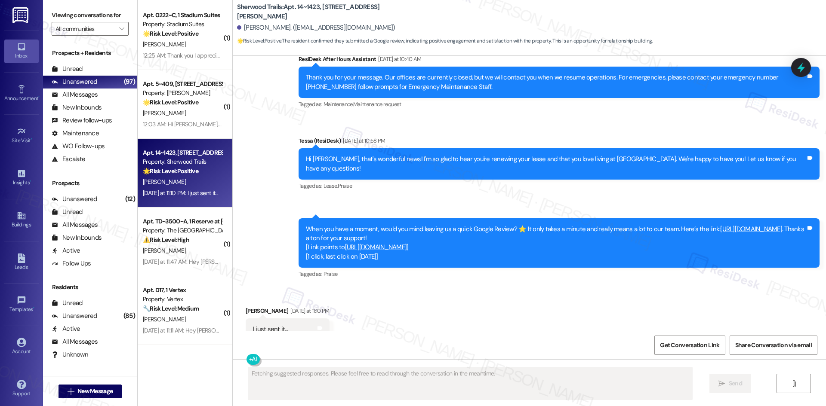
scroll to position [1075, 0]
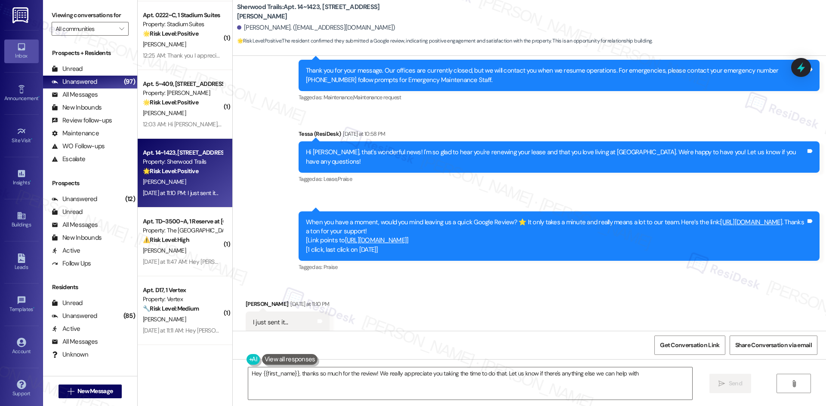
type textarea "Hey {{first_name}}, thanks so much for the review! We really appreciate you tak…"
click at [258, 231] on div "Sent via SMS ResiDesk After Hours Assistant Yesterday at 10:40 AM Thank you for…" at bounding box center [529, 154] width 593 height 252
click at [100, 119] on div "Review follow-ups" at bounding box center [82, 120] width 60 height 9
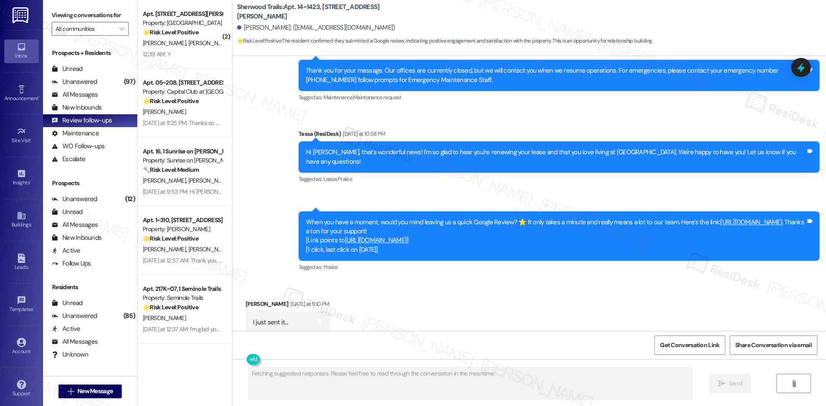
scroll to position [1076, 0]
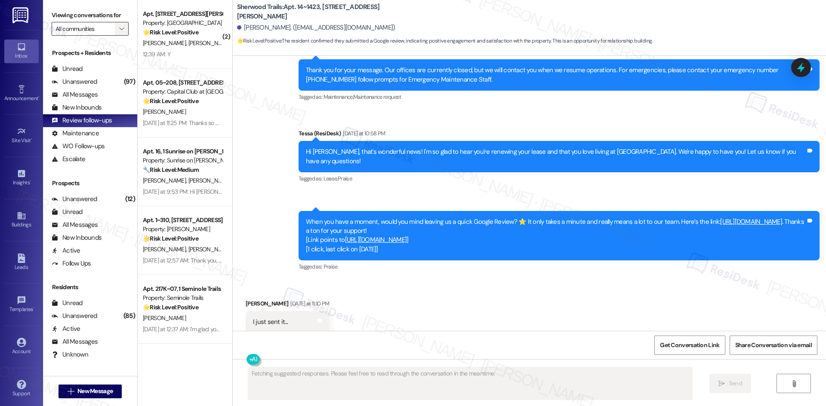
click at [117, 32] on span "" at bounding box center [121, 29] width 8 height 14
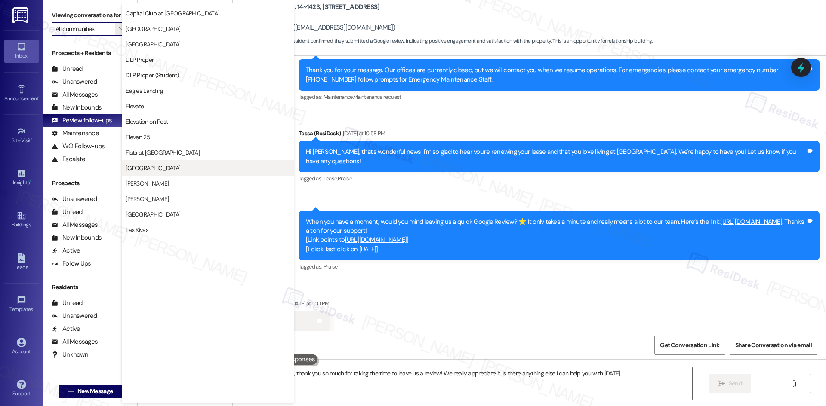
type textarea "Hi {{first_name}}, thank you so much for taking the time to leave us a review! …"
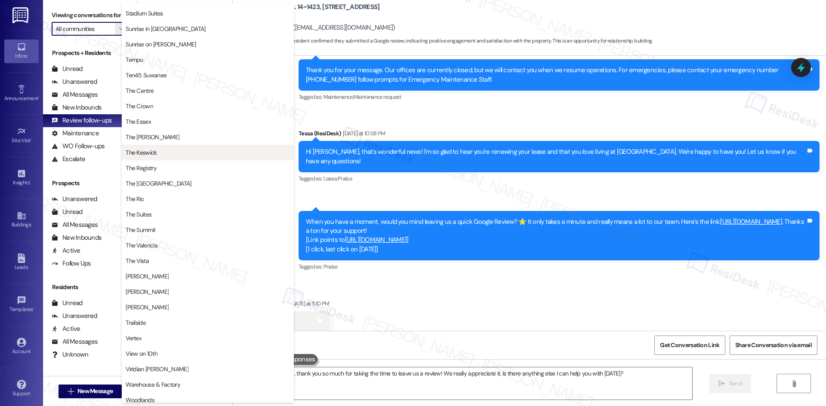
scroll to position [762, 0]
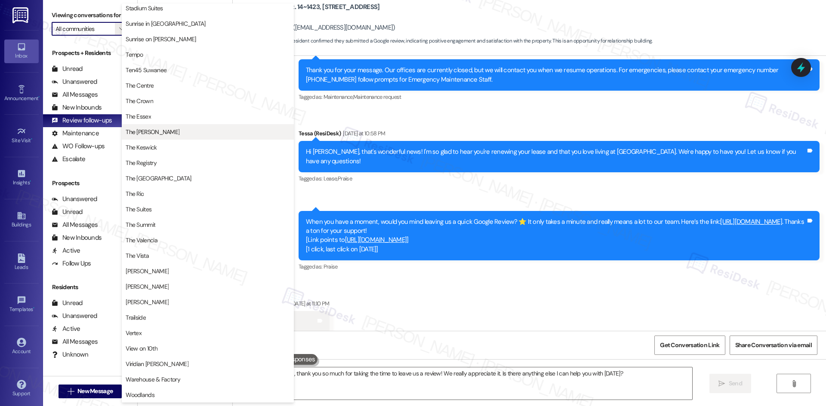
click at [163, 132] on span "The Griffin" at bounding box center [208, 132] width 164 height 9
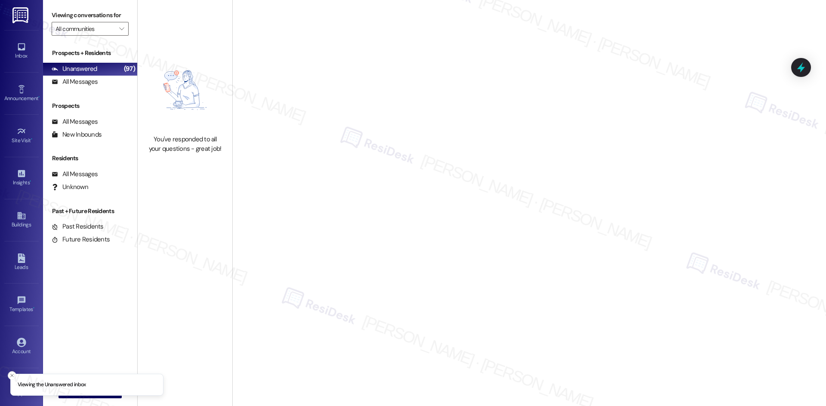
type input "The Griffin"
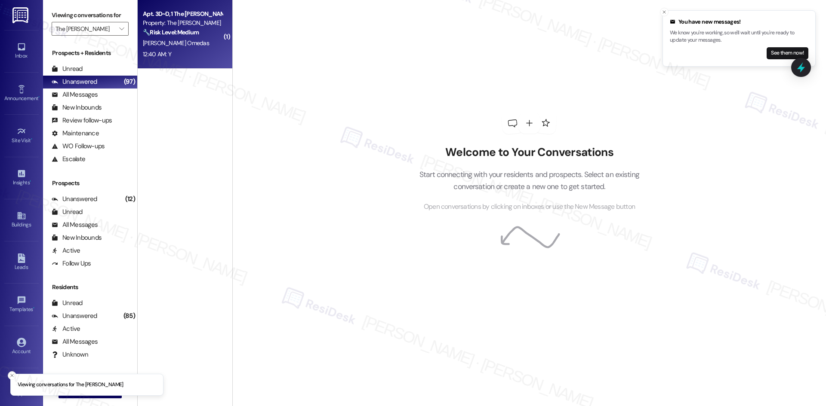
click at [183, 51] on div "12:40 AM: Y 12:40 AM: Y" at bounding box center [182, 54] width 81 height 11
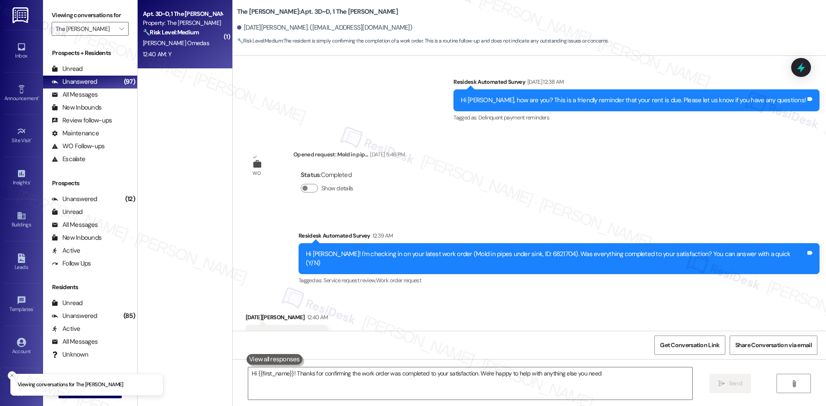
type textarea "Hi {{first_name}}! Thanks for confirming the work order was completed to your s…"
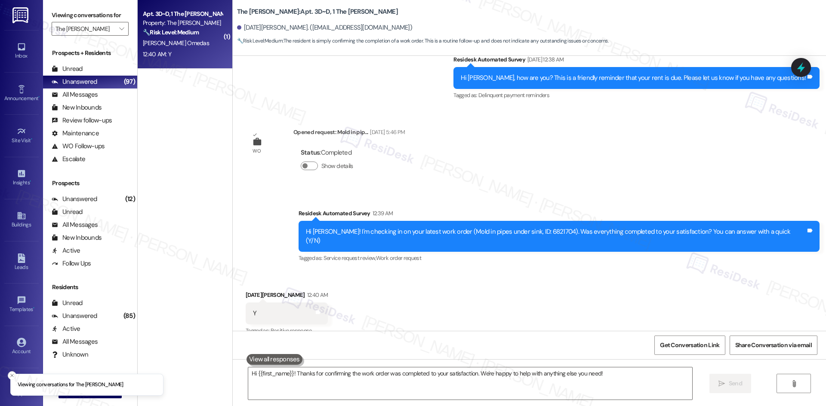
scroll to position [163, 0]
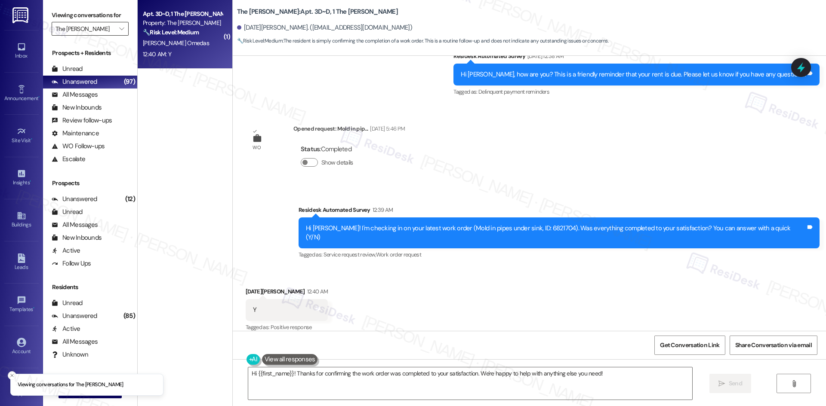
click at [101, 28] on input "The Griffin" at bounding box center [84, 29] width 59 height 14
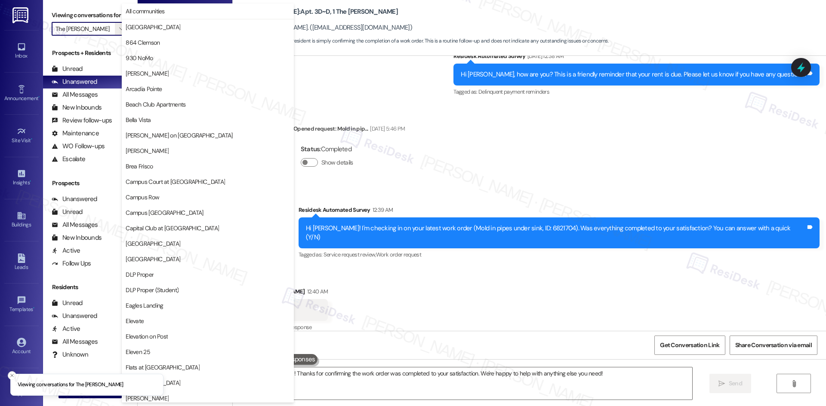
scroll to position [749, 0]
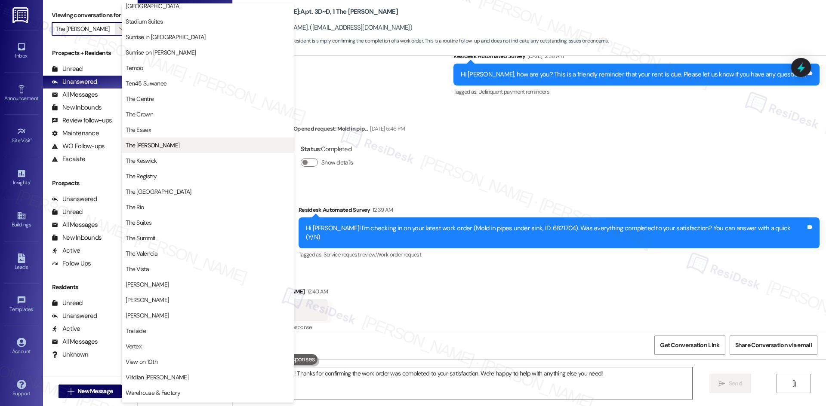
click at [174, 148] on span "The Griffin" at bounding box center [208, 145] width 164 height 9
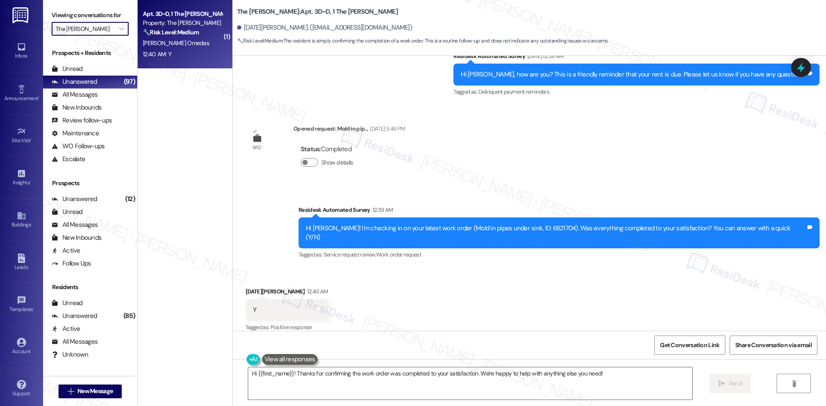
click at [105, 34] on input "The Griffin" at bounding box center [84, 29] width 59 height 14
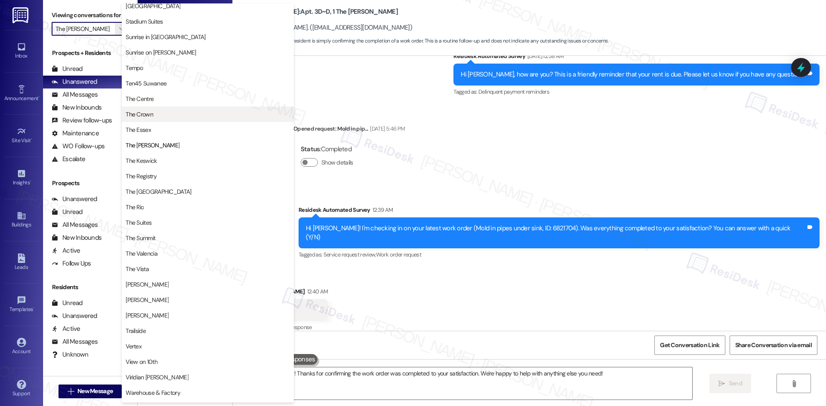
click at [157, 120] on button "The Crown" at bounding box center [208, 114] width 172 height 15
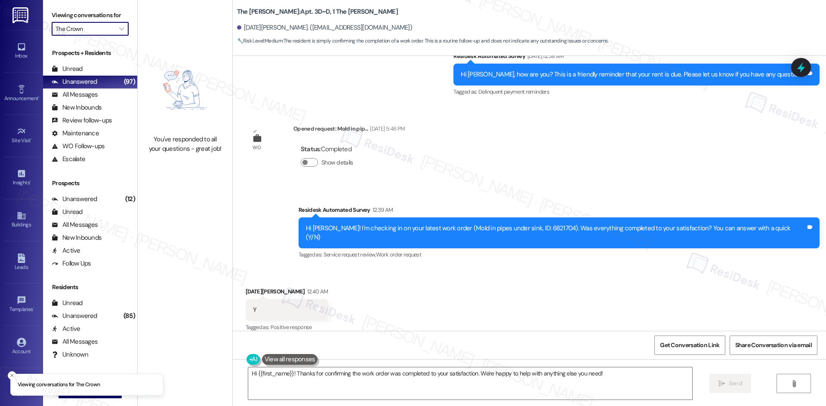
click at [101, 22] on label "Viewing conversations for" at bounding box center [90, 15] width 77 height 13
click at [104, 29] on input "The Crown" at bounding box center [84, 29] width 59 height 14
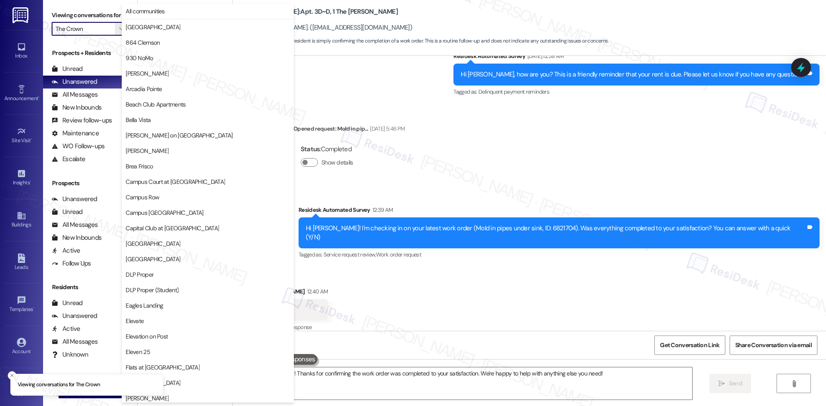
scroll to position [749, 0]
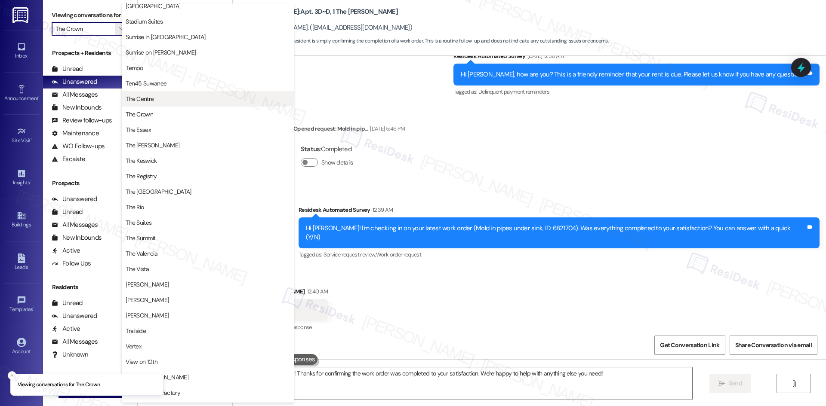
click at [165, 101] on span "The Centre" at bounding box center [208, 99] width 164 height 9
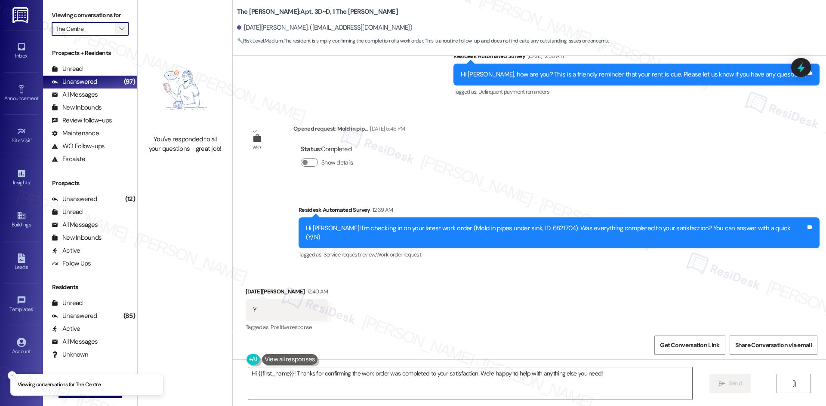
click at [115, 27] on button "" at bounding box center [122, 29] width 14 height 14
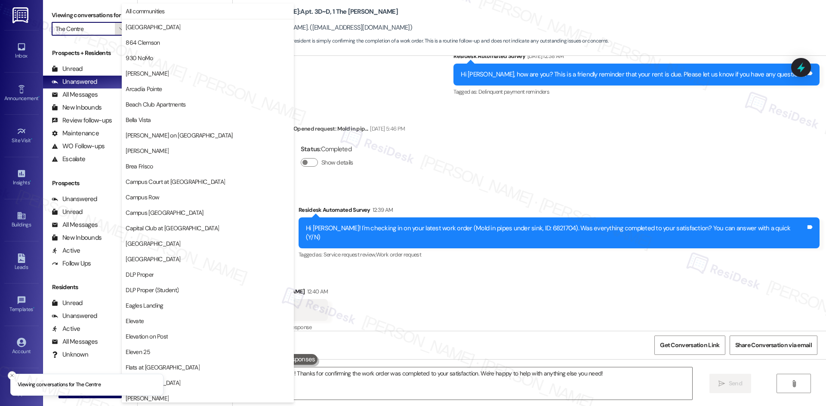
scroll to position [749, 0]
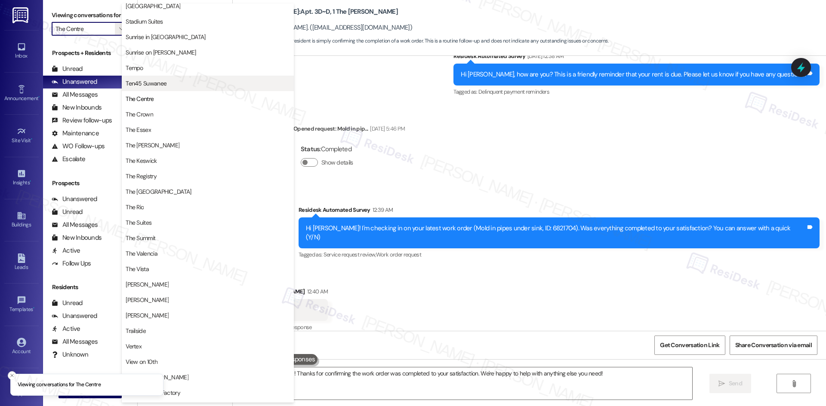
click at [157, 85] on span "Ten45 Suwanee" at bounding box center [146, 83] width 41 height 9
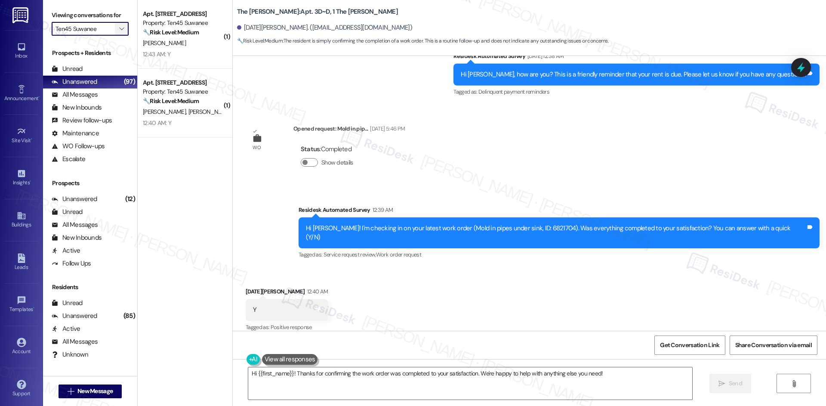
click at [115, 22] on button "" at bounding box center [122, 29] width 14 height 14
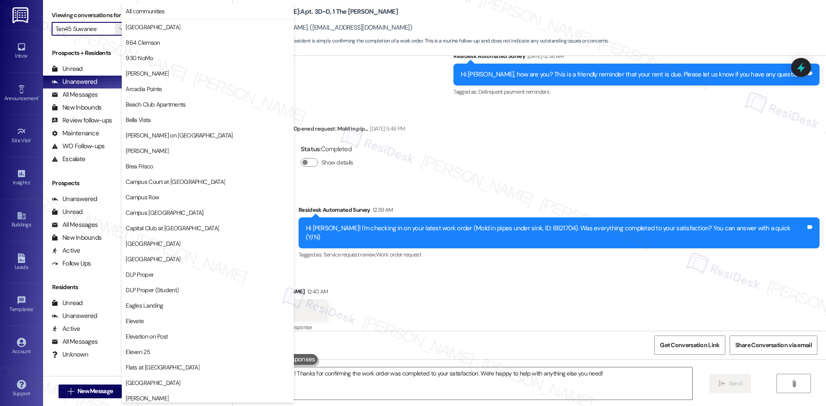
scroll to position [749, 0]
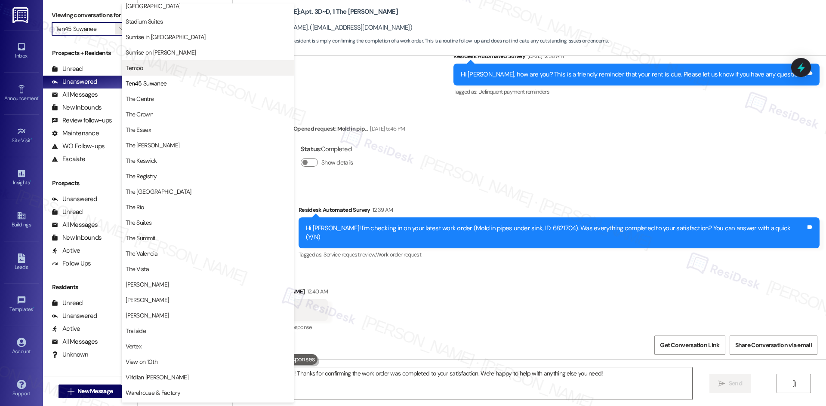
click at [185, 71] on span "Tempo" at bounding box center [208, 68] width 164 height 9
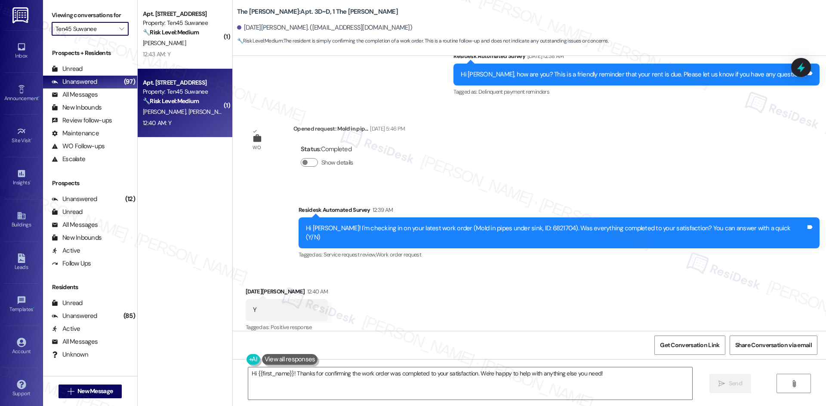
type input "Tempo"
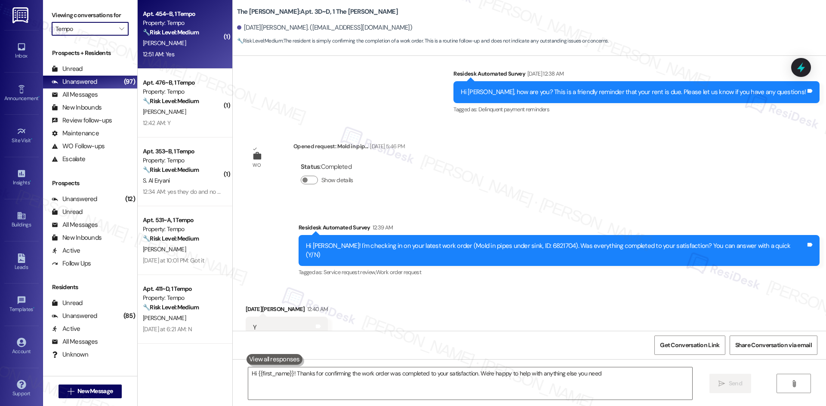
type textarea "Hi {{first_name}}! Thanks for confirming the work order was completed to your s…"
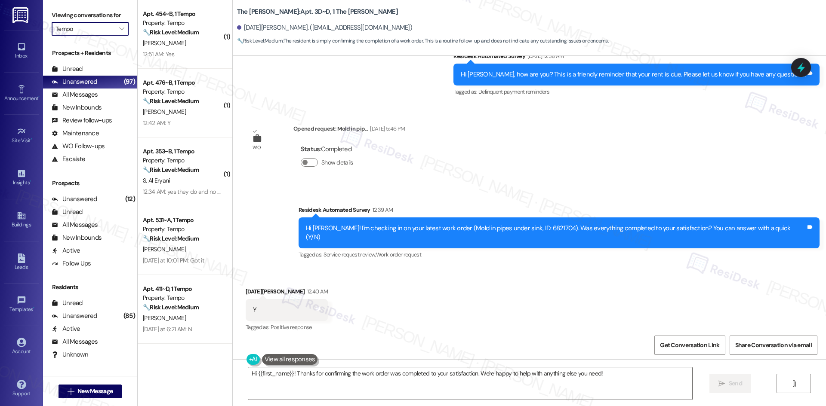
scroll to position [163, 0]
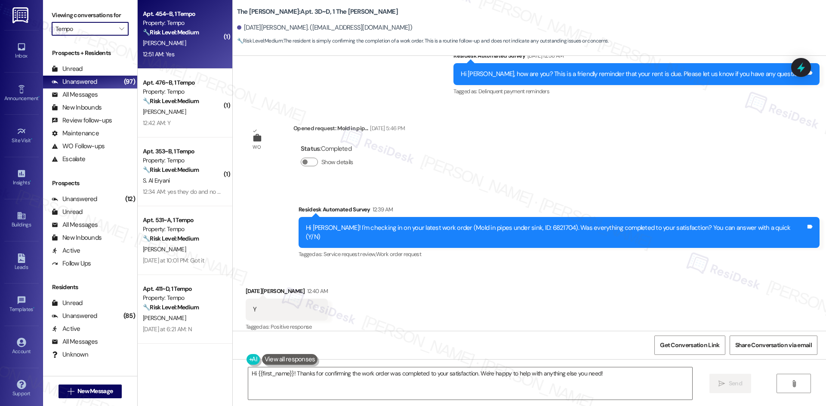
click at [199, 63] on div "Apt. 454~B, 1 Tempo Property: Tempo 🔧 Risk Level: Medium The resident responded…" at bounding box center [185, 34] width 95 height 69
type textarea "Fetching suggested responses. Please feel free to read through the conversation…"
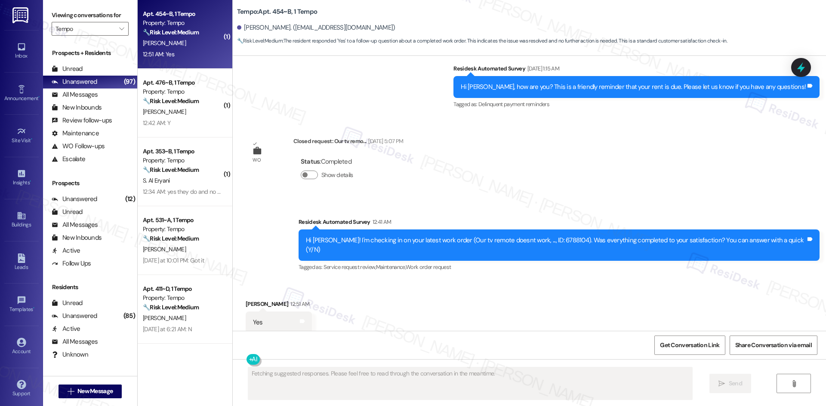
scroll to position [244, 0]
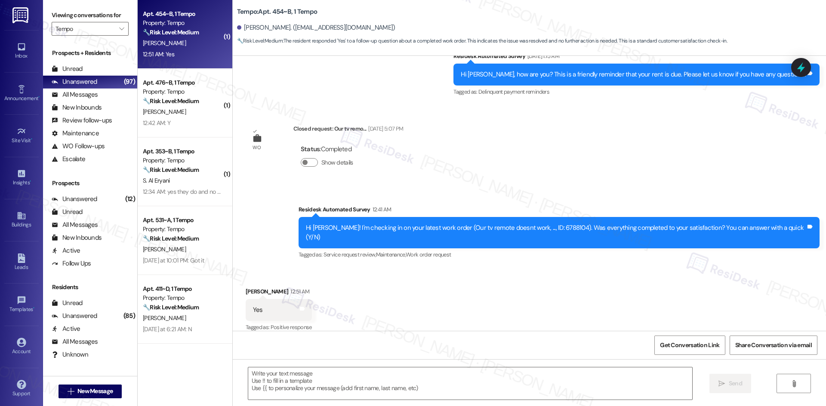
click at [464, 160] on div "Lease started Aug 18, 2025 at 8:00 AM Survey, sent via SMS Residesk Automated S…" at bounding box center [529, 193] width 593 height 275
click at [463, 364] on div " Send " at bounding box center [529, 392] width 593 height 65
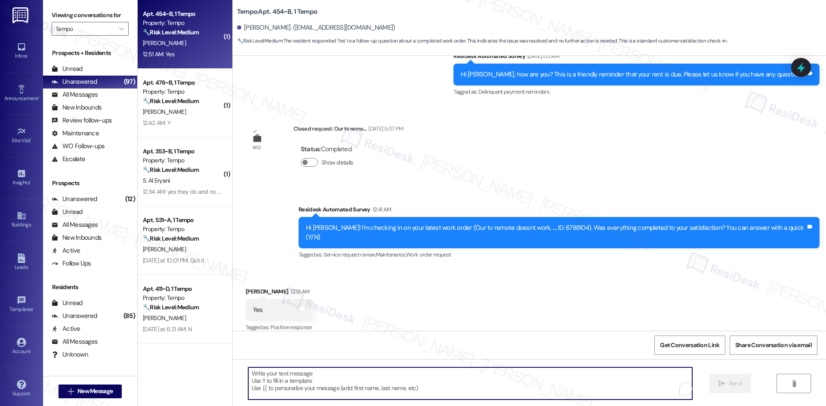
click at [453, 382] on textarea "To enrich screen reader interactions, please activate Accessibility in Grammarl…" at bounding box center [470, 384] width 444 height 32
paste textarea "I'm glad to hear the issues have been resolved! If {{property}} met your expect…"
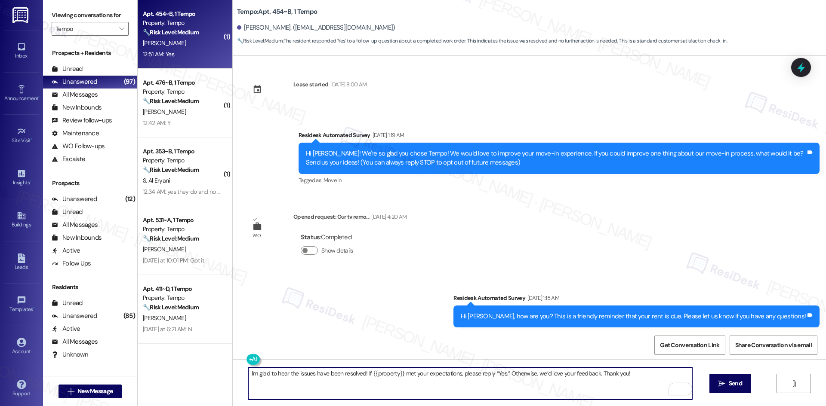
scroll to position [0, 0]
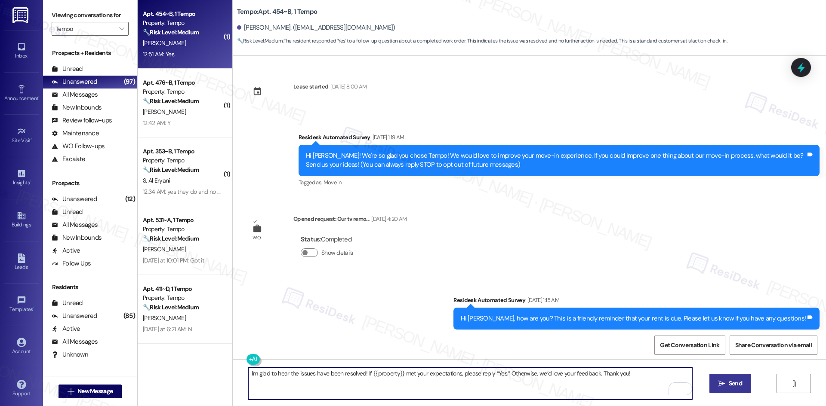
type textarea "I'm glad to hear the issues have been resolved! If {{property}} met your expect…"
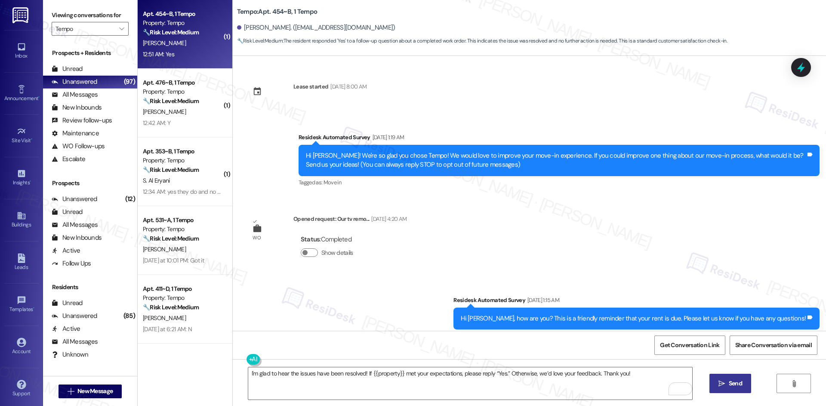
click at [731, 386] on span "Send" at bounding box center [734, 383] width 13 height 9
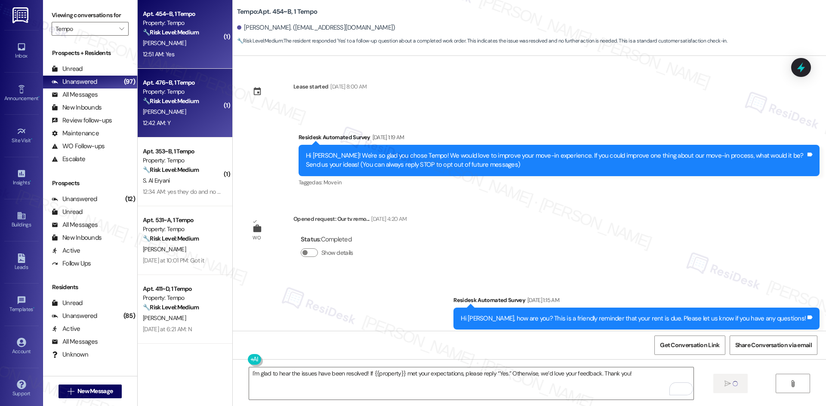
click at [187, 113] on div "[PERSON_NAME]" at bounding box center [182, 112] width 81 height 11
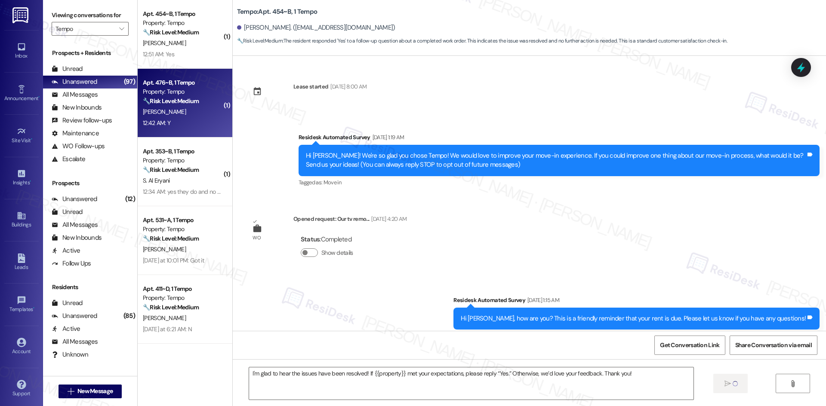
type textarea "Fetching suggested responses. Please feel free to read through the conversation…"
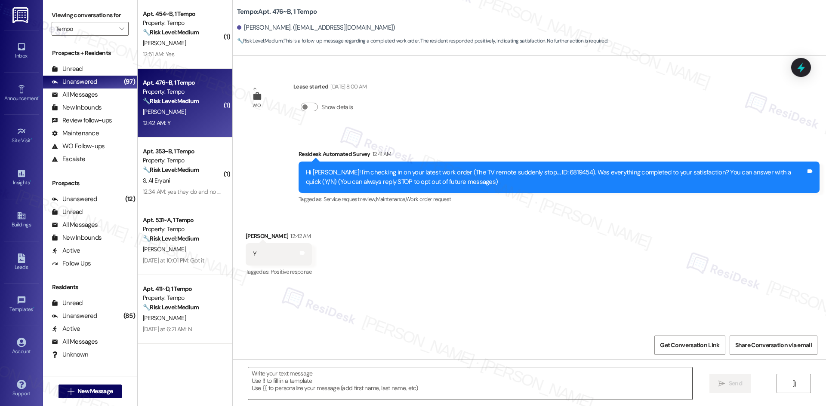
click at [466, 379] on textarea at bounding box center [470, 384] width 444 height 32
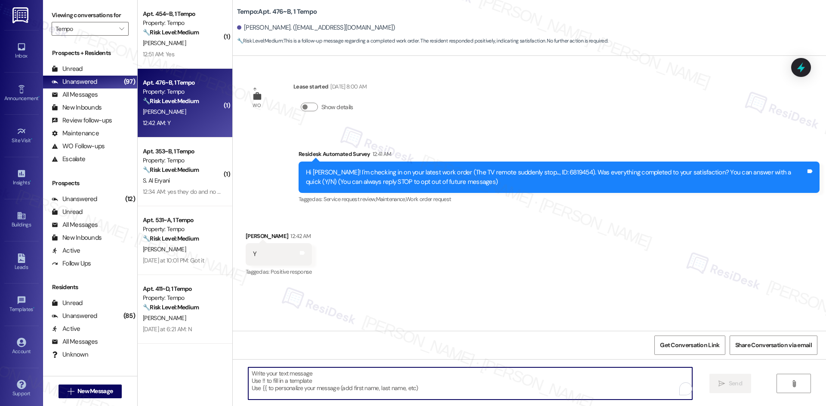
click at [466, 380] on textarea "To enrich screen reader interactions, please activate Accessibility in Grammarl…" at bounding box center [470, 384] width 444 height 32
paste textarea "I'm glad to hear the issues have been resolved! If {{property}} met your expect…"
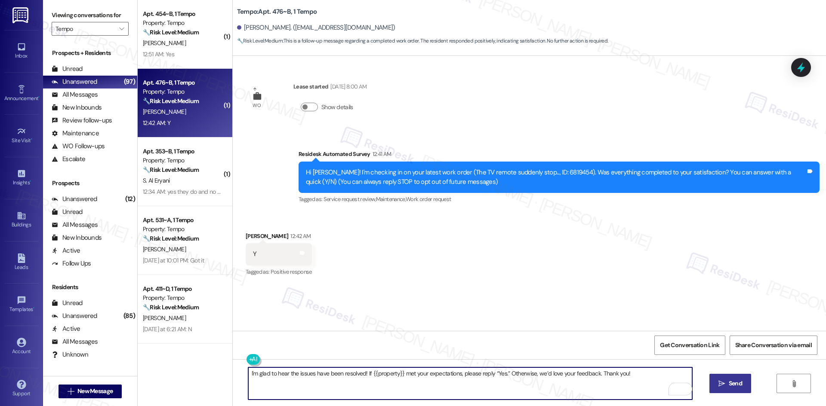
type textarea "I'm glad to hear the issues have been resolved! If {{property}} met your expect…"
click at [725, 390] on button " Send" at bounding box center [730, 383] width 42 height 19
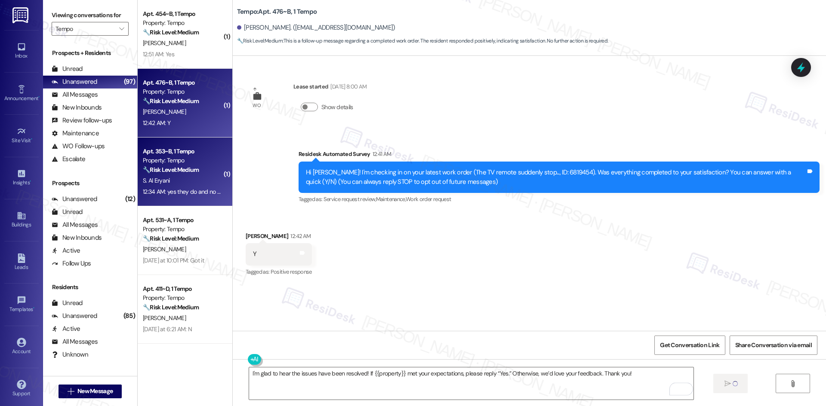
click at [188, 184] on div "S. Al Eryani" at bounding box center [182, 180] width 81 height 11
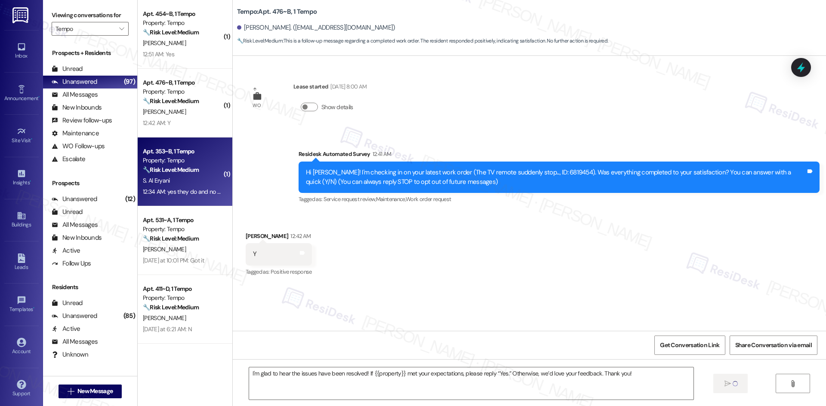
type textarea "Fetching suggested responses. Please feel free to read through the conversation…"
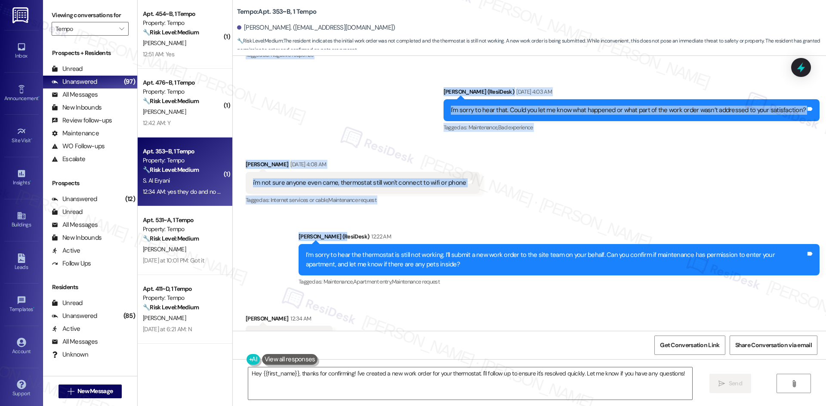
scroll to position [390, 0]
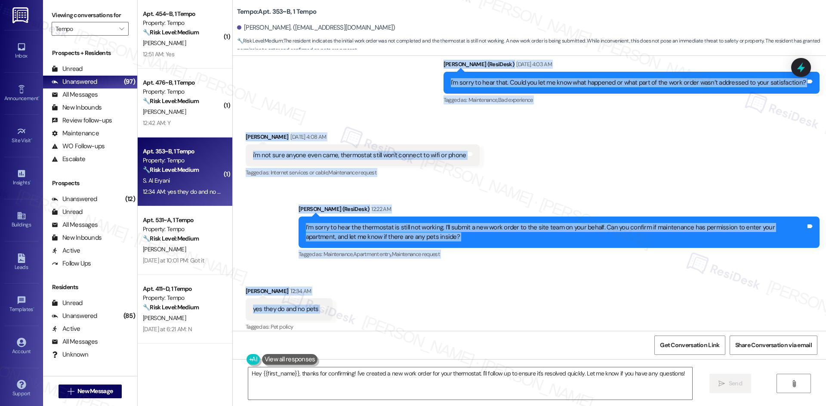
drag, startPoint x: 314, startPoint y: 130, endPoint x: 355, endPoint y: 302, distance: 176.5
click at [355, 302] on div "Lease started Aug 18, 2025 at 8:00 AM Survey, sent via SMS Residesk Automated S…" at bounding box center [529, 193] width 593 height 275
copy div "Residesk Automated Survey Sep 18, 2025 at 1:04 AM Hi Suhail! I'm checking in on…"
click at [515, 148] on div "Received via SMS Suhail Al Eryani Sep 18, 2025 at 4:08 AM i'm not sure anyone e…" at bounding box center [529, 149] width 593 height 73
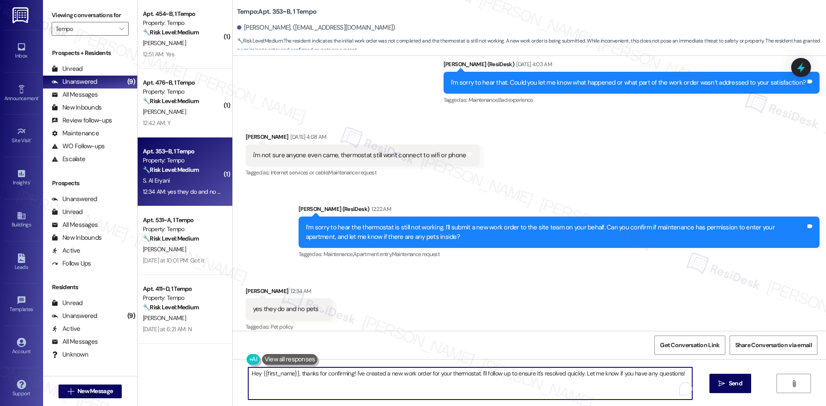
click at [453, 377] on textarea "Hey {{first_name}}, thanks for confirming! I've created a new work order for yo…" at bounding box center [470, 384] width 444 height 32
paste textarea "Thank you for confirming, [PERSON_NAME]. I’ll let the site team know and get ba…"
type textarea "Thank you for confirming, [PERSON_NAME]. I’ll let the site team know and get ba…"
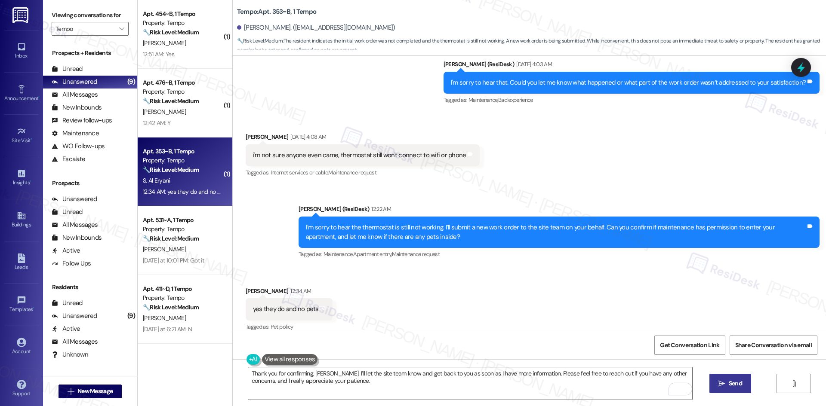
click at [722, 383] on icon "" at bounding box center [721, 384] width 6 height 7
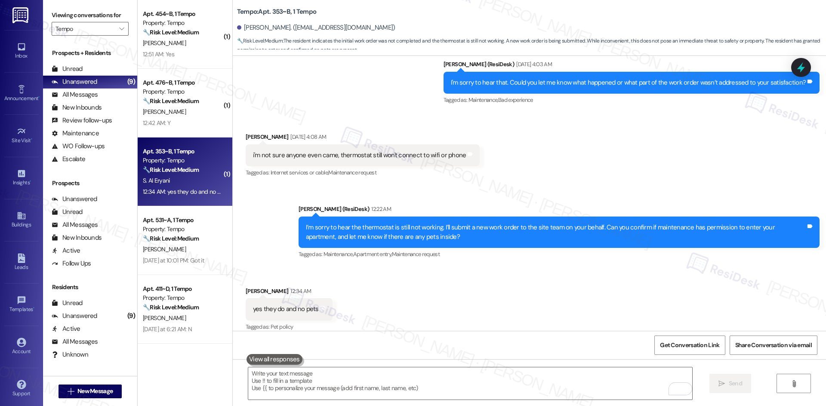
type textarea "Fetching suggested responses. Please feel free to read through the conversation…"
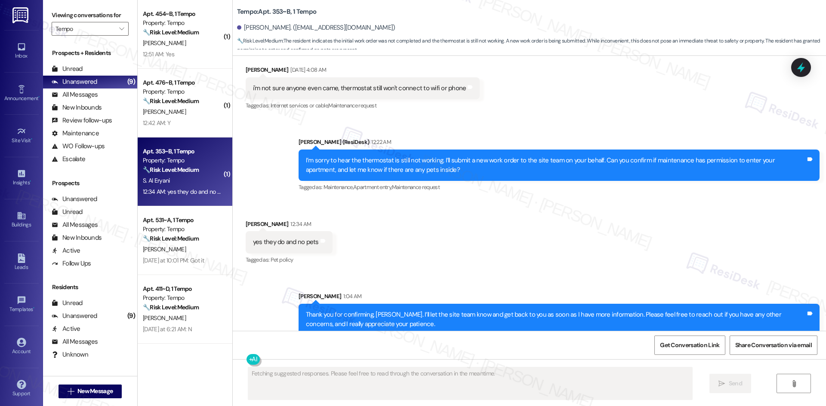
scroll to position [460, 0]
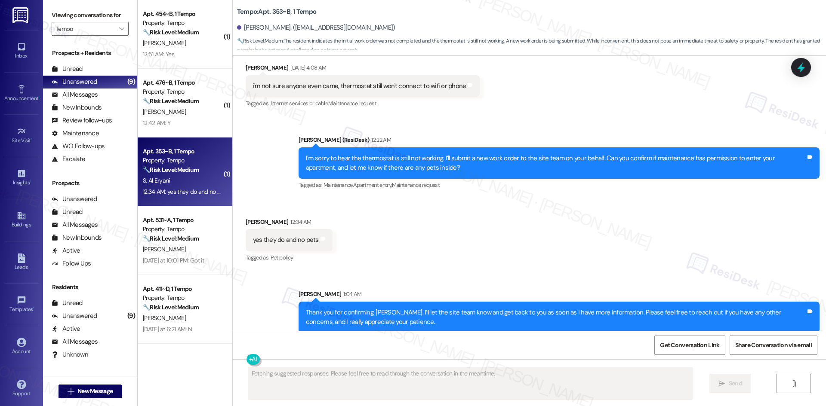
click at [596, 247] on div "Received via SMS Suhail Al Eryani 12:34 AM yes they do and no pets Tags and not…" at bounding box center [529, 234] width 593 height 73
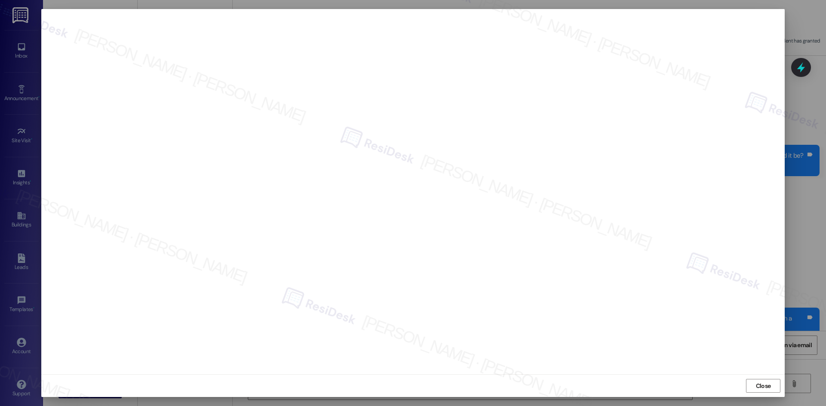
scroll to position [460, 0]
click at [769, 385] on span "Close" at bounding box center [763, 386] width 15 height 9
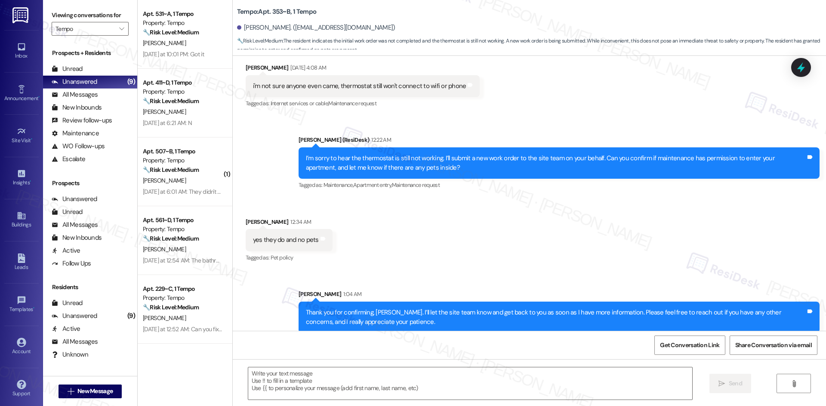
click at [650, 258] on div "Received via SMS [PERSON_NAME] 12:34 AM yes they do and no pets Tags and notes …" at bounding box center [529, 234] width 593 height 73
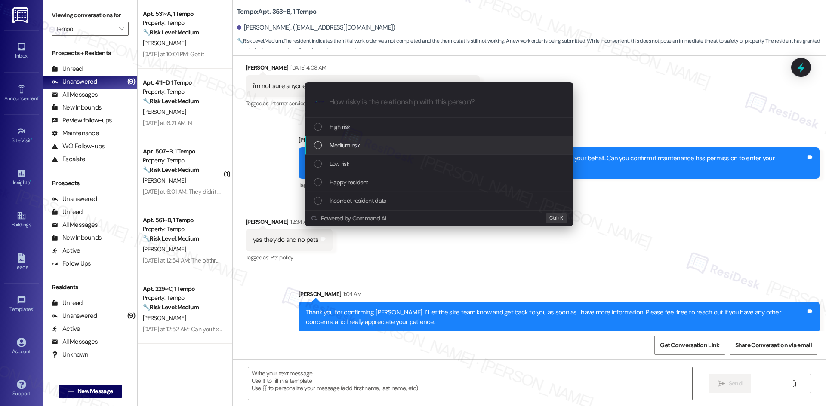
click at [413, 144] on div "Medium risk" at bounding box center [440, 145] width 252 height 9
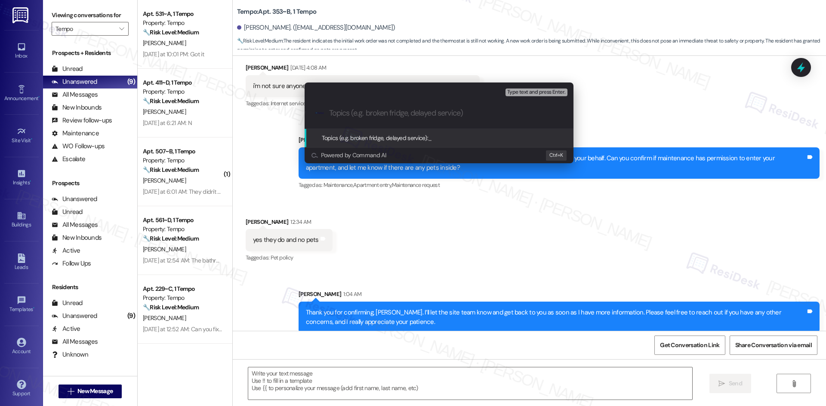
click at [392, 111] on input "Topics (e.g. broken fridge, delayed service)" at bounding box center [446, 113] width 234 height 9
paste input "Thermostat Still Not Connecting – [PERSON_NAME] (Work Orders 6801381 & 6824413)"
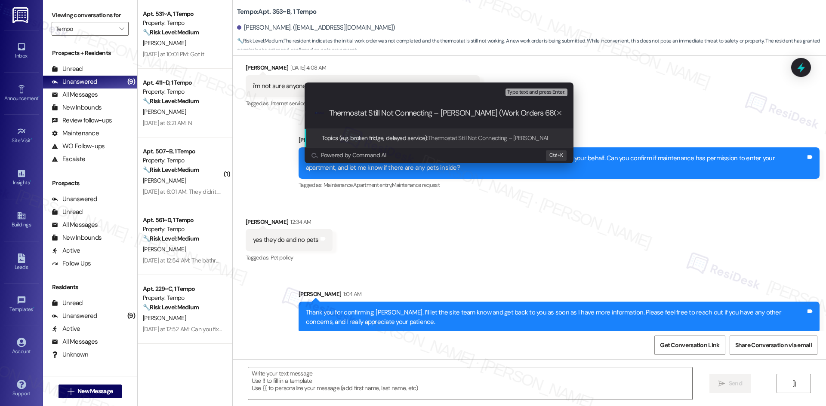
scroll to position [0, 46]
drag, startPoint x: 537, startPoint y: 114, endPoint x: 510, endPoint y: 118, distance: 27.9
click at [530, 116] on input "Thermostat Still Not Connecting – [PERSON_NAME] (Work Orders 6801381 & 6824413)" at bounding box center [442, 113] width 227 height 9
click at [482, 116] on input "Thermostat Still Not Connecting – [PERSON_NAME] (Work Orders 6801381 & 6824413)" at bounding box center [442, 113] width 227 height 9
click at [499, 111] on input "Thermostat Still Not Connecting – [PERSON_NAME] (Work Orders 6801381 & 6824413)" at bounding box center [442, 113] width 227 height 9
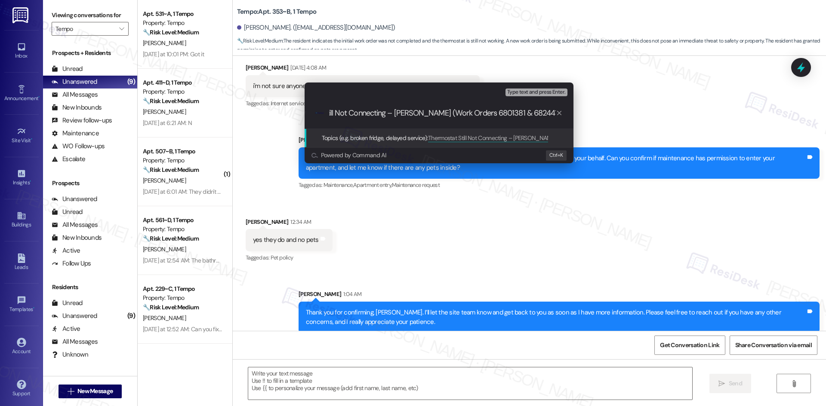
click at [499, 111] on input "Thermostat Still Not Connecting – [PERSON_NAME] (Work Orders 6801381 & 6824413)" at bounding box center [442, 113] width 227 height 9
click at [525, 112] on input "Thermostat Still Not Connecting – [PERSON_NAME] (Work Orders & 6824413)" at bounding box center [442, 113] width 227 height 9
type input "Thermostat Still Not Connecting – [PERSON_NAME] (Work Orders 6824413)"
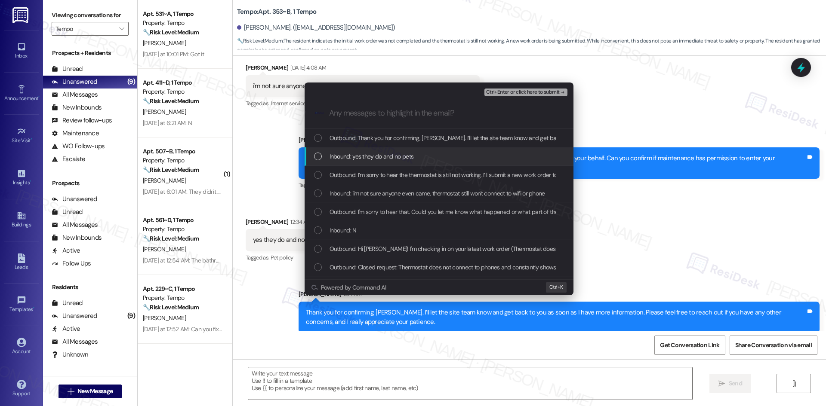
click at [418, 154] on div "Inbound: yes they do and no pets" at bounding box center [440, 156] width 252 height 9
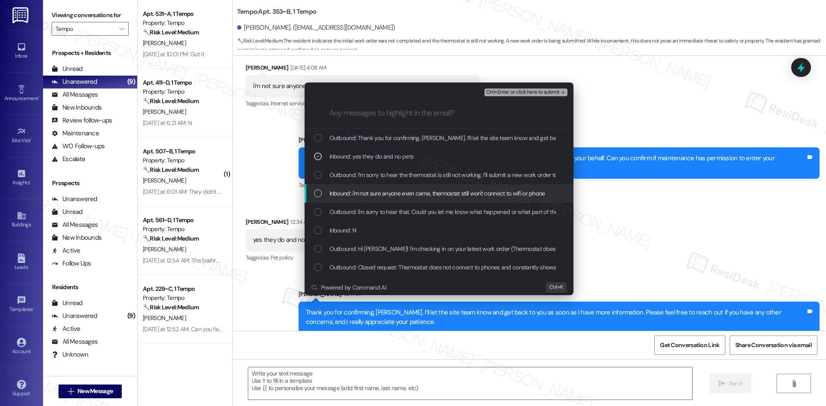
click at [409, 187] on div "Inbound: i'm not sure anyone even came, thermostat still won't connect to wifi …" at bounding box center [438, 193] width 269 height 18
click at [401, 224] on div "Inbound: N" at bounding box center [438, 230] width 269 height 18
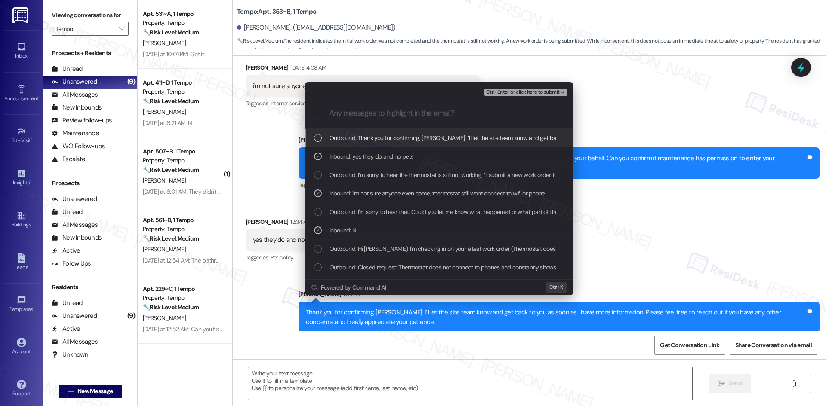
drag, startPoint x: 538, startPoint y: 98, endPoint x: 533, endPoint y: 95, distance: 5.6
click at [537, 98] on div ".cls-1{fill:#0a055f;}.cls-2{fill:#0cc4c4;} resideskLogoBlueOrange" at bounding box center [438, 113] width 269 height 31
click at [531, 91] on span "Ctrl+Enter or click here to submit" at bounding box center [523, 92] width 74 height 6
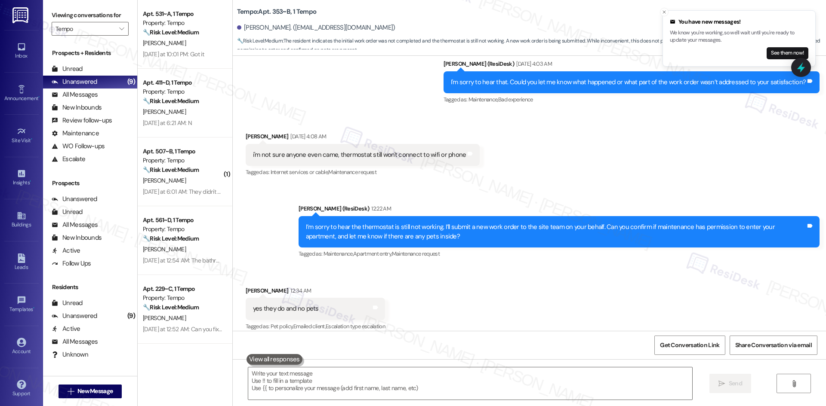
scroll to position [472, 0]
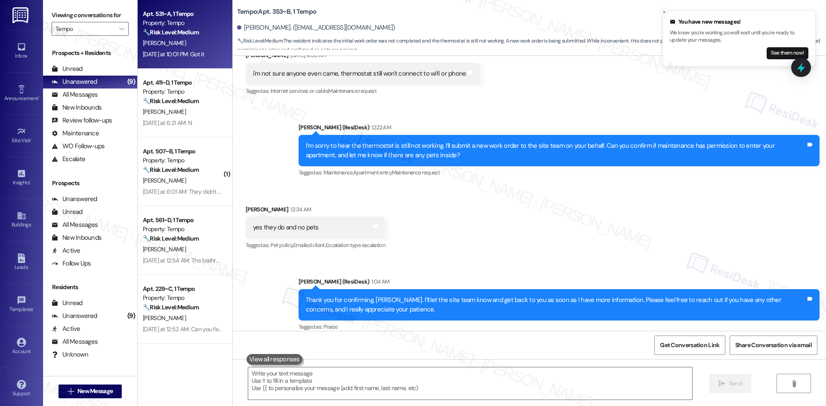
click at [190, 52] on div "[DATE] at 10:01 PM: Got it [DATE] at 10:01 PM: Got it" at bounding box center [173, 54] width 61 height 8
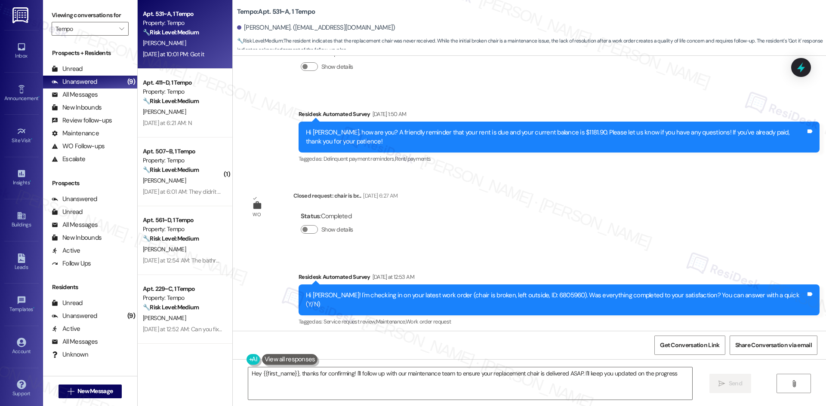
type textarea "Hey {{first_name}}, thanks for confirming! I'll follow up with our maintenance …"
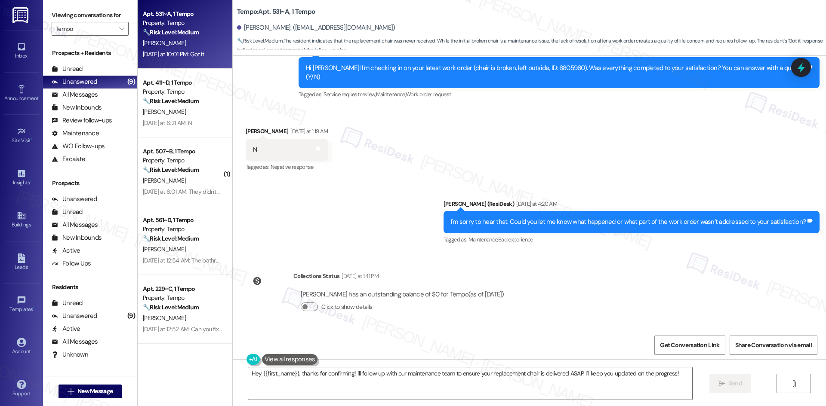
scroll to position [481, 0]
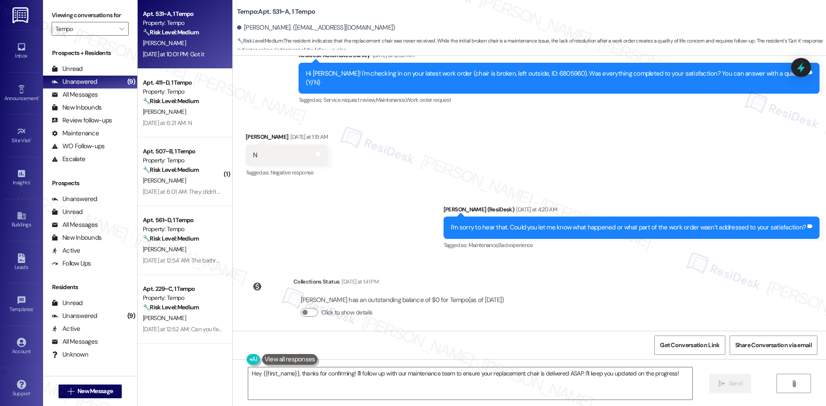
click at [421, 186] on div "Sent via SMS [PERSON_NAME] (ResiDesk) [DATE] at 4:20 AM I'm sorry to hear that.…" at bounding box center [529, 222] width 593 height 73
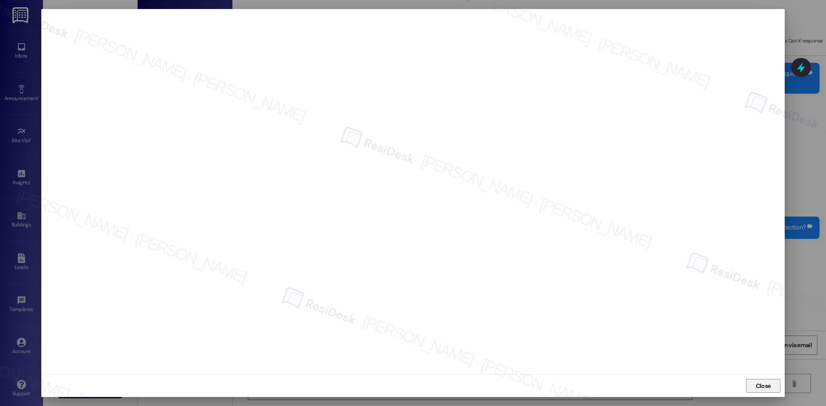
click at [762, 384] on span "Close" at bounding box center [763, 386] width 15 height 9
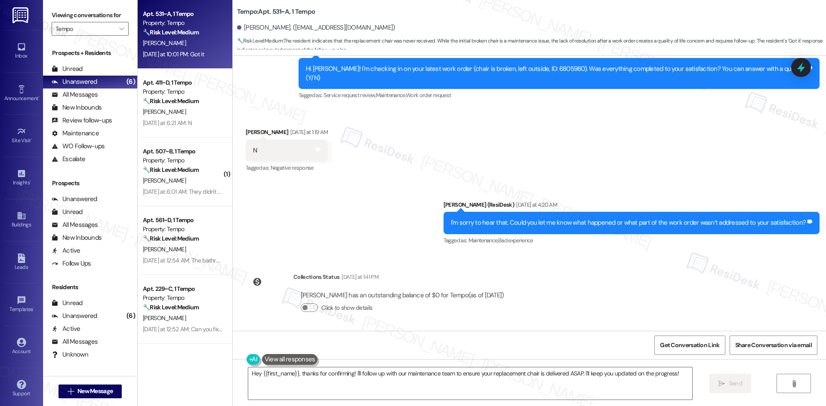
scroll to position [438, 0]
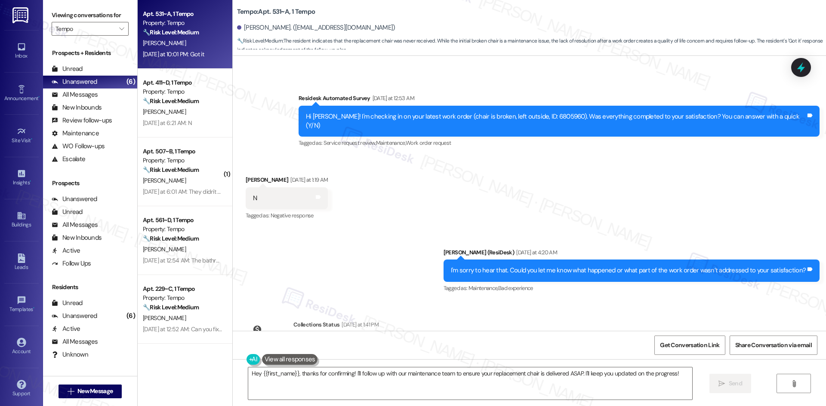
click at [468, 211] on div "Received via SMS [PERSON_NAME] [DATE] at 1:19 AM N Tags and notes Tagged as: Ne…" at bounding box center [529, 192] width 593 height 73
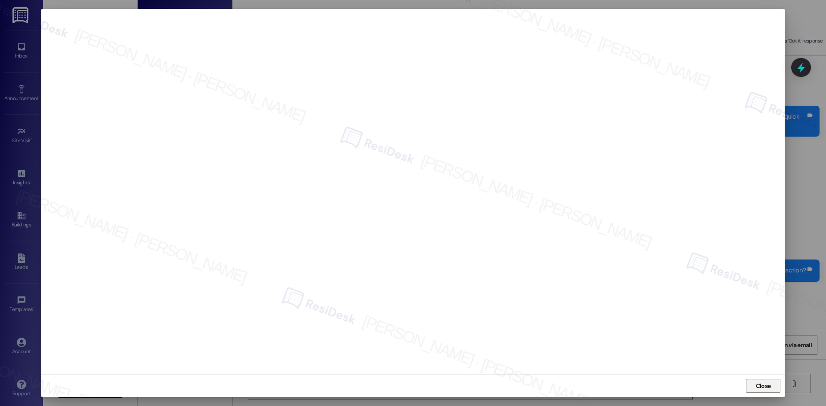
click at [767, 388] on span "Close" at bounding box center [763, 386] width 15 height 9
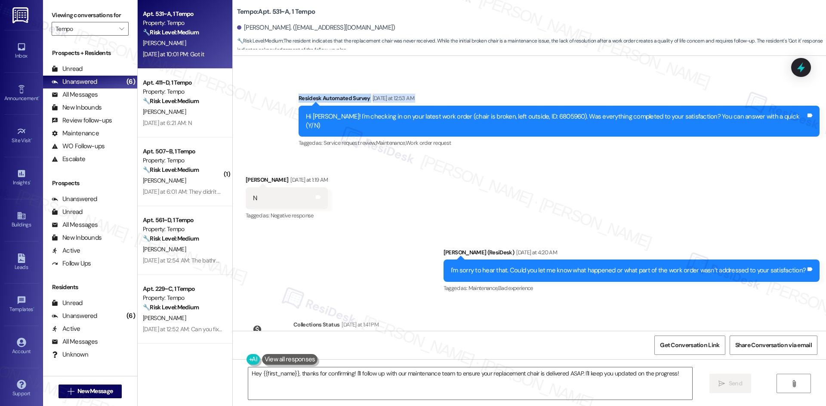
drag, startPoint x: 297, startPoint y: 101, endPoint x: 381, endPoint y: 152, distance: 99.2
click at [339, 126] on div "Survey, sent via SMS Residesk Automated Survey [DATE] at 12:53 AM Hi [PERSON_NA…" at bounding box center [529, 115] width 593 height 82
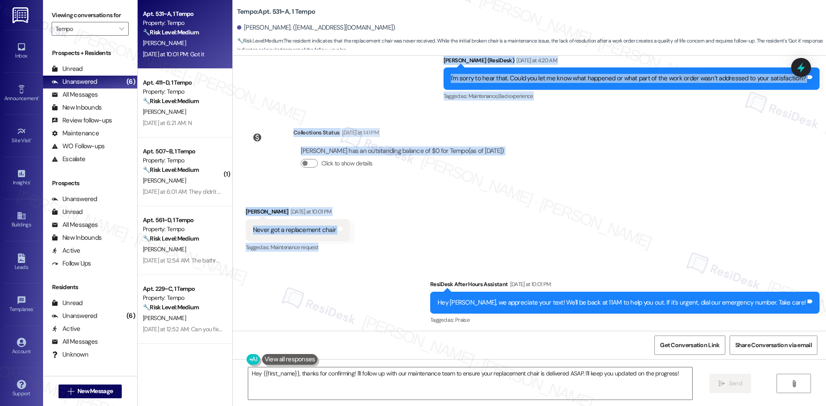
drag, startPoint x: 436, startPoint y: 200, endPoint x: 372, endPoint y: 246, distance: 78.6
click at [372, 246] on div "Lease started [DATE] 8:00 AM Survey, sent via SMS Residesk Automated Survey [DA…" at bounding box center [529, 193] width 593 height 275
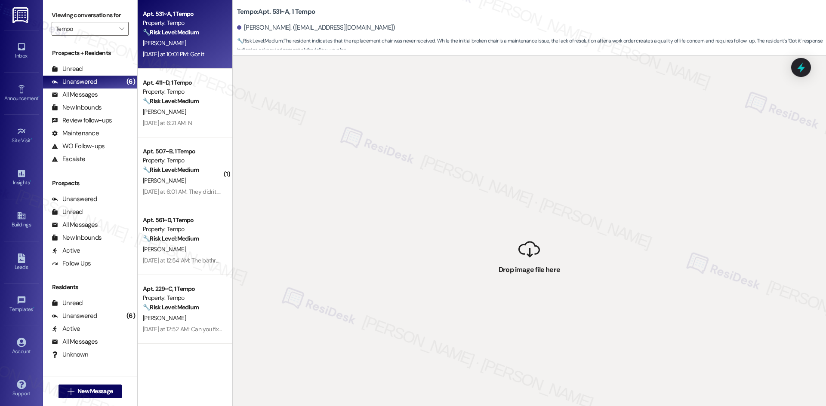
click at [413, 228] on div " Drop image file here" at bounding box center [529, 259] width 593 height 406
click at [96, 69] on div "Unread (0)" at bounding box center [90, 69] width 94 height 13
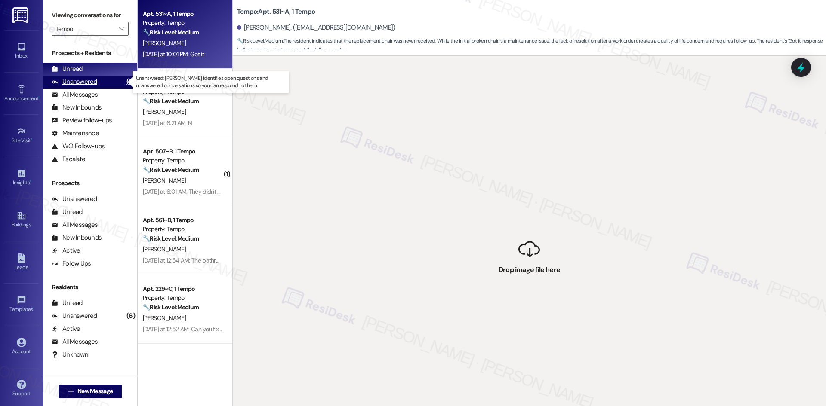
click at [96, 80] on div "Unanswered (6)" at bounding box center [90, 82] width 94 height 13
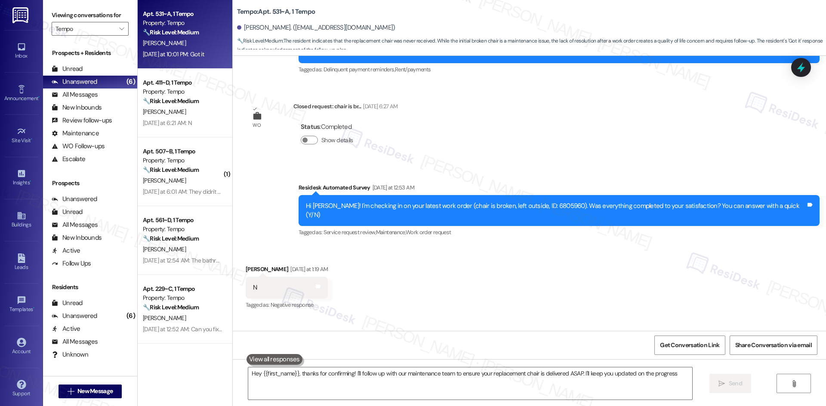
type textarea "Hey {{first_name}}, thanks for confirming! I'll follow up with our maintenance …"
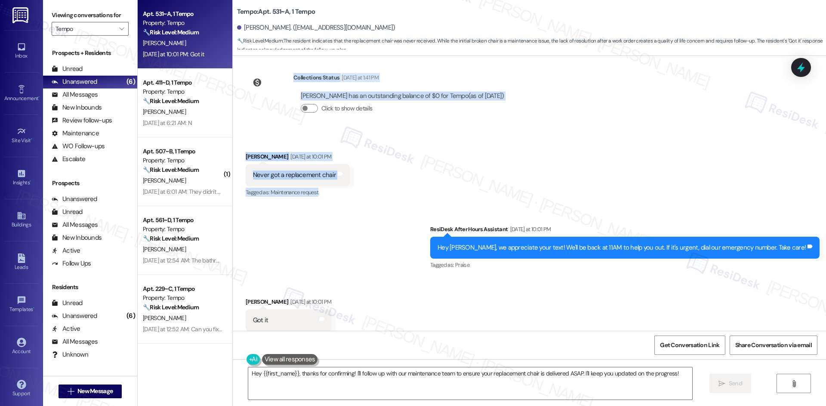
scroll to position [696, 0]
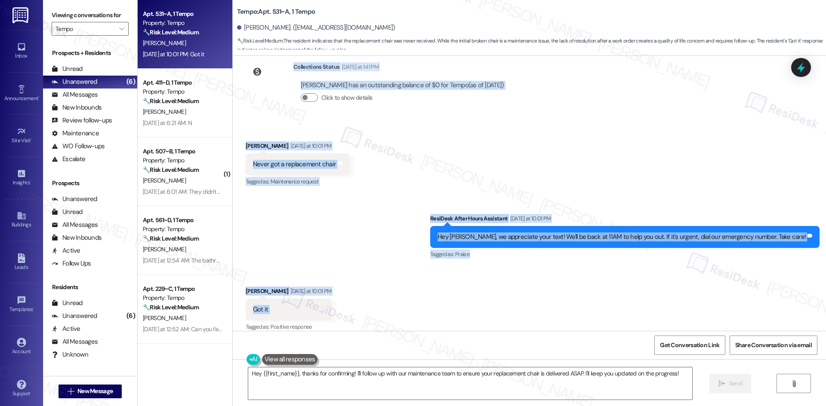
drag, startPoint x: 297, startPoint y: 92, endPoint x: 303, endPoint y: 307, distance: 215.1
click at [303, 307] on div "Lease started [DATE] 8:00 AM Survey, sent via SMS Residesk Automated Survey [DA…" at bounding box center [529, 193] width 593 height 275
click at [303, 307] on div "Got it Tags and notes" at bounding box center [289, 310] width 86 height 22
drag, startPoint x: 321, startPoint y: 108, endPoint x: 295, endPoint y: 305, distance: 199.0
click at [295, 305] on div "Lease started [DATE] 8:00 AM Survey, sent via SMS Residesk Automated Survey [DA…" at bounding box center [529, 193] width 593 height 275
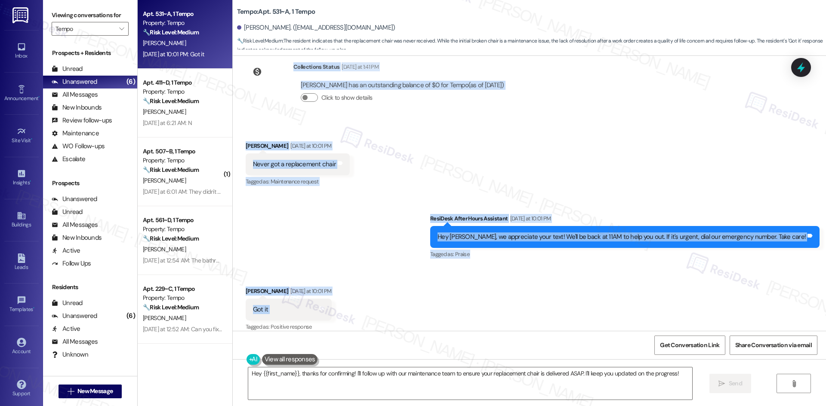
click at [295, 305] on div "Got it Tags and notes" at bounding box center [289, 310] width 86 height 22
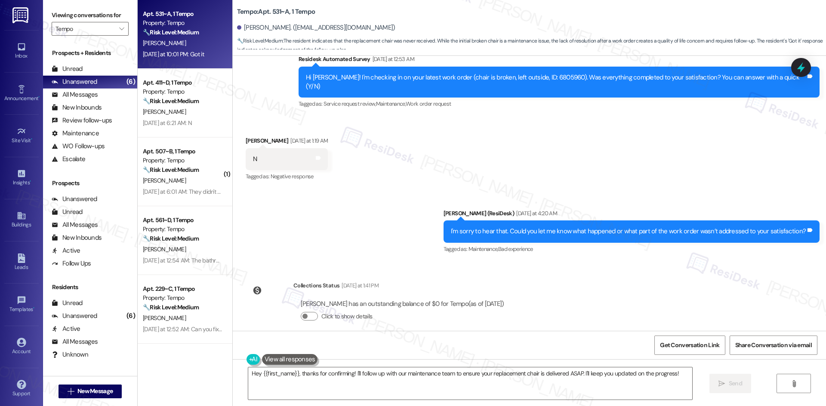
scroll to position [438, 0]
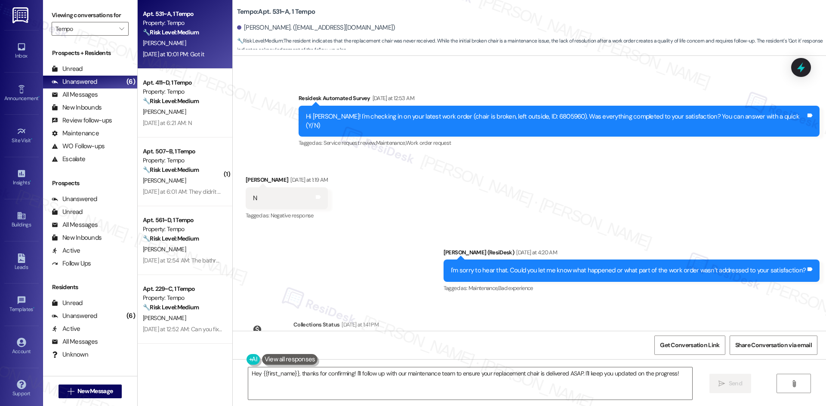
click at [315, 86] on div "Survey, sent via SMS Residesk Automated Survey [DATE] at 12:53 AM Hi [PERSON_NA…" at bounding box center [529, 115] width 593 height 82
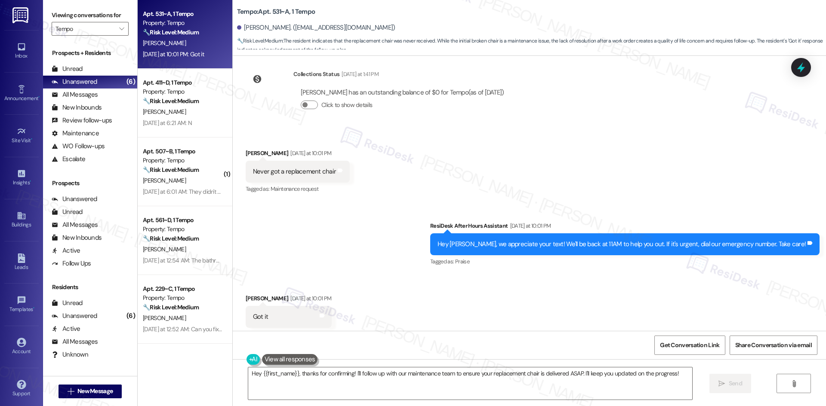
scroll to position [696, 0]
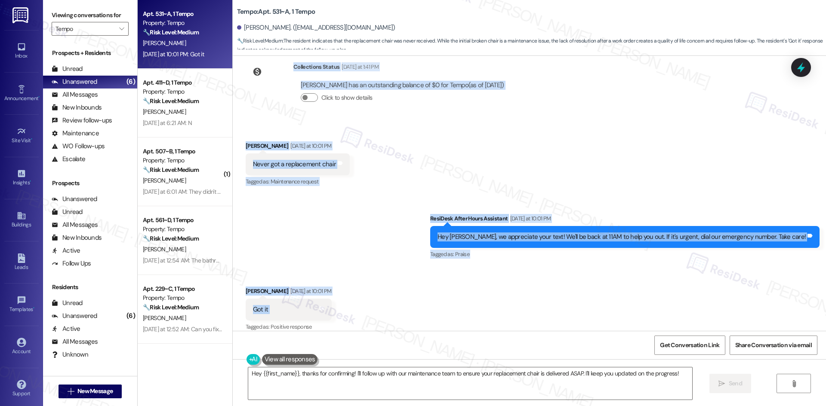
drag, startPoint x: 331, startPoint y: 105, endPoint x: 301, endPoint y: 301, distance: 197.8
click at [301, 301] on div "Lease started [DATE] 8:00 AM Survey, sent via SMS Residesk Automated Survey [DA…" at bounding box center [529, 193] width 593 height 275
copy div "Loremips Dolorsita Consec Adipiscin el 00:33 SE Do Eiusmo! T'i utlabore et do m…"
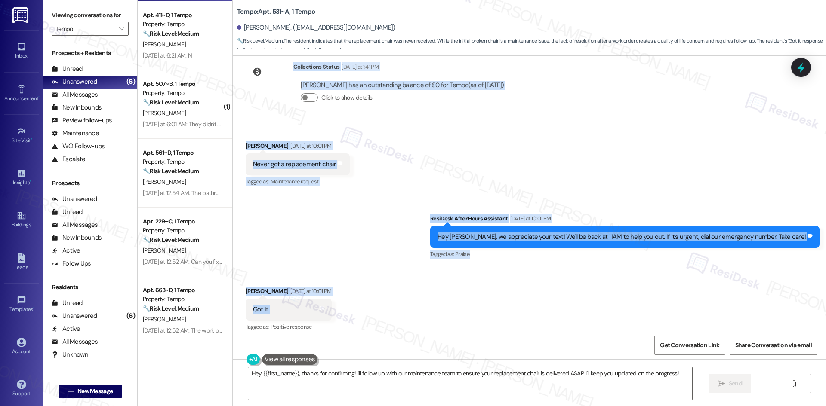
click at [368, 169] on div "Received via SMS [PERSON_NAME] [DATE] at 10:01 PM Never got a replacement chair…" at bounding box center [529, 158] width 593 height 73
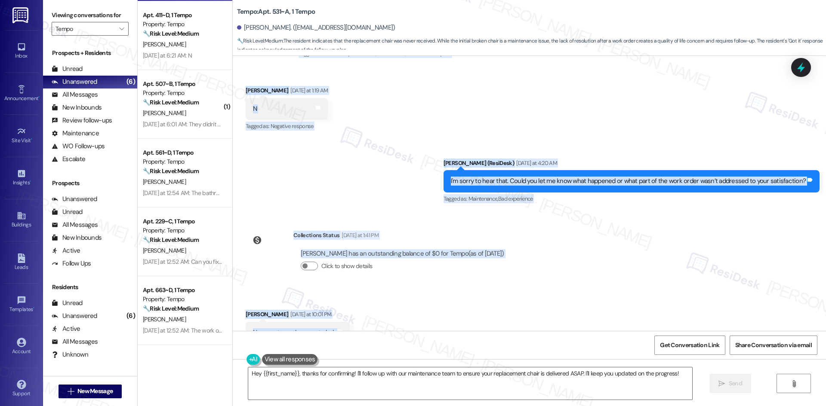
scroll to position [567, 0]
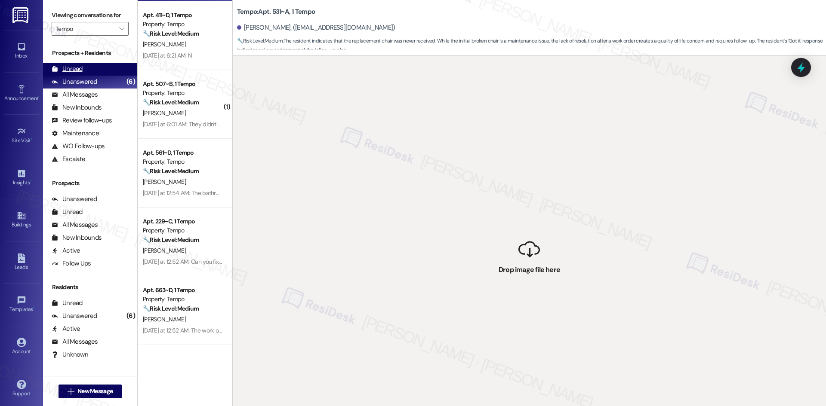
click at [89, 64] on div "Unread (0)" at bounding box center [90, 69] width 94 height 13
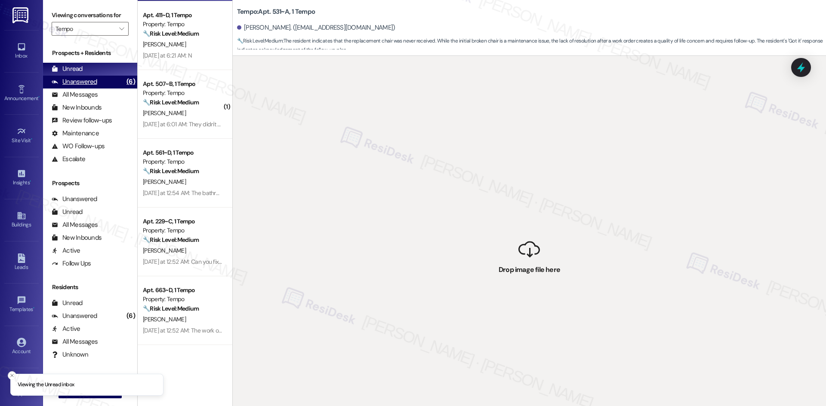
click at [82, 82] on div "Unanswered" at bounding box center [75, 81] width 46 height 9
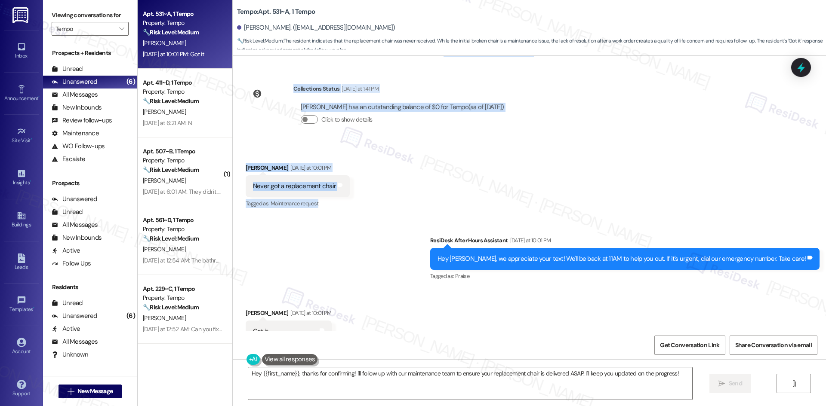
scroll to position [696, 0]
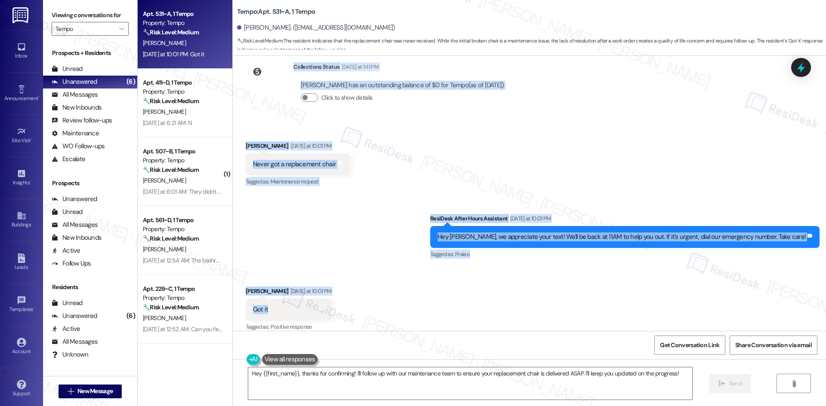
drag, startPoint x: 307, startPoint y: 134, endPoint x: 269, endPoint y: 300, distance: 170.3
click at [269, 300] on div "Lease started [DATE] 8:00 AM Survey, sent via SMS Residesk Automated Survey [DA…" at bounding box center [529, 193] width 593 height 275
click at [269, 300] on div "Got it Tags and notes" at bounding box center [289, 310] width 86 height 22
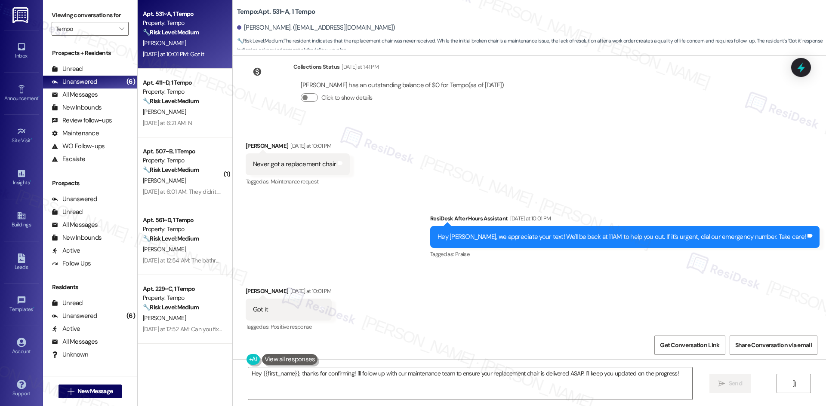
drag, startPoint x: 258, startPoint y: 306, endPoint x: 522, endPoint y: 165, distance: 299.7
click at [522, 165] on div "Received via SMS [PERSON_NAME] [DATE] at 10:01 PM Never got a replacement chair…" at bounding box center [529, 158] width 593 height 73
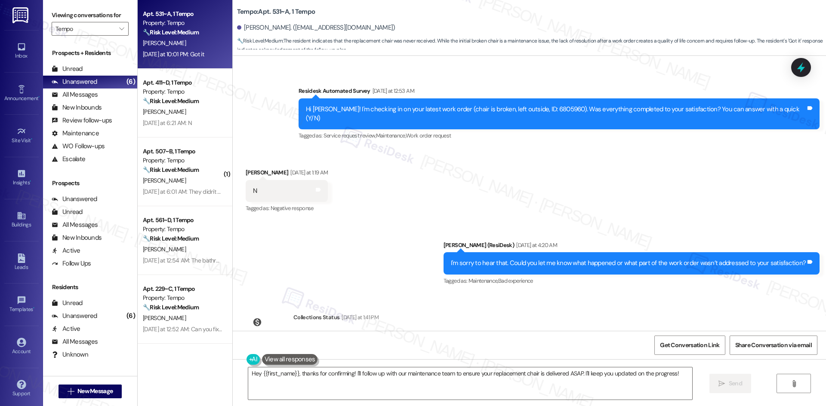
scroll to position [438, 0]
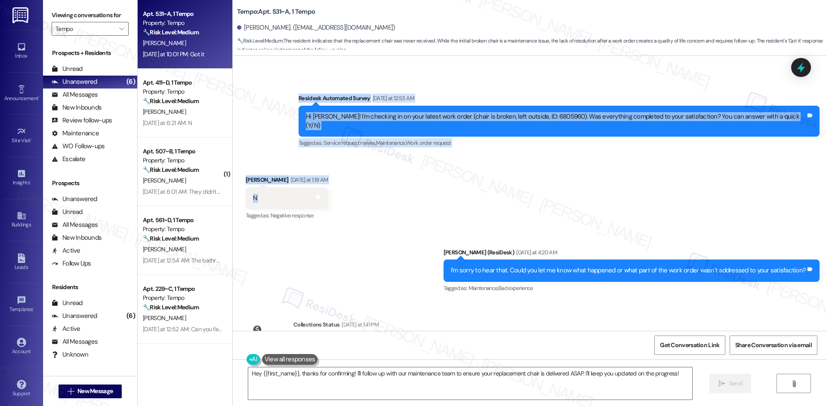
drag, startPoint x: 317, startPoint y: 93, endPoint x: 365, endPoint y: 200, distance: 117.6
click at [365, 197] on div "Lease started [DATE] 8:00 AM Survey, sent via SMS Residesk Automated Survey [DA…" at bounding box center [529, 193] width 593 height 275
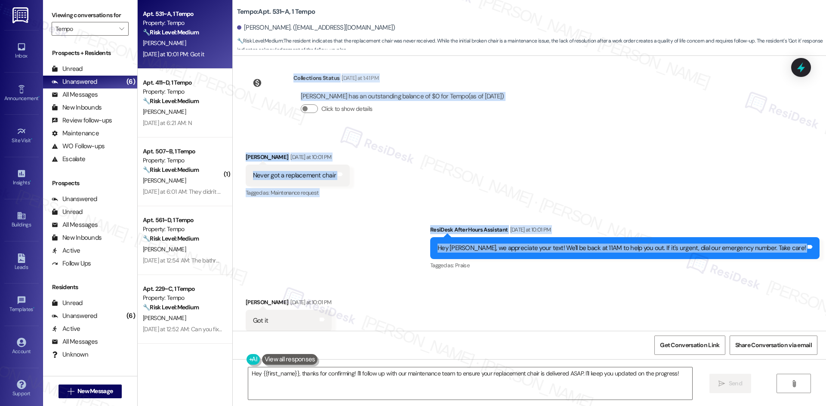
scroll to position [696, 0]
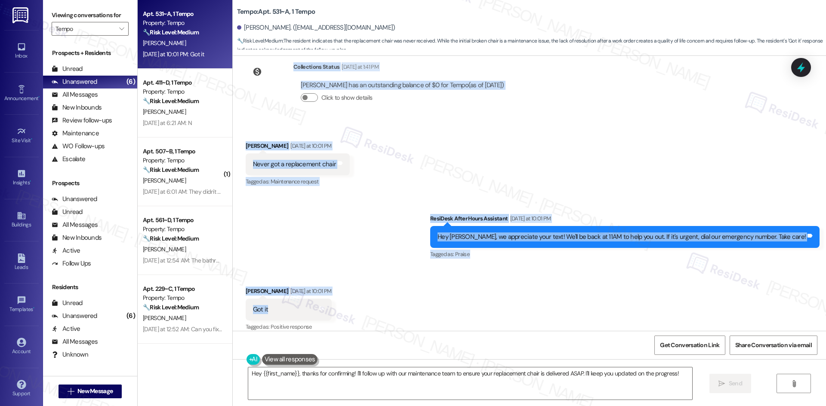
drag, startPoint x: 365, startPoint y: 200, endPoint x: 285, endPoint y: 305, distance: 131.6
click at [285, 305] on div "Lease started [DATE] 8:00 AM Survey, sent via SMS Residesk Automated Survey [DA…" at bounding box center [529, 193] width 593 height 275
copy div "Lorem ip dolorsita consecteturad elits Doeiusmo temporin Utla etd MAG Aliqu (En…"
click at [381, 167] on div "Received via SMS [PERSON_NAME] [DATE] at 10:01 PM Never got a replacement chair…" at bounding box center [529, 158] width 593 height 73
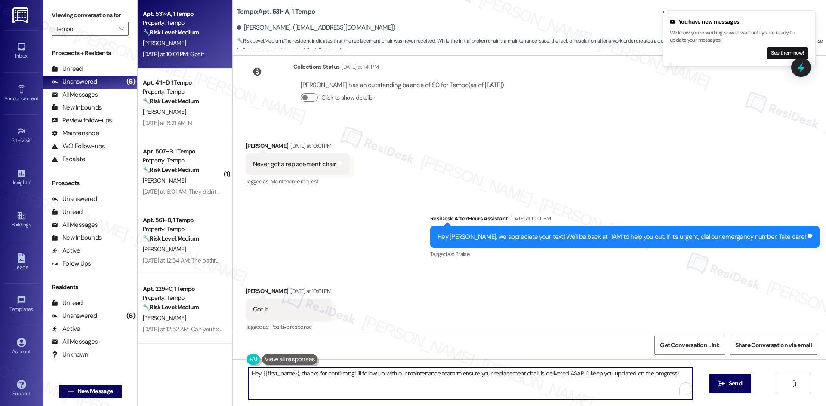
drag, startPoint x: 245, startPoint y: 376, endPoint x: 737, endPoint y: 413, distance: 493.3
click at [737, 406] on html "You have new messages! We know you're working, so we'll wait until you're ready…" at bounding box center [413, 203] width 826 height 406
paste textarea "I’m sorry you still haven’t received a replacement chair. I’ll check with the s…"
click at [416, 388] on textarea "I’m sorry you still haven’t received a replacement chair. I’ll check with the s…" at bounding box center [470, 384] width 444 height 32
type textarea "I’m sorry you still haven’t received a replacement chair. I’ll check with the s…"
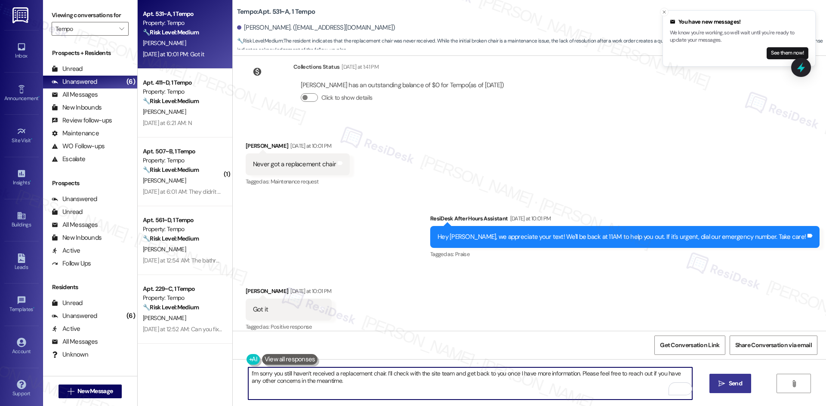
click at [736, 389] on button " Send" at bounding box center [730, 383] width 42 height 19
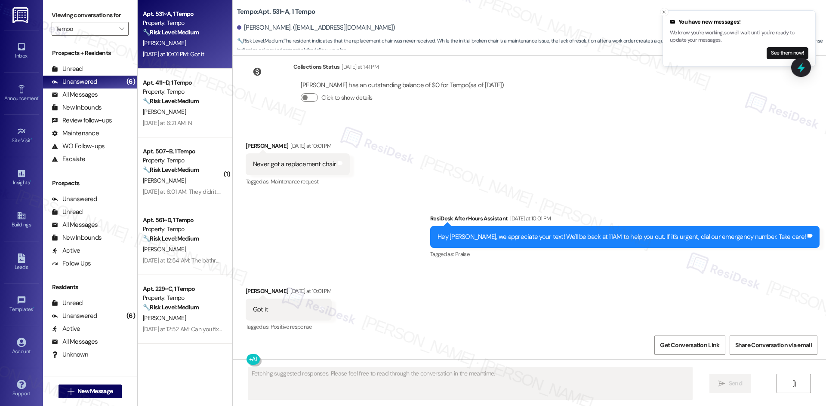
scroll to position [695, 0]
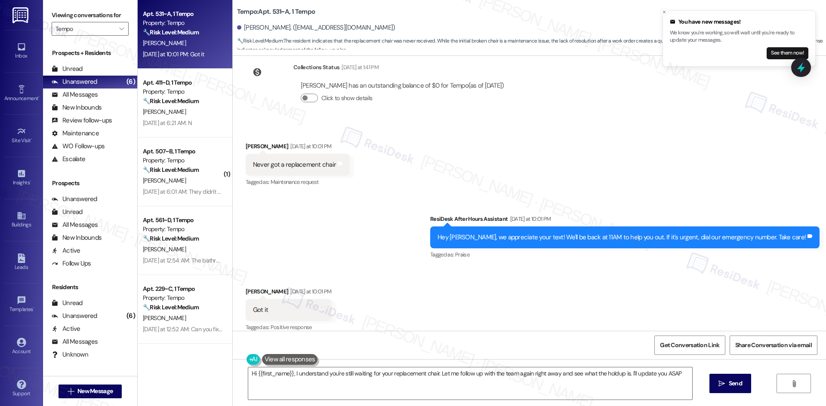
type textarea "Hi {{first_name}}, I understand you're still waiting for your replacement chair…"
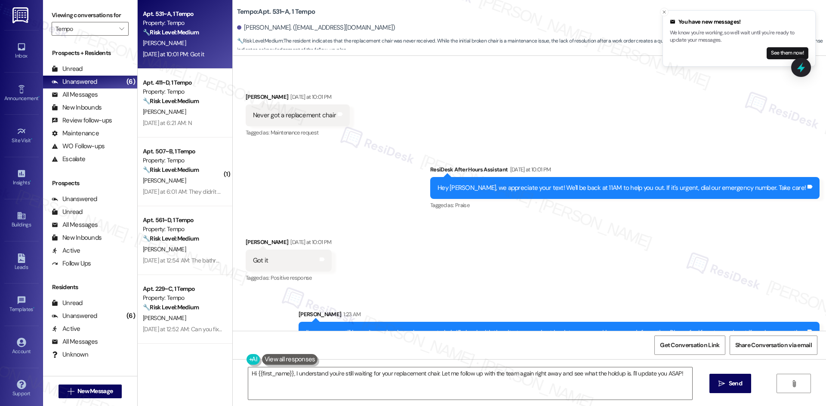
scroll to position [765, 0]
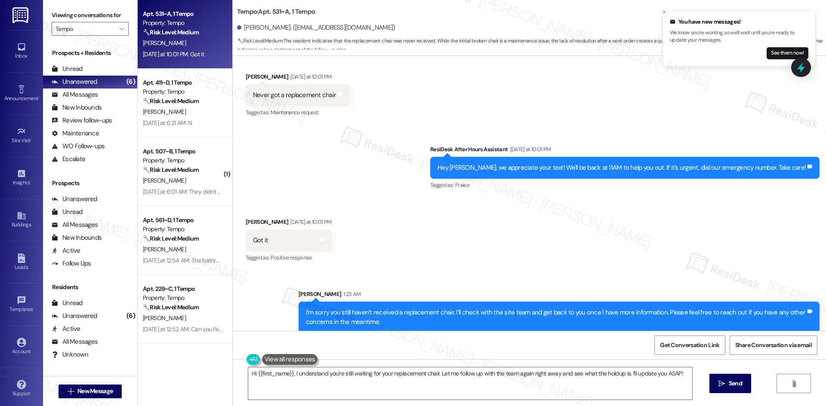
drag, startPoint x: 486, startPoint y: 187, endPoint x: 481, endPoint y: 191, distance: 7.0
click at [486, 187] on div "Sent via SMS ResiDesk After Hours Assistant [DATE] at 10:01 PM Hey [PERSON_NAME…" at bounding box center [625, 168] width 402 height 60
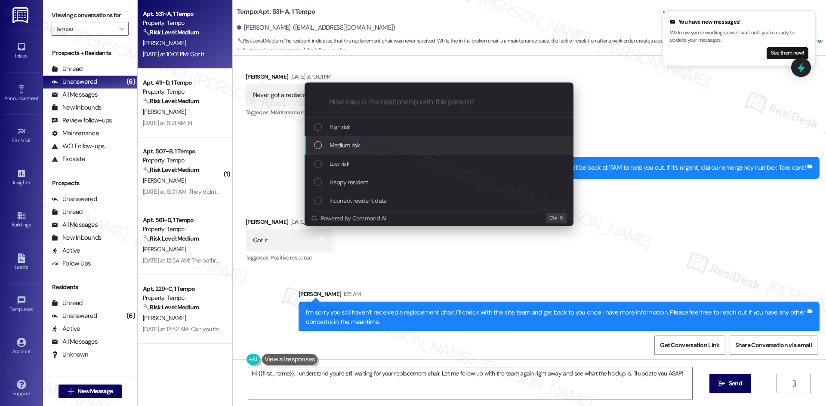
click at [379, 151] on div "Medium risk" at bounding box center [438, 145] width 269 height 18
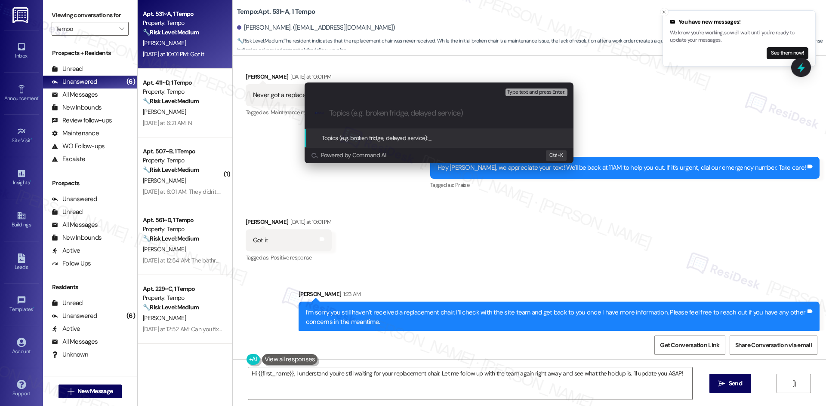
click at [391, 223] on div "Escalate Conversation Medium risk Topics (e.g. broken fridge, delayed service) …" at bounding box center [413, 203] width 826 height 406
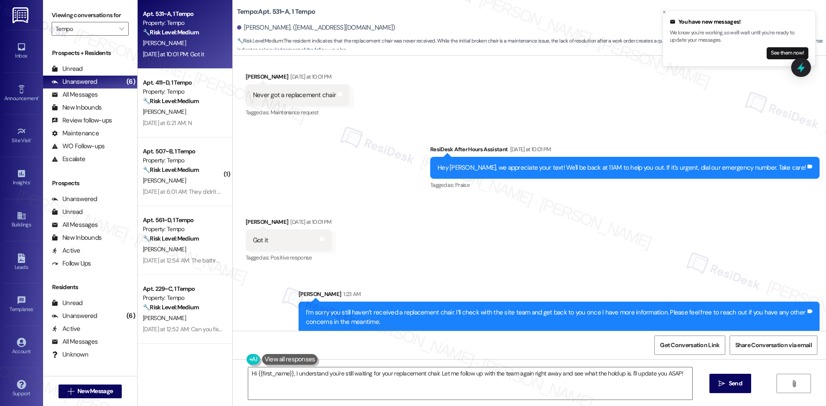
click at [396, 212] on div "Received via SMS [PERSON_NAME] [DATE] at 10:01 PM Got it Tags and notes Tagged …" at bounding box center [529, 234] width 593 height 73
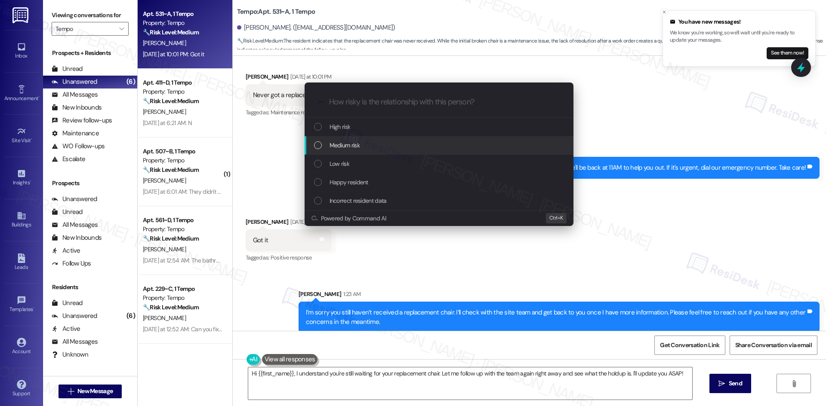
click at [380, 141] on div "Medium risk" at bounding box center [440, 145] width 252 height 9
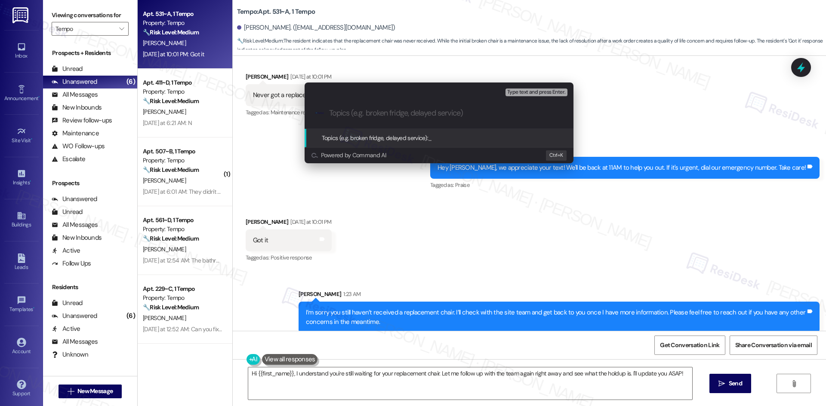
click at [356, 118] on div ".cls-1{fill:#0a055f;}.cls-2{fill:#0cc4c4;} resideskLogoBlueOrange" at bounding box center [438, 113] width 269 height 31
click at [352, 111] on input "Topics (e.g. broken fridge, delayed service)" at bounding box center [446, 113] width 234 height 9
paste input "Replacement Chair Not Received – [PERSON_NAME] (Work Order 6824419)"
type input "Replacement Chair Not Received – [PERSON_NAME] (Work Order 6824419)"
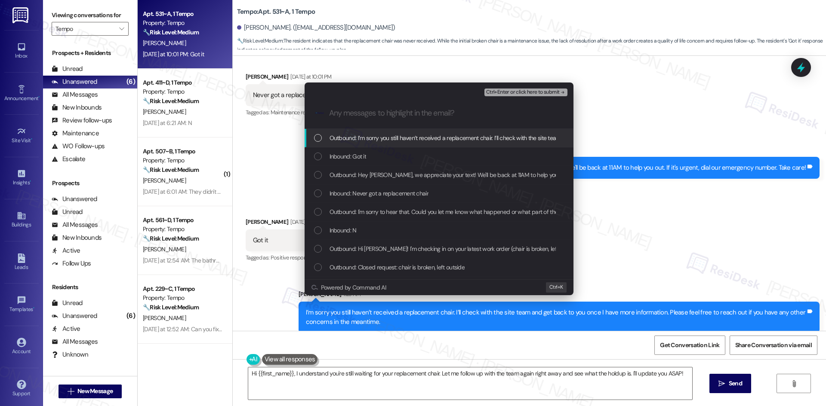
scroll to position [0, 0]
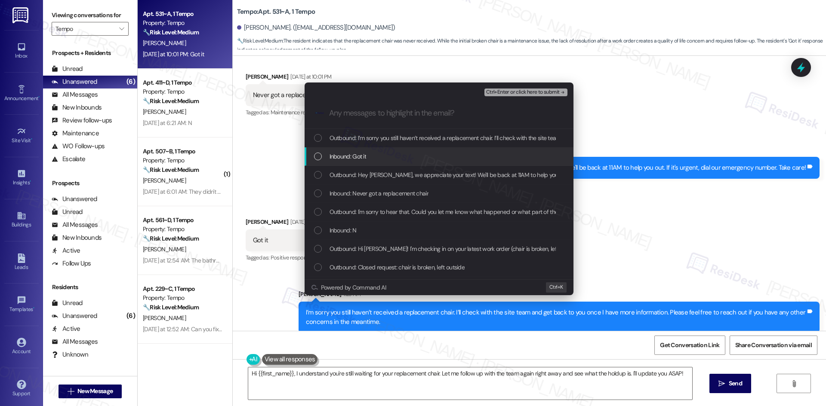
click at [411, 158] on div "Inbound: Got it" at bounding box center [440, 156] width 252 height 9
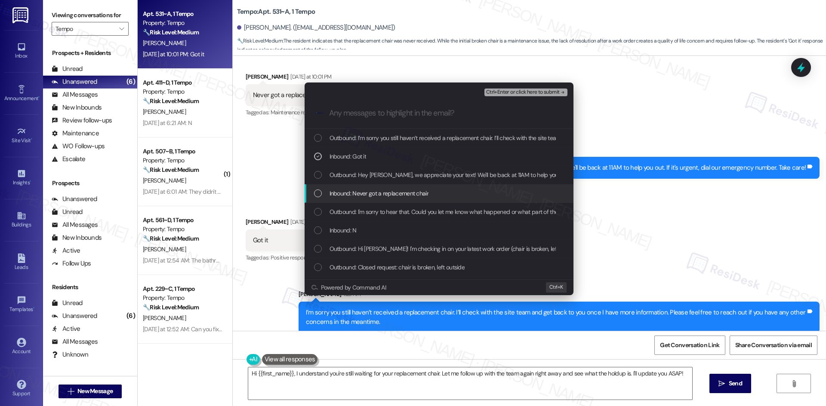
click at [415, 193] on span "Inbound: Never got a replacement chair" at bounding box center [378, 193] width 99 height 9
click at [407, 231] on div "Inbound: N" at bounding box center [440, 230] width 252 height 9
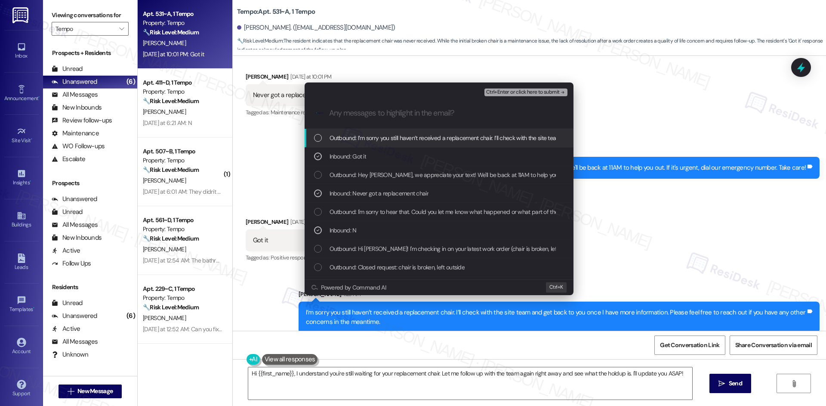
click at [551, 91] on span "Ctrl+Enter or click here to submit" at bounding box center [523, 92] width 74 height 6
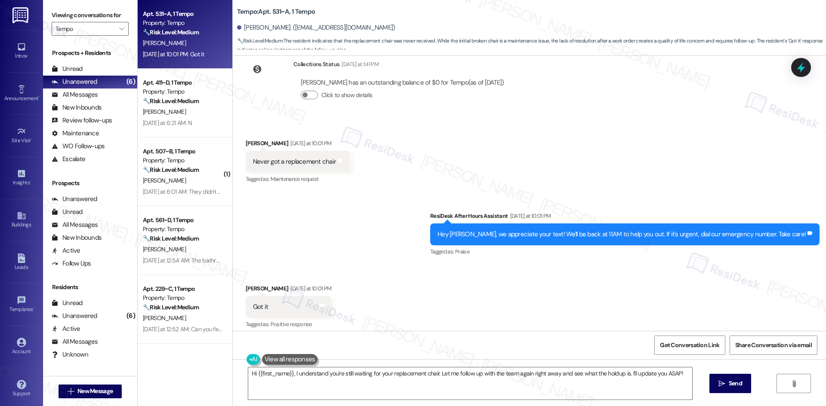
scroll to position [695, 0]
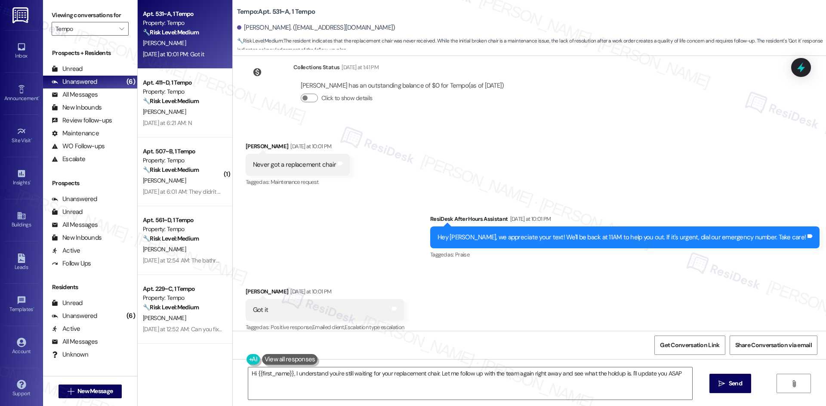
type textarea "Hi {{first_name}}, I understand you're still waiting for your replacement chair…"
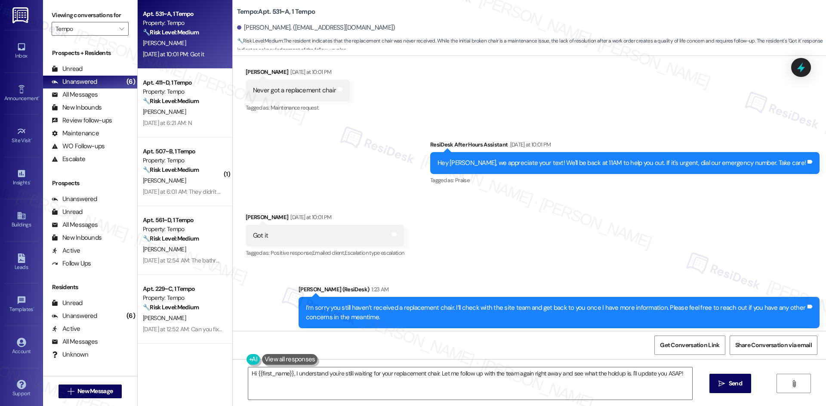
scroll to position [778, 0]
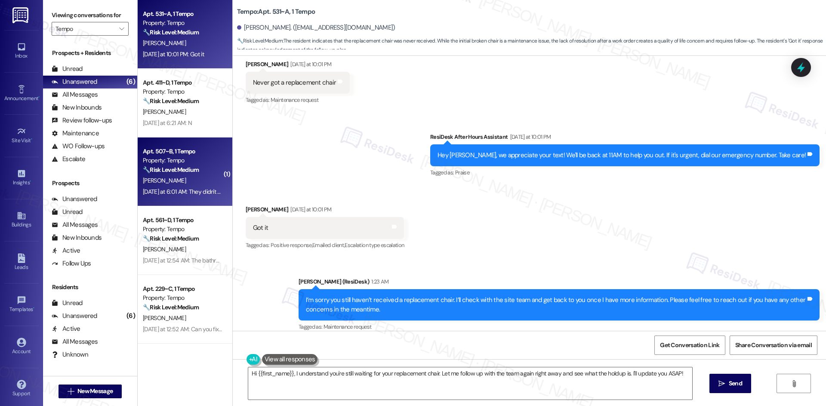
click at [190, 138] on div "Apt. 507~B, 1 Tempo Property: Tempo 🔧 Risk Level: Medium The resident indicates…" at bounding box center [185, 172] width 95 height 69
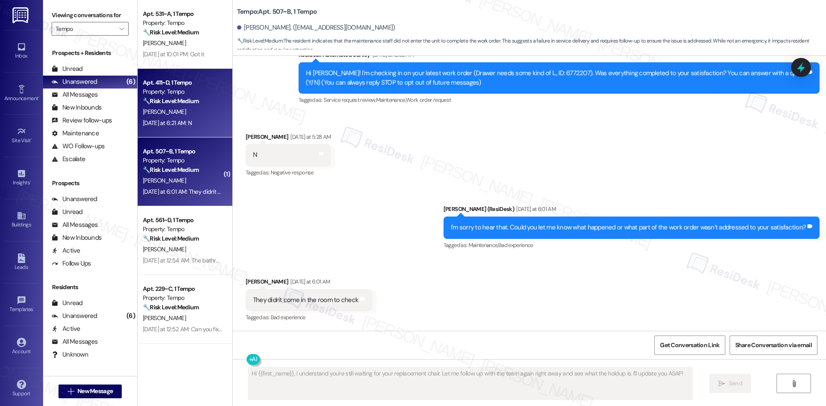
type textarea "Fetching suggested responses. Please feel free to read through the conversation…"
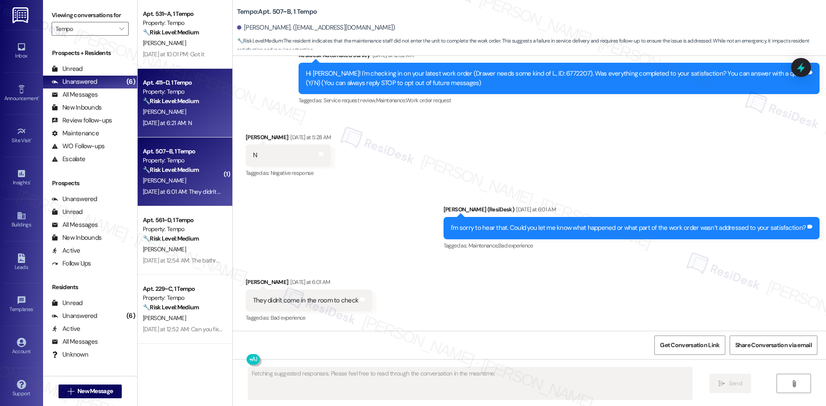
click at [197, 120] on div "[DATE] at 6:21 AM: N [DATE] at 6:21 AM: N" at bounding box center [182, 123] width 81 height 11
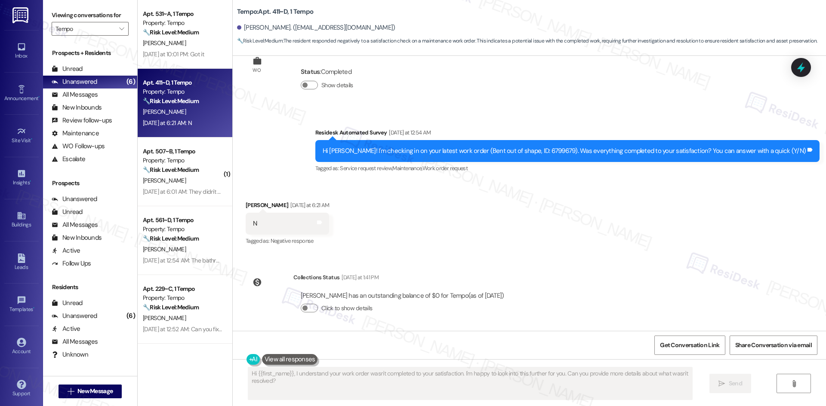
scroll to position [170, 0]
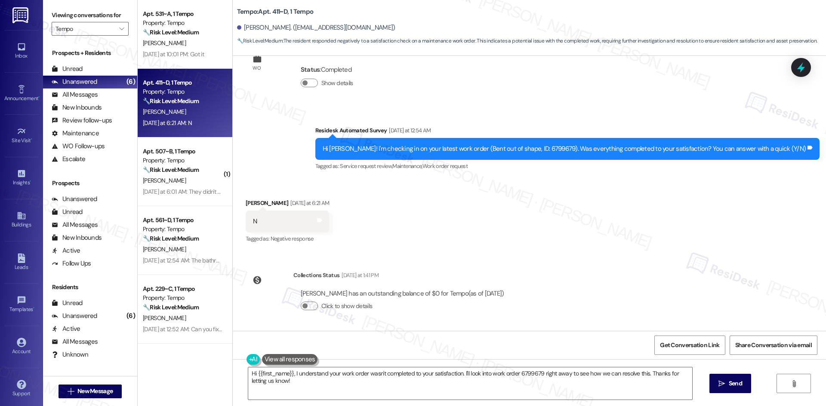
click at [403, 206] on div "Received via SMS [PERSON_NAME] [DATE] at 6:21 AM N Tags and notes Tagged as: Ne…" at bounding box center [529, 215] width 593 height 73
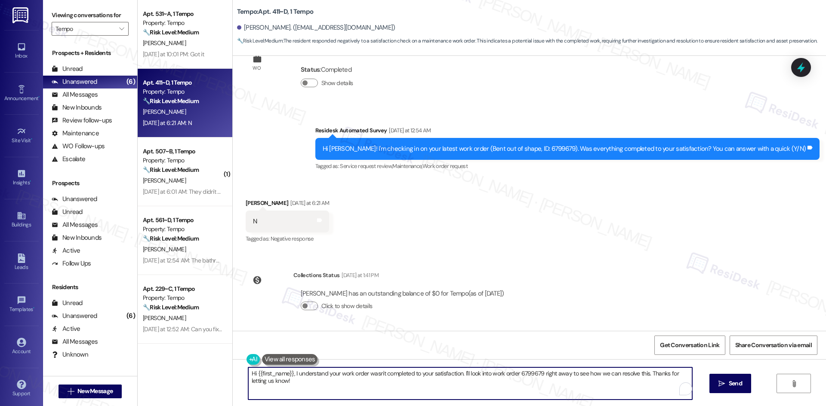
click at [395, 376] on textarea "Hi {{first_name}}, I understand your work order wasn't completed to your satisf…" at bounding box center [470, 384] width 444 height 32
paste textarea "I'm sorry to hear that. Could you let me know what happened or what part of the…"
type textarea "I'm sorry to hear that. Could you let me know what happened or what part of the…"
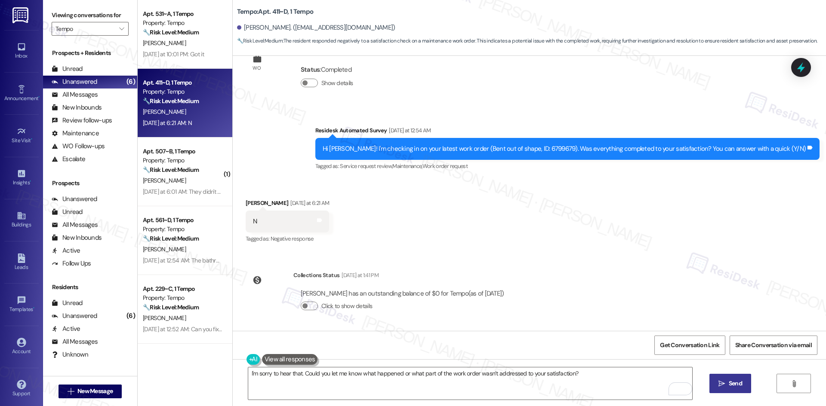
click at [723, 389] on button " Send" at bounding box center [730, 383] width 42 height 19
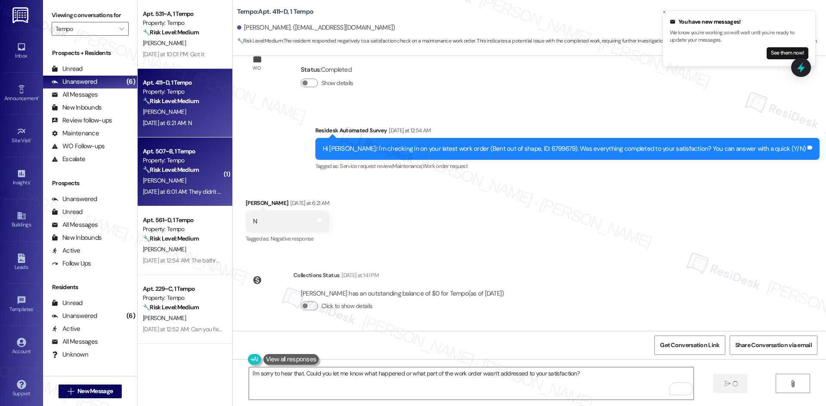
click at [165, 173] on strong "🔧 Risk Level: Medium" at bounding box center [171, 170] width 56 height 8
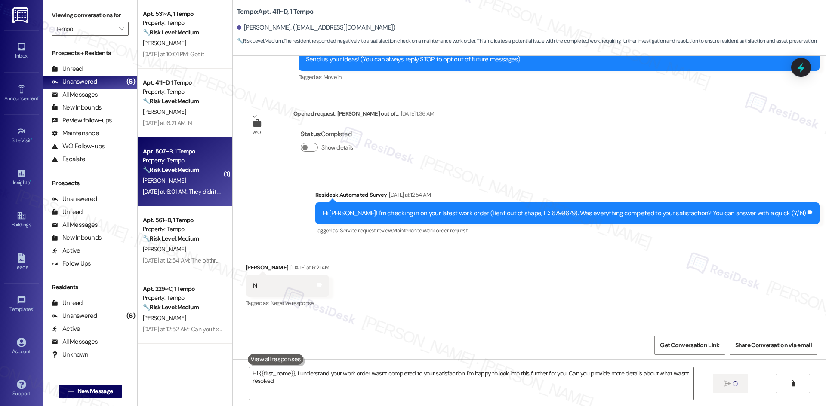
type textarea "Hi {{first_name}}, I understand your work order wasn't completed to your satisf…"
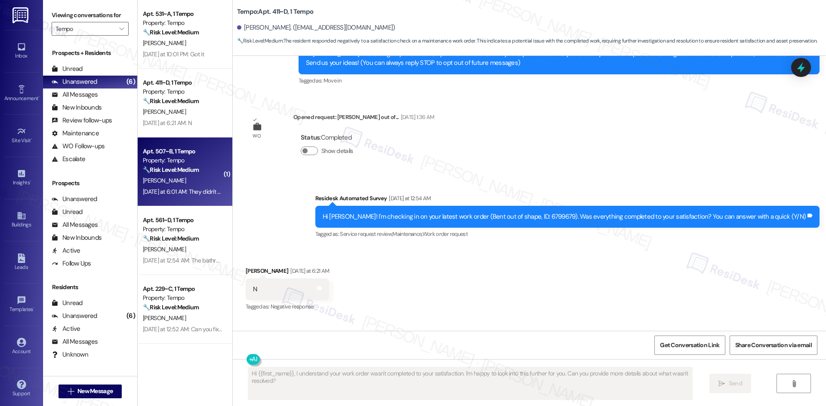
scroll to position [90, 0]
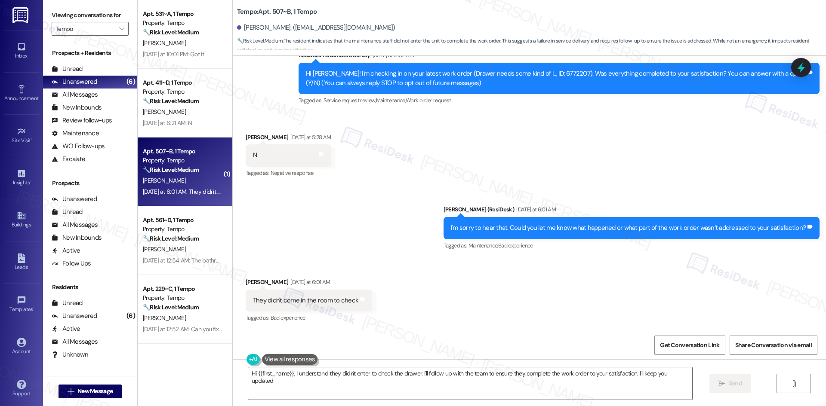
type textarea "Hi {{first_name}}, I understand they didn't enter to check the drawer. I'll fol…"
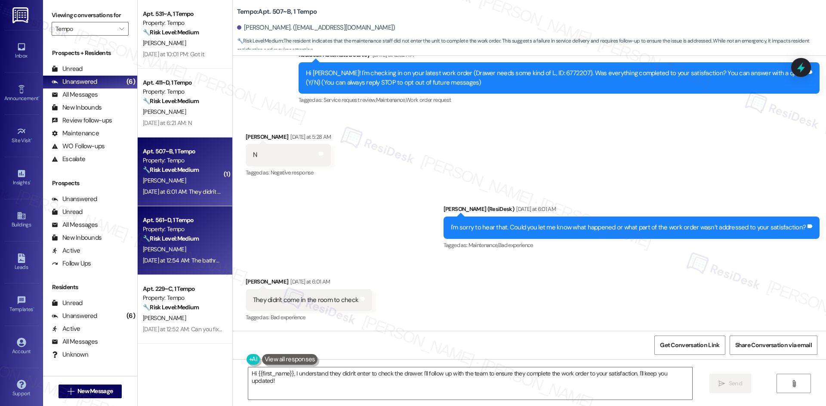
click at [164, 253] on div "[PERSON_NAME]" at bounding box center [182, 249] width 81 height 11
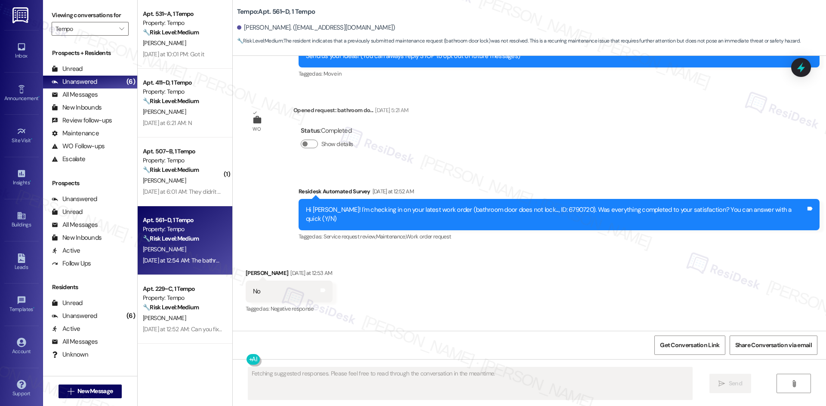
scroll to position [151, 0]
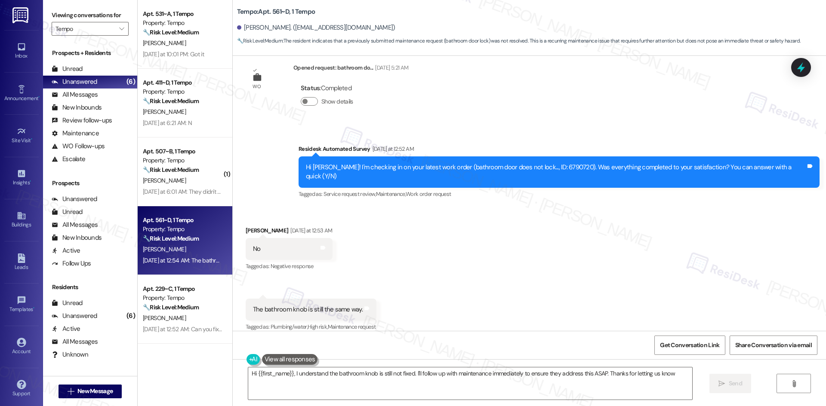
type textarea "Hi {{first_name}}, I understand the bathroom knob is still not fixed. I'll foll…"
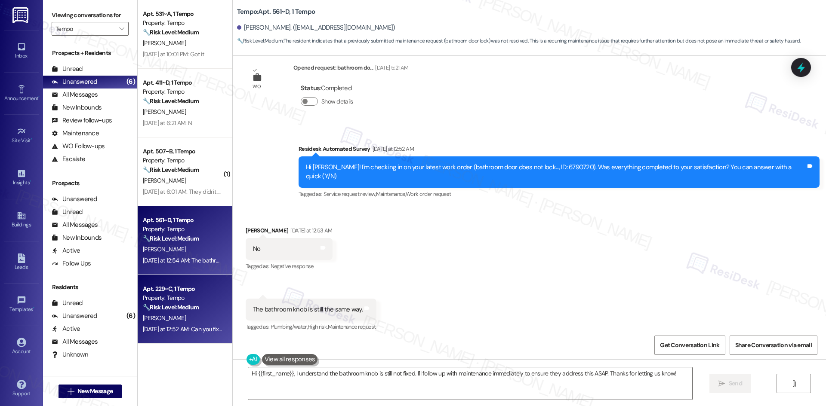
click at [189, 316] on div "[PERSON_NAME]" at bounding box center [182, 318] width 81 height 11
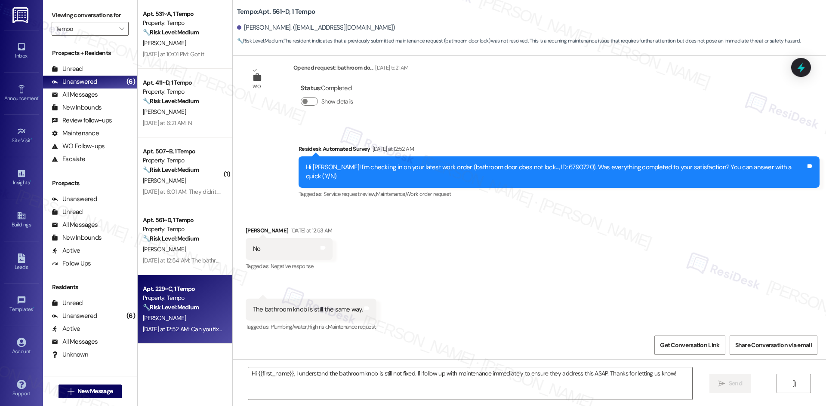
type textarea "Fetching suggested responses. Please feel free to read through the conversation…"
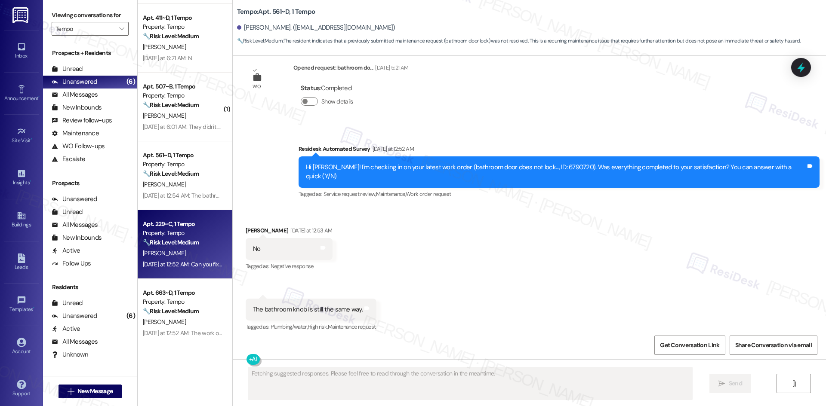
scroll to position [68, 0]
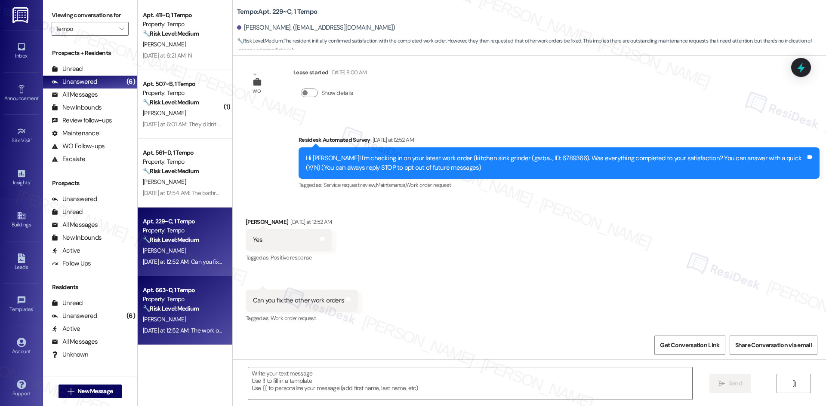
type textarea "Fetching suggested responses. Please feel free to read through the conversation…"
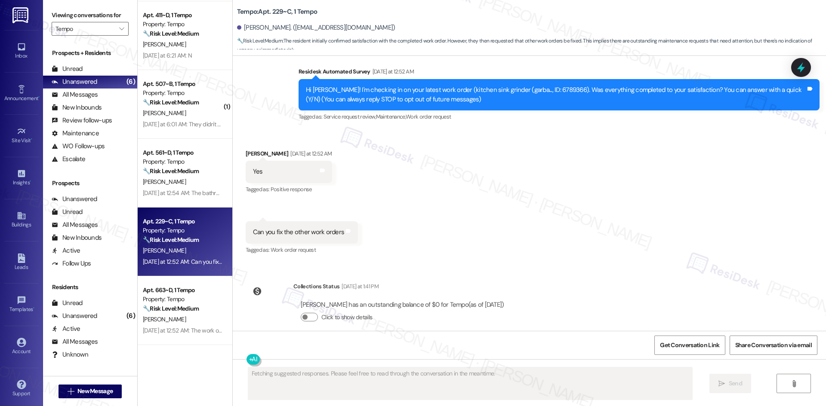
scroll to position [94, 0]
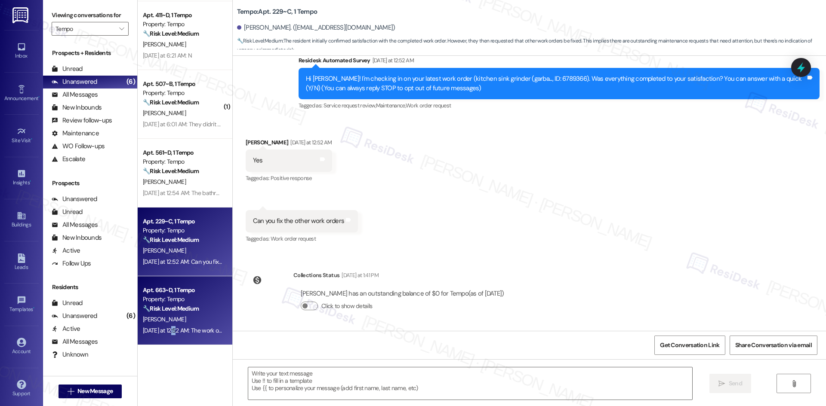
click at [169, 327] on div "[DATE] at 12:52 AM: The work order was never completed [DATE] at 12:52 AM: The …" at bounding box center [214, 331] width 142 height 8
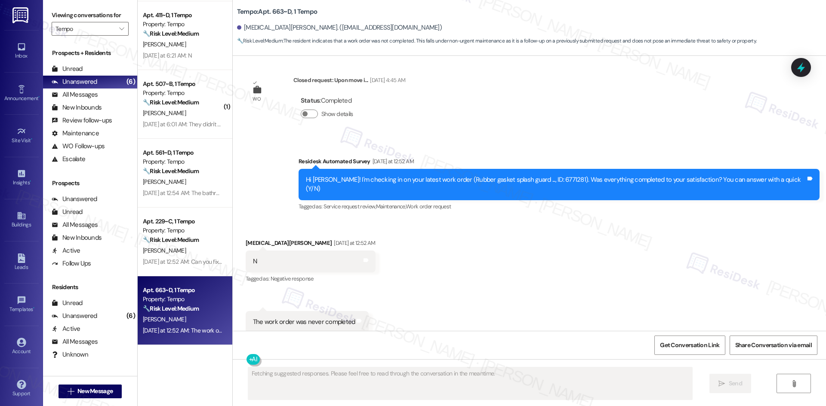
scroll to position [644, 0]
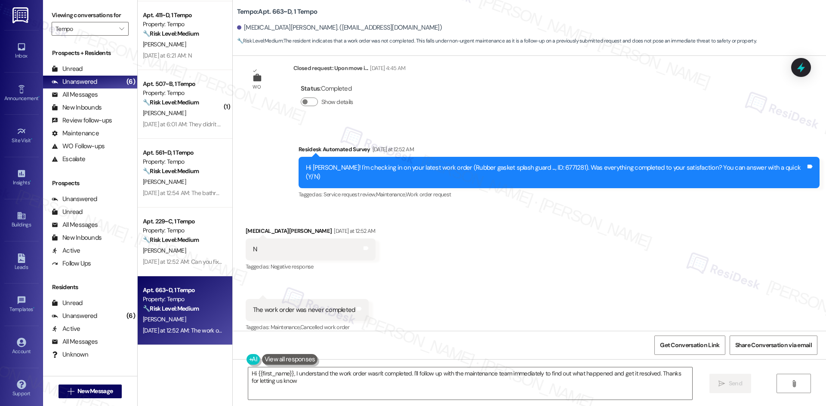
type textarea "Hi {{first_name}}, I understand the work order wasn't completed. I'll follow up…"
drag, startPoint x: 452, startPoint y: 260, endPoint x: 440, endPoint y: 245, distance: 19.3
click at [452, 259] on div "Received via SMS [MEDICAL_DATA][PERSON_NAME] [DATE] at 12:52 AM N Tags and note…" at bounding box center [529, 273] width 593 height 133
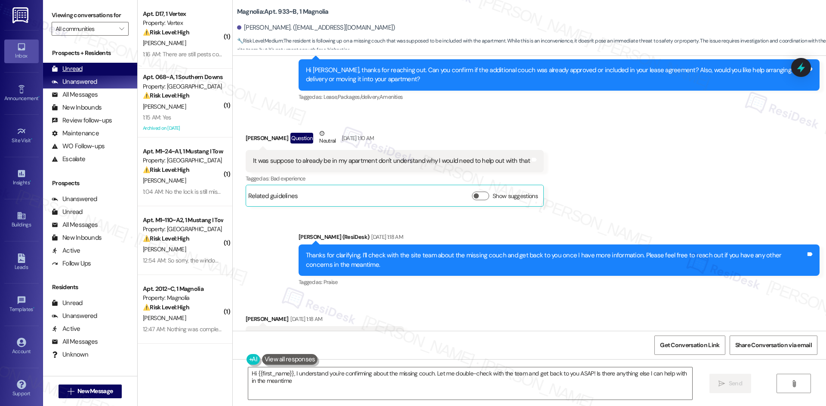
type textarea "Hi {{first_name}}, I understand you're confirming about the missing couch. Let …"
click at [89, 67] on div "Unread (0)" at bounding box center [90, 69] width 94 height 13
click at [92, 79] on div "Unanswered" at bounding box center [75, 81] width 46 height 9
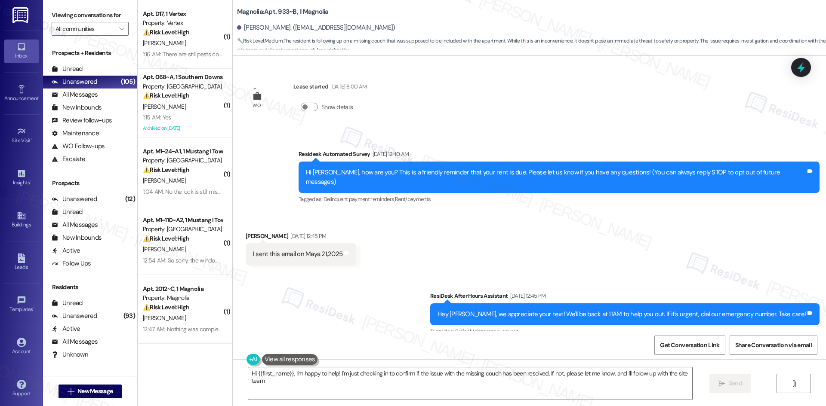
type textarea "Hi {{first_name}}, I'm happy to help! I'm just checking in to confirm if the is…"
